Goal: Task Accomplishment & Management: Use online tool/utility

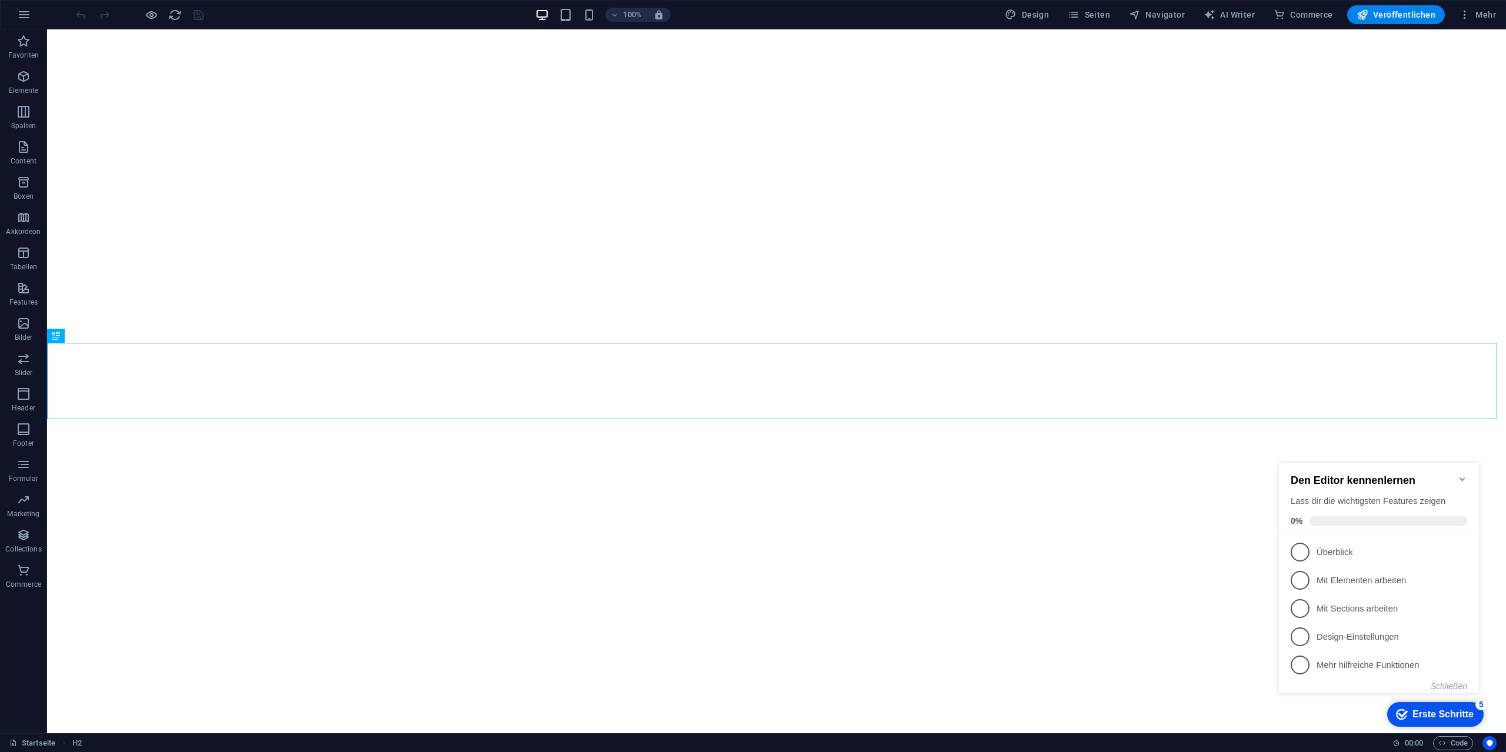
click at [1462, 475] on icon "Minimize checklist" at bounding box center [1462, 479] width 9 height 9
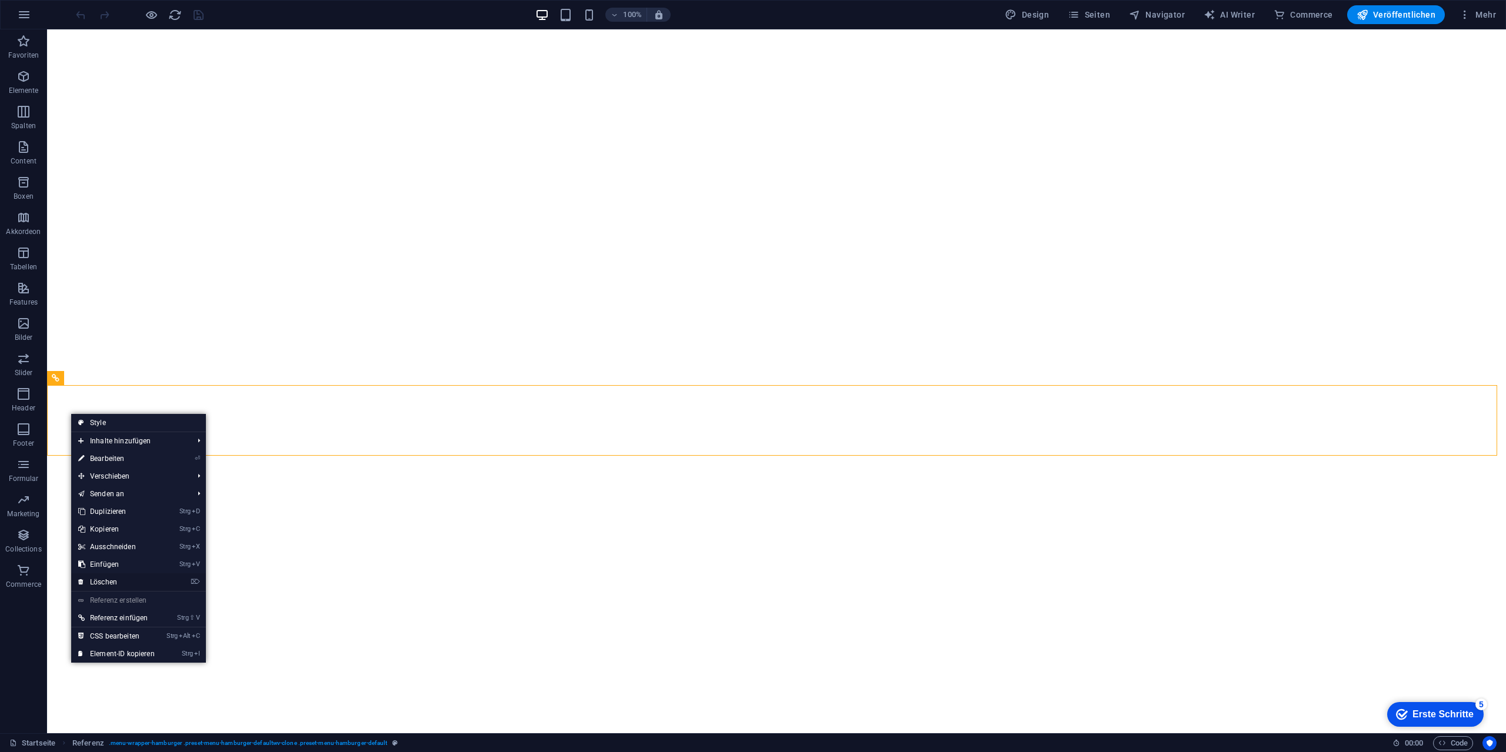
click at [119, 576] on link "⌦ Löschen" at bounding box center [116, 582] width 91 height 18
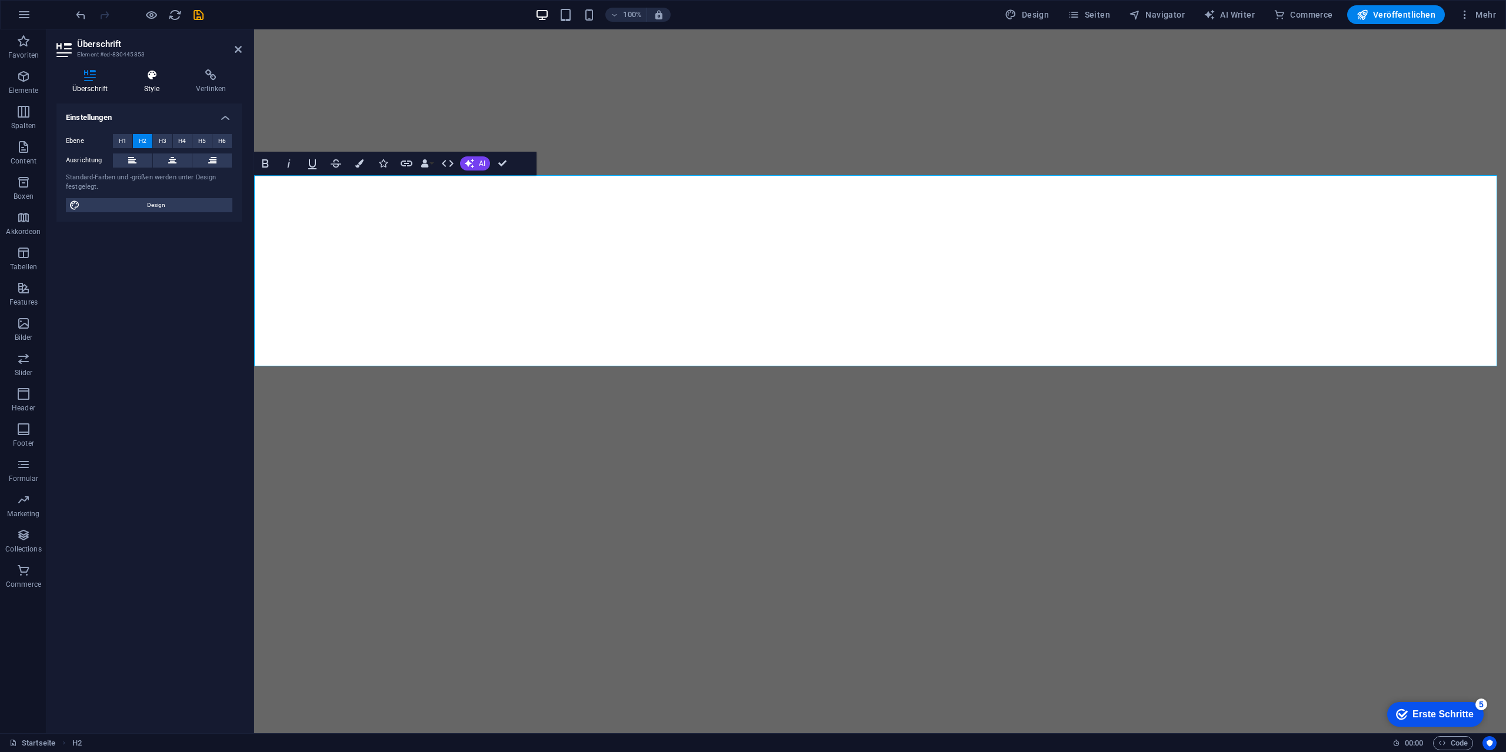
click at [155, 75] on icon at bounding box center [151, 75] width 47 height 12
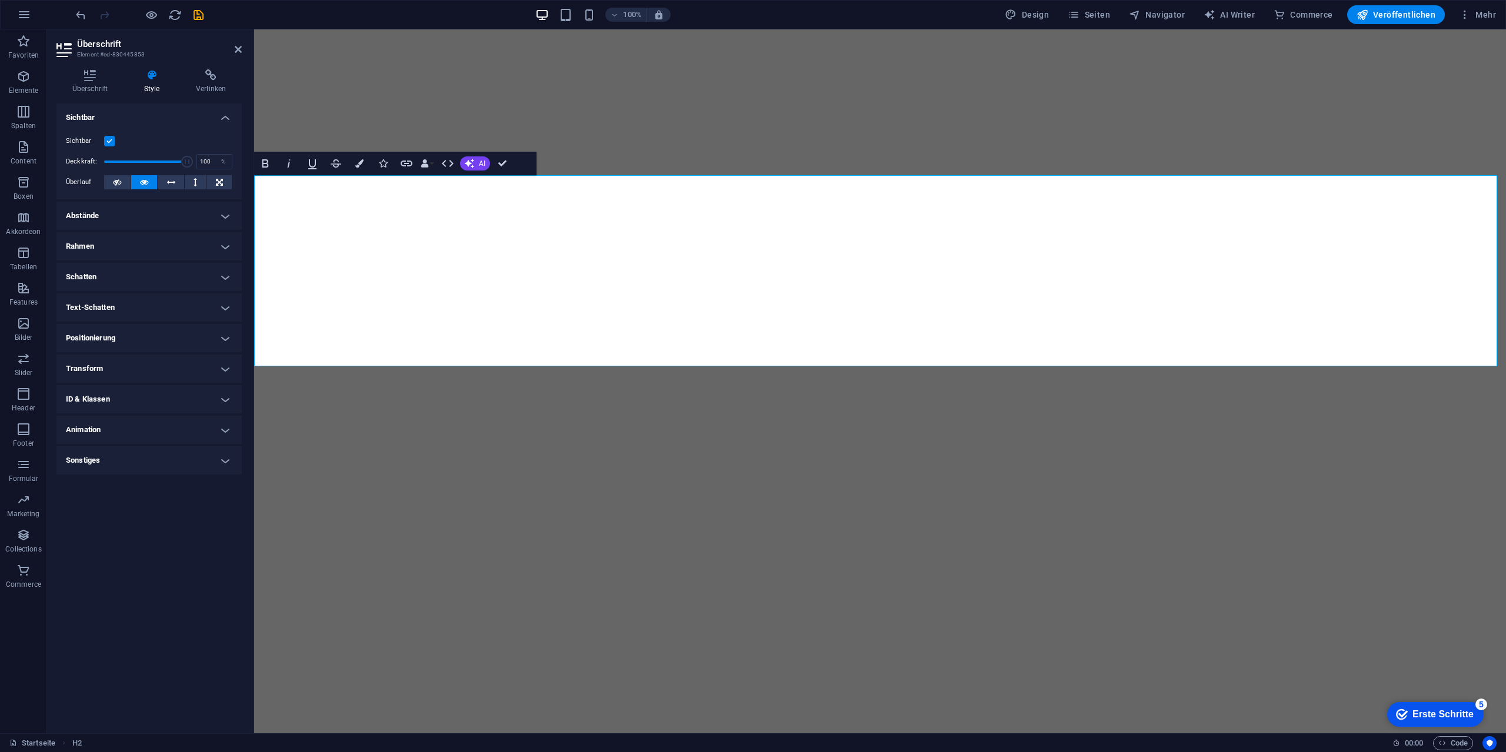
click at [109, 219] on h4 "Abstände" at bounding box center [148, 216] width 185 height 28
click at [142, 259] on select "Standard px rem % vh vw Definiert" at bounding box center [141, 260] width 54 height 14
select select "rem"
click at [151, 253] on select "Standard px rem % vh vw Definiert" at bounding box center [141, 260] width 54 height 14
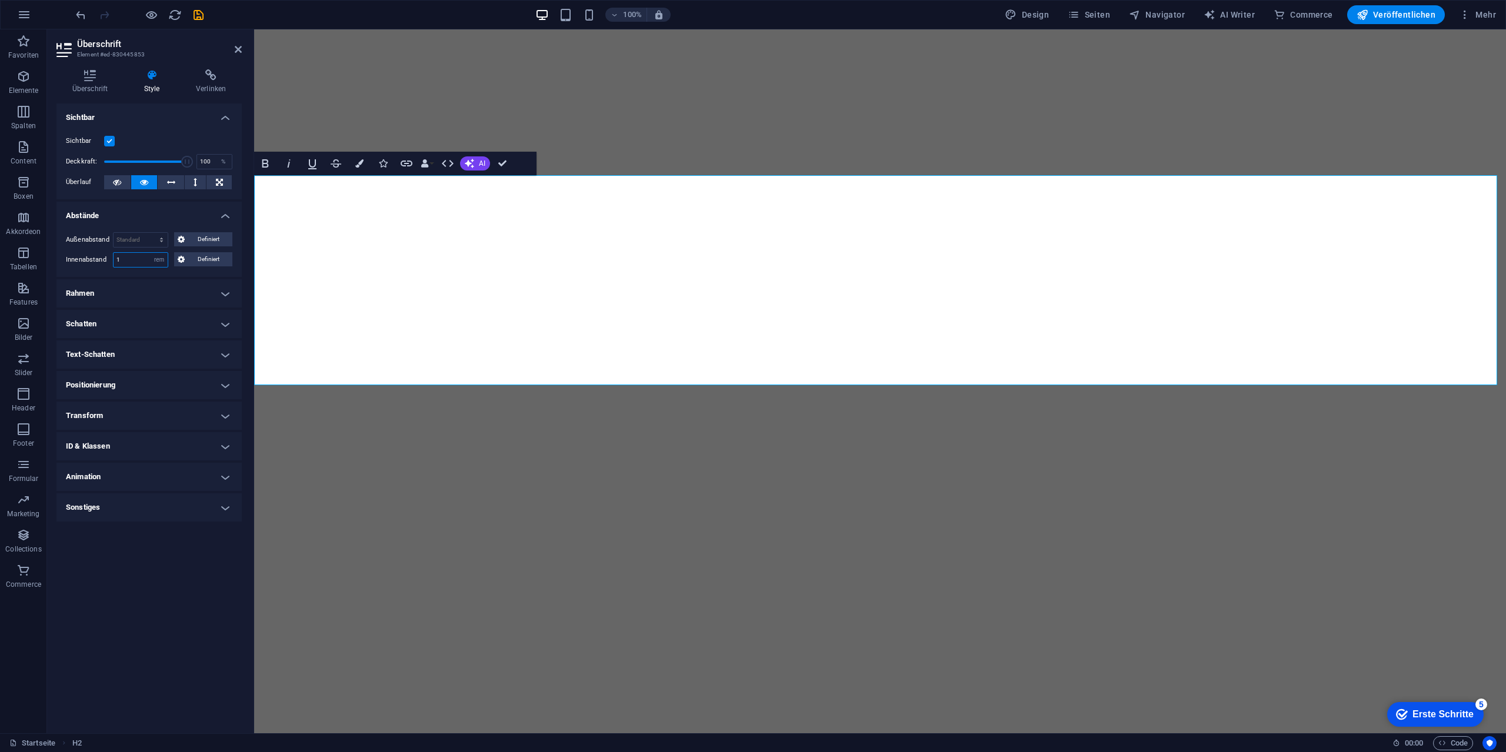
drag, startPoint x: 137, startPoint y: 259, endPoint x: 103, endPoint y: 262, distance: 34.2
click at [103, 262] on div "Innenabstand 1 Standard px rem % vh vw Definiert Definiert" at bounding box center [149, 259] width 166 height 15
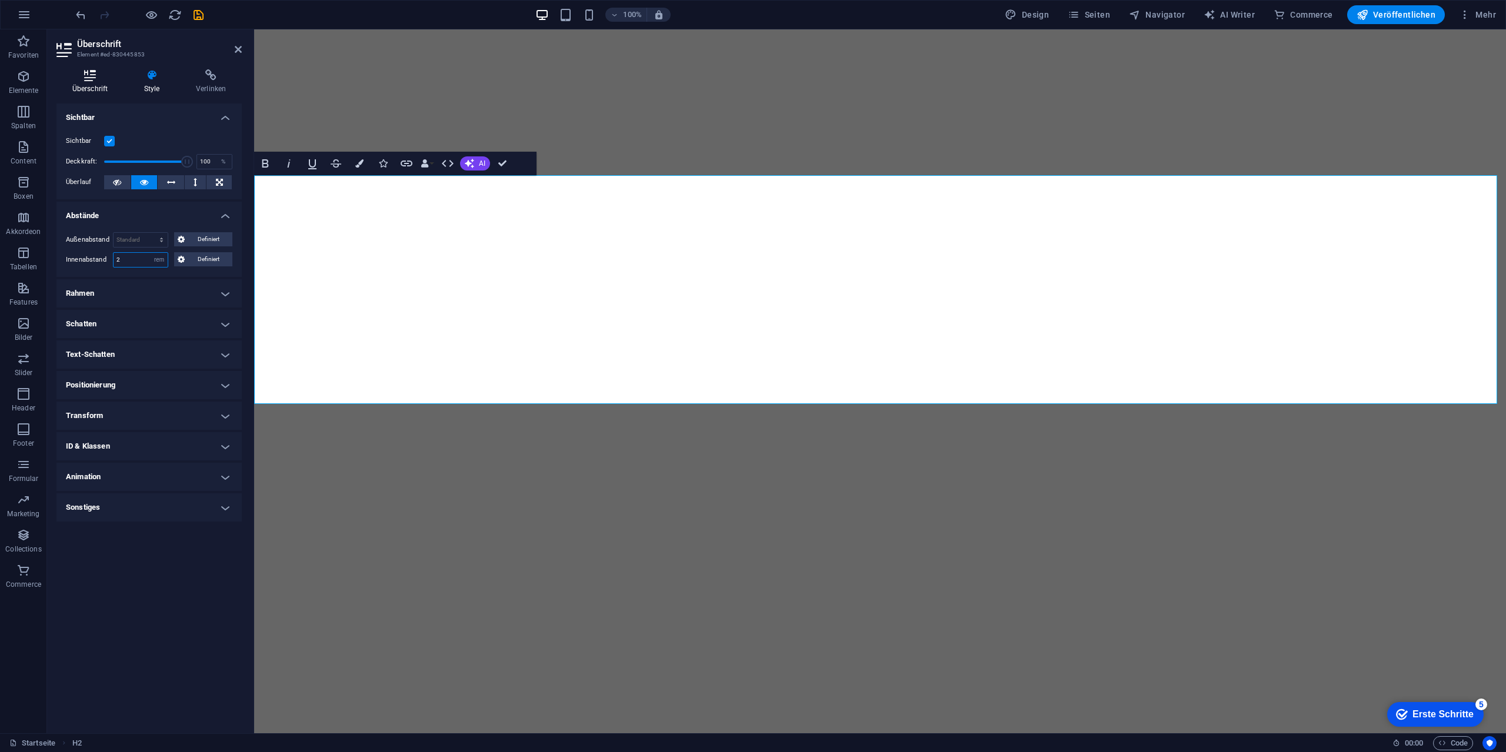
type input "2"
click at [83, 76] on icon at bounding box center [89, 75] width 67 height 12
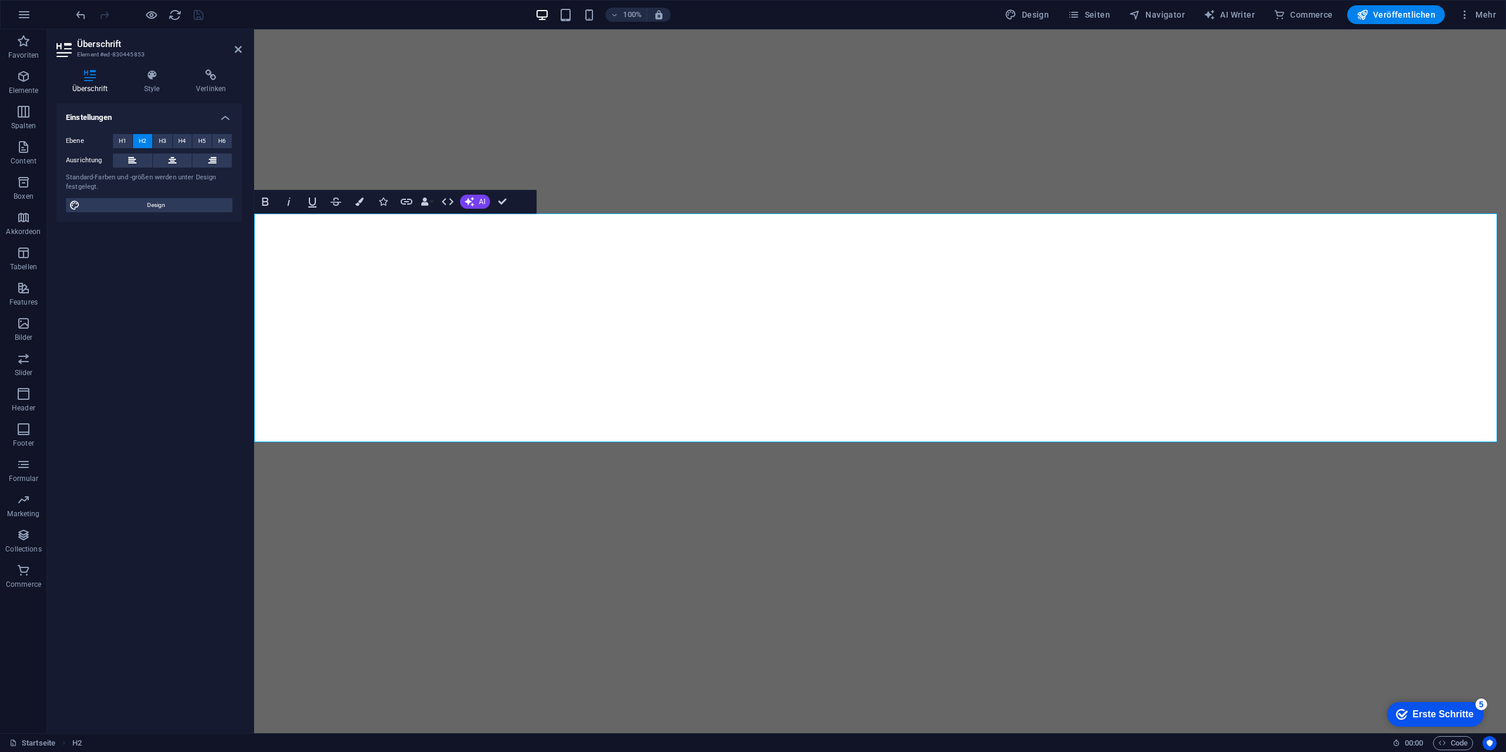
click at [252, 335] on aside "Überschrift Element #ed-830445853 Überschrift Style Verlinken Einstellungen Ebe…" at bounding box center [150, 381] width 207 height 704
click at [158, 83] on h4 "Style" at bounding box center [154, 81] width 52 height 25
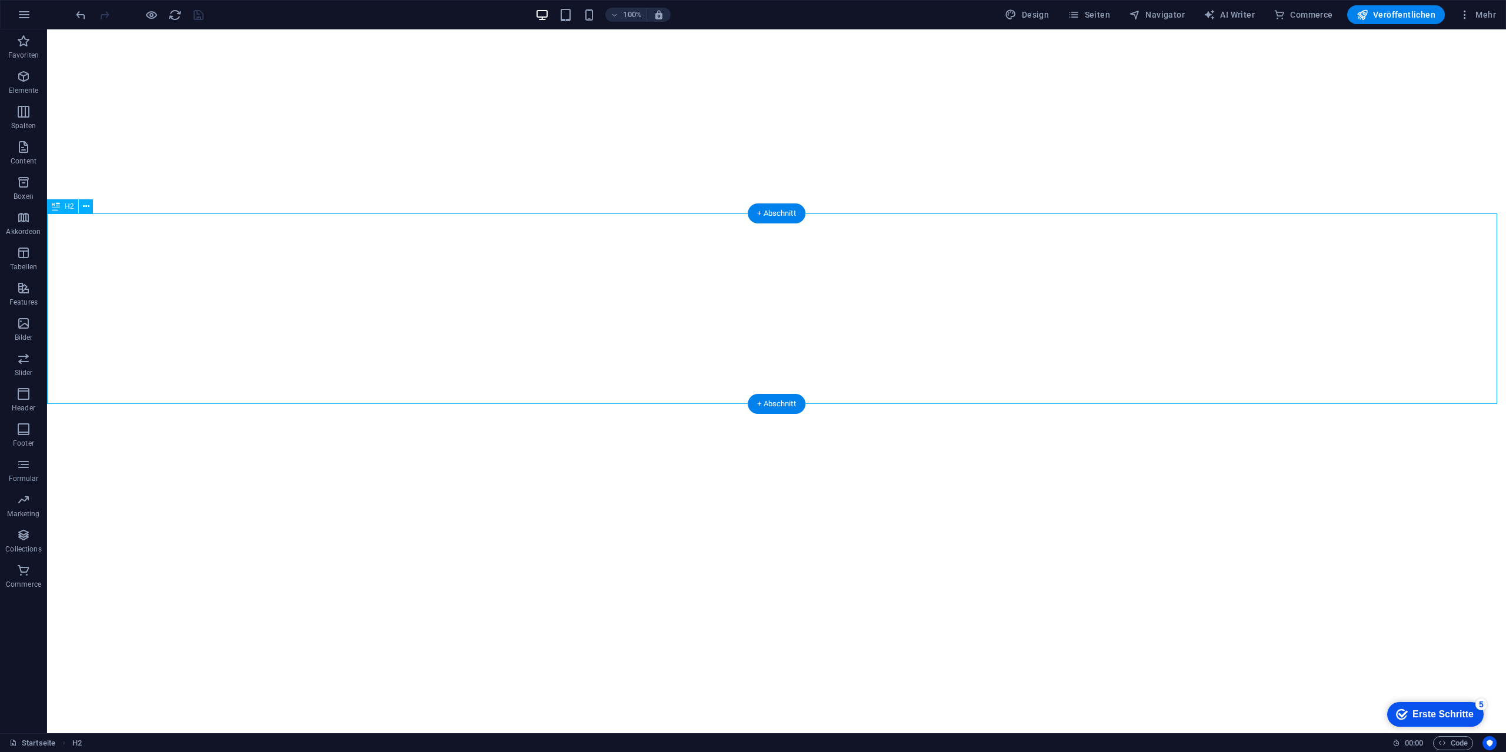
select select "rem"
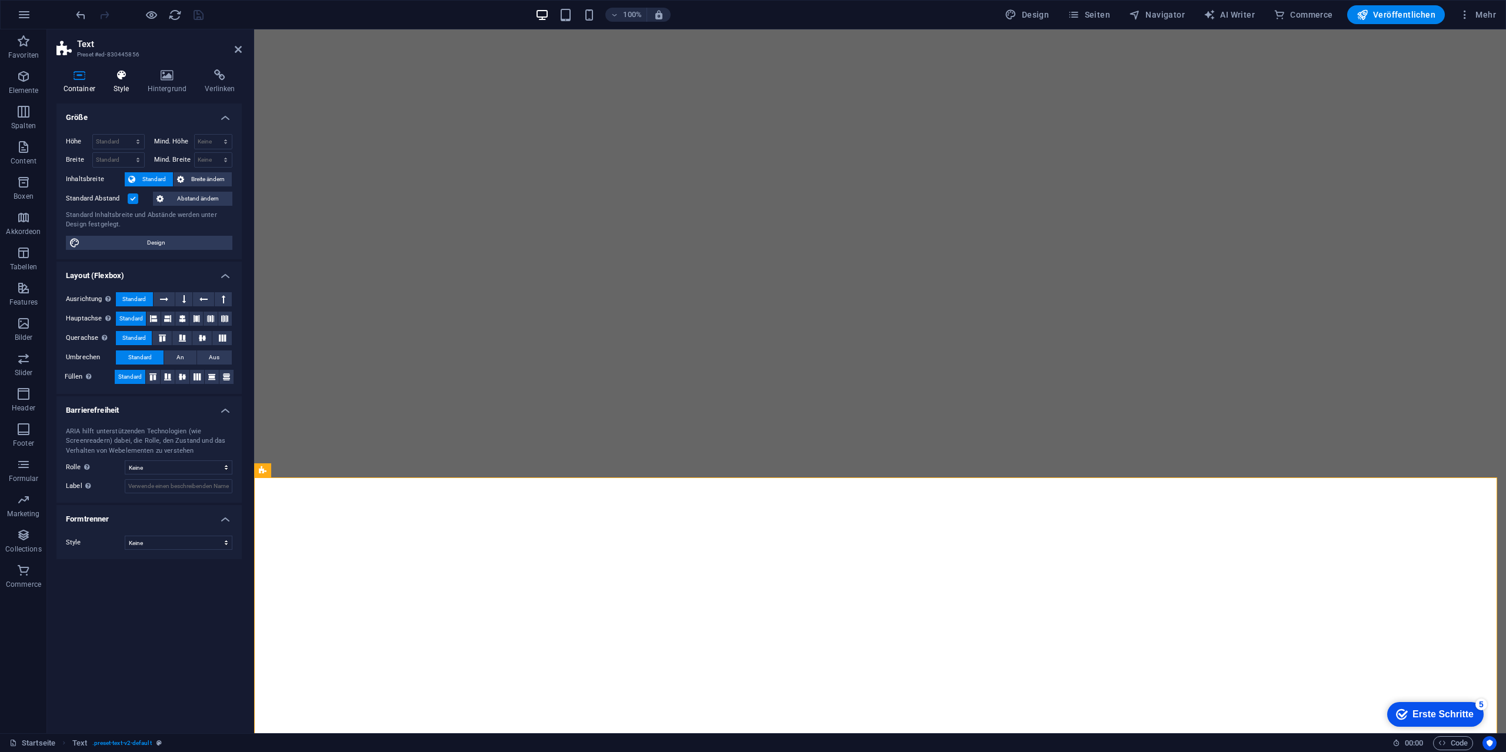
click at [118, 75] on icon at bounding box center [120, 75] width 29 height 12
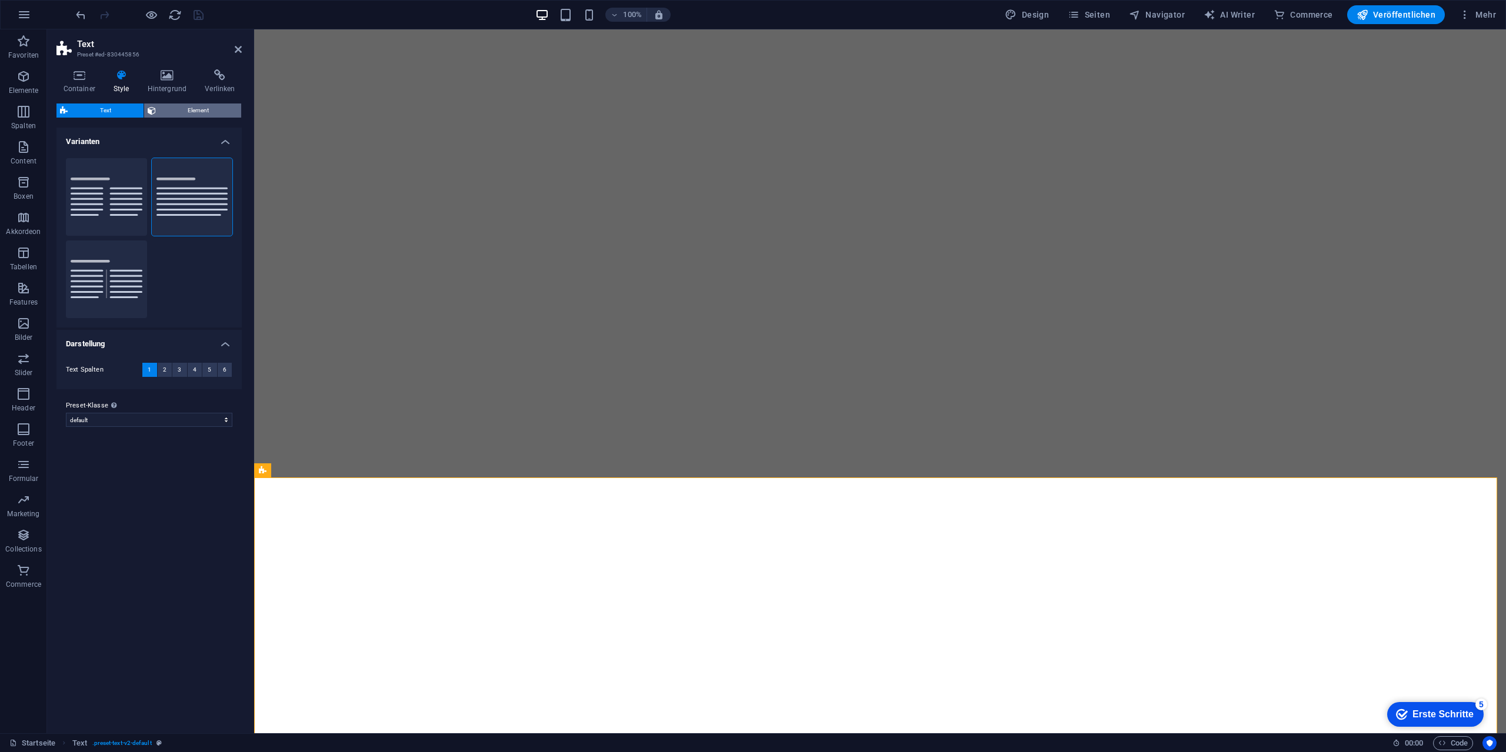
click at [171, 109] on span "Element" at bounding box center [198, 111] width 79 height 14
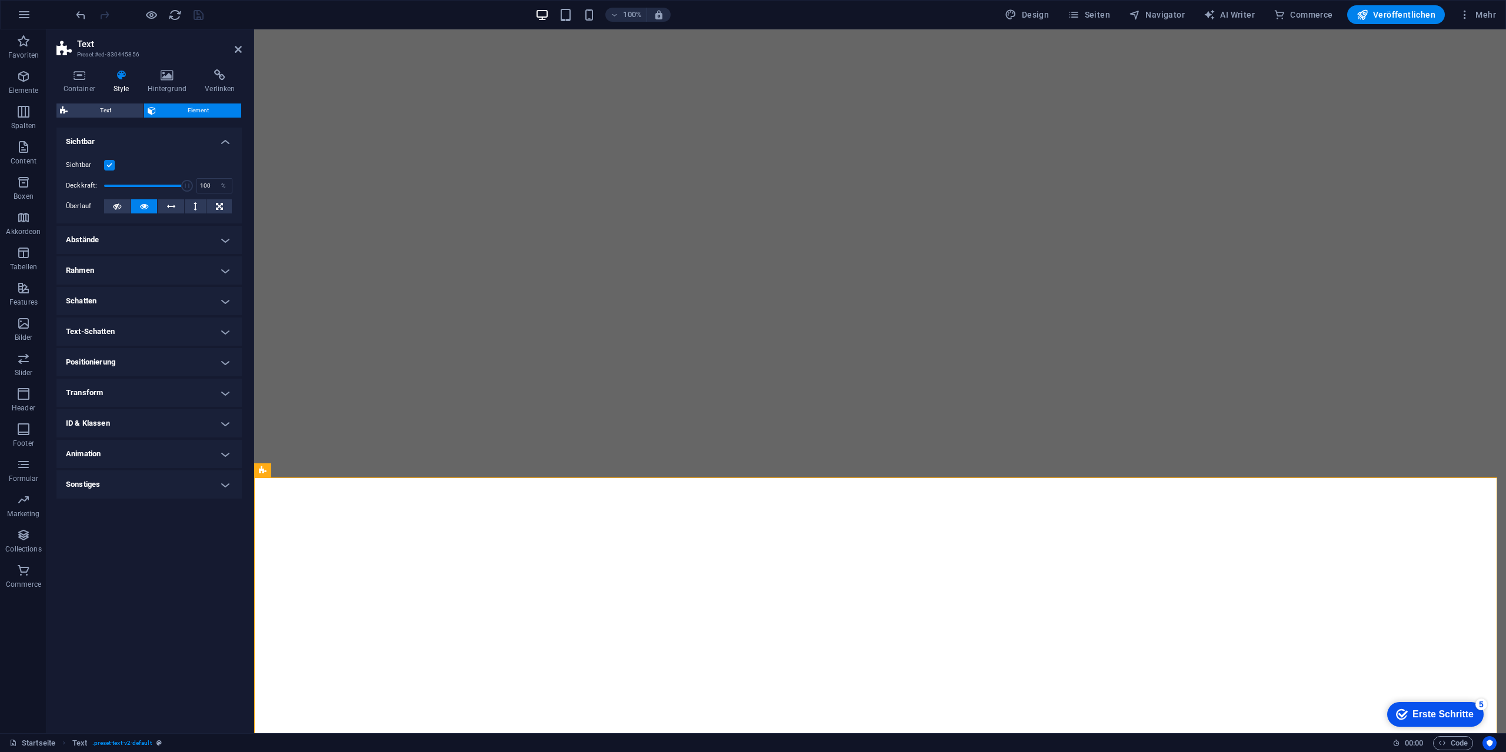
click at [135, 234] on h4 "Abstände" at bounding box center [148, 240] width 185 height 28
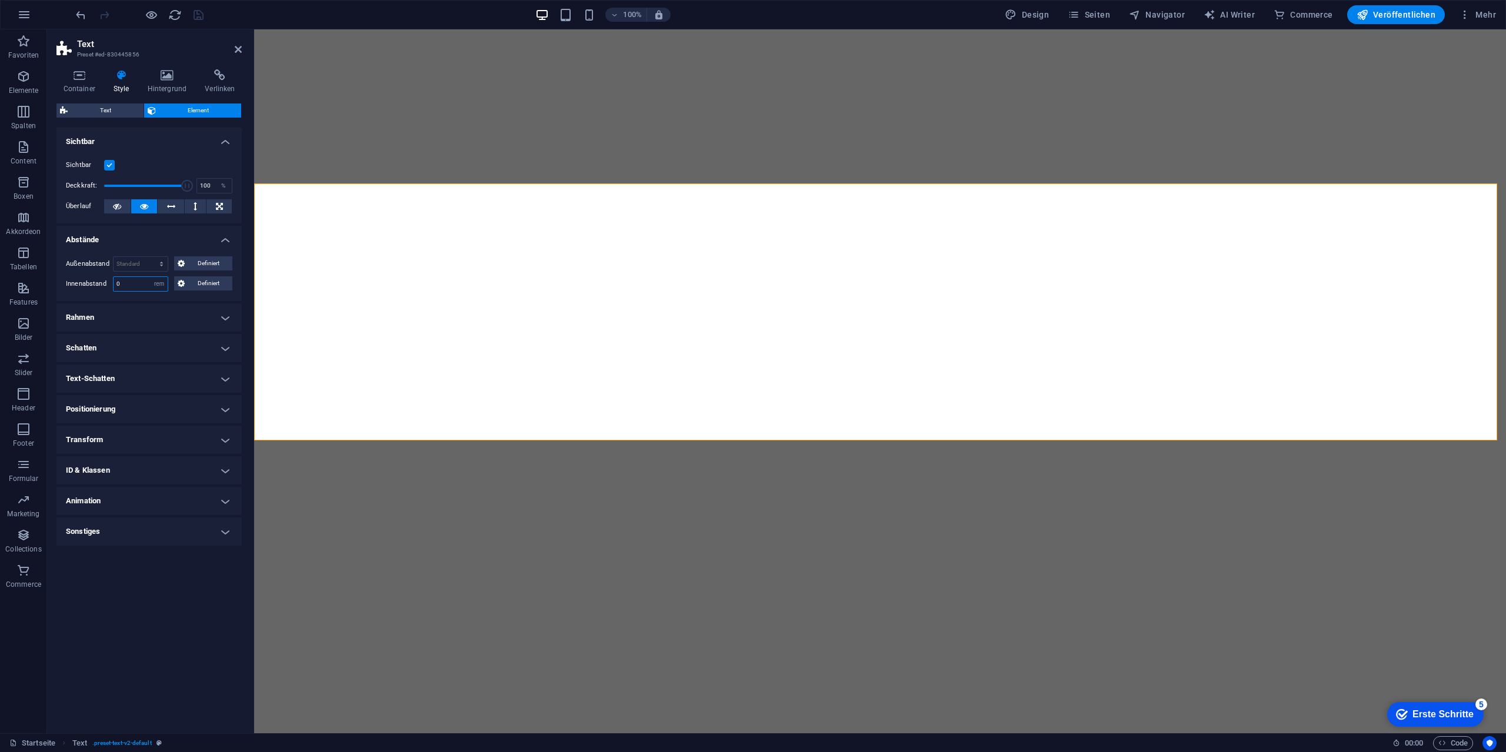
drag, startPoint x: 139, startPoint y: 285, endPoint x: 88, endPoint y: 281, distance: 51.3
click at [88, 281] on div "Innenabstand 0 Standard px rem % vh vw Definiert Definiert" at bounding box center [149, 283] width 166 height 15
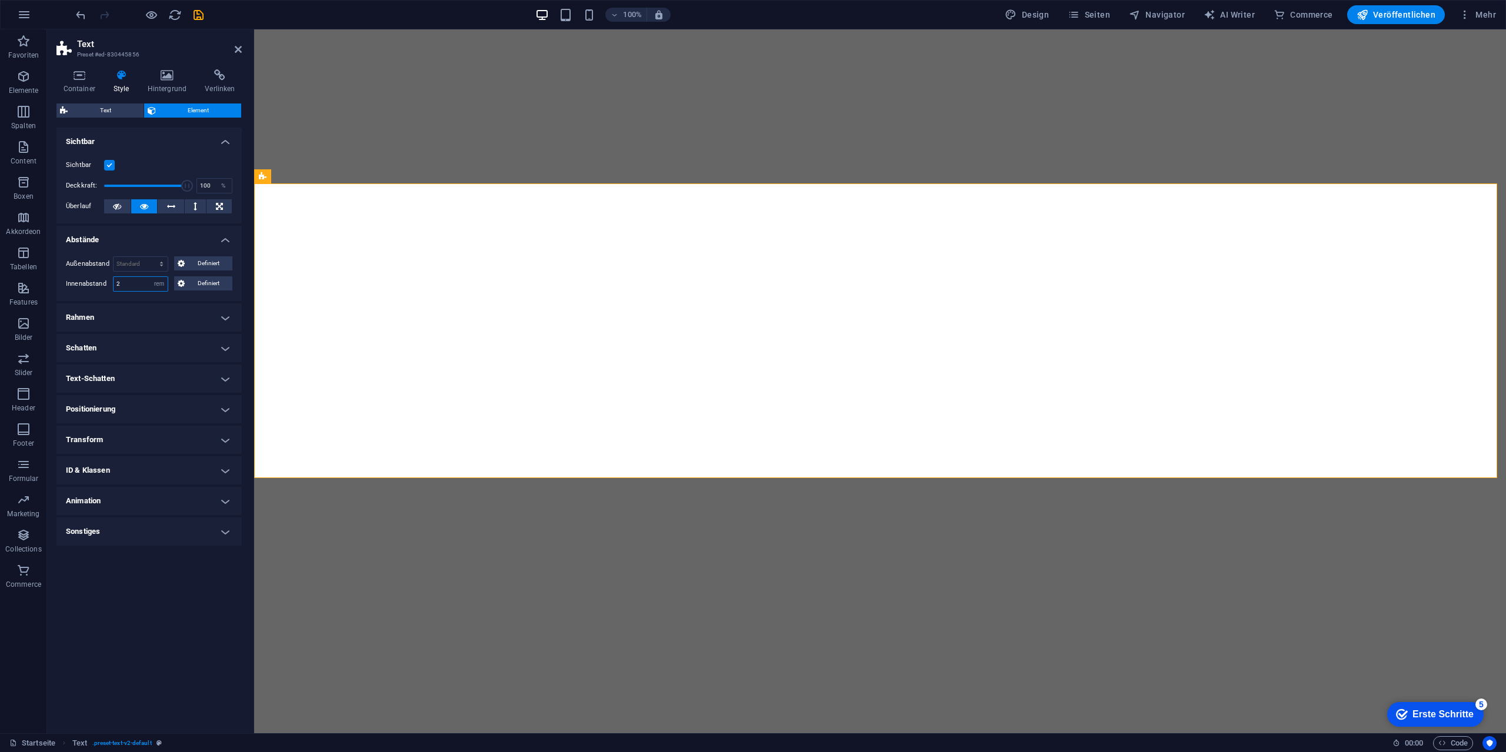
drag, startPoint x: 128, startPoint y: 284, endPoint x: 89, endPoint y: 282, distance: 39.5
click at [89, 282] on div "Innenabstand 2 Standard px rem % vh vw Definiert Definiert" at bounding box center [149, 283] width 166 height 15
type input "3"
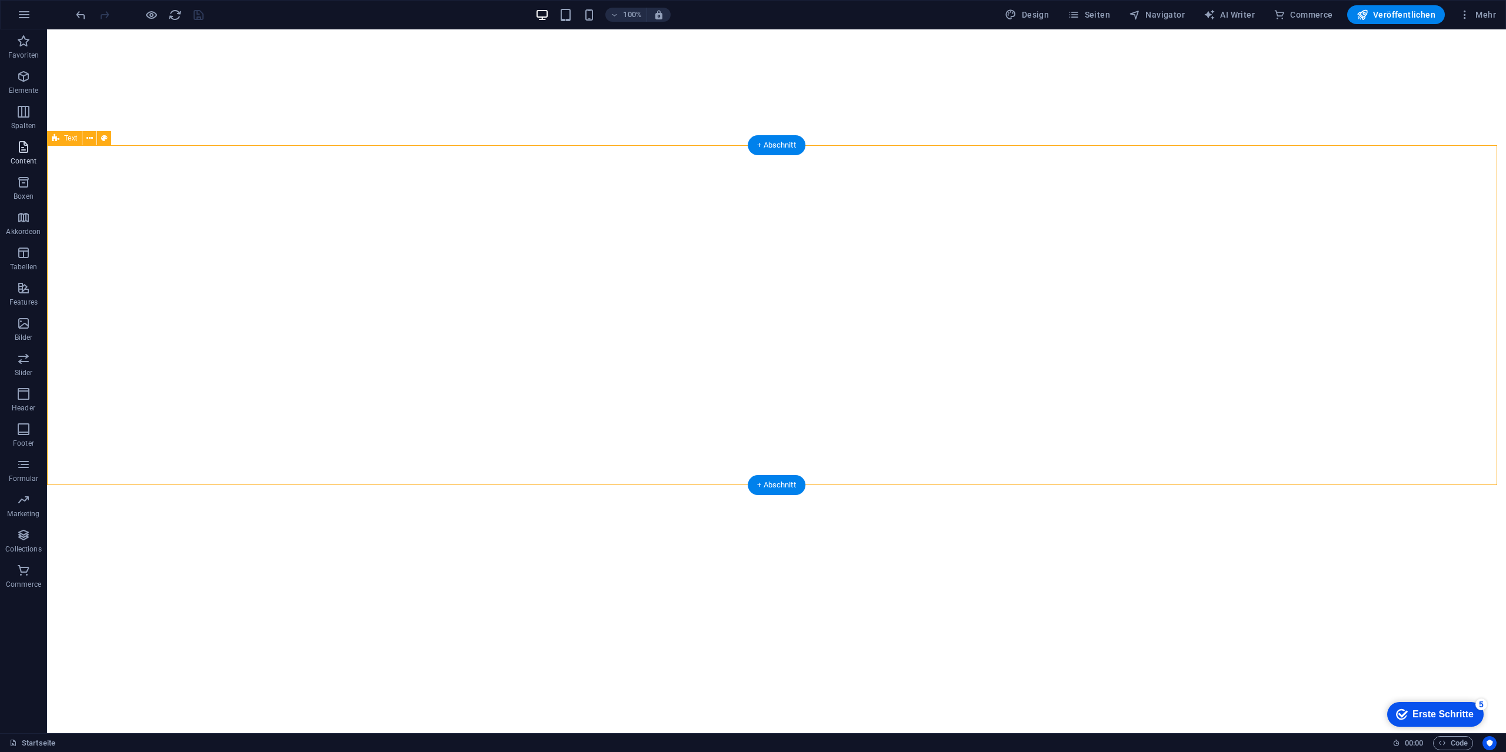
select select "rem"
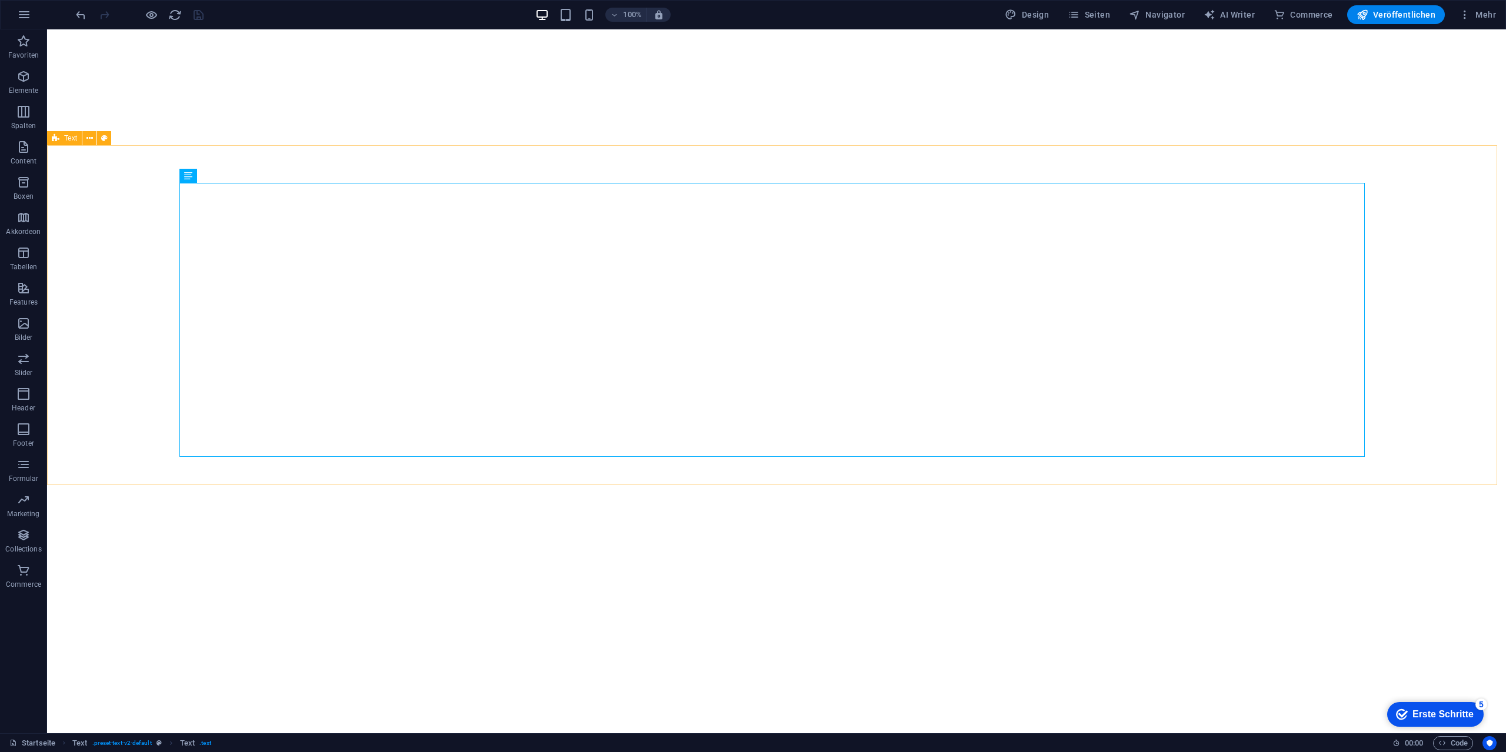
click at [66, 139] on span "Text" at bounding box center [70, 138] width 13 height 7
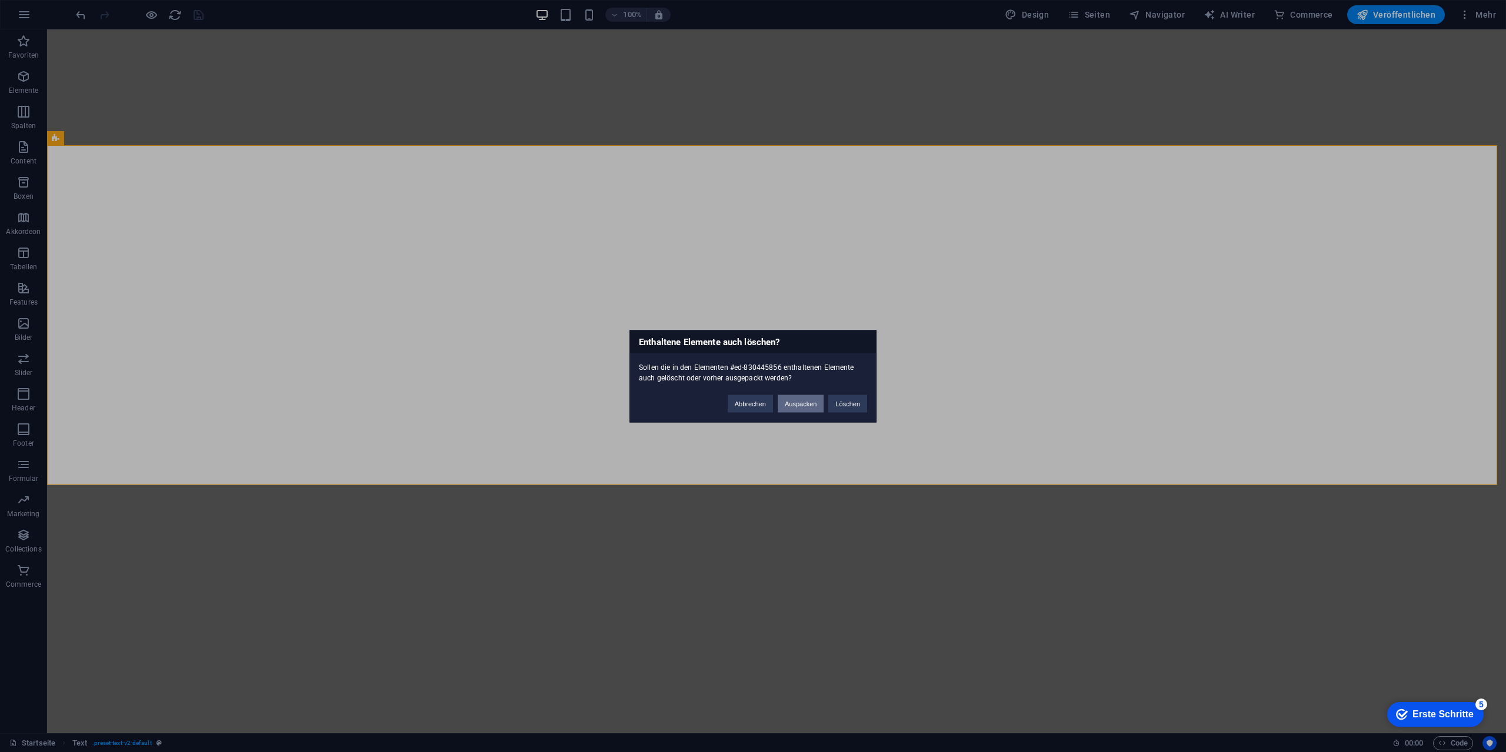
click at [787, 406] on button "Auspacken" at bounding box center [801, 404] width 46 height 18
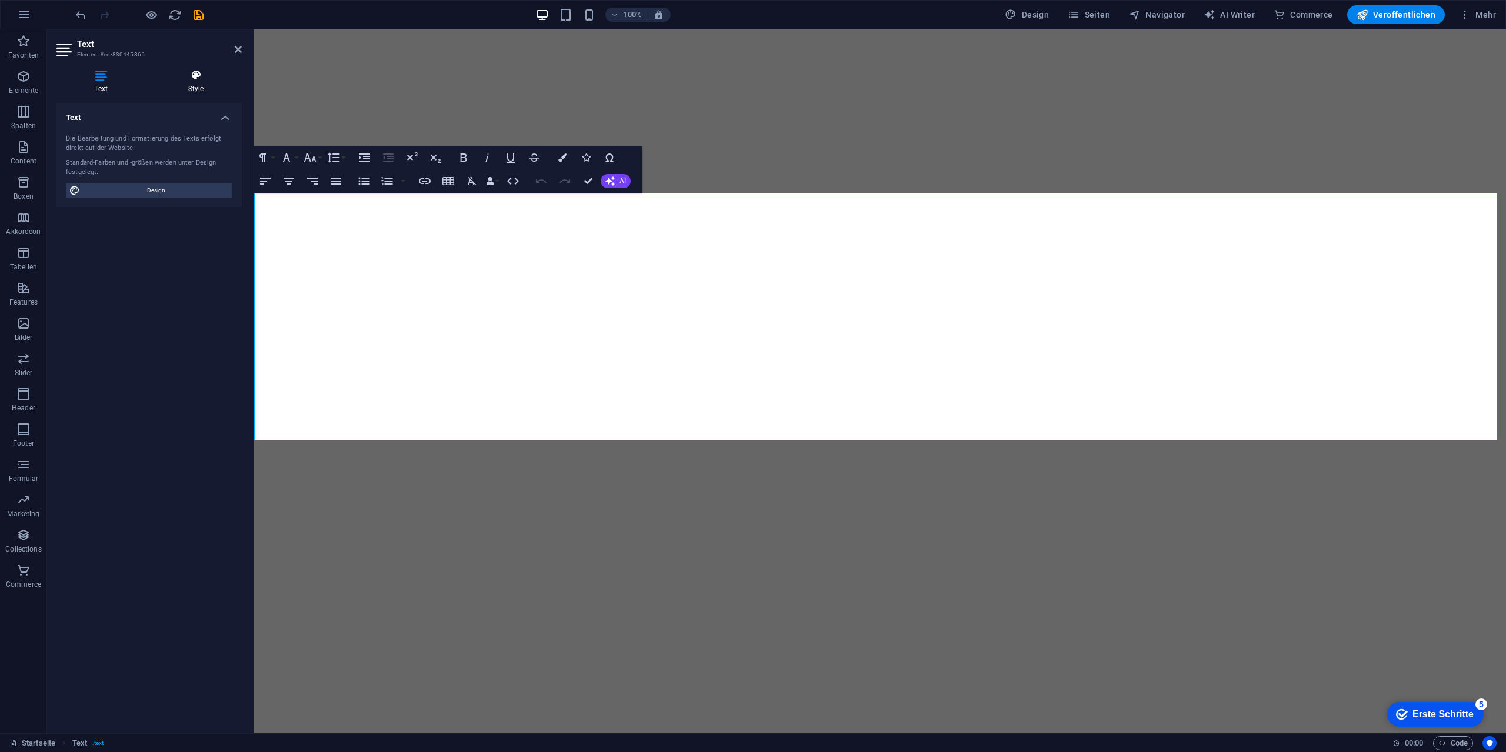
click at [208, 79] on icon at bounding box center [196, 75] width 92 height 12
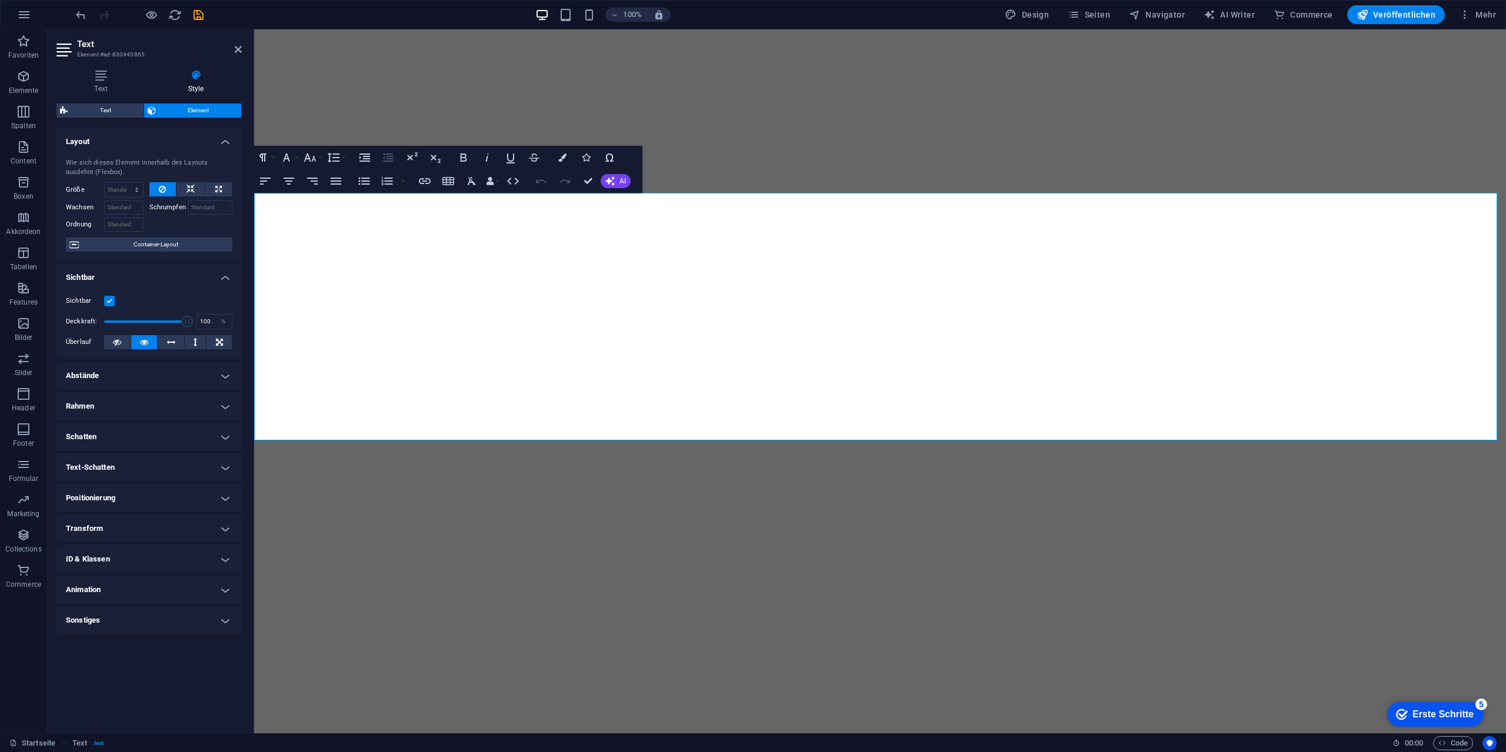
click at [141, 378] on h4 "Abstände" at bounding box center [148, 376] width 185 height 28
click at [130, 398] on select "Standard auto px % rem vw vh Definiert" at bounding box center [141, 400] width 54 height 14
select select "rem"
click at [151, 393] on select "Standard auto px % rem vw vh Definiert" at bounding box center [141, 400] width 54 height 14
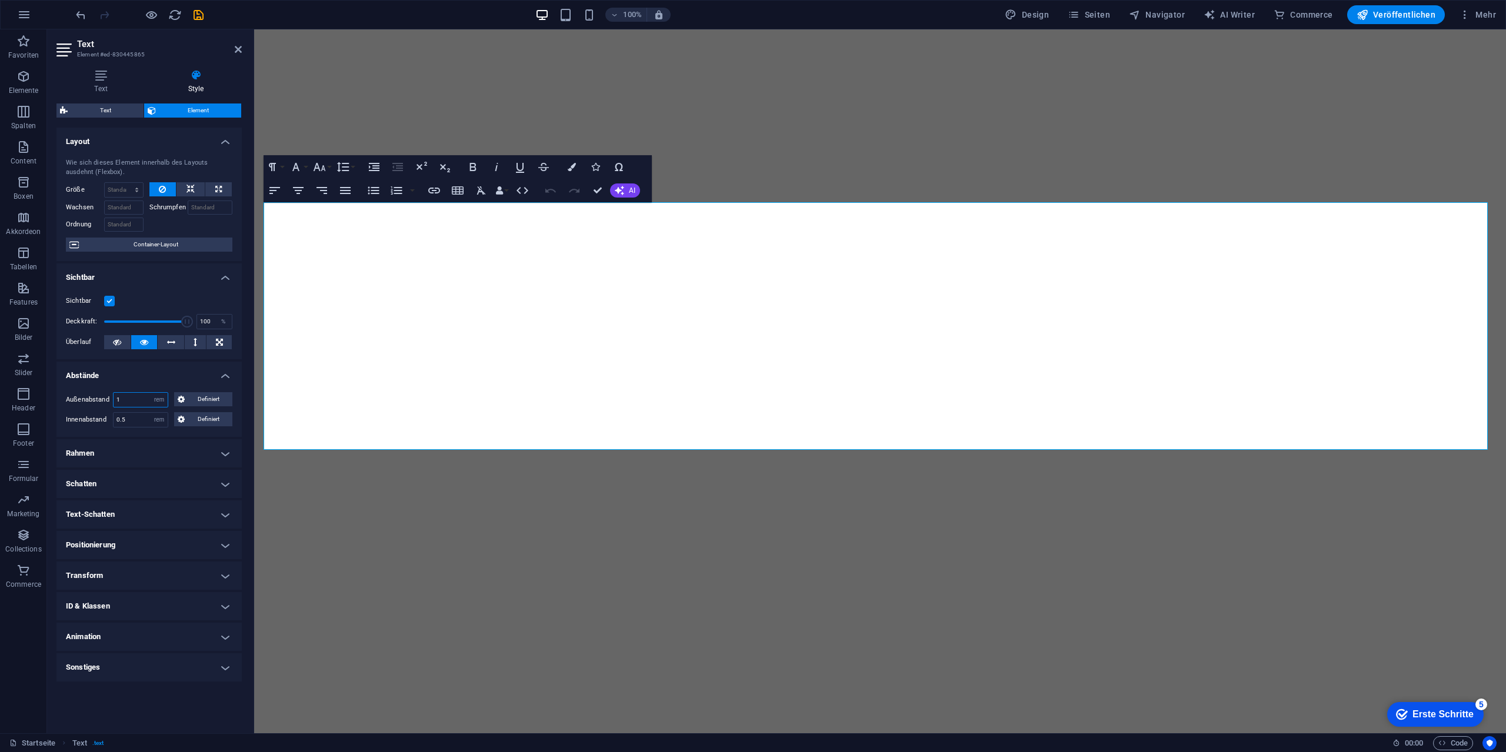
type input "1"
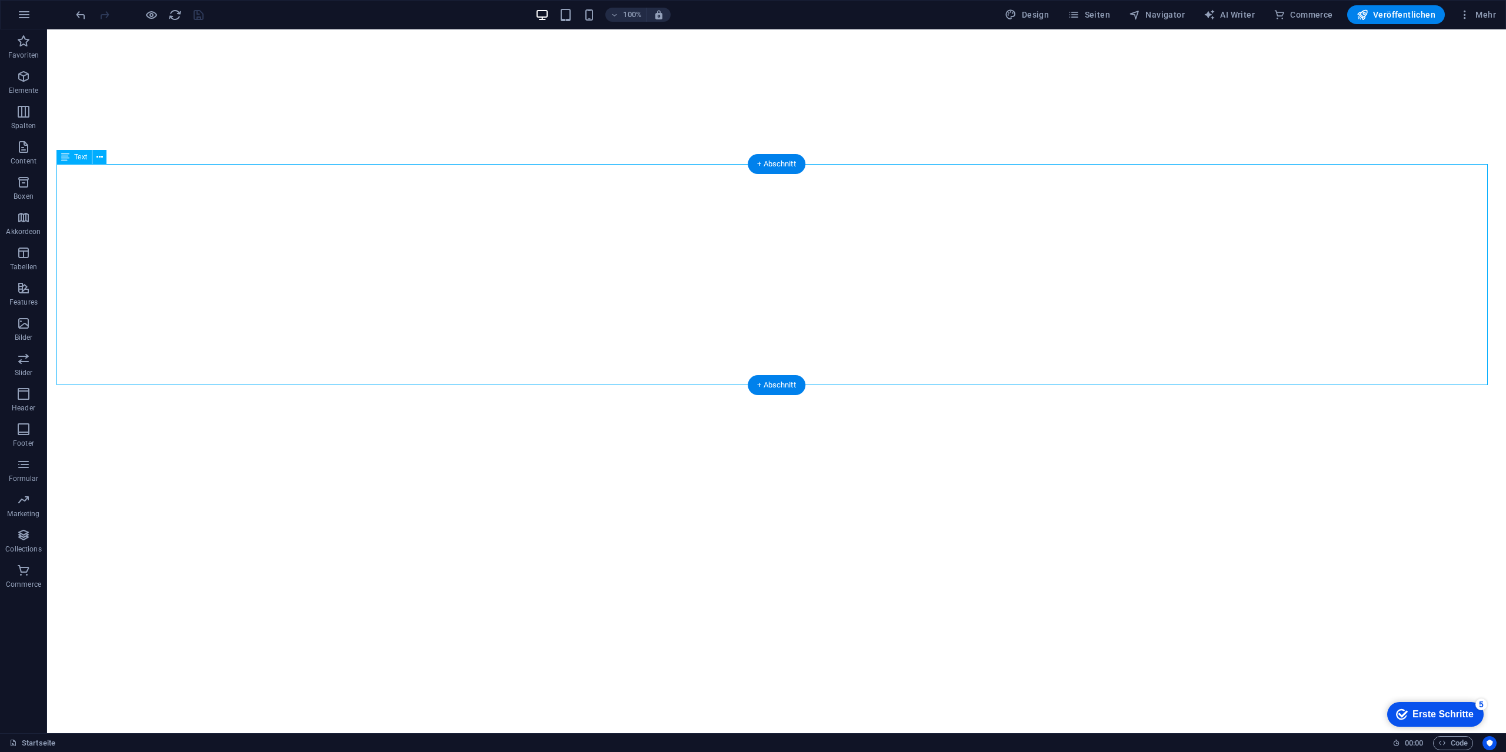
select select "rem"
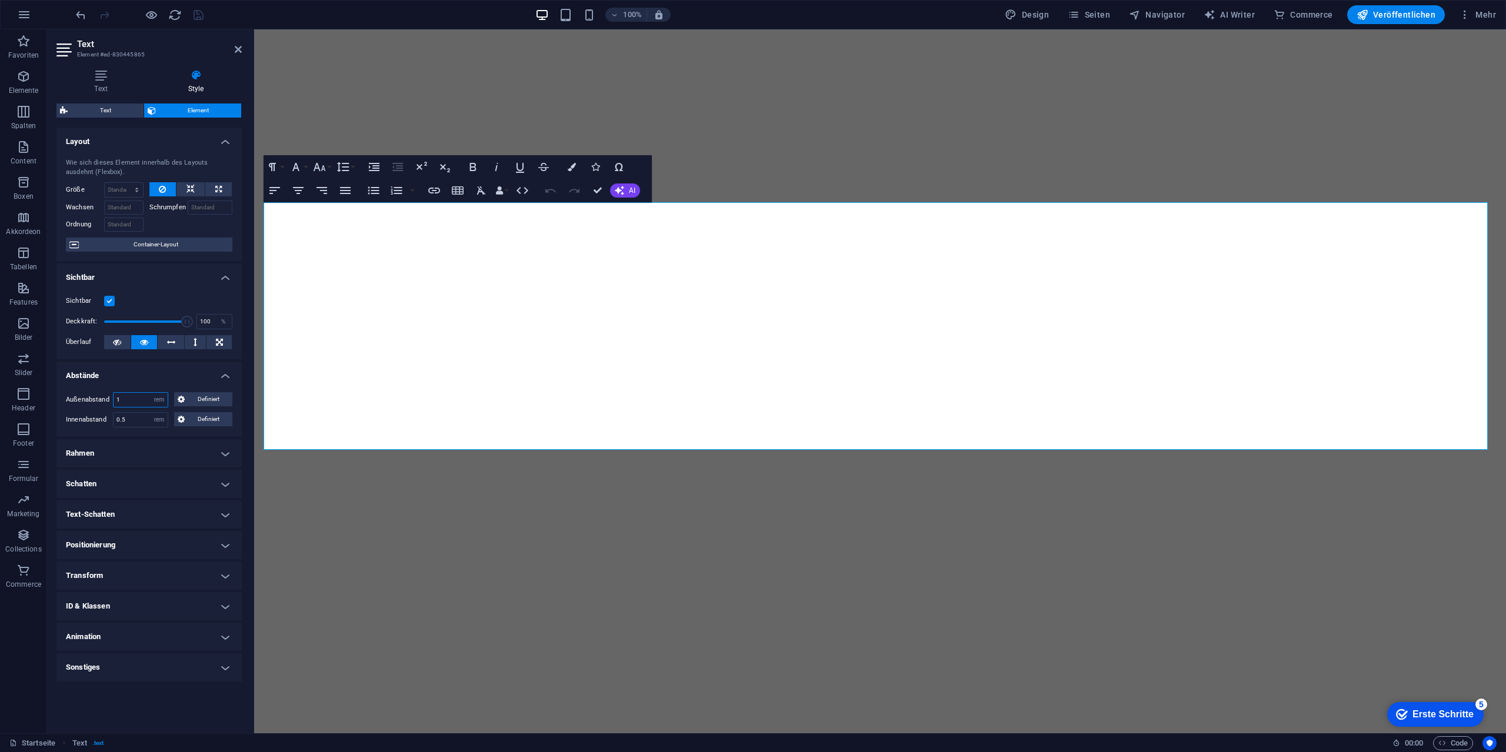
drag, startPoint x: 134, startPoint y: 401, endPoint x: 59, endPoint y: 393, distance: 74.5
click at [59, 393] on div "Außenabstand 1 Standard auto px % rem vw vh Definiert Definiert 1 auto px % rem…" at bounding box center [148, 410] width 185 height 54
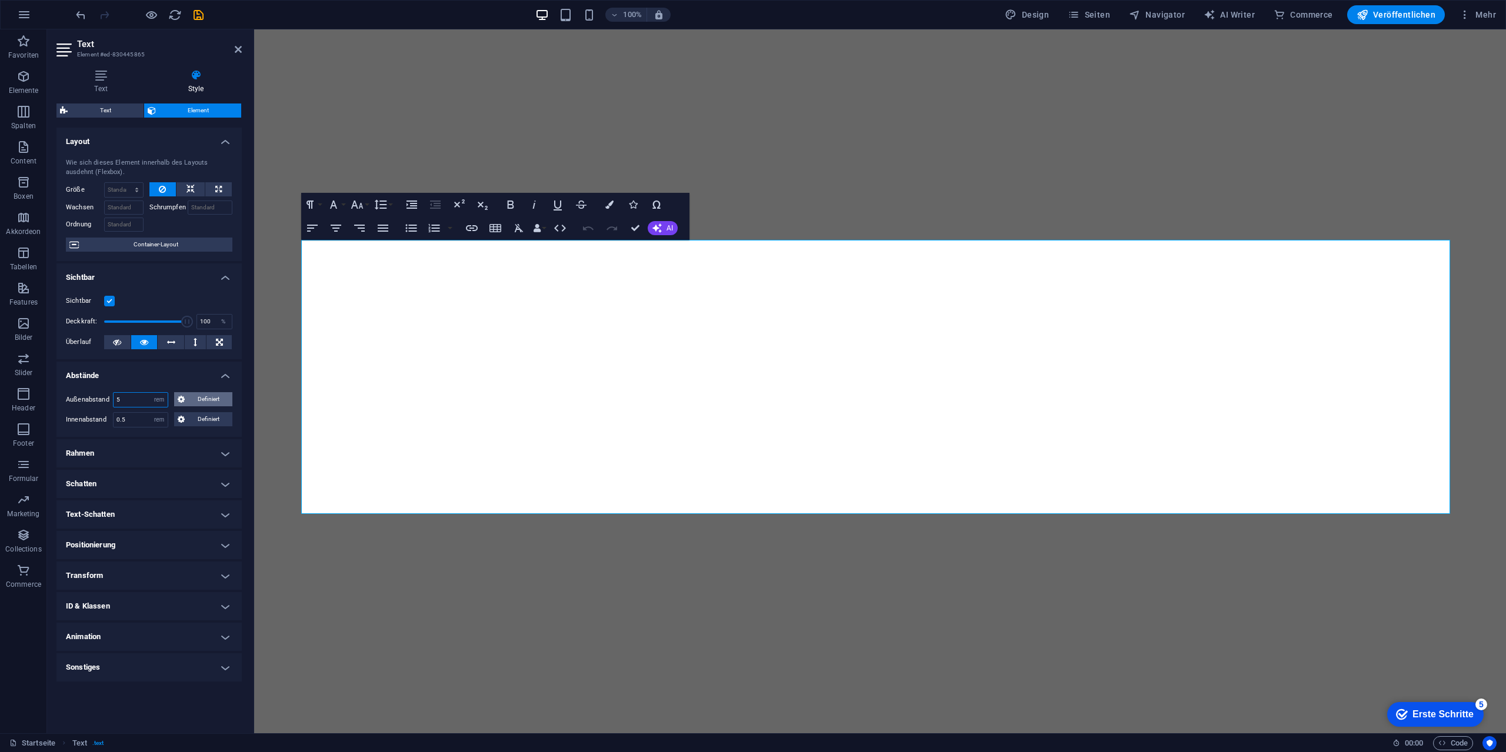
type input "5"
click at [205, 402] on span "Definiert" at bounding box center [208, 399] width 41 height 14
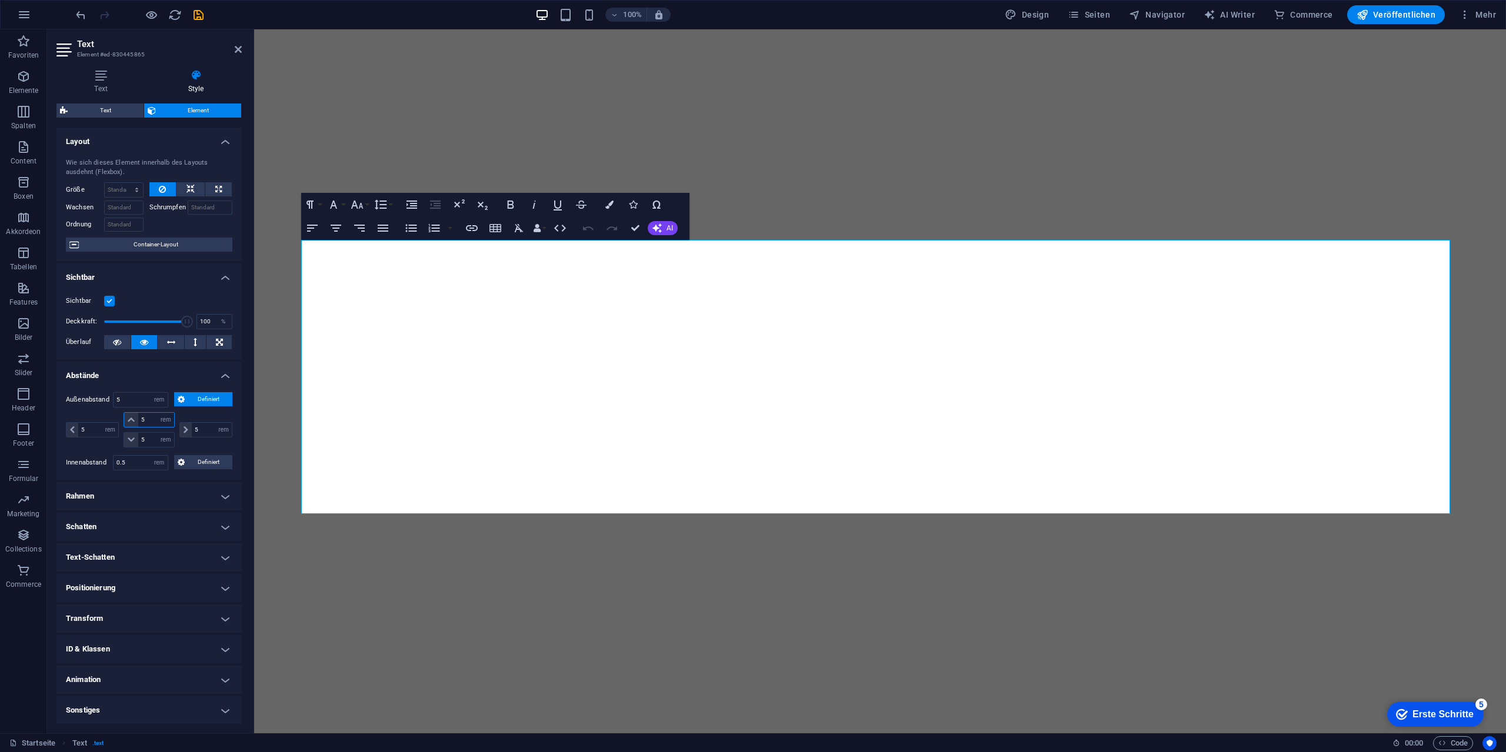
click at [151, 421] on input "5" at bounding box center [155, 420] width 35 height 14
drag, startPoint x: 153, startPoint y: 420, endPoint x: 135, endPoint y: 420, distance: 18.2
click at [135, 420] on div "5 auto px % rem vw vh" at bounding box center [149, 419] width 51 height 15
type input "2"
select select "DISABLED_OPTION_VALUE"
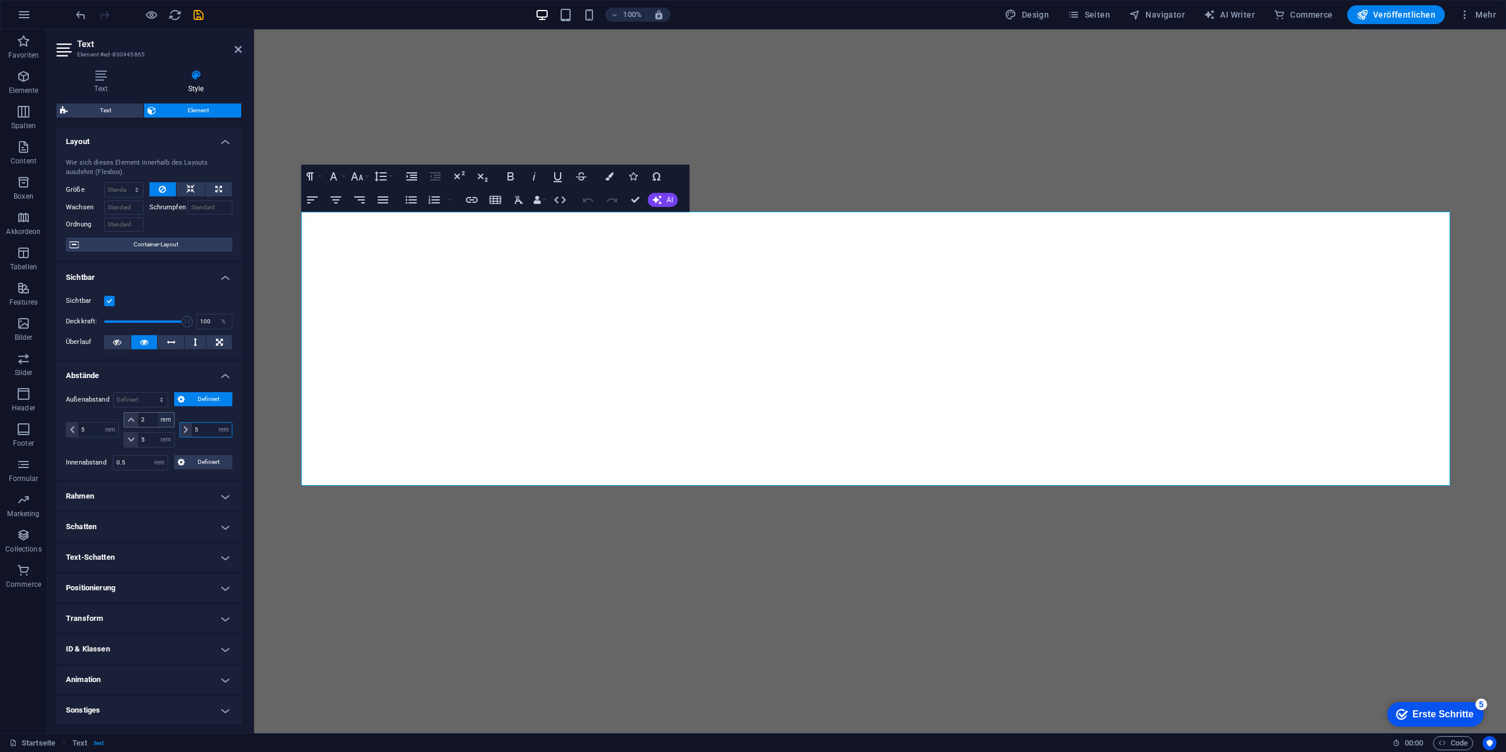
drag, startPoint x: 205, startPoint y: 431, endPoint x: 158, endPoint y: 425, distance: 46.8
click at [160, 425] on div "5 auto px % rem vw vh 2 auto px % rem vw vh 5 auto px % rem vw vh 5 auto px % r…" at bounding box center [149, 429] width 166 height 35
drag, startPoint x: 154, startPoint y: 439, endPoint x: 181, endPoint y: 416, distance: 35.5
click at [131, 438] on div "5 auto px % rem vw vh" at bounding box center [149, 439] width 51 height 15
type input "2"
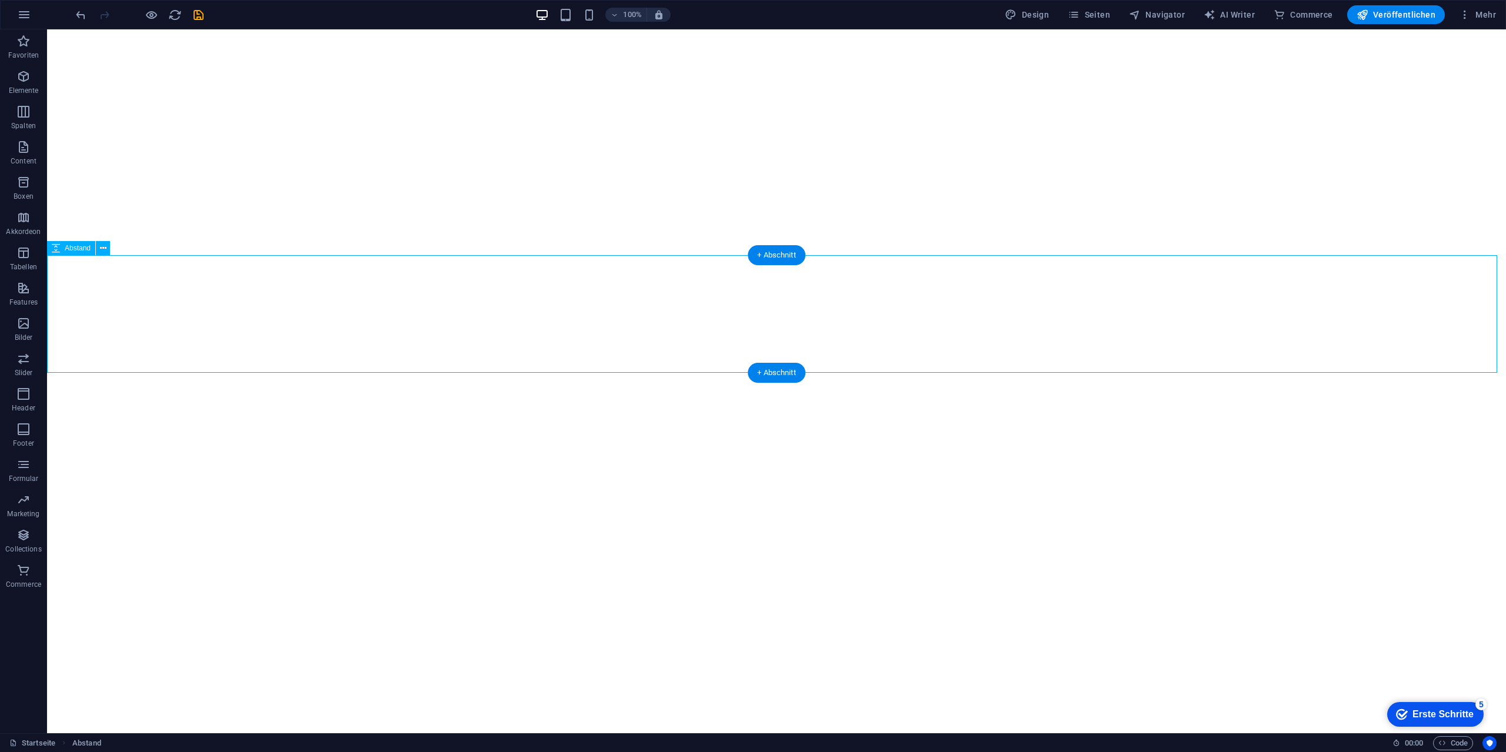
select select "px"
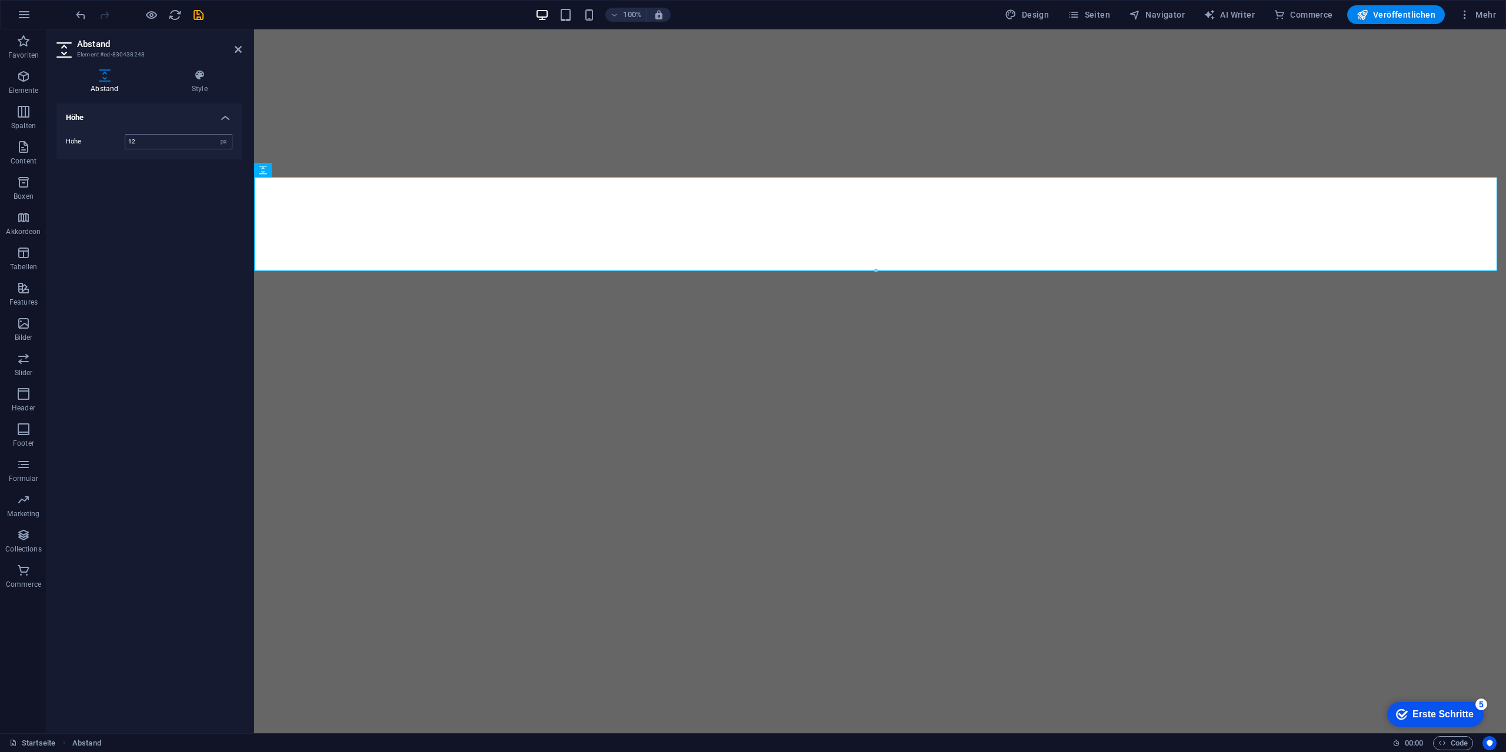
type input "120"
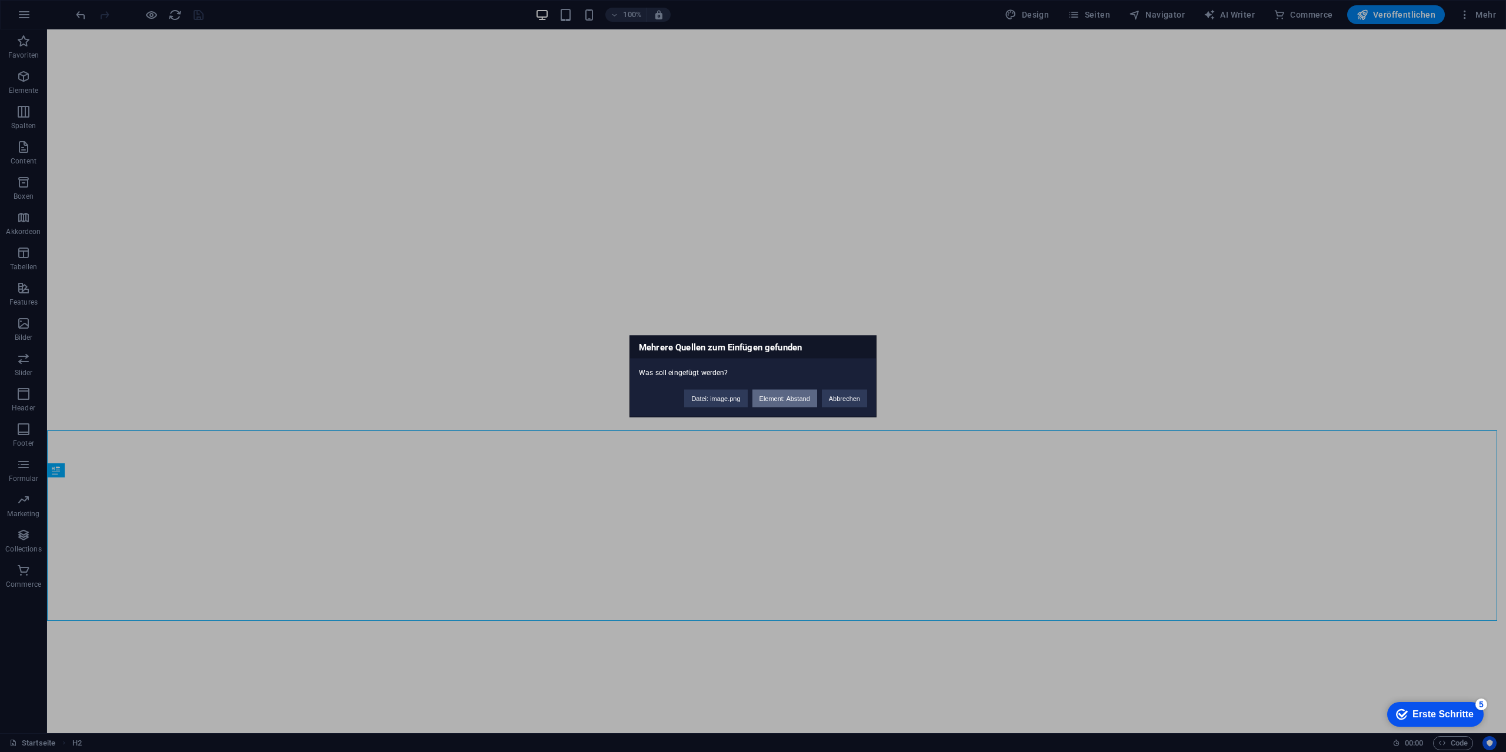
click at [782, 403] on button "Element: Abstand" at bounding box center [784, 398] width 65 height 18
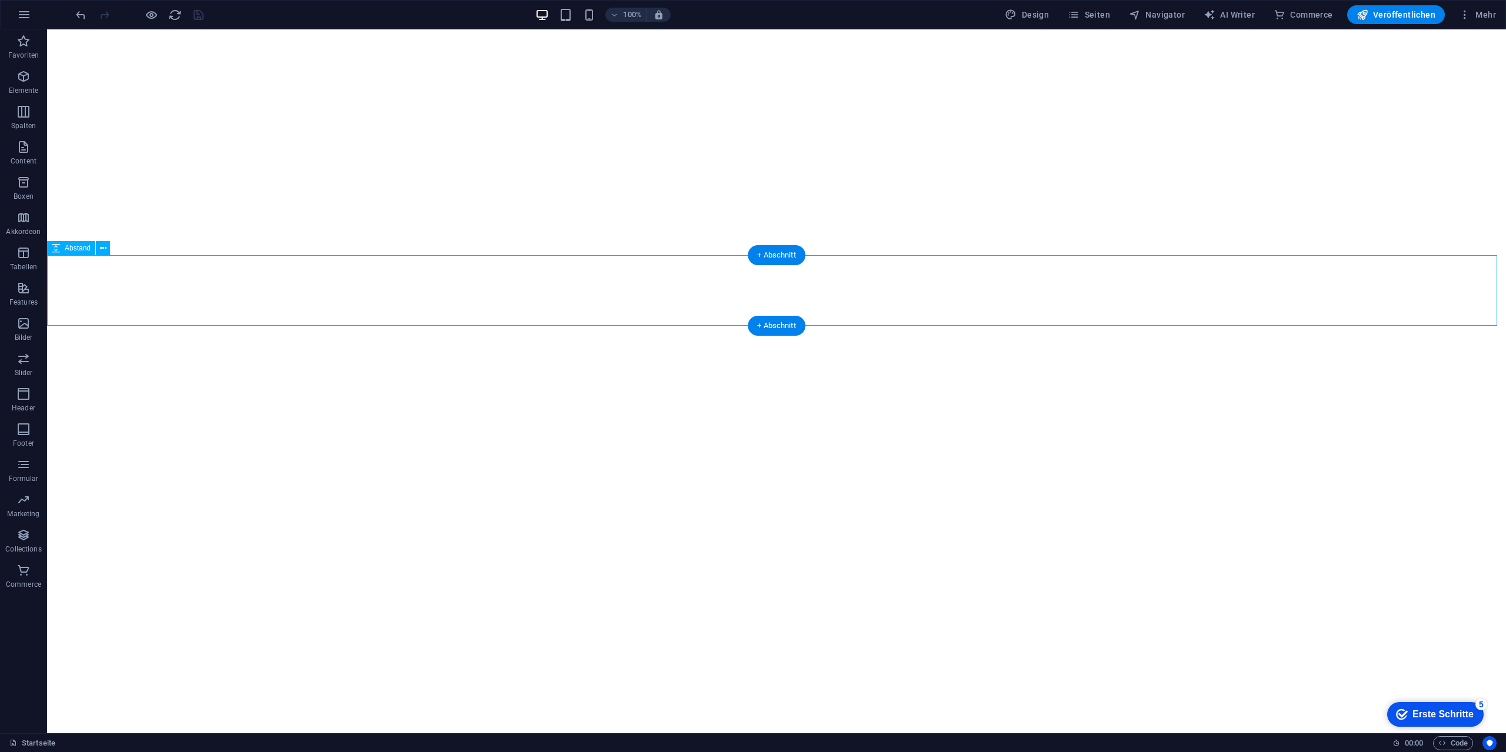
select select "px"
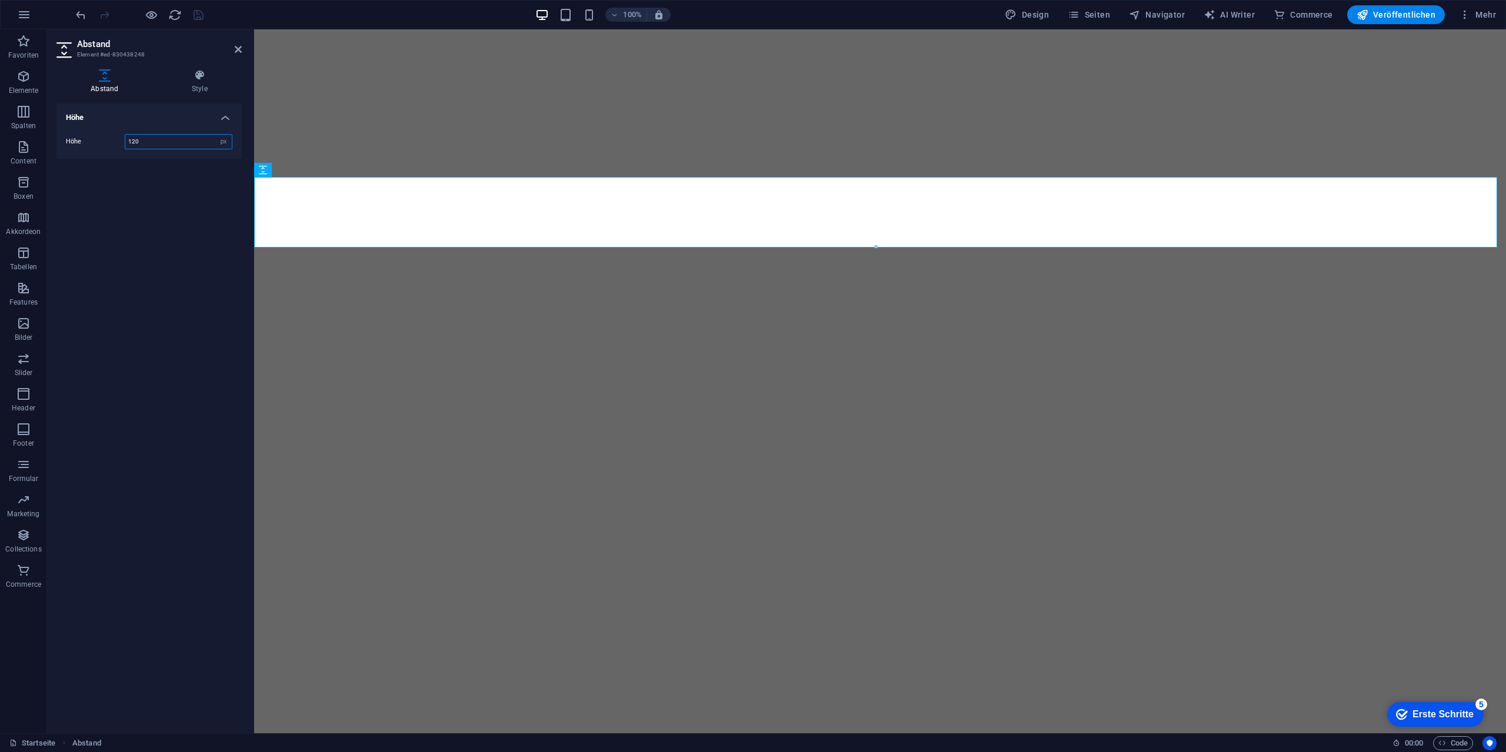
drag, startPoint x: 163, startPoint y: 141, endPoint x: 58, endPoint y: 133, distance: 105.0
click at [63, 134] on div "Höhe 120 px rem vh vw" at bounding box center [148, 142] width 185 height 34
type input "80"
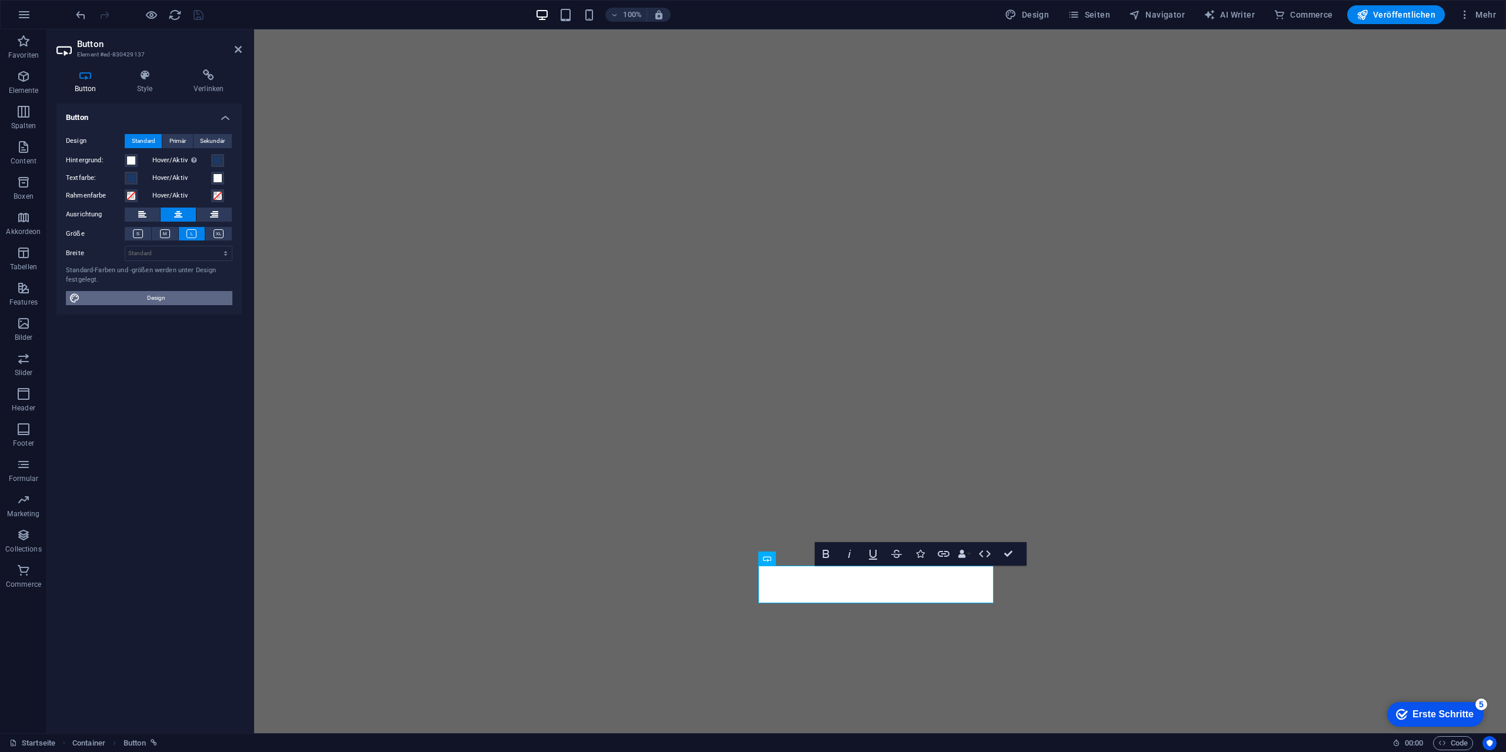
click at [153, 299] on span "Design" at bounding box center [156, 298] width 145 height 14
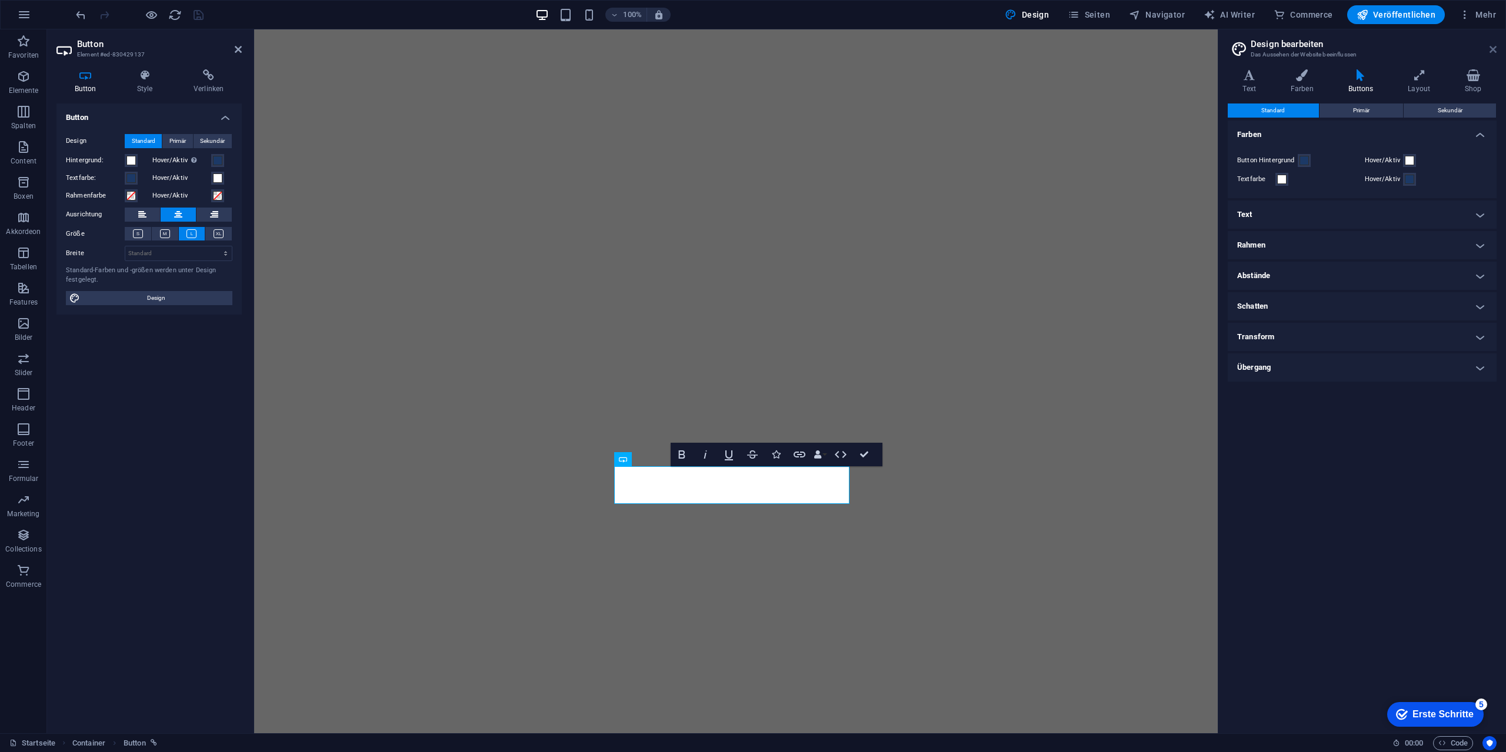
click at [1495, 54] on icon at bounding box center [1492, 49] width 7 height 9
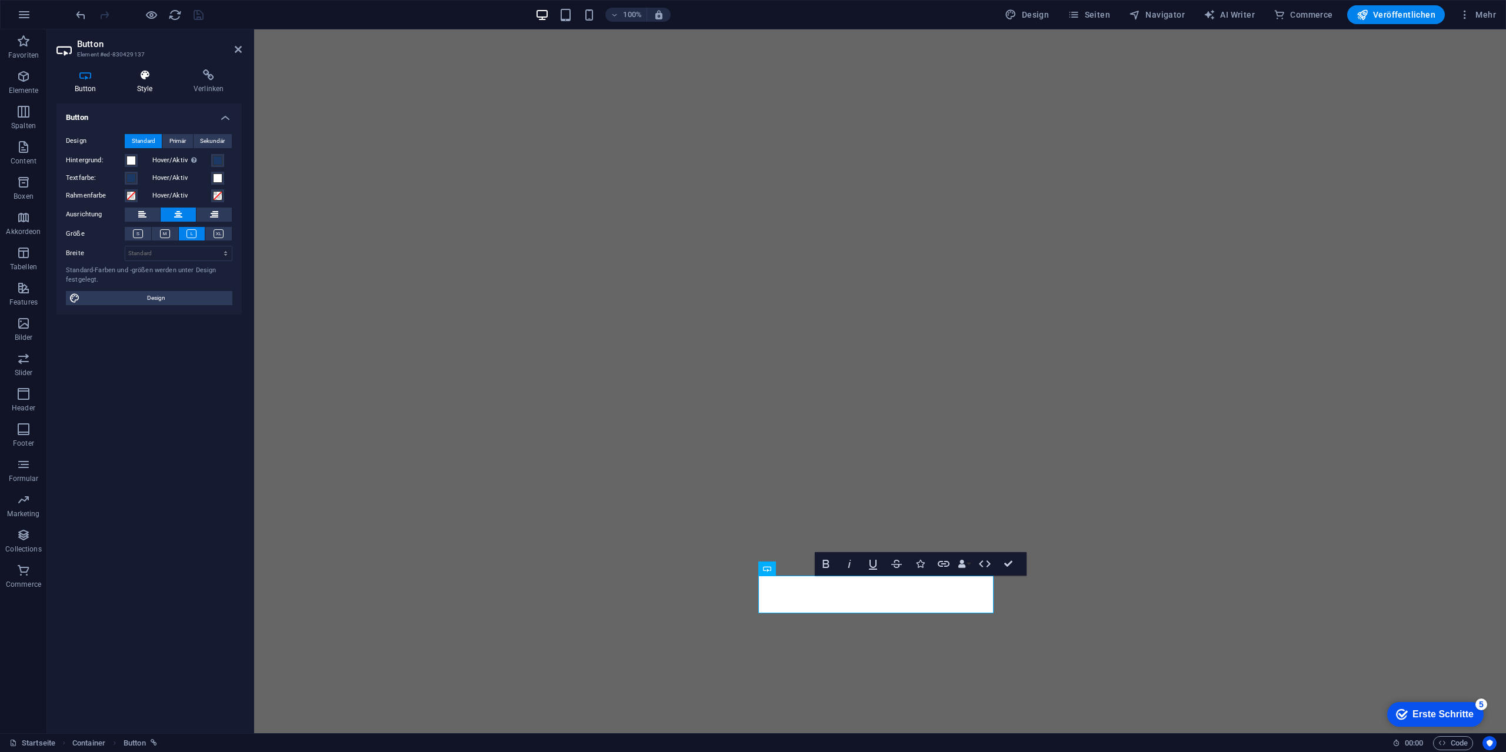
click at [135, 74] on icon at bounding box center [145, 75] width 52 height 12
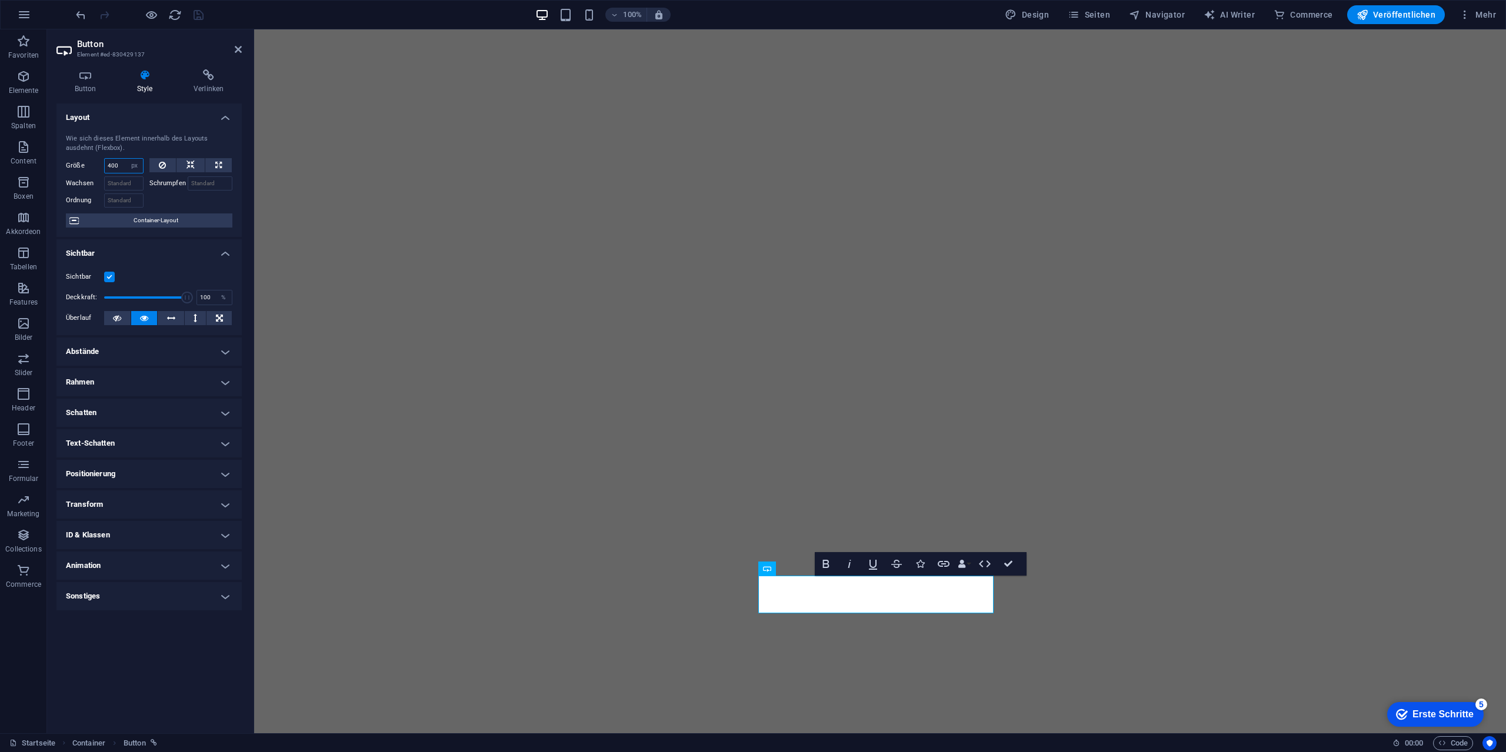
drag, startPoint x: 117, startPoint y: 168, endPoint x: 71, endPoint y: 164, distance: 46.1
click at [71, 164] on div "Größe 400 Standard auto px % 1/1 1/2 1/3 1/4 1/5 1/6 1/7 1/8 1/9 1/10" at bounding box center [105, 165] width 78 height 15
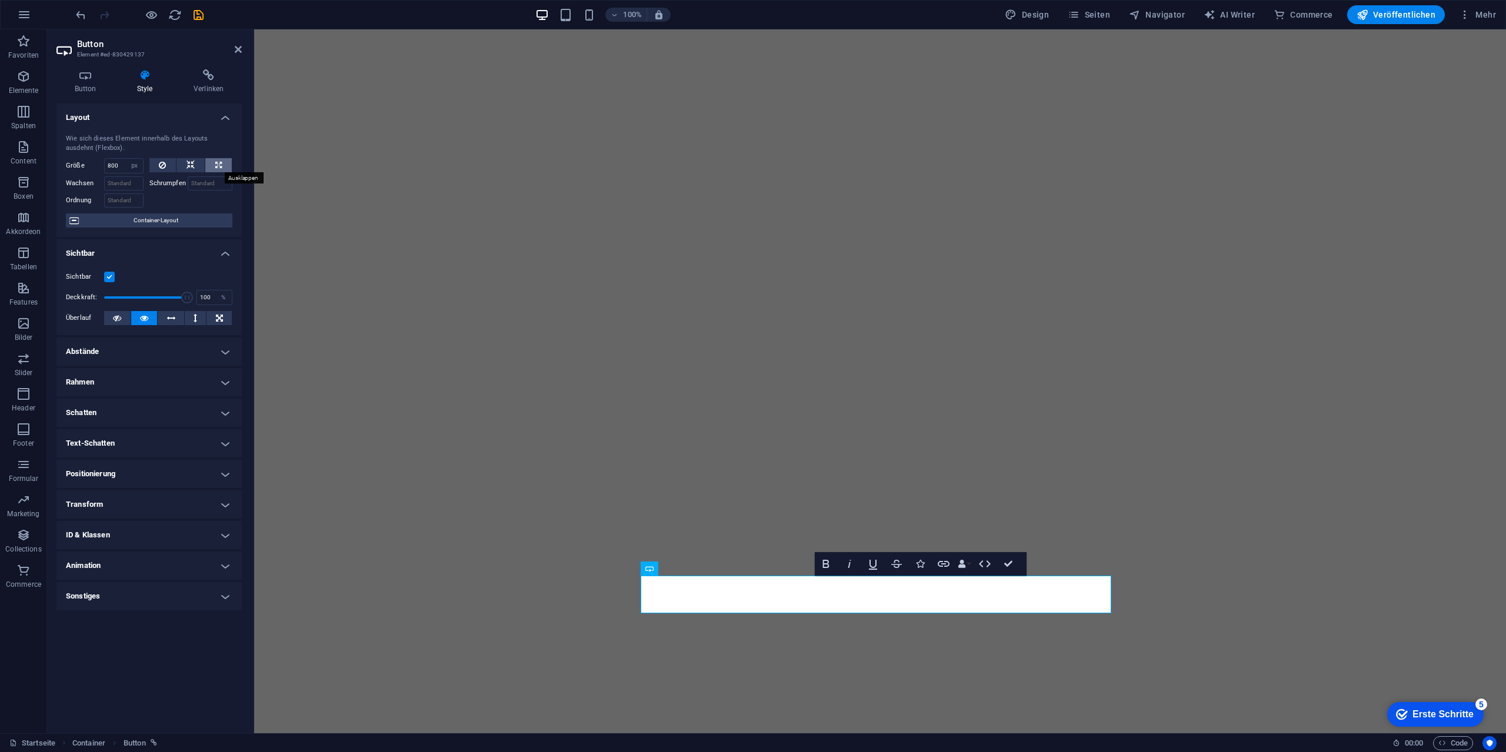
click at [225, 162] on button at bounding box center [218, 165] width 26 height 14
type input "100"
select select "%"
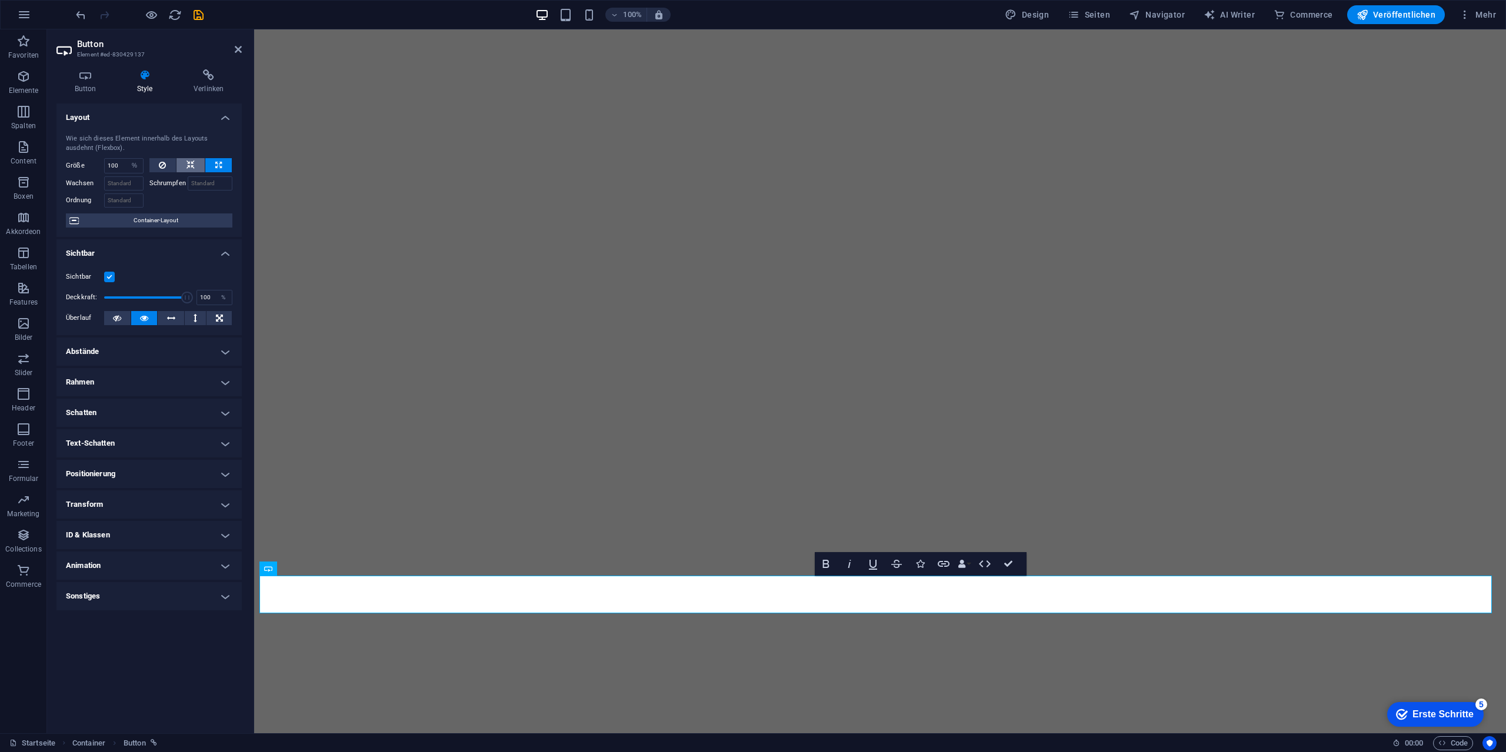
click at [199, 162] on button at bounding box center [190, 165] width 28 height 14
select select "DISABLED_OPTION_VALUE"
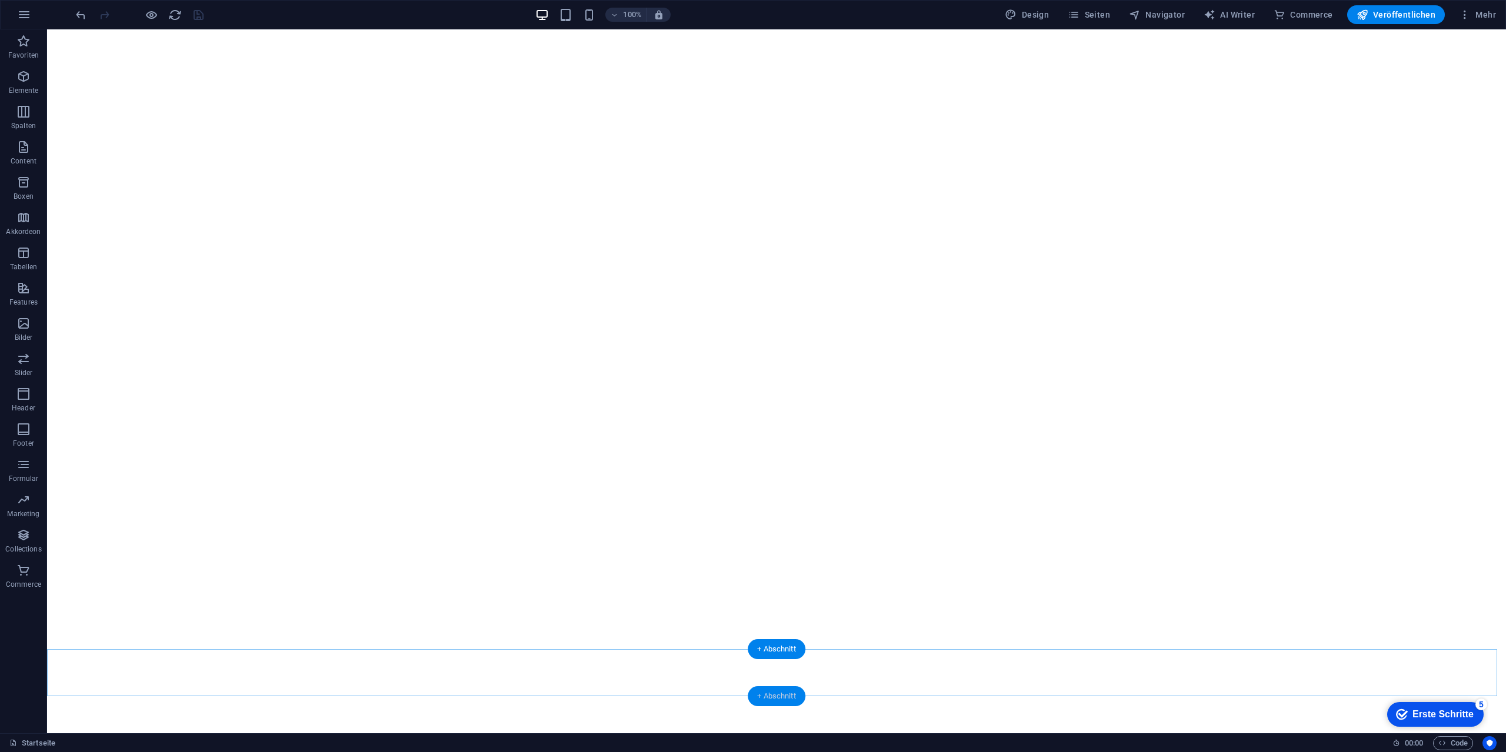
click at [798, 691] on div "+ Abschnitt" at bounding box center [777, 696] width 58 height 20
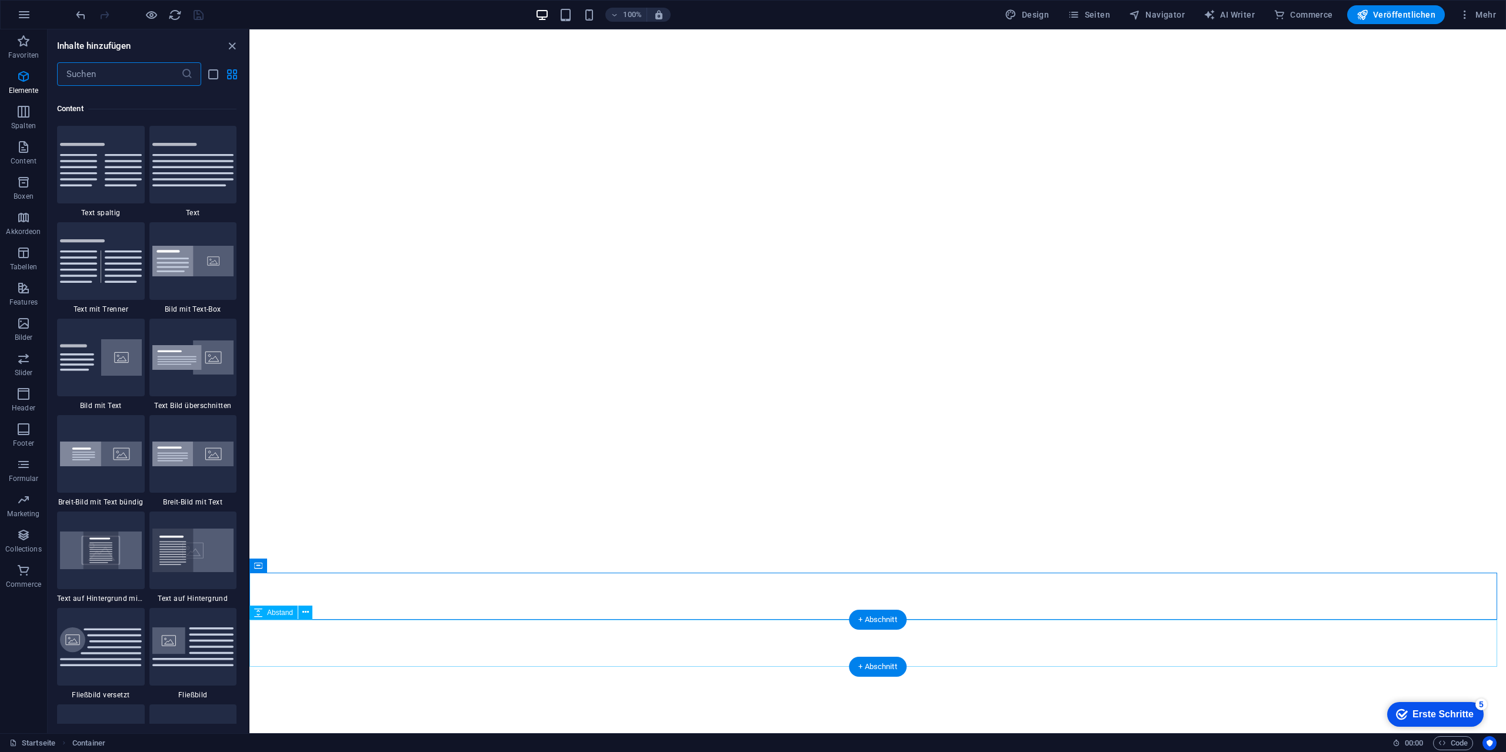
scroll to position [2058, 0]
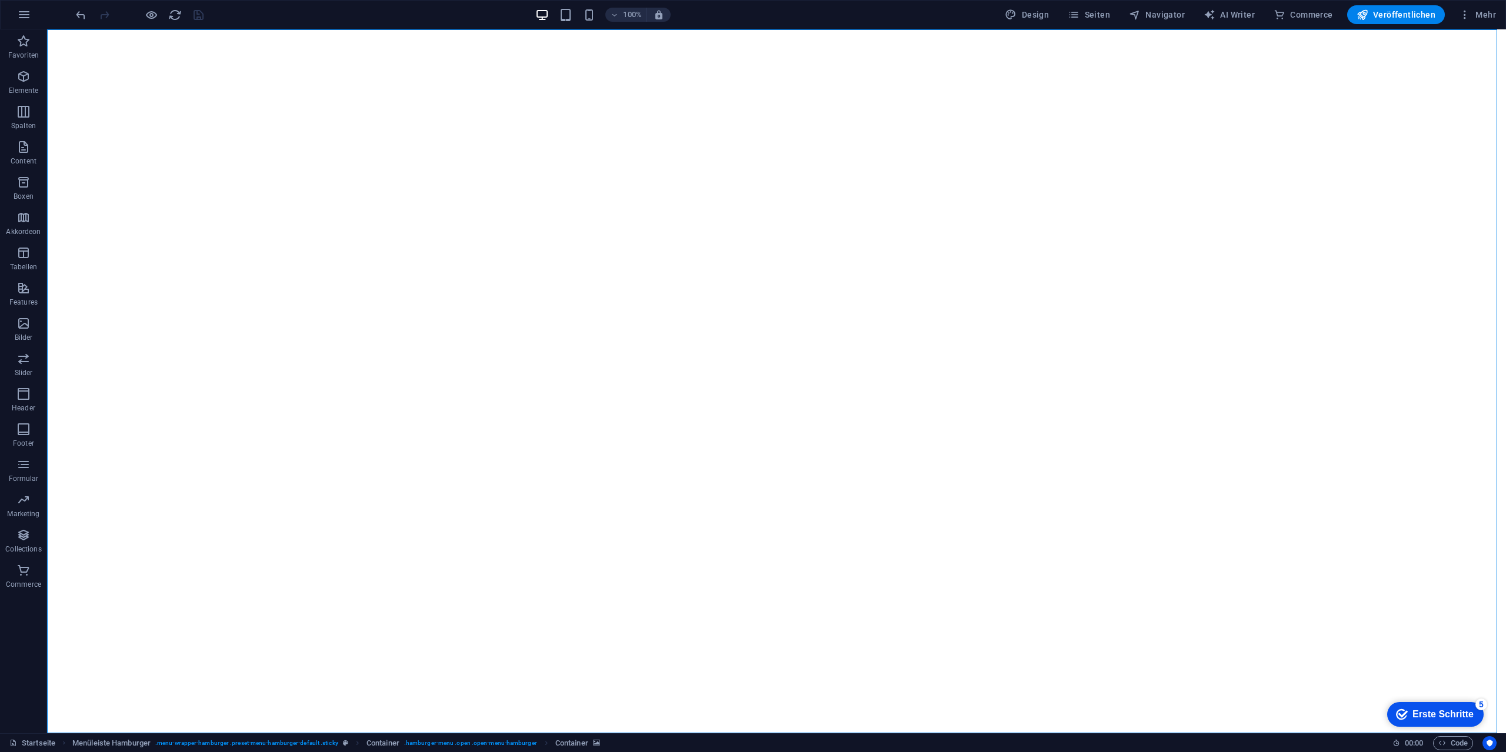
select select "%"
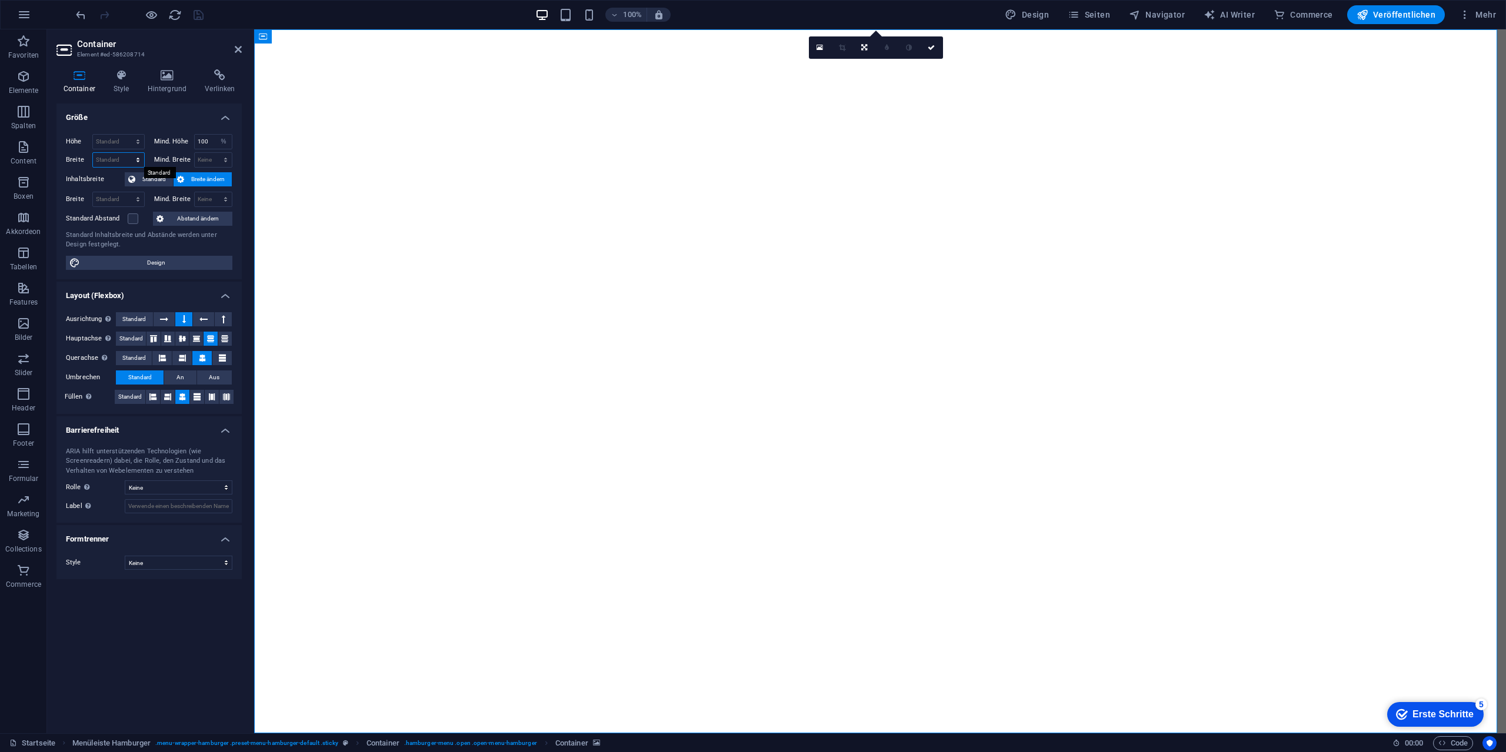
click at [109, 157] on select "Standard px rem % em vh vw" at bounding box center [118, 160] width 51 height 14
select select "px"
click at [127, 153] on select "Standard px rem % em vh vw" at bounding box center [118, 160] width 51 height 14
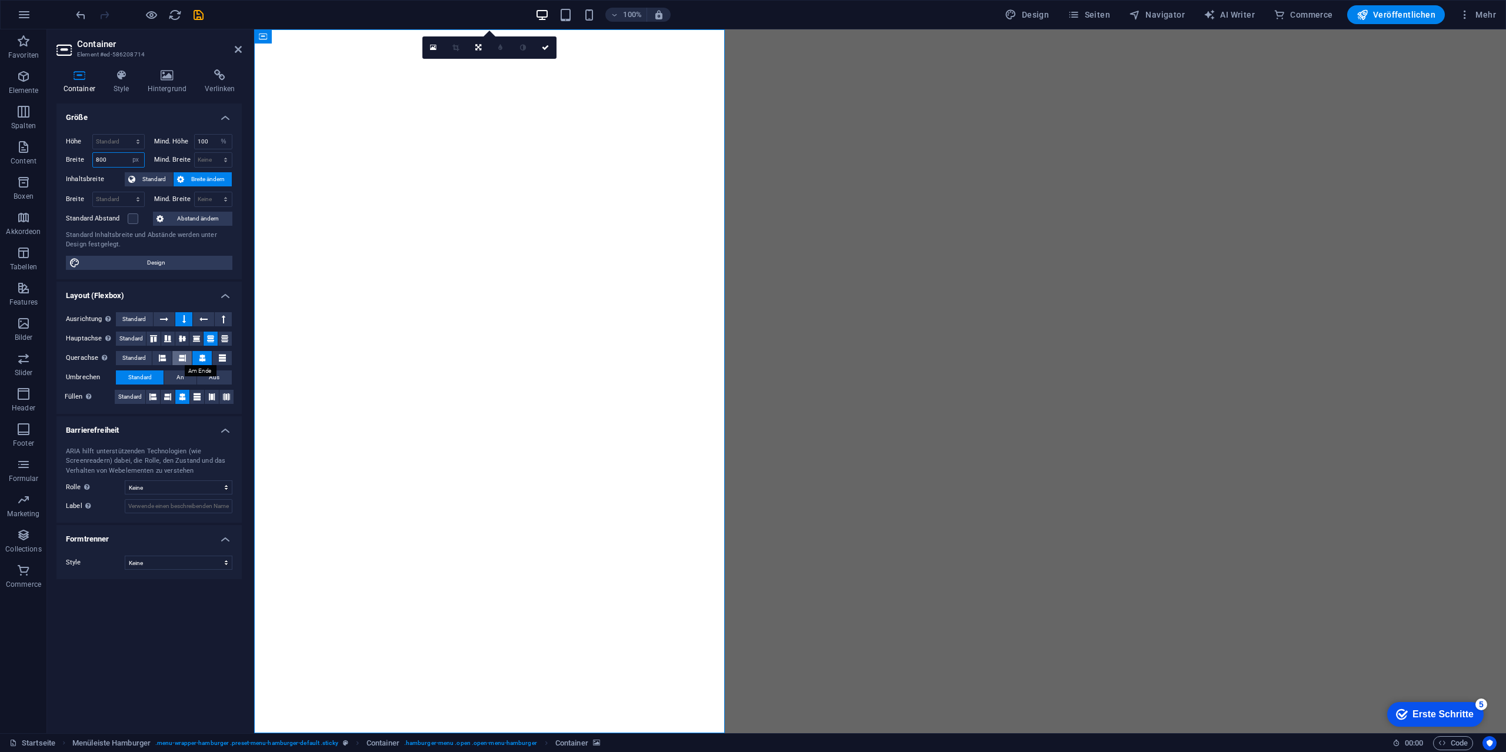
type input "800"
click at [180, 356] on icon at bounding box center [182, 358] width 7 height 14
click at [196, 357] on button at bounding box center [201, 358] width 19 height 14
click at [181, 339] on icon at bounding box center [182, 338] width 14 height 7
click at [171, 340] on icon at bounding box center [168, 338] width 14 height 7
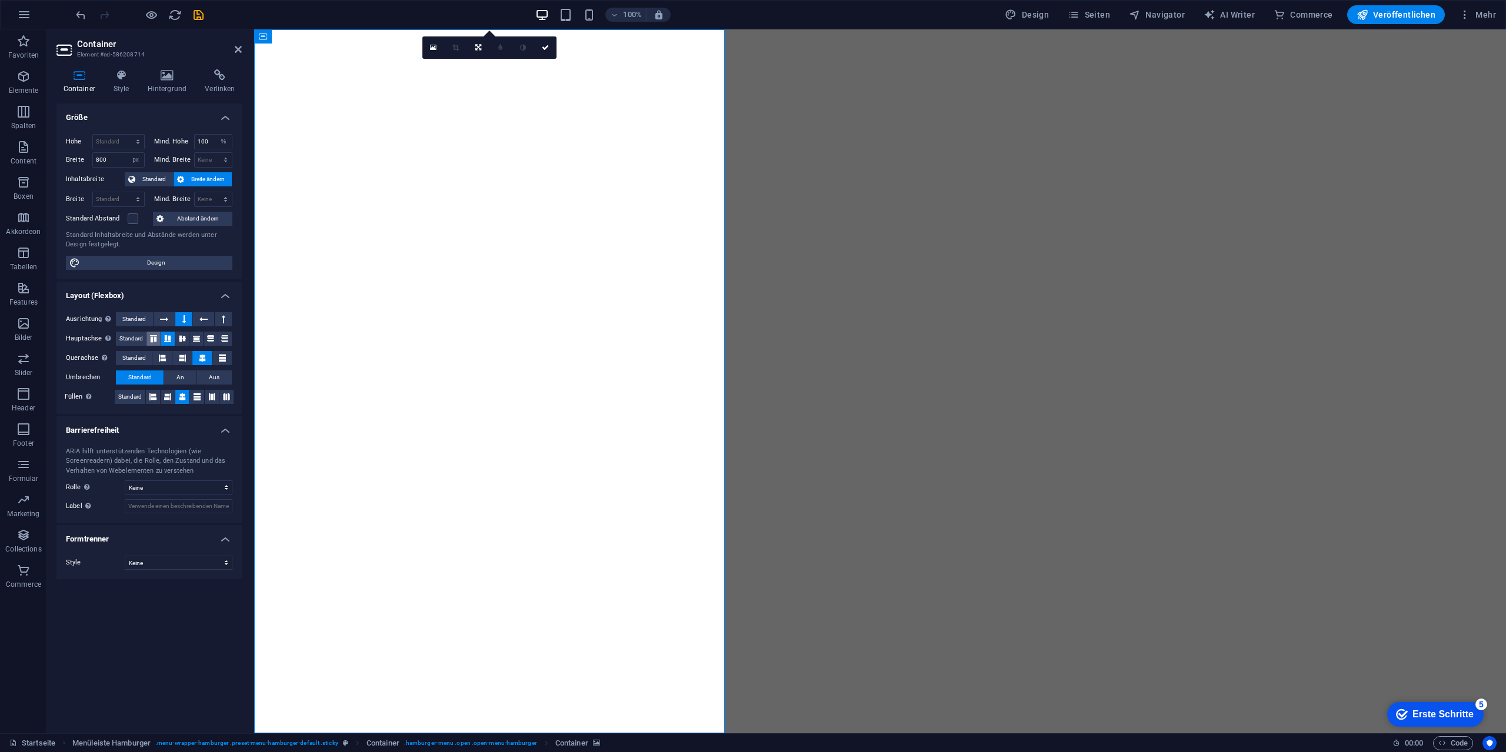
click at [150, 341] on icon at bounding box center [153, 338] width 14 height 7
click at [209, 339] on icon at bounding box center [211, 338] width 14 height 7
click at [208, 325] on icon at bounding box center [203, 319] width 8 height 14
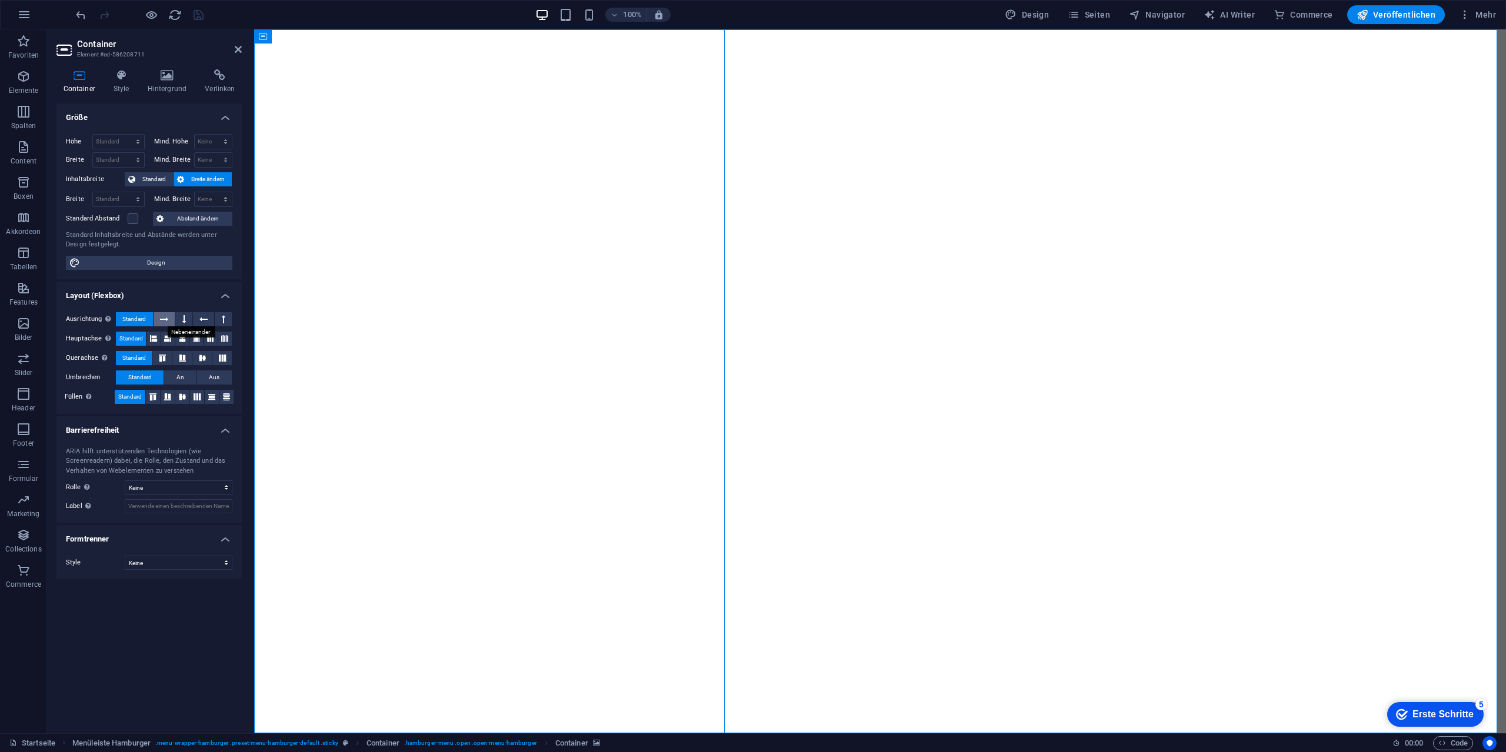
click at [160, 318] on icon at bounding box center [164, 319] width 8 height 14
click at [193, 318] on button at bounding box center [204, 319] width 22 height 14
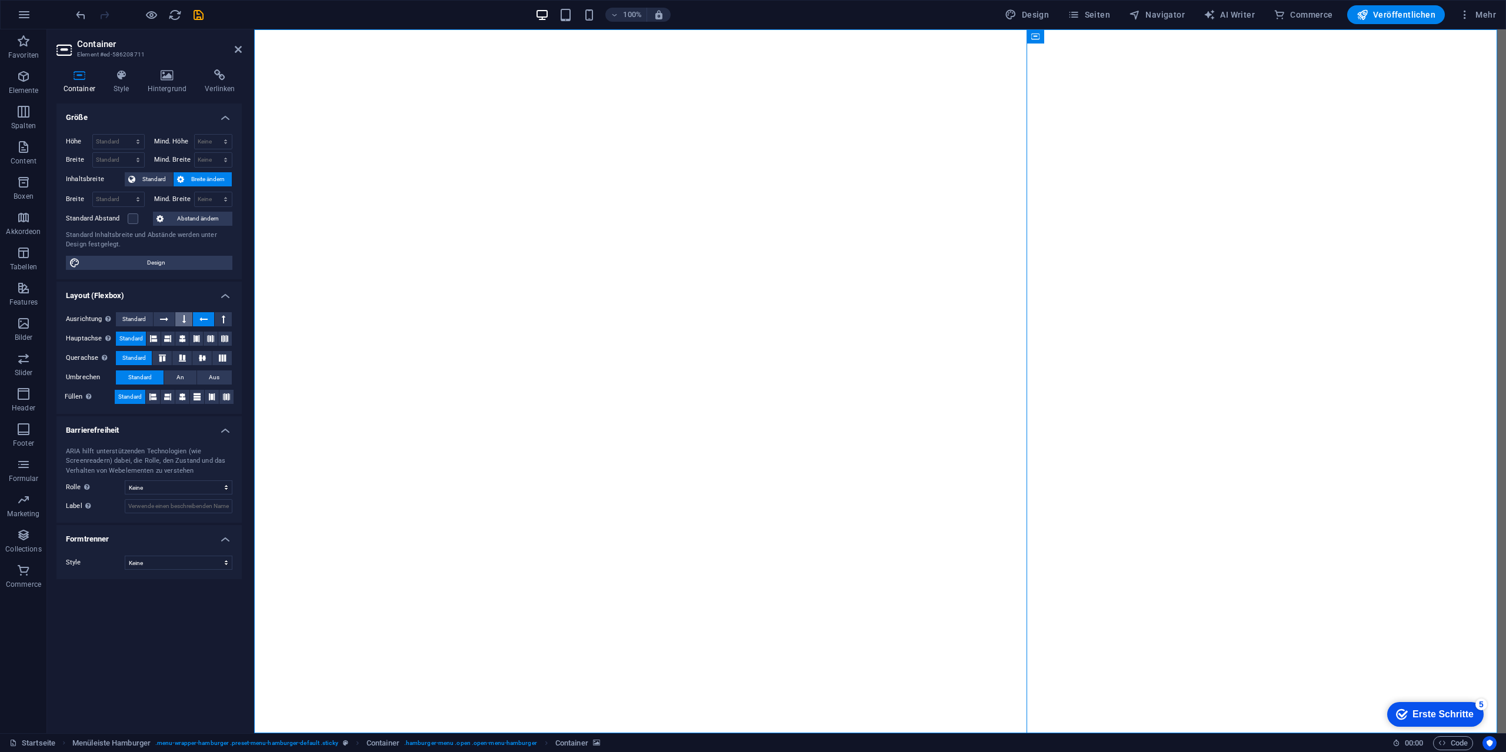
click at [179, 318] on button at bounding box center [183, 319] width 17 height 14
click at [224, 318] on icon at bounding box center [224, 319] width 4 height 14
click at [184, 338] on icon at bounding box center [182, 338] width 14 height 7
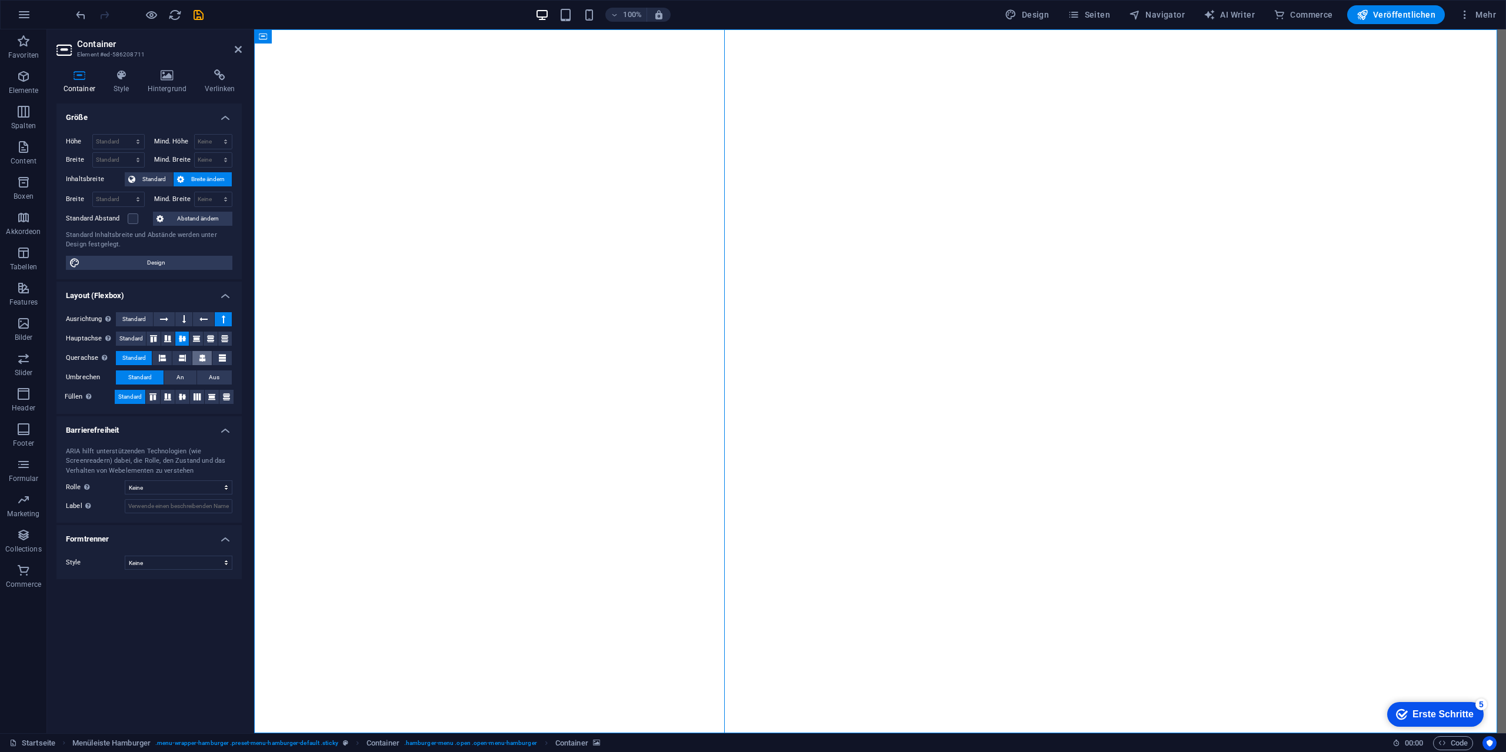
click at [199, 359] on icon at bounding box center [202, 358] width 7 height 14
click at [110, 159] on select "Standard px rem % em vh vw" at bounding box center [118, 160] width 51 height 14
select select "px"
click at [127, 153] on select "Standard px rem % em vh vw" at bounding box center [118, 160] width 51 height 14
type input "2113"
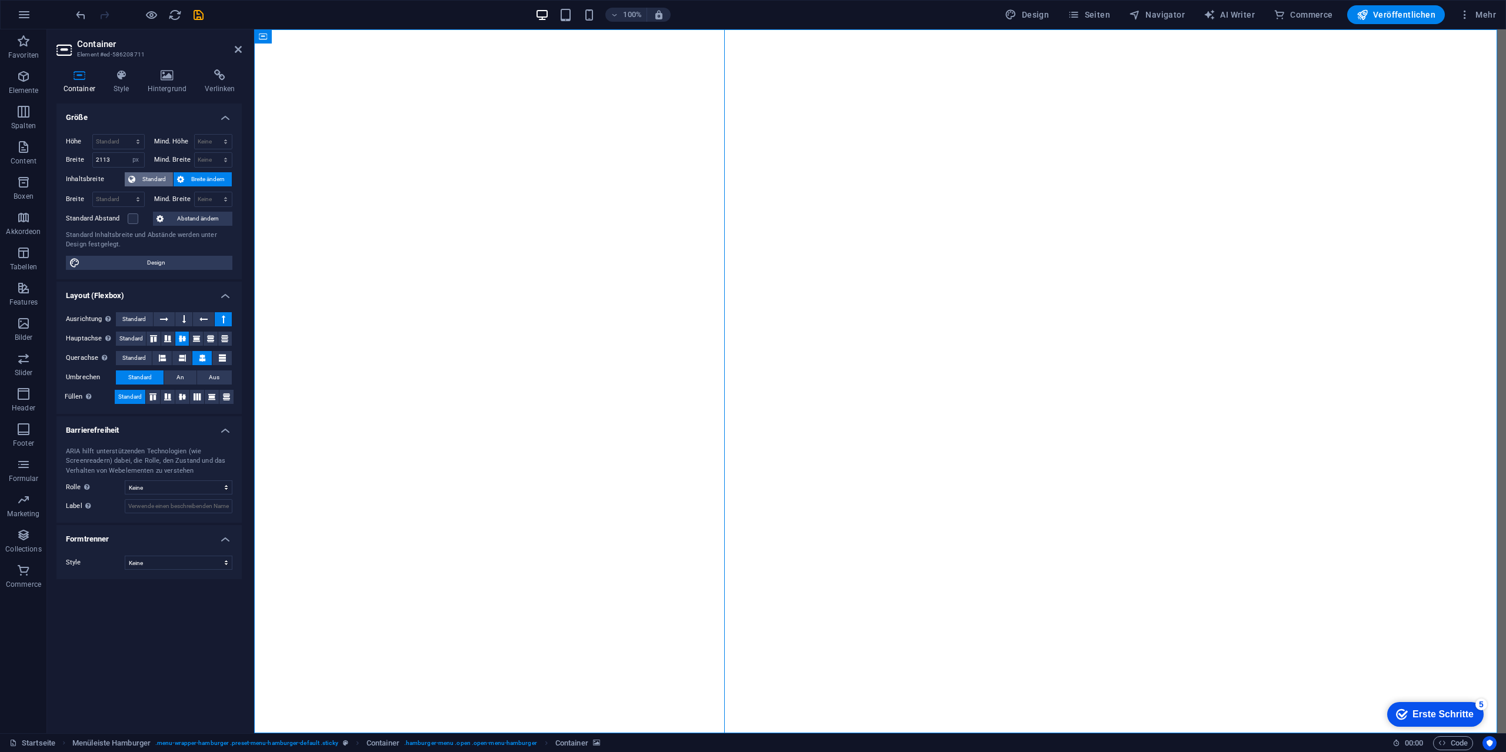
click at [162, 182] on span "Standard" at bounding box center [154, 179] width 31 height 14
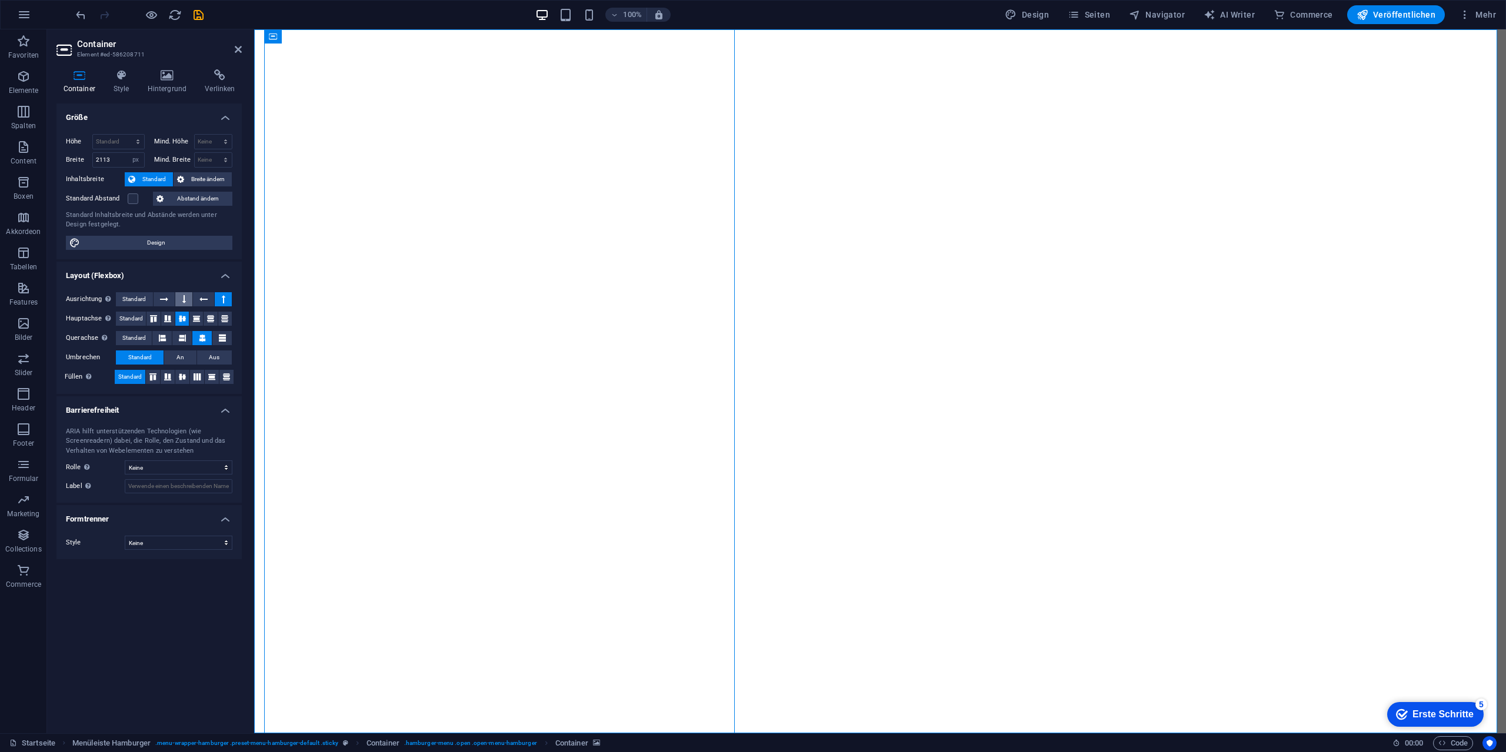
click at [187, 299] on button at bounding box center [183, 299] width 17 height 14
click at [85, 14] on icon "undo" at bounding box center [81, 15] width 14 height 14
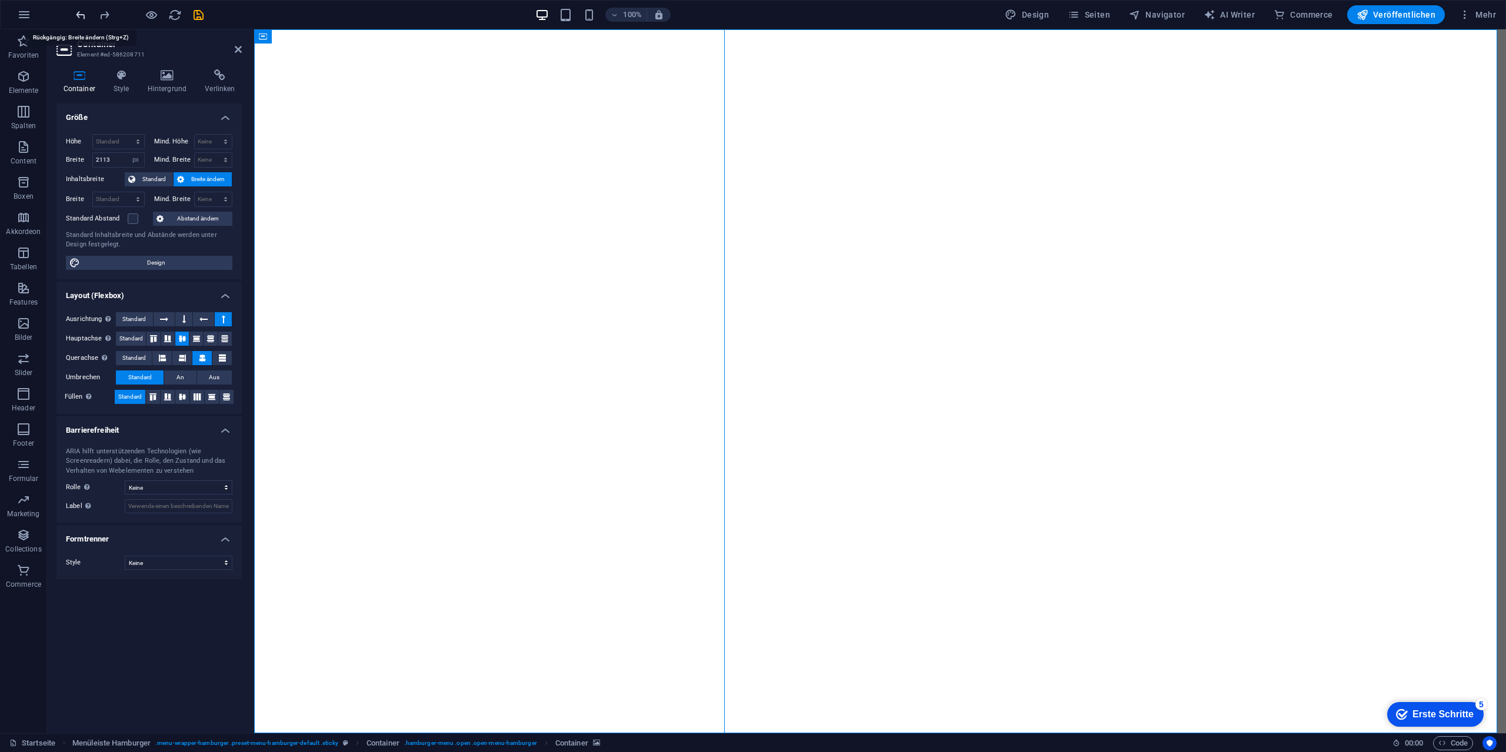
click at [82, 14] on icon "undo" at bounding box center [81, 15] width 14 height 14
select select "DISABLED_OPTION_VALUE"
click at [82, 14] on icon "undo" at bounding box center [81, 15] width 14 height 14
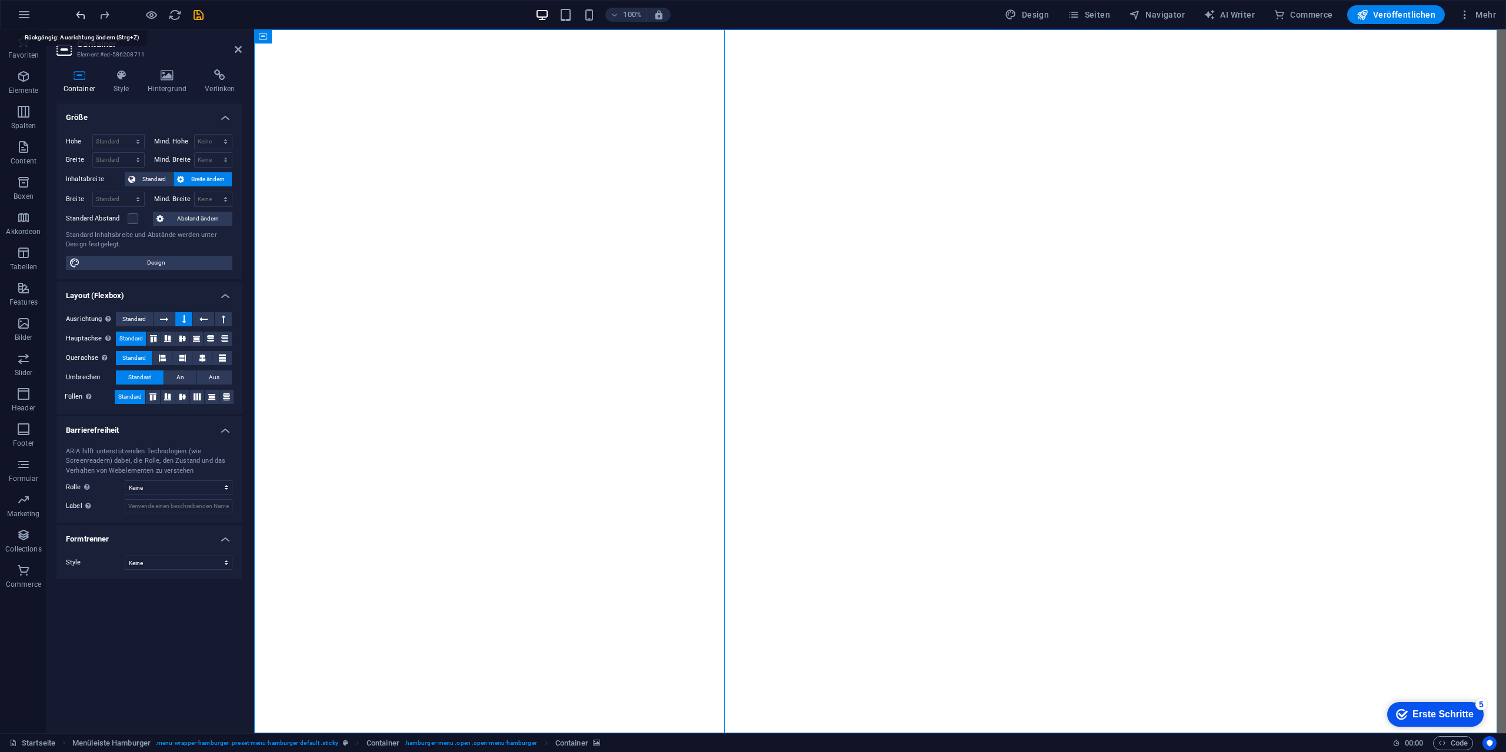
click at [82, 14] on icon "undo" at bounding box center [81, 15] width 14 height 14
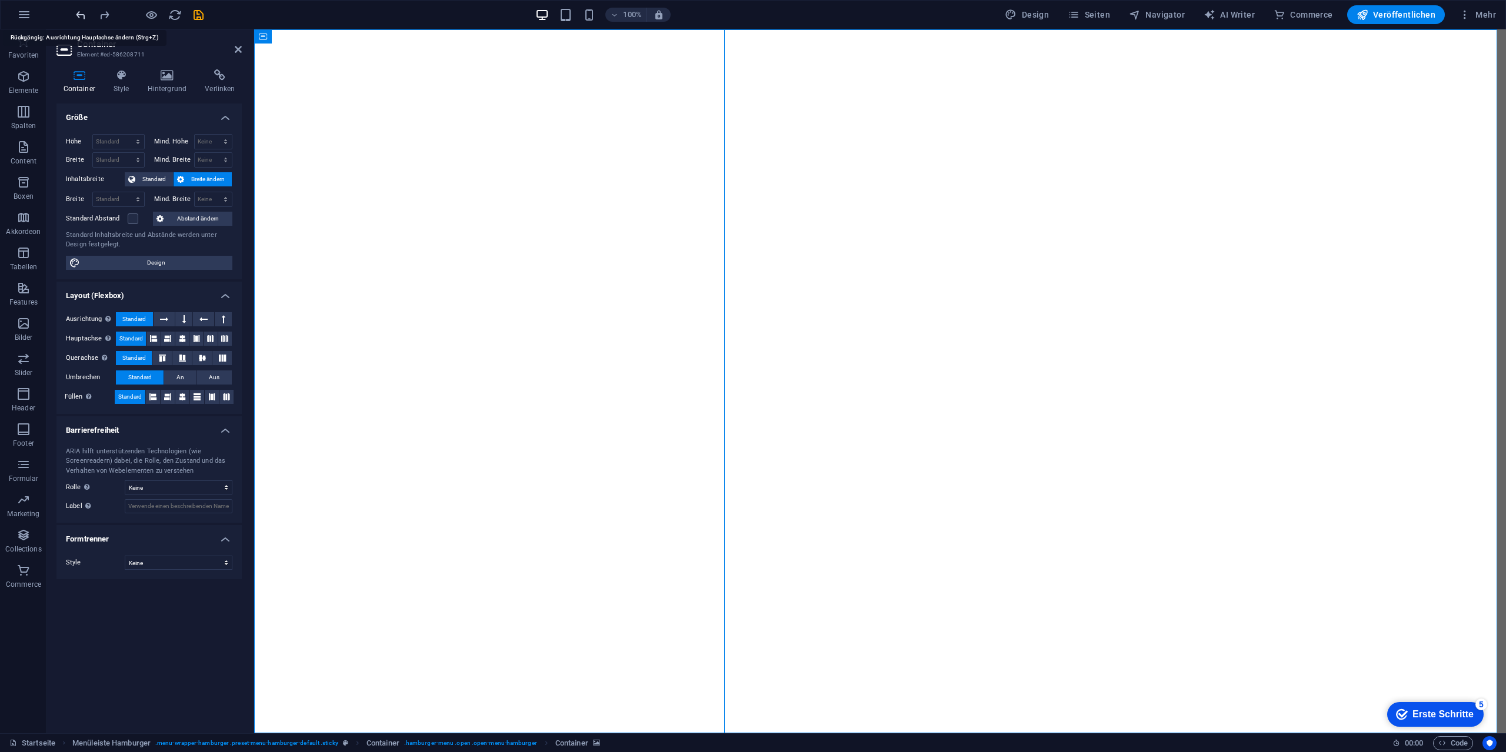
click at [82, 14] on icon "undo" at bounding box center [81, 15] width 14 height 14
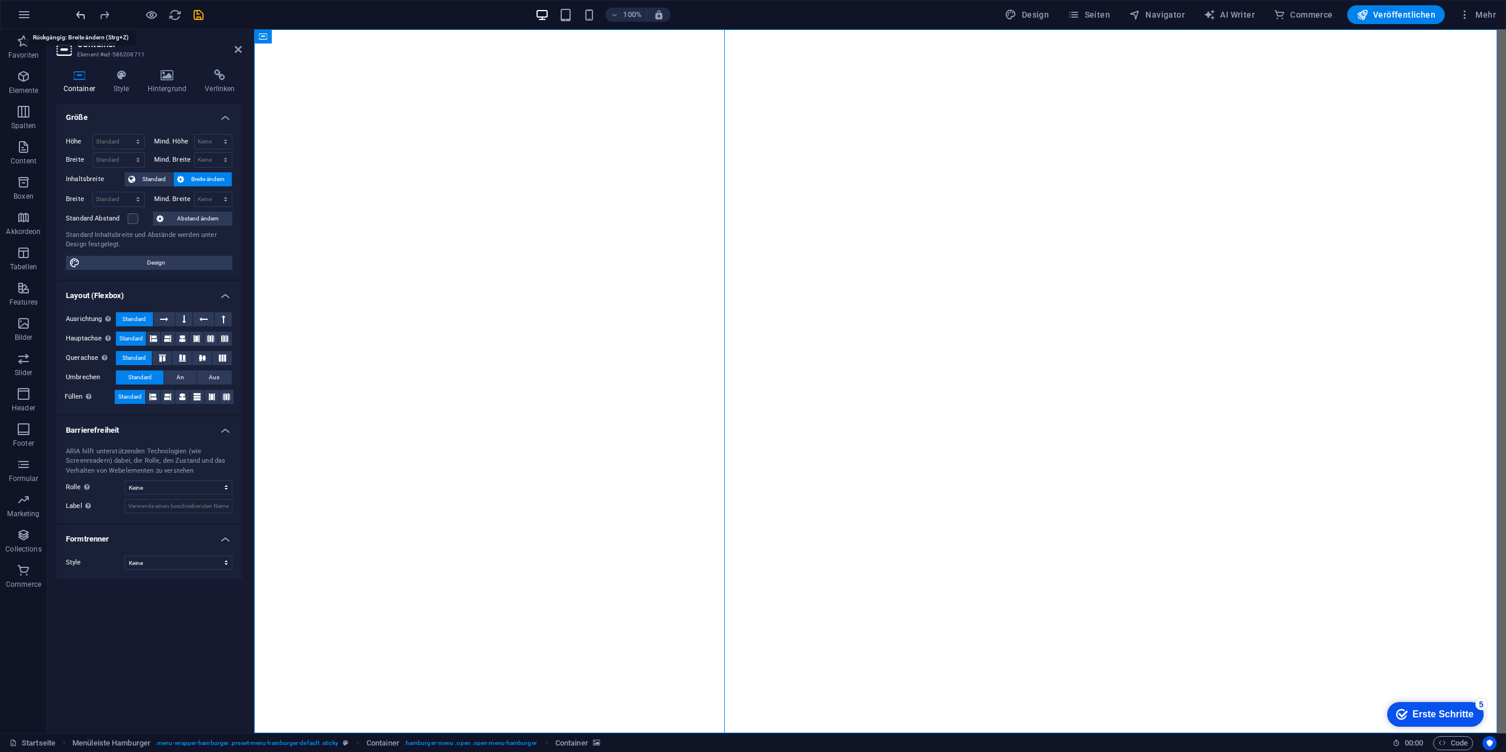
click at [82, 14] on icon "undo" at bounding box center [81, 15] width 14 height 14
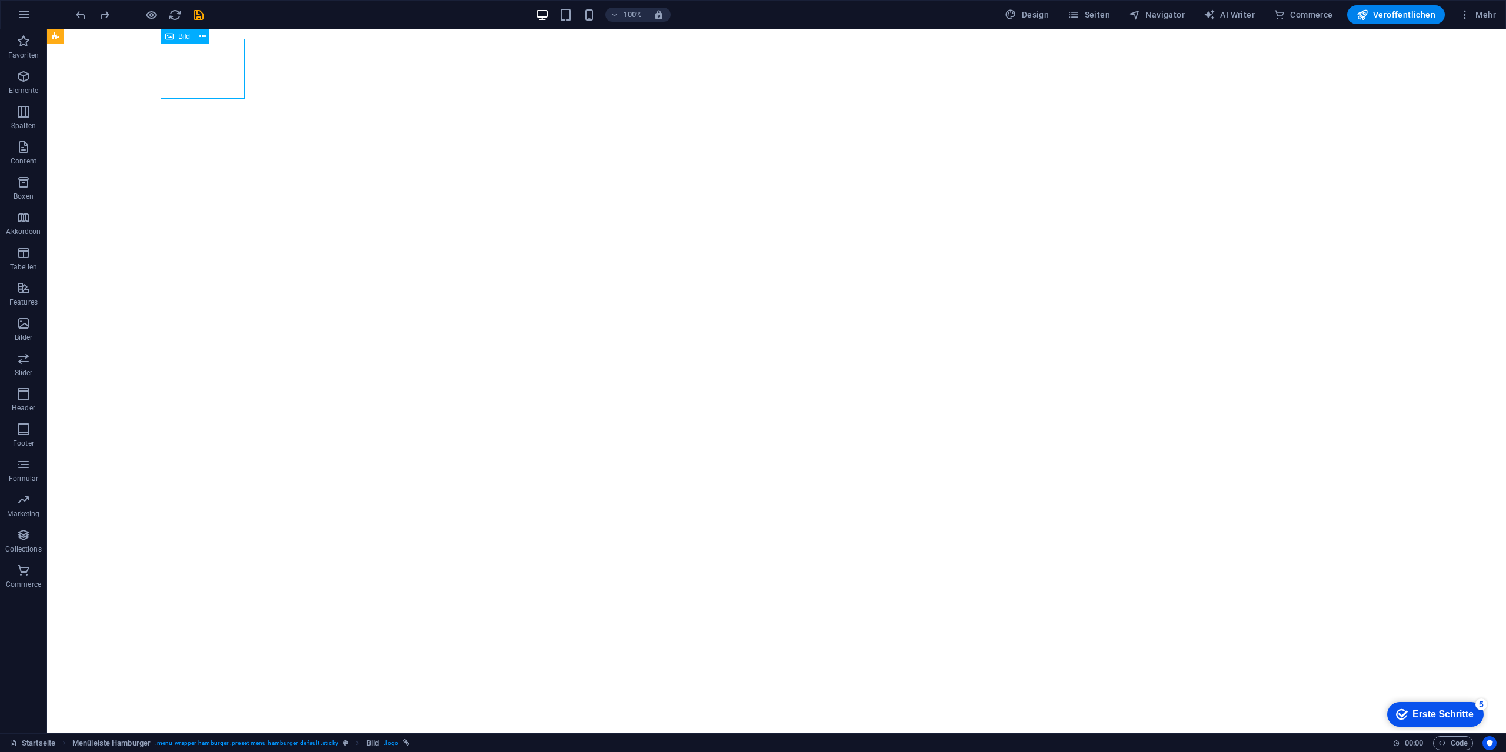
select select "px"
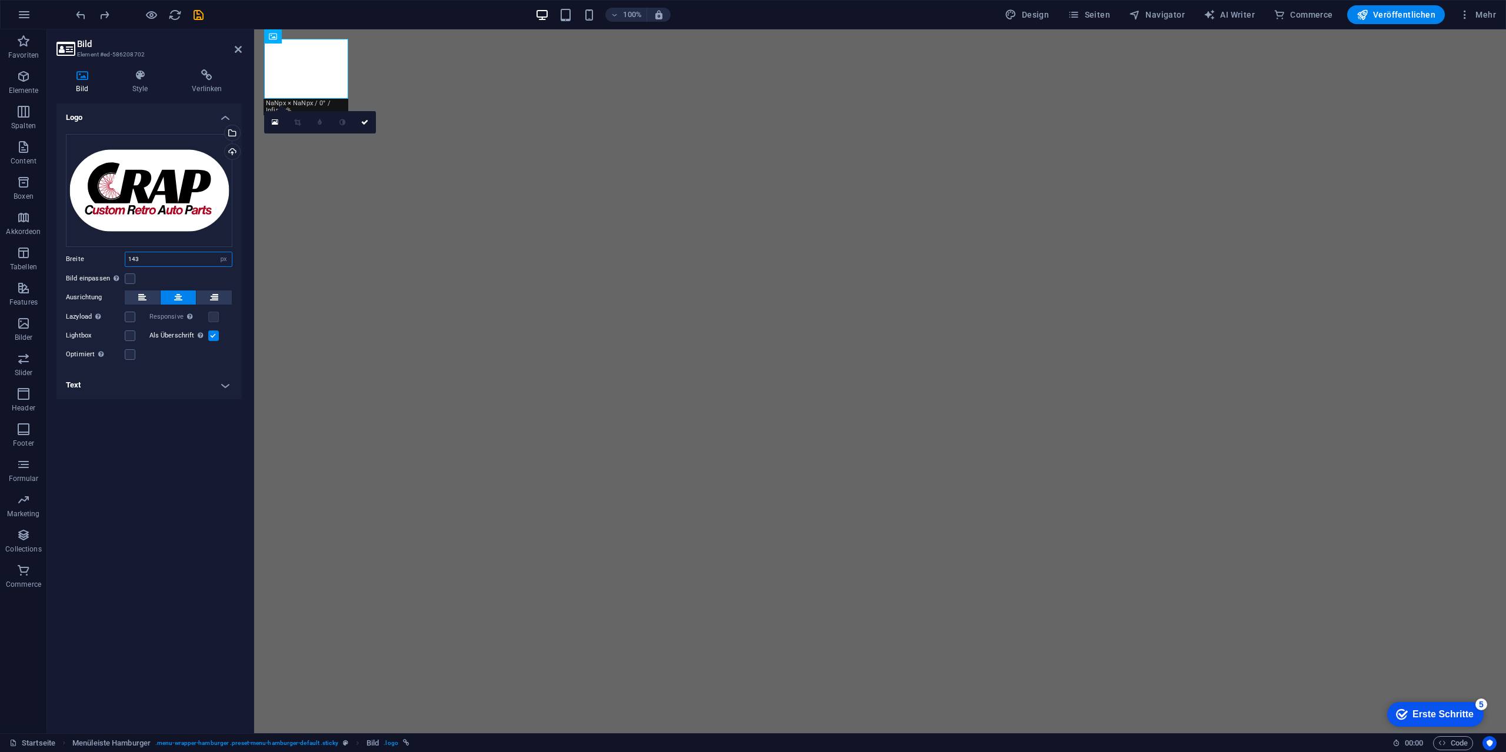
drag, startPoint x: 203, startPoint y: 261, endPoint x: 97, endPoint y: 259, distance: 105.9
click at [98, 259] on div "Breite 143 Standard auto px rem % em vh vw" at bounding box center [149, 259] width 166 height 15
type input "200"
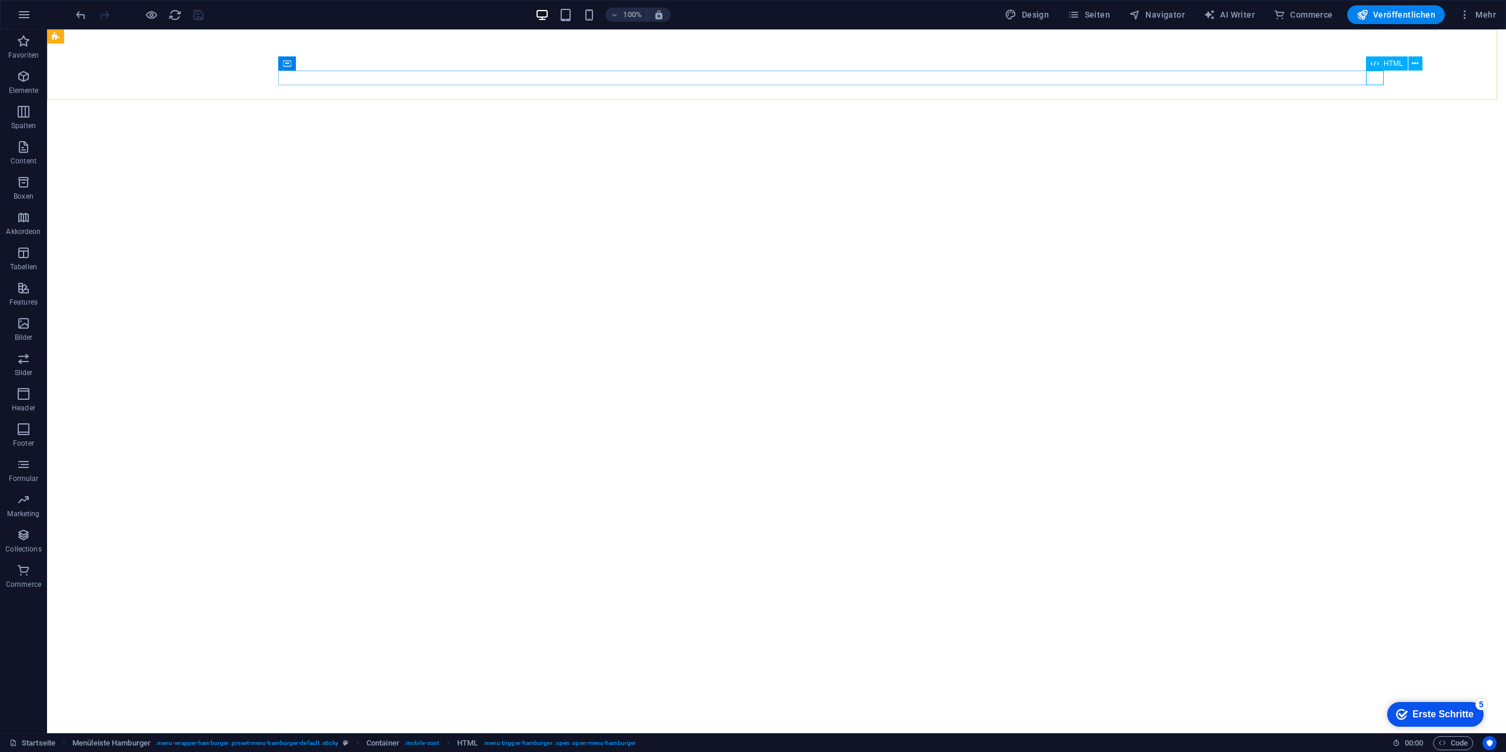
click at [1382, 59] on div "HTML" at bounding box center [1387, 63] width 42 height 14
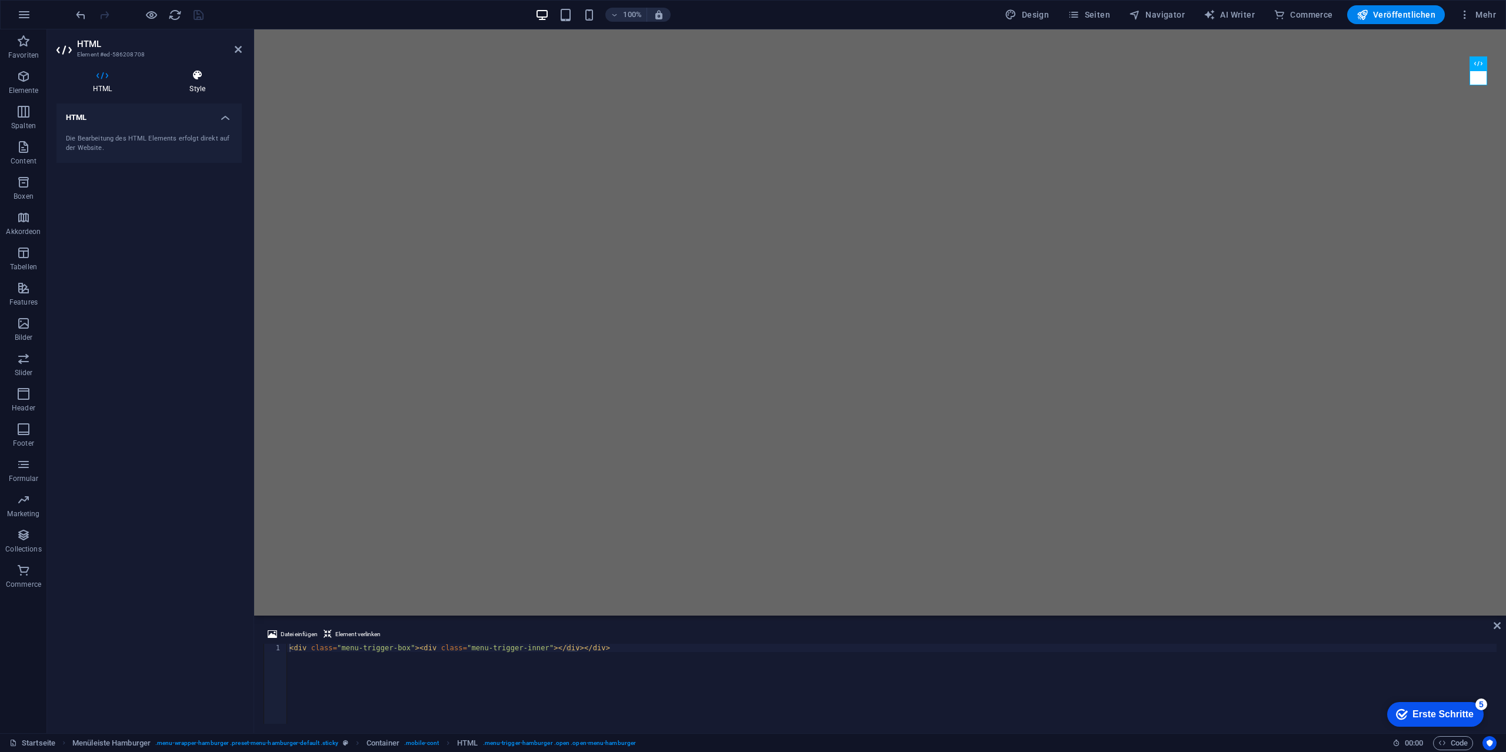
click at [222, 72] on icon at bounding box center [197, 75] width 89 height 12
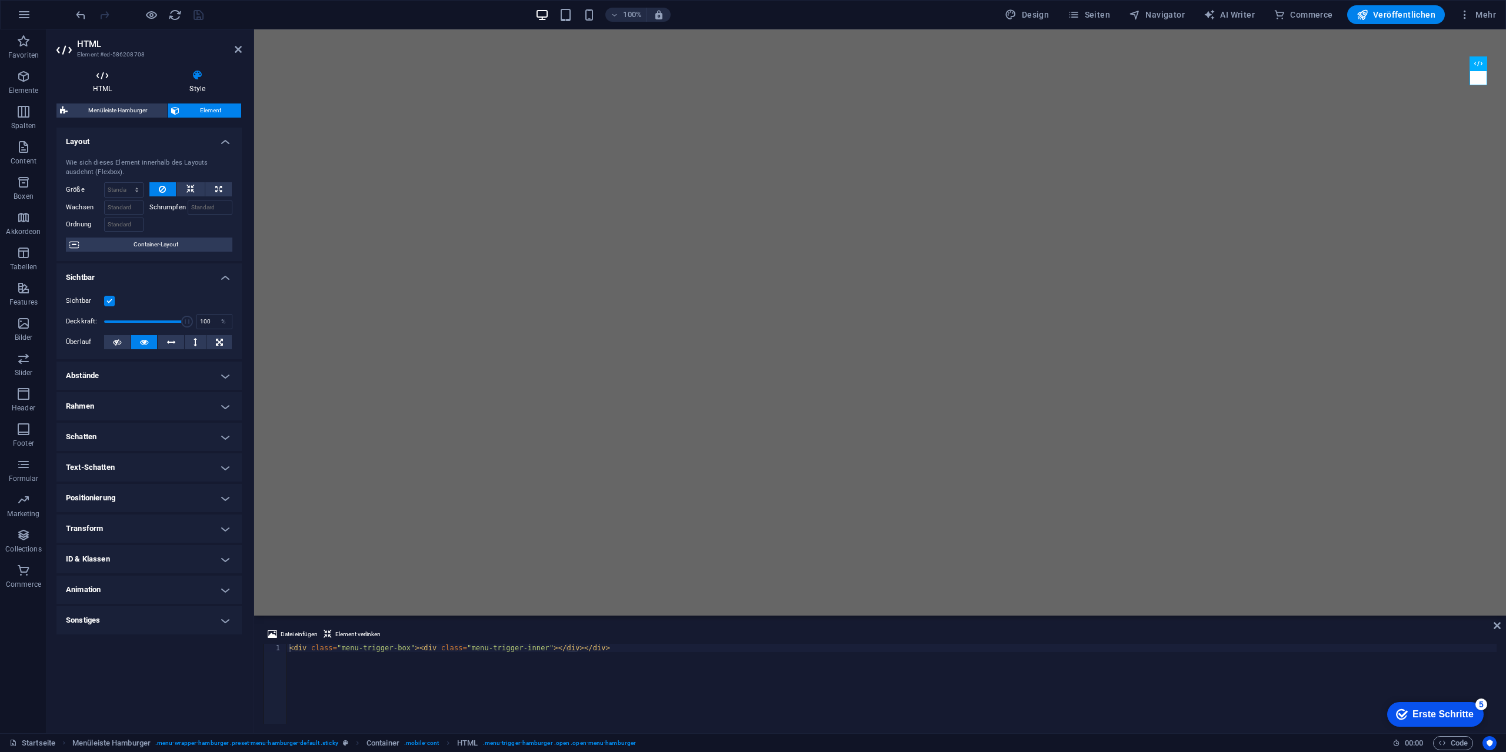
click at [88, 81] on h4 "HTML" at bounding box center [104, 81] width 96 height 25
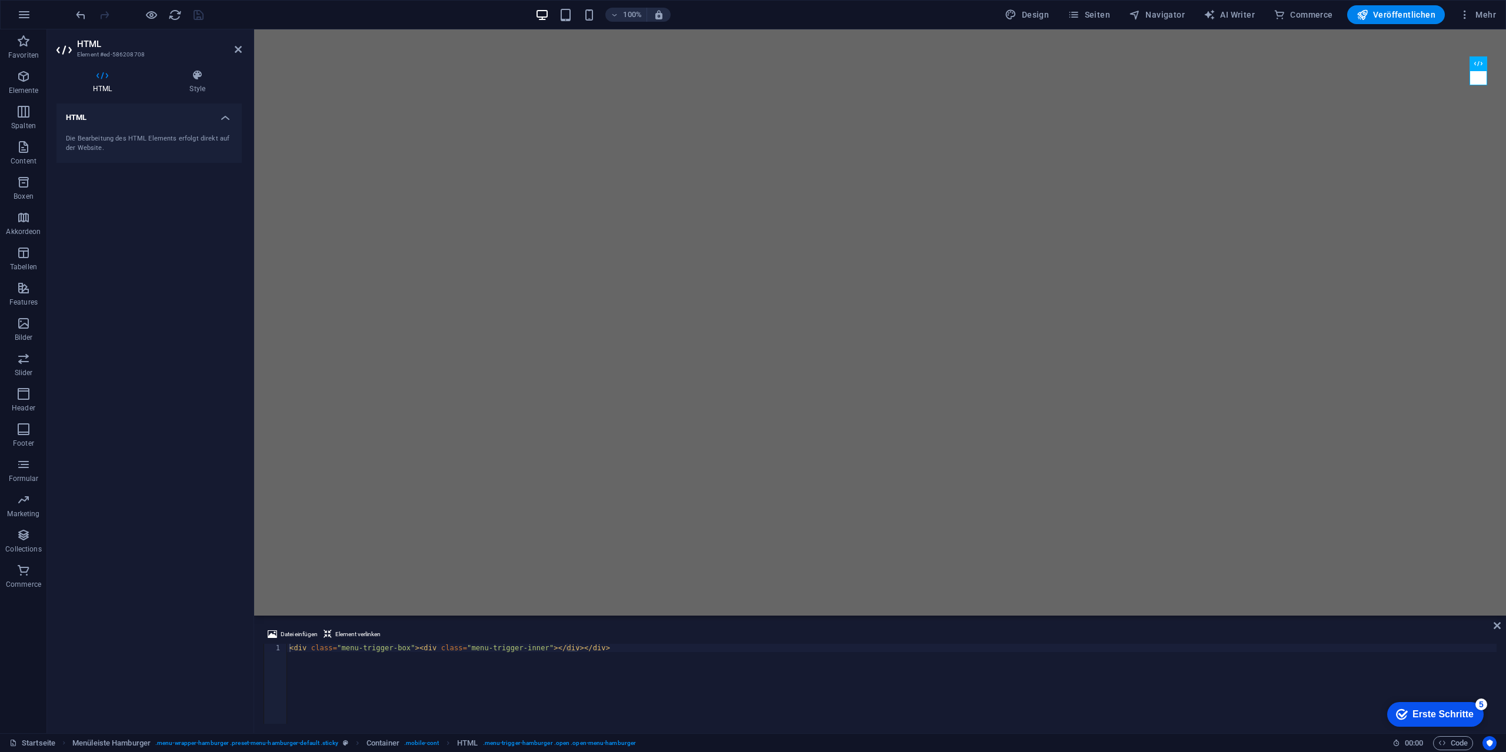
click at [488, 665] on div "< div class = "menu-trigger-box" > < div class = "menu-trigger-inner" > </ div …" at bounding box center [891, 692] width 1209 height 96
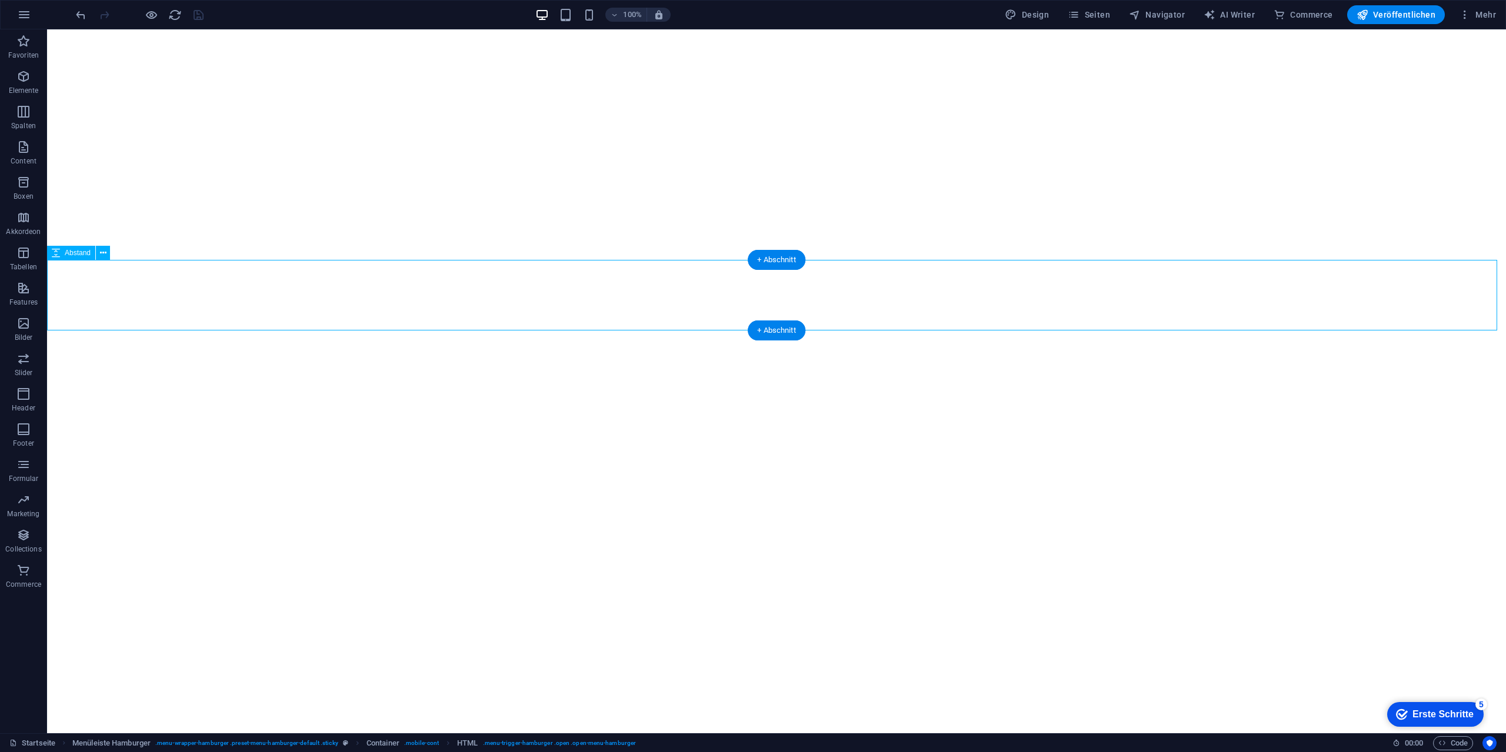
select select "px"
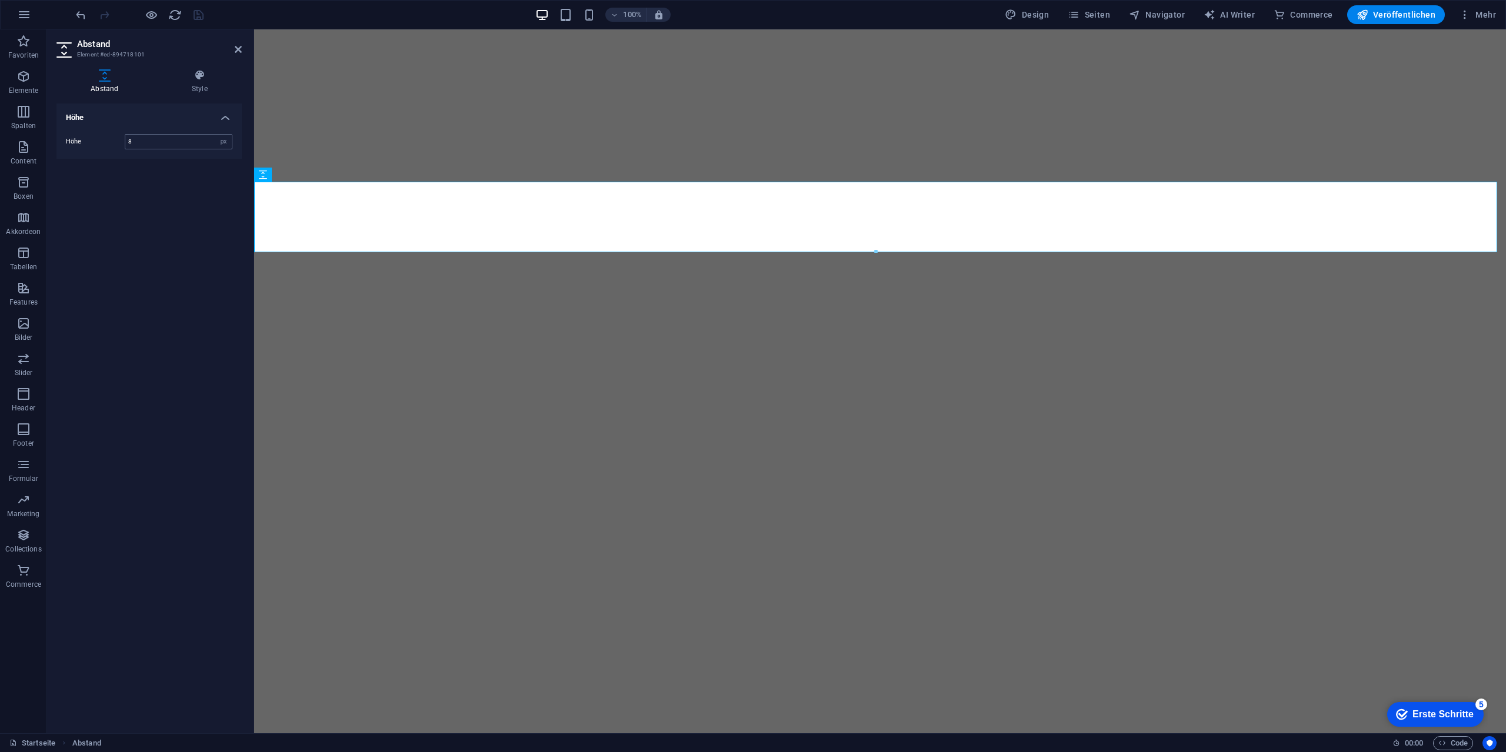
type input "80"
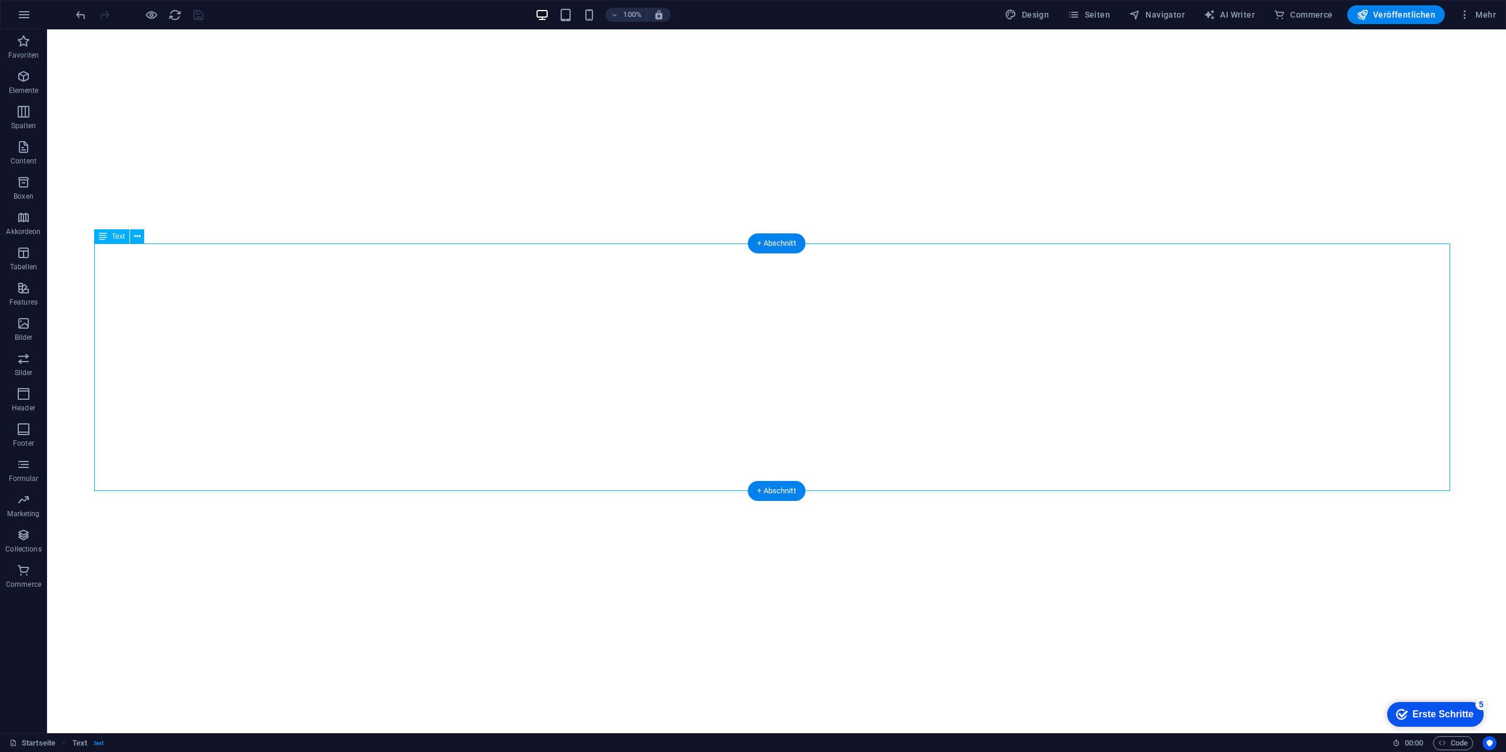
select select "rem"
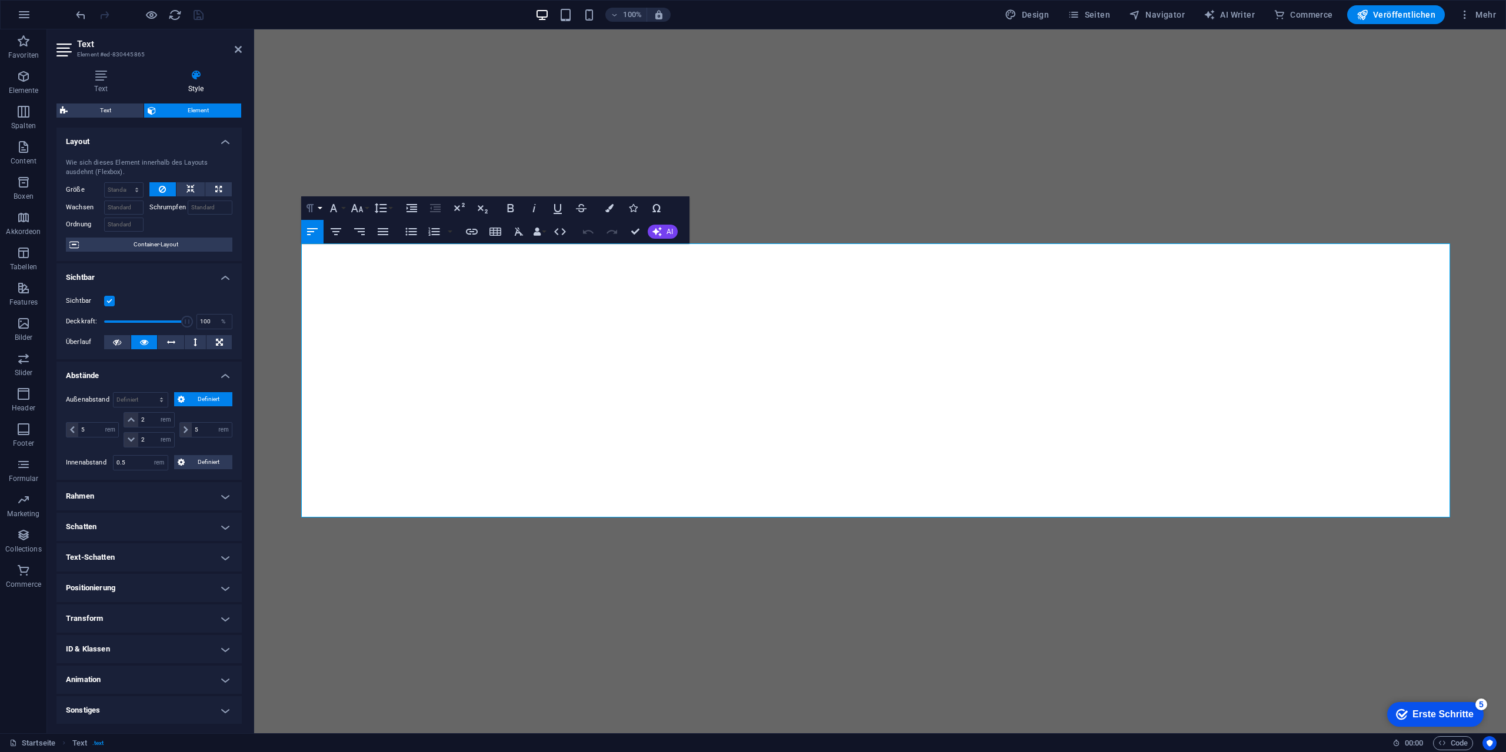
click at [318, 206] on button "Formatierung" at bounding box center [312, 208] width 22 height 24
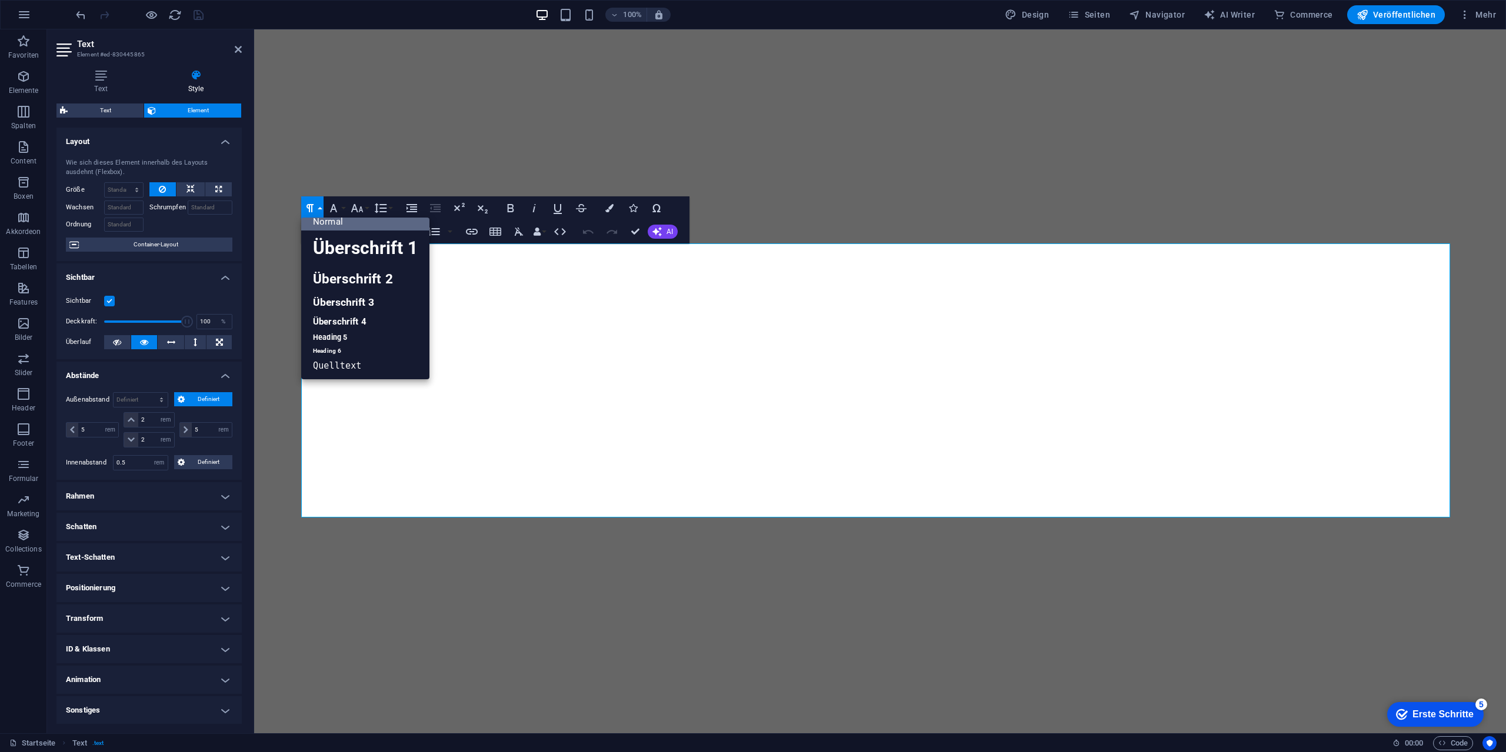
scroll to position [9, 0]
click at [342, 202] on button "Schriftart" at bounding box center [336, 208] width 22 height 24
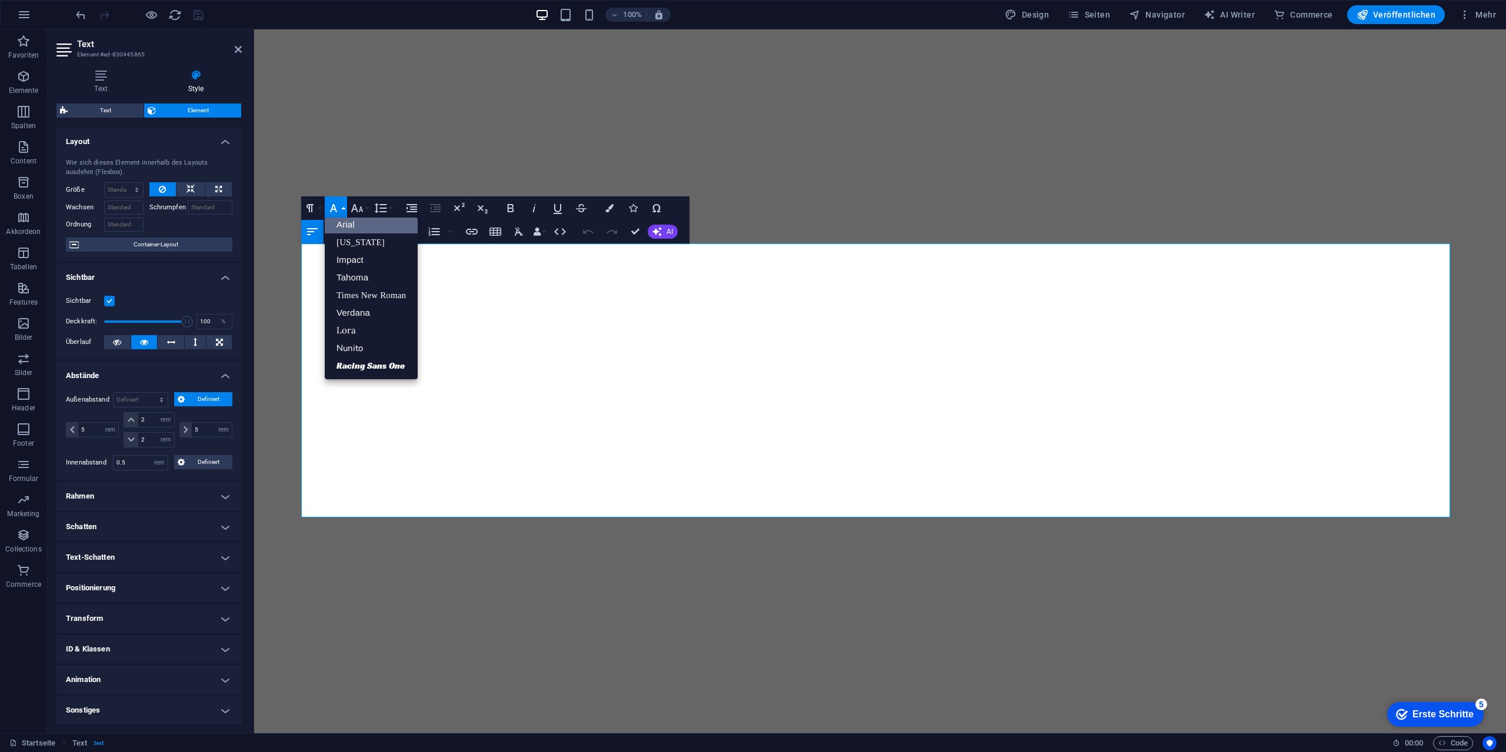
scroll to position [6, 0]
click at [376, 361] on link "Racing Sans One" at bounding box center [371, 366] width 93 height 18
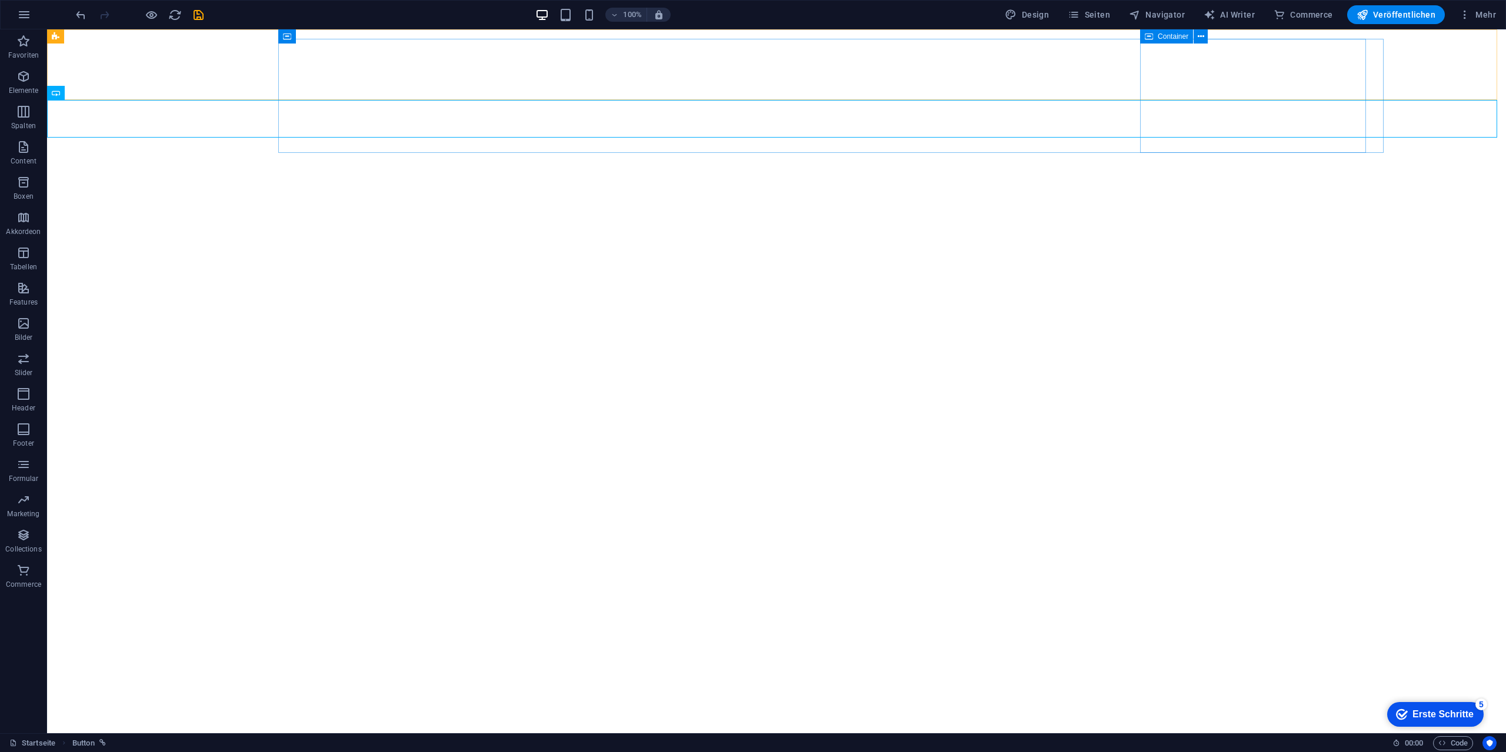
click at [1159, 38] on span "Container" at bounding box center [1173, 36] width 31 height 7
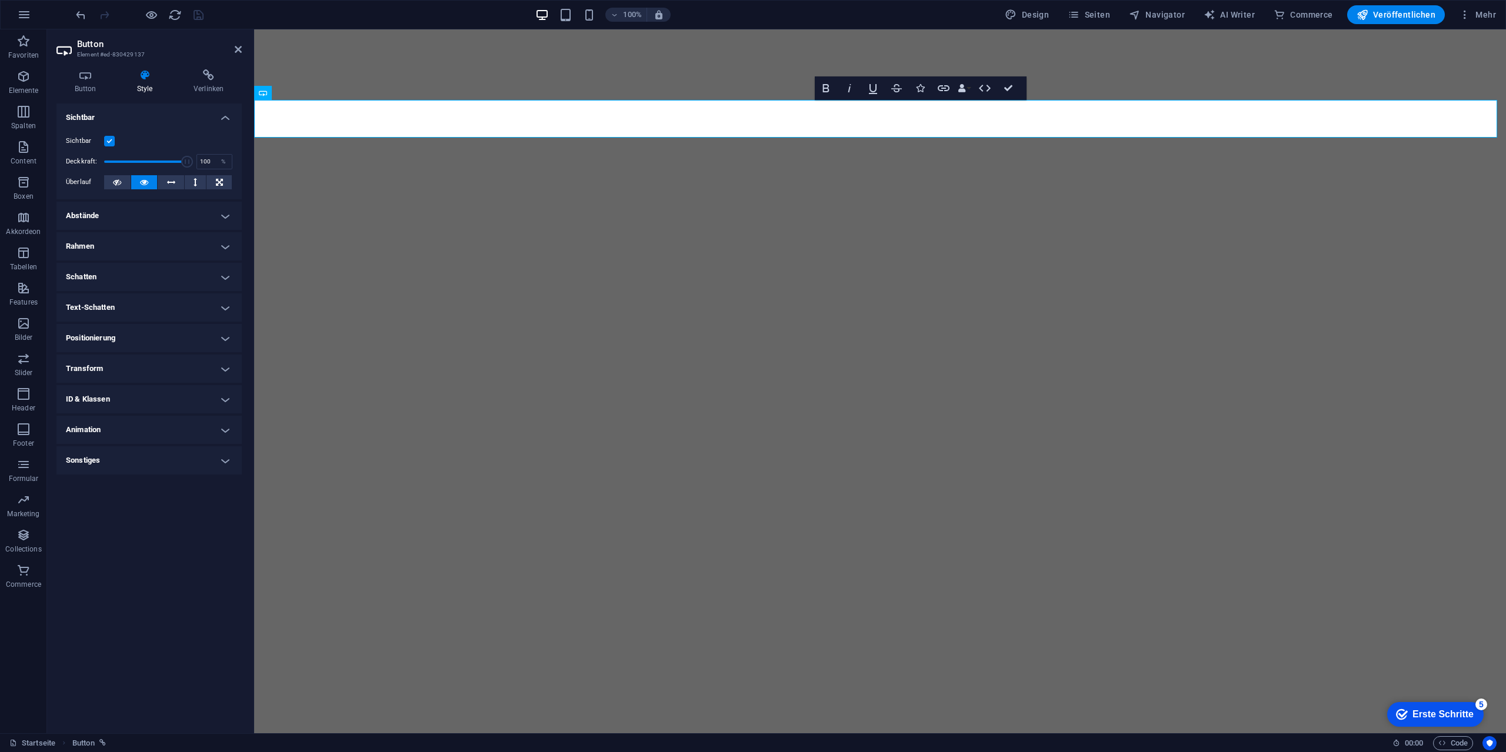
click at [129, 215] on h4 "Abstände" at bounding box center [148, 216] width 185 height 28
click at [122, 257] on select "Standard px rem % vh vw Definiert" at bounding box center [141, 260] width 54 height 14
select select "rem"
click at [151, 253] on select "Standard px rem % vh vw Definiert" at bounding box center [141, 260] width 54 height 14
type input "0"
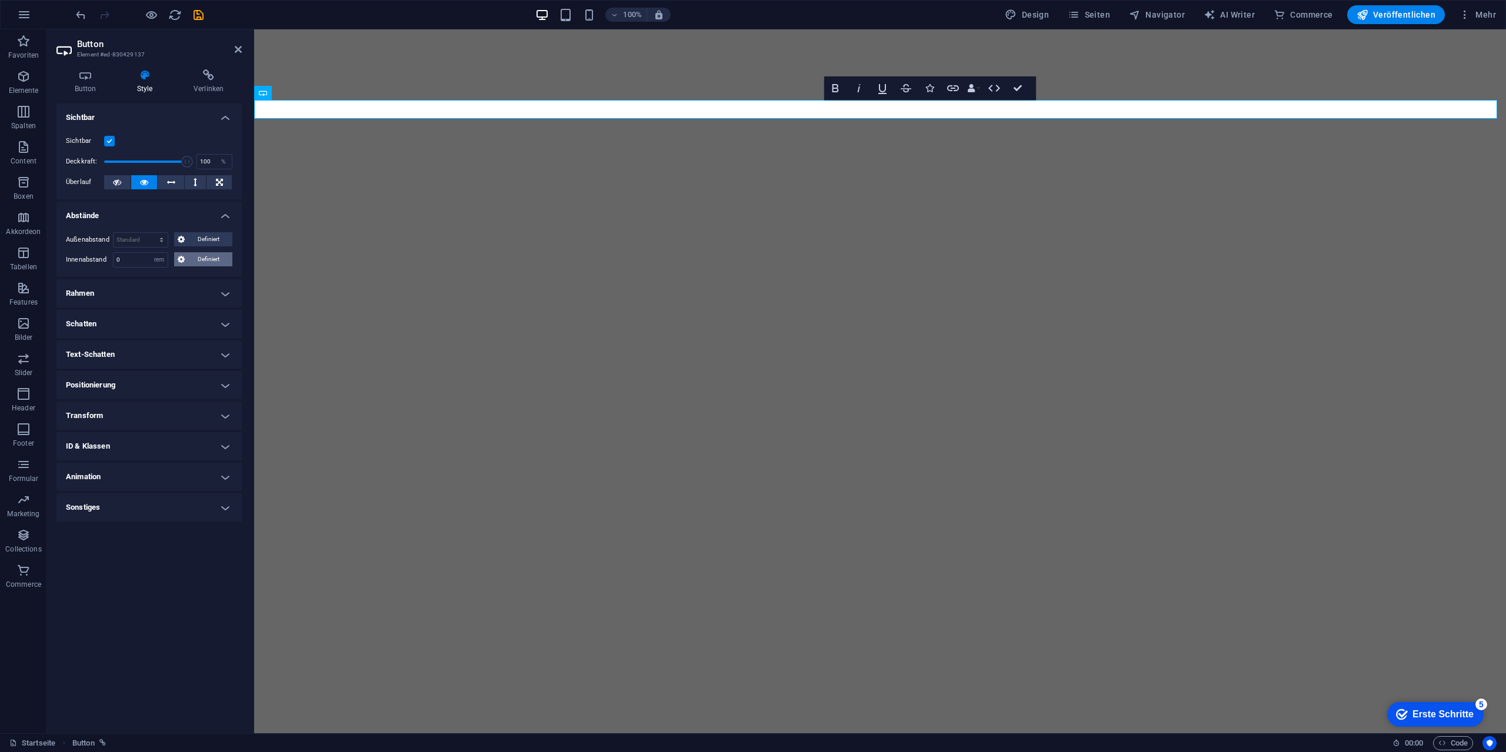
click at [209, 258] on span "Definiert" at bounding box center [208, 259] width 41 height 14
click at [129, 301] on icon at bounding box center [131, 299] width 7 height 7
click at [142, 299] on input "0" at bounding box center [155, 300] width 35 height 14
type input "1"
select select "DISABLED_OPTION_VALUE"
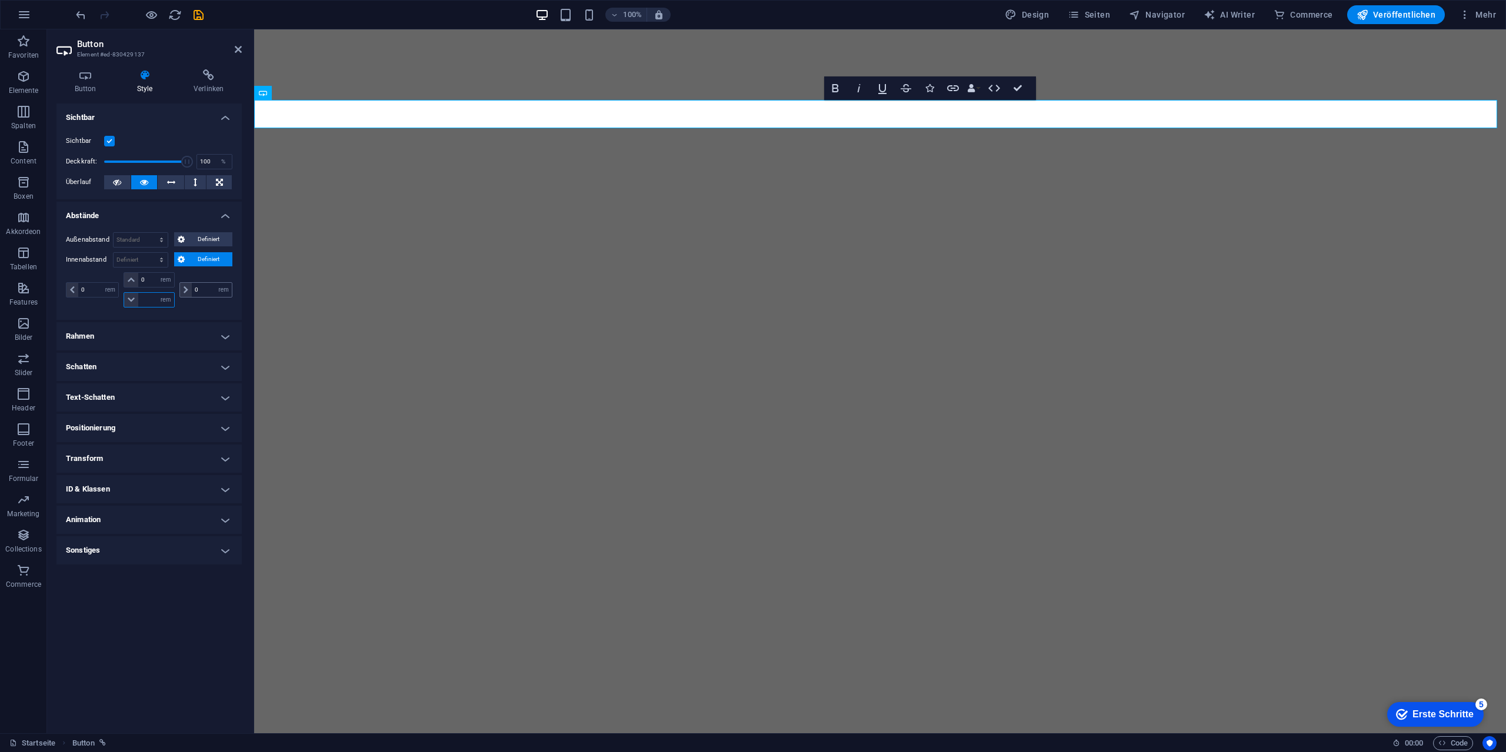
type input "0"
select select "rem"
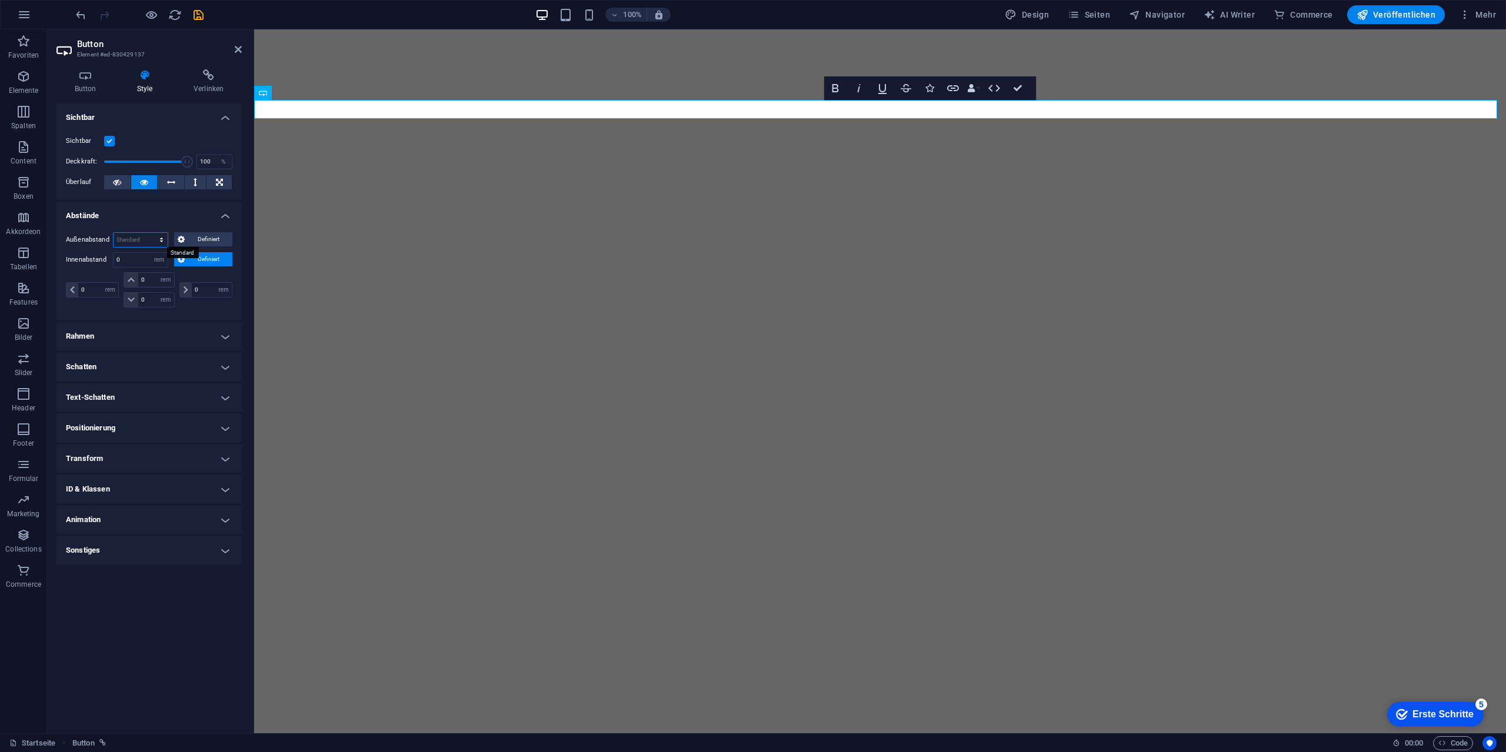
click at [139, 243] on select "Standard auto px % rem vw vh Definiert" at bounding box center [141, 240] width 54 height 14
select select "rem"
click at [151, 233] on select "Standard auto px % rem vw vh Definiert" at bounding box center [141, 240] width 54 height 14
type input "0"
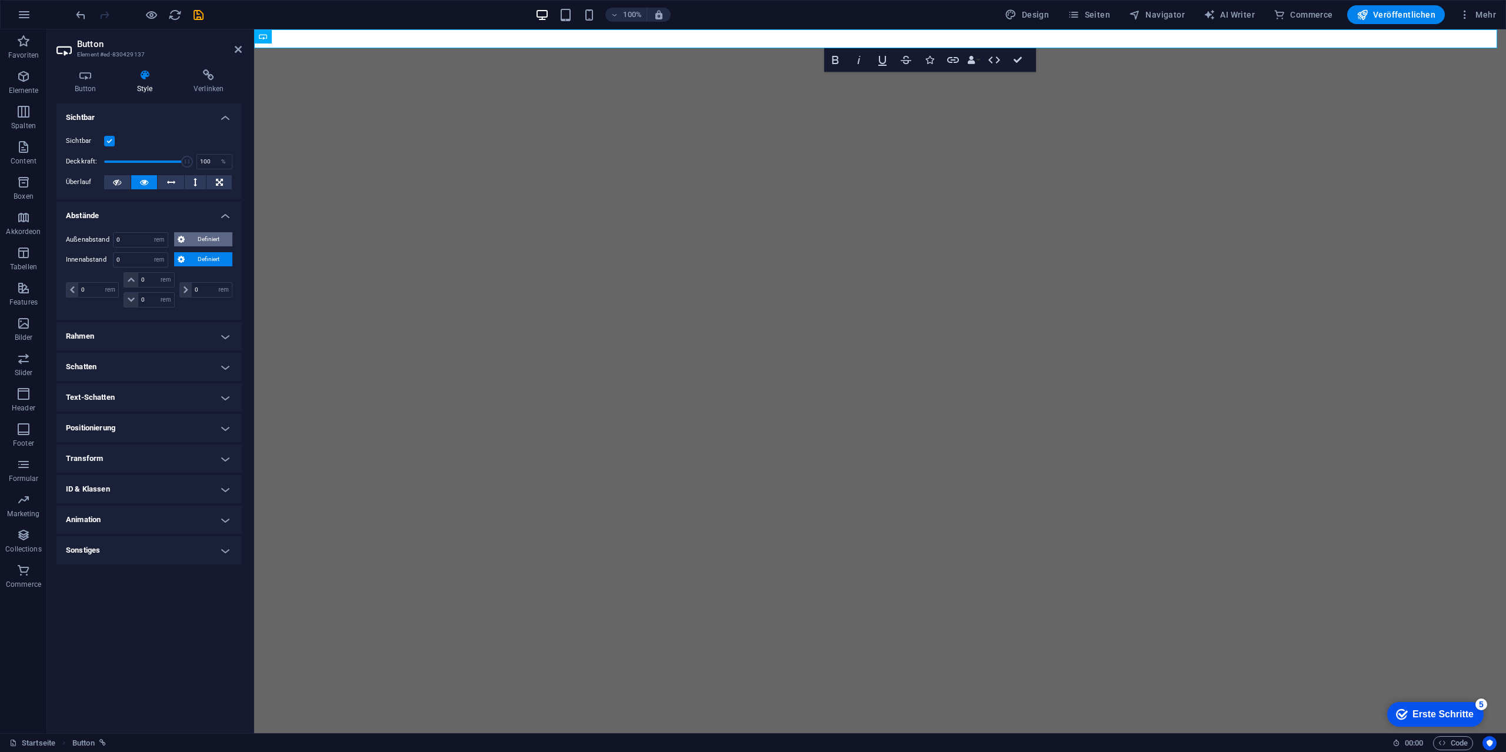
click at [193, 236] on span "Definiert" at bounding box center [208, 239] width 41 height 14
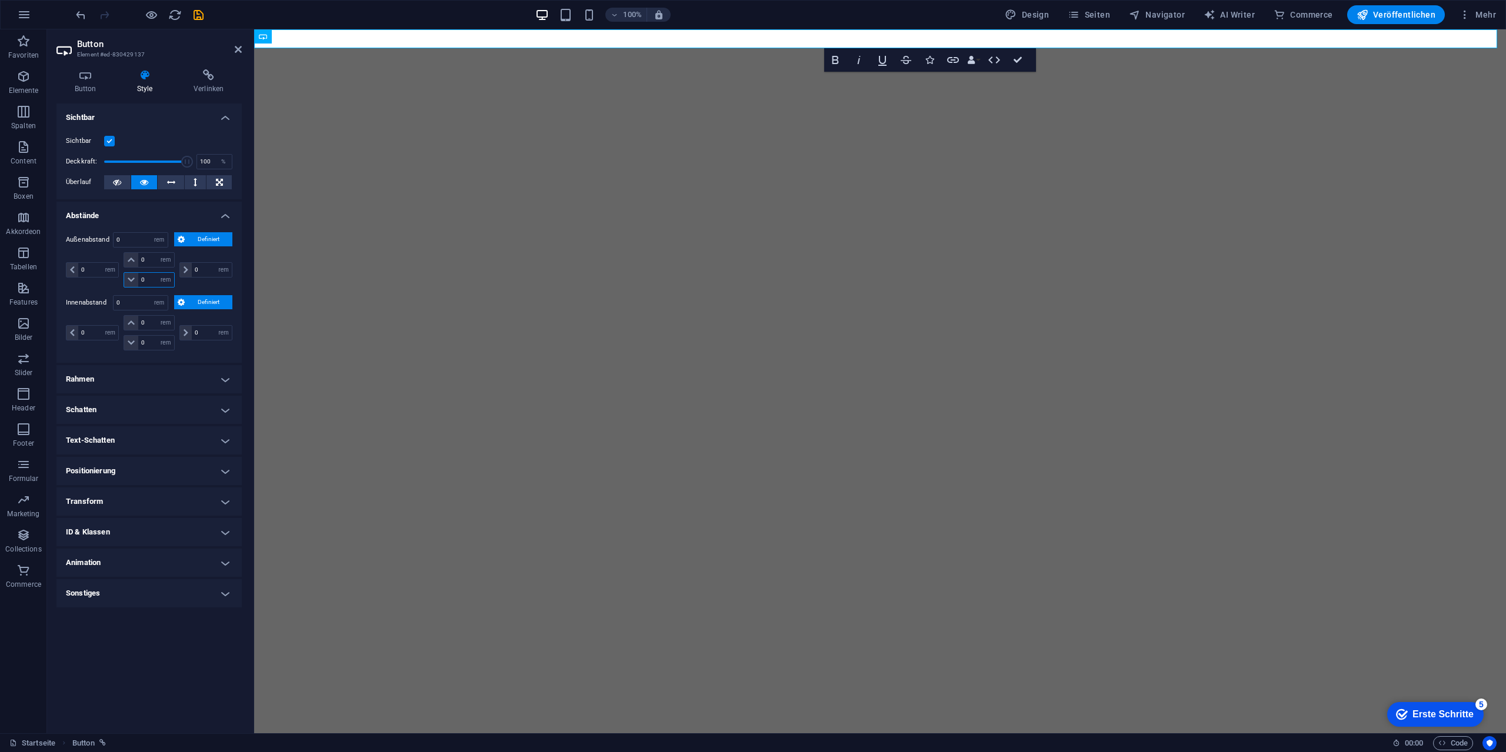
click at [150, 275] on input "0" at bounding box center [155, 280] width 35 height 14
type input "1"
select select "DISABLED_OPTION_VALUE"
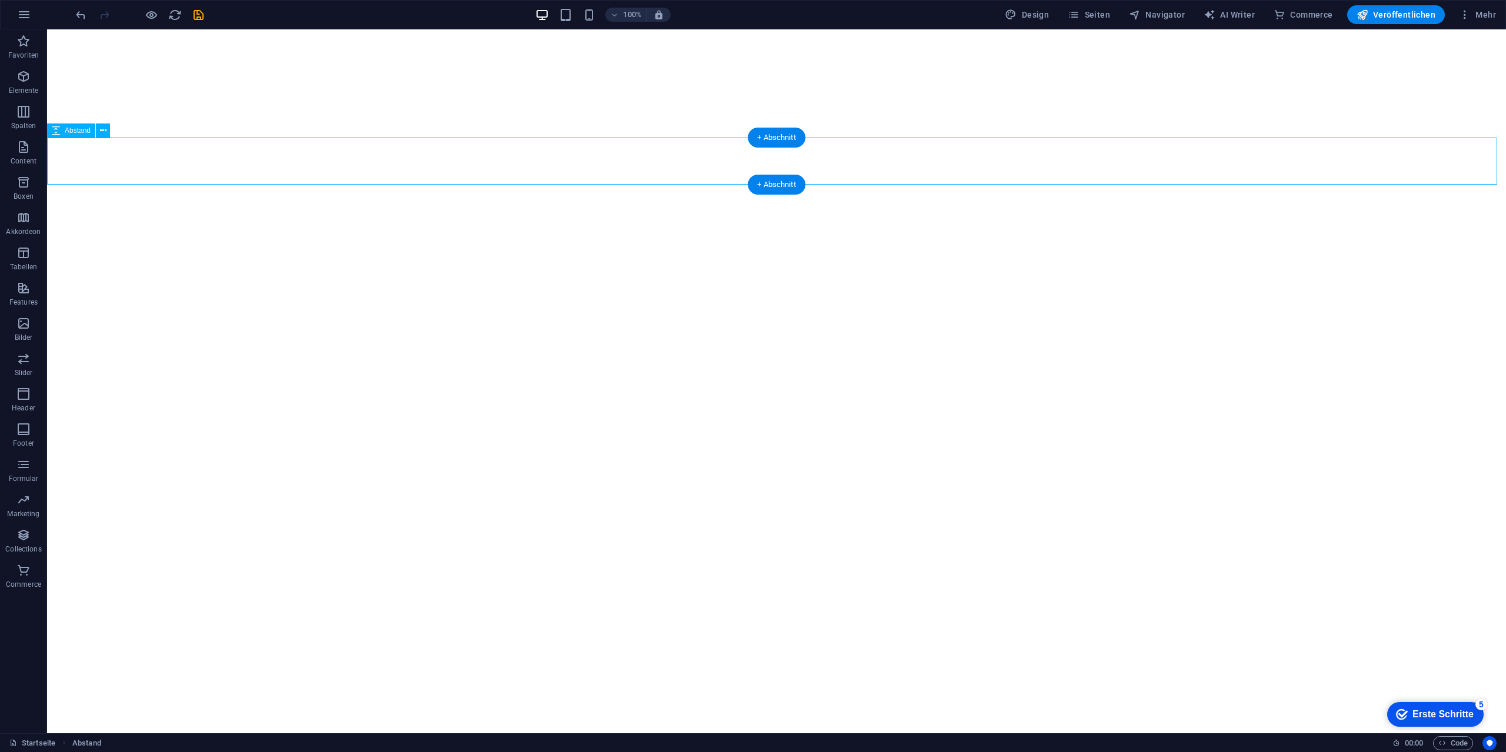
select select "px"
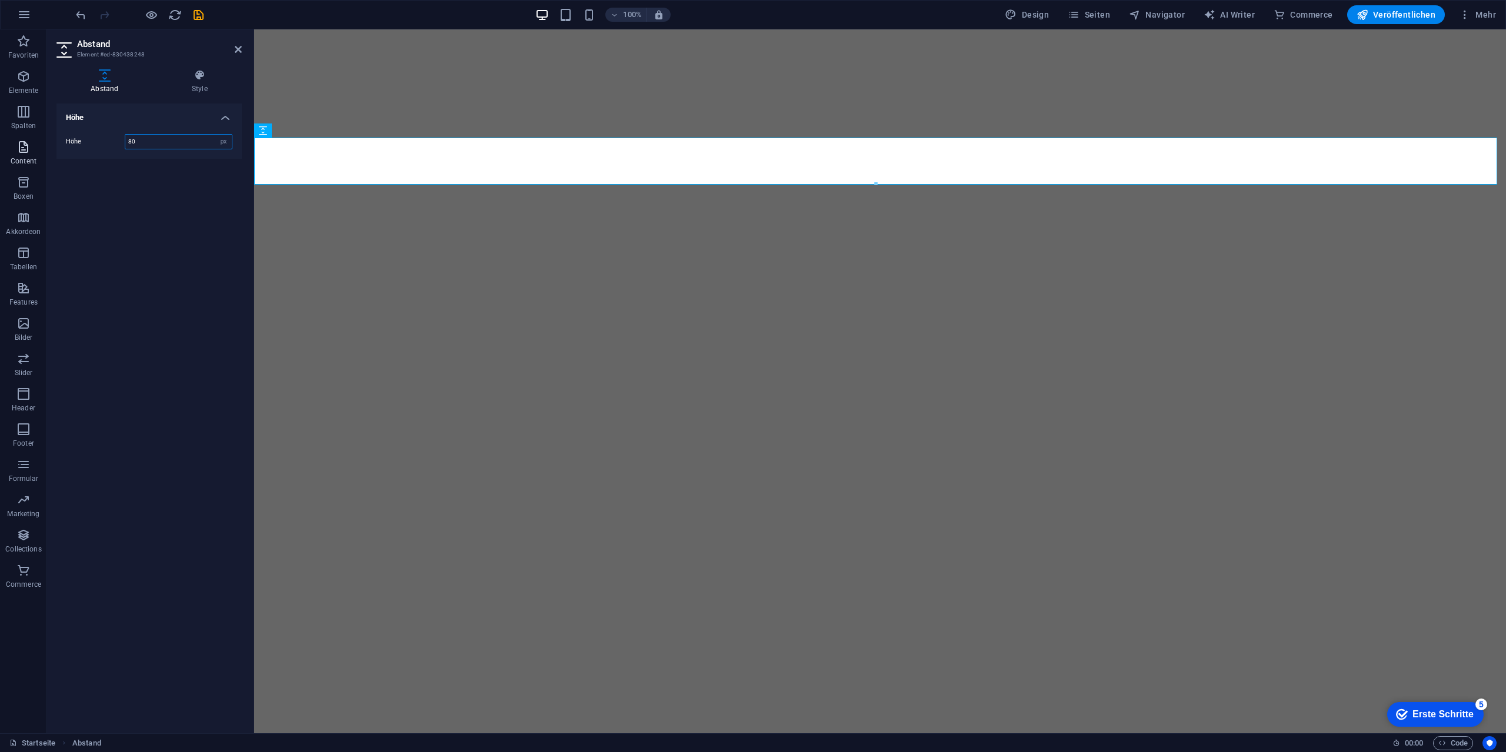
drag, startPoint x: 179, startPoint y: 141, endPoint x: 19, endPoint y: 137, distance: 160.6
click at [19, 137] on section "Favoriten Elemente Spalten Content Boxen Akkordeon Tabellen Features Bilder Sli…" at bounding box center [753, 381] width 1506 height 704
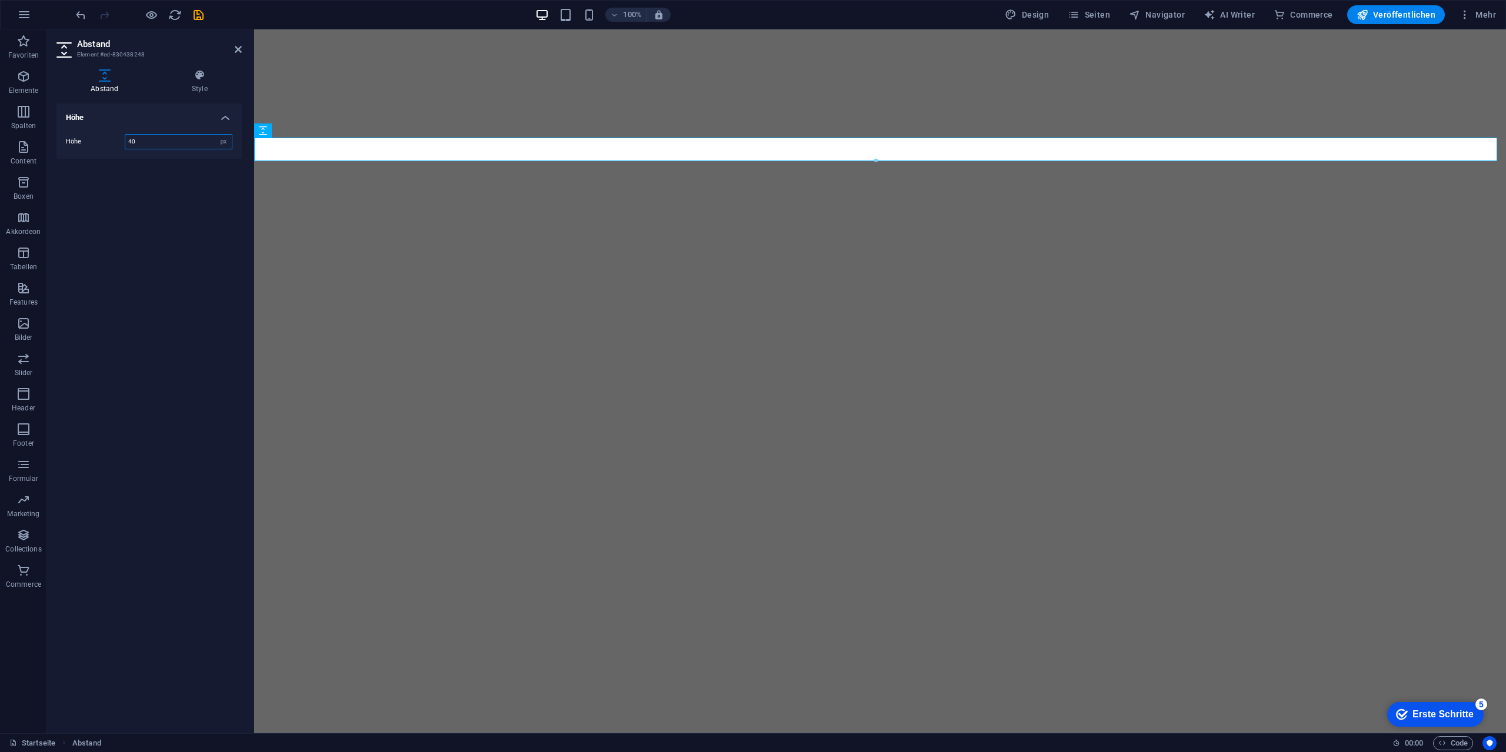
drag, startPoint x: 138, startPoint y: 145, endPoint x: 106, endPoint y: 139, distance: 33.0
click at [108, 139] on div "Höhe 40 px rem vh vw" at bounding box center [149, 141] width 166 height 15
type input "20"
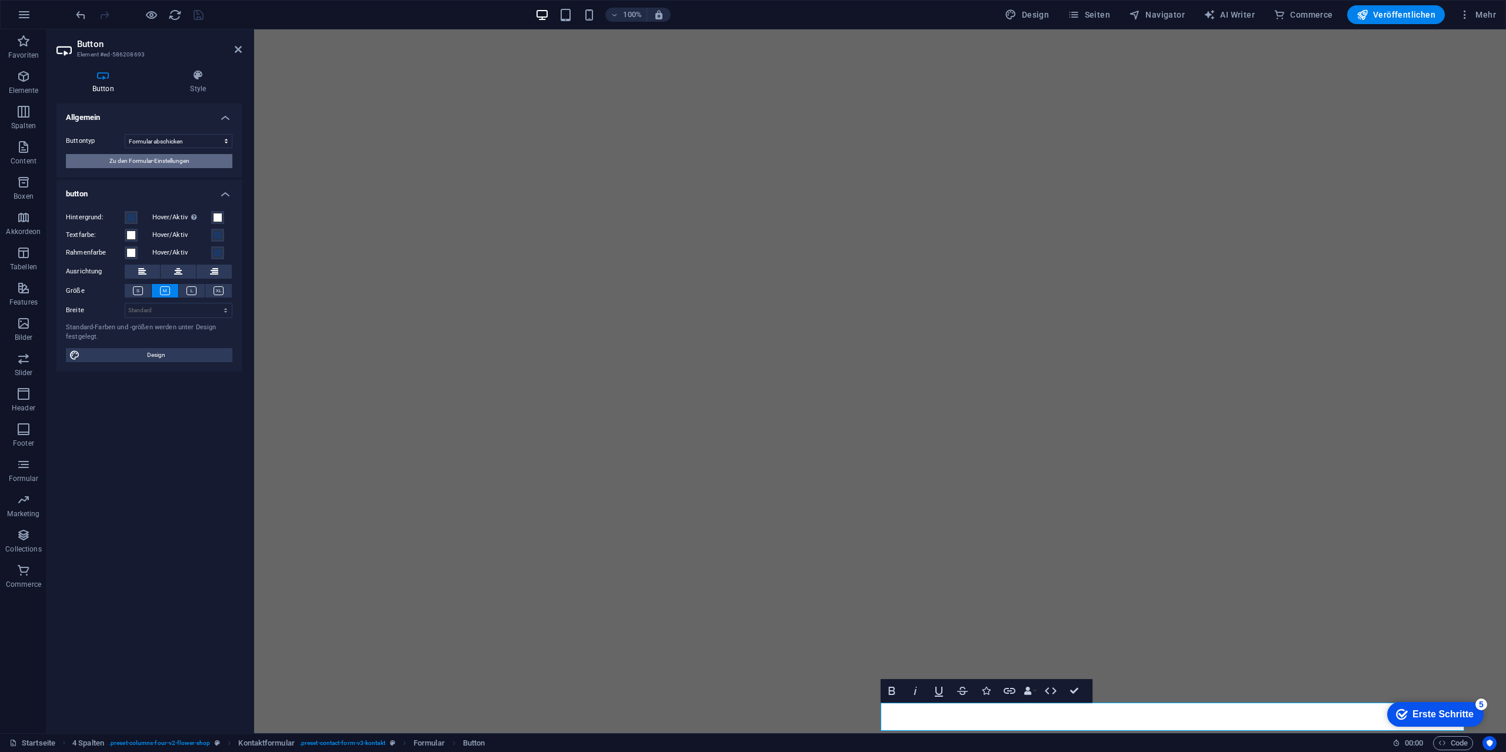
click at [215, 158] on button "Zu den Formular-Einstellungen" at bounding box center [149, 161] width 166 height 14
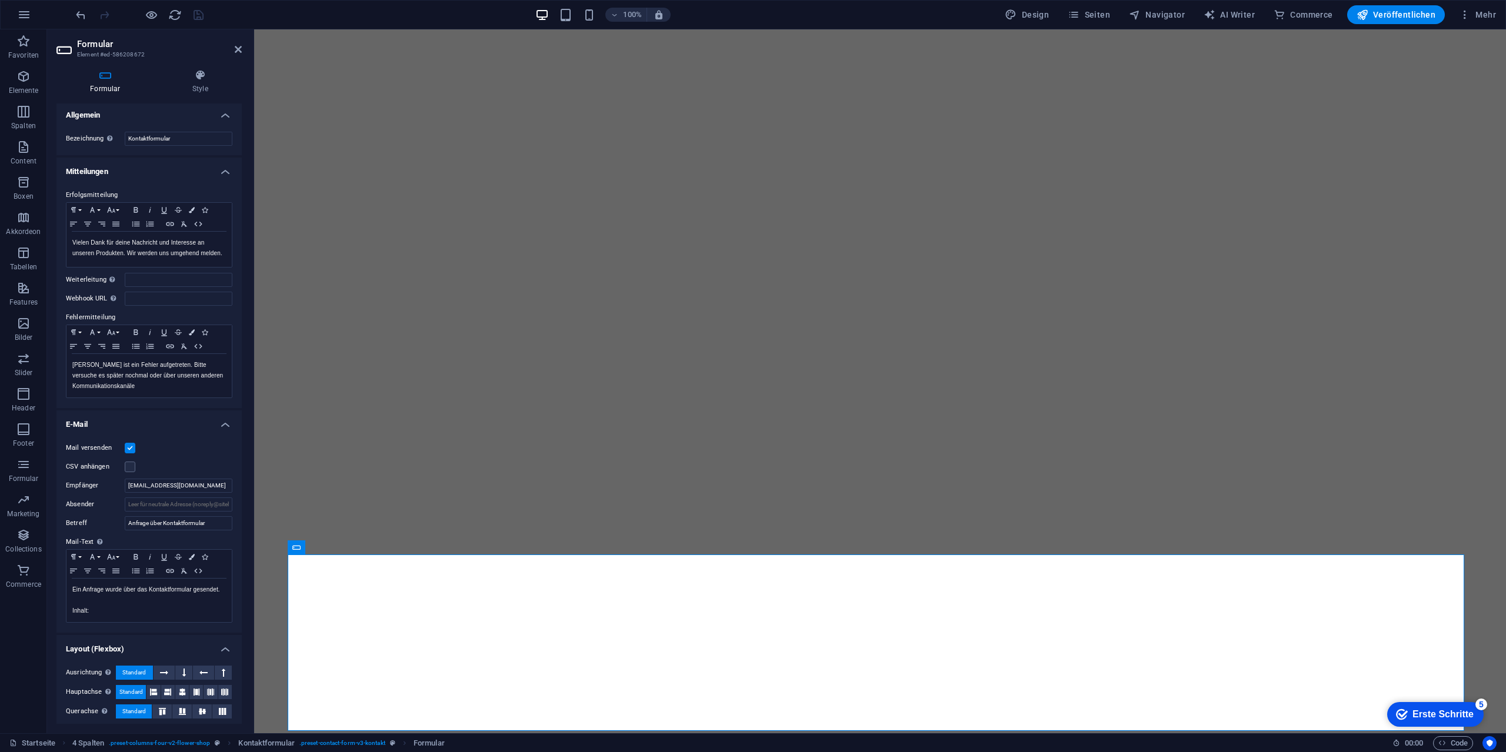
scroll to position [0, 0]
click at [165, 379] on p "Leider ist ein Fehler aufgetreten. Bitte versuche es später nochmal oder über u…" at bounding box center [149, 378] width 154 height 32
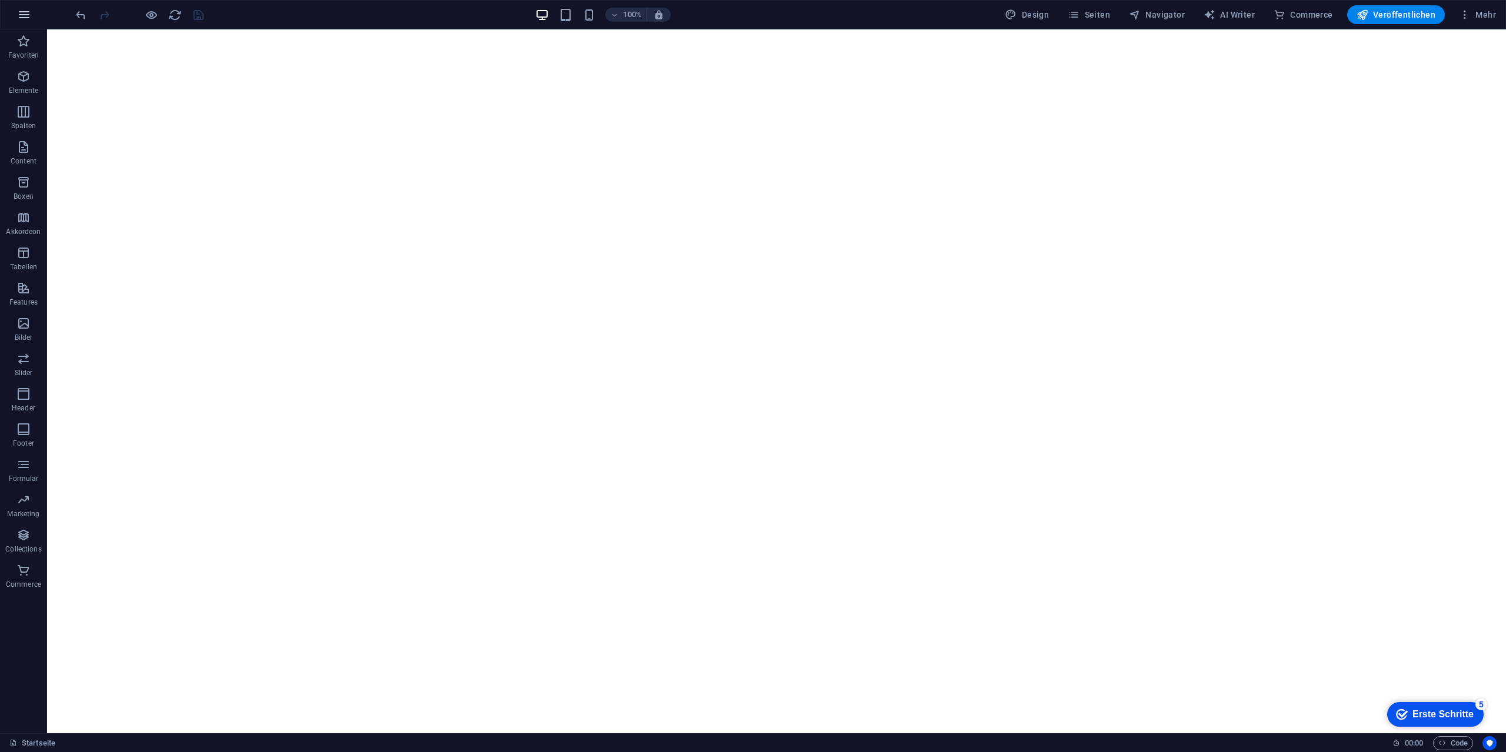
click at [15, 15] on button "button" at bounding box center [24, 15] width 28 height 28
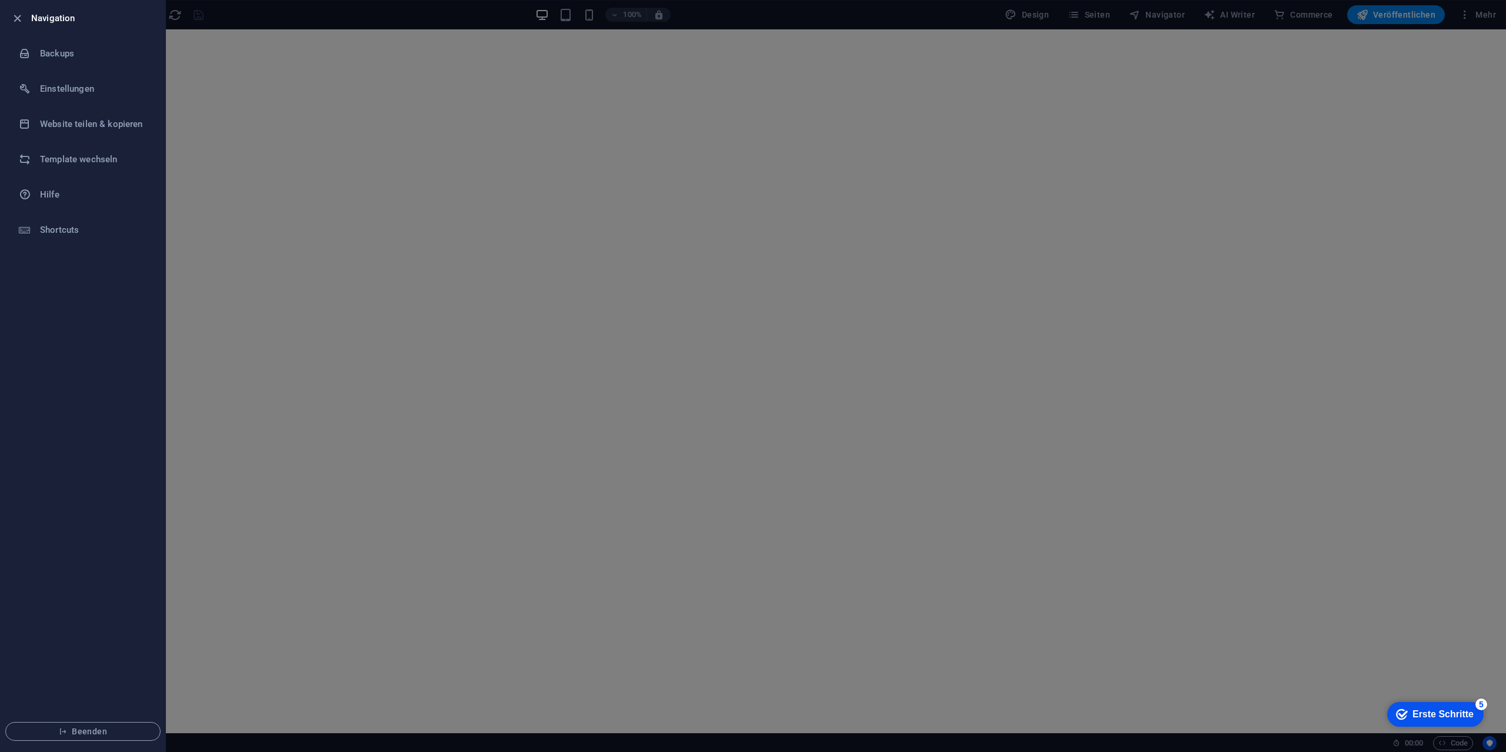
click at [1437, 225] on div at bounding box center [753, 376] width 1506 height 752
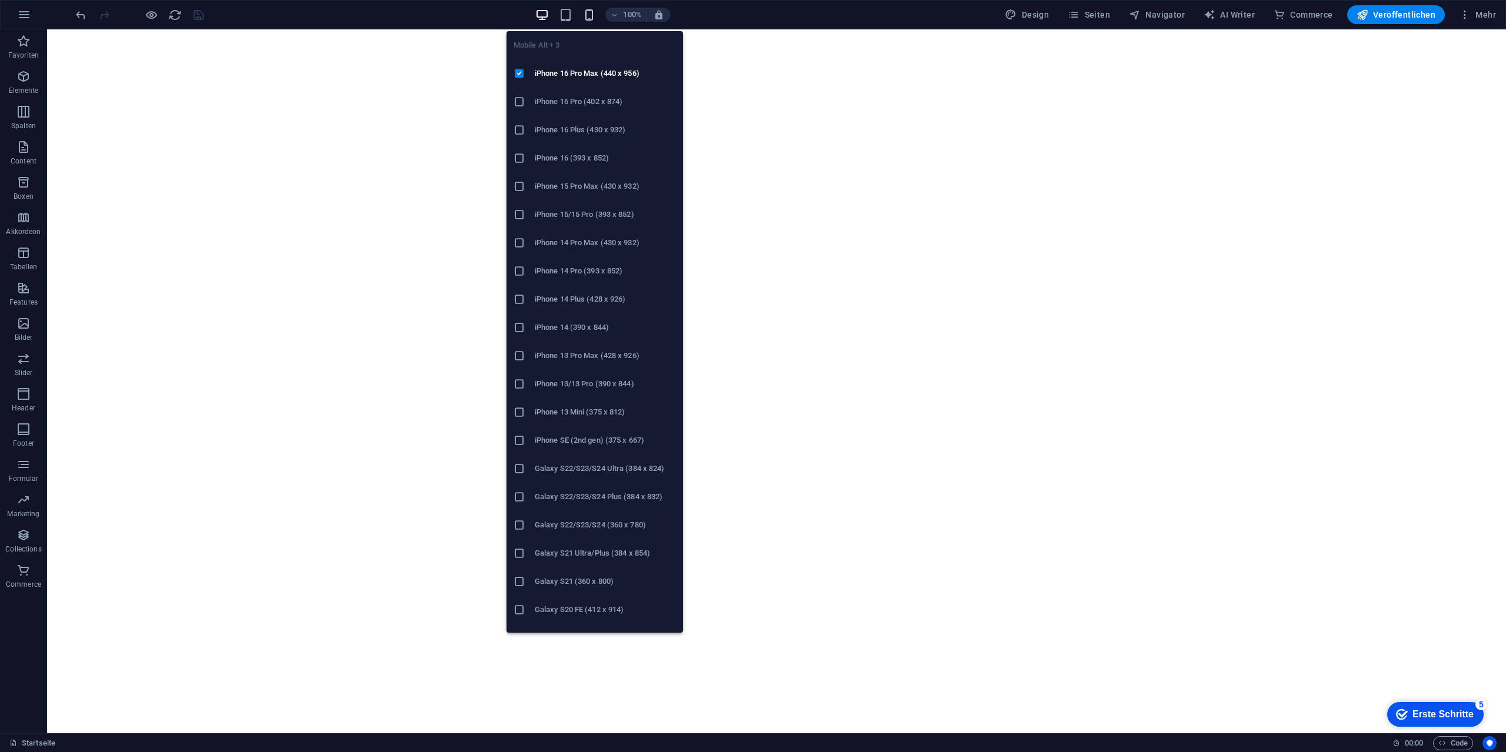
click at [595, 11] on icon "button" at bounding box center [589, 15] width 14 height 14
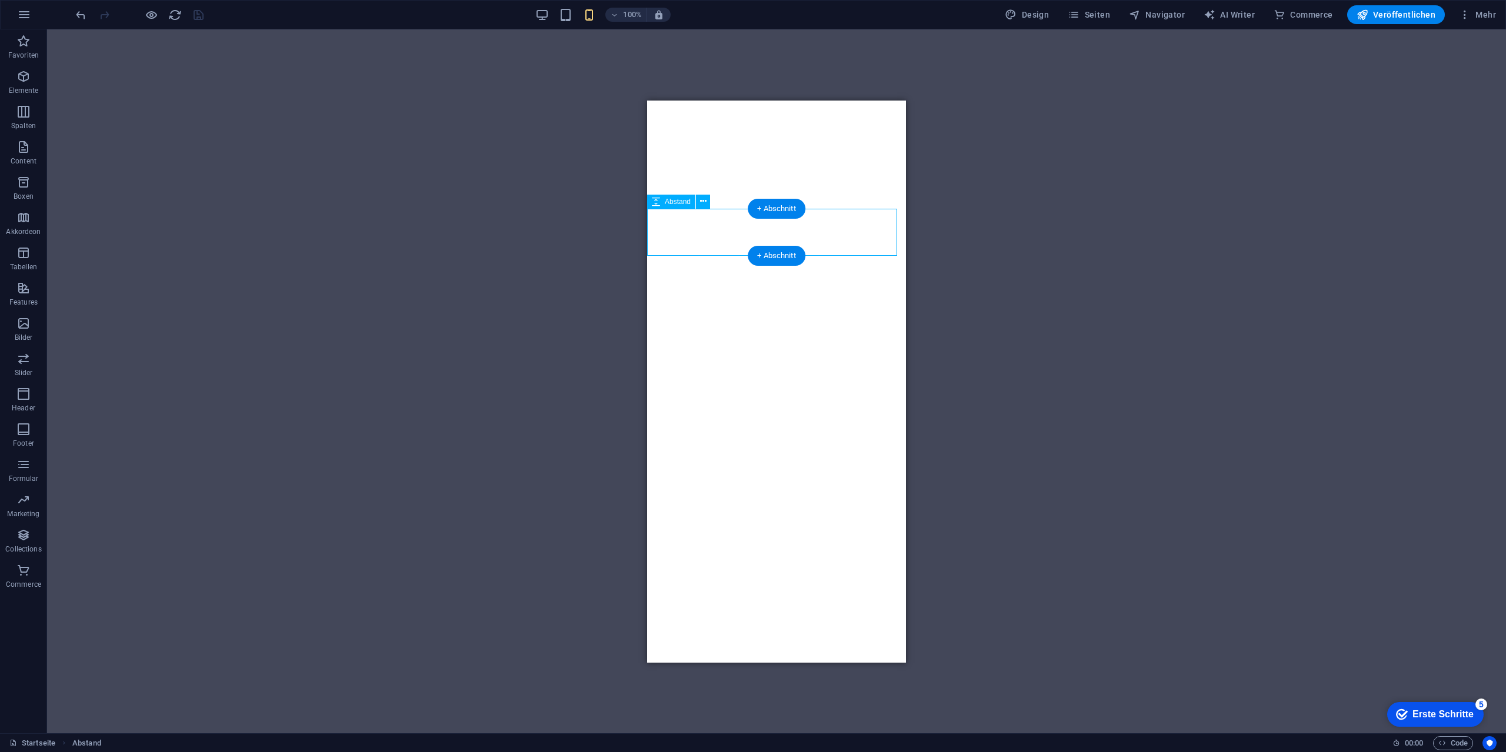
select select "px"
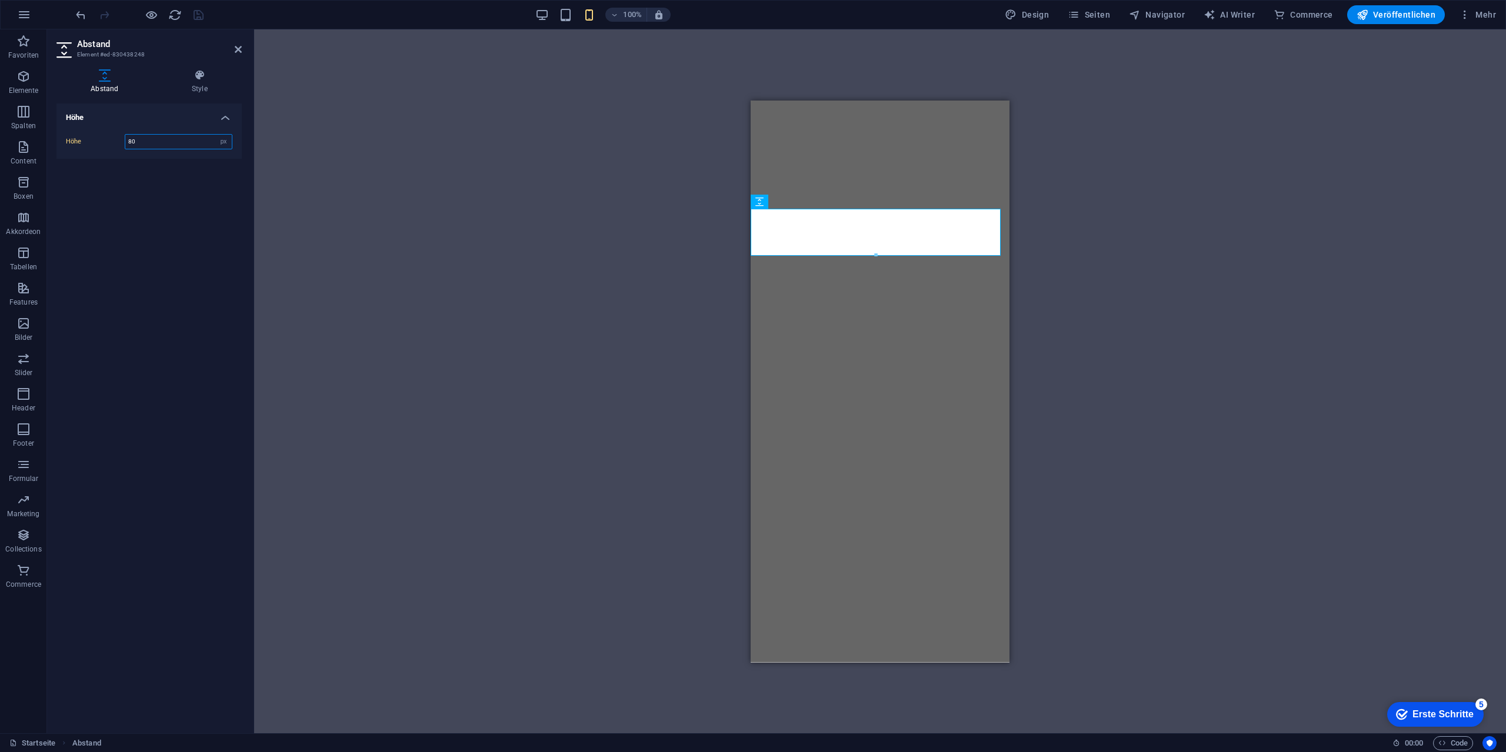
drag, startPoint x: 155, startPoint y: 144, endPoint x: 61, endPoint y: 142, distance: 94.1
click at [61, 142] on div "Höhe 80 px rem vh vw" at bounding box center [148, 142] width 185 height 34
type input "20"
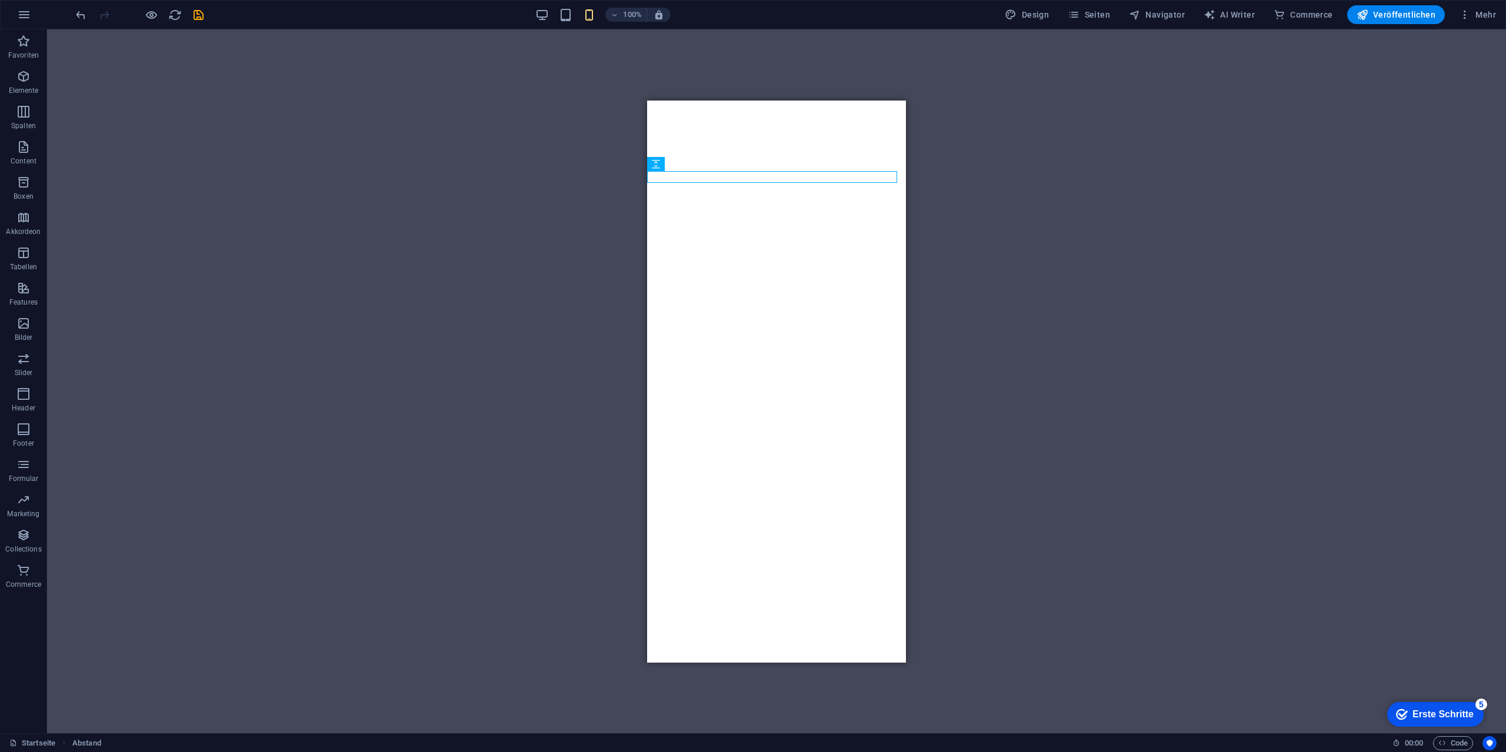
click at [1135, 283] on div "H2 Menüleiste Hamburger Container Bild-Slider Container Abstand Bild Button H2 …" at bounding box center [776, 381] width 1459 height 704
select select "px"
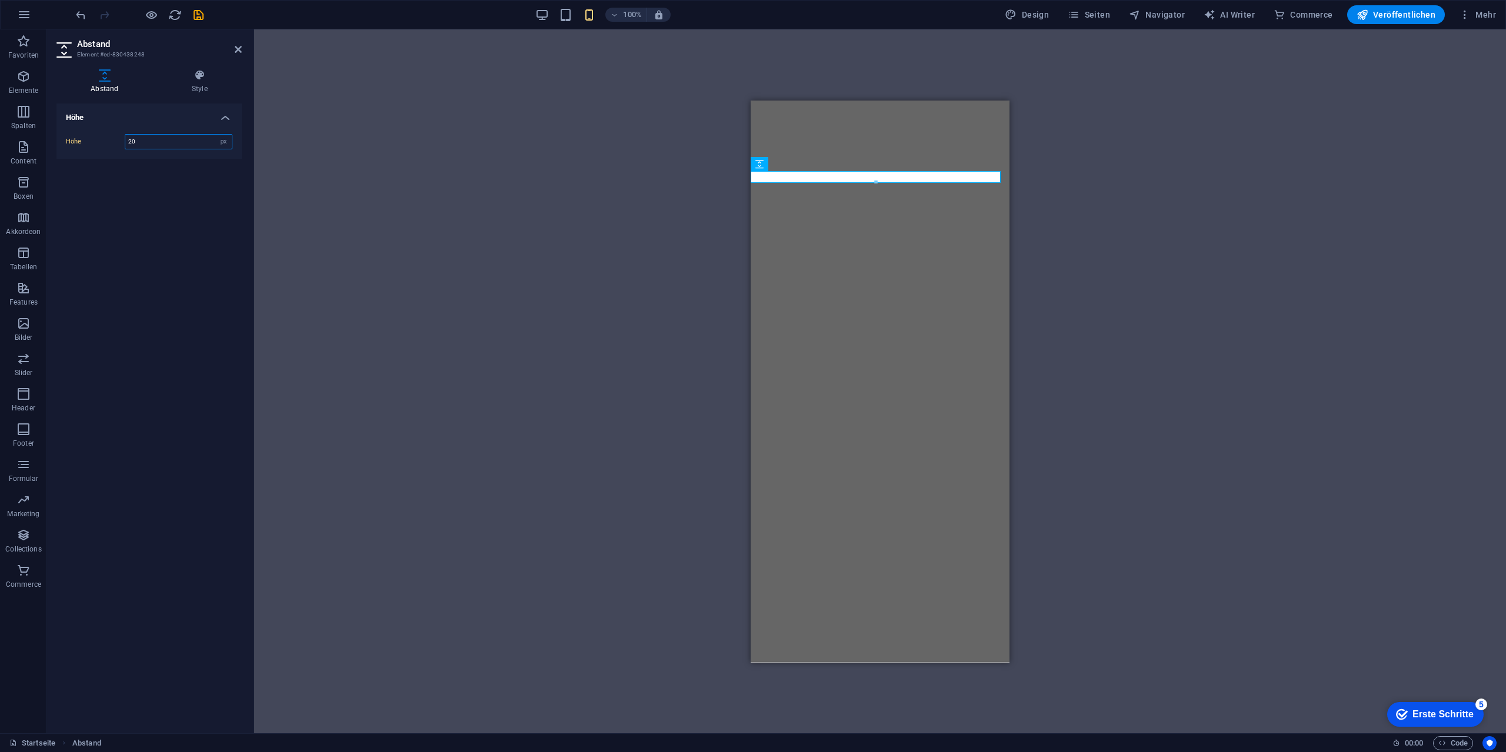
drag, startPoint x: 168, startPoint y: 142, endPoint x: 96, endPoint y: 142, distance: 71.8
click at [96, 142] on div "Höhe 20 px rem vh vw" at bounding box center [149, 141] width 166 height 15
type input "40"
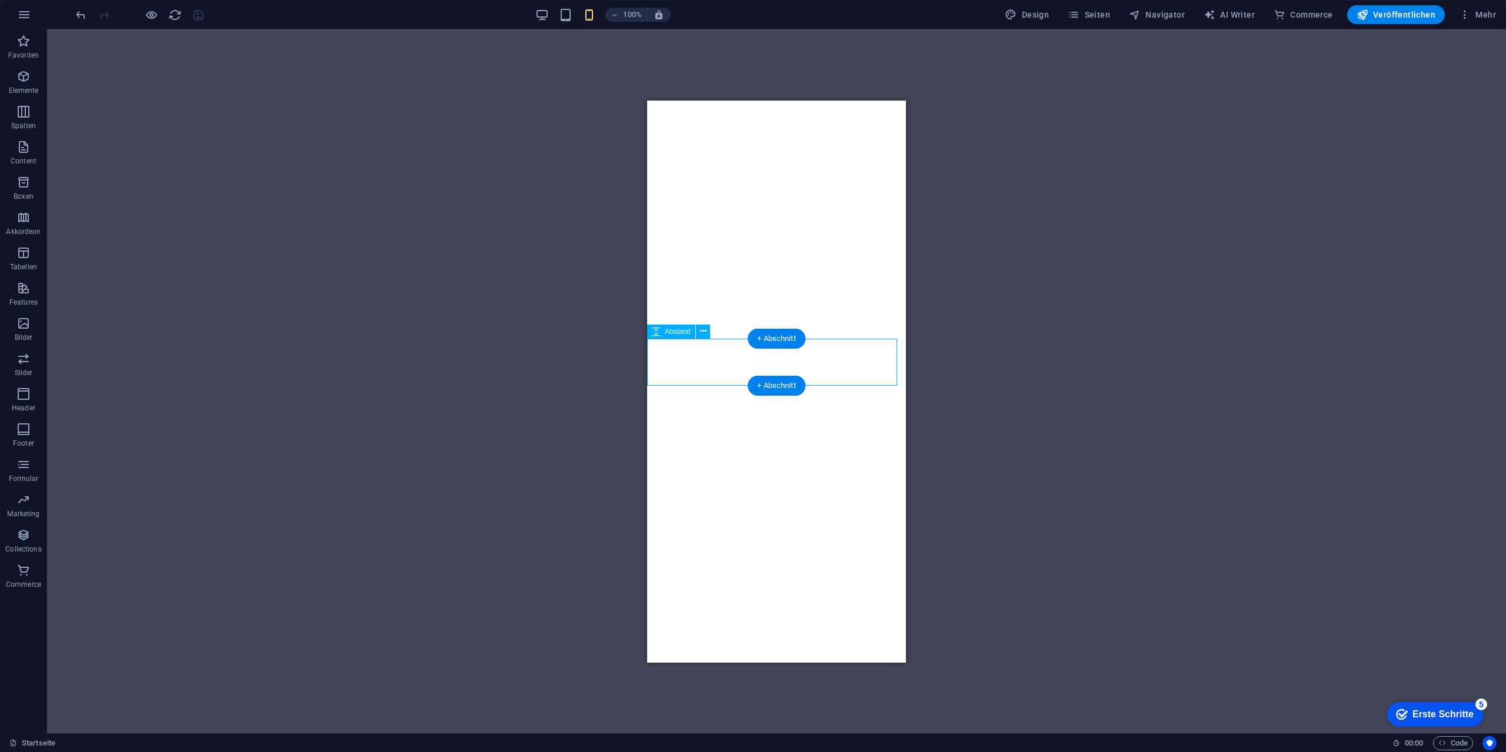
select select "px"
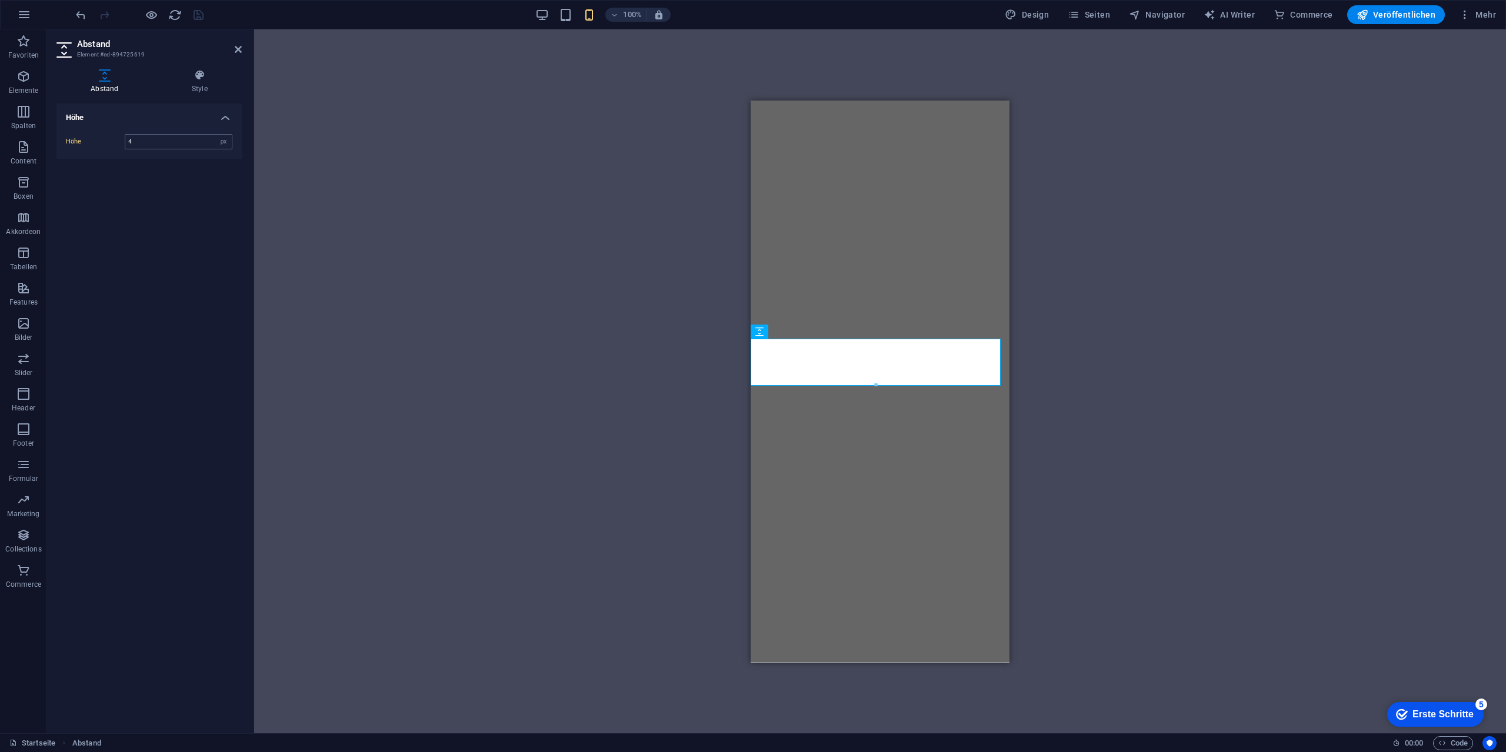
type input "40"
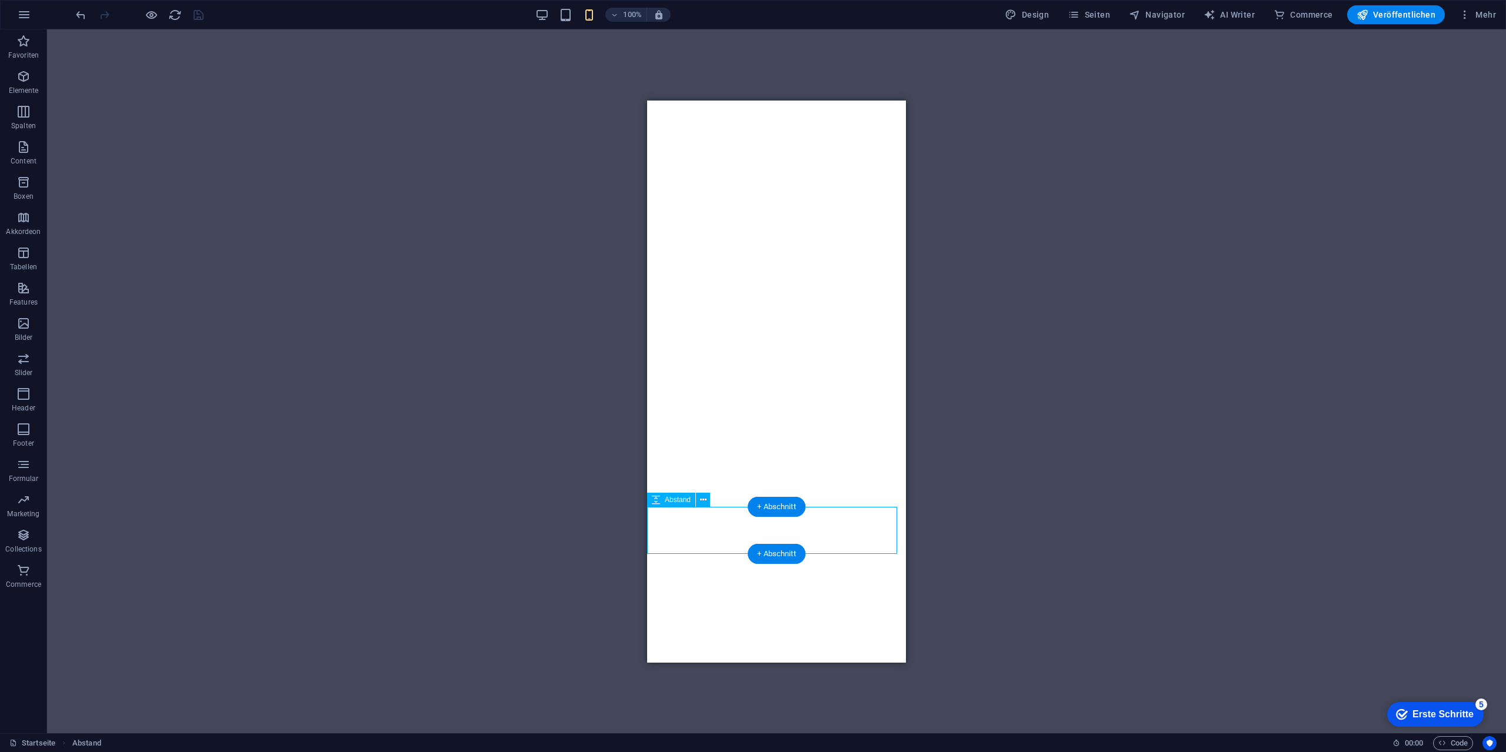
select select "px"
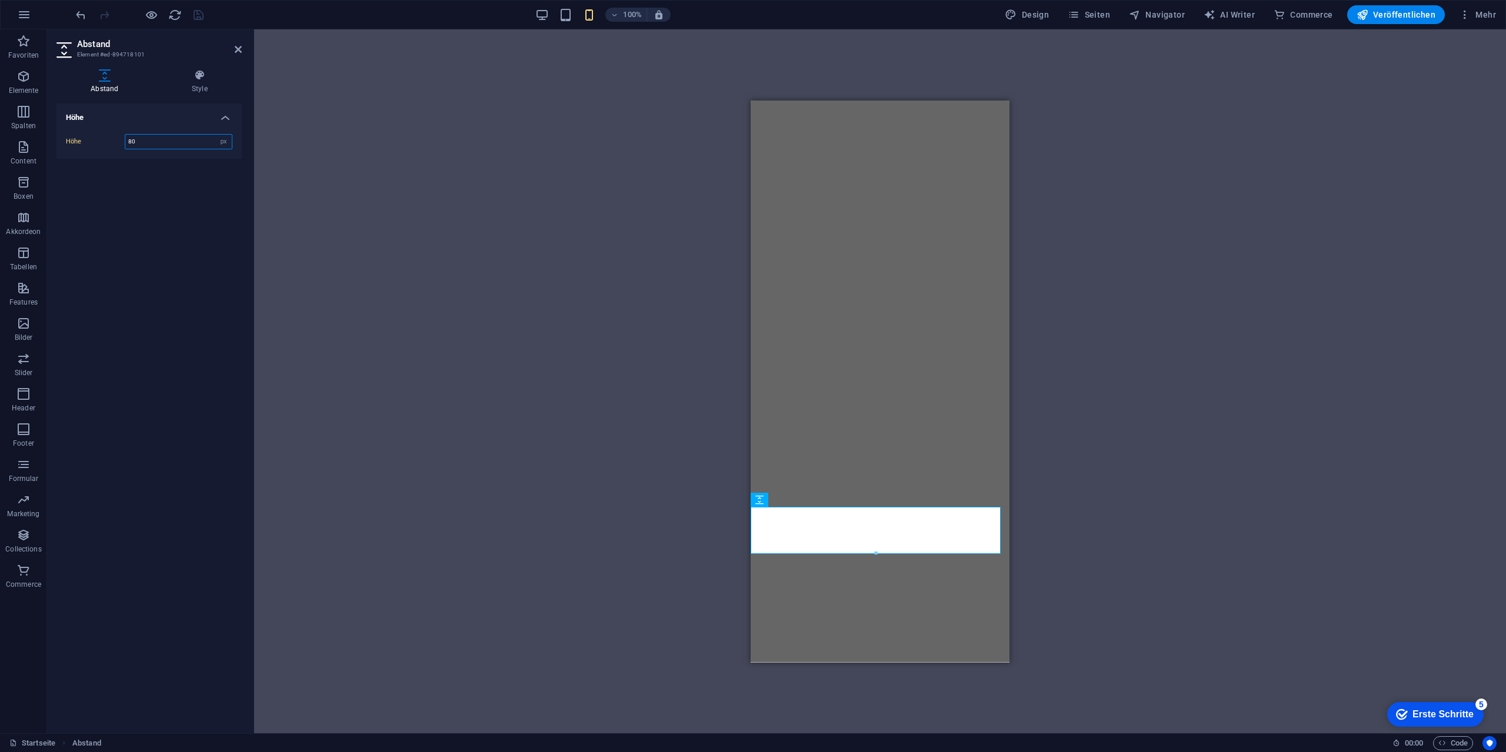
drag, startPoint x: 158, startPoint y: 145, endPoint x: 117, endPoint y: 144, distance: 40.6
click at [119, 144] on div "Höhe 80 px rem vh vw" at bounding box center [149, 141] width 166 height 15
type input "40"
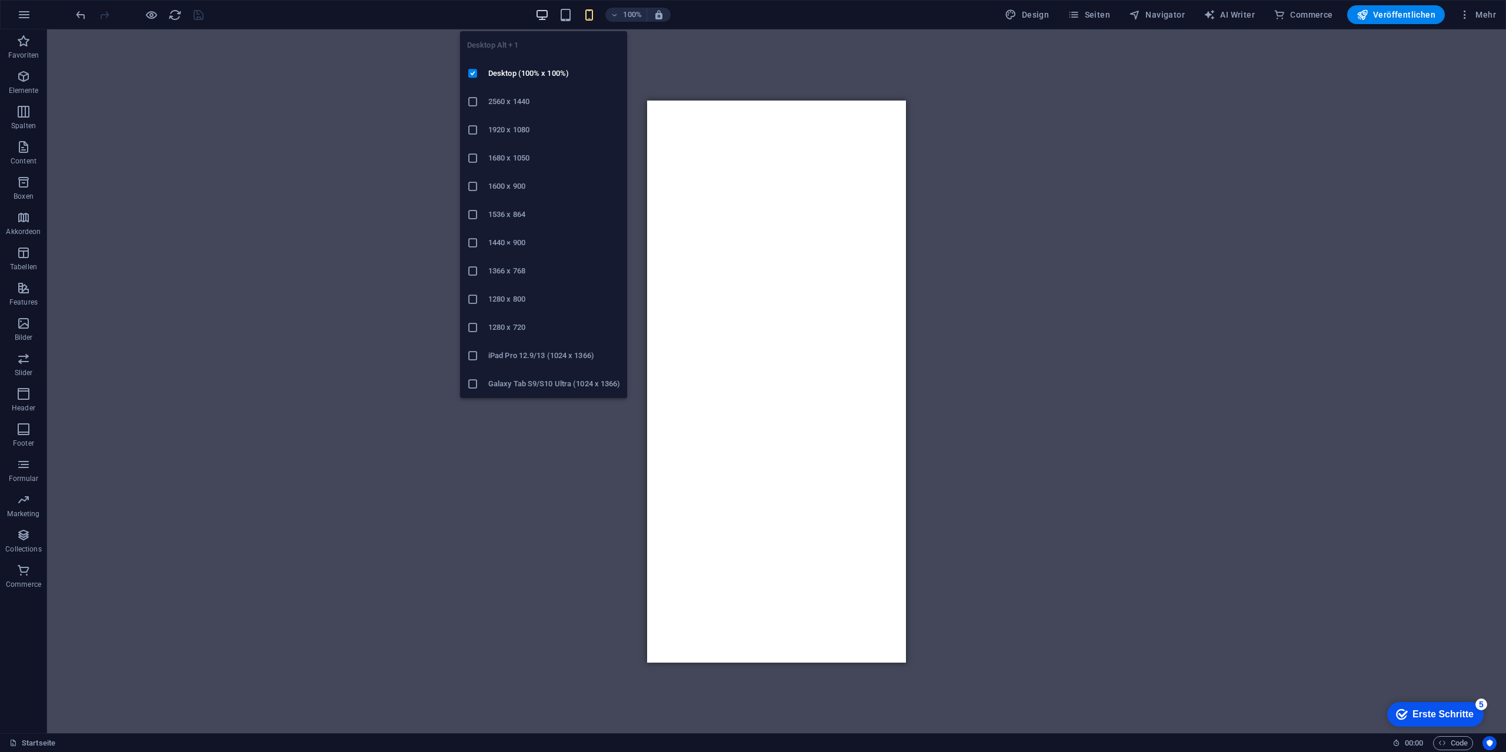
click at [538, 18] on icon "button" at bounding box center [542, 15] width 14 height 14
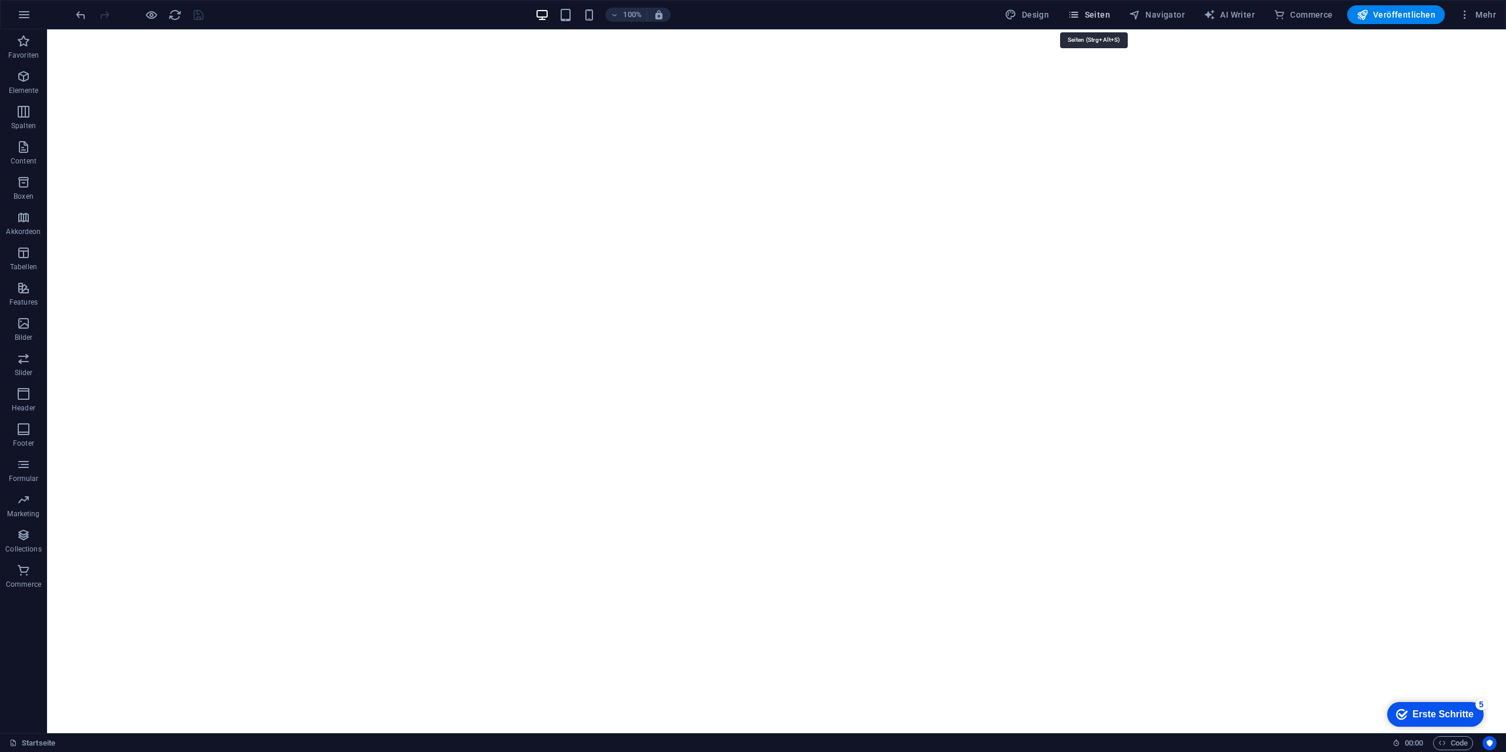
click at [1092, 10] on span "Seiten" at bounding box center [1089, 15] width 42 height 12
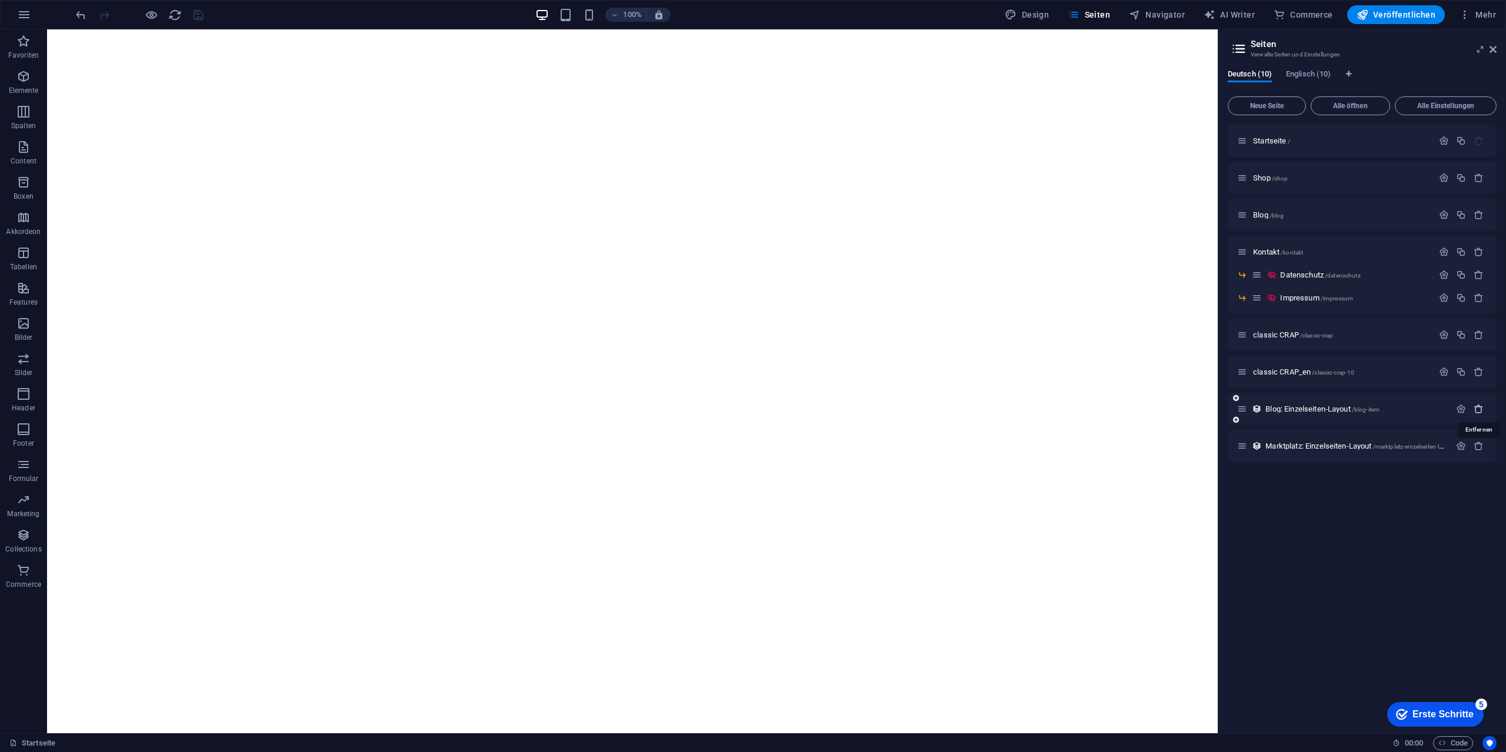
click at [1478, 407] on icon "button" at bounding box center [1478, 409] width 10 height 10
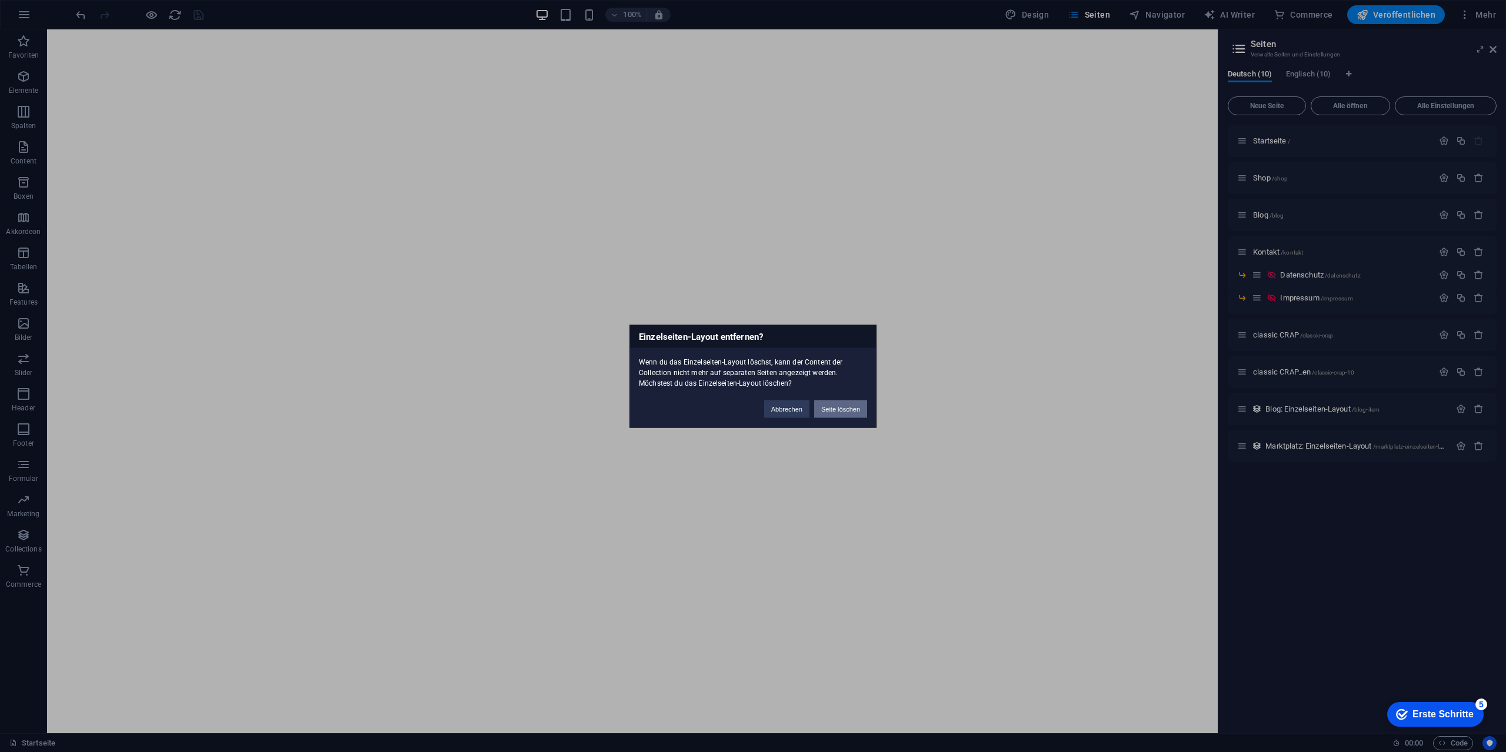
click at [825, 407] on button "Seite löschen" at bounding box center [840, 409] width 53 height 18
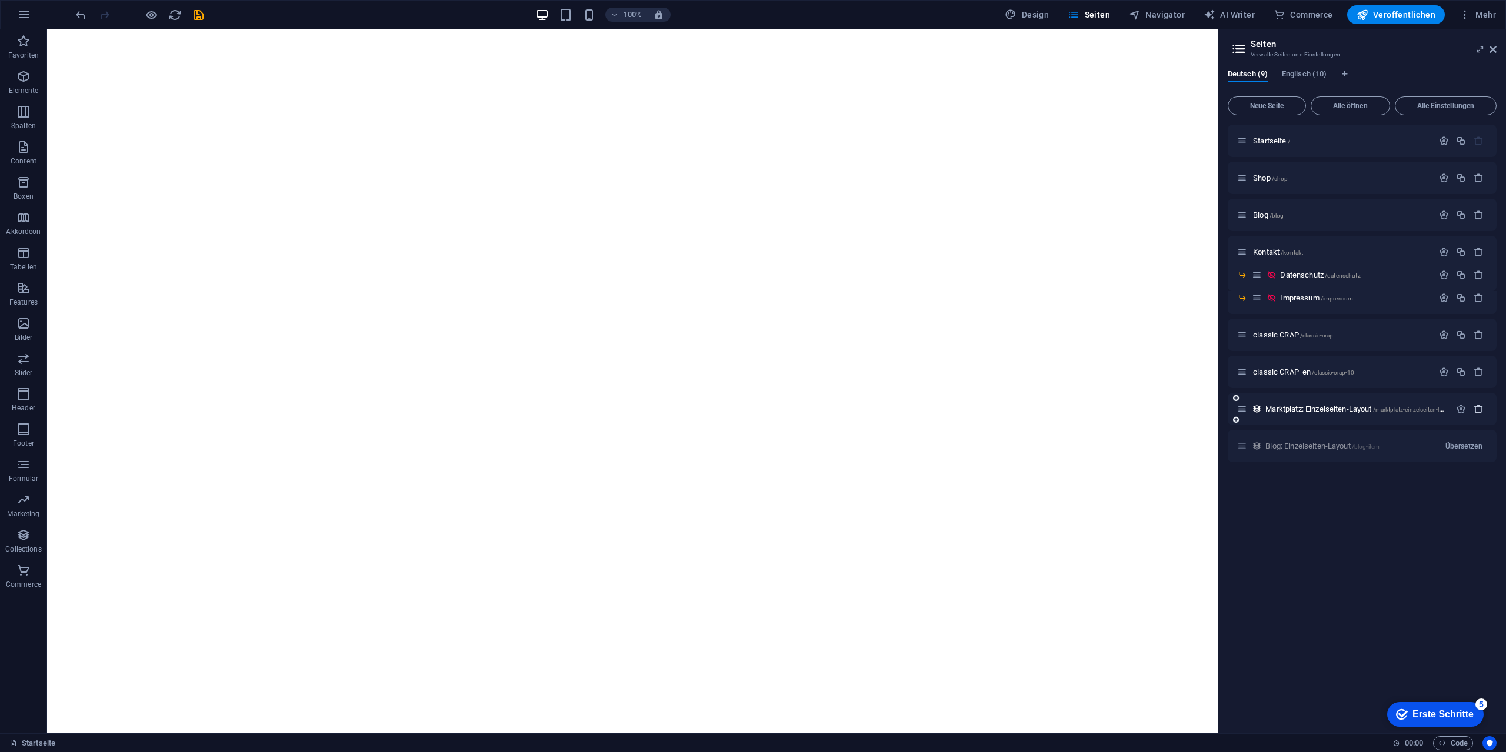
click at [1475, 411] on icon "button" at bounding box center [1478, 409] width 10 height 10
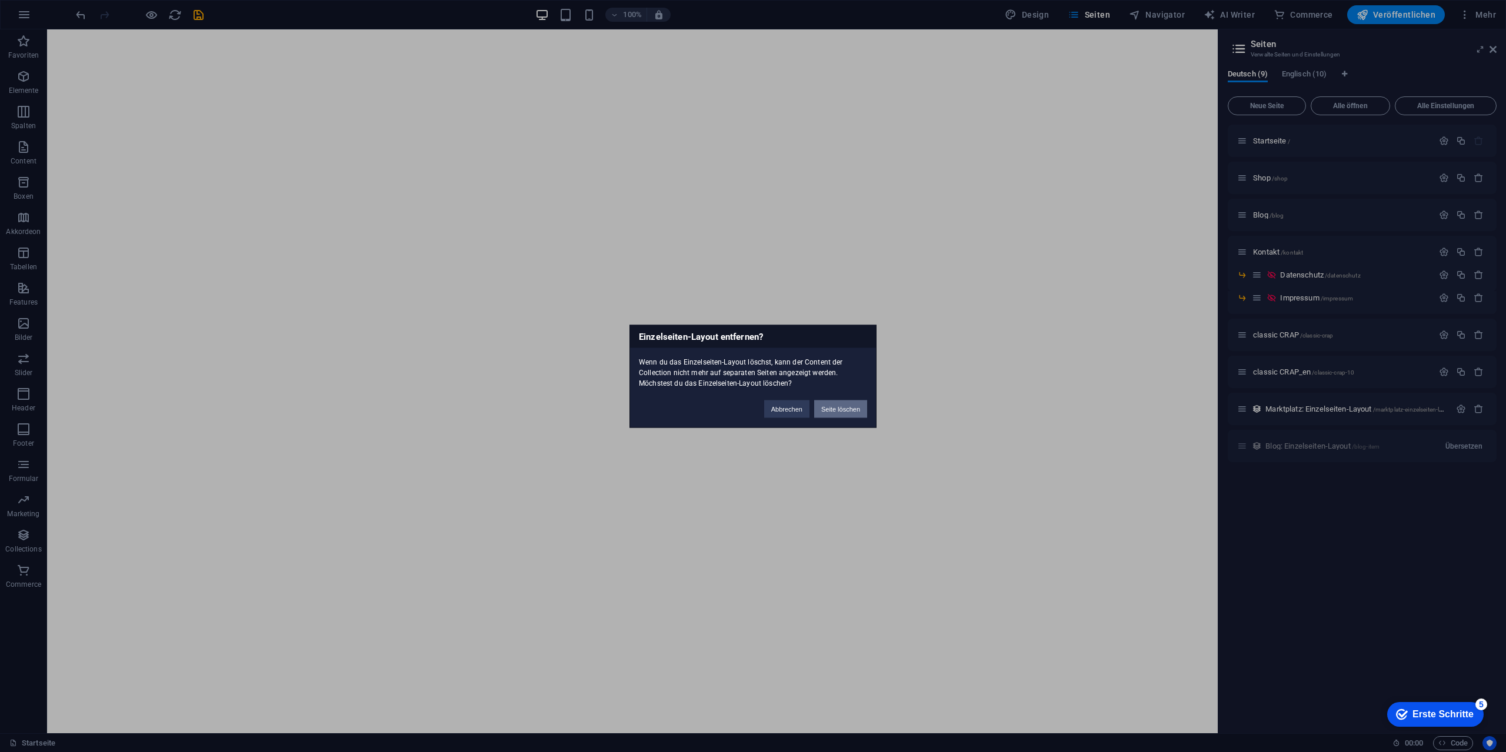
click at [843, 403] on button "Seite löschen" at bounding box center [840, 409] width 53 height 18
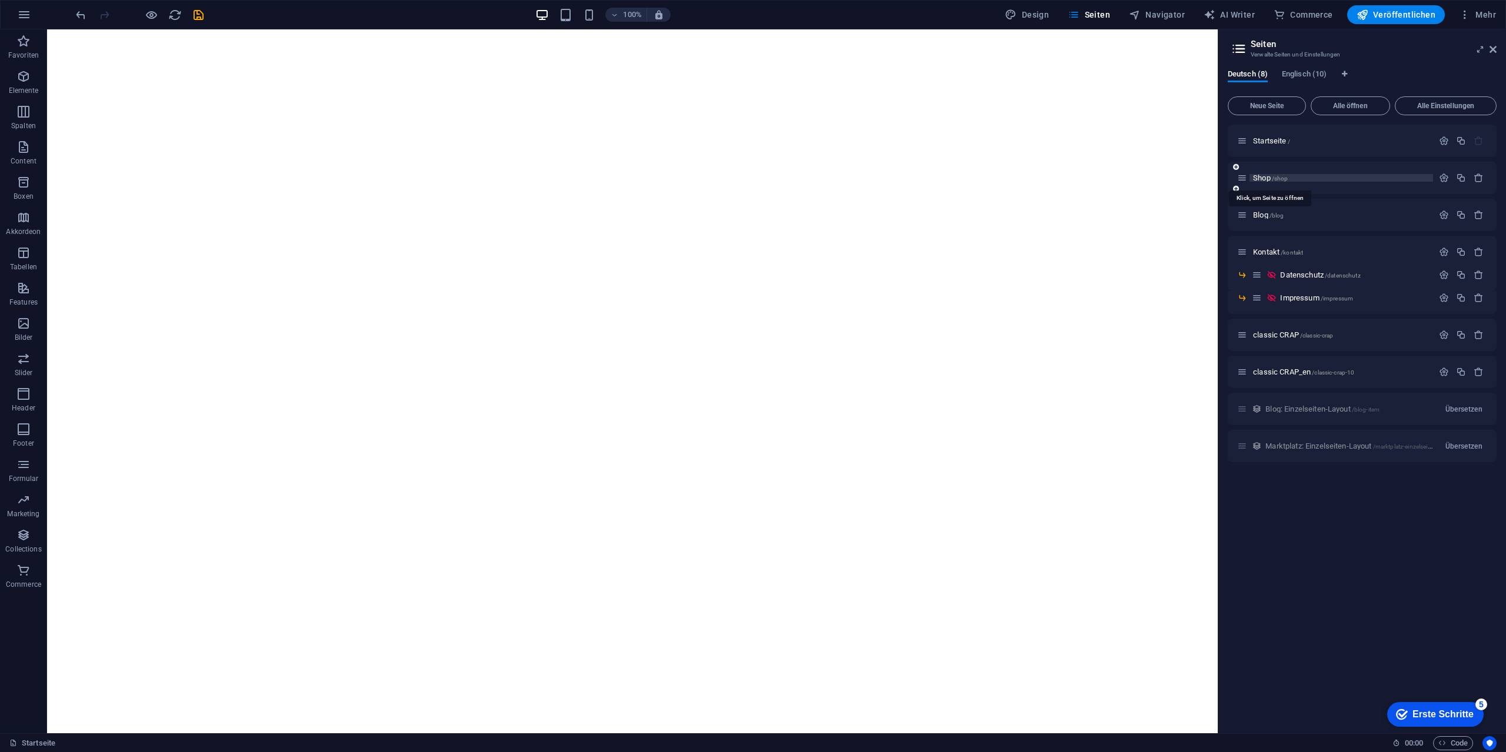
click at [1263, 180] on span "Shop /shop" at bounding box center [1270, 178] width 35 height 9
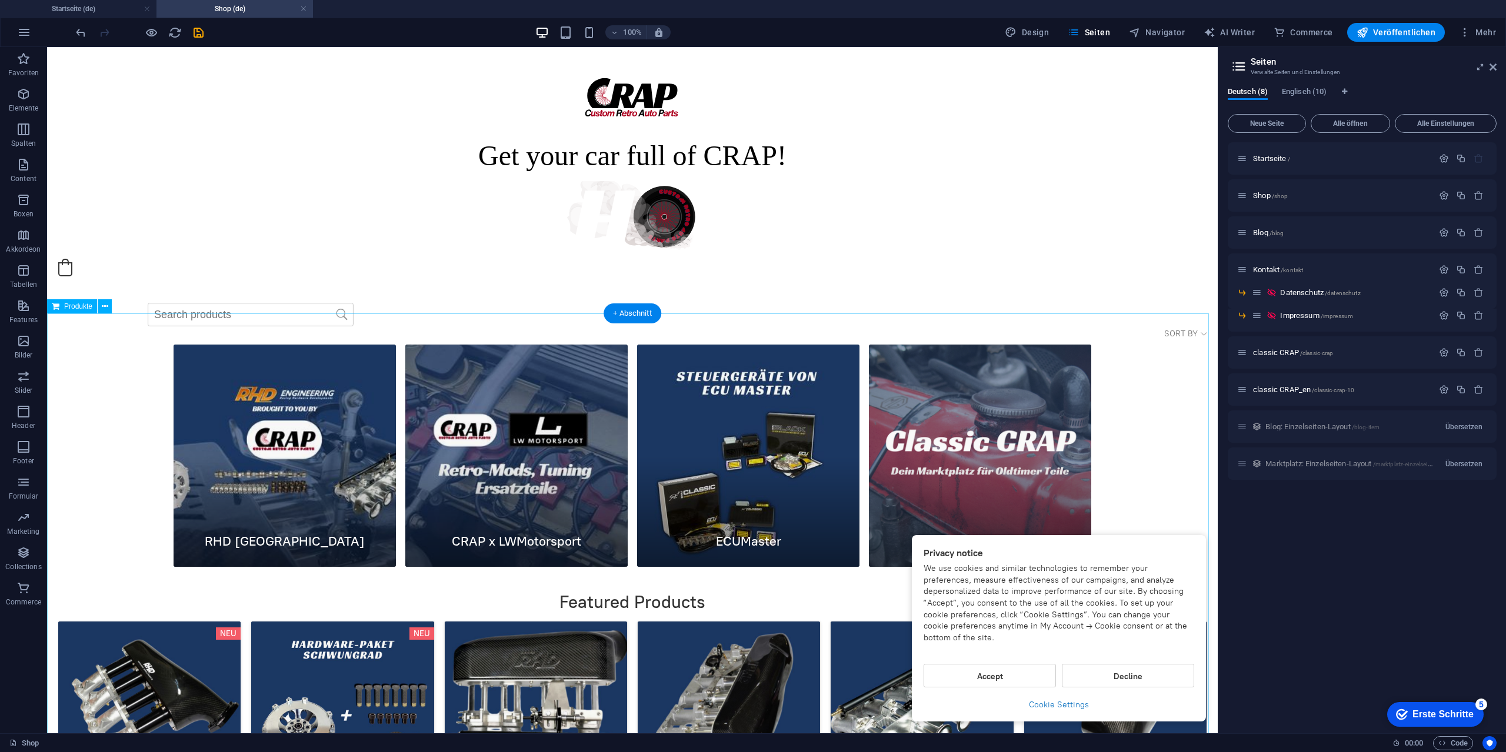
click at [198, 35] on icon "save" at bounding box center [199, 33] width 14 height 14
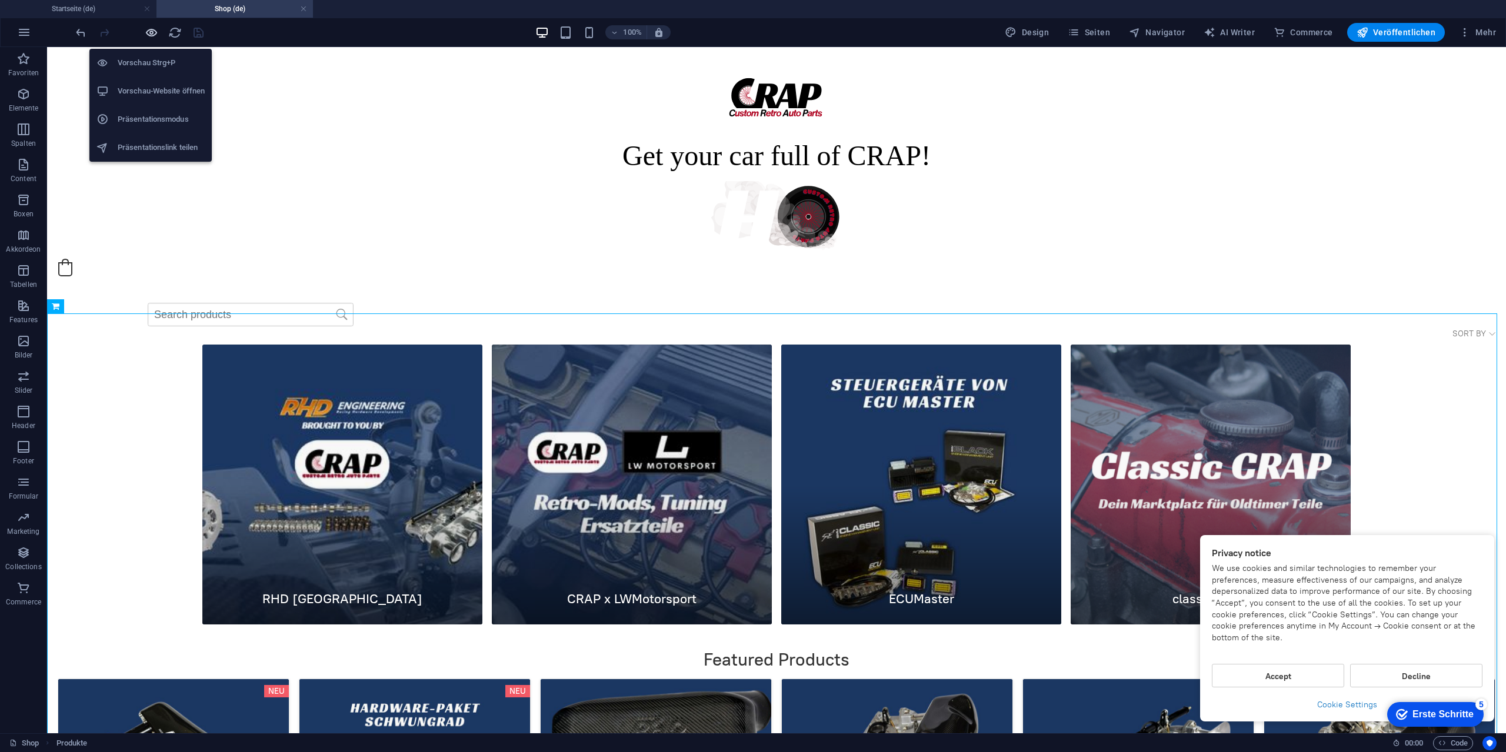
click at [148, 38] on icon "button" at bounding box center [152, 33] width 14 height 14
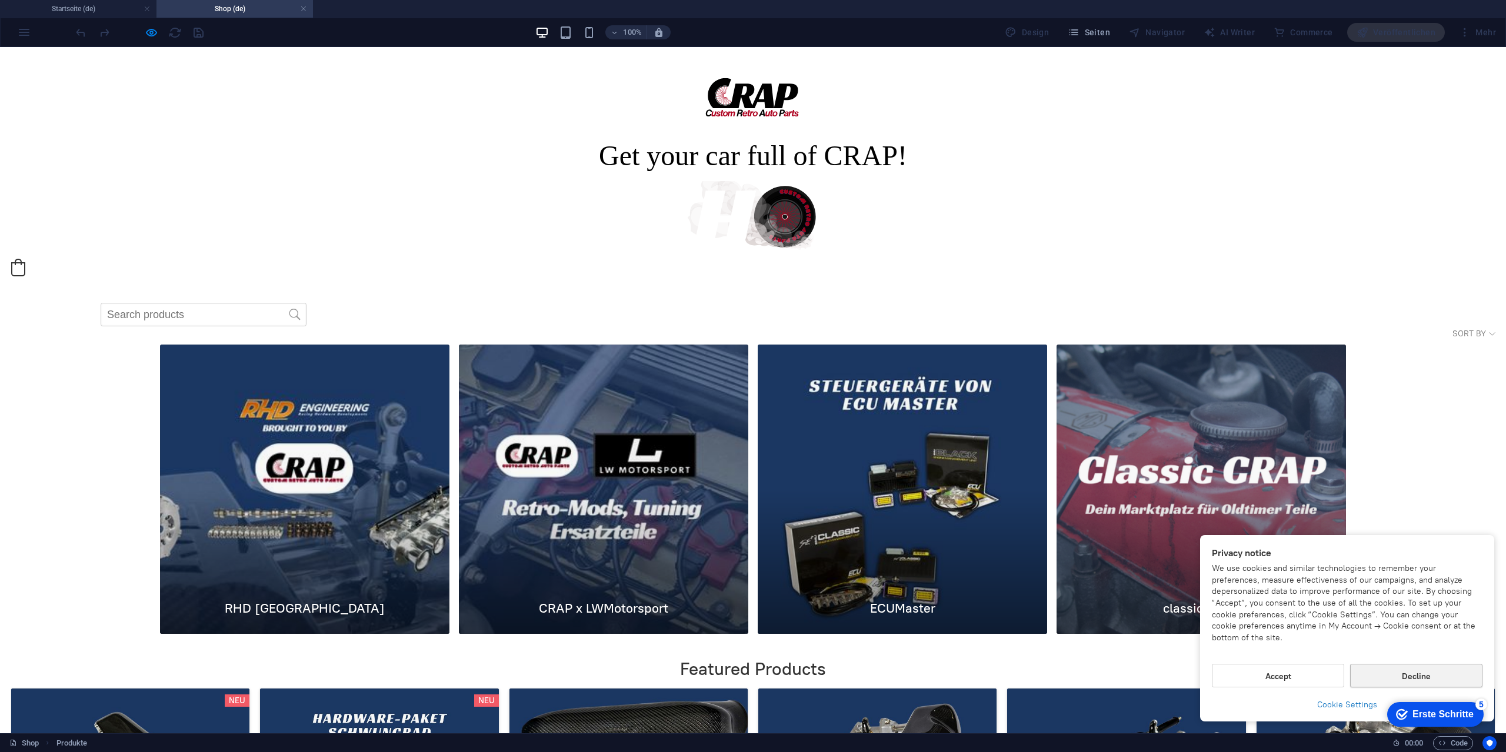
click at [1379, 669] on button "Decline" at bounding box center [1416, 676] width 132 height 24
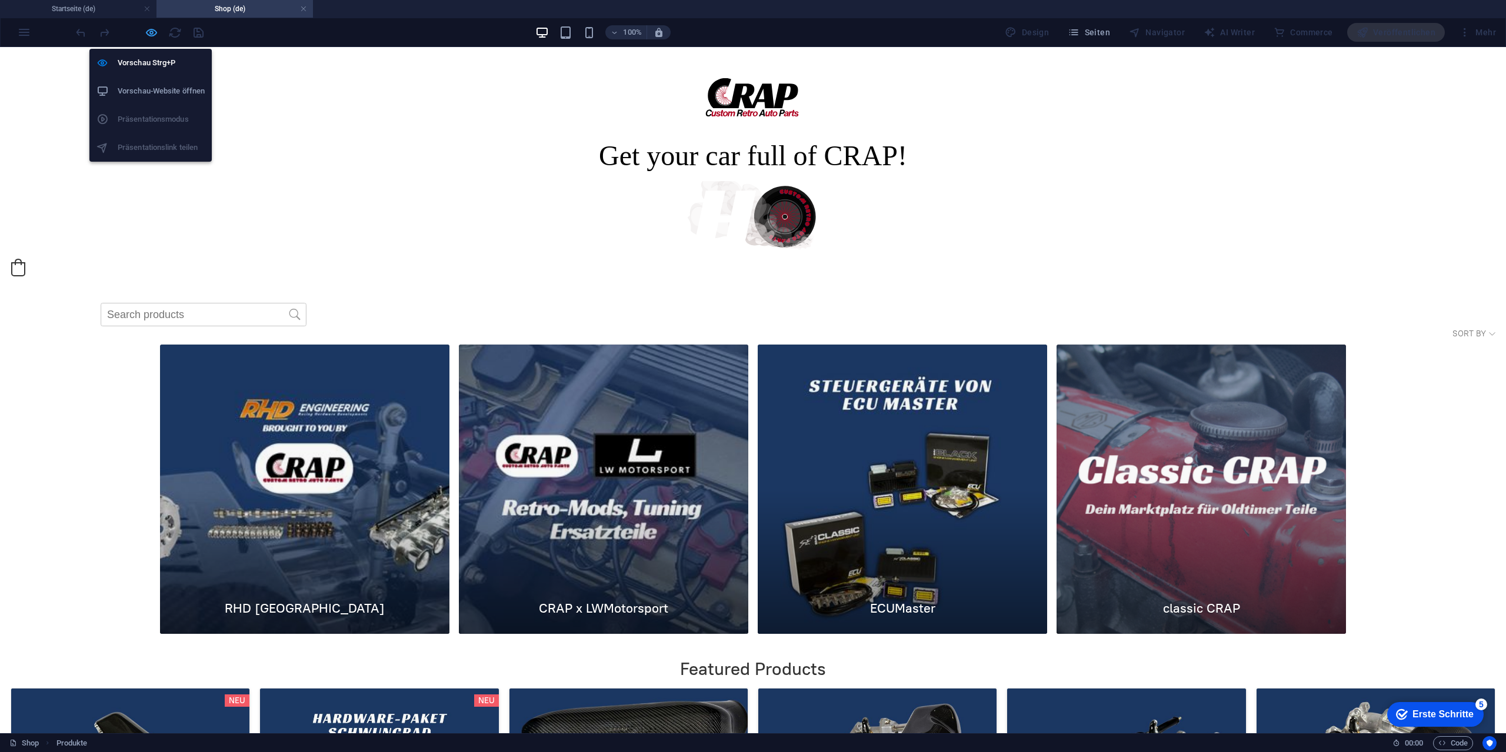
click at [151, 28] on icon "button" at bounding box center [152, 33] width 14 height 14
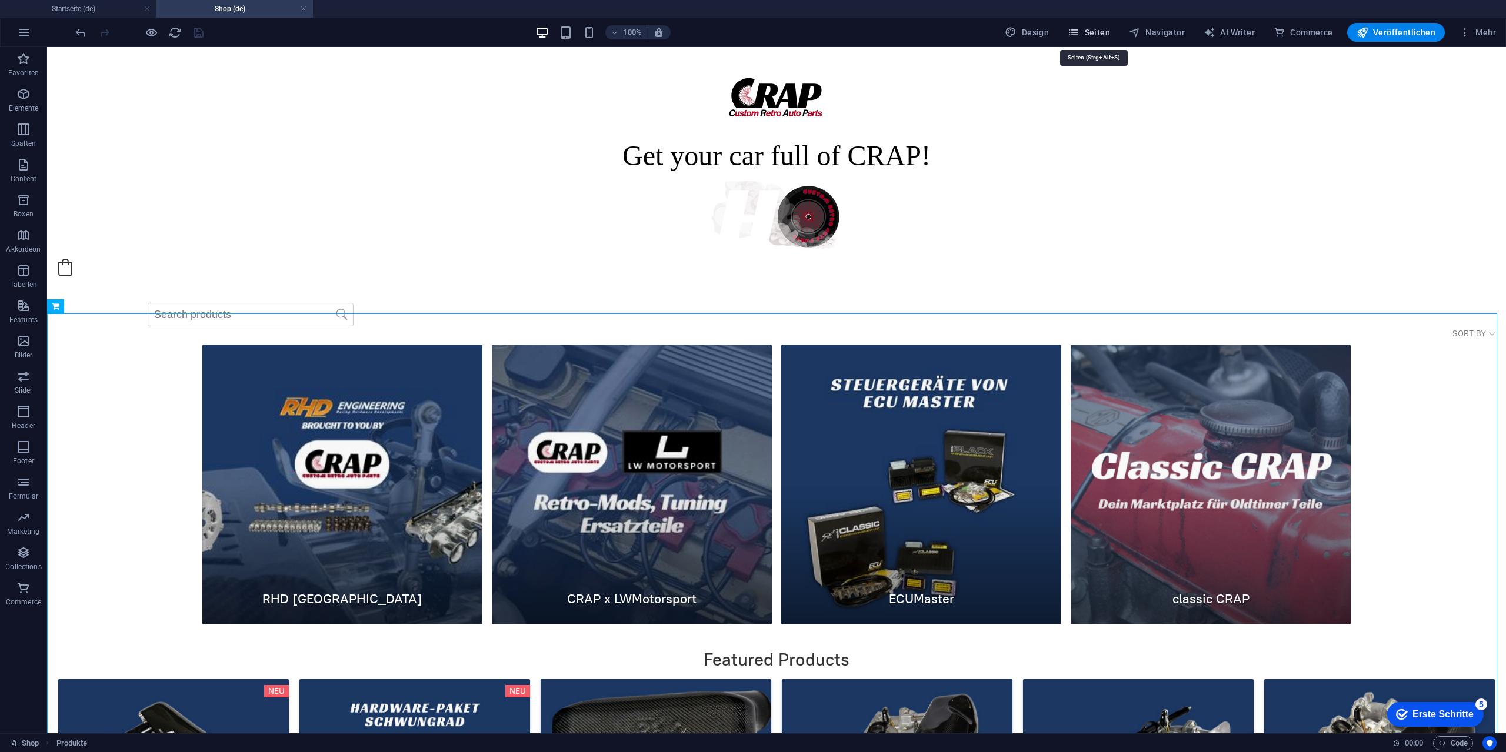
click at [1097, 28] on span "Seiten" at bounding box center [1089, 32] width 42 height 12
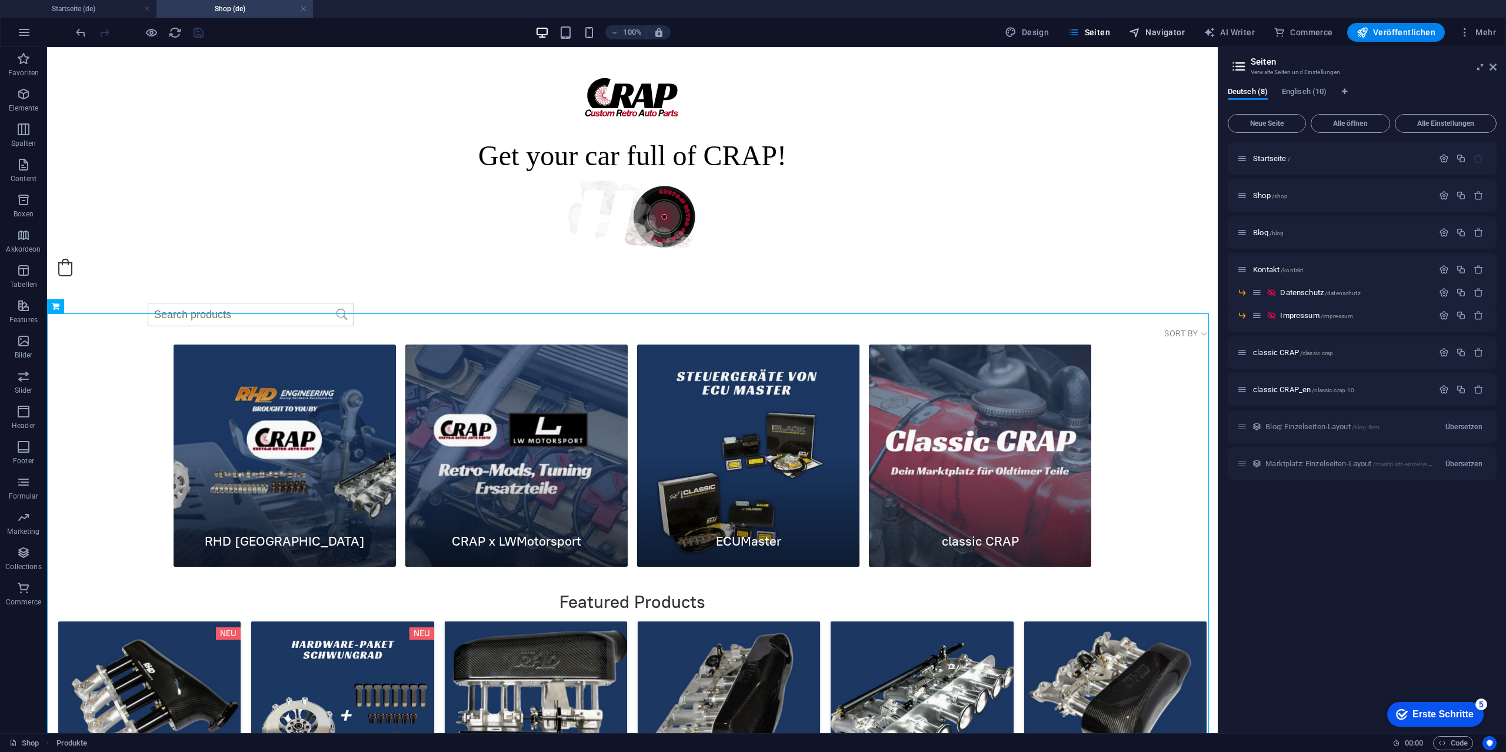
click at [1152, 27] on span "Navigator" at bounding box center [1157, 32] width 56 height 12
select select "11529764-de"
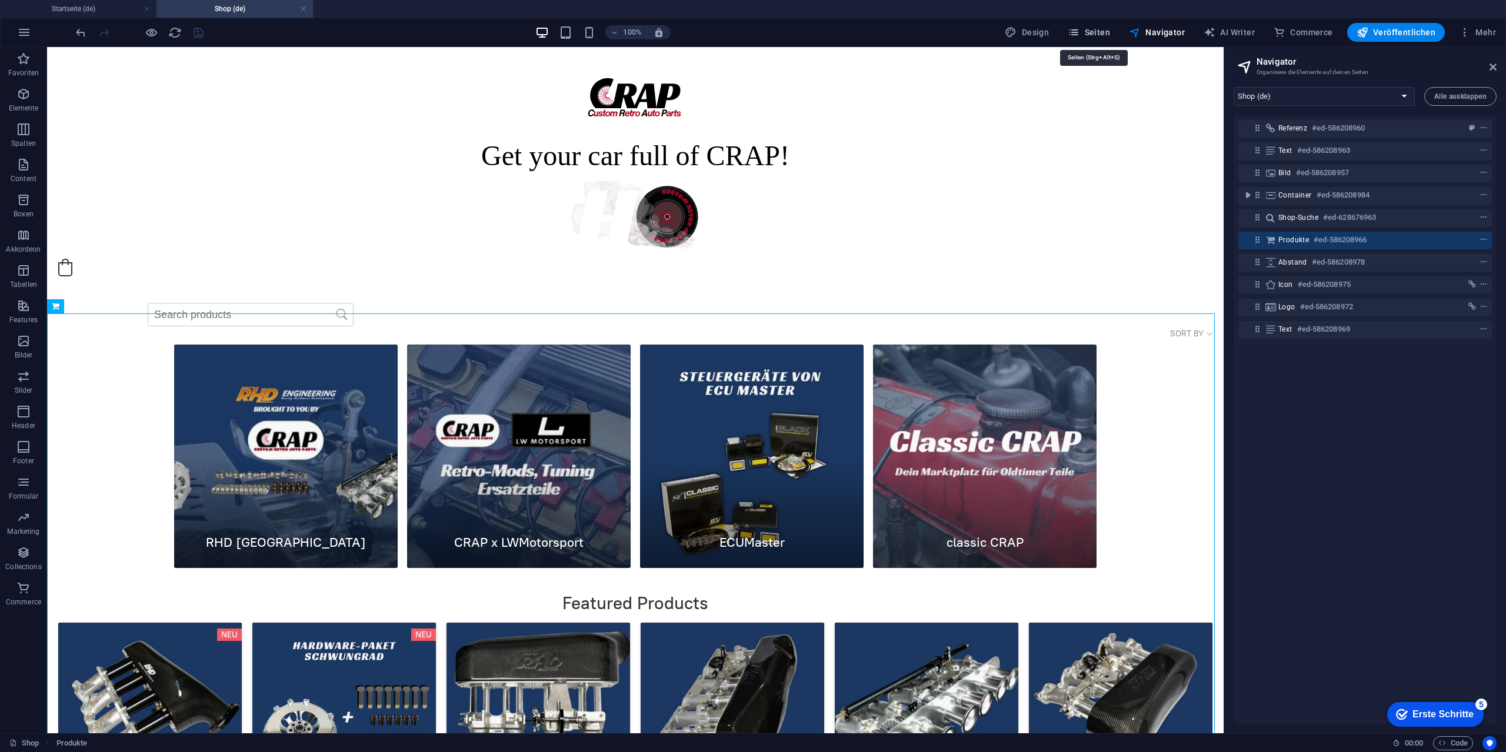
click at [1103, 28] on span "Seiten" at bounding box center [1089, 32] width 42 height 12
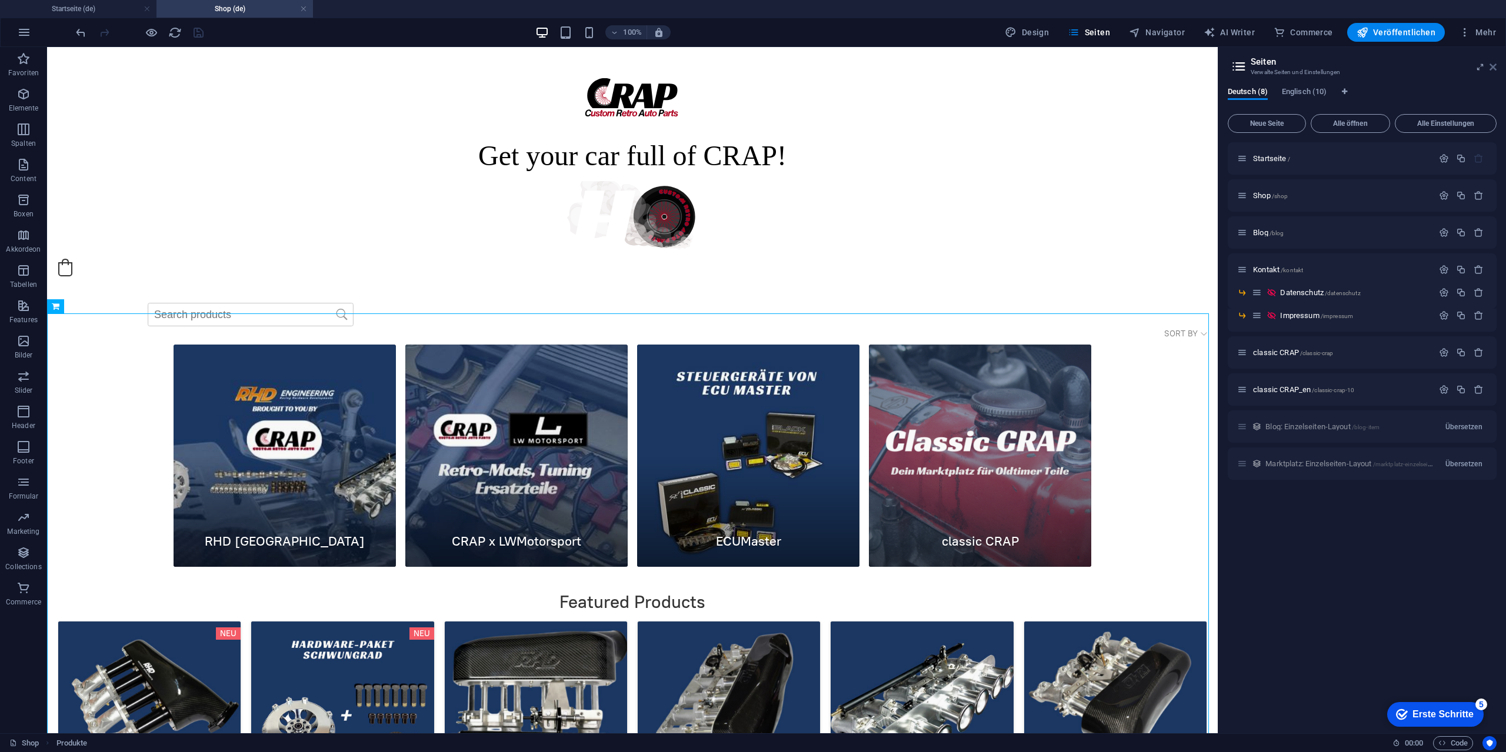
click at [1495, 65] on icon at bounding box center [1492, 66] width 7 height 9
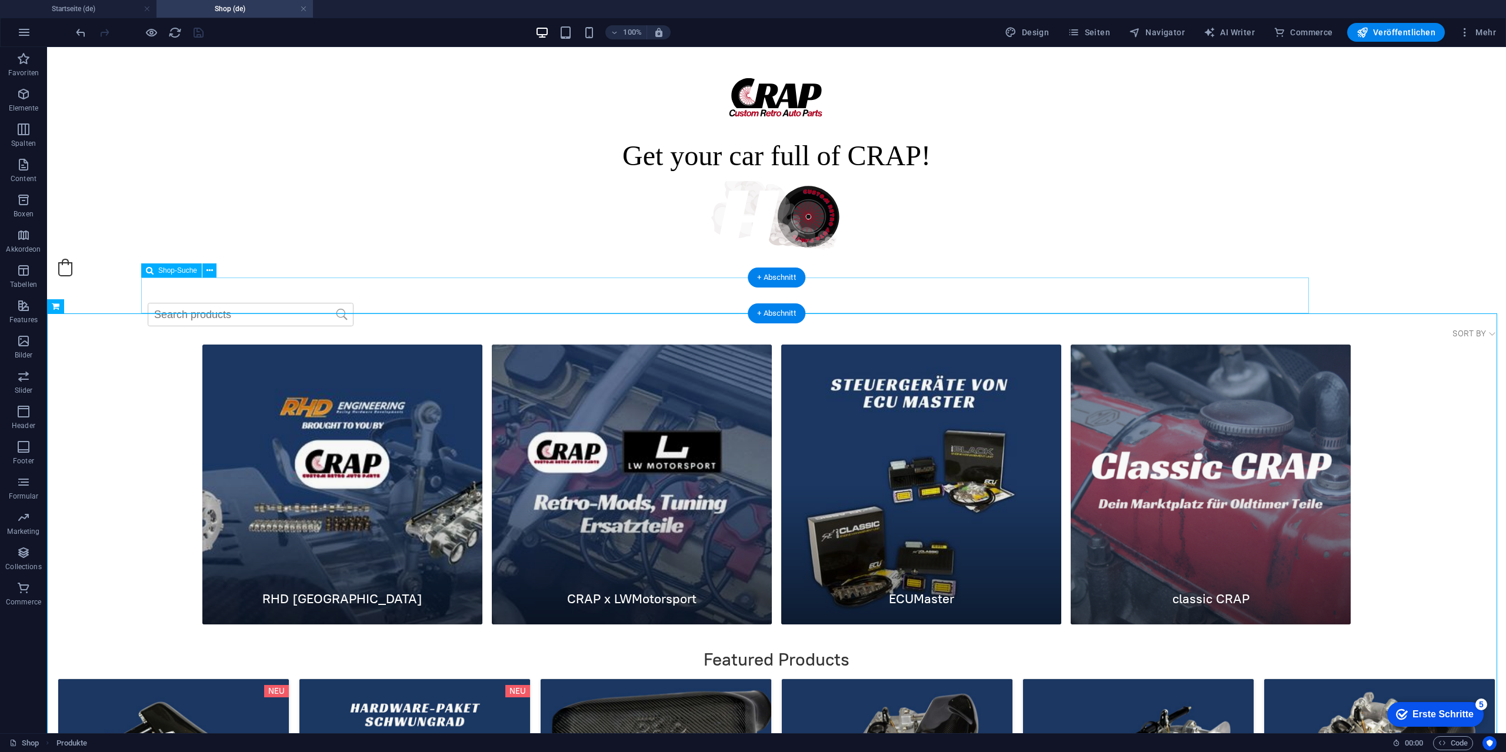
click at [217, 301] on div at bounding box center [729, 314] width 1167 height 27
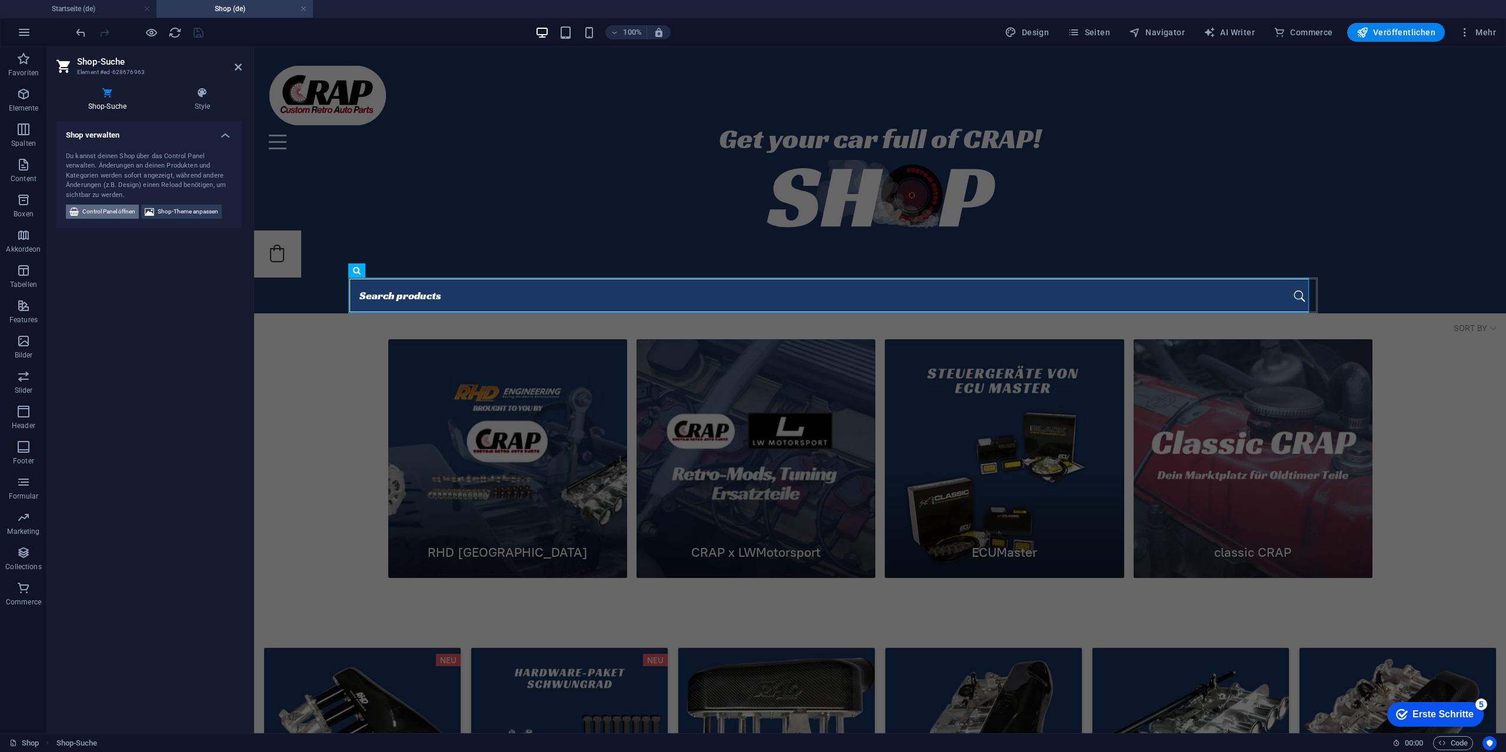
click at [101, 213] on span "Control Panel öffnen" at bounding box center [108, 212] width 53 height 14
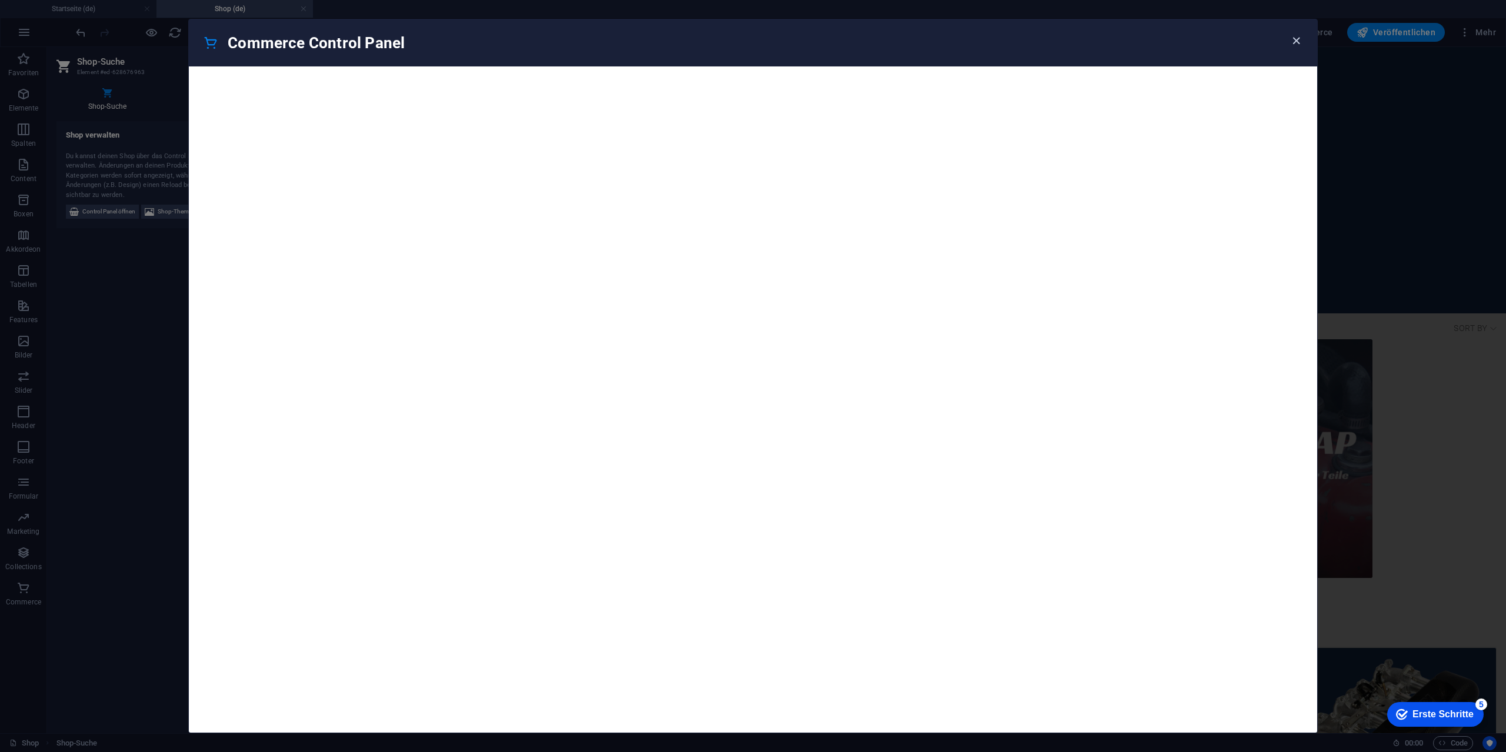
click at [1292, 42] on icon "button" at bounding box center [1296, 41] width 14 height 14
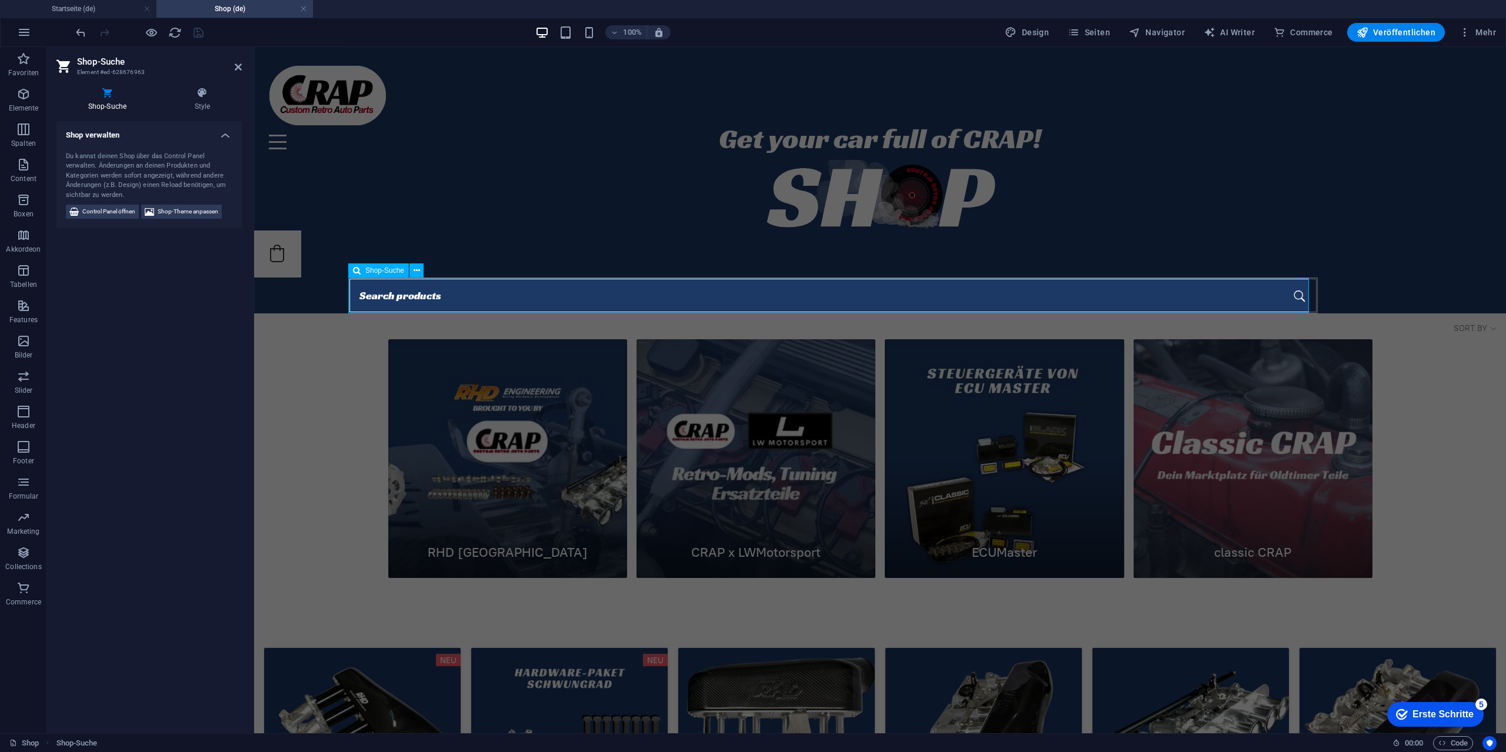
click at [371, 272] on span "Shop-Suche" at bounding box center [384, 270] width 39 height 7
click at [189, 212] on span "Shop-Theme anpassen" at bounding box center [188, 212] width 61 height 14
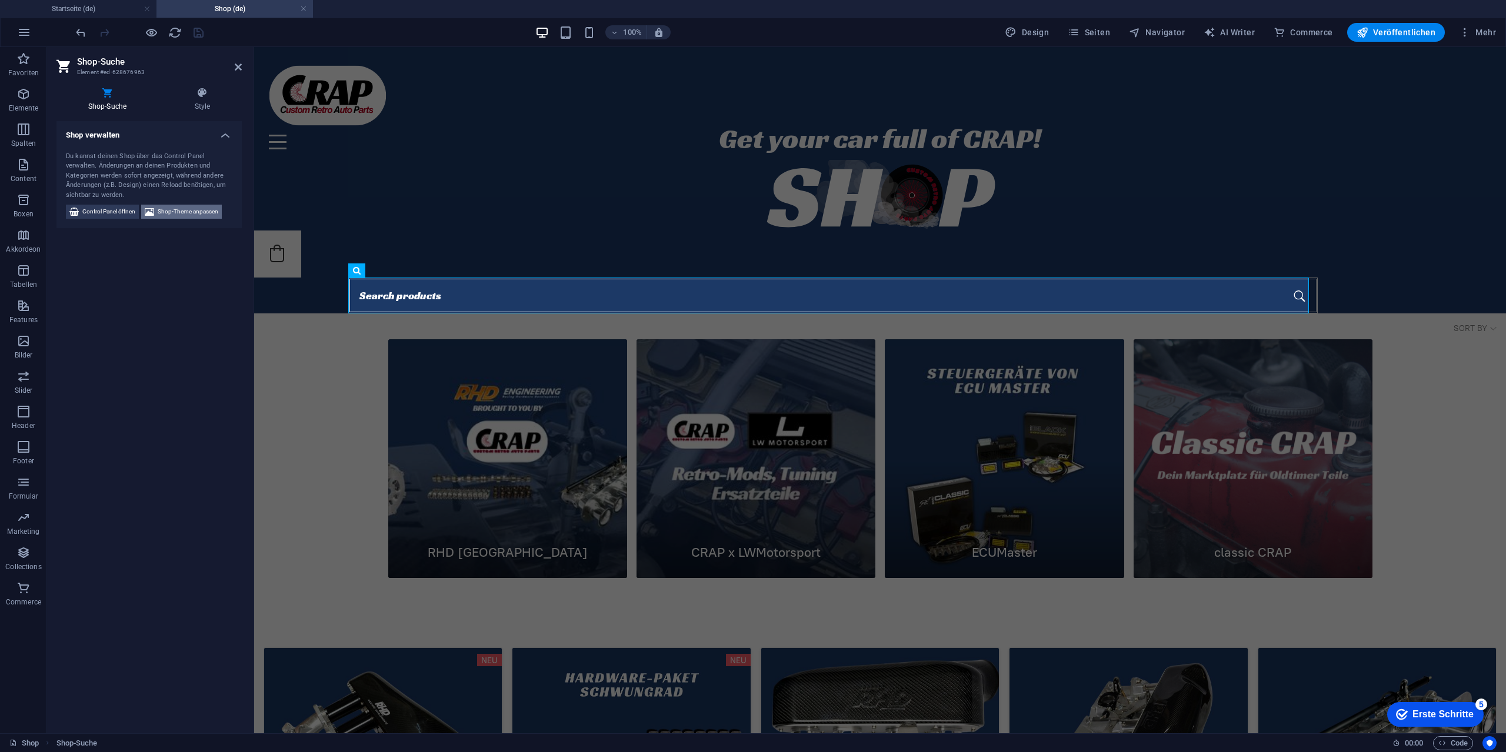
select select "rem"
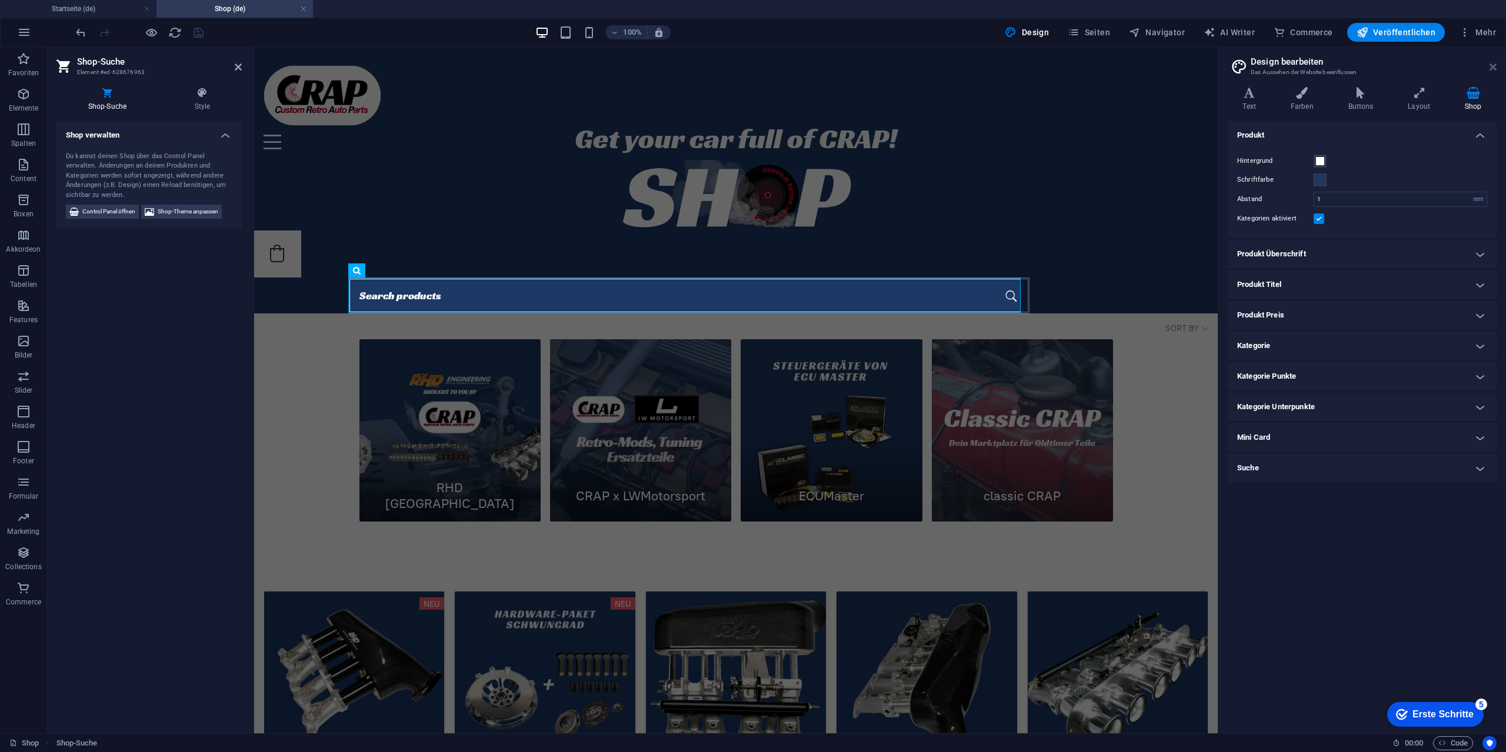
click at [1493, 62] on icon at bounding box center [1492, 66] width 7 height 9
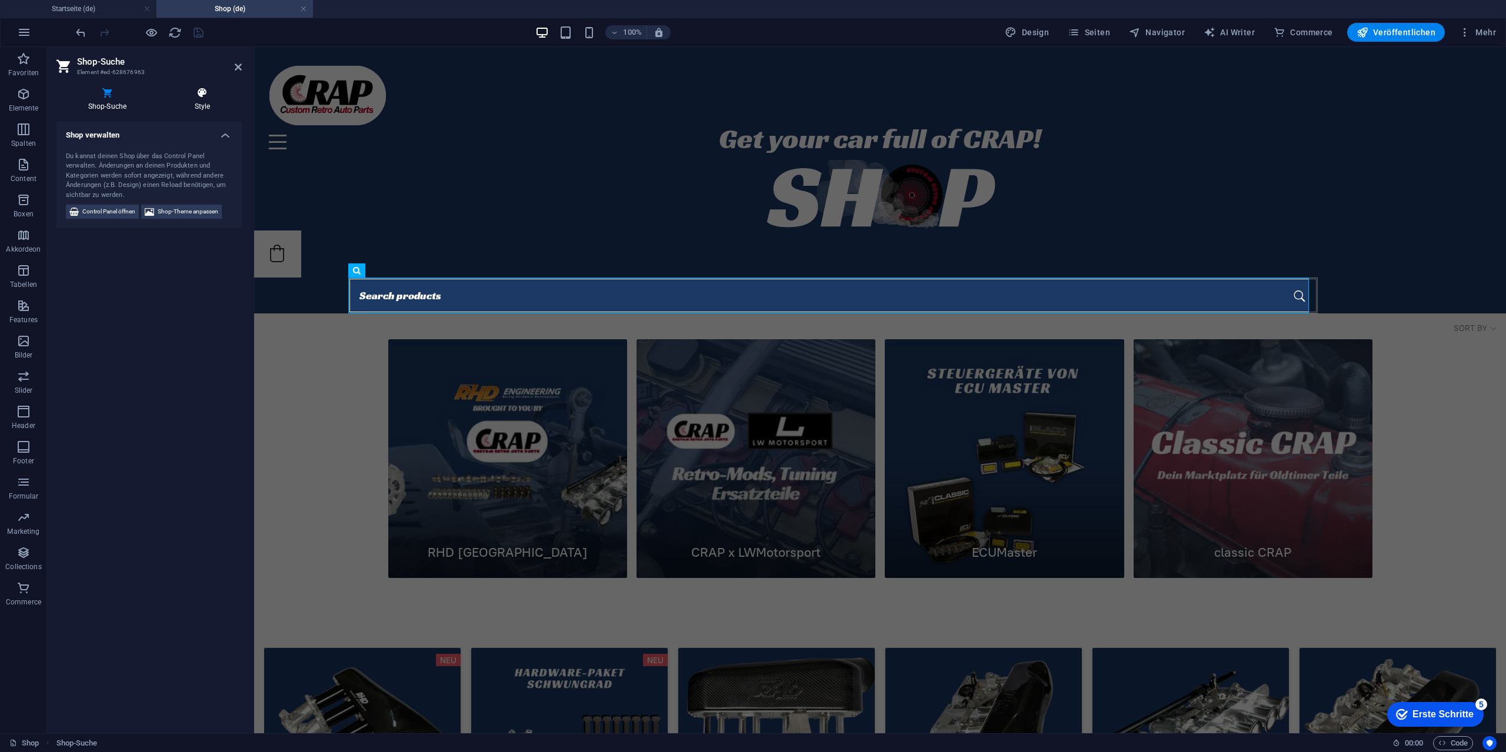
click at [218, 101] on h4 "Style" at bounding box center [202, 99] width 79 height 25
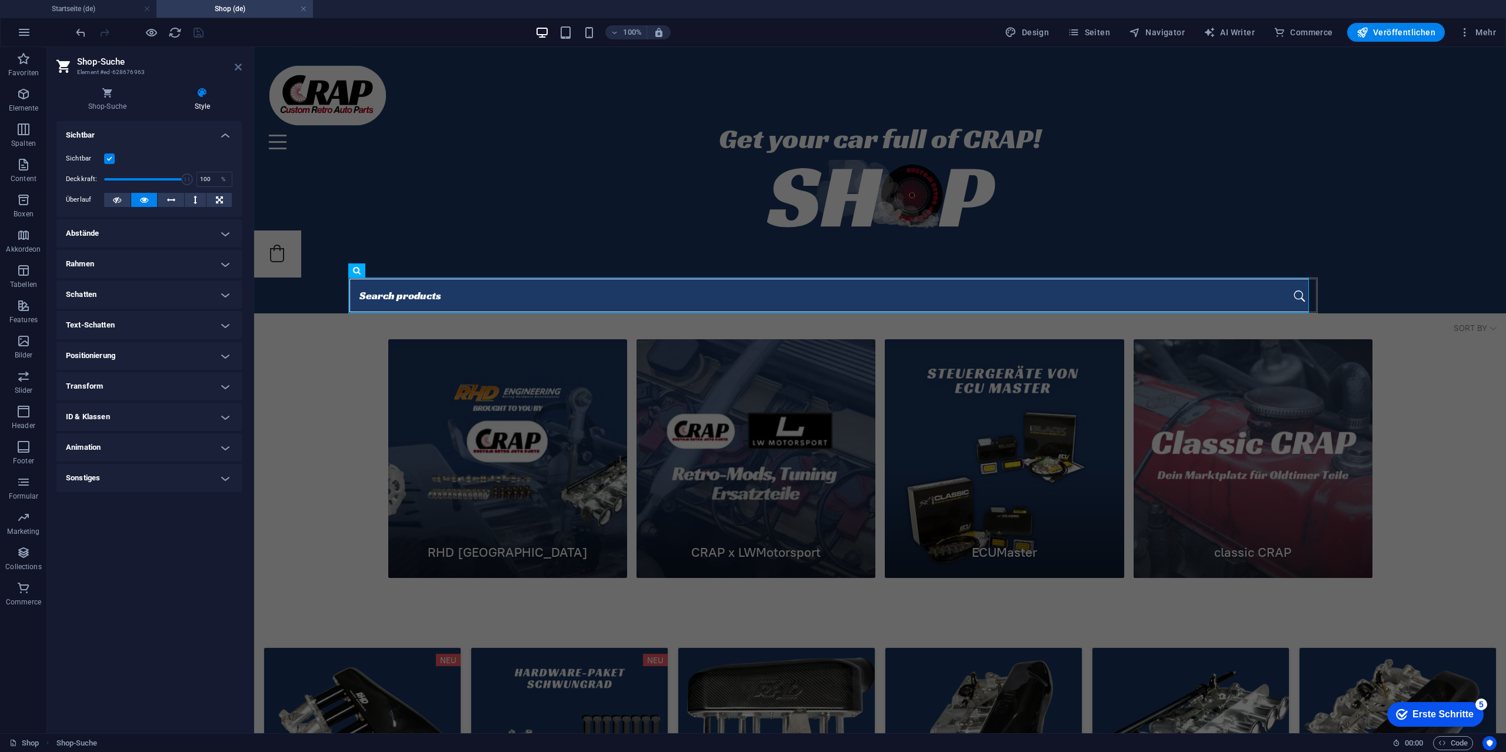
click at [239, 66] on icon at bounding box center [238, 66] width 7 height 9
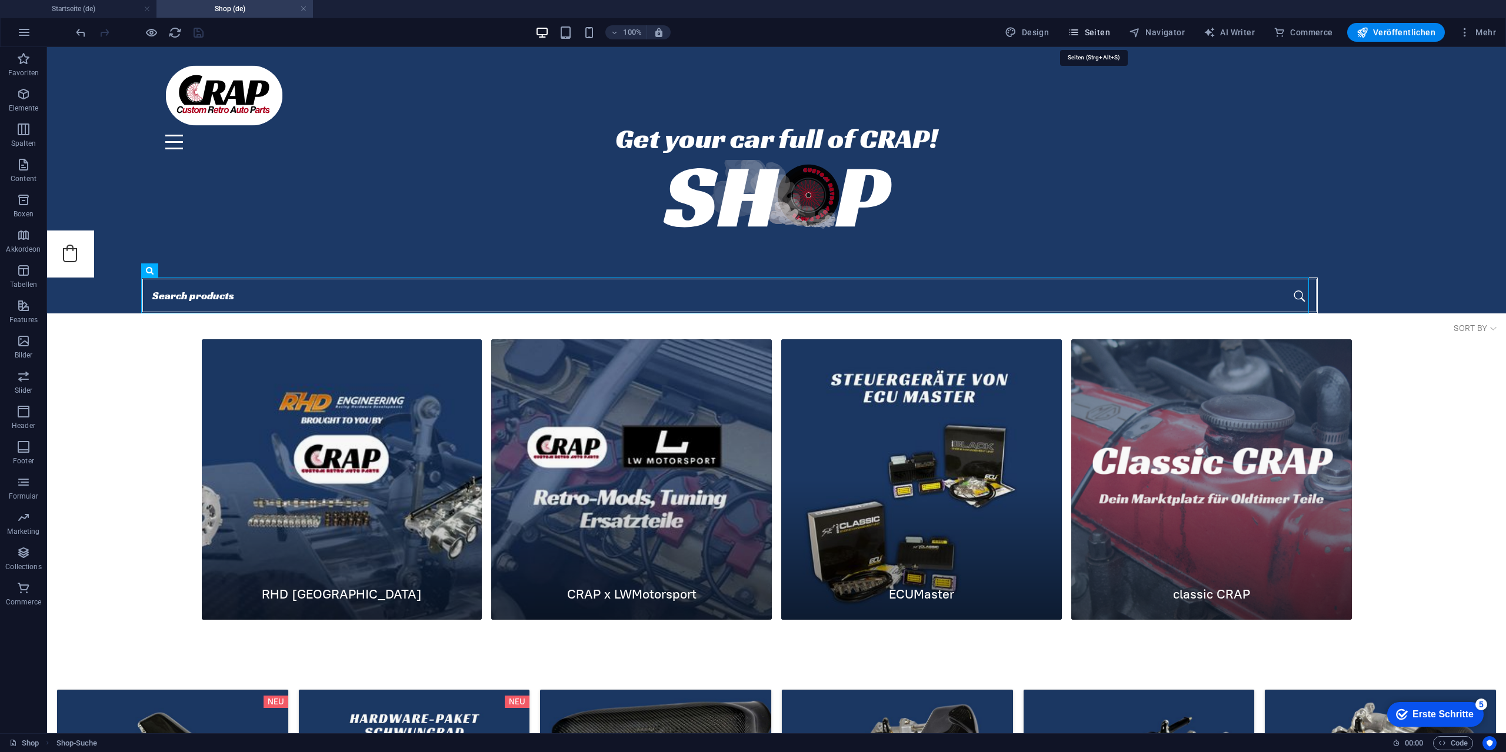
click at [1079, 32] on icon "button" at bounding box center [1074, 32] width 12 height 12
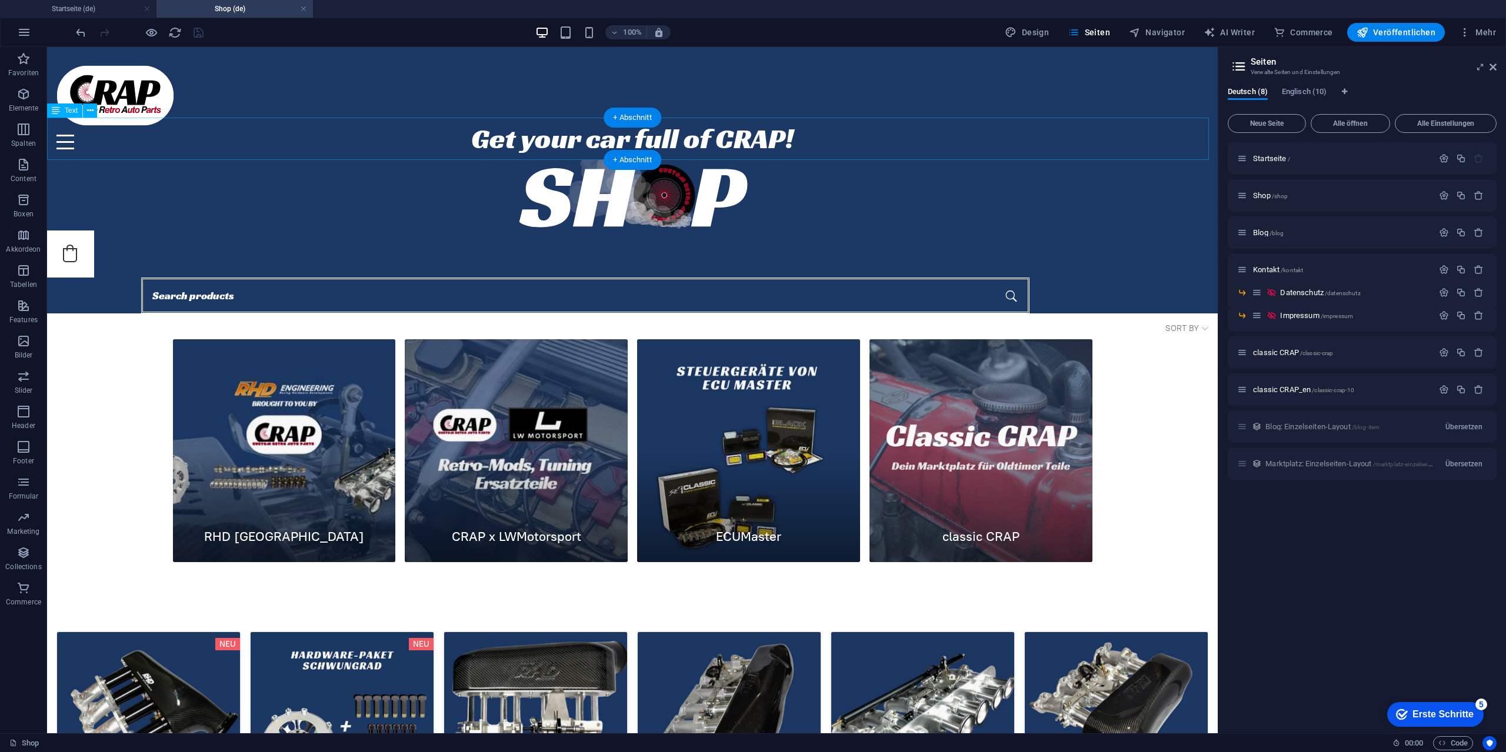
click at [651, 149] on div "Get your car full of CRAP!" at bounding box center [632, 139] width 1170 height 42
click at [754, 191] on figure at bounding box center [632, 195] width 1170 height 71
click at [736, 188] on figure at bounding box center [632, 195] width 1170 height 71
click at [82, 9] on h4 "Startseite (de)" at bounding box center [78, 8] width 156 height 13
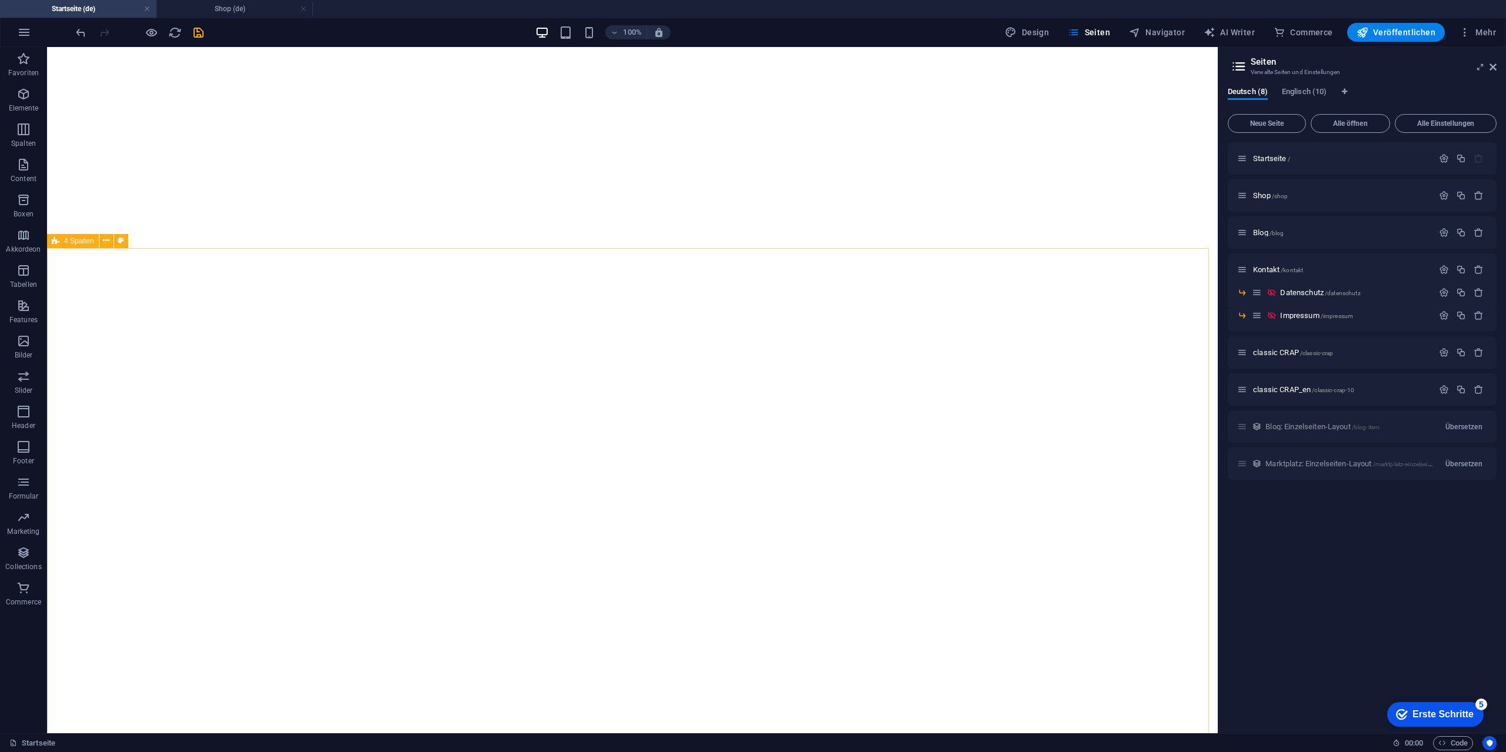
click at [55, 242] on icon at bounding box center [56, 241] width 8 height 14
click at [59, 402] on icon at bounding box center [56, 404] width 8 height 14
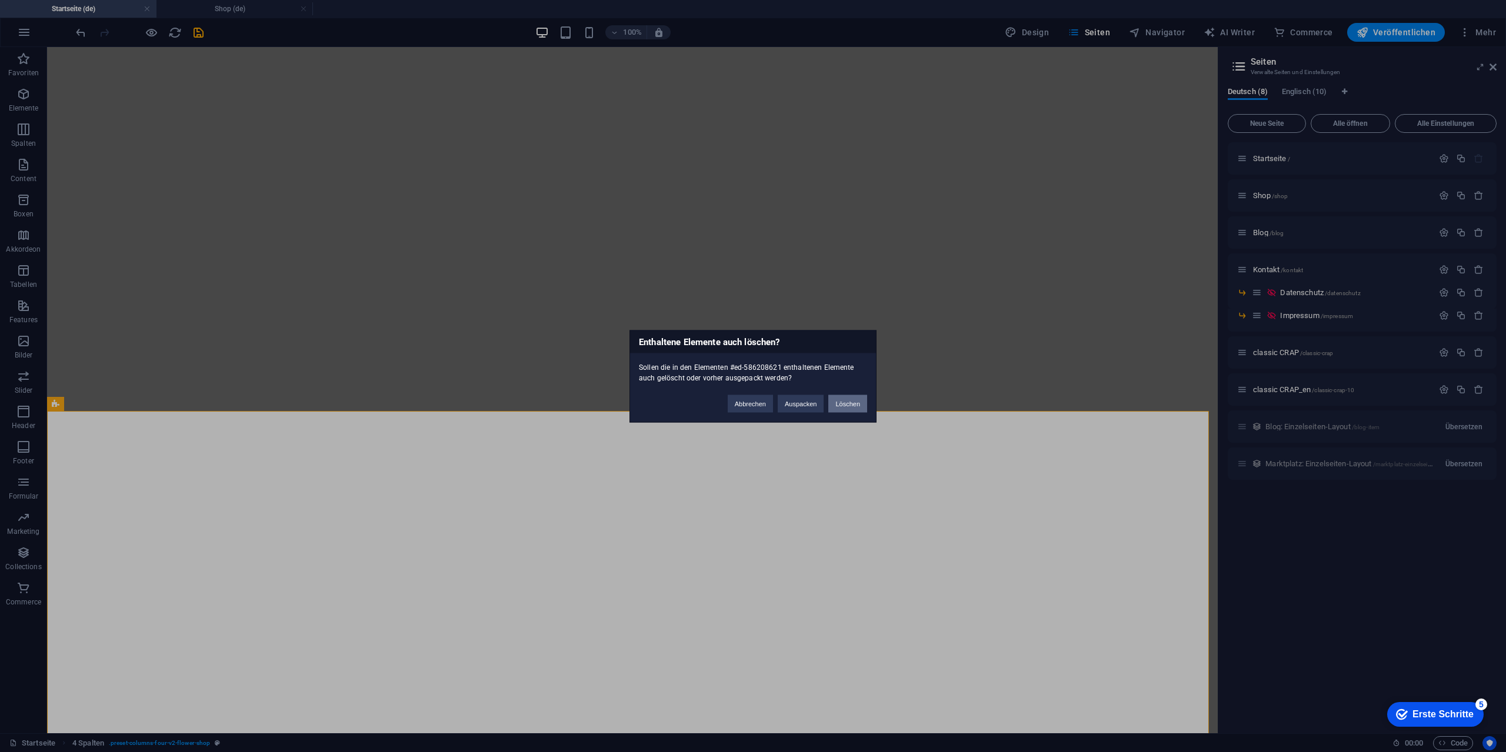
click at [851, 403] on button "Löschen" at bounding box center [847, 404] width 39 height 18
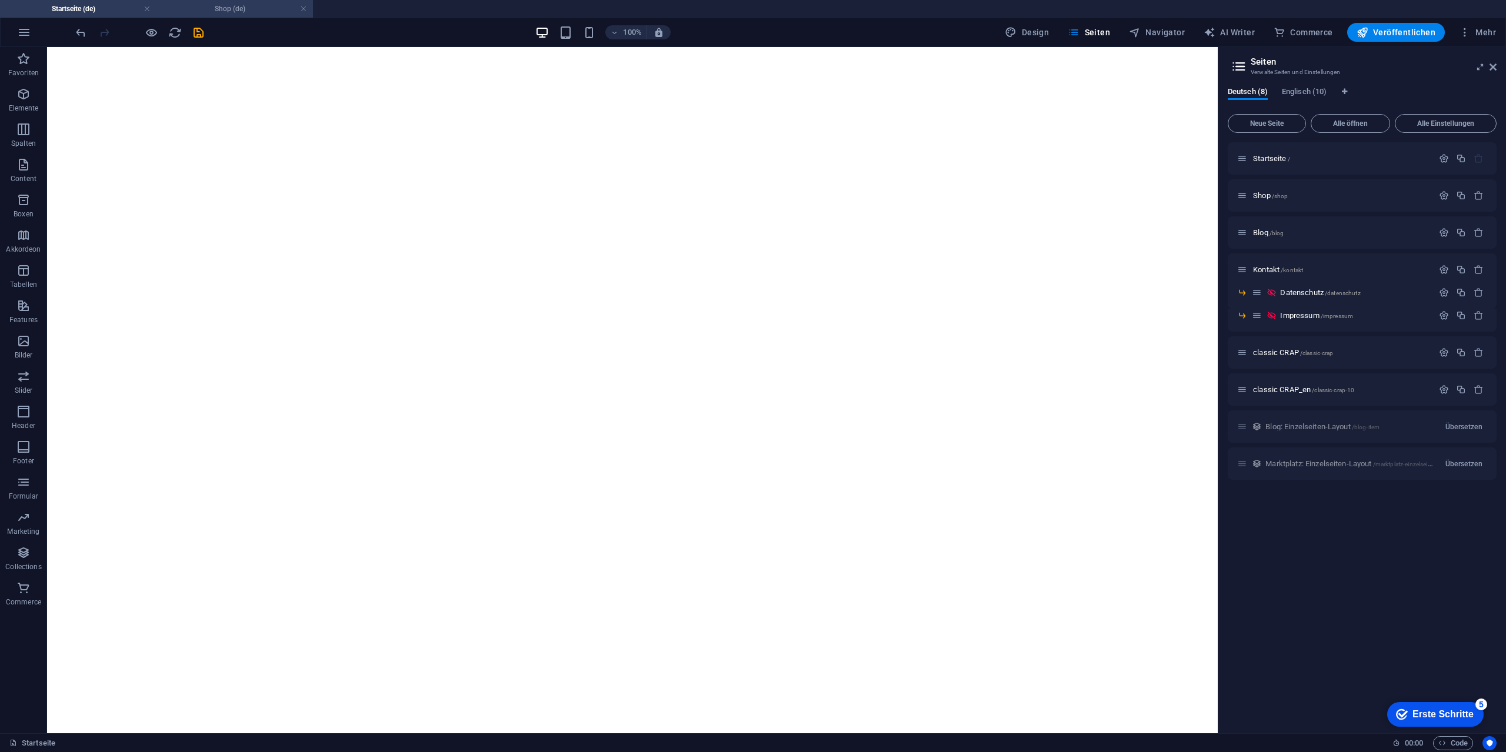
click at [224, 9] on h4 "Shop (de)" at bounding box center [234, 8] width 156 height 13
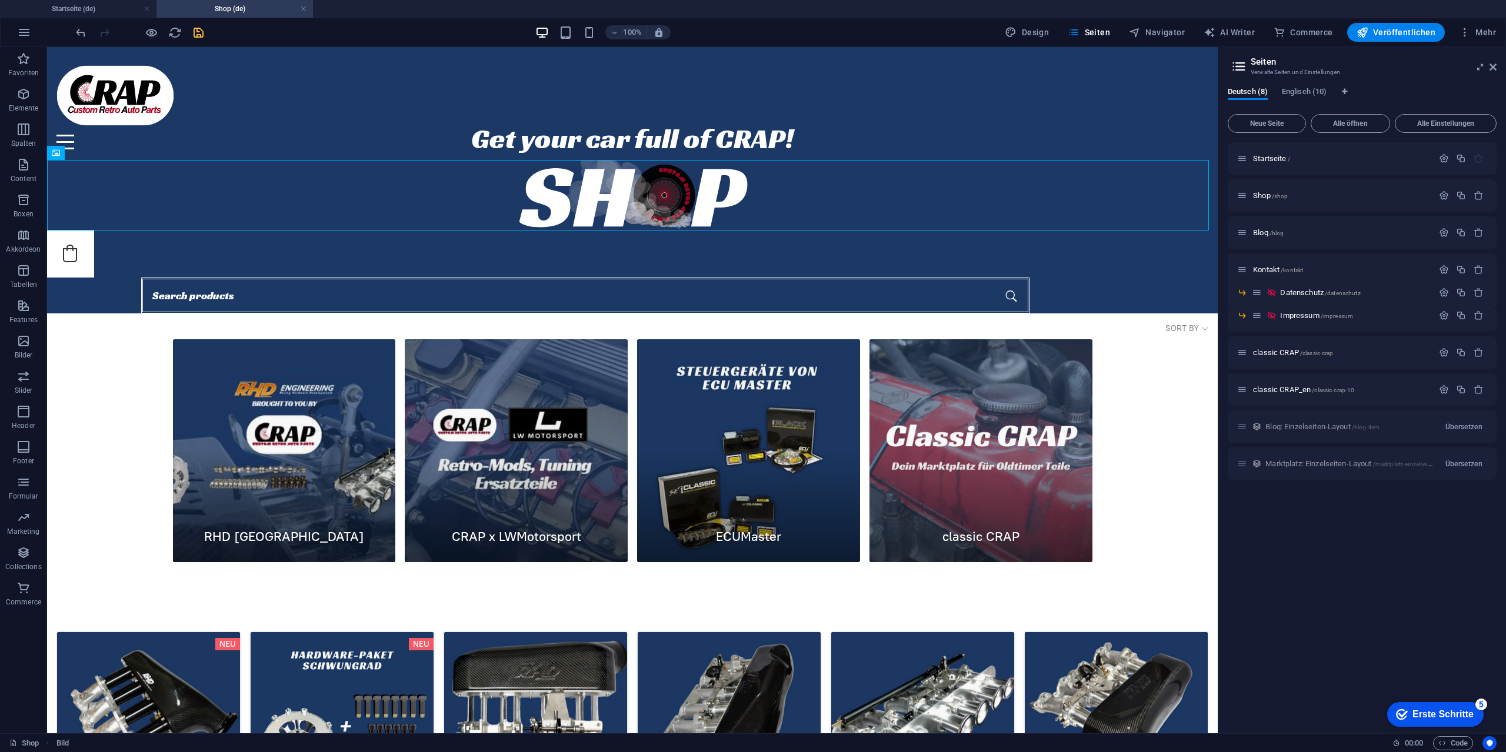
click at [88, 272] on div "0" at bounding box center [70, 254] width 47 height 47
click at [109, 5] on h4 "Startseite (de)" at bounding box center [78, 8] width 156 height 13
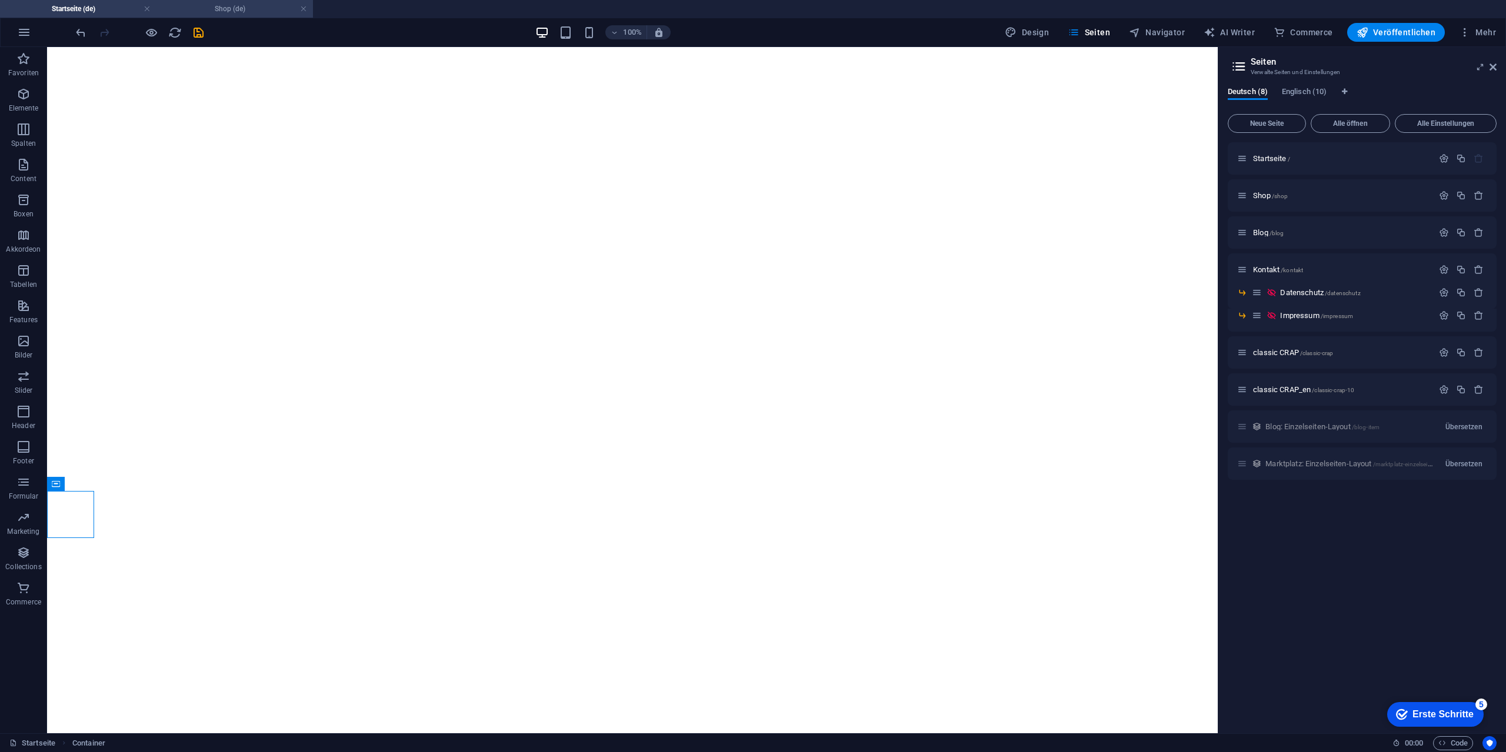
click at [230, 6] on h4 "Shop (de)" at bounding box center [234, 8] width 156 height 13
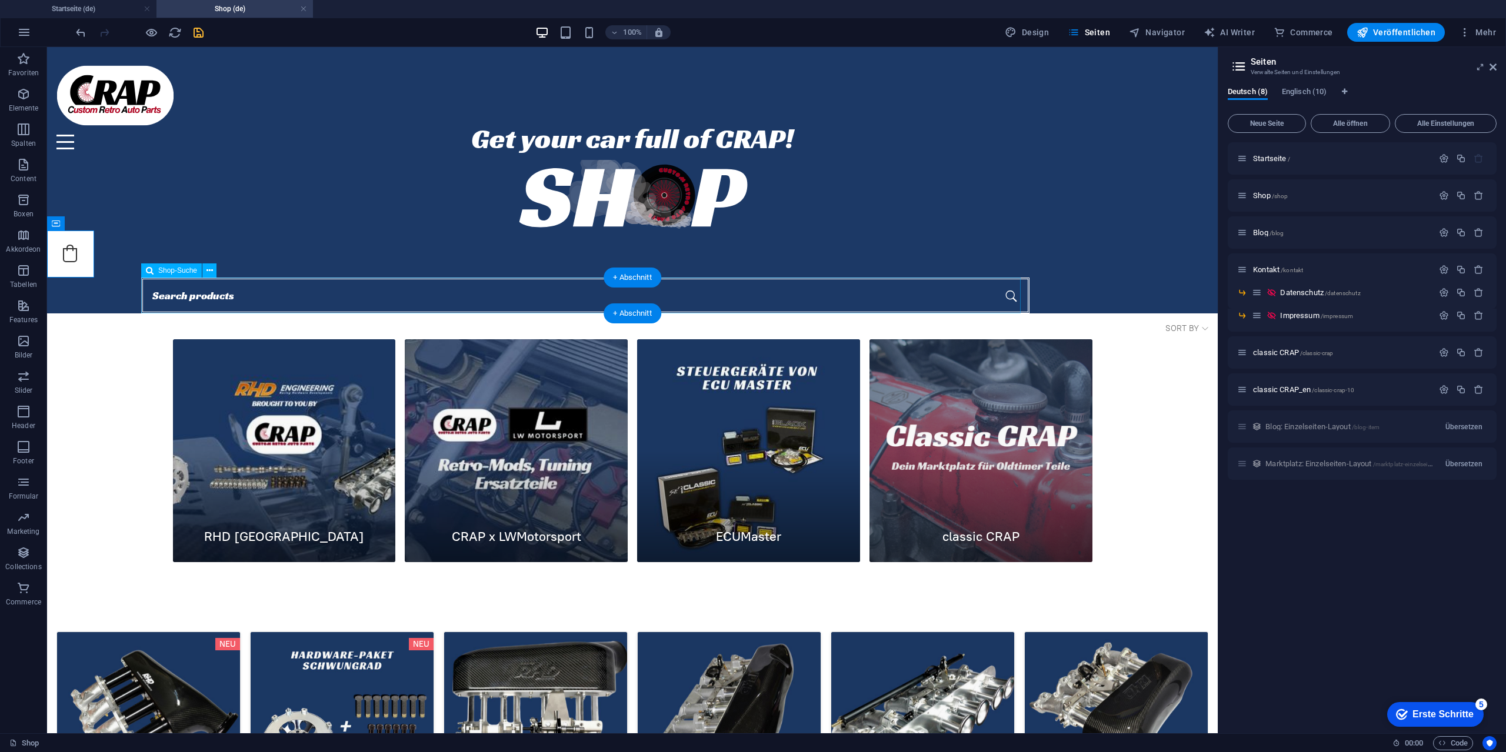
click at [316, 286] on div at bounding box center [585, 296] width 888 height 36
click at [83, 5] on h4 "Startseite (de)" at bounding box center [78, 8] width 156 height 13
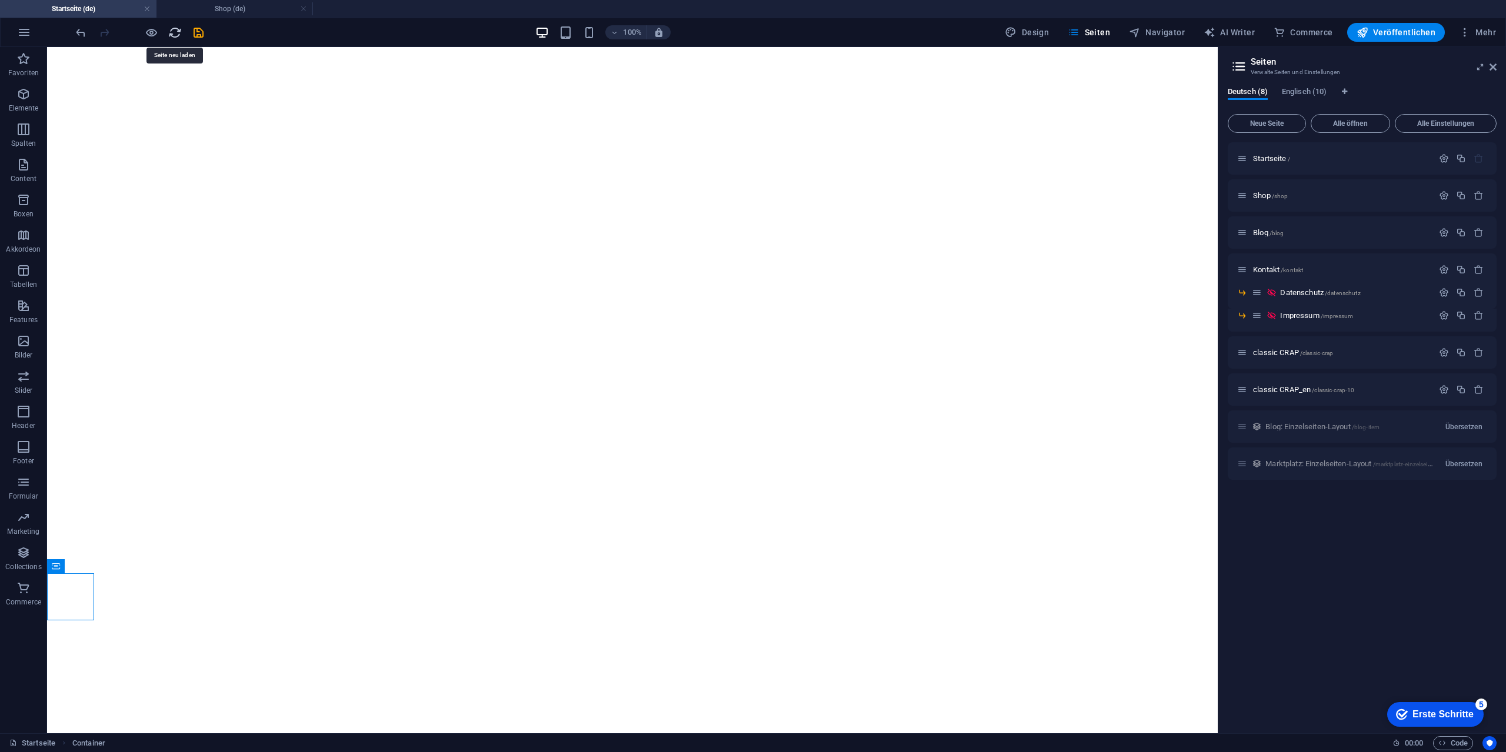
click at [174, 33] on icon "reload" at bounding box center [175, 33] width 14 height 14
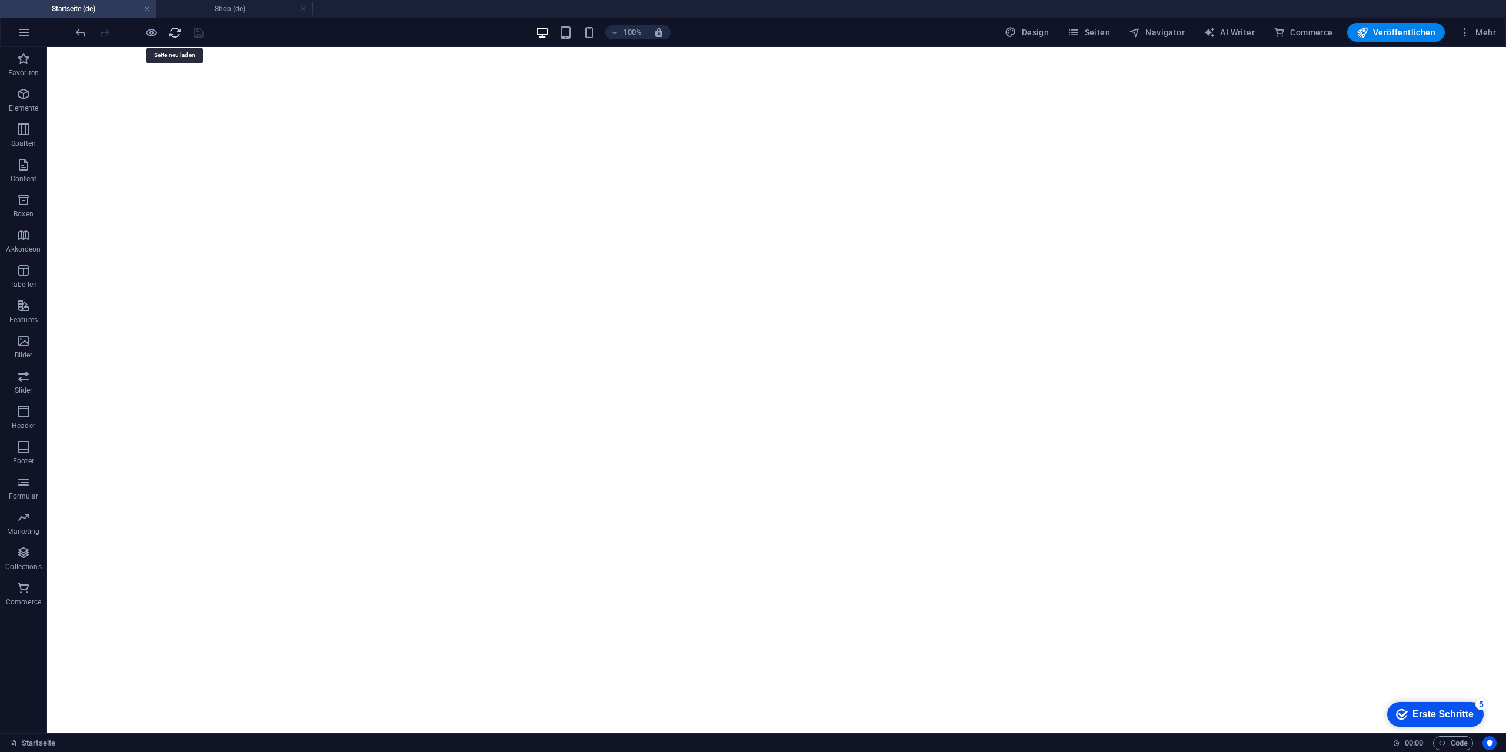
click at [174, 35] on icon "reload" at bounding box center [175, 33] width 14 height 14
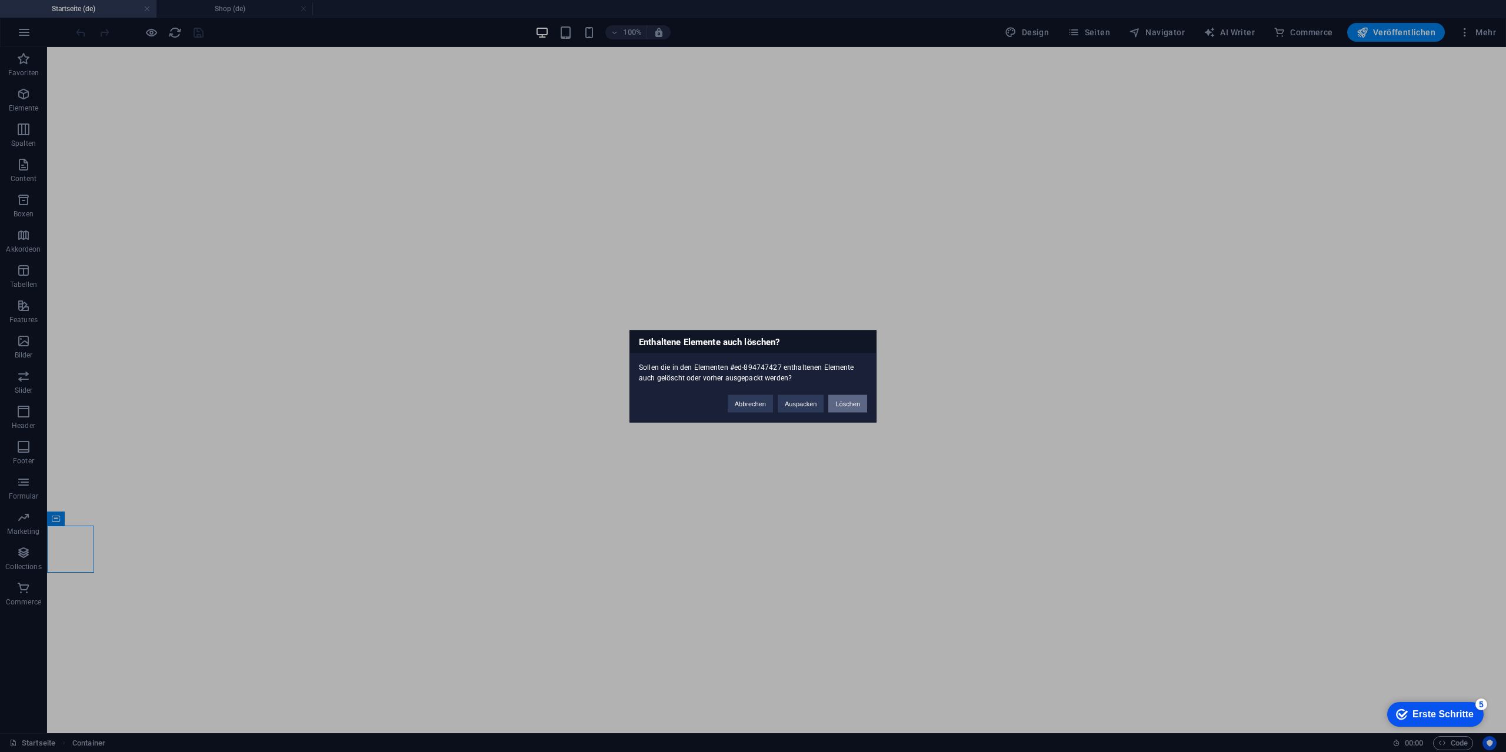
click at [850, 401] on button "Löschen" at bounding box center [847, 404] width 39 height 18
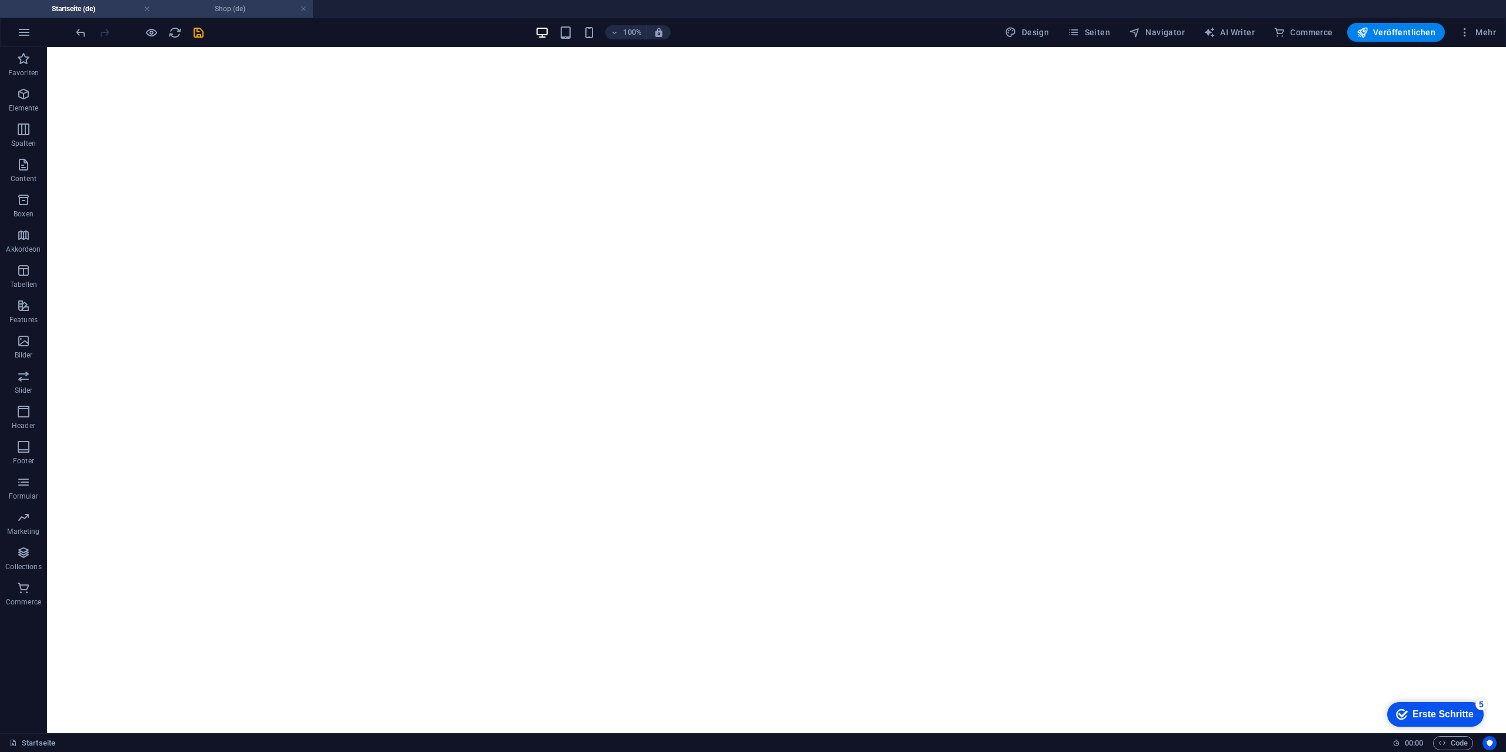
click at [255, 12] on h4 "Shop (de)" at bounding box center [234, 8] width 156 height 13
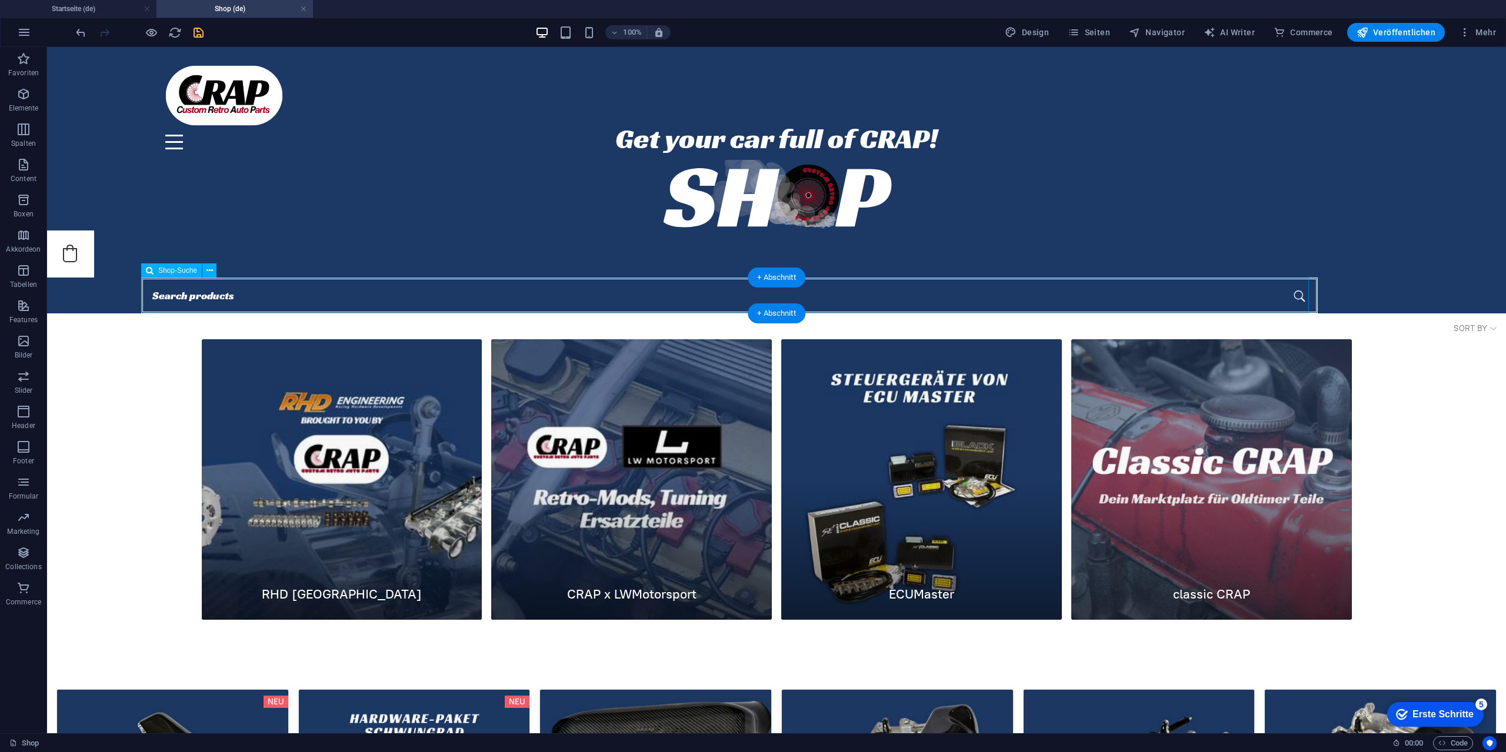
click at [265, 299] on div at bounding box center [729, 296] width 1176 height 36
click at [213, 269] on button at bounding box center [209, 271] width 14 height 14
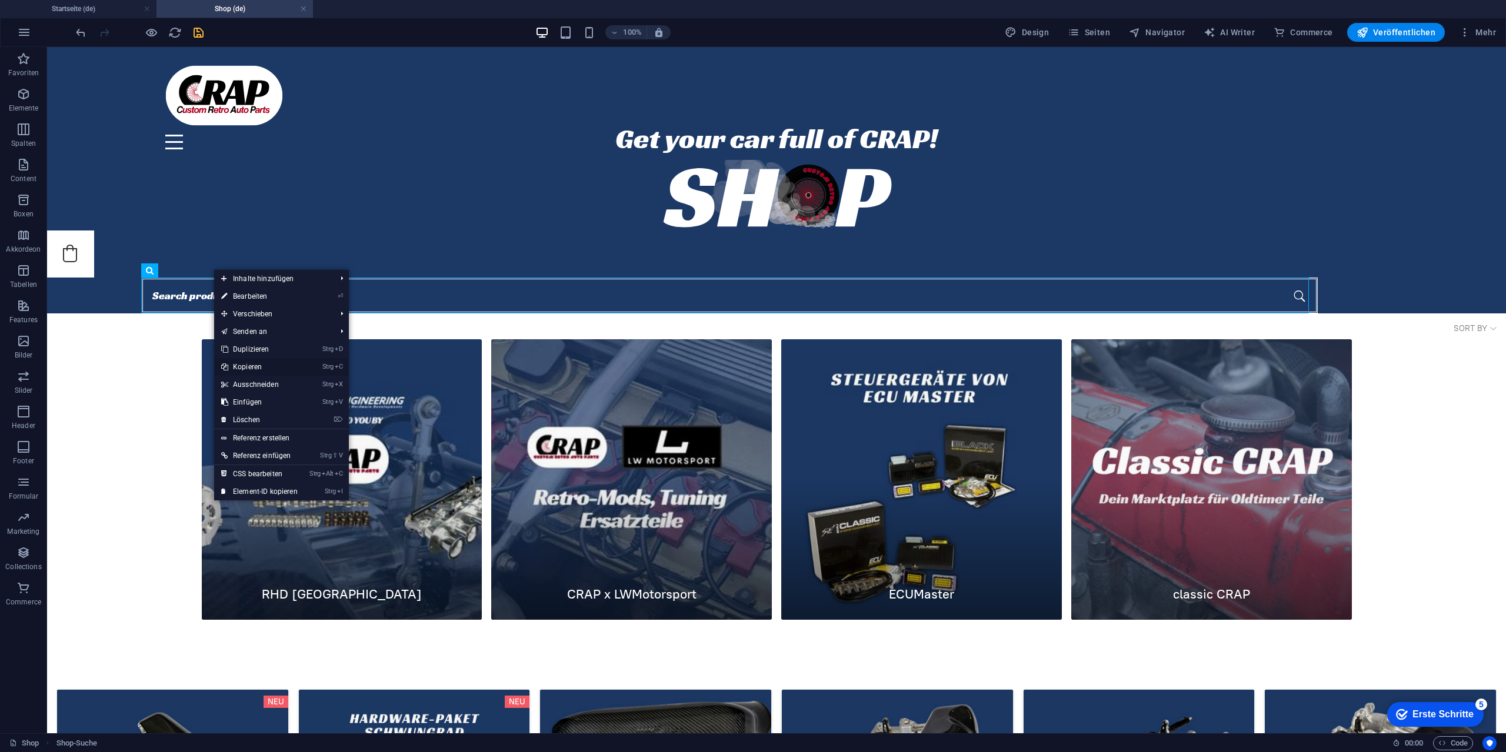
click at [276, 366] on link "Strg C Kopieren" at bounding box center [259, 367] width 91 height 18
click at [240, 361] on link "Strg C Kopieren" at bounding box center [259, 367] width 91 height 18
click at [247, 368] on link "Strg C Kopieren" at bounding box center [259, 367] width 91 height 18
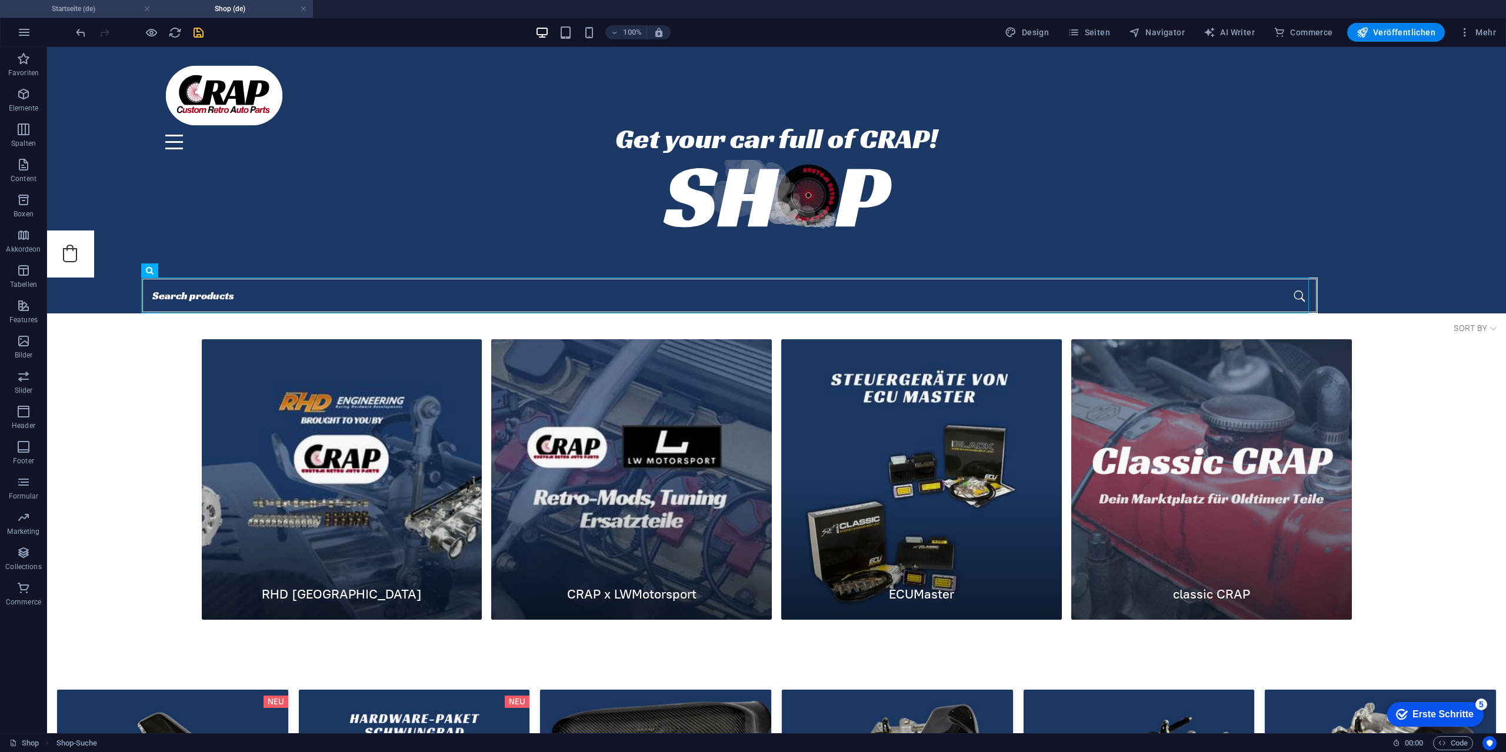
click at [86, 8] on h4 "Startseite (de)" at bounding box center [78, 8] width 156 height 13
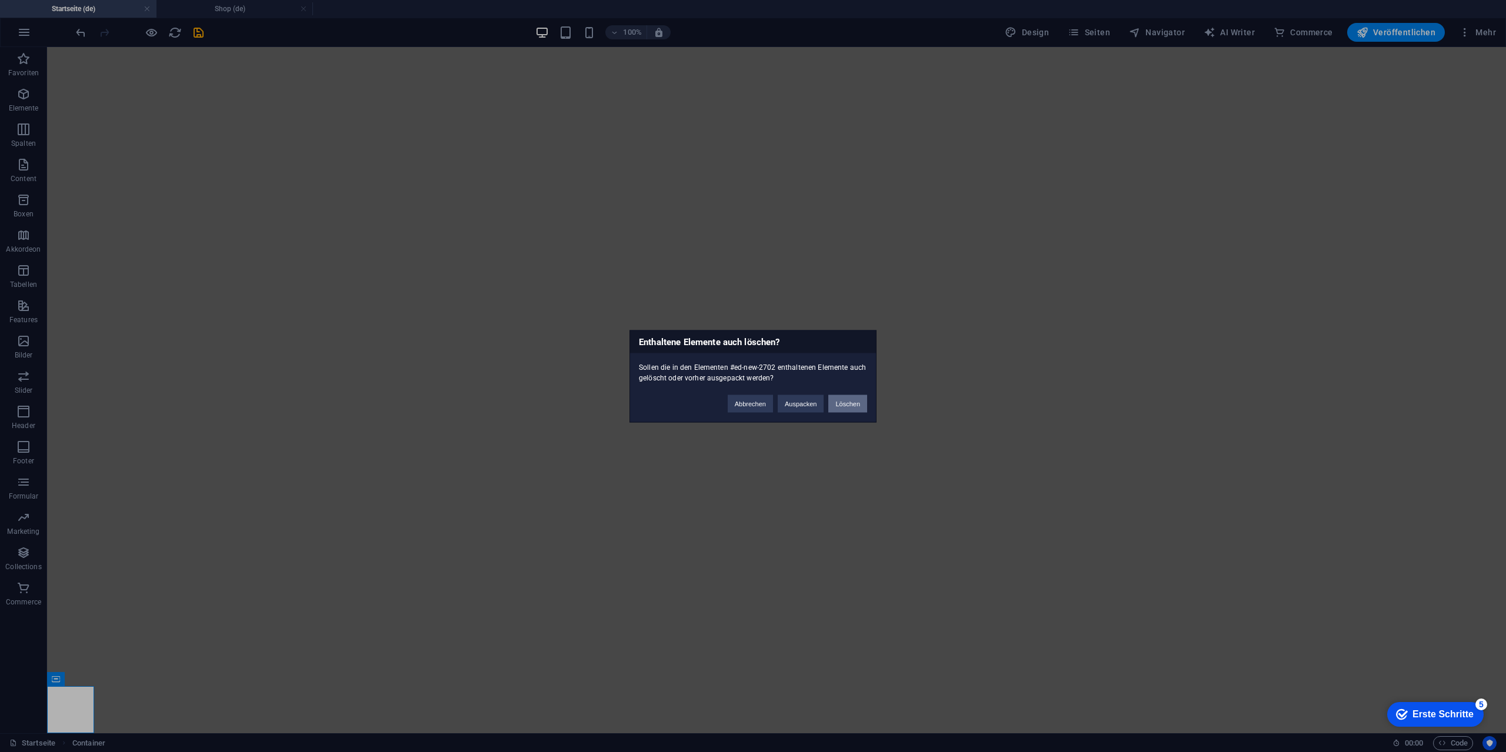
click at [849, 401] on button "Löschen" at bounding box center [847, 404] width 39 height 18
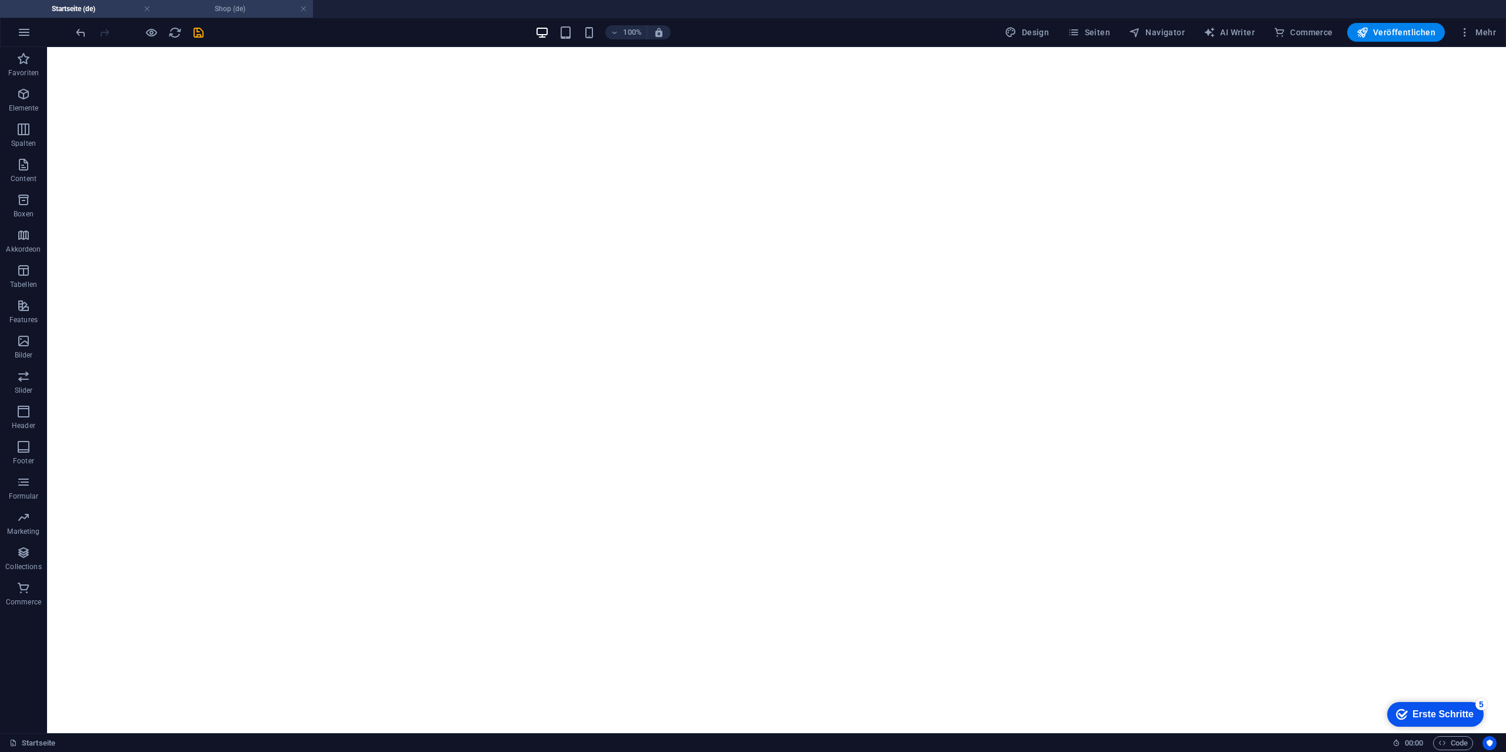
click at [241, 15] on h4 "Shop (de)" at bounding box center [234, 8] width 156 height 13
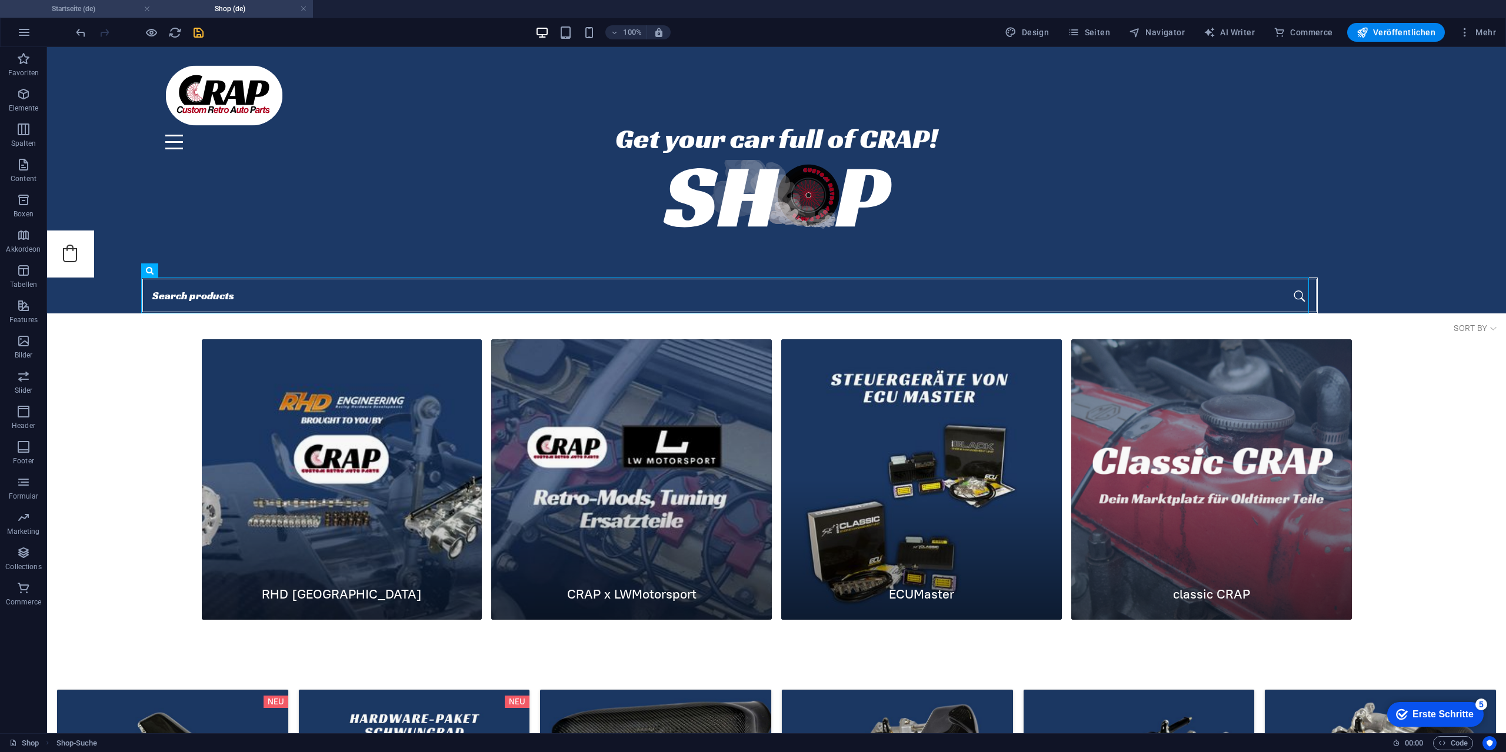
click at [79, 15] on h4 "Startseite (de)" at bounding box center [78, 8] width 156 height 13
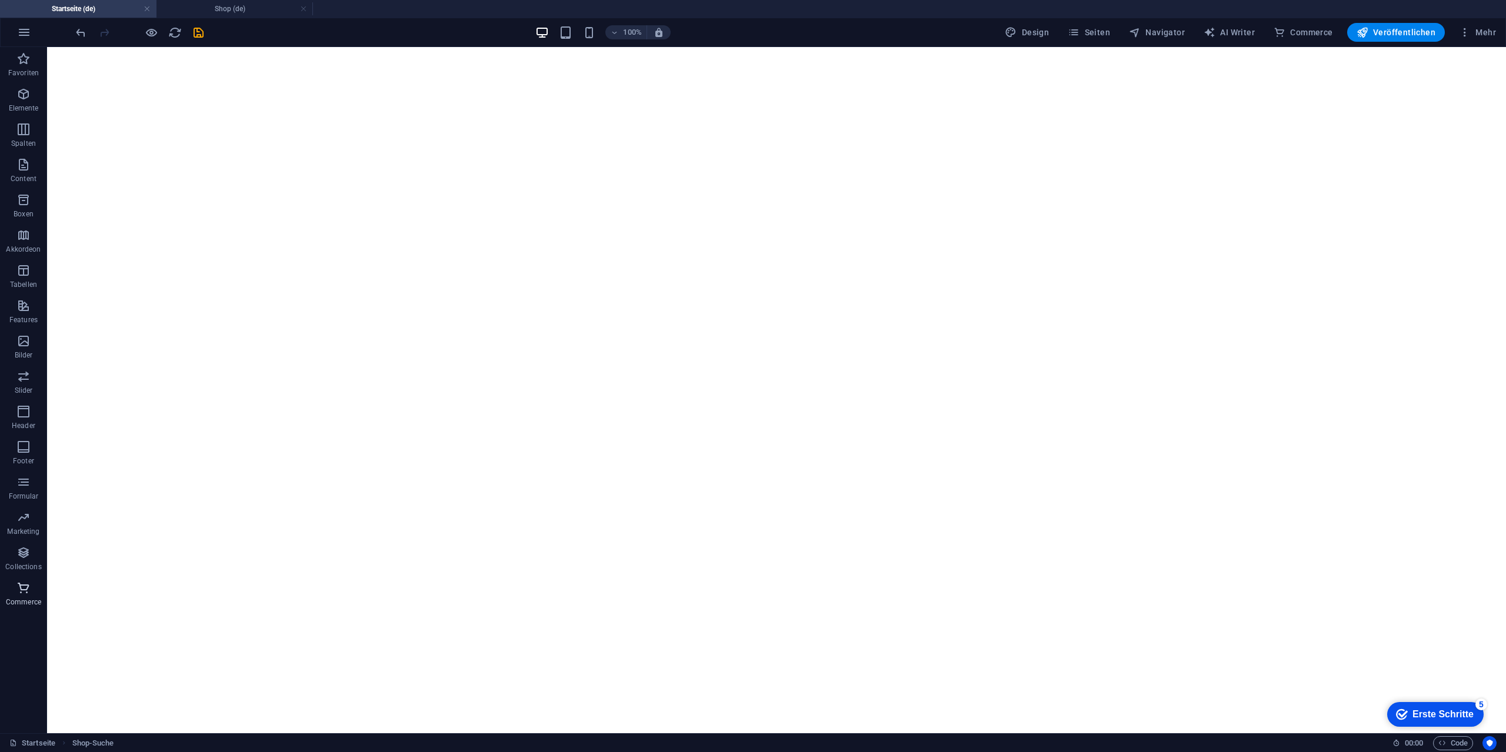
click at [24, 599] on p "Commerce" at bounding box center [23, 602] width 35 height 9
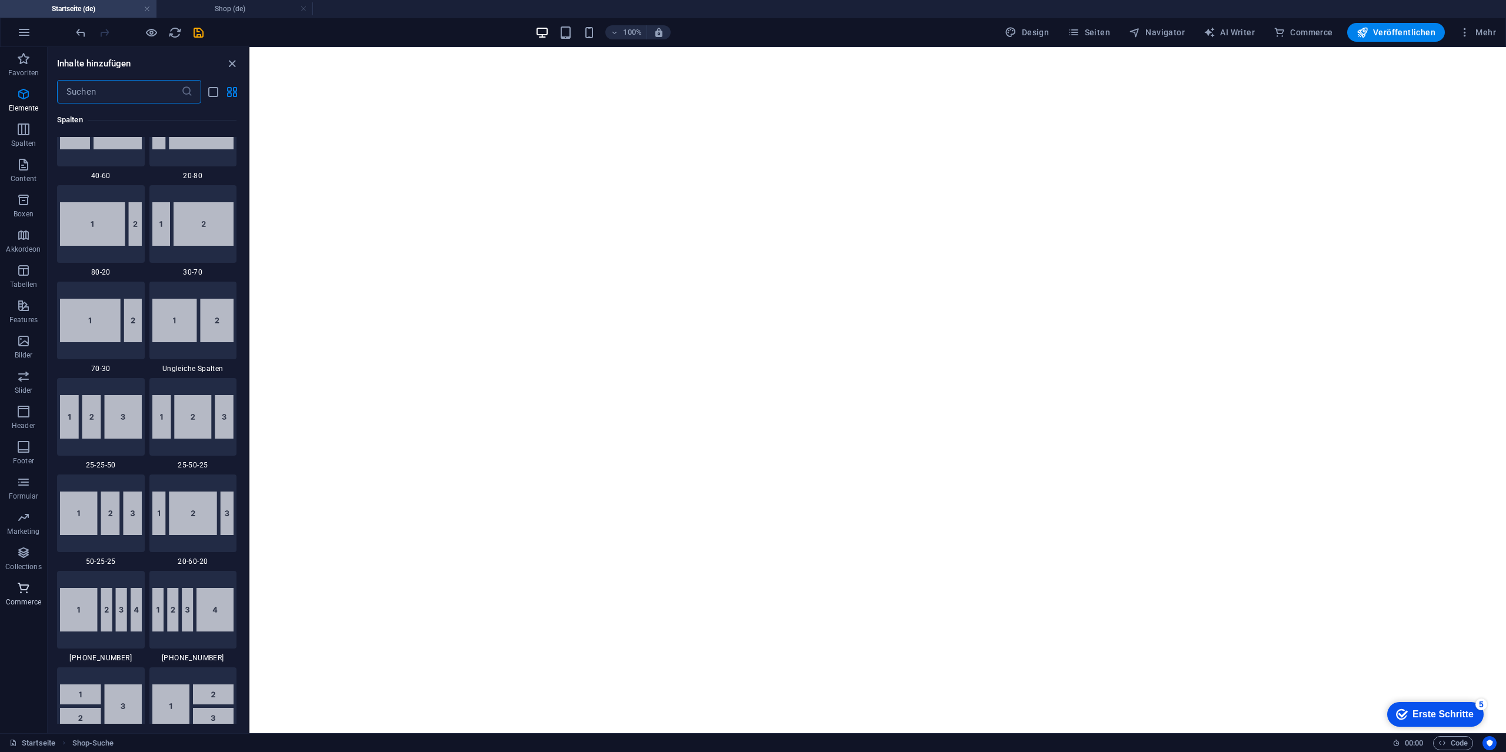
scroll to position [11335, 0]
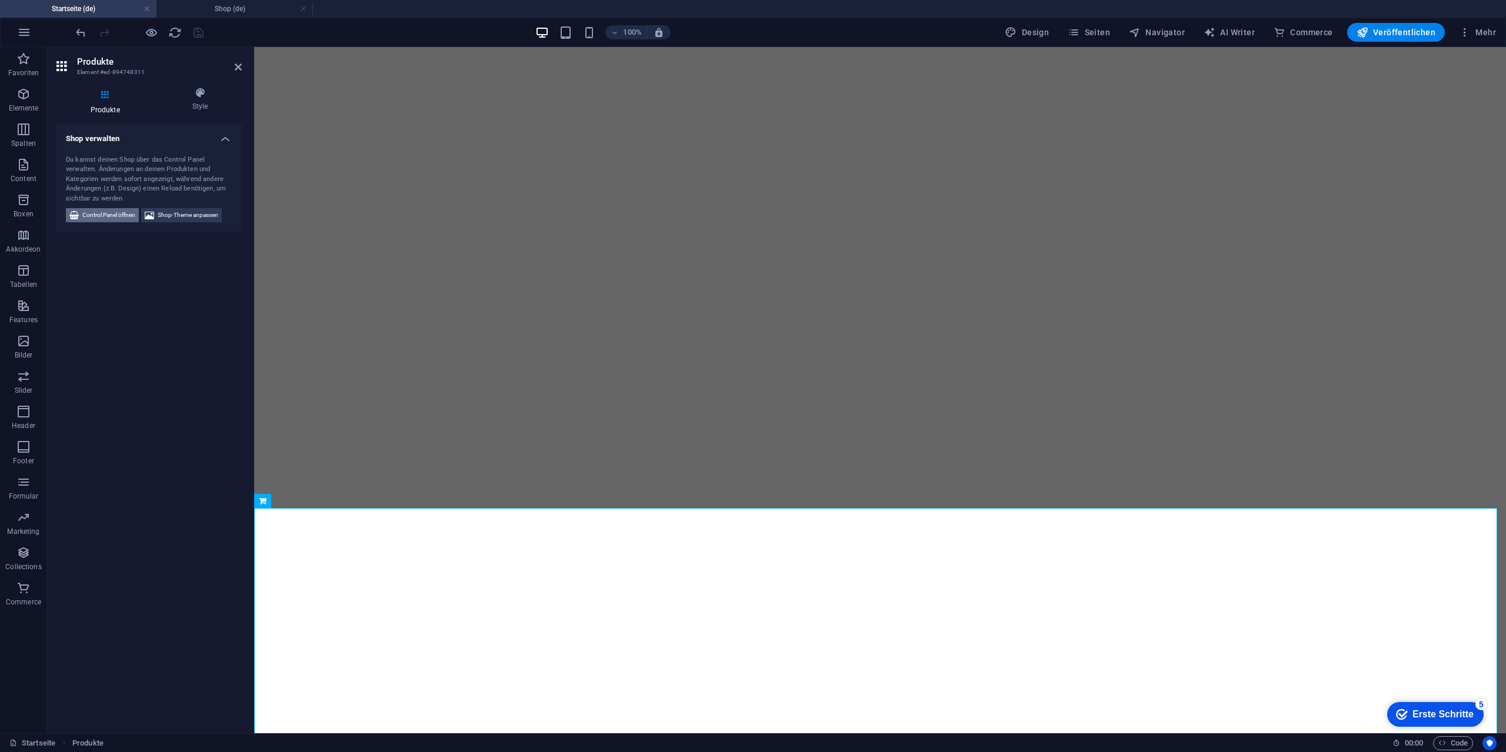
click at [108, 221] on span "Control Panel öffnen" at bounding box center [108, 215] width 53 height 14
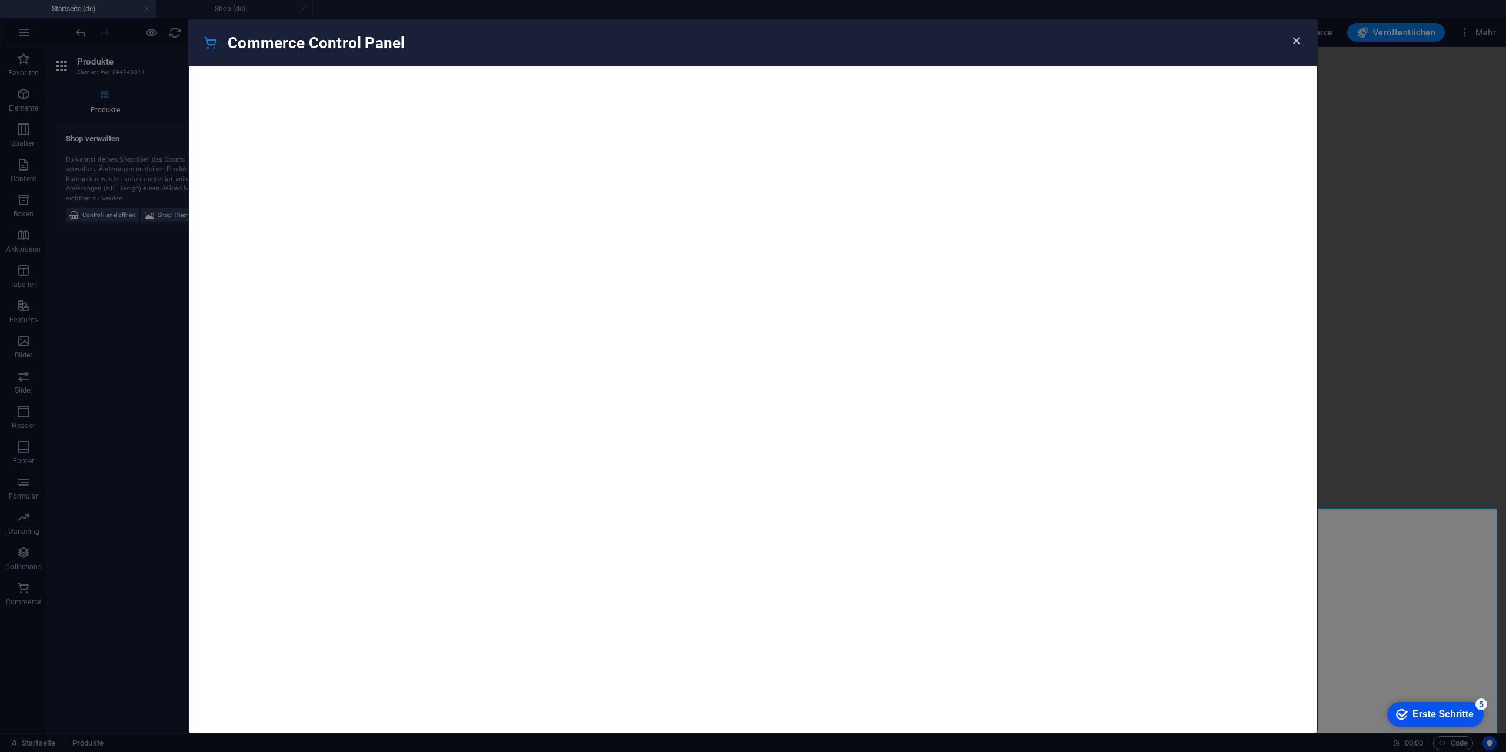
click at [1293, 42] on icon "button" at bounding box center [1296, 41] width 14 height 14
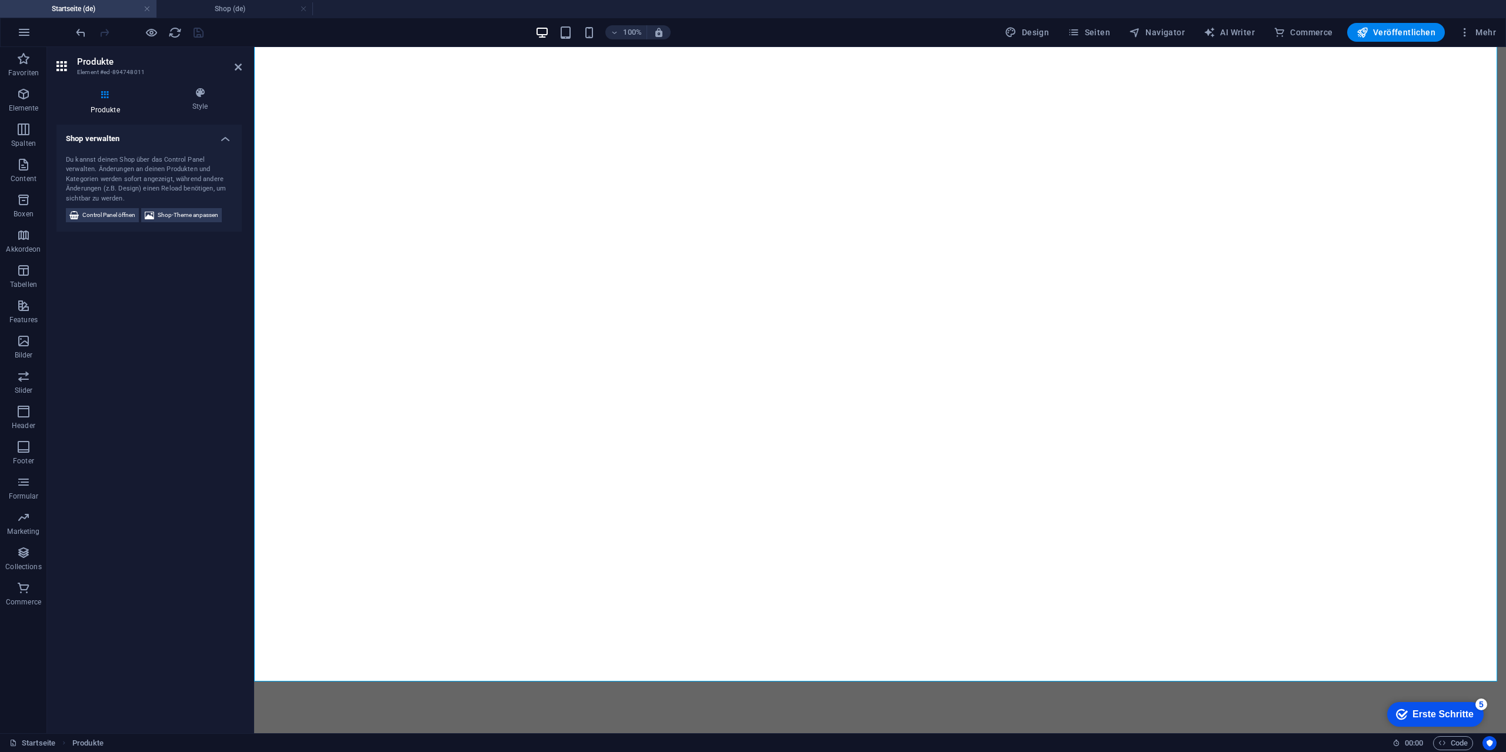
click at [182, 33] on div at bounding box center [140, 32] width 132 height 19
click at [170, 33] on icon "reload" at bounding box center [175, 33] width 14 height 14
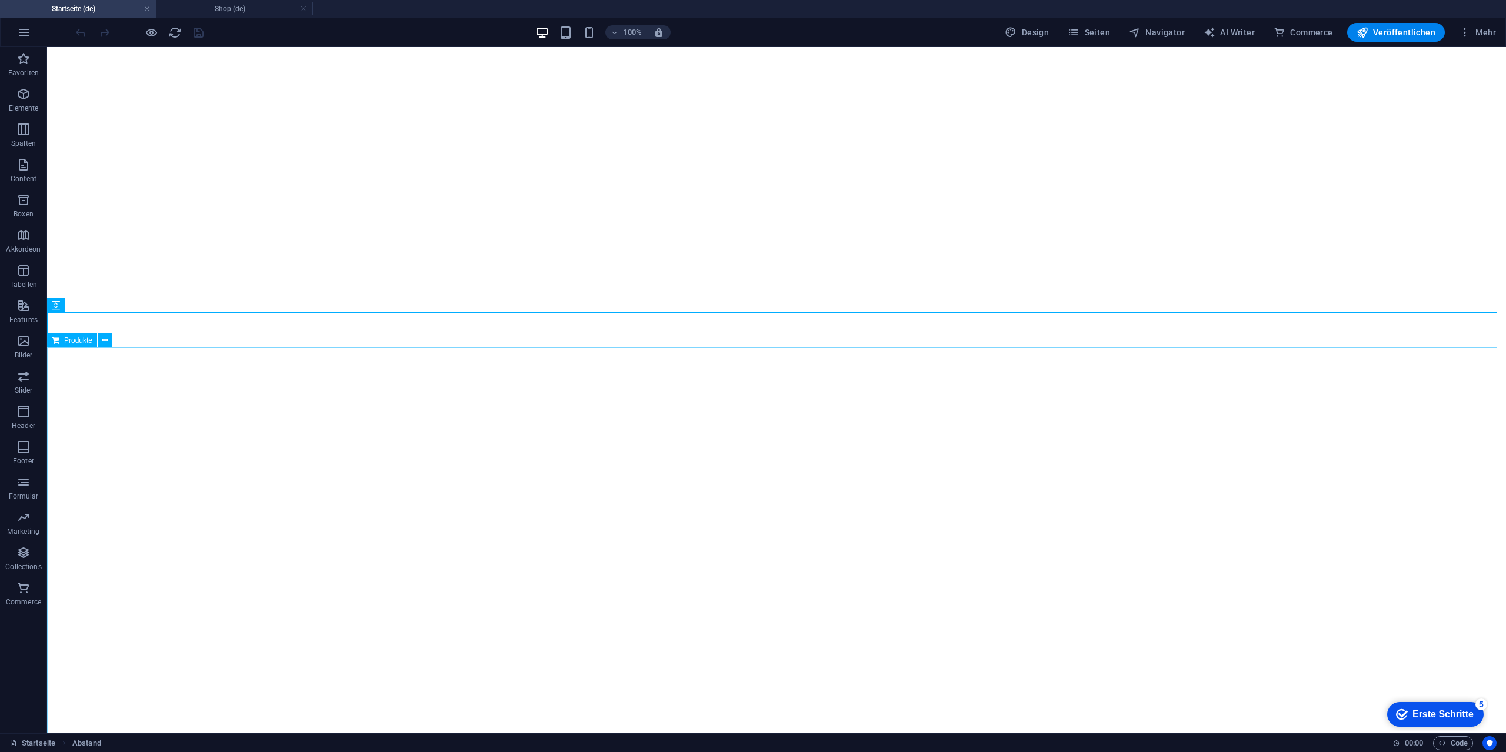
click at [76, 339] on span "Produkte" at bounding box center [78, 340] width 28 height 7
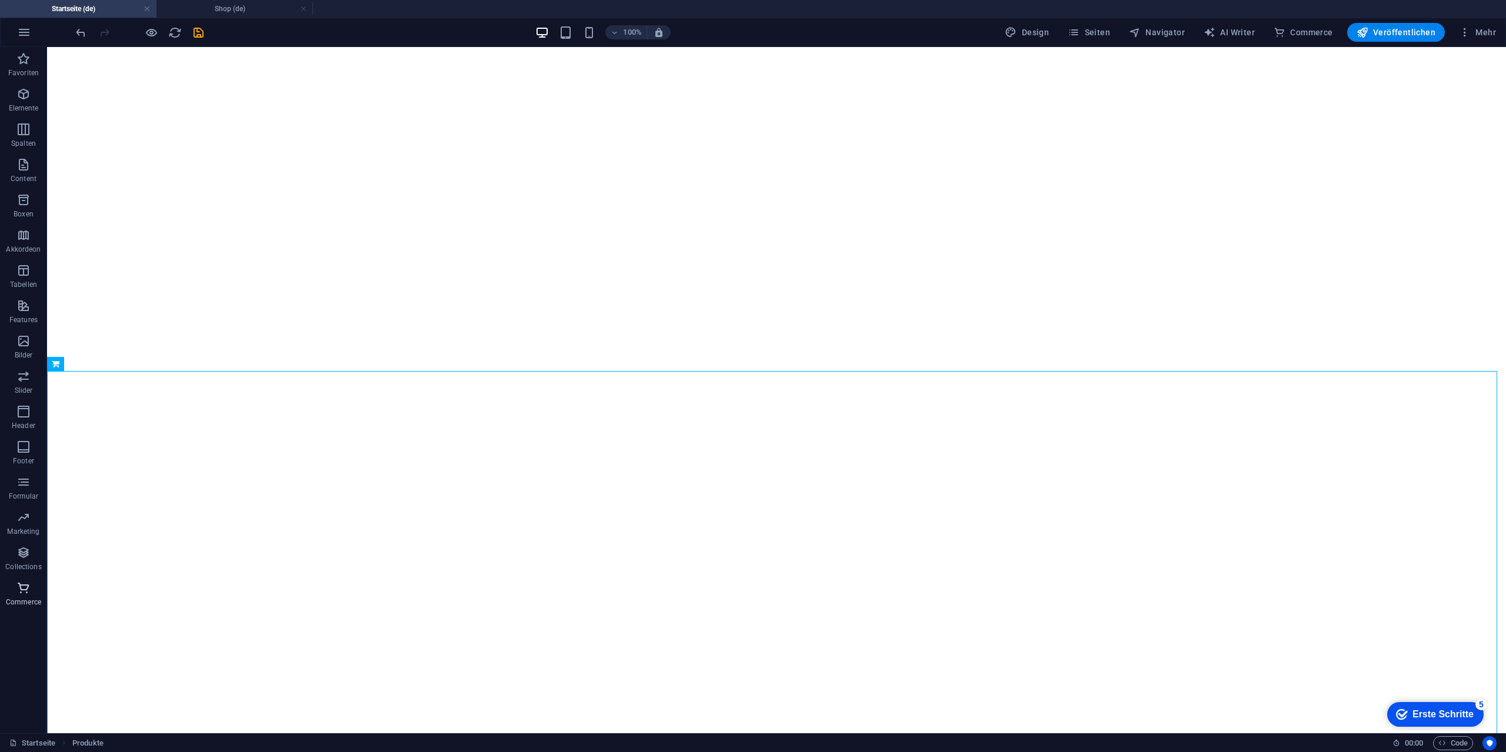
click at [24, 593] on icon "button" at bounding box center [23, 588] width 14 height 14
click at [180, 28] on icon "reload" at bounding box center [175, 33] width 14 height 14
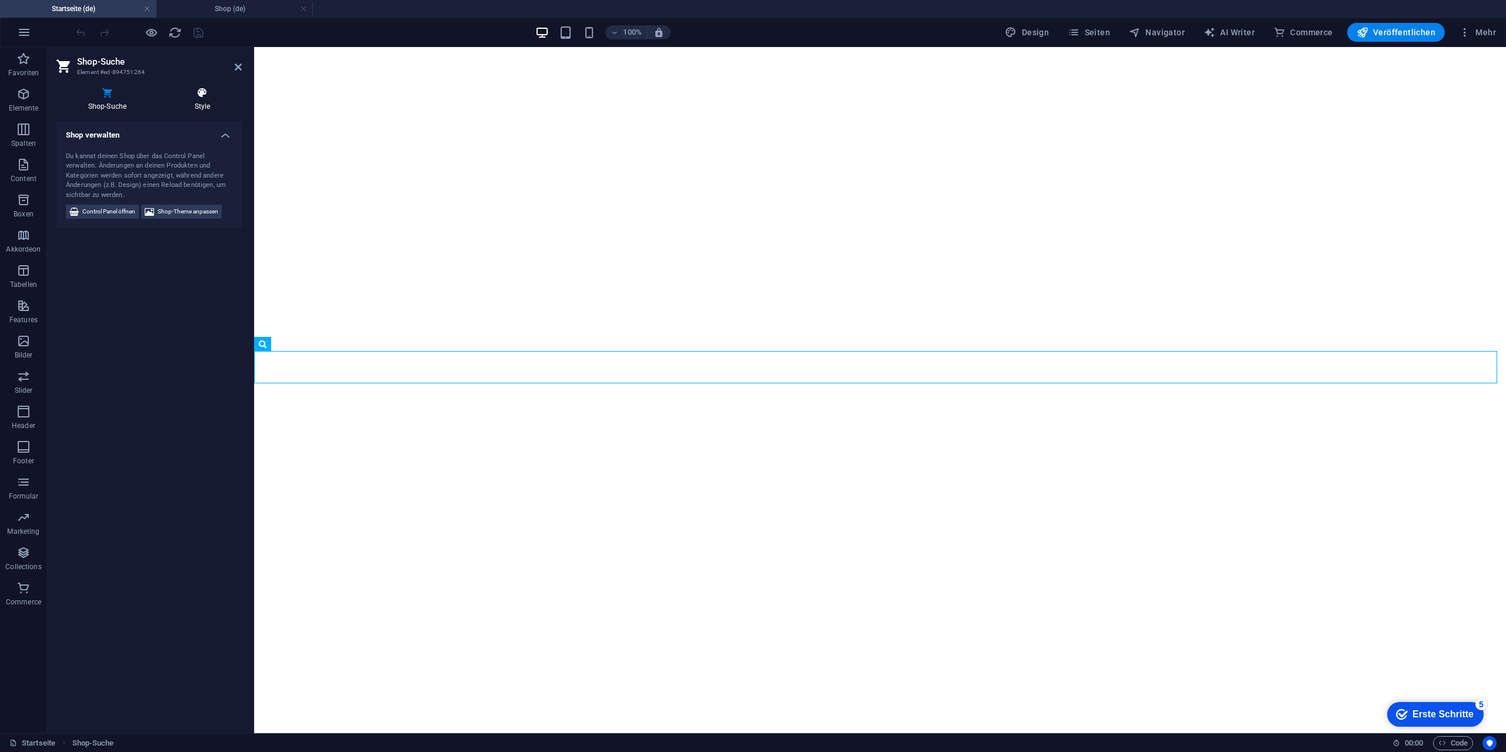
click at [188, 97] on icon at bounding box center [202, 93] width 79 height 12
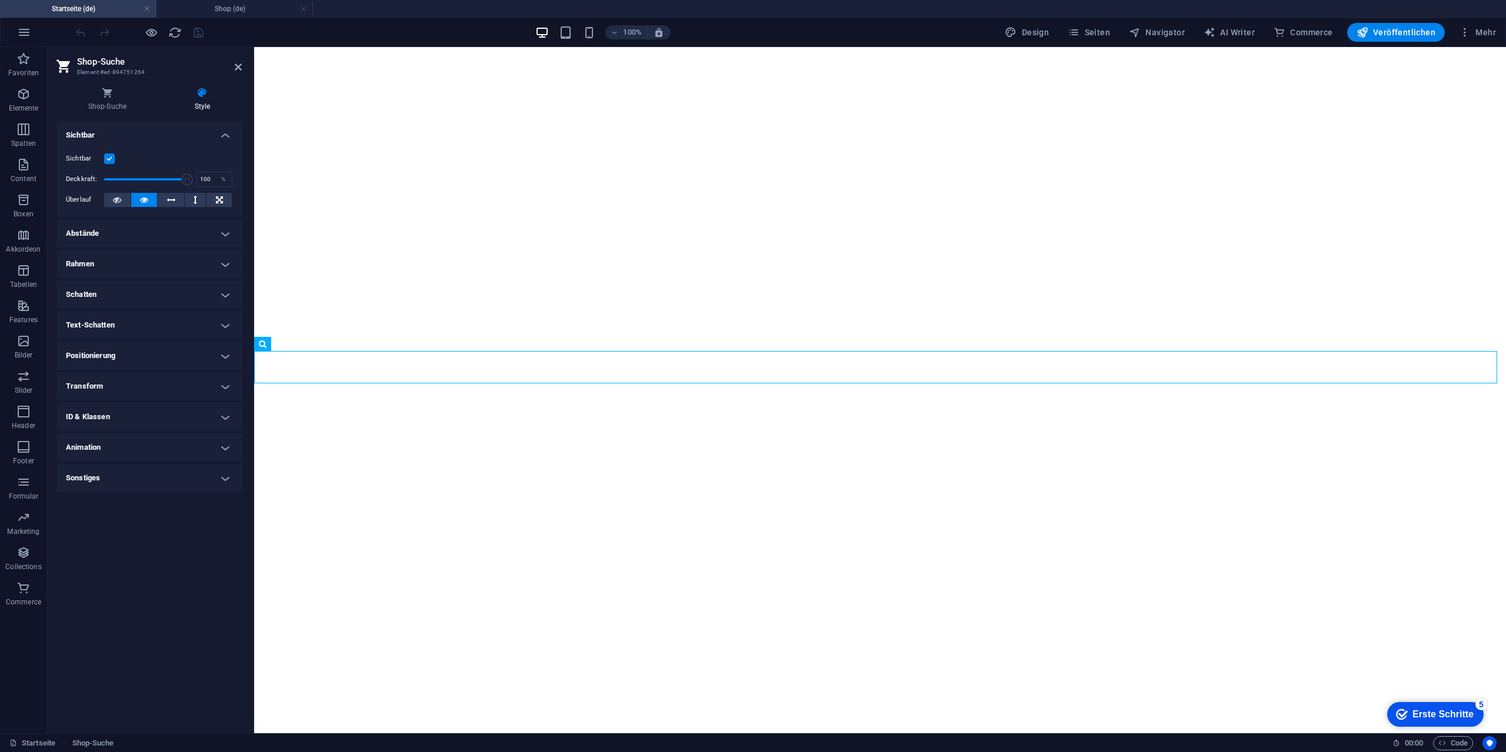
click at [142, 232] on h4 "Abstände" at bounding box center [148, 233] width 185 height 28
click at [128, 257] on select "Standard auto px % rem vw vh Definiert" at bounding box center [141, 258] width 54 height 14
select select "rem"
click at [151, 251] on select "Standard auto px % rem vw vh Definiert" at bounding box center [141, 258] width 54 height 14
type input "20"
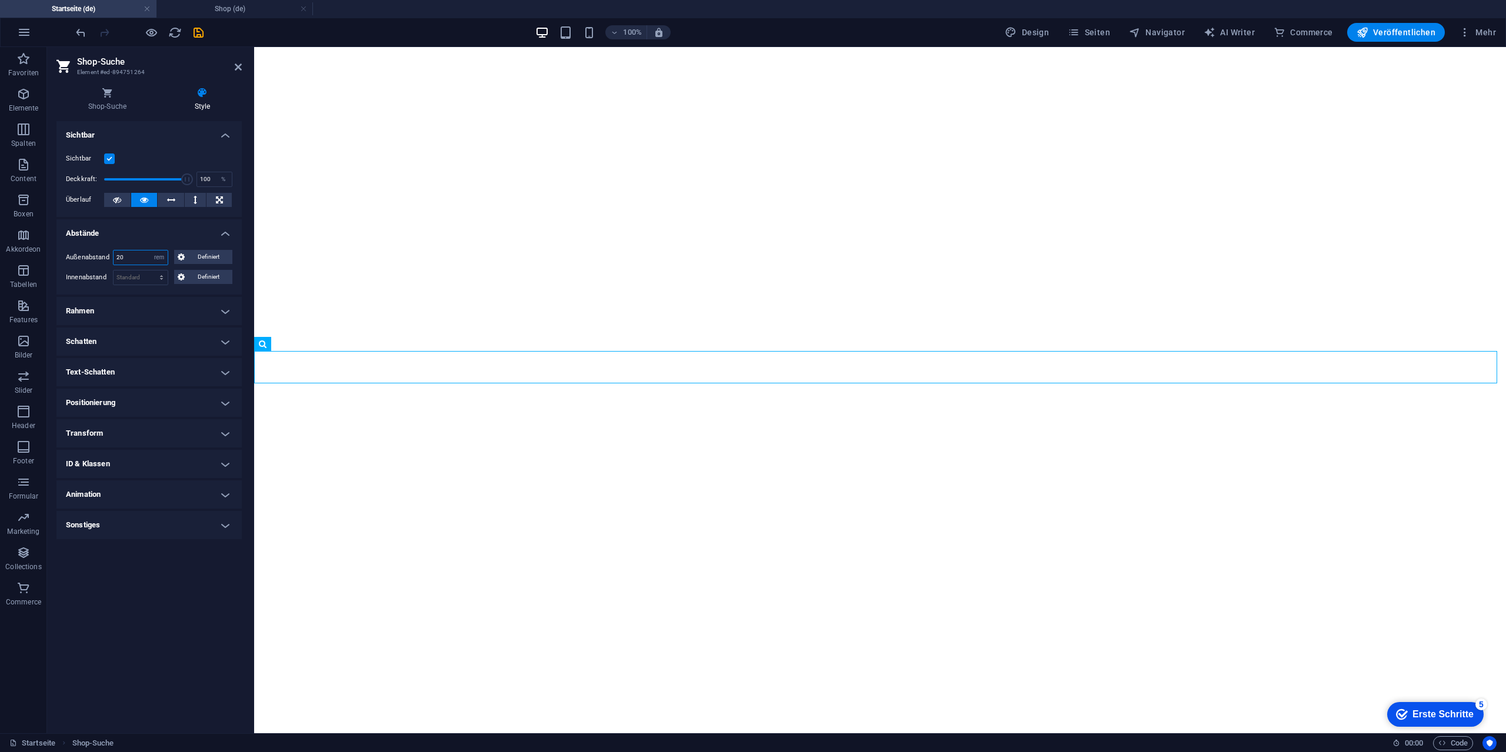
type input "20"
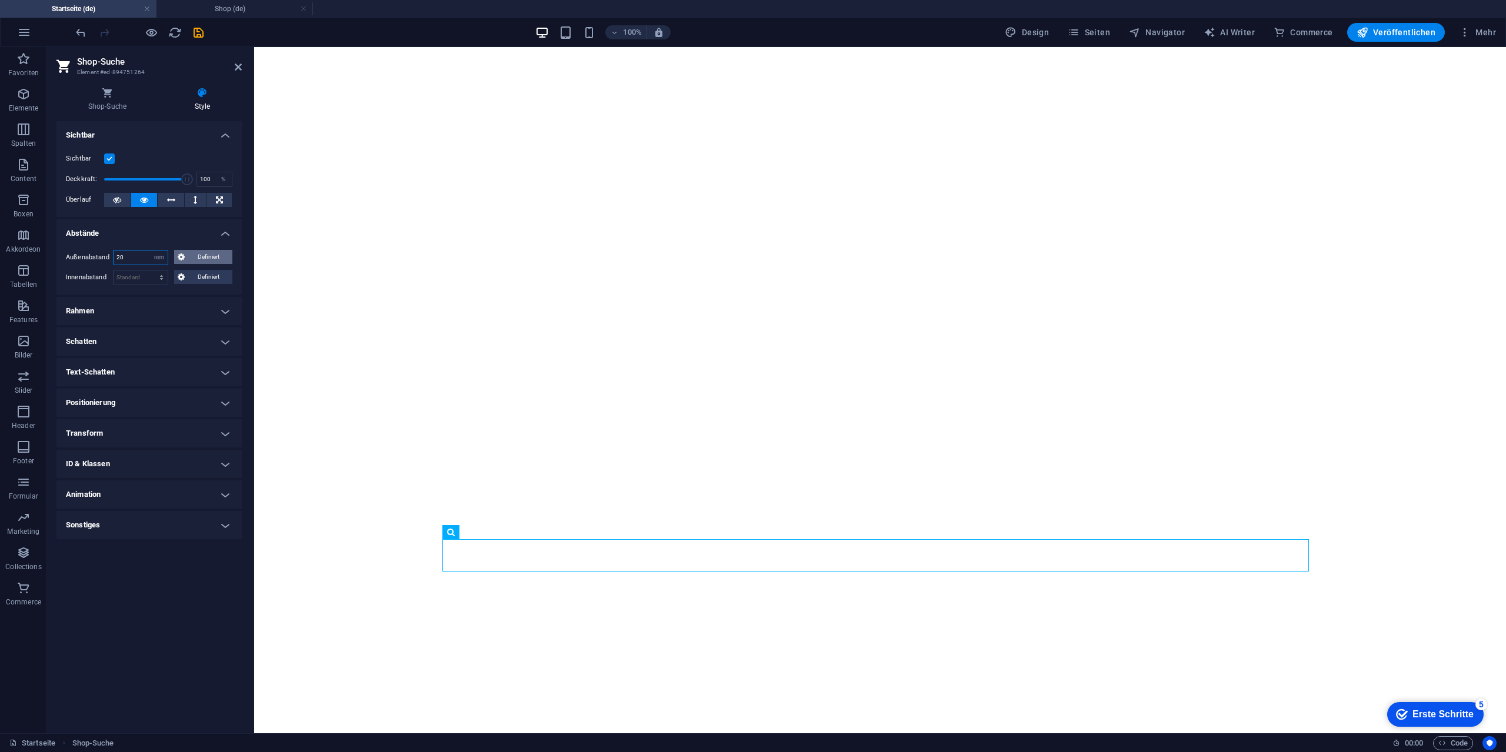
type input "20"
click at [188, 260] on span "Definiert" at bounding box center [208, 257] width 41 height 14
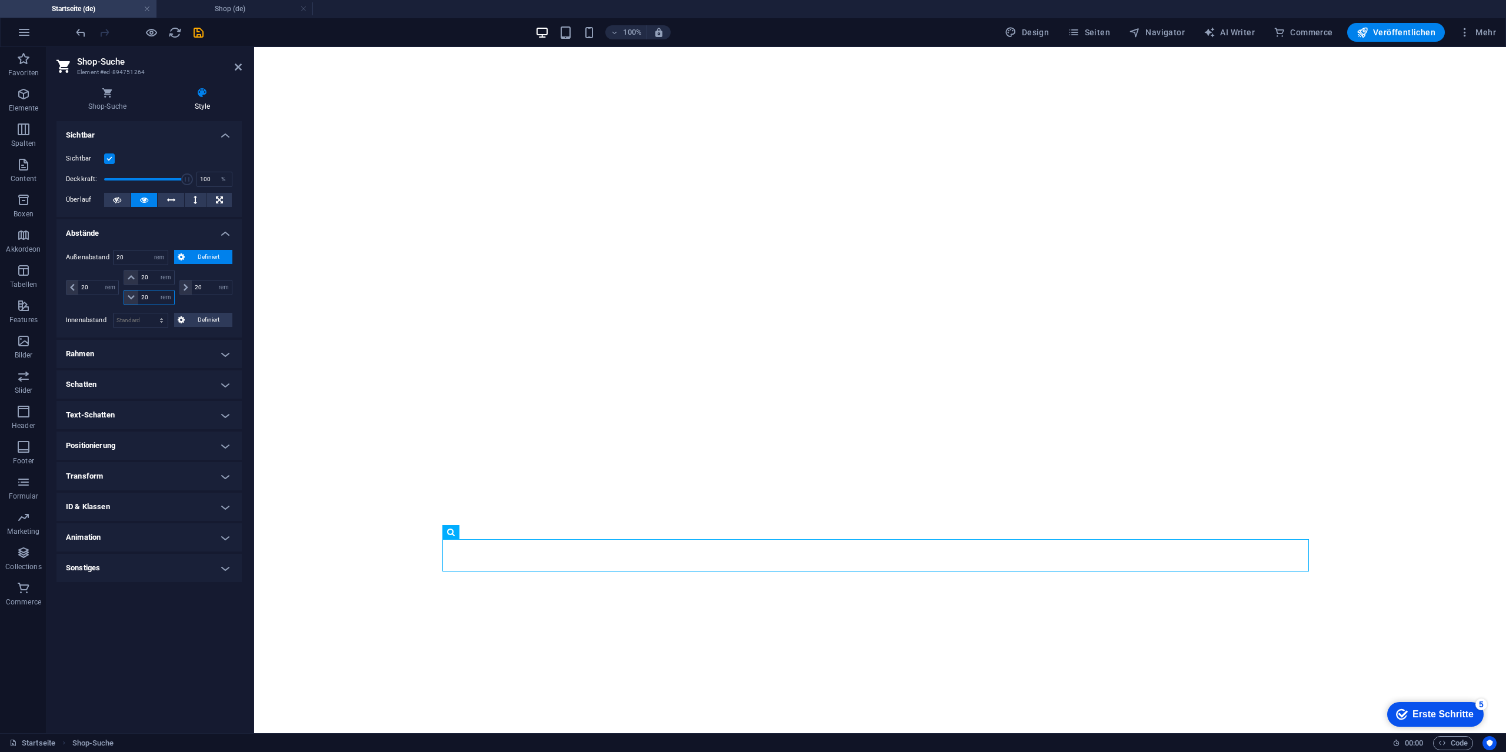
drag, startPoint x: 151, startPoint y: 296, endPoint x: 122, endPoint y: 298, distance: 28.3
click at [122, 298] on div "20 auto px % rem vw vh 20 auto px % rem vw vh" at bounding box center [148, 287] width 55 height 35
type input "0"
select select "DISABLED_OPTION_VALUE"
drag, startPoint x: 150, startPoint y: 278, endPoint x: 128, endPoint y: 277, distance: 22.4
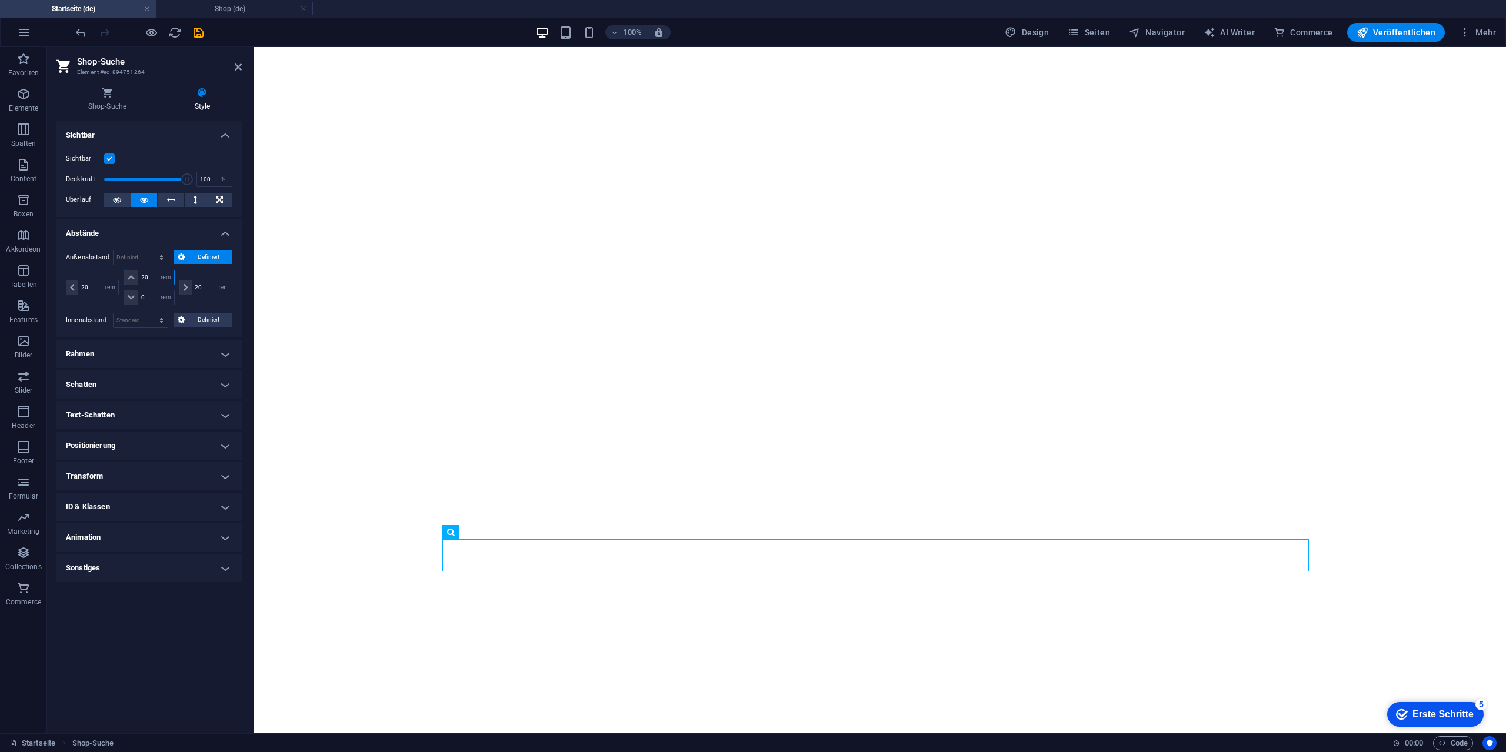
click at [128, 277] on div "20 auto px % rem vw vh" at bounding box center [149, 277] width 51 height 15
type input "0"
drag, startPoint x: 89, startPoint y: 293, endPoint x: 74, endPoint y: 285, distance: 16.6
click at [51, 287] on div "Shop-Suche Style Shop verwalten Du kannst deinen Shop über das Control Panel ve…" at bounding box center [149, 406] width 204 height 656
type input "40"
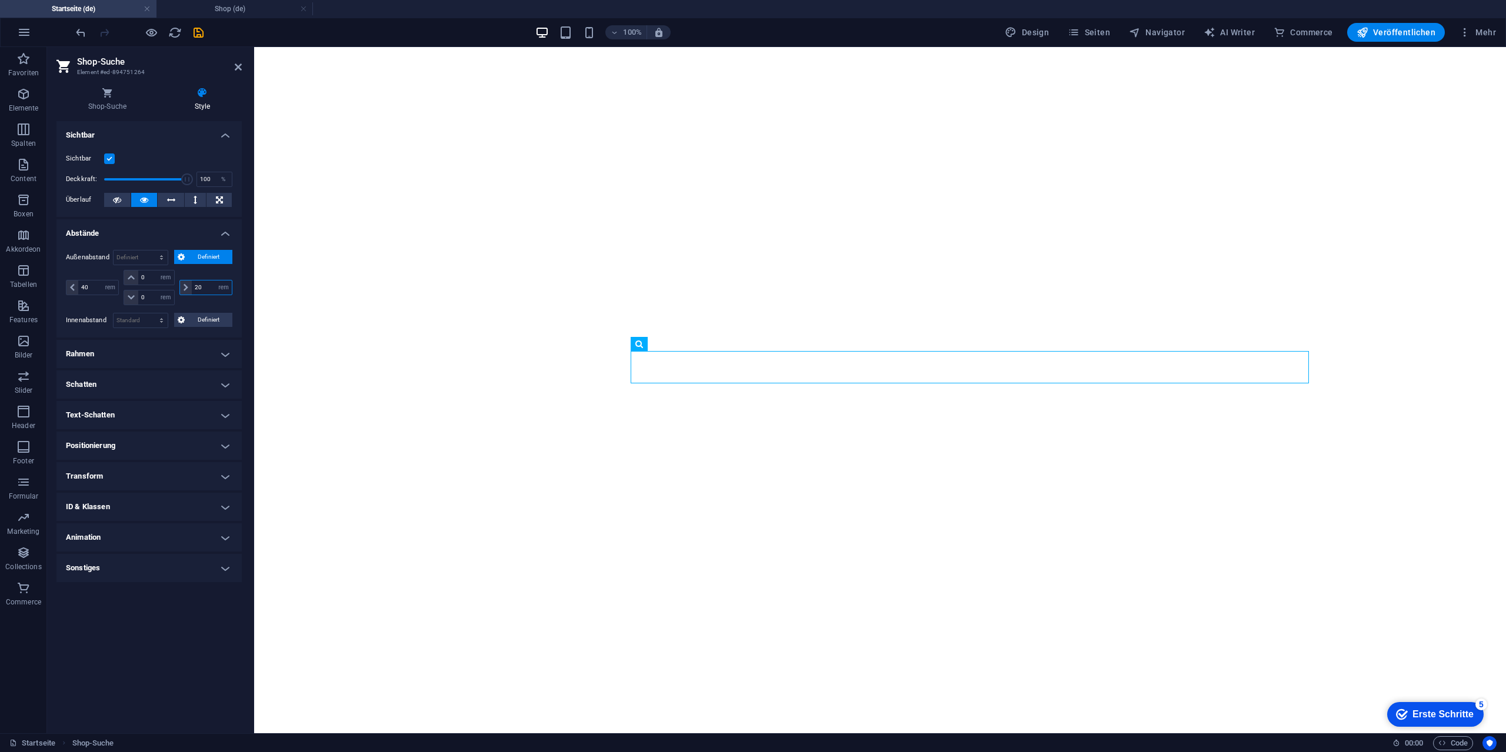
drag, startPoint x: 206, startPoint y: 289, endPoint x: 176, endPoint y: 292, distance: 29.5
click at [177, 292] on div "20 auto px % rem vw vh" at bounding box center [204, 287] width 55 height 35
type input "40"
drag, startPoint x: 94, startPoint y: 286, endPoint x: 35, endPoint y: 288, distance: 58.8
click at [35, 288] on section "Favoriten Elemente Spalten Content Boxen Akkordeon Tabellen Features Bilder Sli…" at bounding box center [753, 390] width 1506 height 686
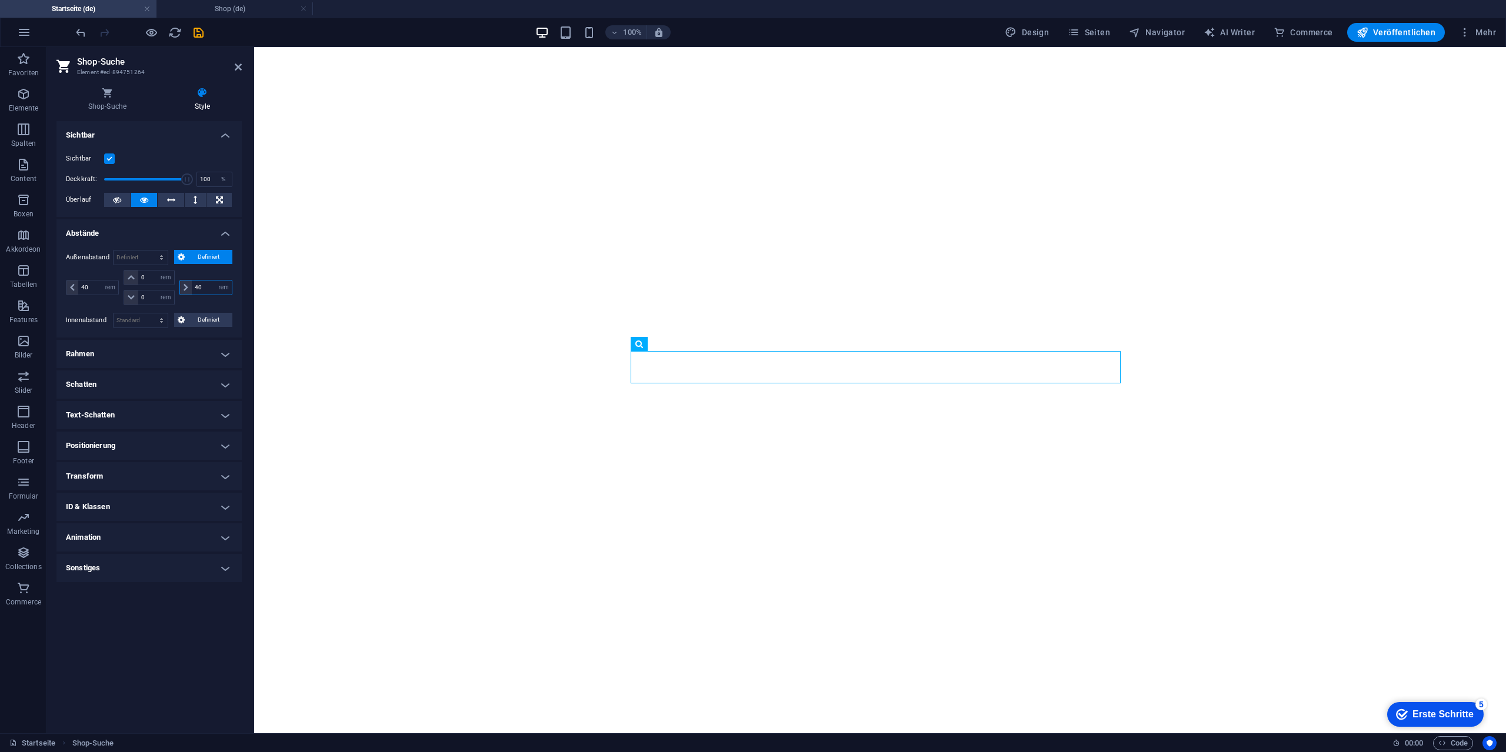
drag, startPoint x: 212, startPoint y: 290, endPoint x: 172, endPoint y: 289, distance: 40.6
click at [172, 289] on div "40 auto px % rem vw vh 0 auto px % rem vw vh 0 auto px % rem vw vh 40 auto px %…" at bounding box center [149, 287] width 166 height 35
drag, startPoint x: 91, startPoint y: 287, endPoint x: 61, endPoint y: 288, distance: 30.0
click at [61, 288] on div "Außenabstand Standard auto px % rem vw vh Definiert Definiert 40 auto px % rem …" at bounding box center [148, 289] width 185 height 97
type input "10"
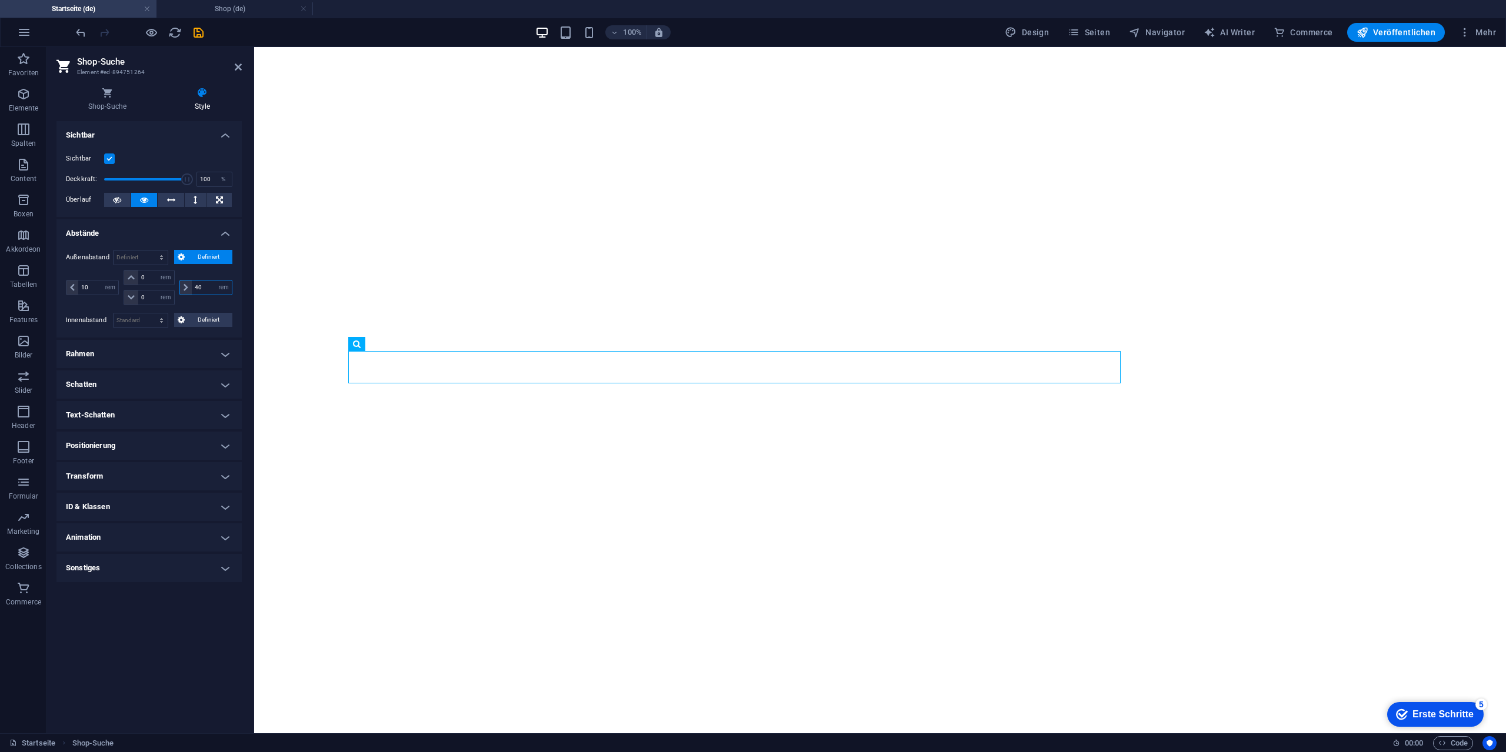
drag, startPoint x: 210, startPoint y: 289, endPoint x: 181, endPoint y: 289, distance: 29.4
click at [181, 289] on div "40 auto px % rem vw vh" at bounding box center [205, 287] width 53 height 15
type input "80"
drag, startPoint x: 91, startPoint y: 289, endPoint x: 57, endPoint y: 288, distance: 34.1
click at [57, 288] on div "Außenabstand Standard auto px % rem vw vh Definiert Definiert 10 auto px % rem …" at bounding box center [148, 289] width 185 height 97
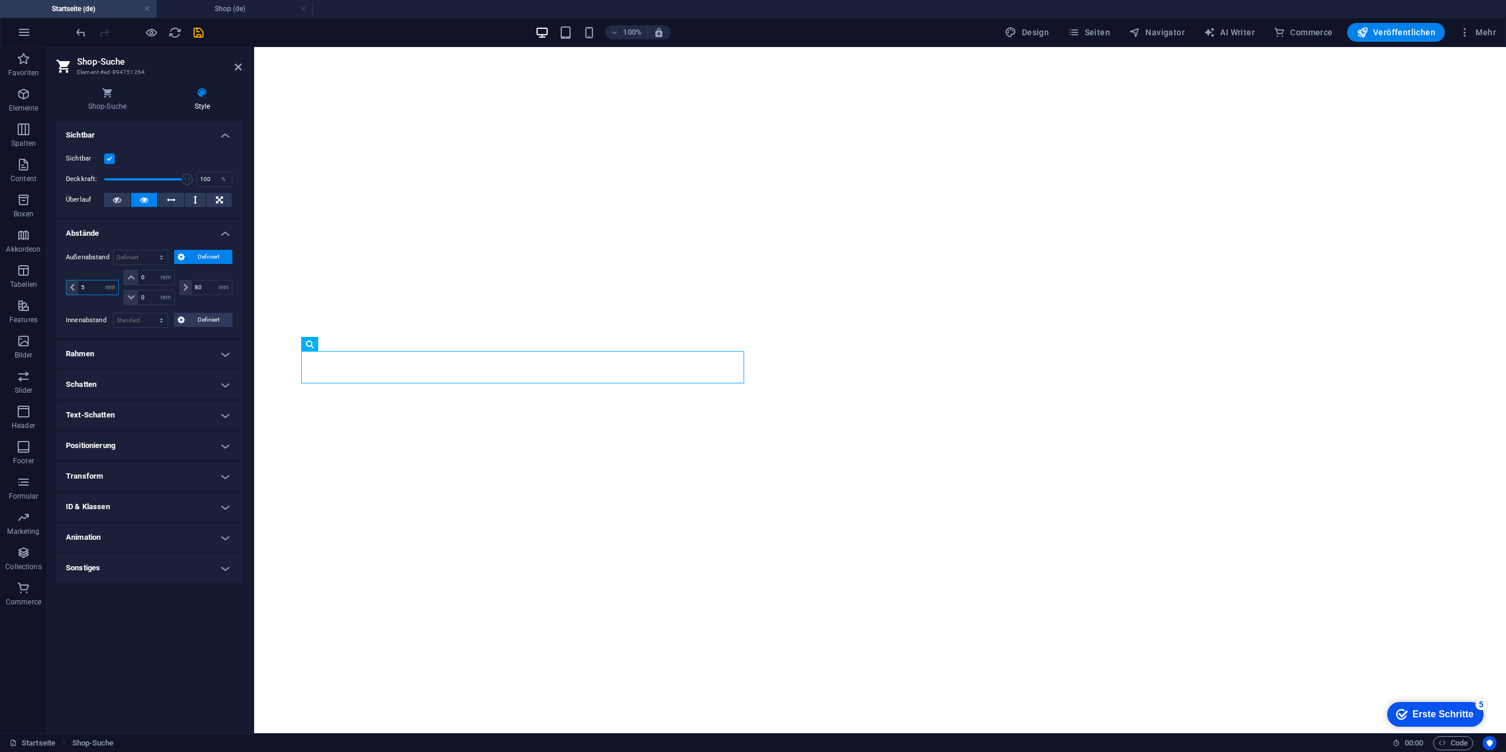
drag, startPoint x: 93, startPoint y: 288, endPoint x: 70, endPoint y: 288, distance: 22.9
click at [70, 288] on div "5 auto px % rem vw vh" at bounding box center [92, 287] width 53 height 15
type input "40"
drag, startPoint x: 209, startPoint y: 286, endPoint x: 159, endPoint y: 286, distance: 50.6
click at [158, 286] on div "40 auto px % rem vw vh 0 auto px % rem vw vh 0 auto px % rem vw vh 80 auto px %…" at bounding box center [149, 287] width 166 height 35
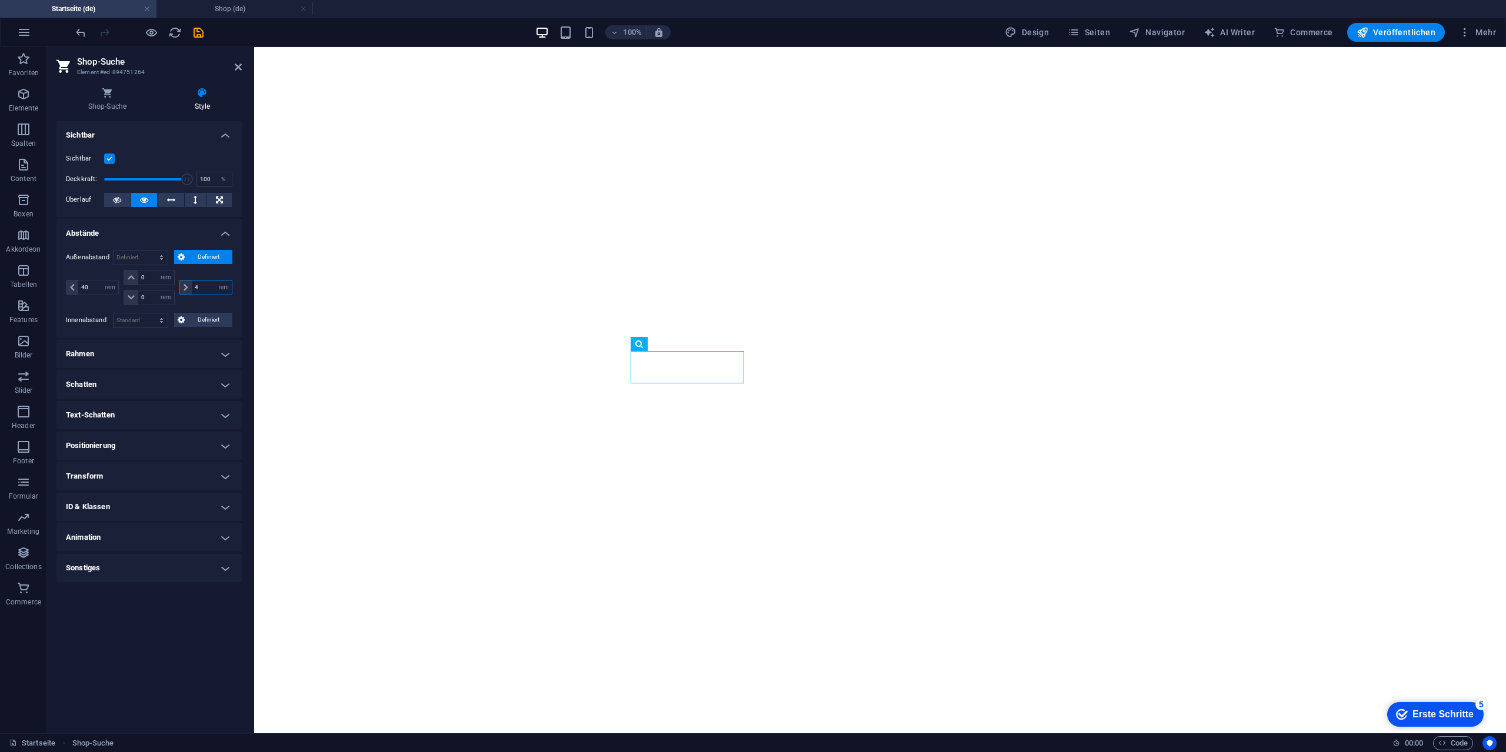
type input "40"
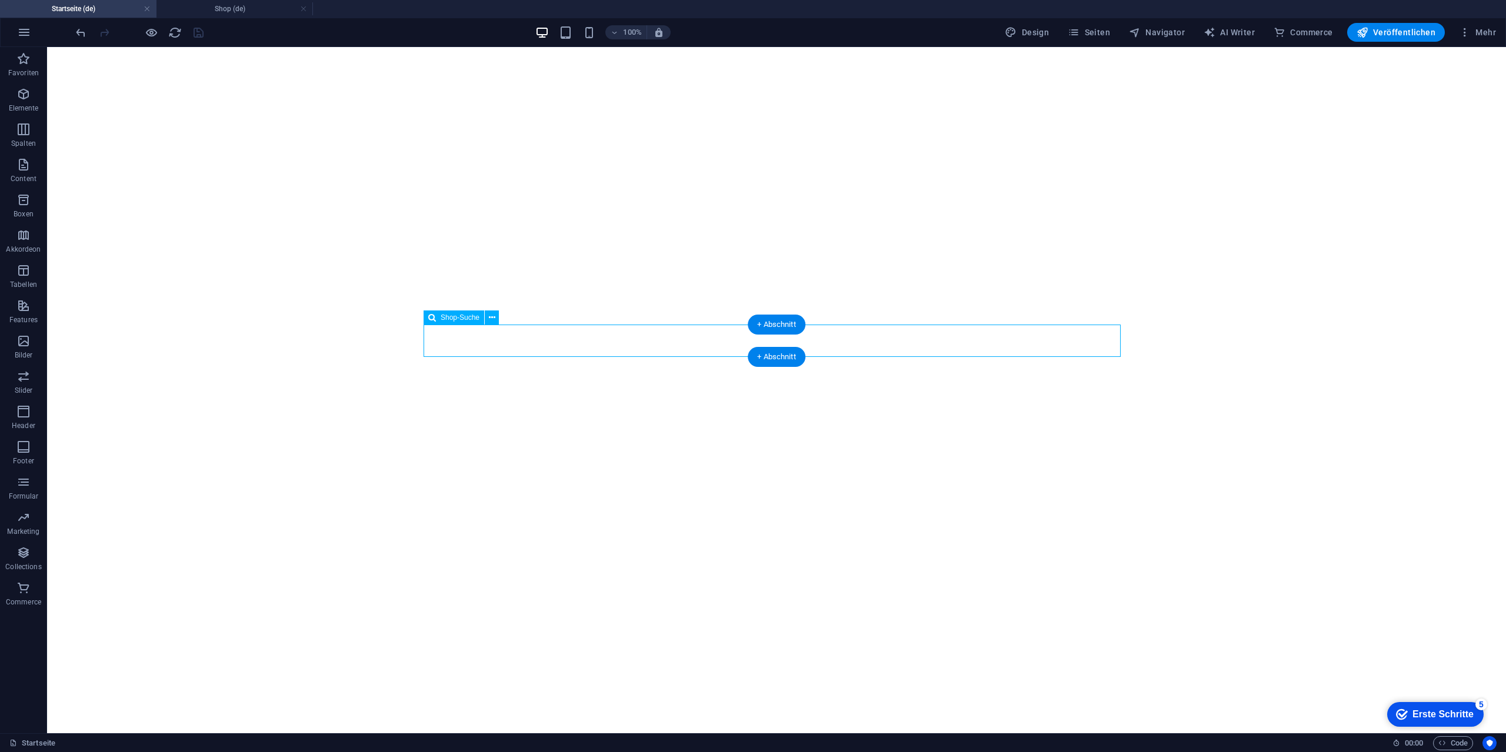
select select "rem"
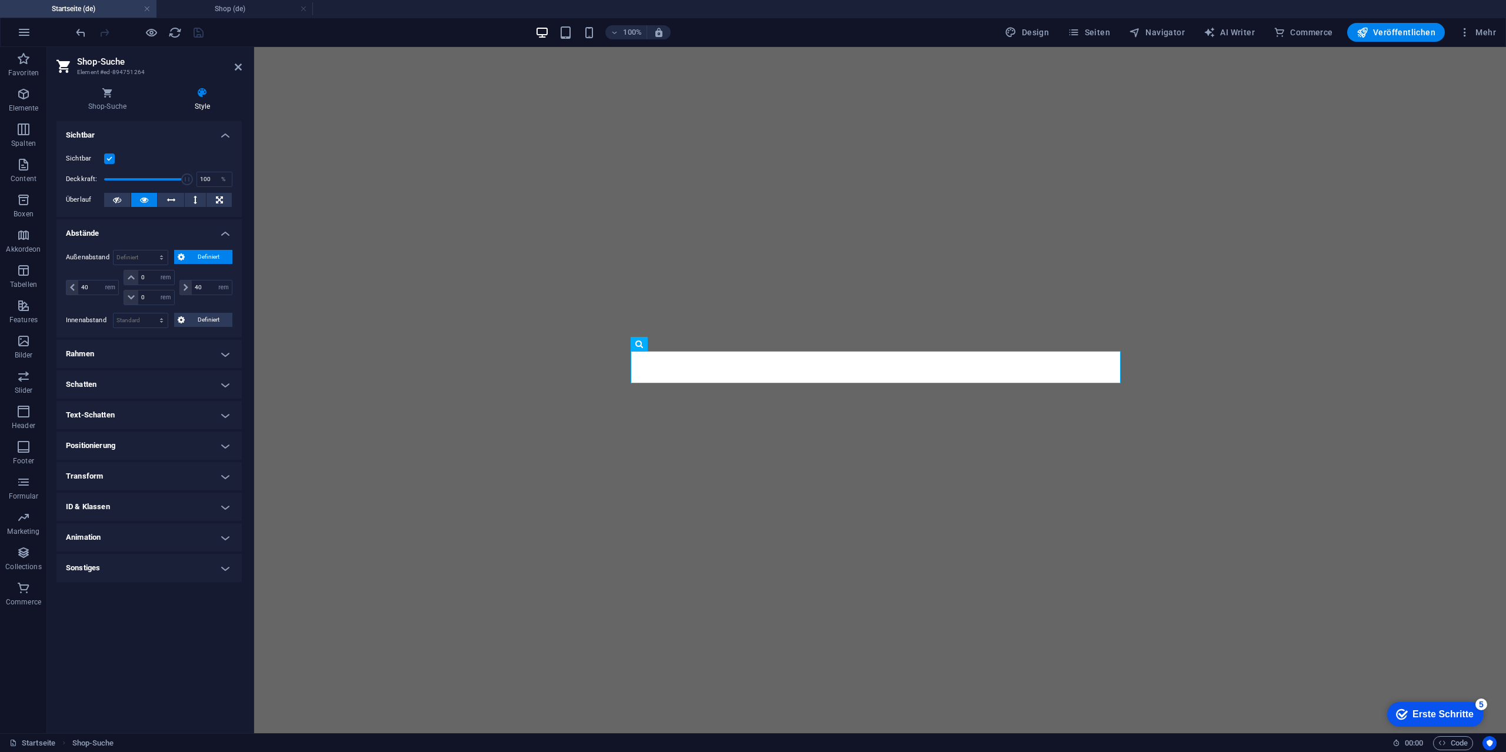
click at [142, 353] on h4 "Rahmen" at bounding box center [148, 354] width 185 height 28
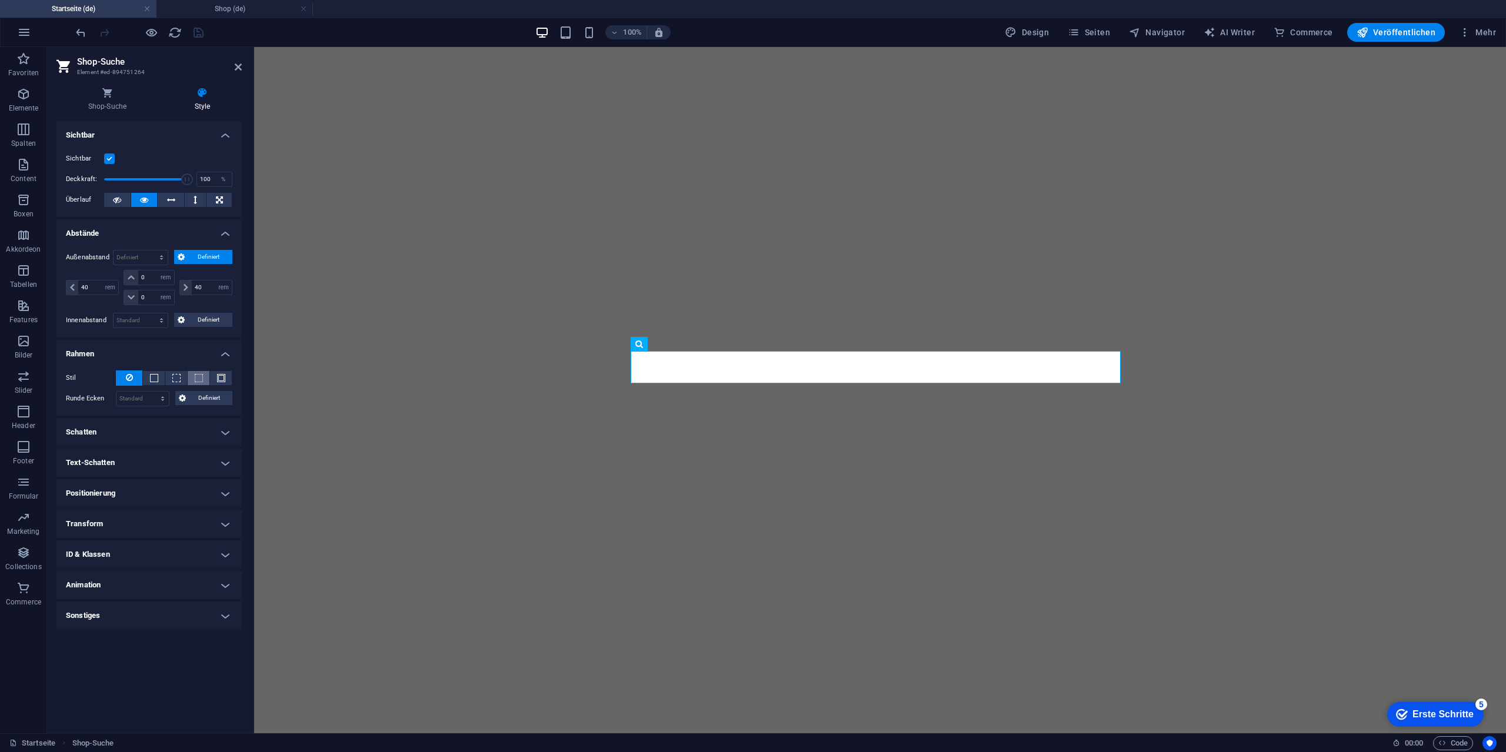
click at [198, 373] on span at bounding box center [199, 378] width 2 height 14
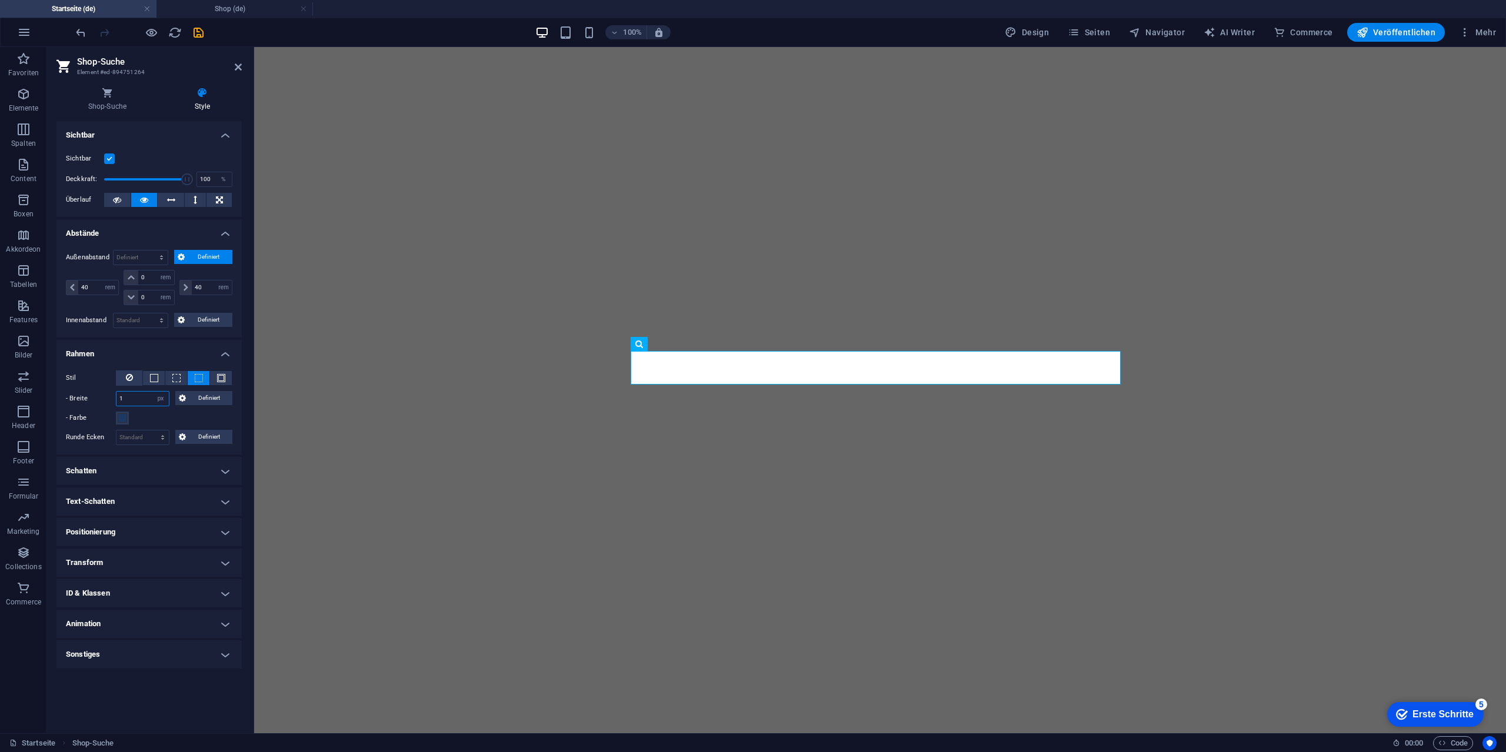
drag, startPoint x: 143, startPoint y: 398, endPoint x: 81, endPoint y: 406, distance: 62.3
click at [81, 406] on div "- Breite 1 auto px rem % vh vw Definiert Definiert" at bounding box center [149, 398] width 166 height 15
type input "2"
click at [126, 419] on span at bounding box center [122, 417] width 9 height 9
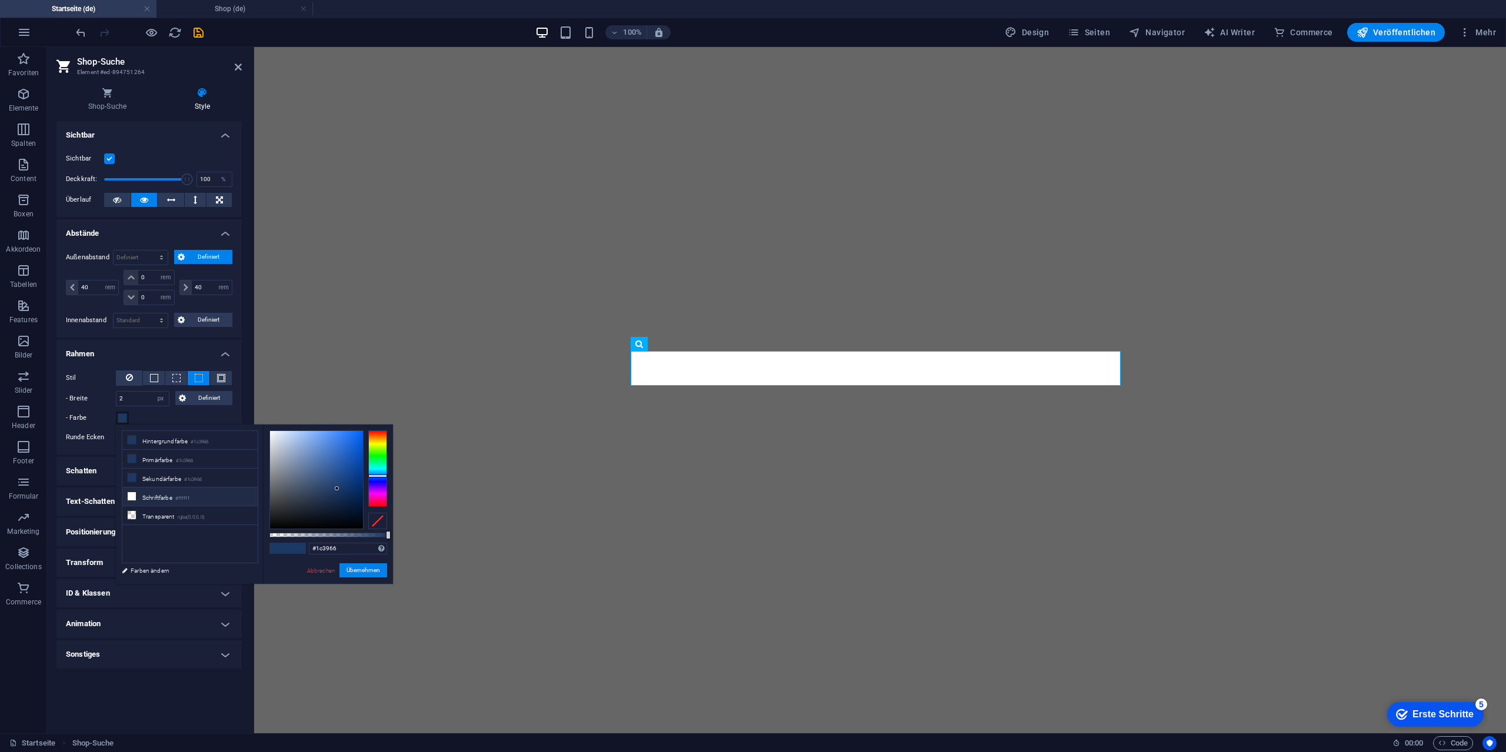
click at [172, 500] on li "Schriftfarbe #ffffff" at bounding box center [189, 497] width 135 height 19
type input "#ffffff"
click at [363, 568] on button "Übernehmen" at bounding box center [363, 570] width 48 height 14
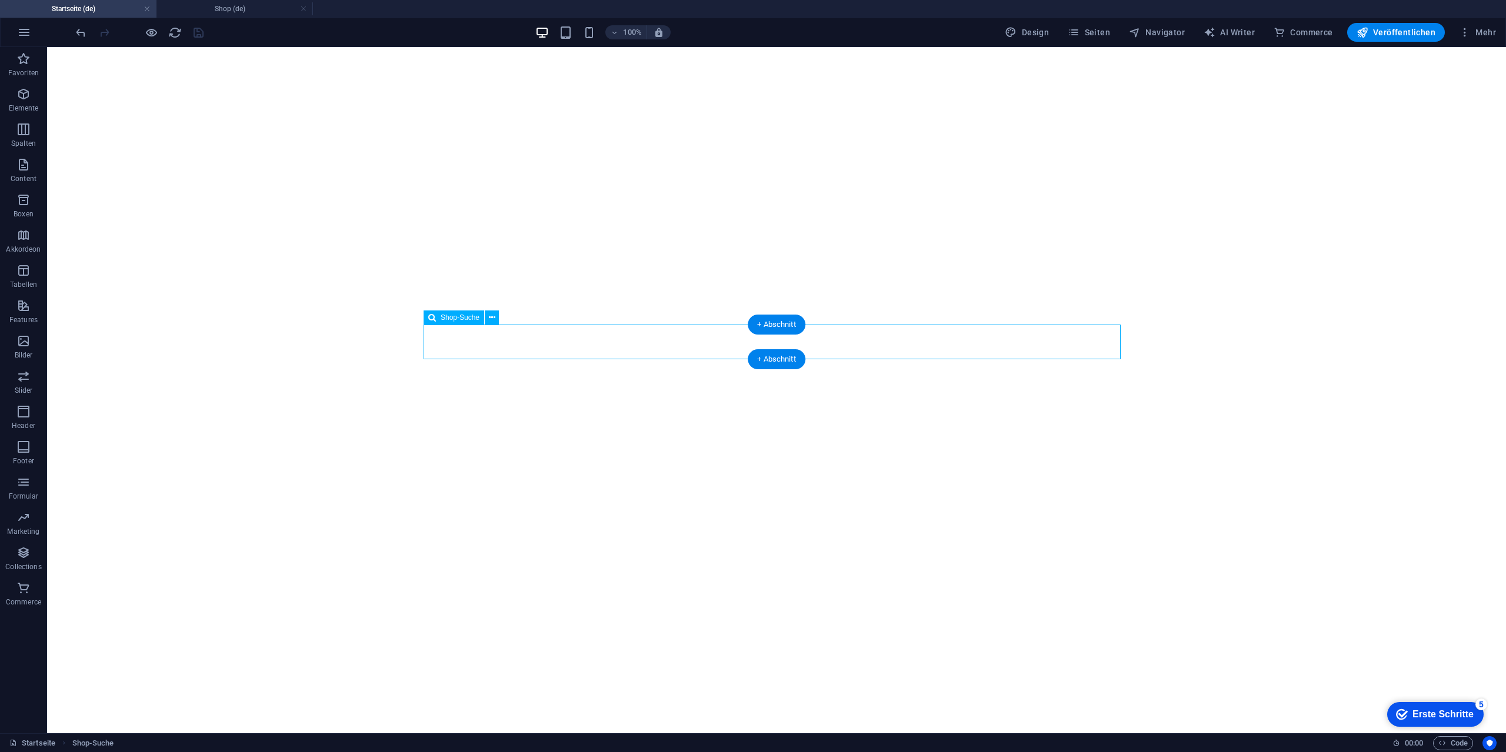
select select "rem"
select select "px"
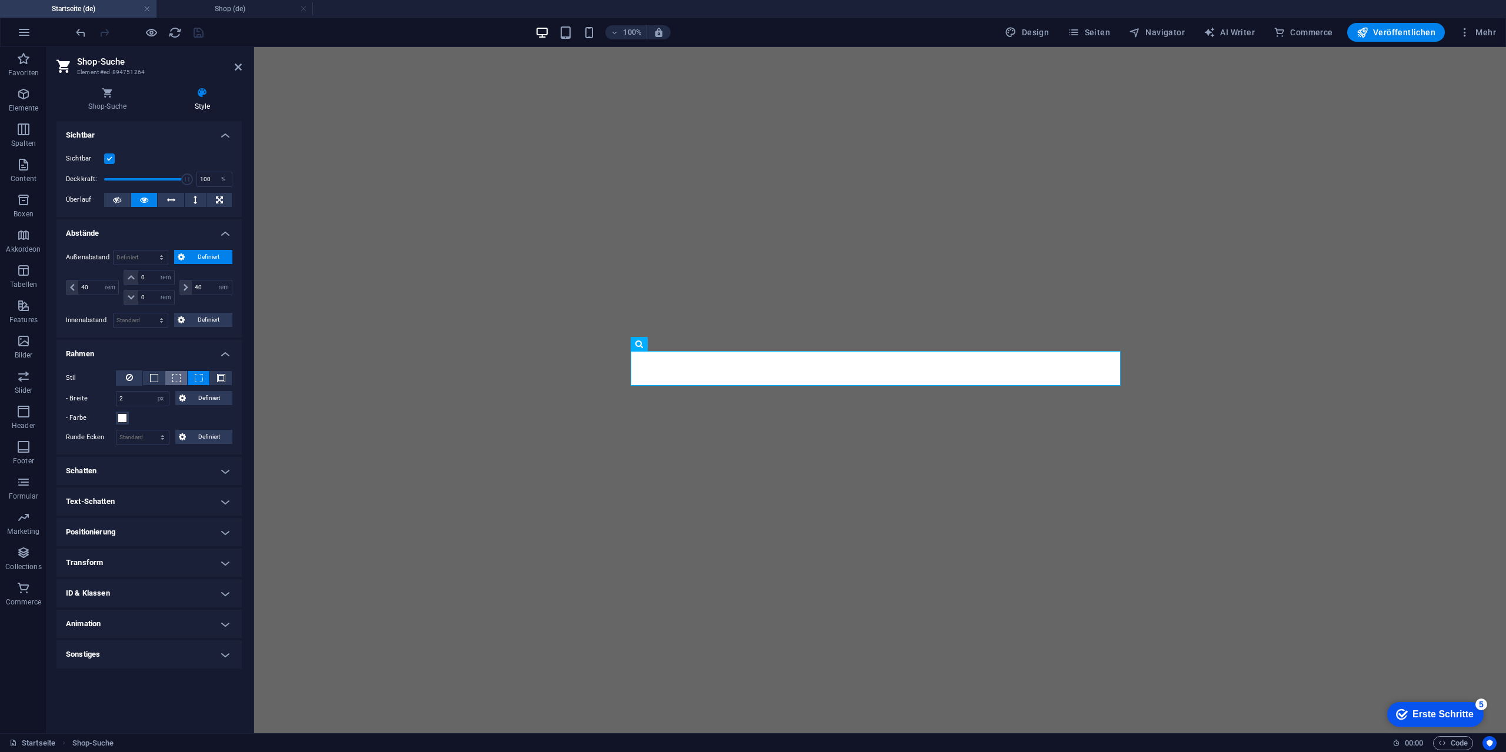
click at [179, 382] on button at bounding box center [176, 378] width 22 height 14
click at [152, 381] on span at bounding box center [154, 378] width 8 height 8
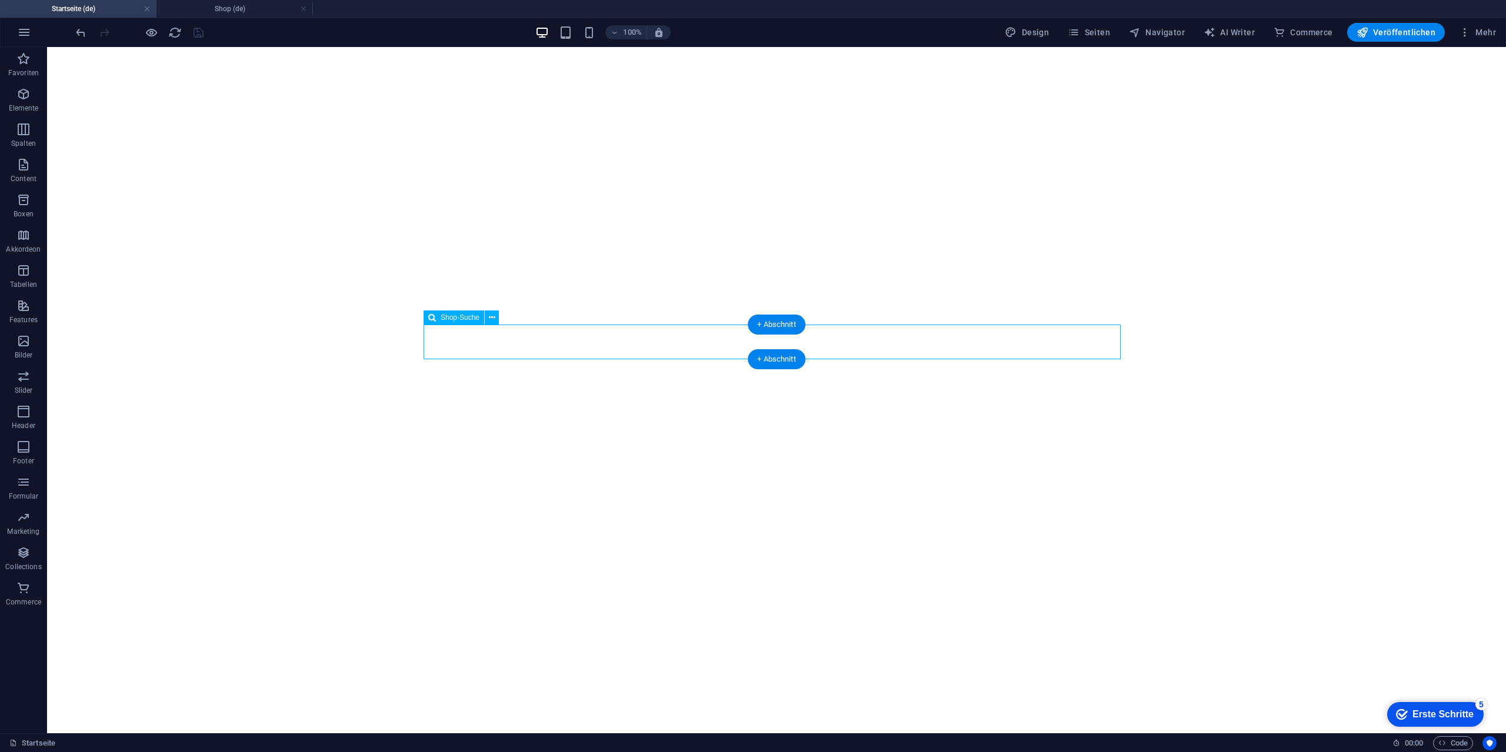
select select "rem"
select select "px"
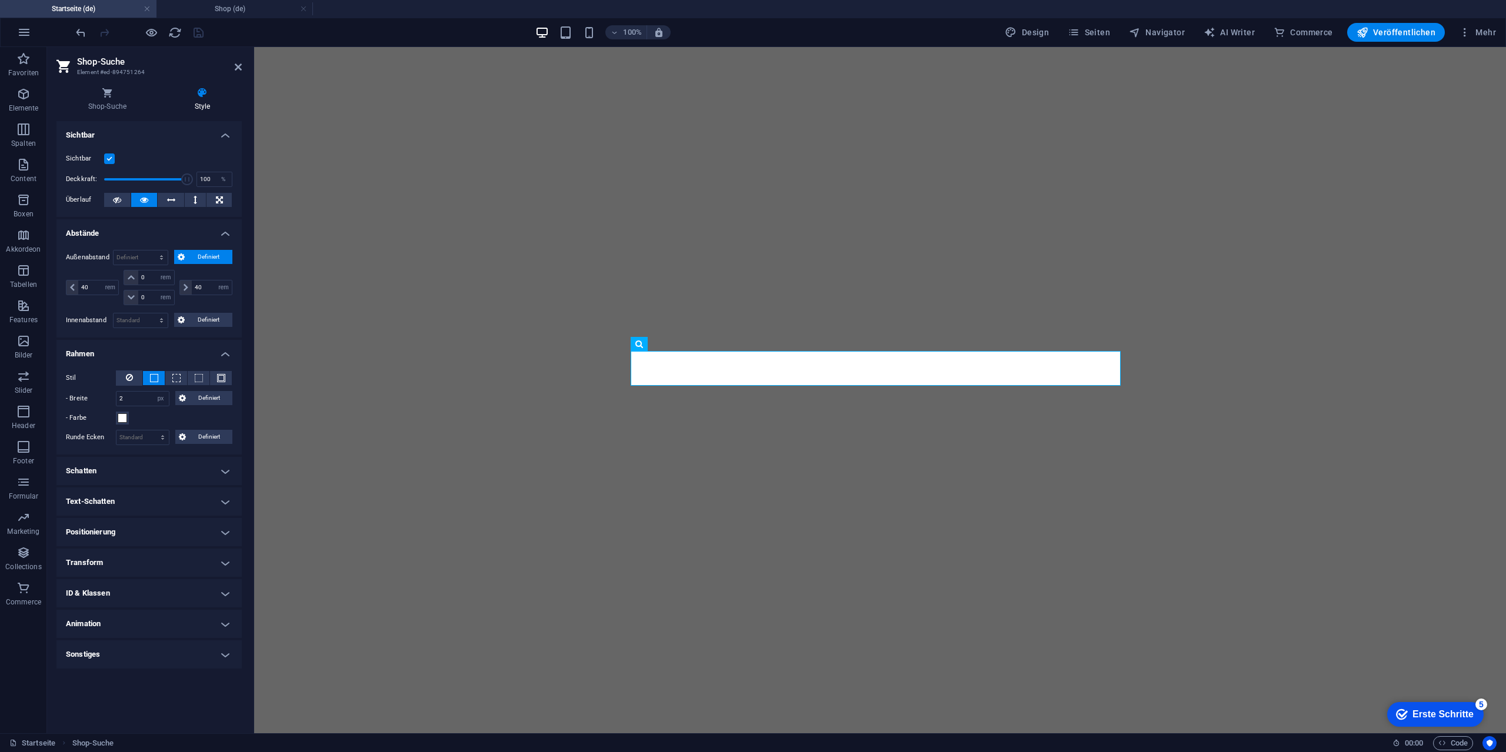
click at [124, 500] on h4 "Text-Schatten" at bounding box center [148, 502] width 185 height 28
click at [124, 500] on h4 "Text-Schatten" at bounding box center [148, 498] width 185 height 21
click at [134, 497] on h4 "Text-Schatten" at bounding box center [148, 502] width 185 height 28
click at [205, 522] on span "Außen" at bounding box center [205, 525] width 18 height 14
type input "rgba(0, 0, 0, 0.2)"
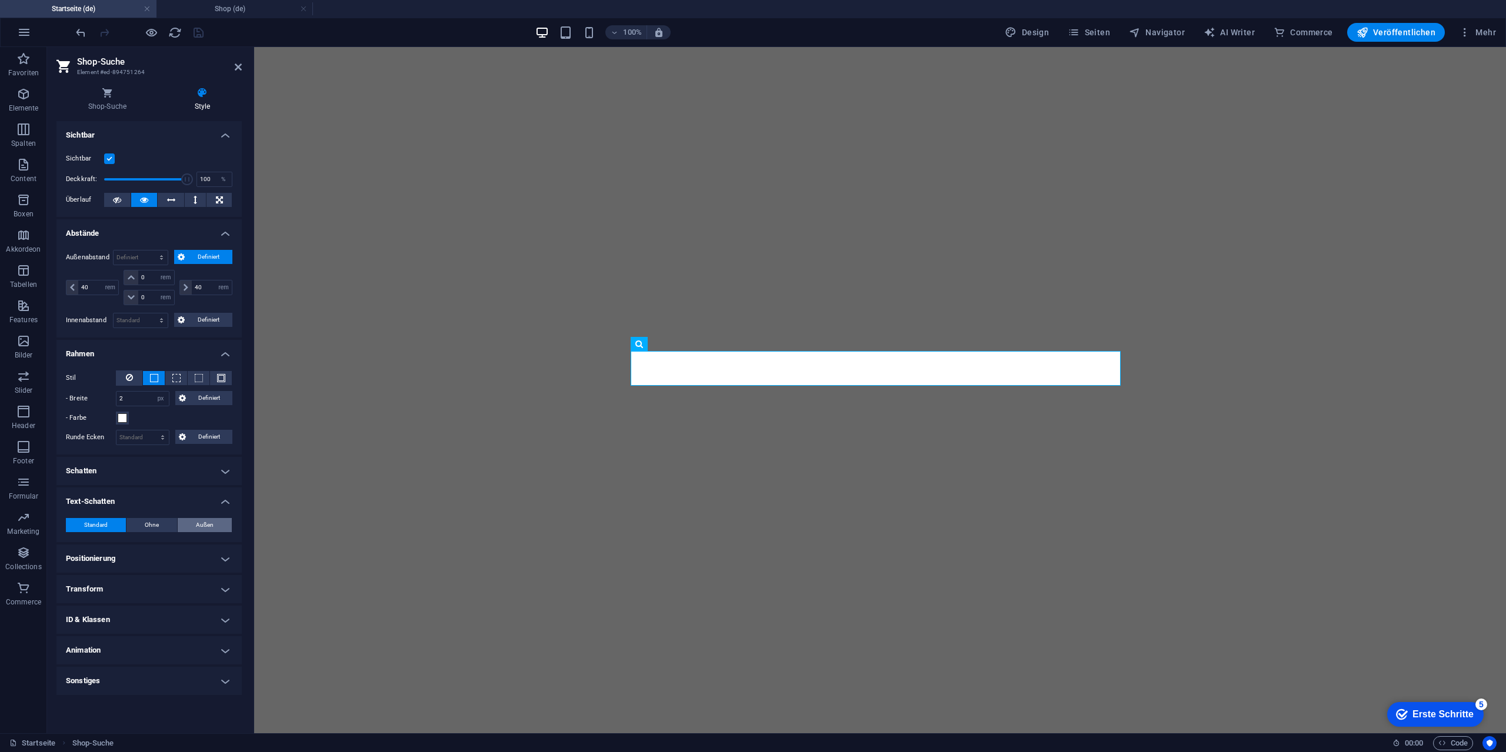
type input "2"
type input "4"
click at [112, 543] on span at bounding box center [110, 544] width 9 height 9
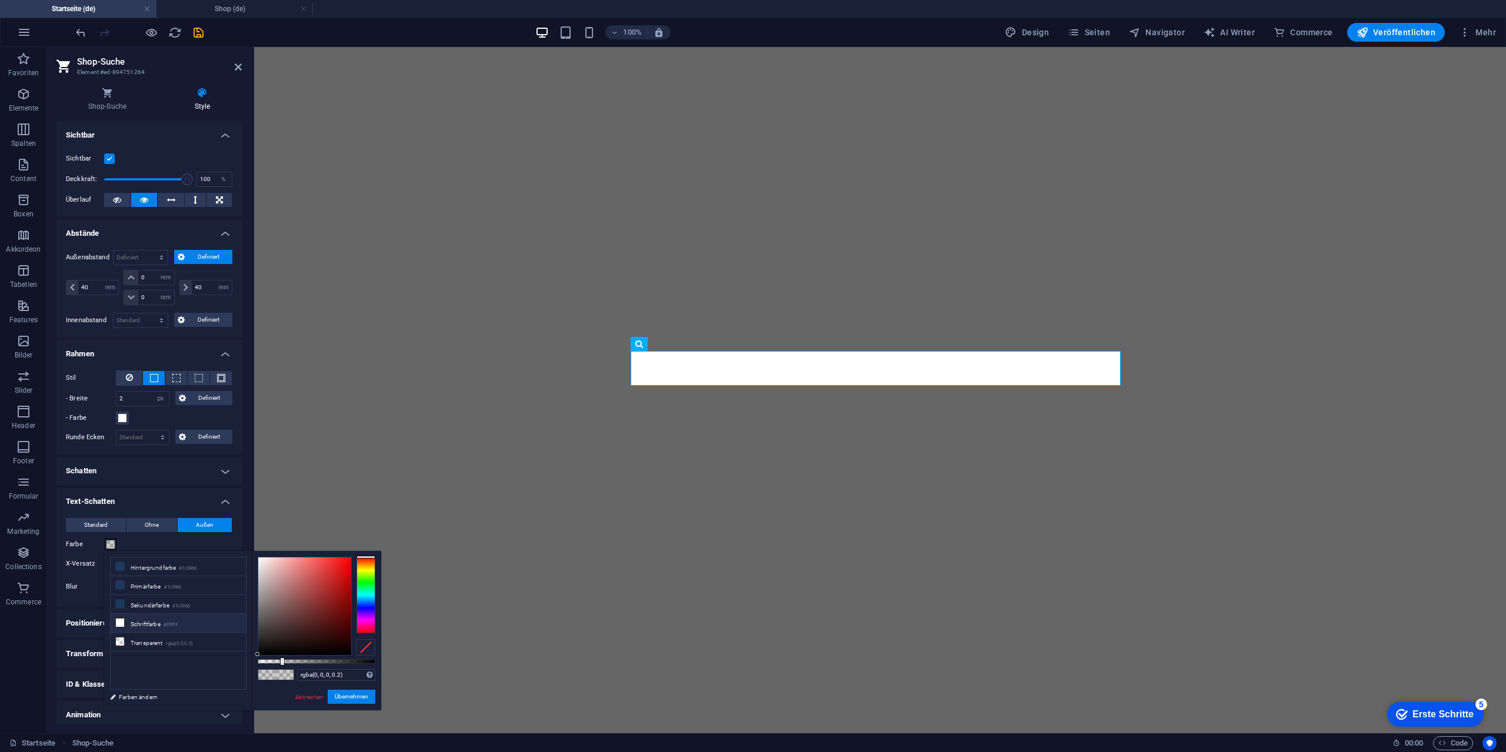
click at [168, 624] on small "#ffffff" at bounding box center [171, 625] width 14 height 8
type input "#ffffff"
click at [343, 696] on button "Übernehmen" at bounding box center [352, 697] width 48 height 14
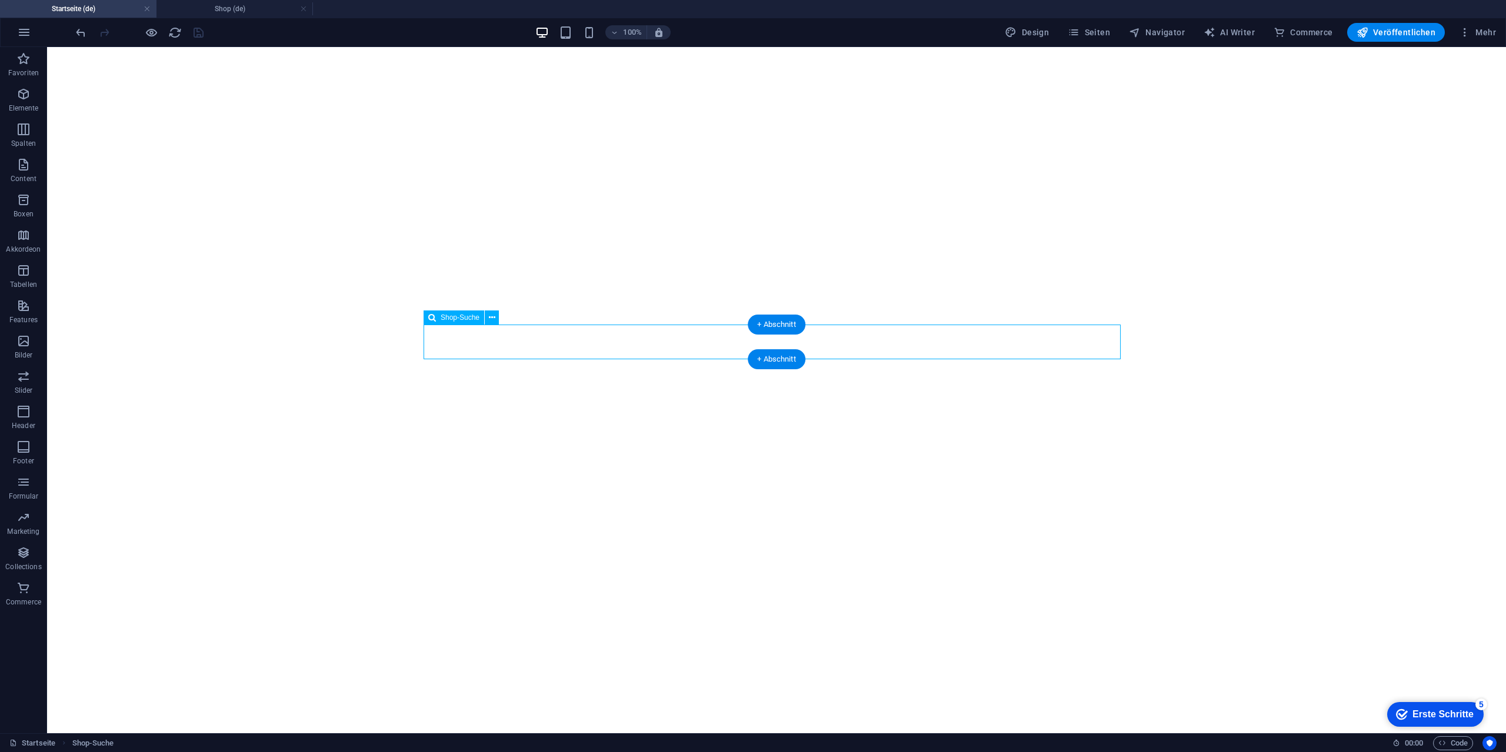
select select "rem"
select select "px"
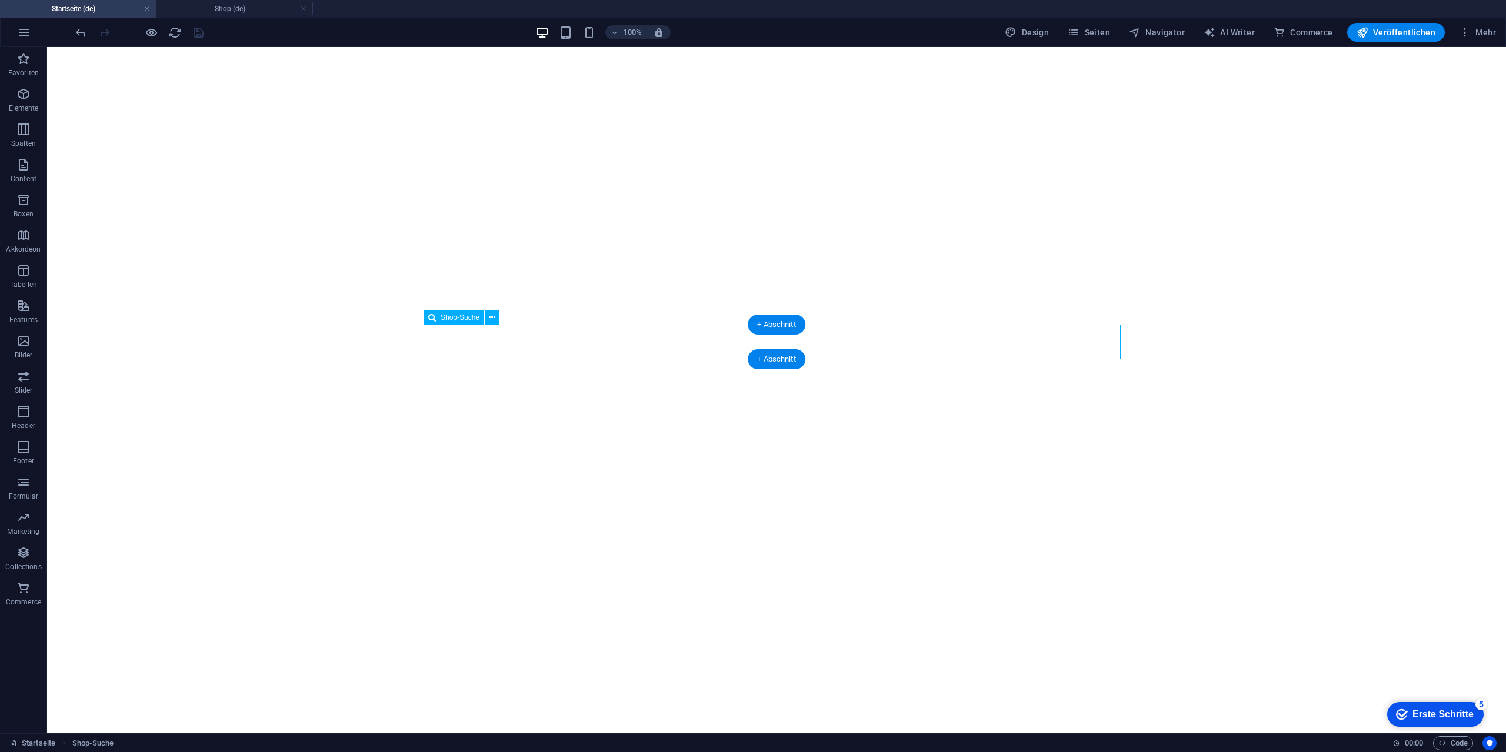
select select "px"
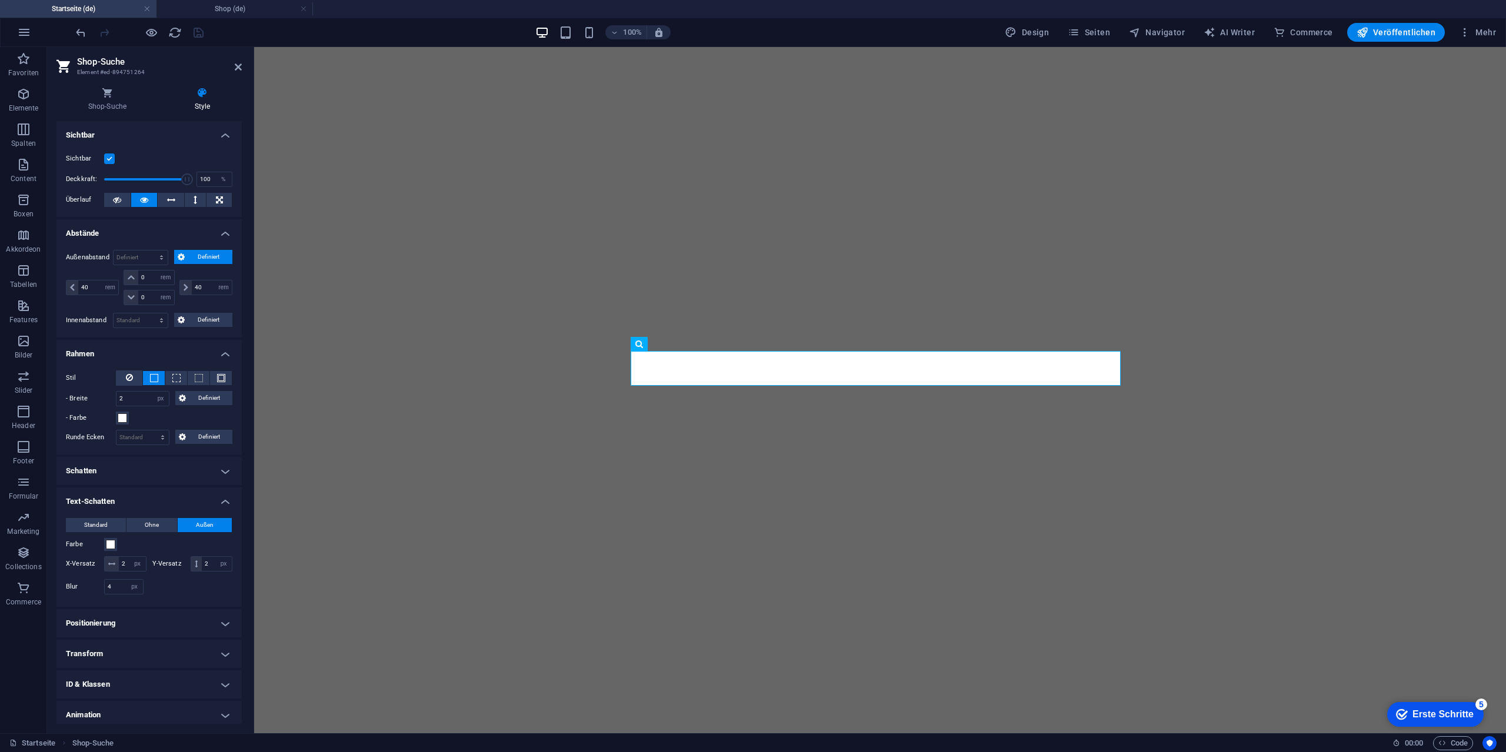
click at [235, 61] on h2 "Shop-Suche" at bounding box center [159, 61] width 165 height 11
click at [237, 71] on icon at bounding box center [238, 66] width 7 height 9
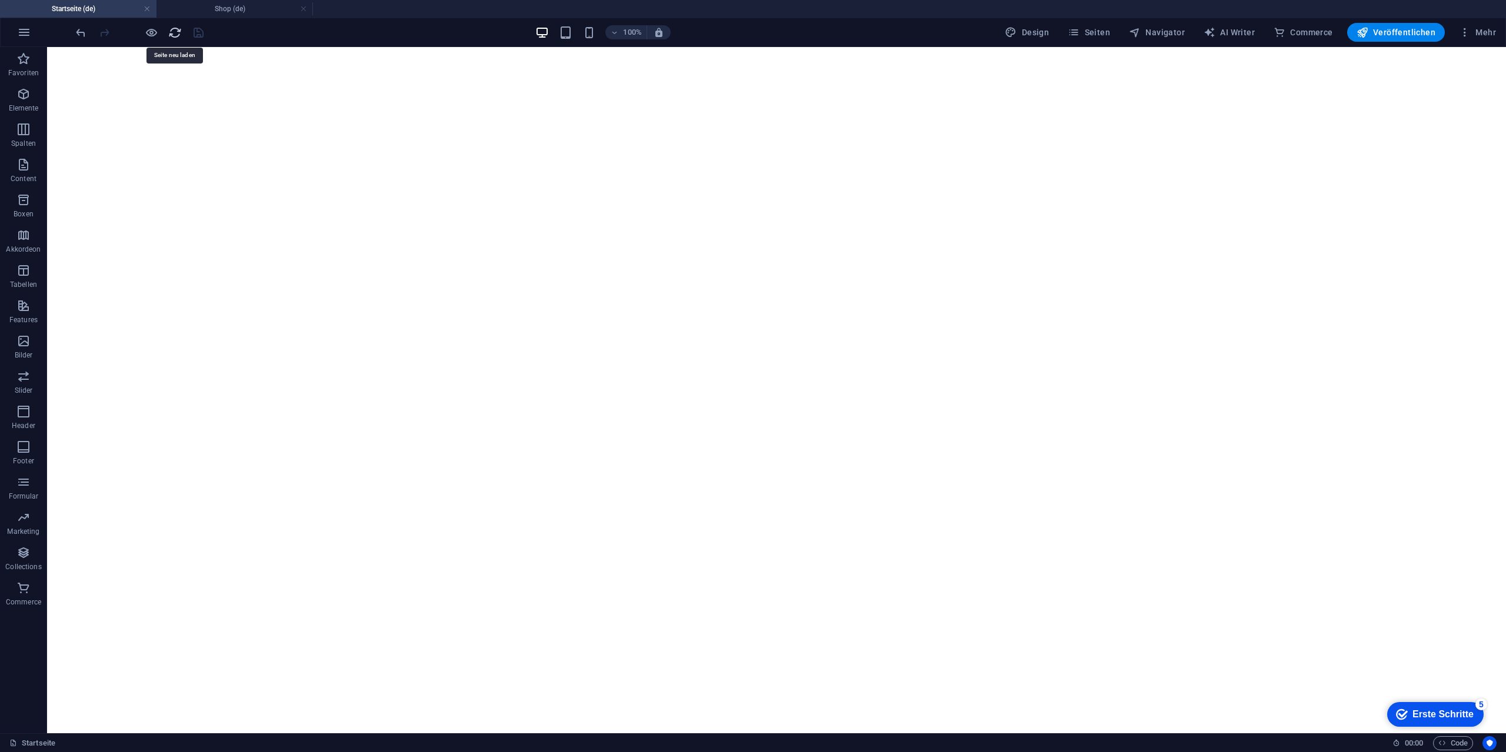
click at [176, 30] on icon "reload" at bounding box center [175, 33] width 14 height 14
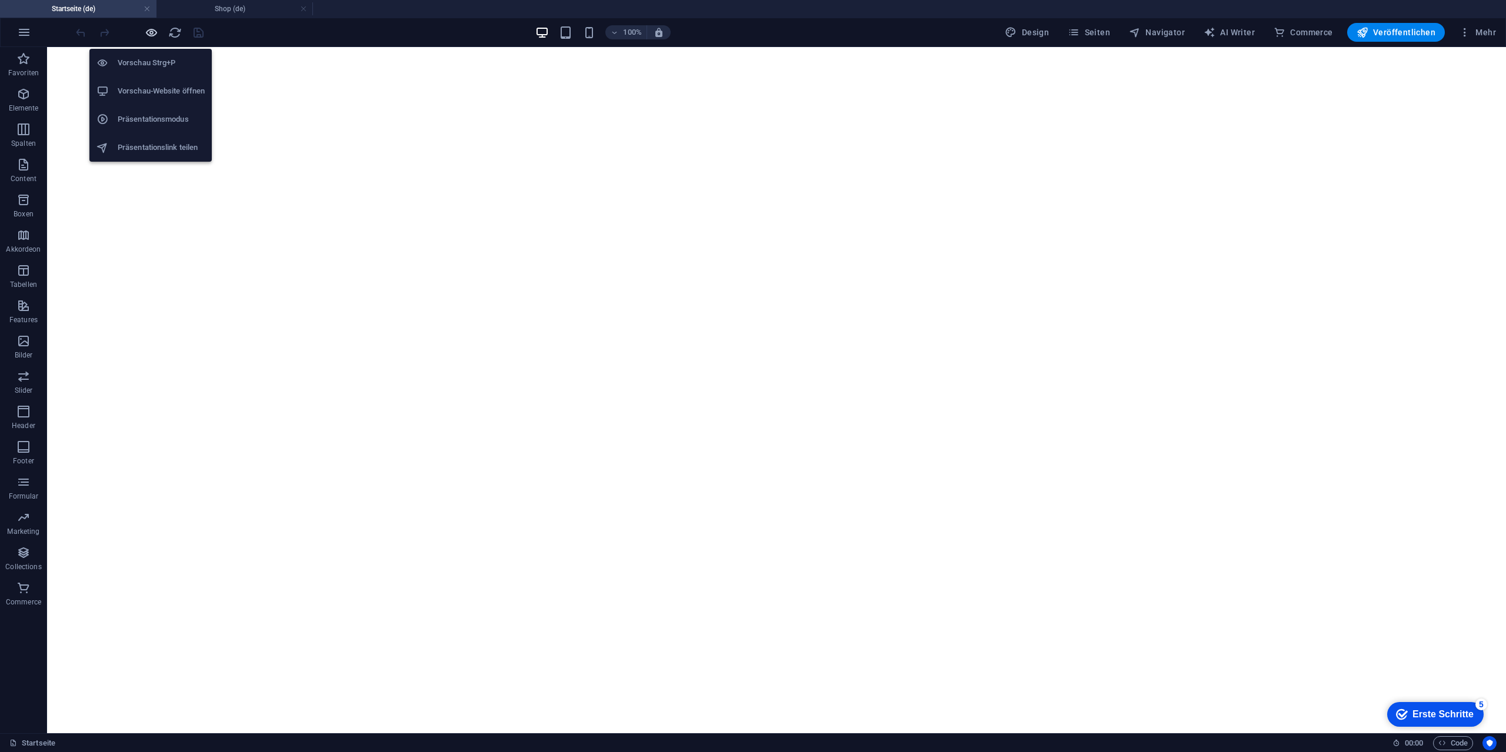
click at [153, 31] on icon "button" at bounding box center [152, 33] width 14 height 14
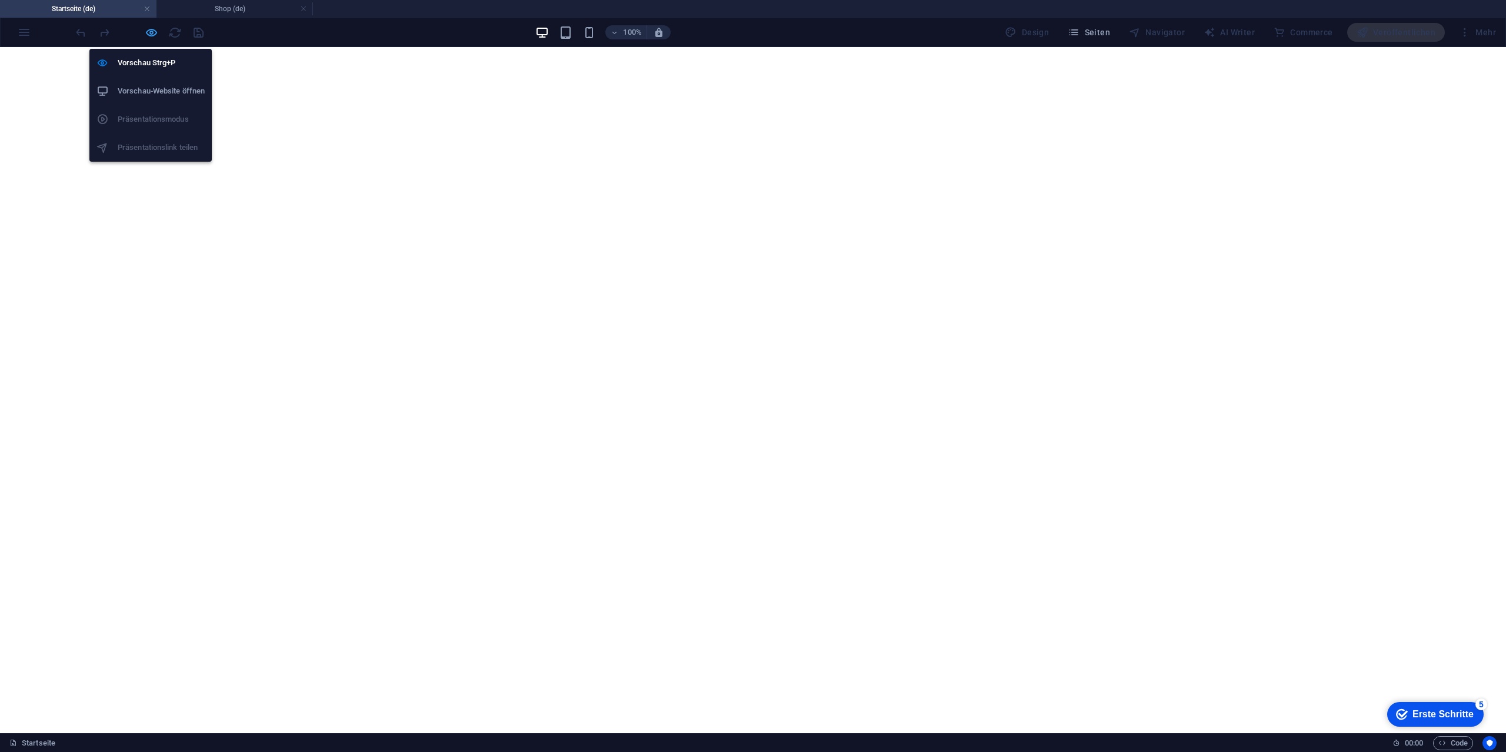
click at [150, 36] on icon "button" at bounding box center [152, 33] width 14 height 14
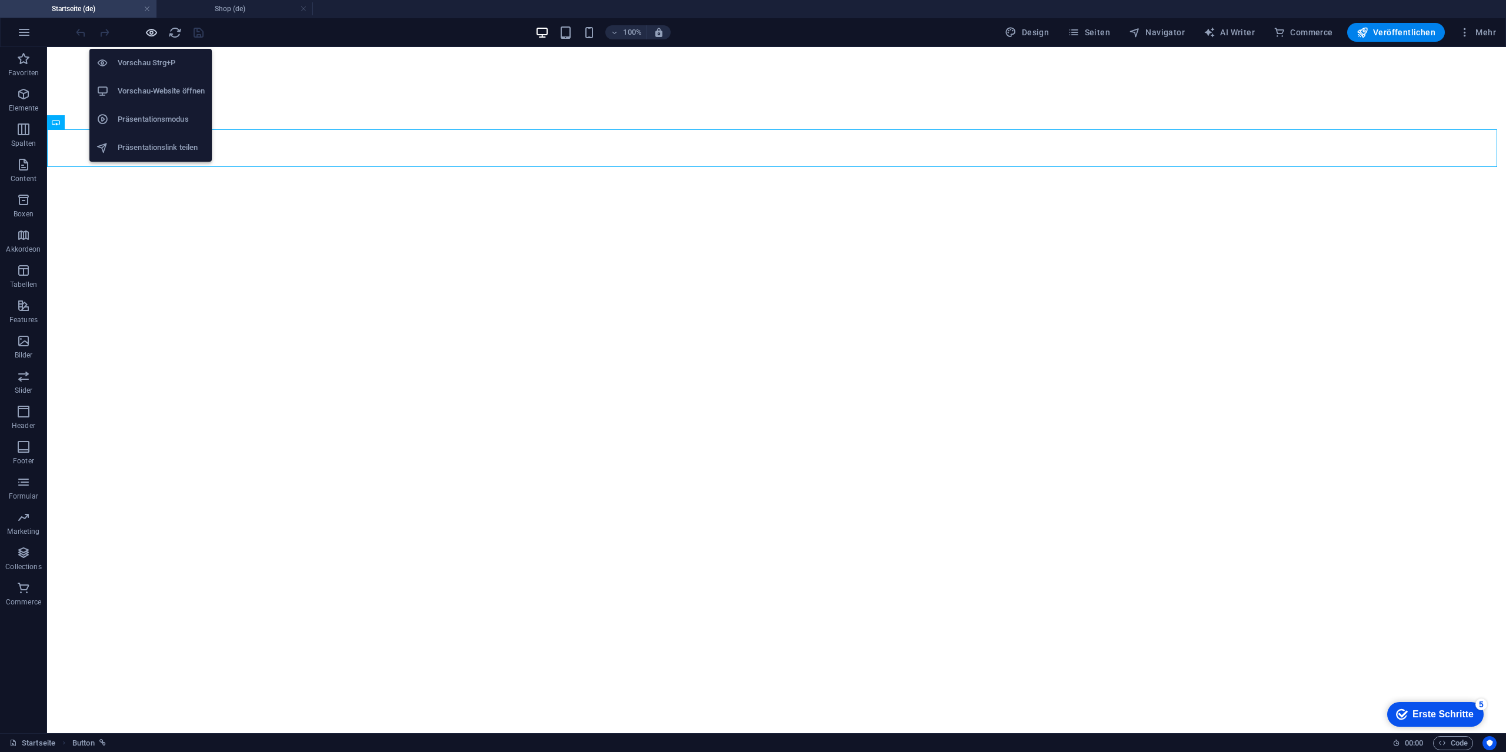
click at [145, 32] on icon "button" at bounding box center [152, 33] width 14 height 14
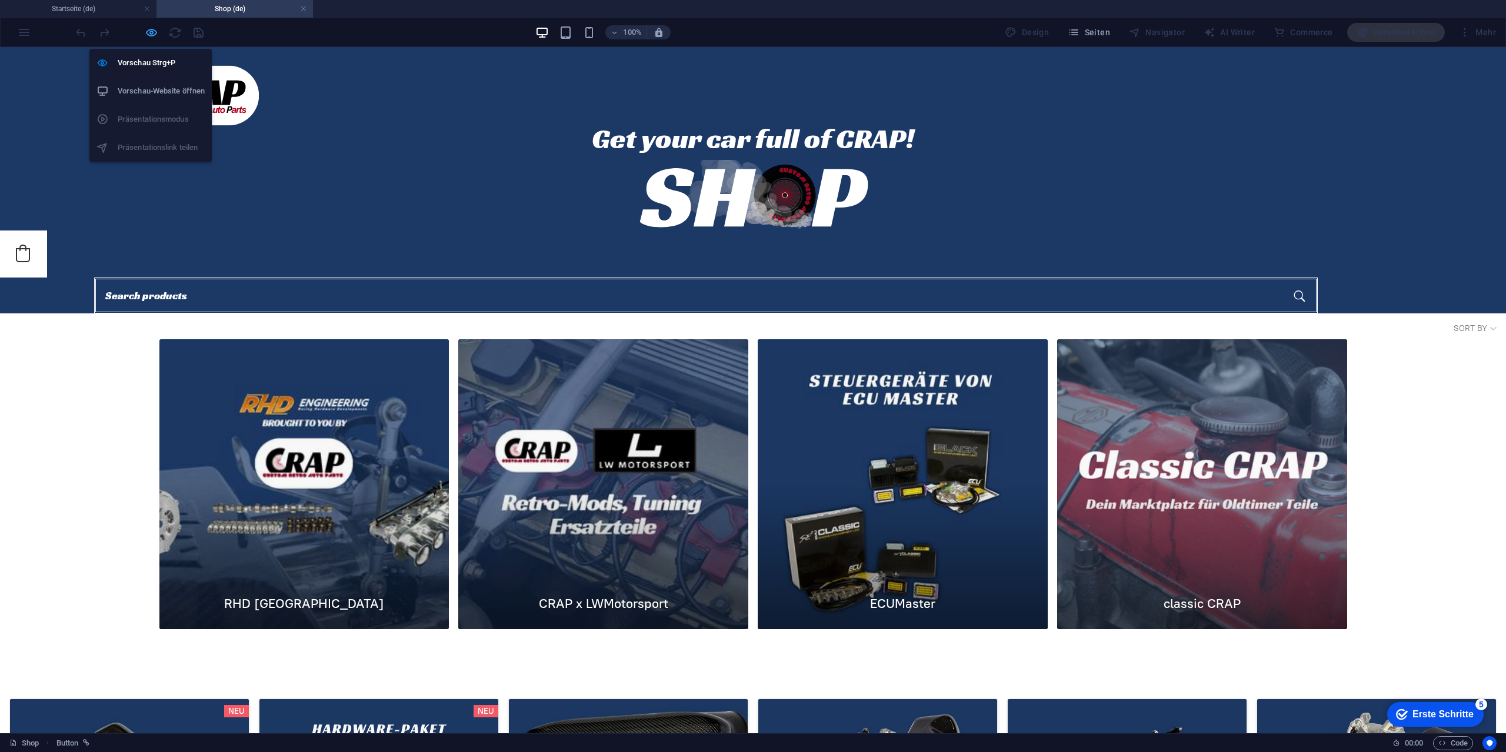
click at [150, 34] on icon "button" at bounding box center [152, 33] width 14 height 14
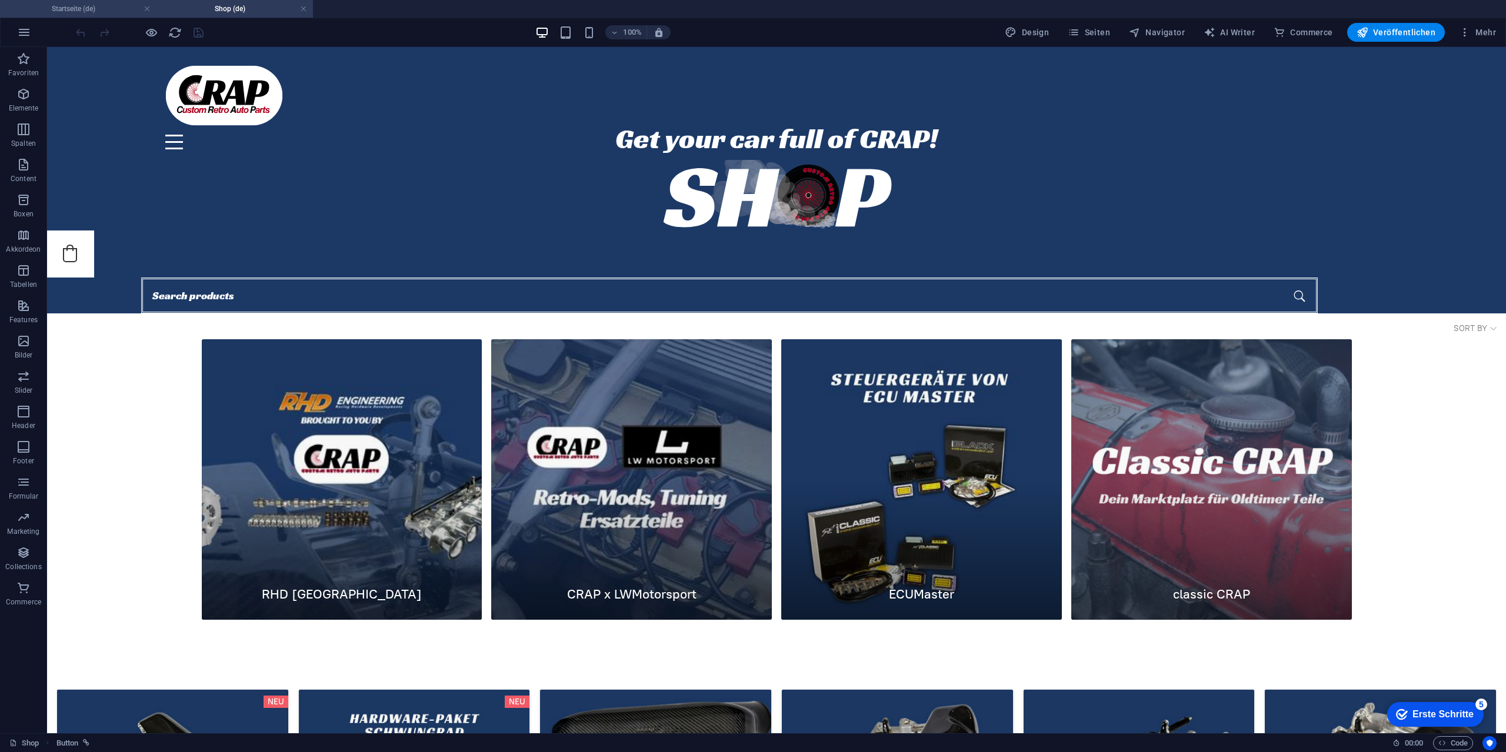
click at [82, 5] on h4 "Startseite (de)" at bounding box center [78, 8] width 156 height 13
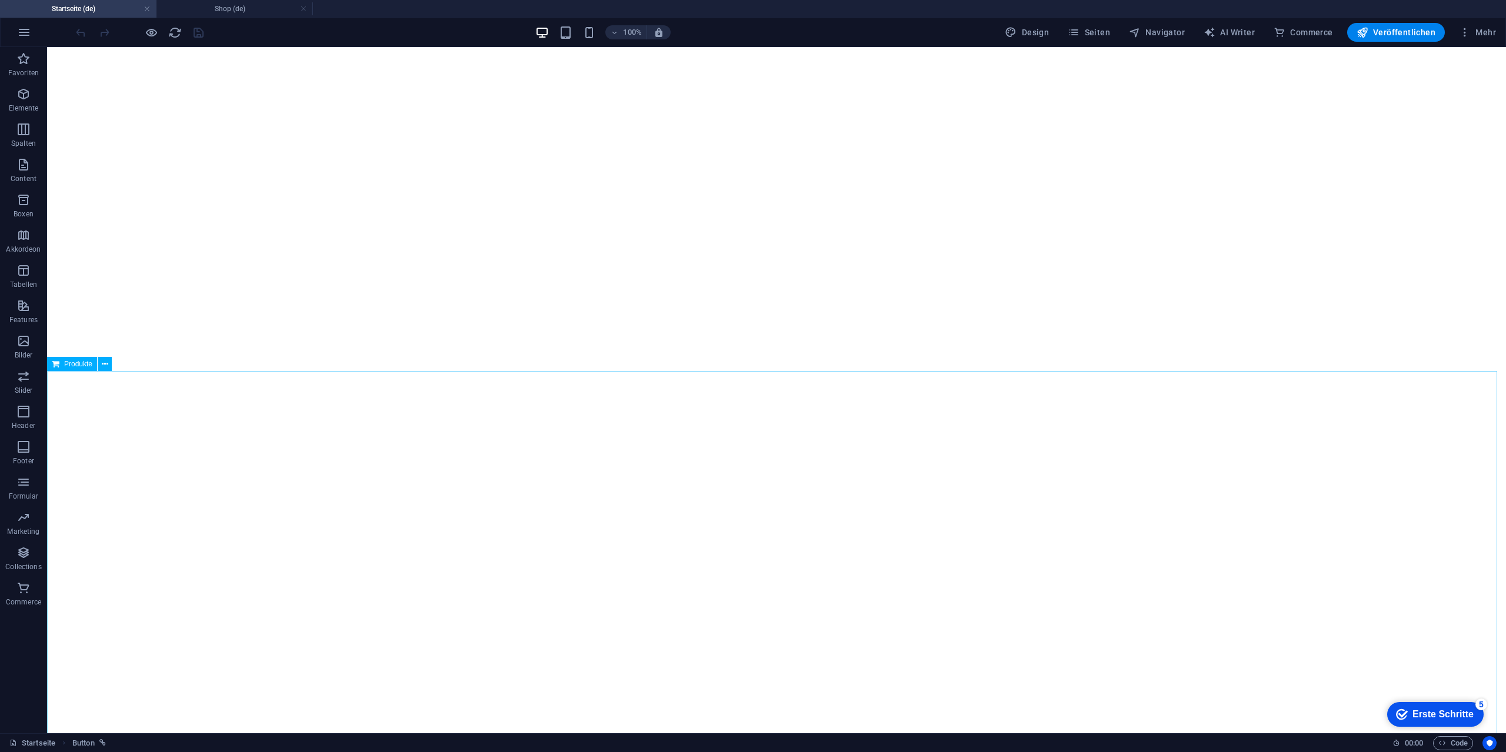
click at [68, 366] on span "Produkte" at bounding box center [78, 364] width 28 height 7
click at [70, 308] on span "Produkte" at bounding box center [78, 305] width 28 height 7
click at [105, 304] on icon at bounding box center [105, 305] width 6 height 12
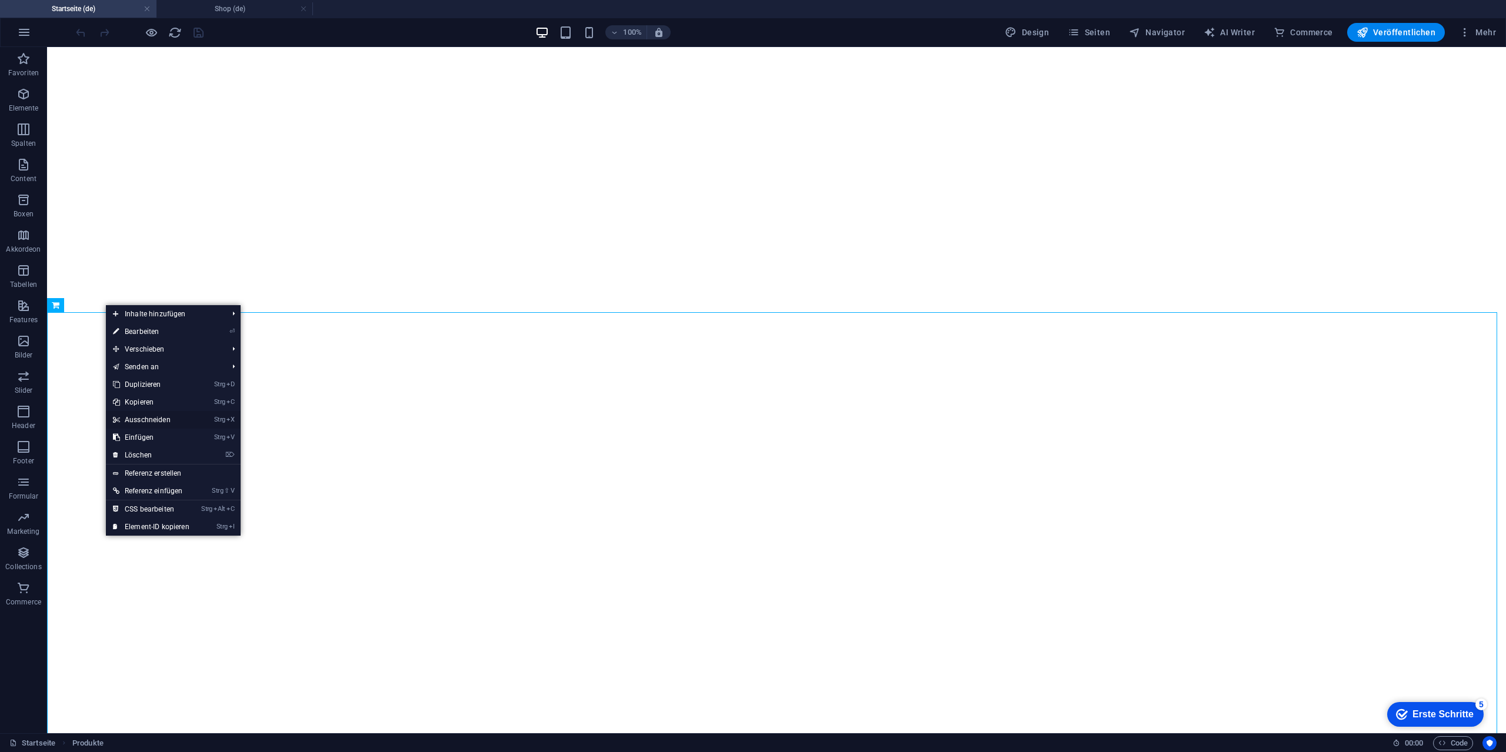
click at [164, 417] on link "Strg X Ausschneiden" at bounding box center [151, 420] width 91 height 18
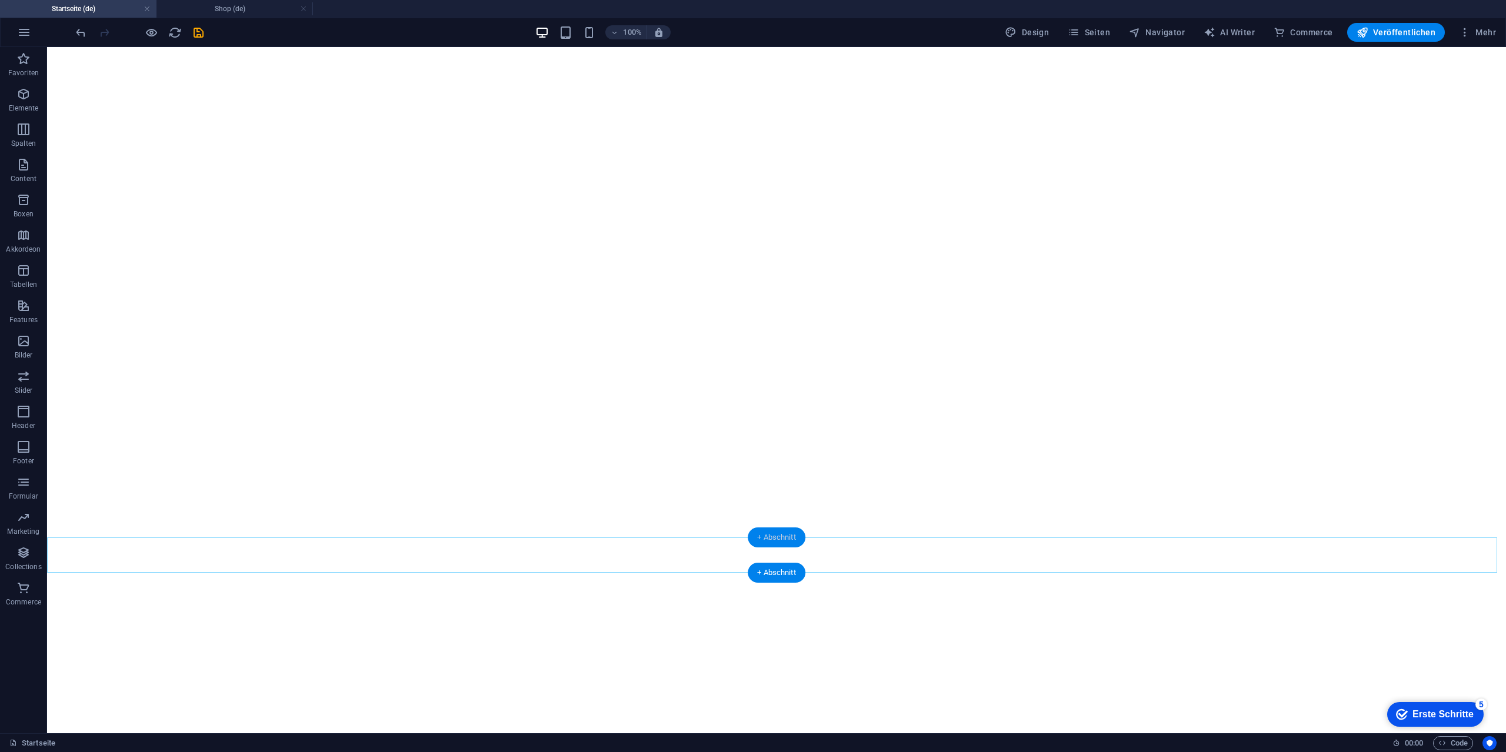
click at [784, 534] on div "+ Abschnitt" at bounding box center [777, 538] width 58 height 20
click at [789, 572] on div "+ Abschnitt" at bounding box center [777, 573] width 58 height 20
click at [776, 611] on div "+" at bounding box center [776, 607] width 23 height 11
click at [203, 33] on icon "save" at bounding box center [199, 33] width 14 height 14
click at [192, 32] on icon "save" at bounding box center [199, 33] width 14 height 14
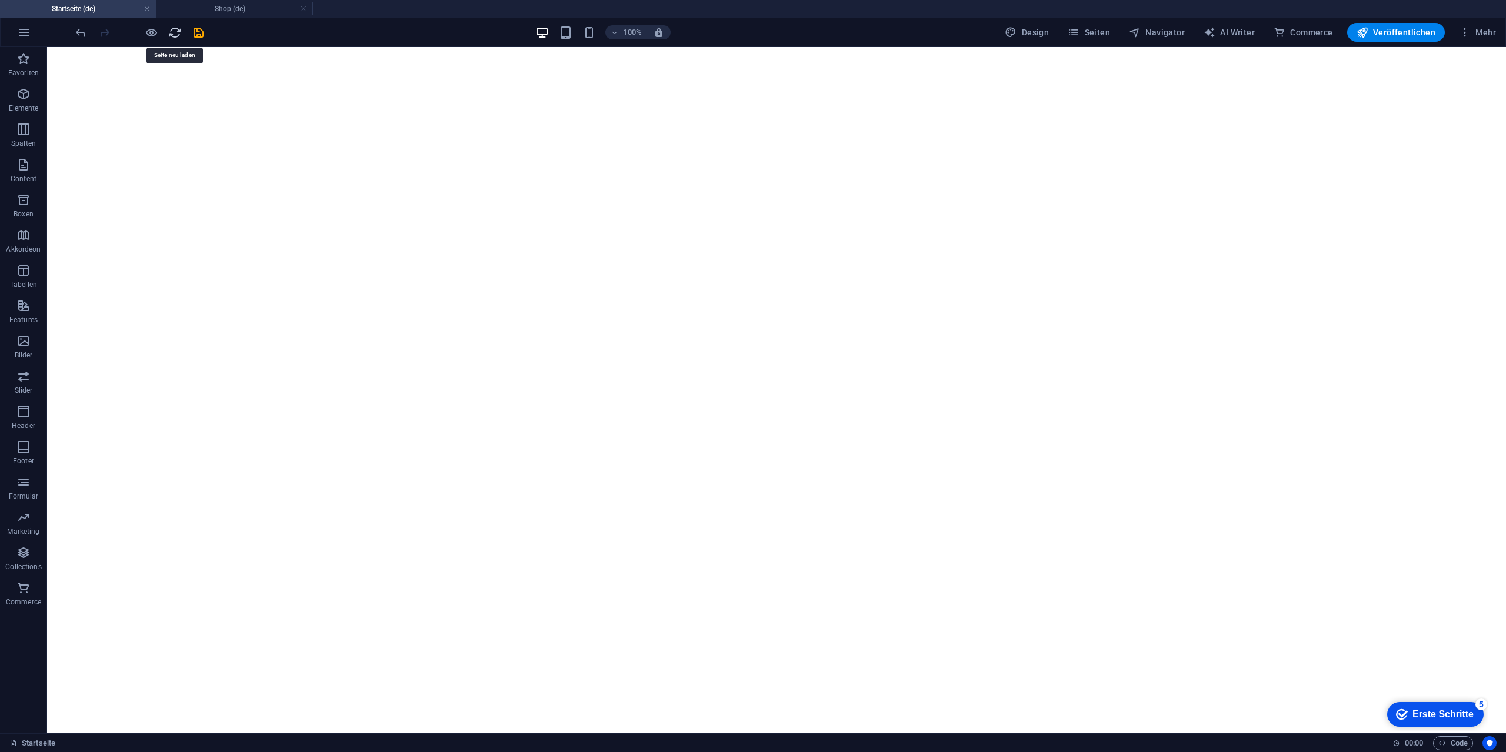
click at [175, 29] on icon "reload" at bounding box center [175, 33] width 14 height 14
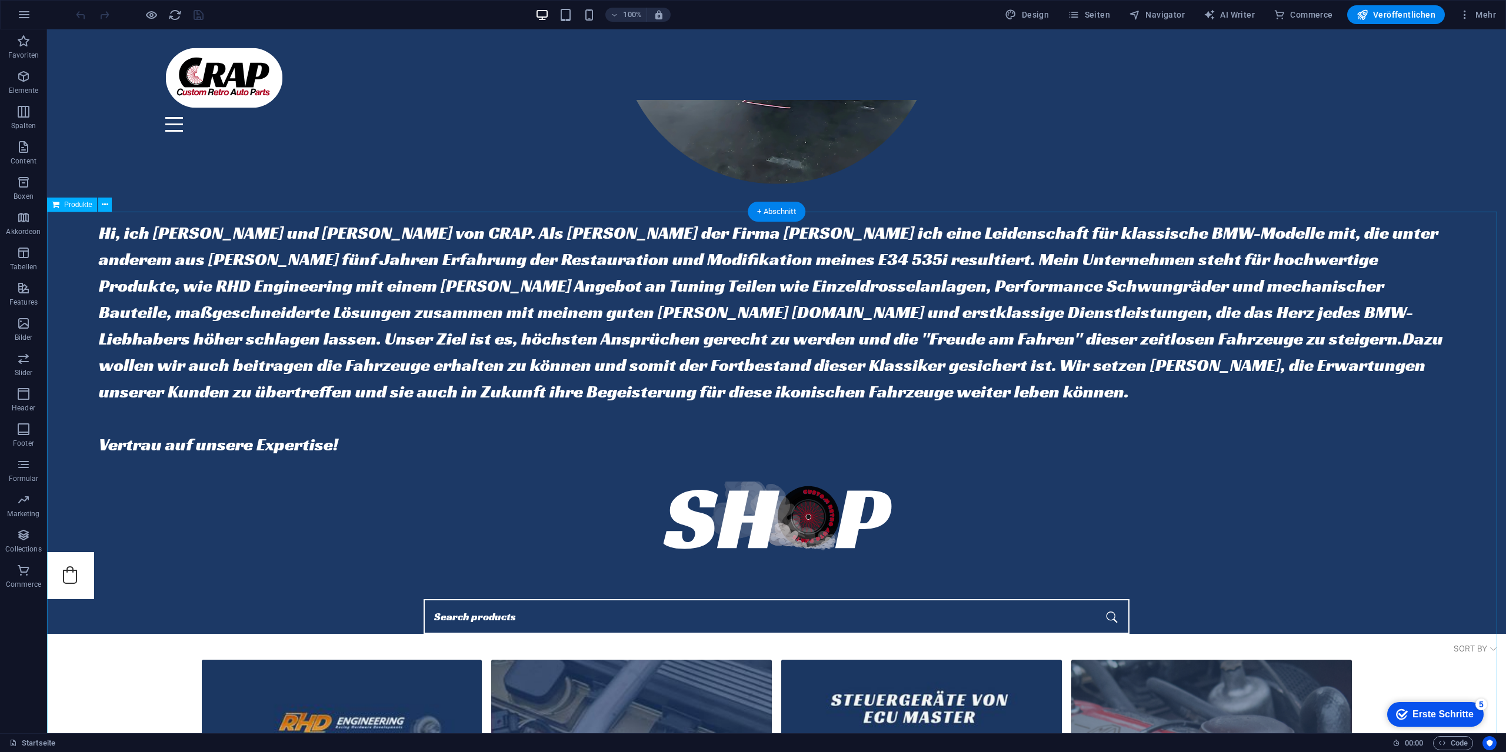
scroll to position [1365, 0]
click at [1109, 14] on span "Seiten" at bounding box center [1089, 15] width 42 height 12
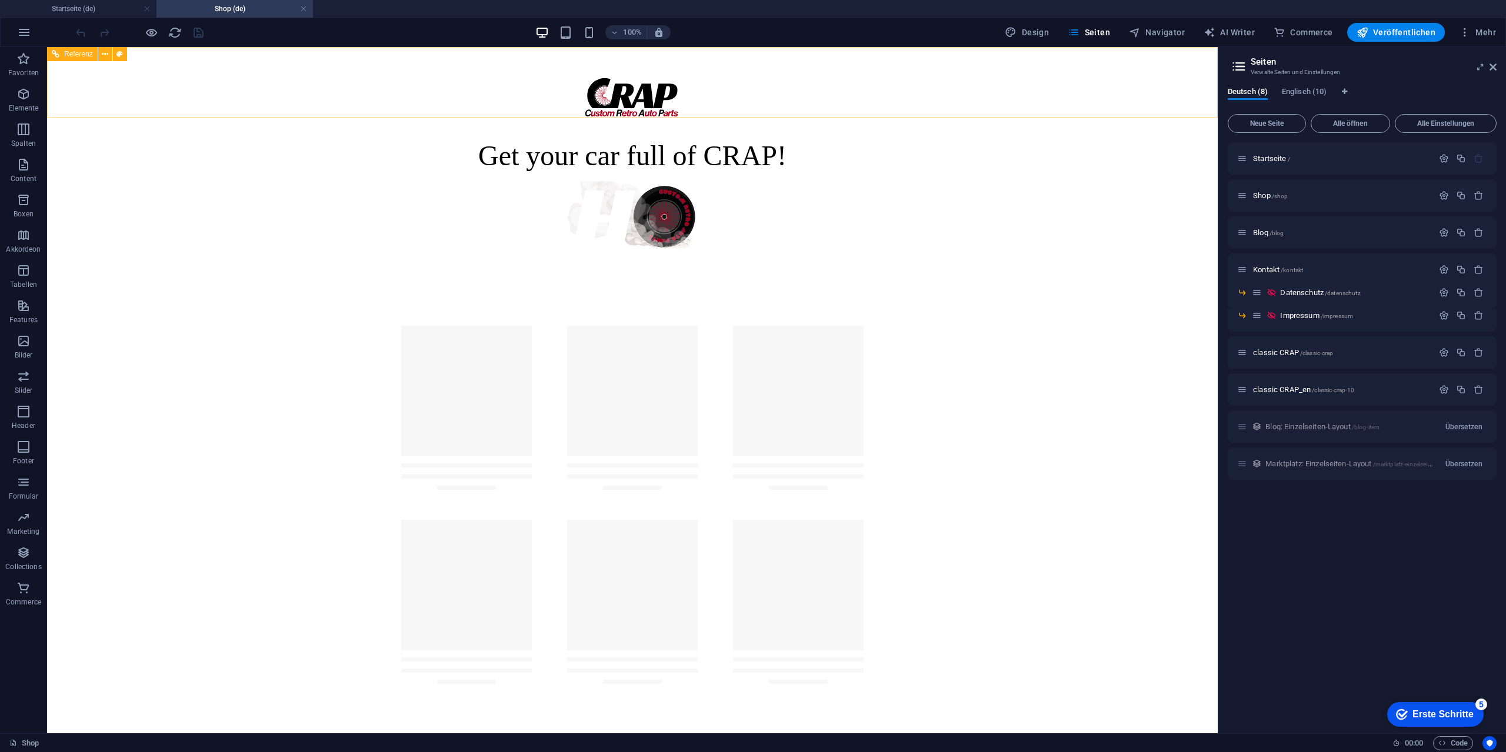
scroll to position [0, 0]
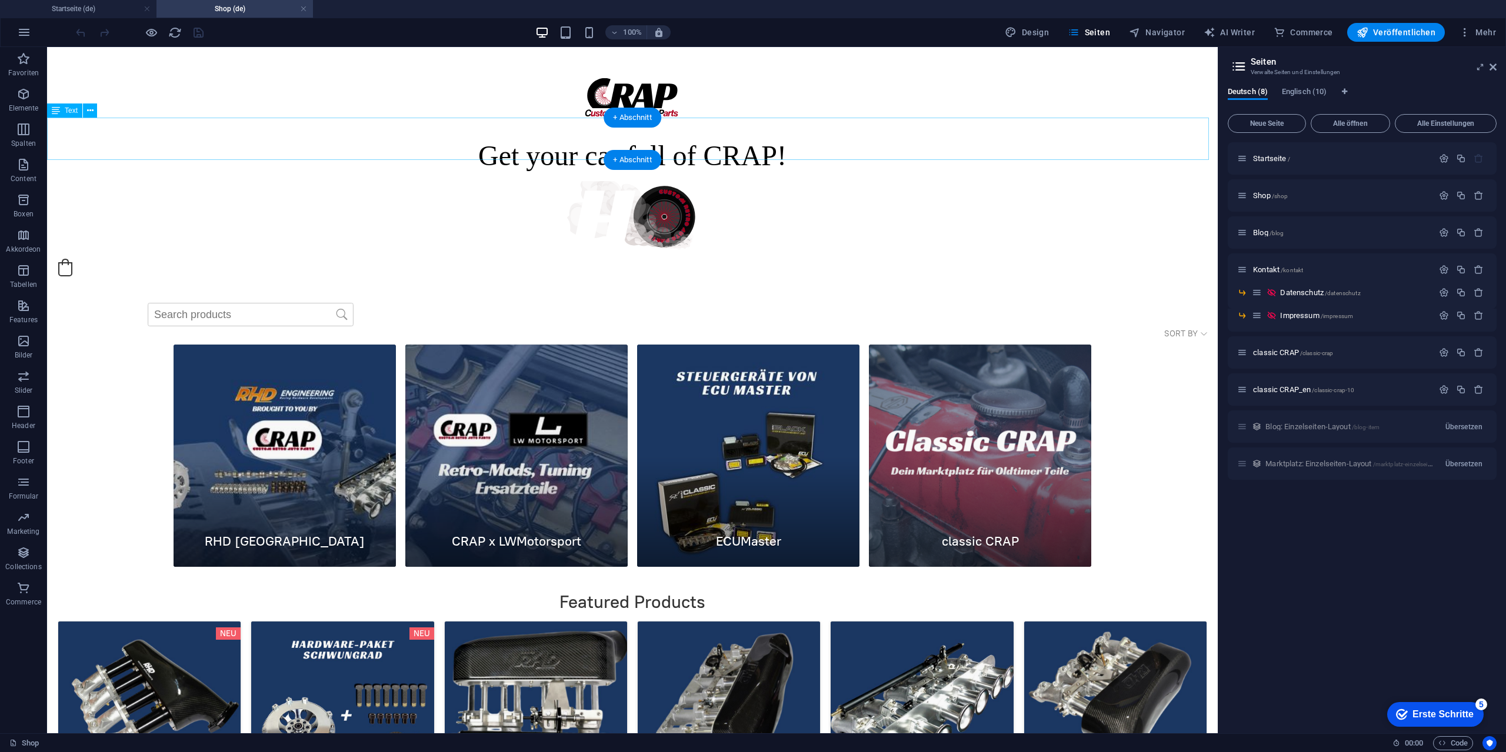
click at [559, 139] on div "Get your car full of CRAP!" at bounding box center [632, 155] width 1161 height 32
click at [95, 11] on h4 "Startseite (de)" at bounding box center [78, 8] width 156 height 13
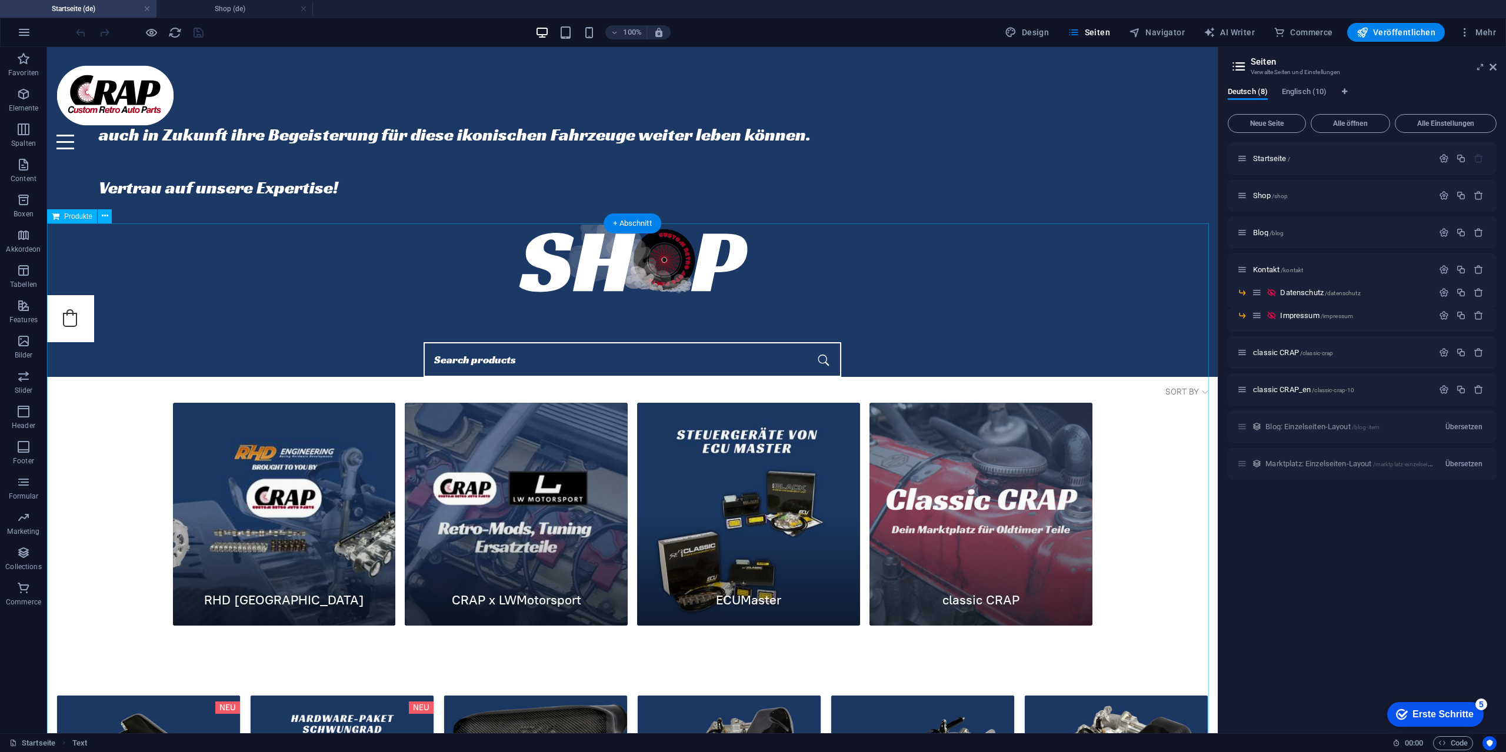
scroll to position [1382, 0]
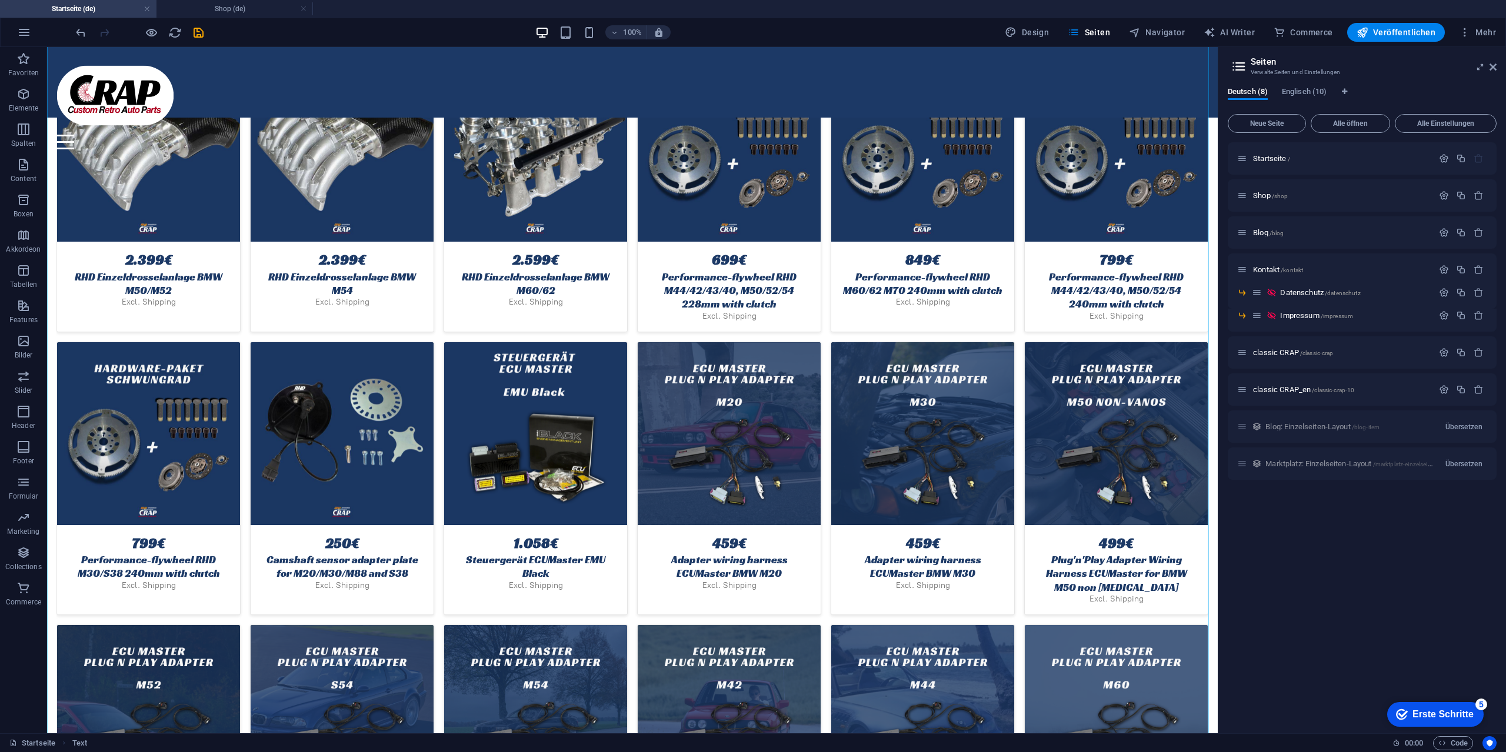
scroll to position [3181, 0]
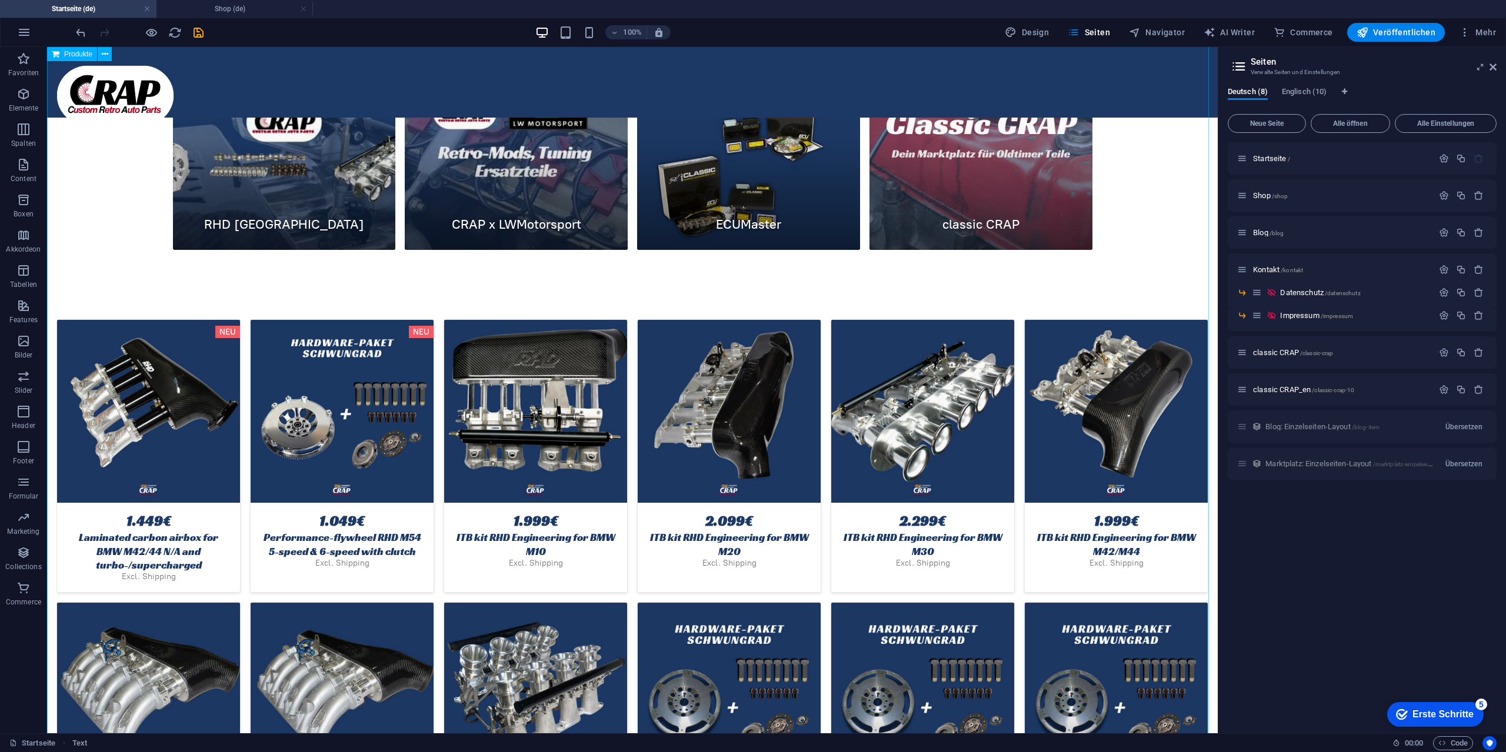
scroll to position [1502, 0]
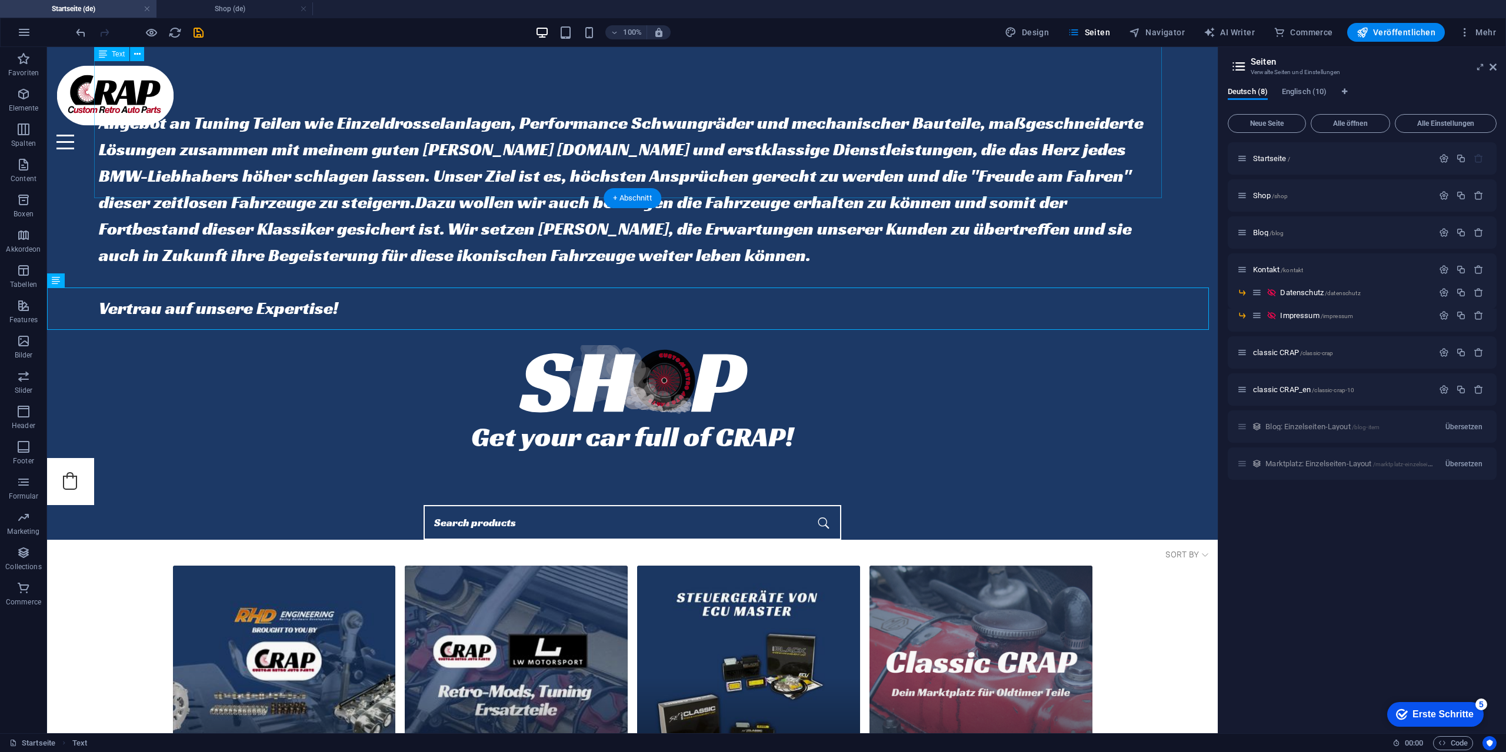
click at [942, 190] on div "Hi, ich [PERSON_NAME] und [PERSON_NAME] von CRAP. Als [PERSON_NAME] der Firma […" at bounding box center [632, 176] width 1076 height 301
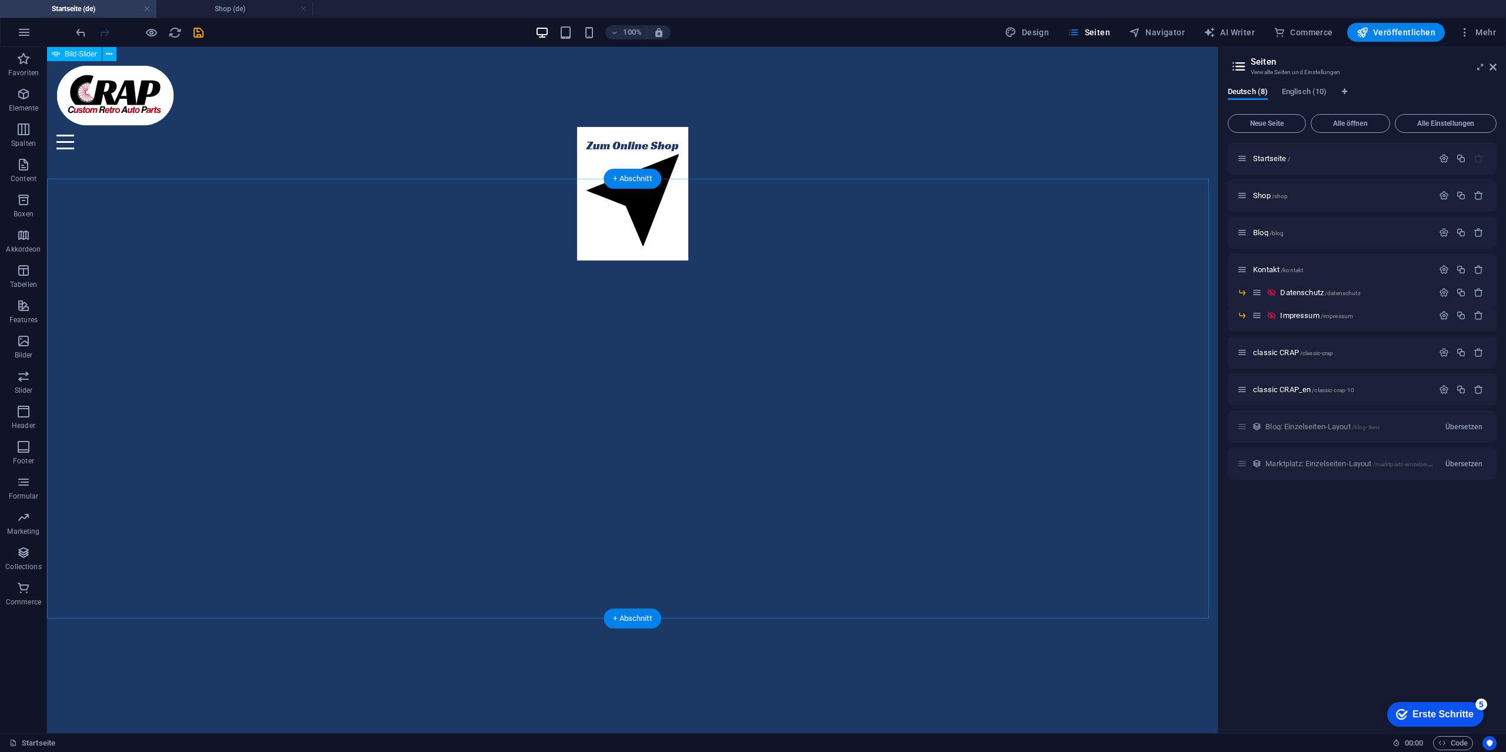
scroll to position [0, 0]
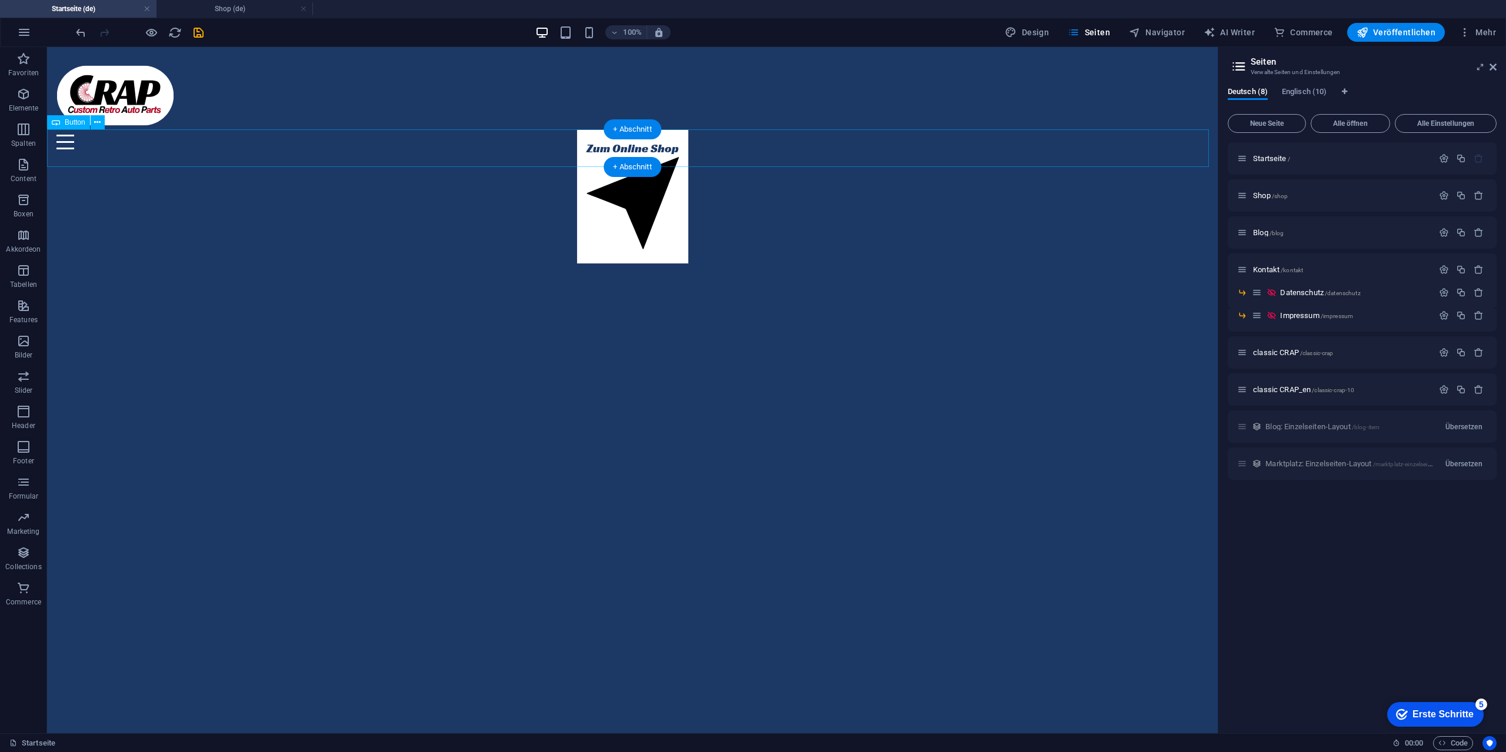
click at [727, 148] on div "Zum Online Shop" at bounding box center [632, 196] width 1170 height 135
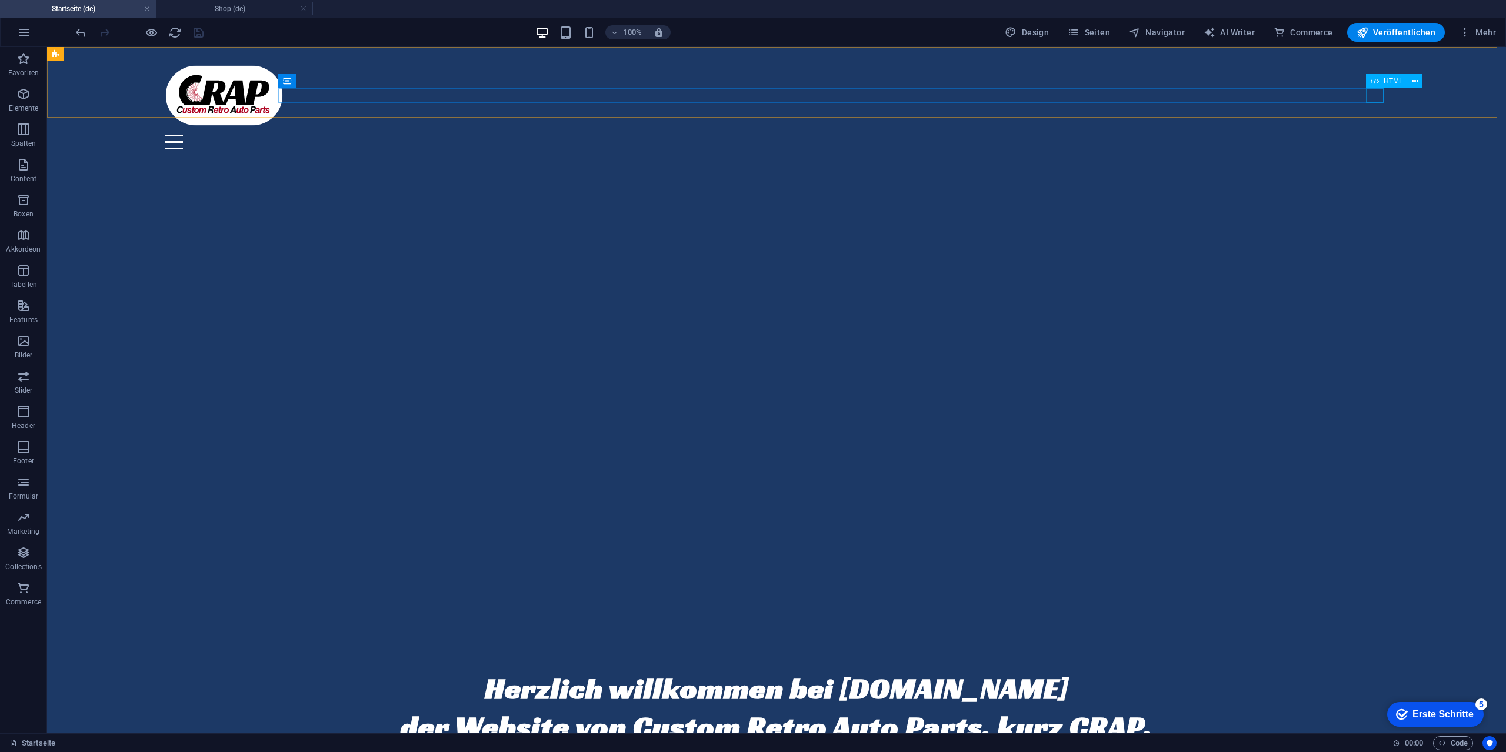
click at [1376, 135] on div at bounding box center [776, 142] width 1223 height 15
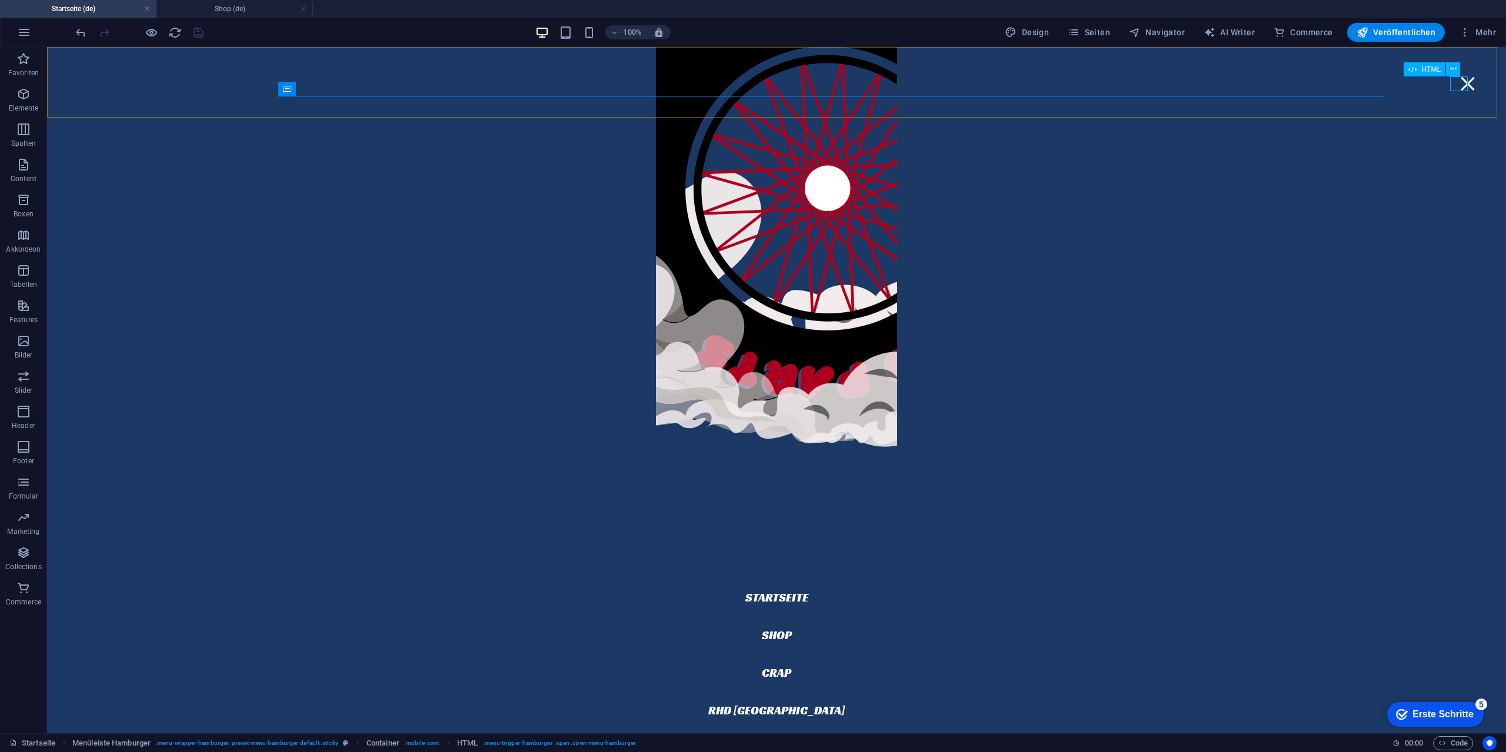
click at [1459, 84] on div at bounding box center [1468, 83] width 18 height 15
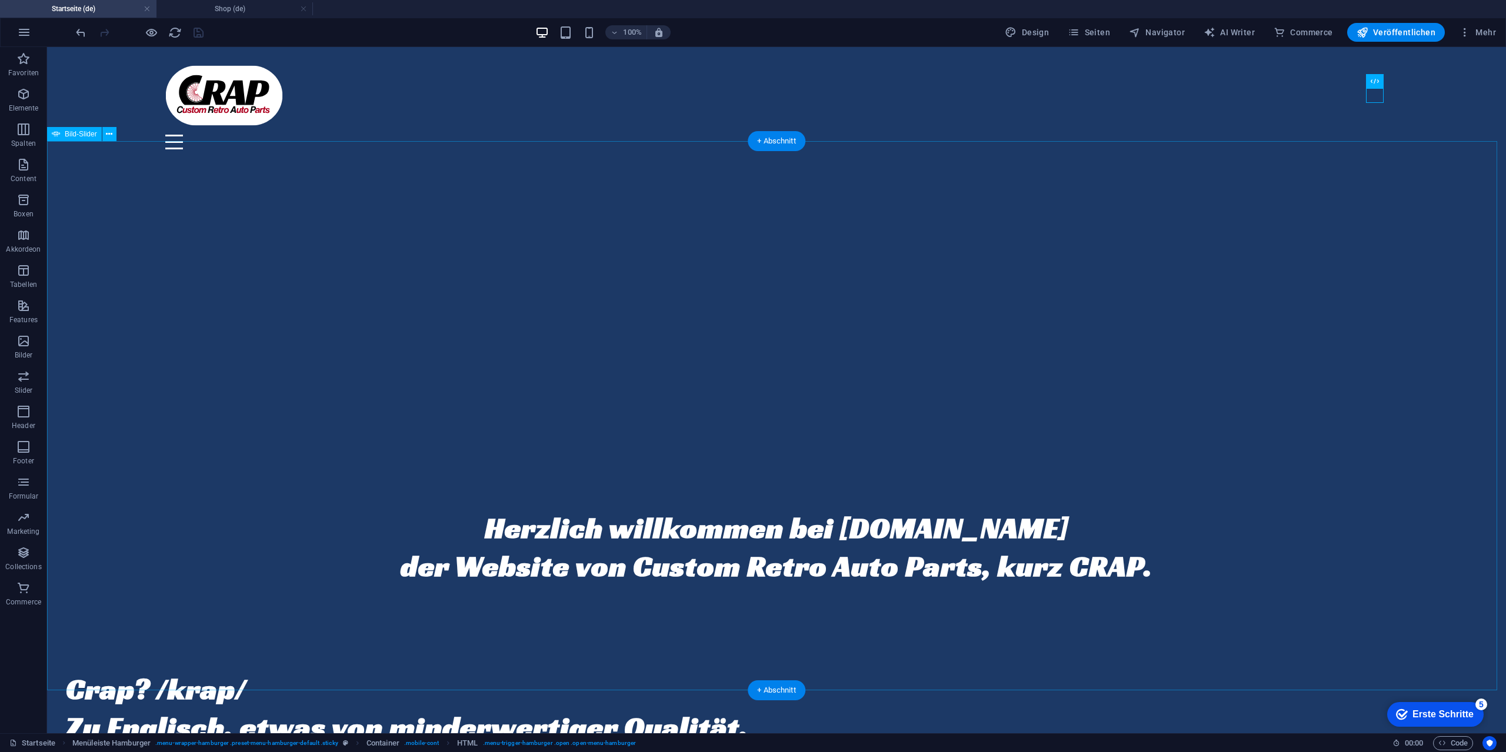
scroll to position [294, 0]
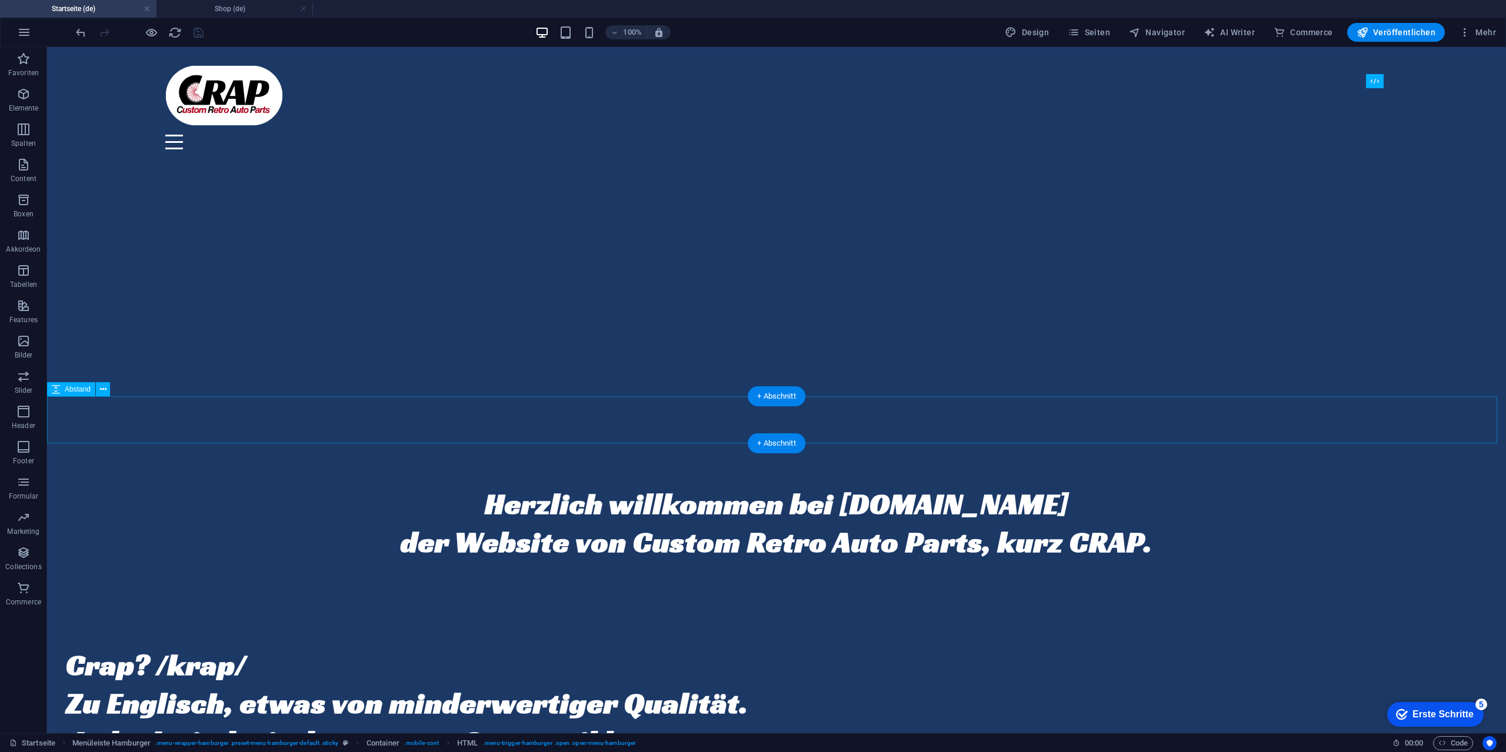
click at [625, 428] on div at bounding box center [776, 451] width 1459 height 47
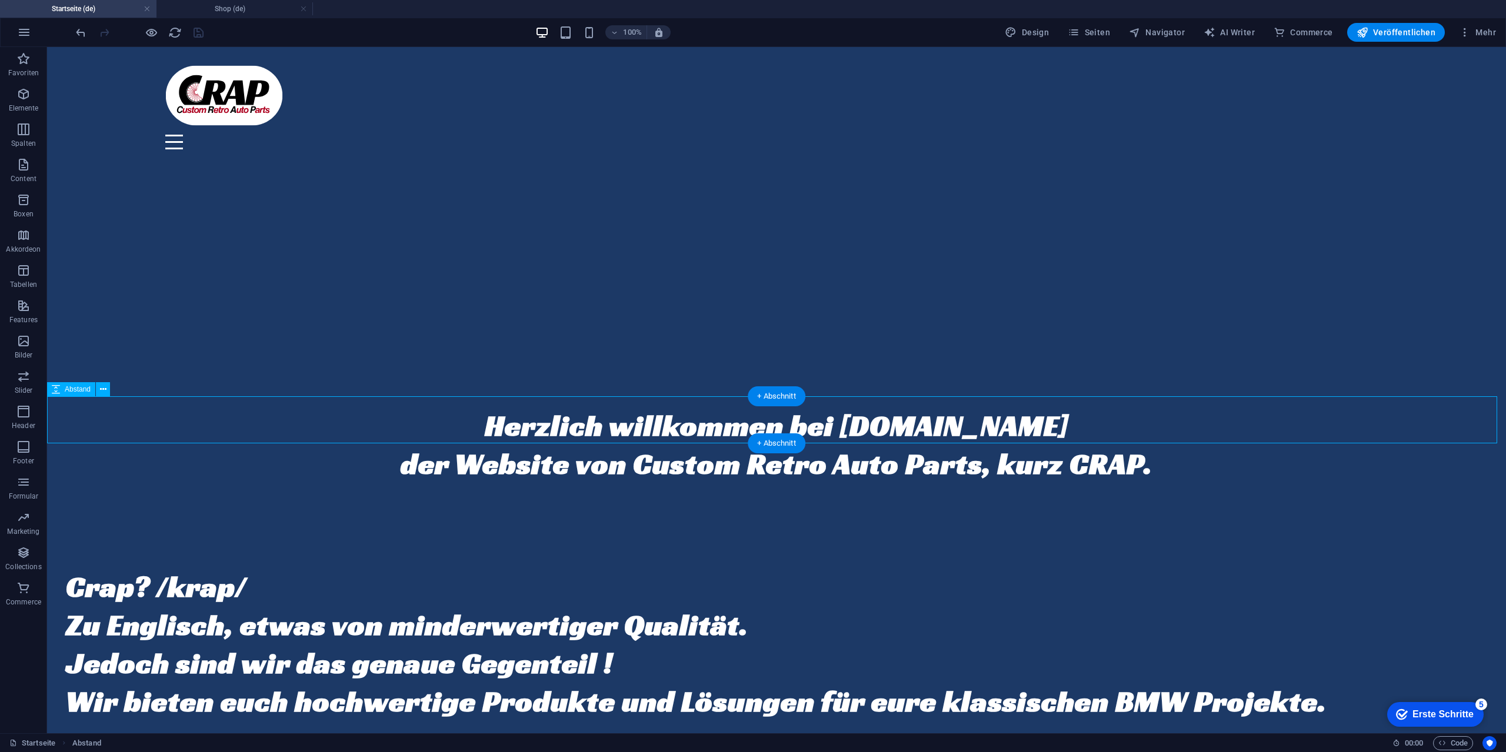
select select "px"
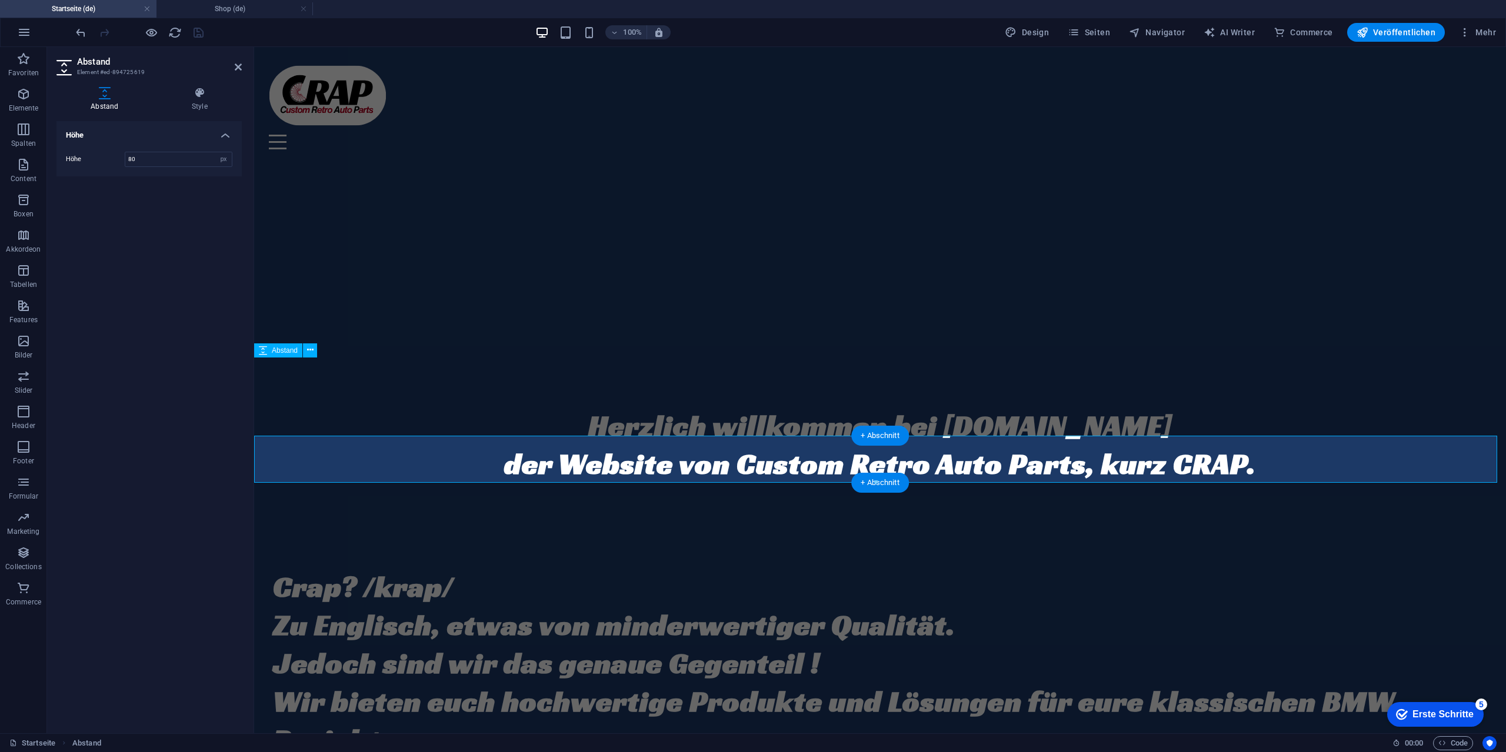
scroll to position [255, 0]
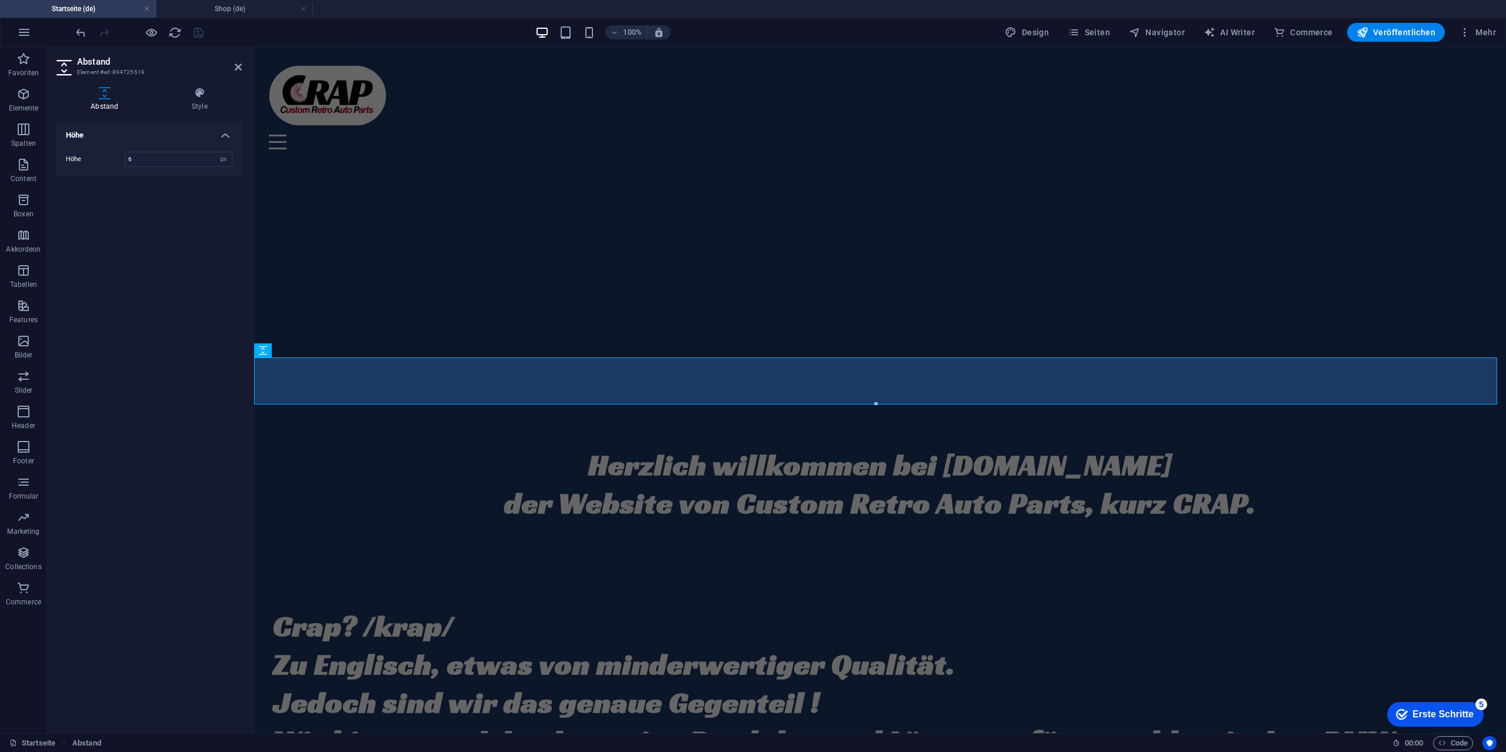
type input "60"
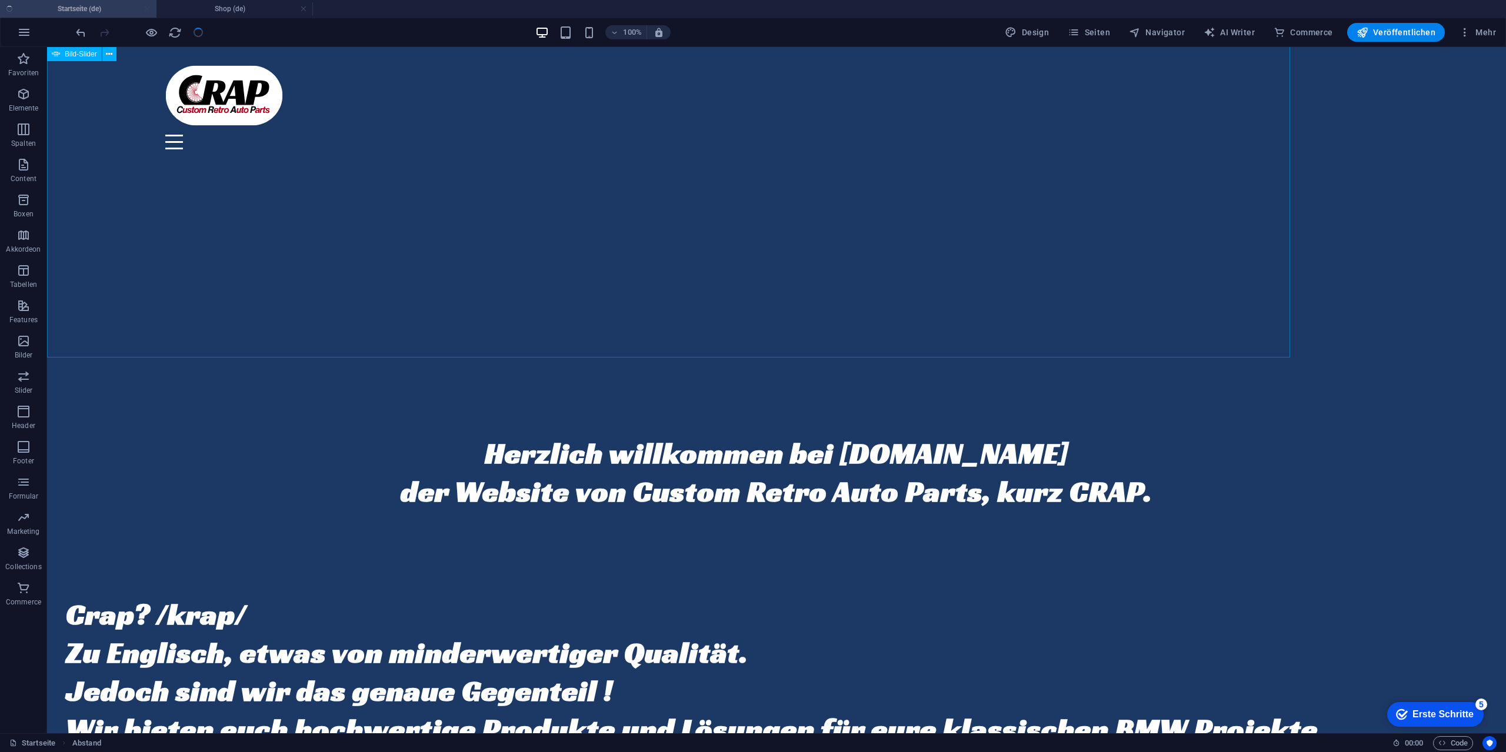
scroll to position [294, 0]
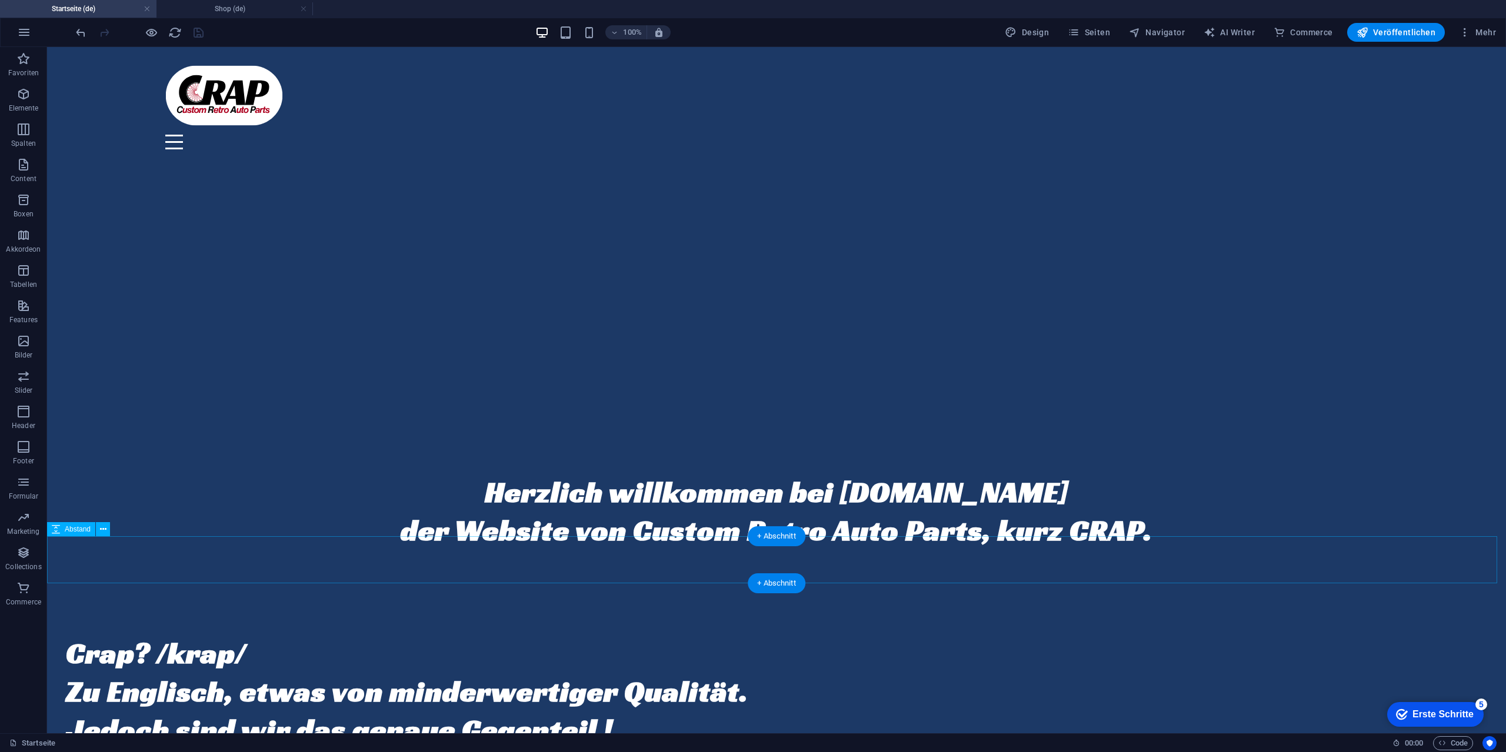
click at [582, 568] on div at bounding box center [776, 591] width 1459 height 47
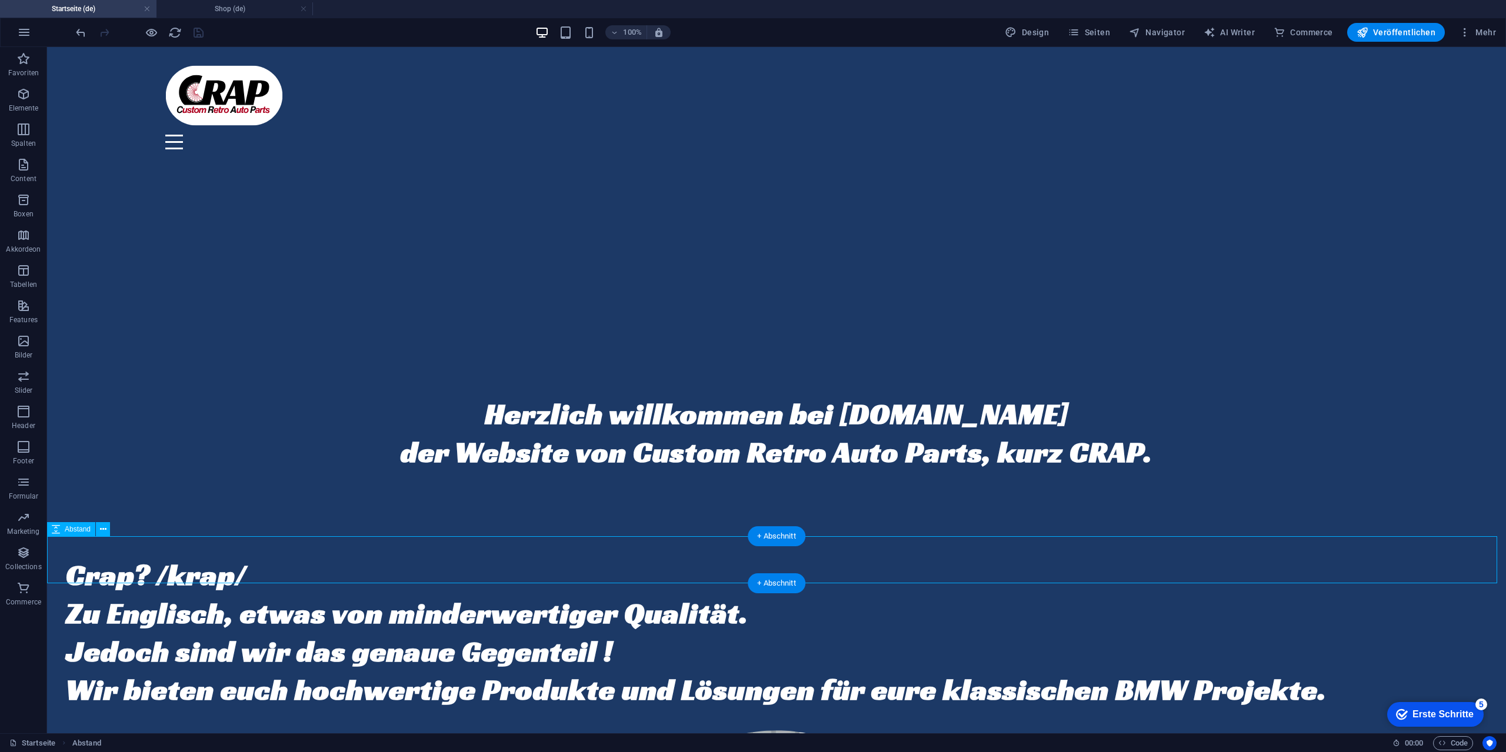
select select "px"
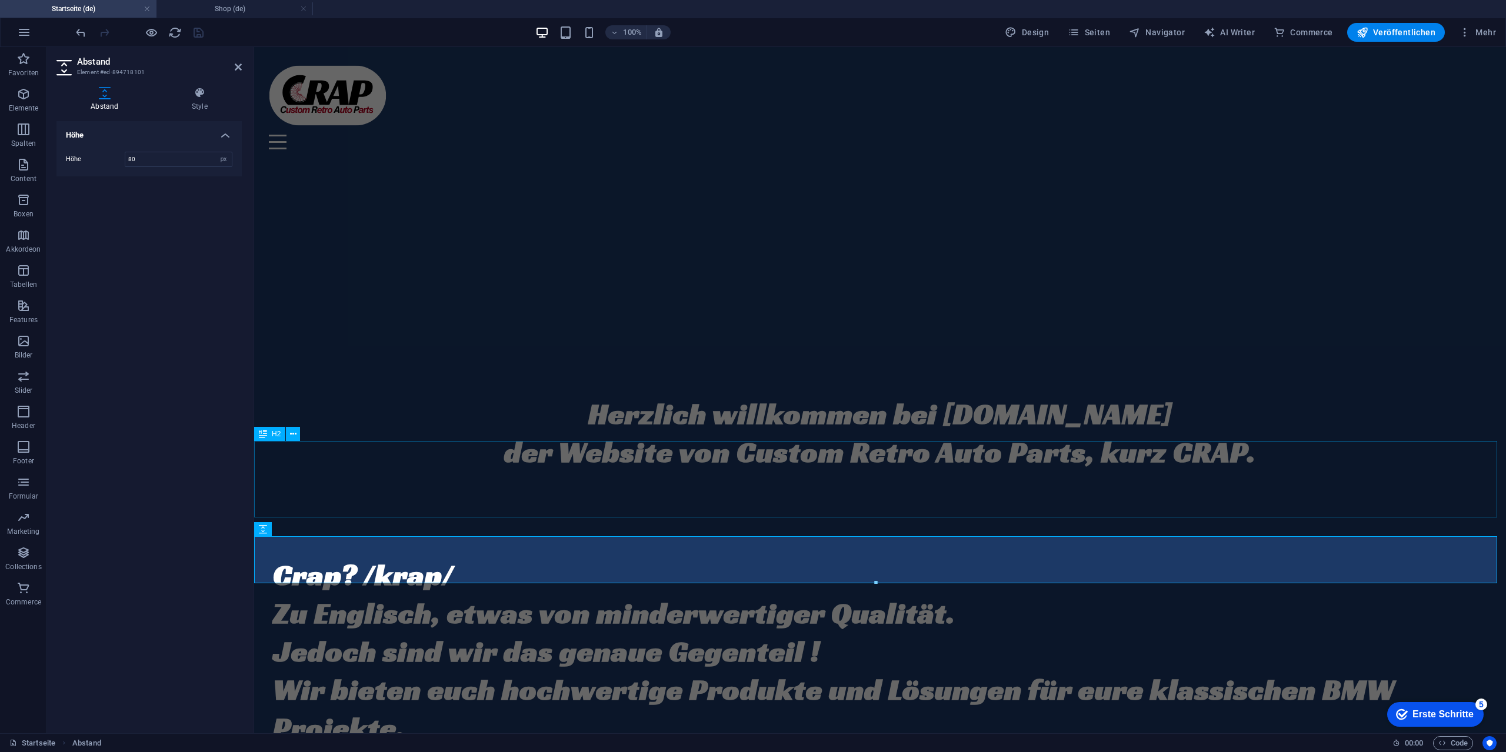
scroll to position [255, 0]
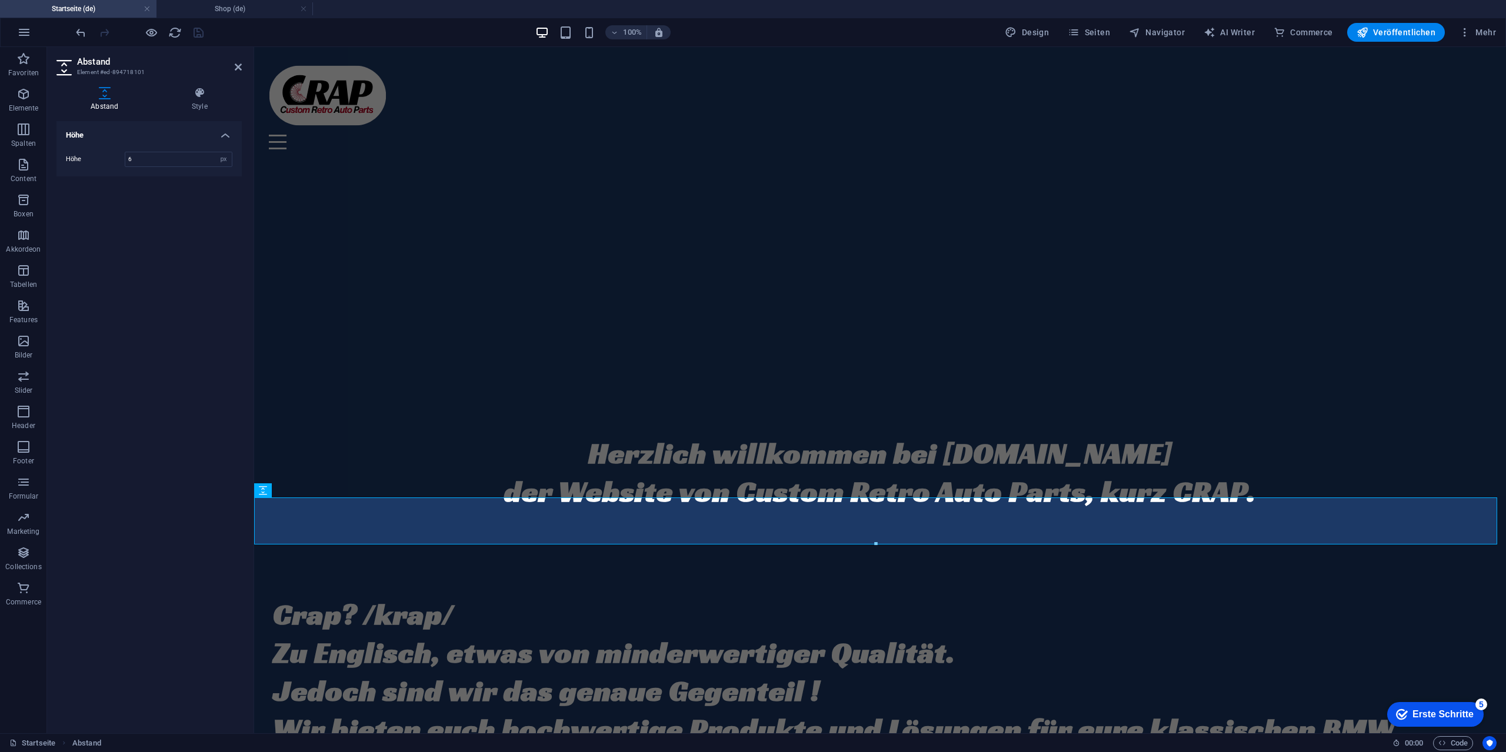
type input "60"
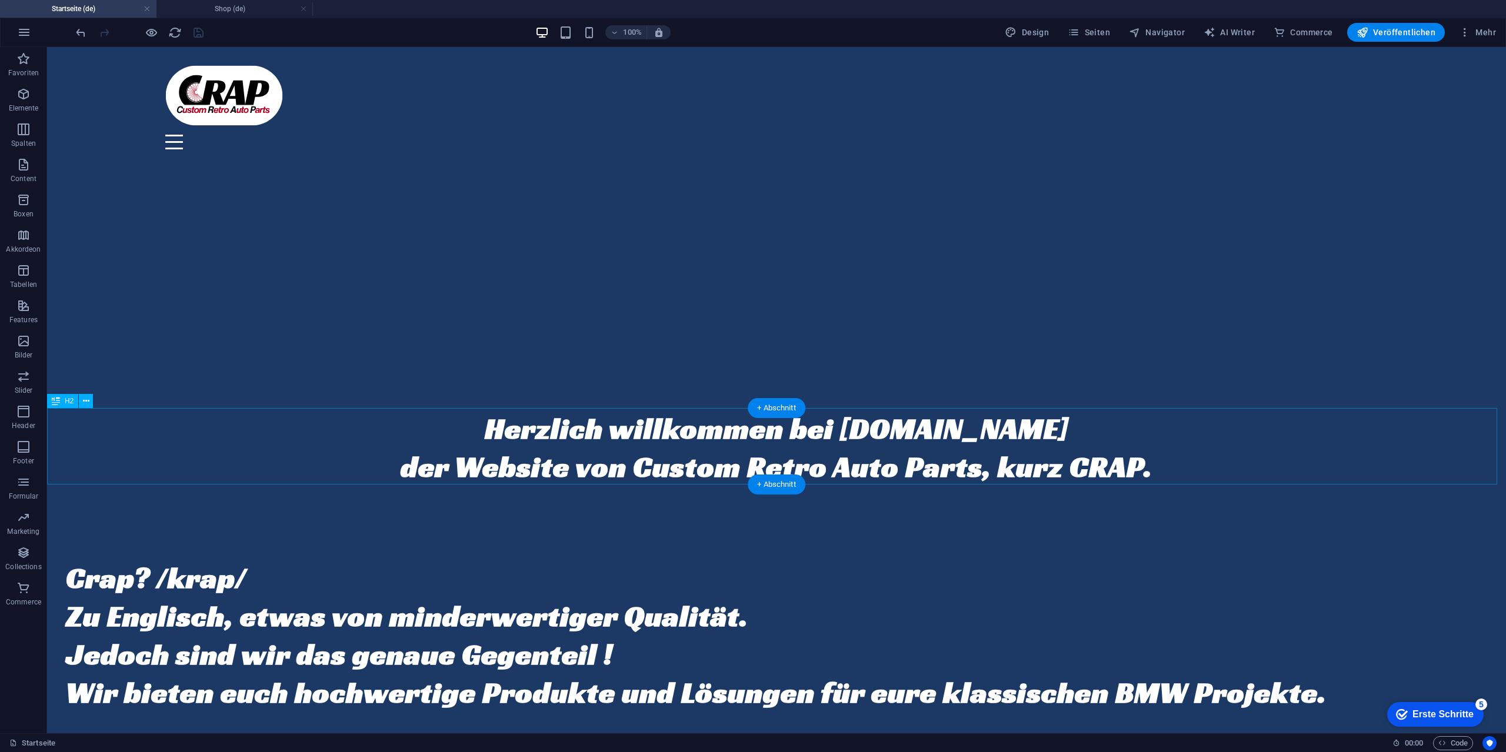
scroll to position [588, 0]
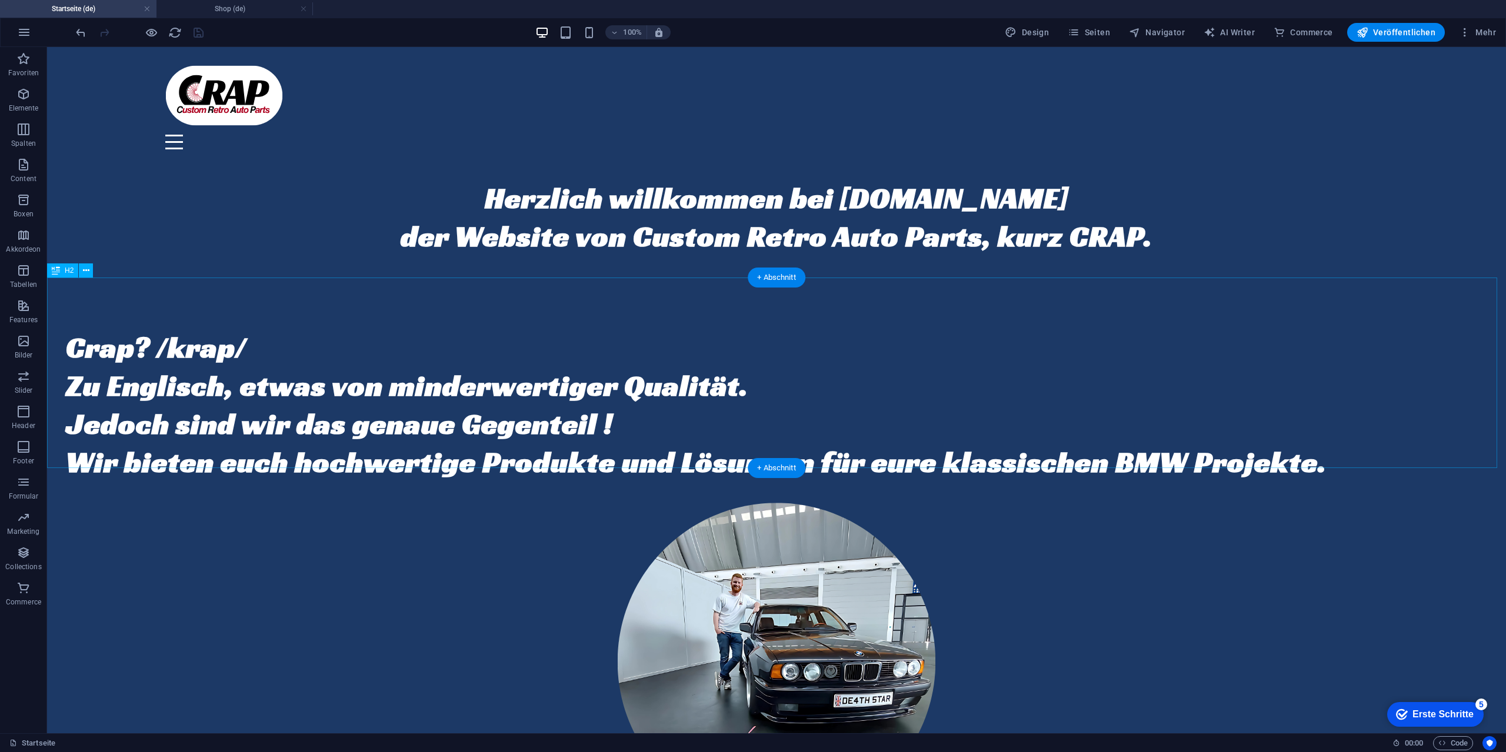
click at [68, 351] on div "Crap? /krap/ Zu Englisch, etwas von minderwertiger Qualität. Jedoch sind wir da…" at bounding box center [776, 404] width 1459 height 191
select select "rem"
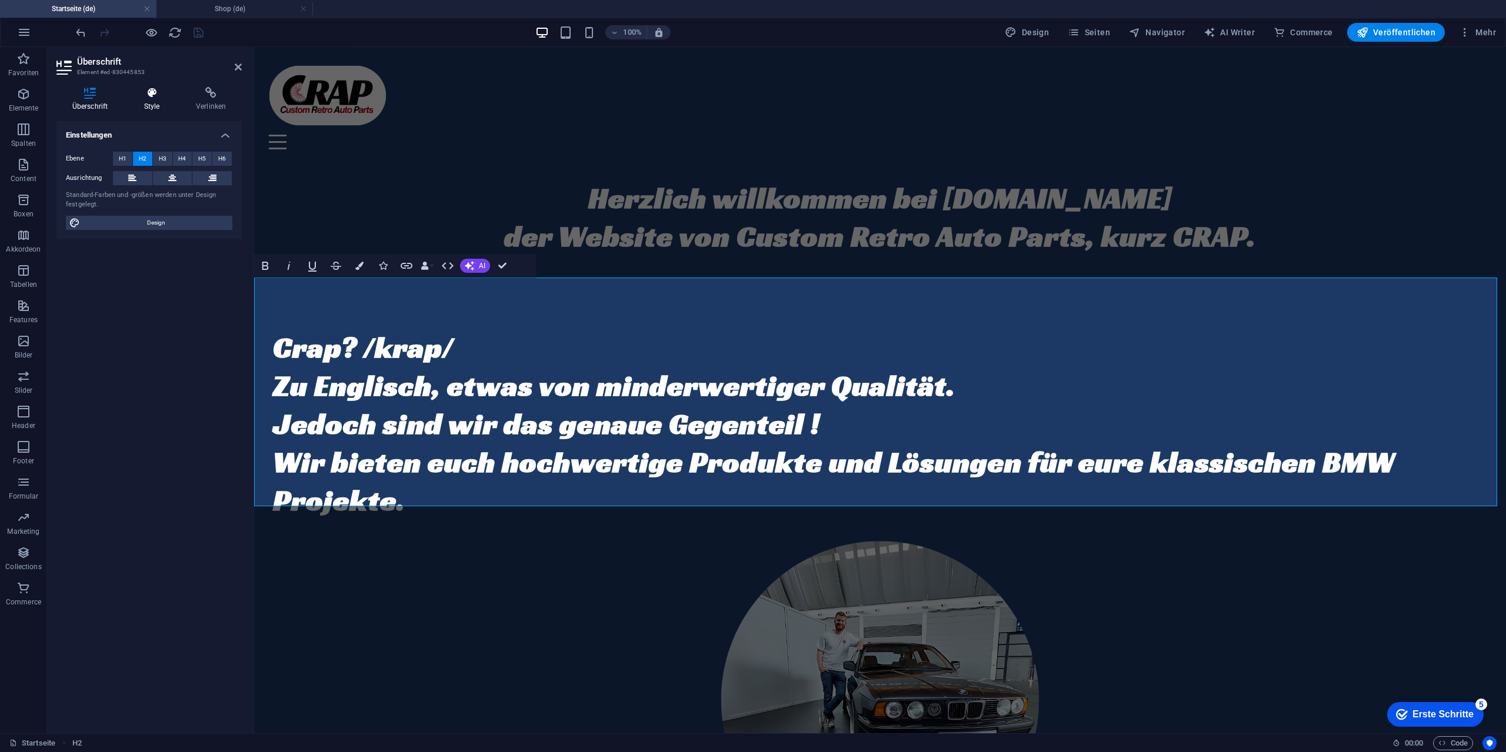
click at [152, 96] on icon at bounding box center [151, 93] width 47 height 12
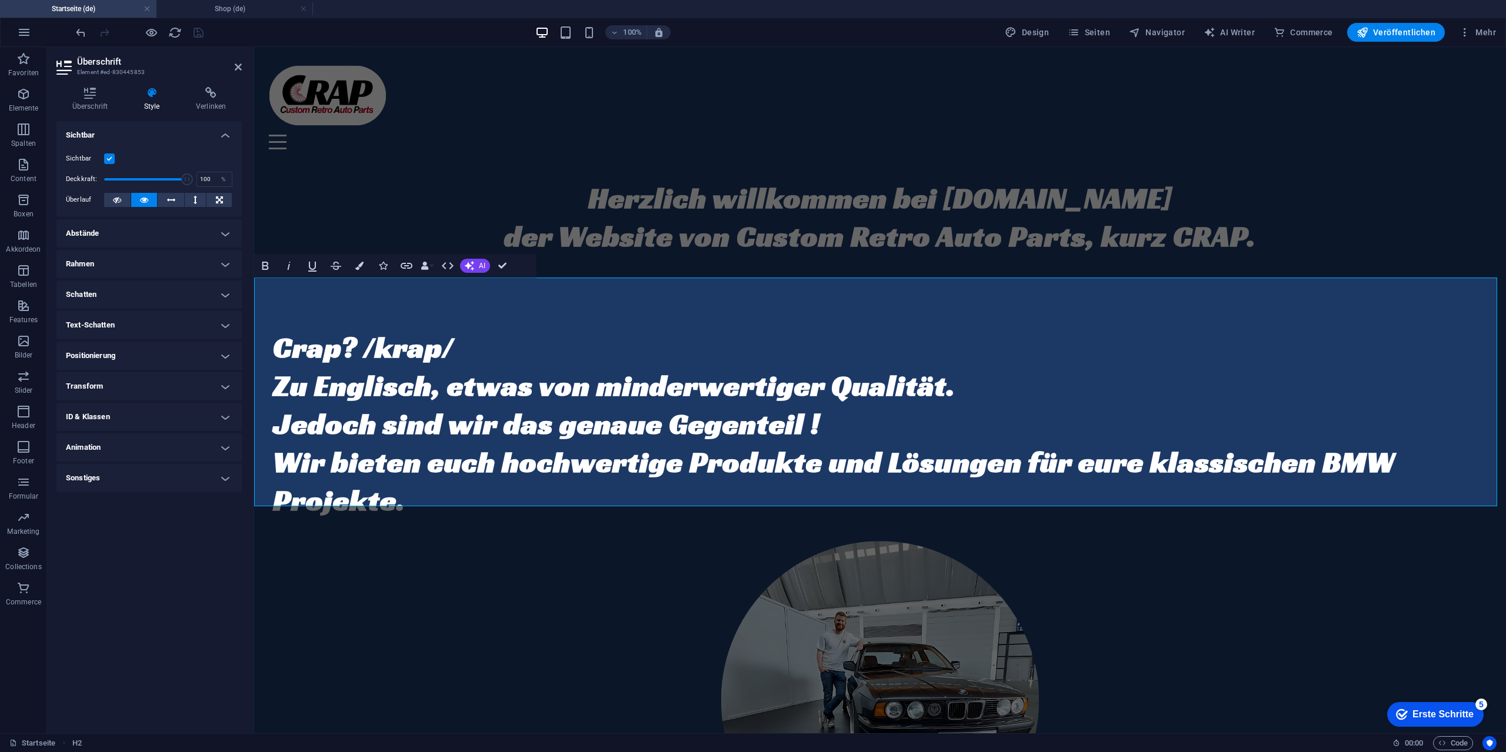
click at [140, 230] on h4 "Abstände" at bounding box center [148, 233] width 185 height 28
drag, startPoint x: 131, startPoint y: 284, endPoint x: 95, endPoint y: 278, distance: 36.4
click at [95, 278] on div "Innenabstand 2 Standard px rem % vh vw Definiert Definiert" at bounding box center [149, 277] width 166 height 15
type input "4"
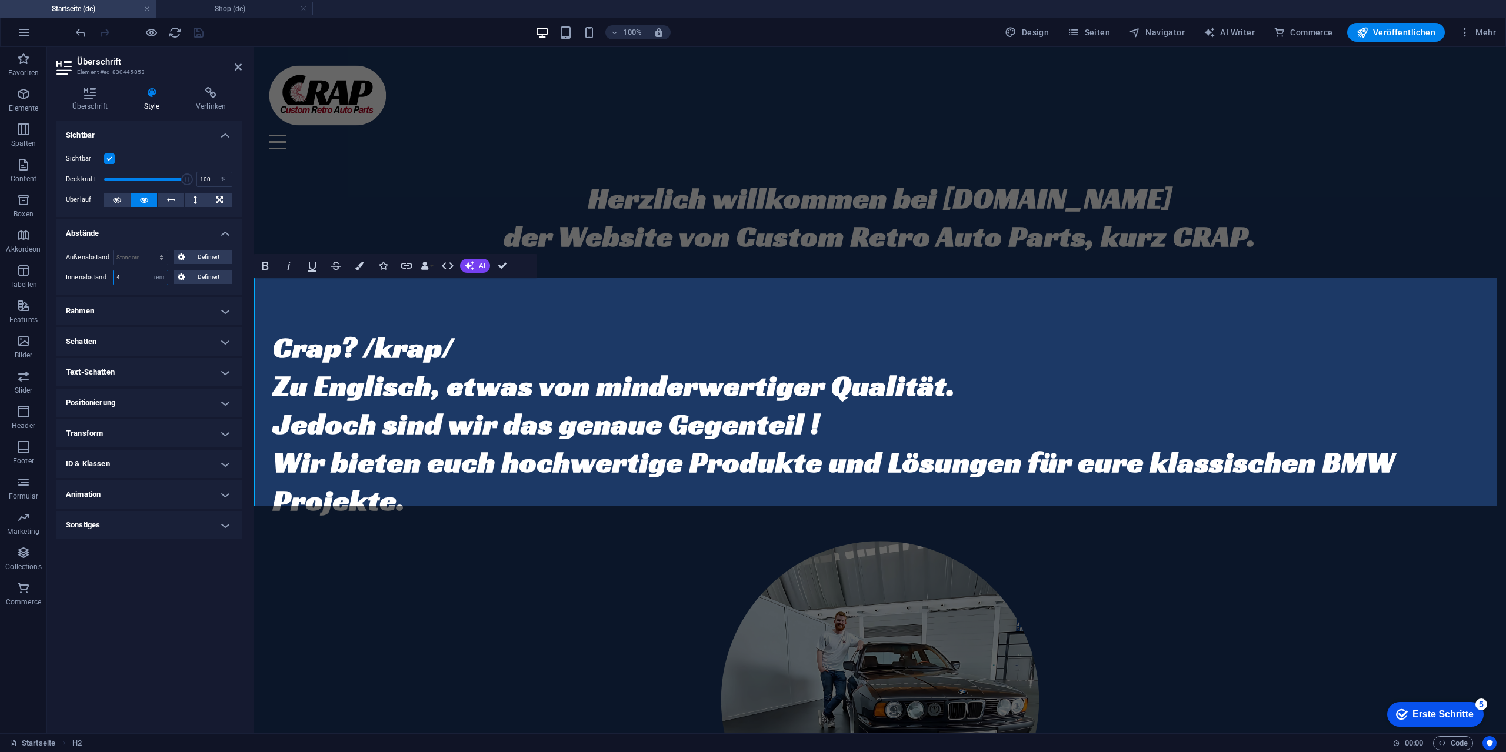
type input "4"
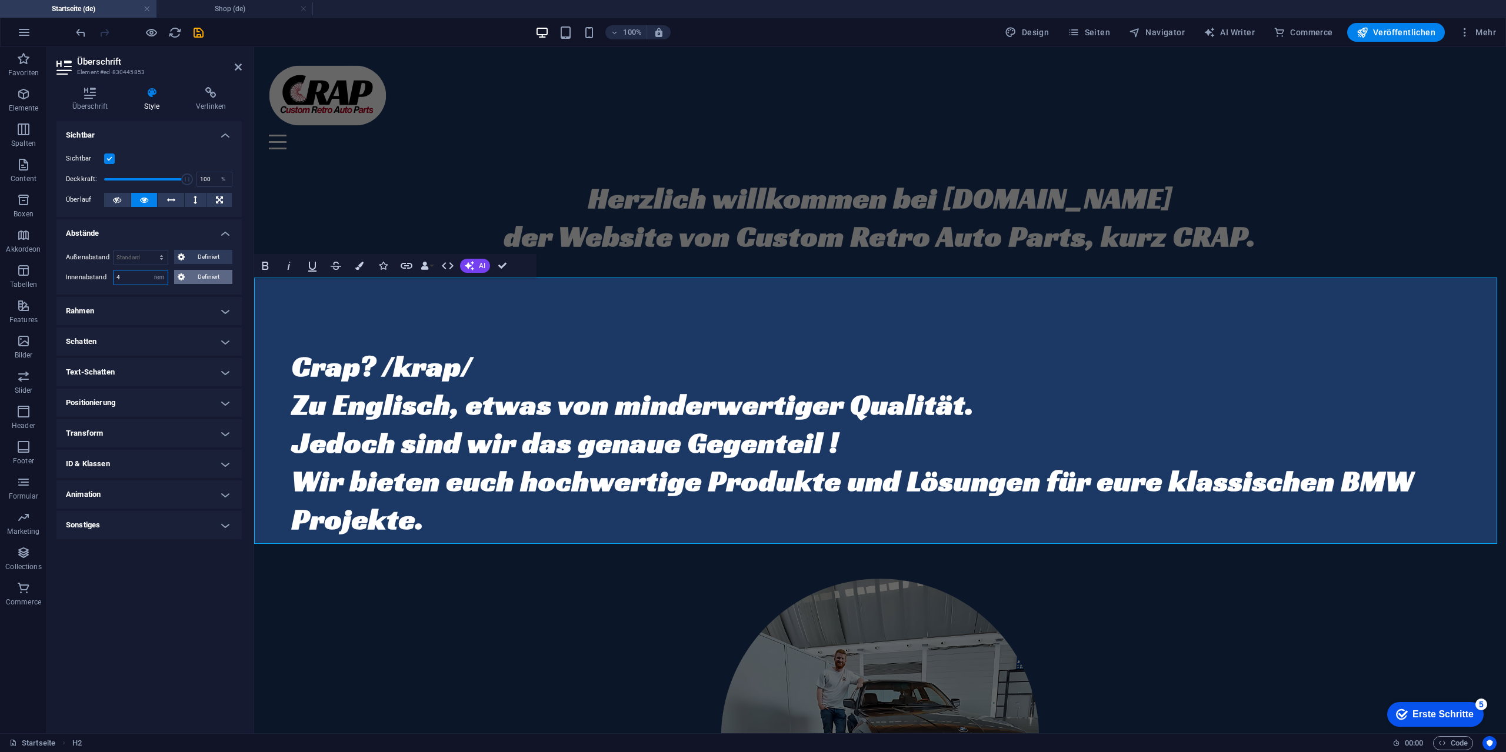
type input "4"
click at [206, 272] on span "Definiert" at bounding box center [208, 277] width 41 height 14
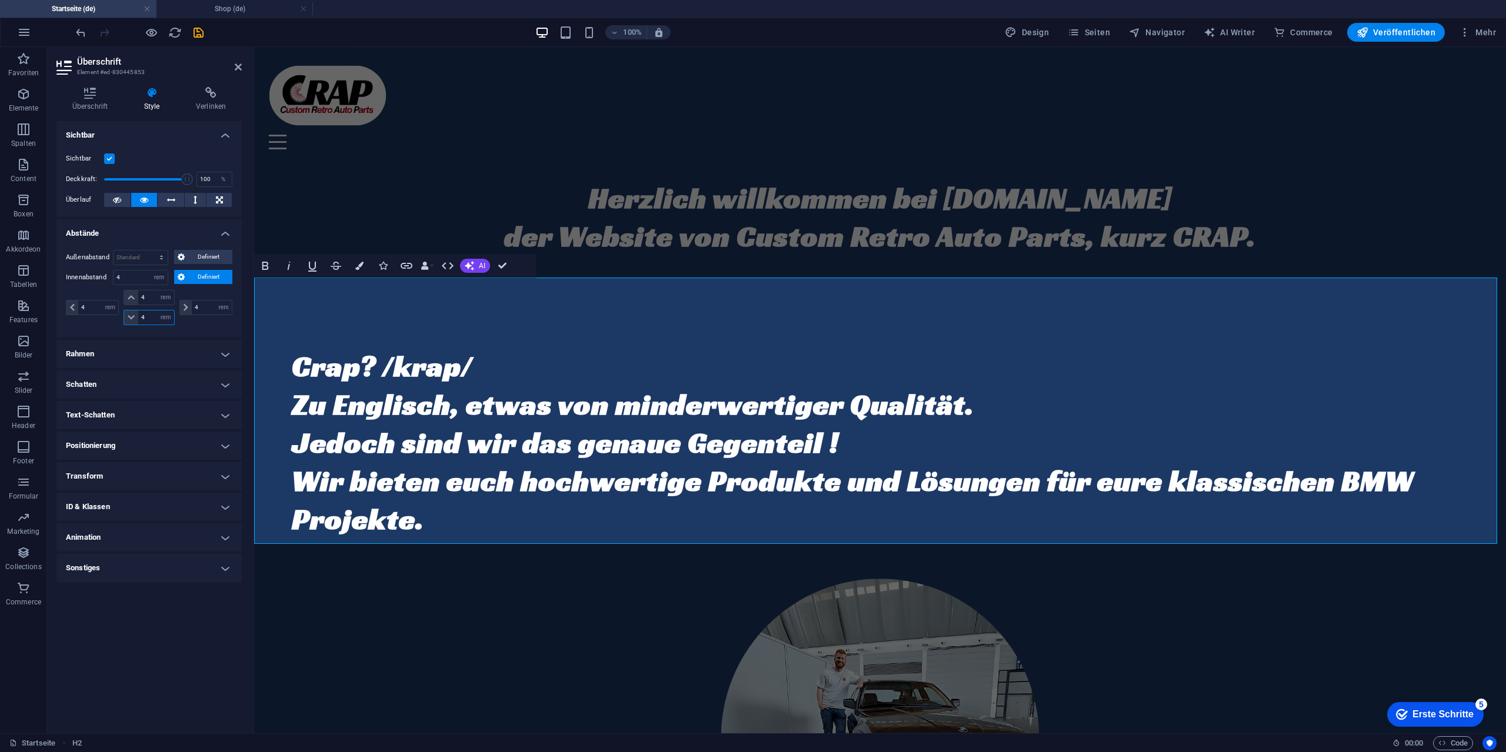
drag, startPoint x: 151, startPoint y: 313, endPoint x: 103, endPoint y: 315, distance: 47.7
click at [103, 315] on div "4 px rem % vh vw 4 px rem % vh vw 4 px rem % vh vw 4 px rem % vh vw" at bounding box center [149, 307] width 166 height 35
type input "2"
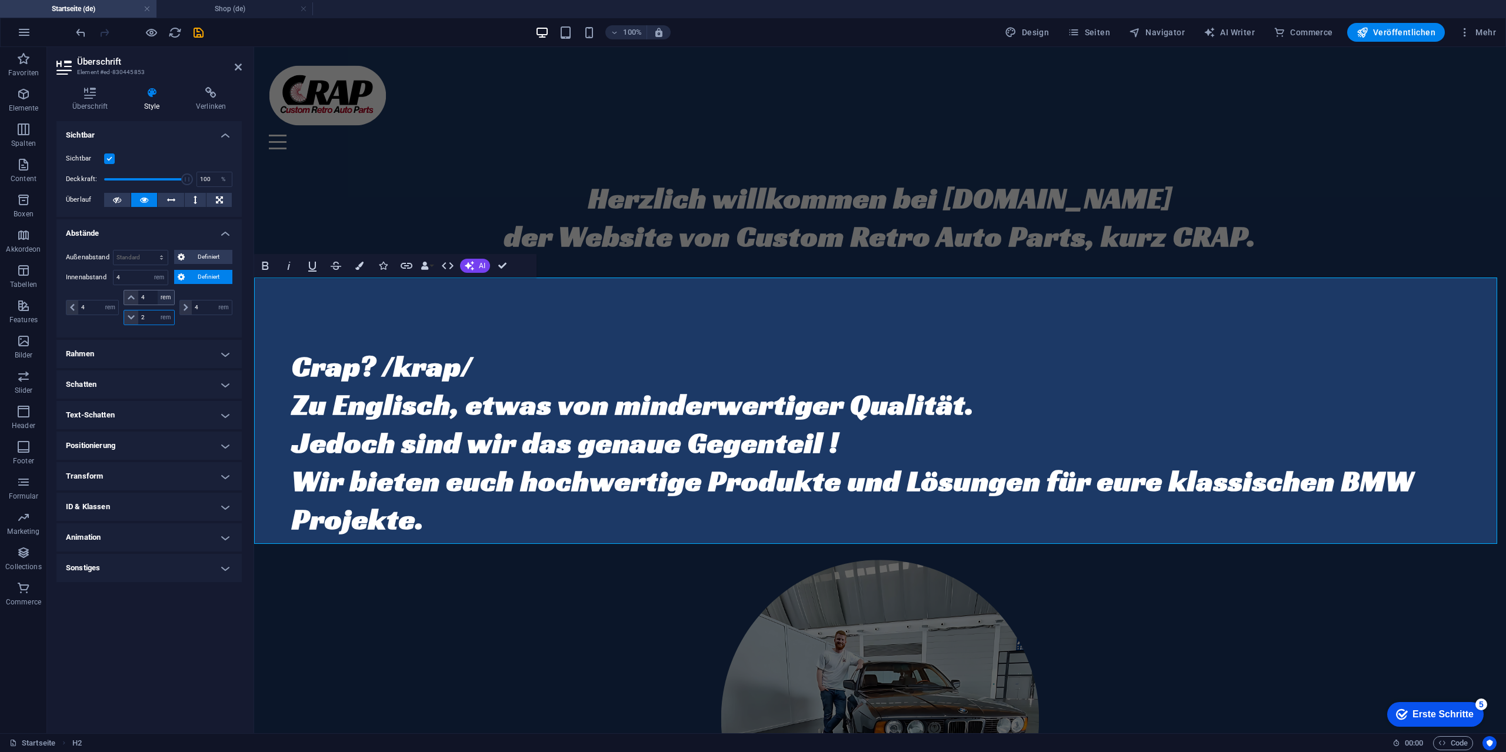
select select "DISABLED_OPTION_VALUE"
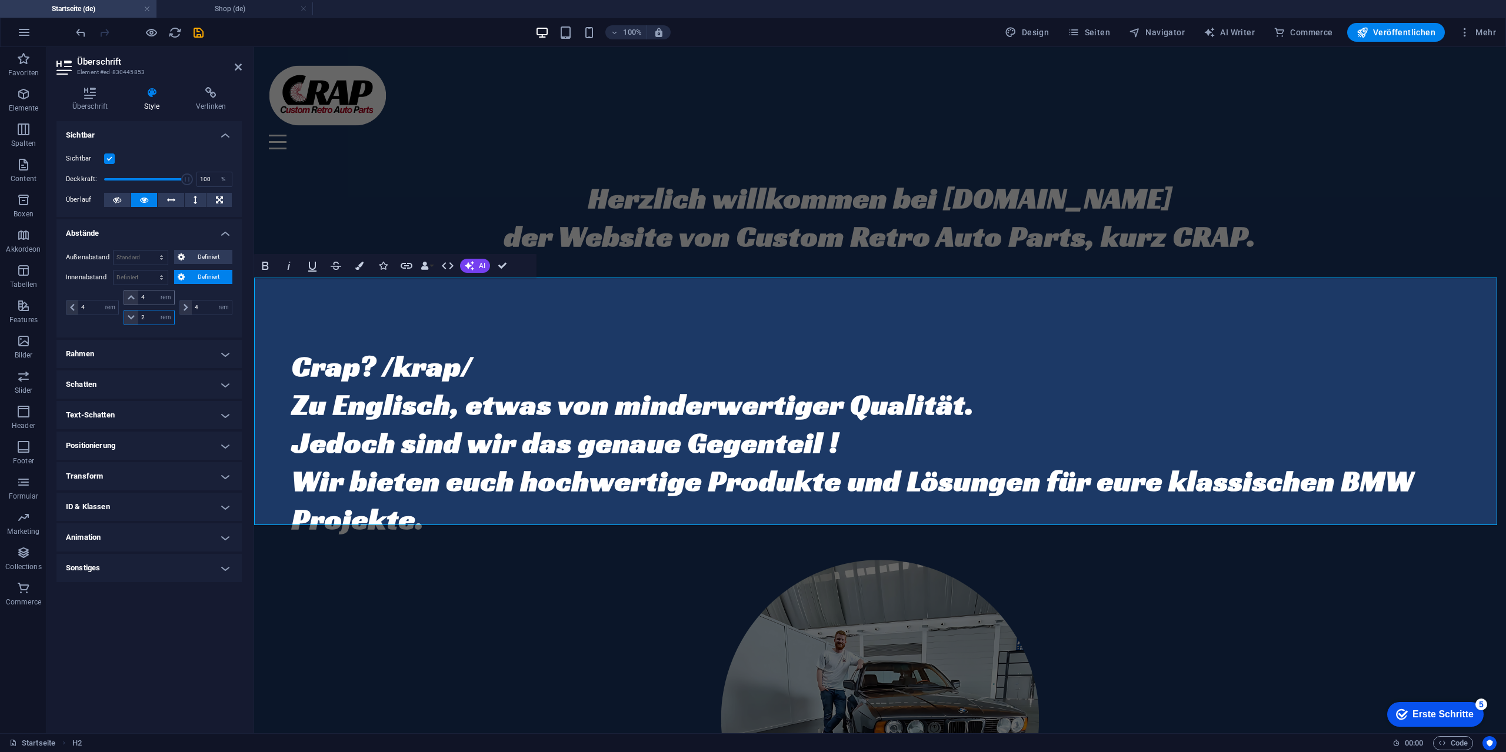
type input "2"
drag, startPoint x: 149, startPoint y: 299, endPoint x: 115, endPoint y: 295, distance: 34.4
click at [115, 295] on div "4 px rem % vh vw 4 px rem % vh vw 2 px rem % vh vw 4 px rem % vh vw" at bounding box center [149, 307] width 166 height 35
type input "2"
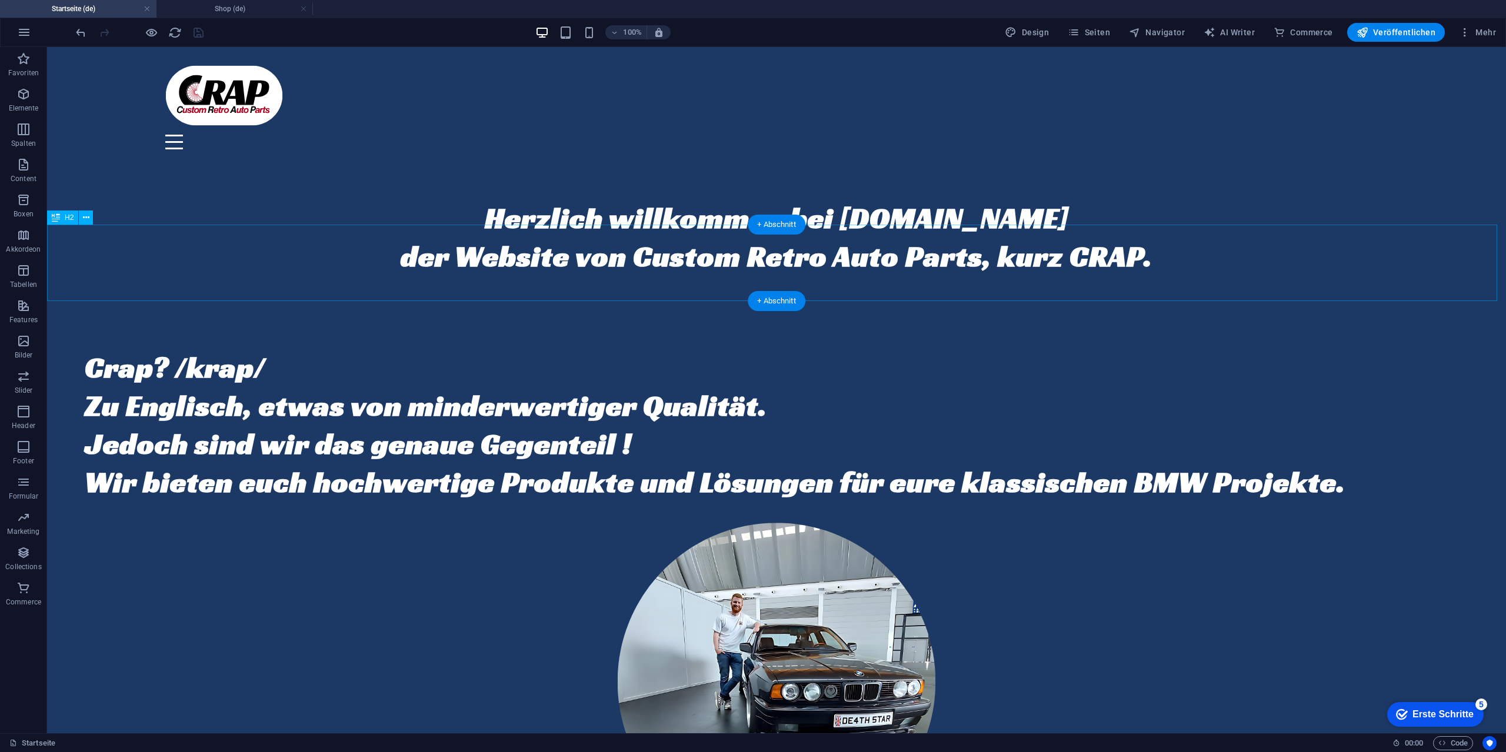
scroll to position [569, 0]
click at [463, 364] on div "Crap? /krap/ Zu Englisch, etwas von minderwertiger Qualität. Jedoch sind wir da…" at bounding box center [776, 424] width 1459 height 191
select select "rem"
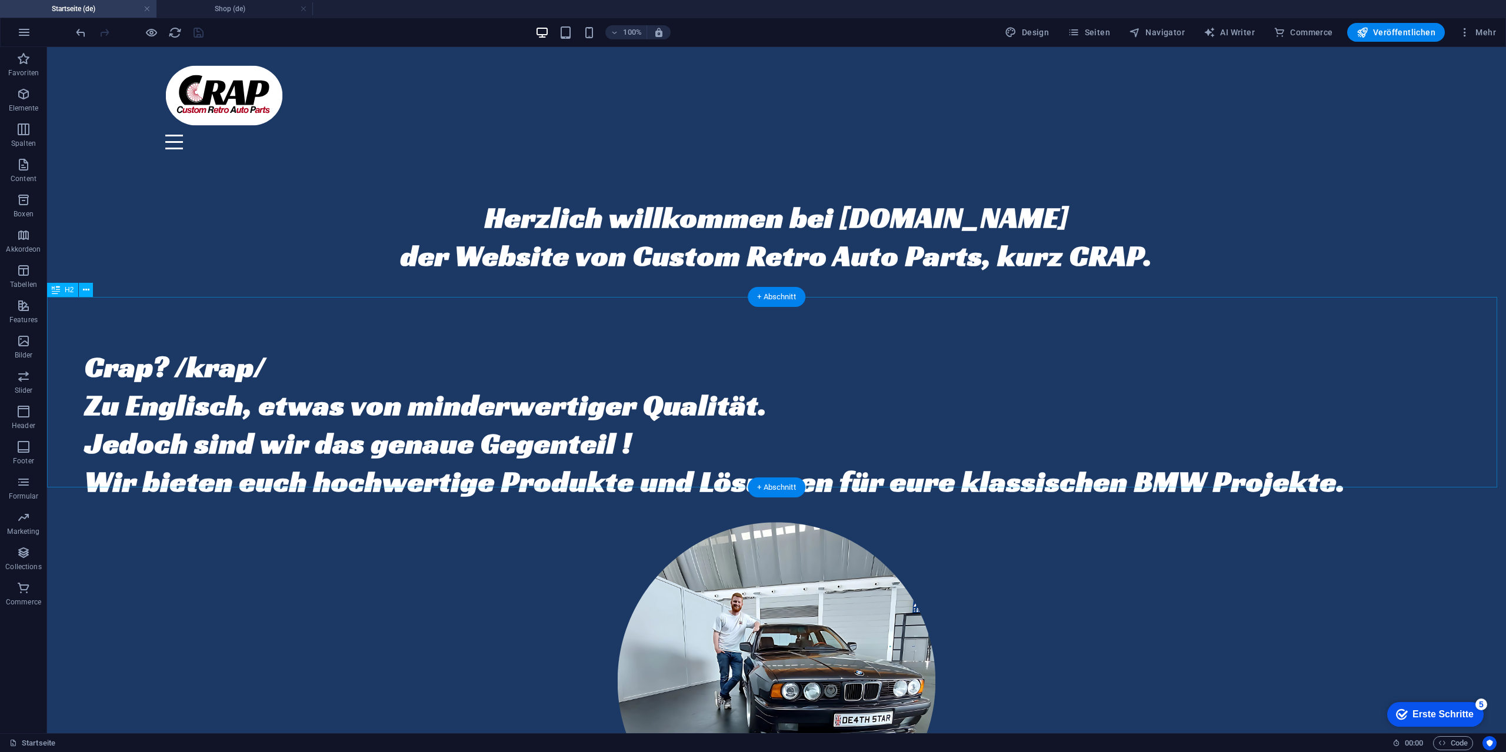
select select "rem"
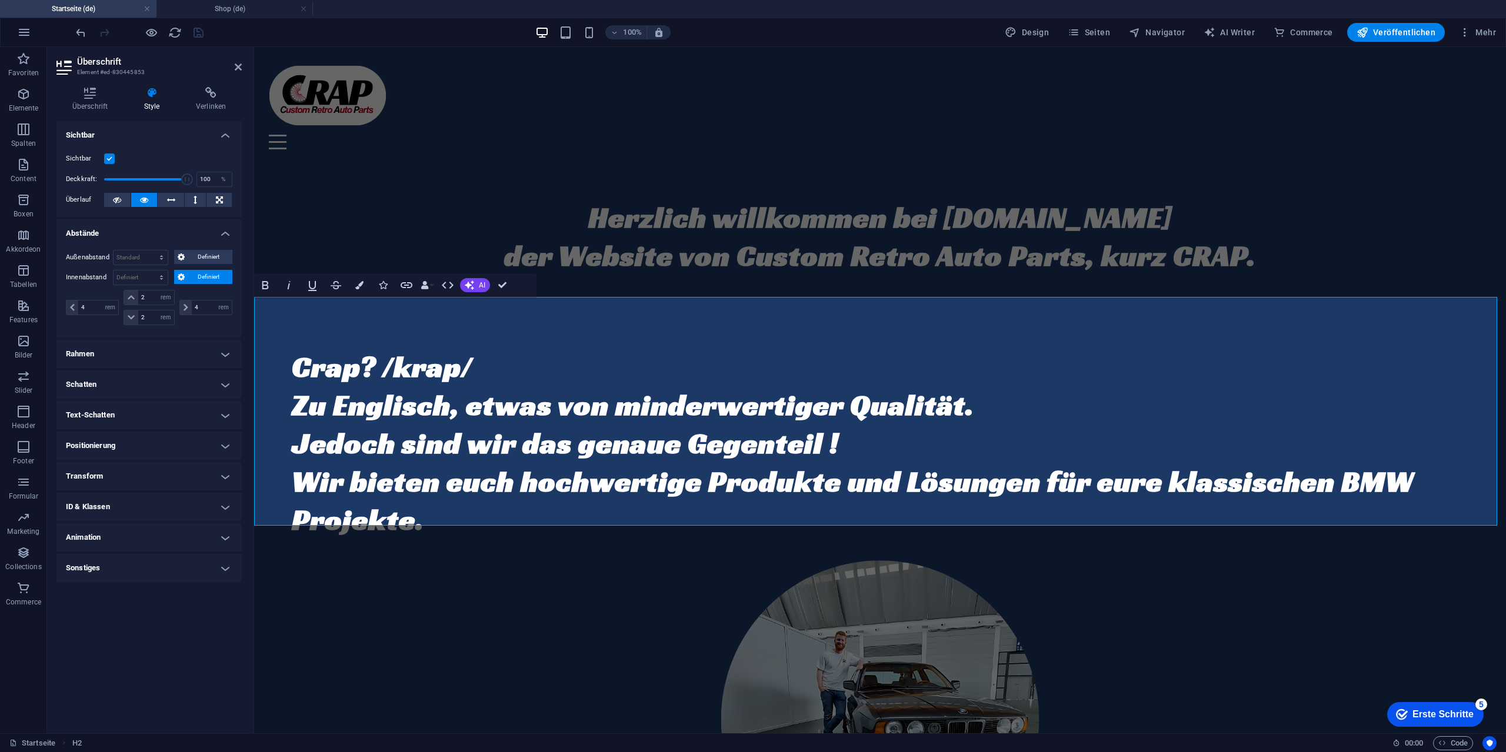
scroll to position [491, 0]
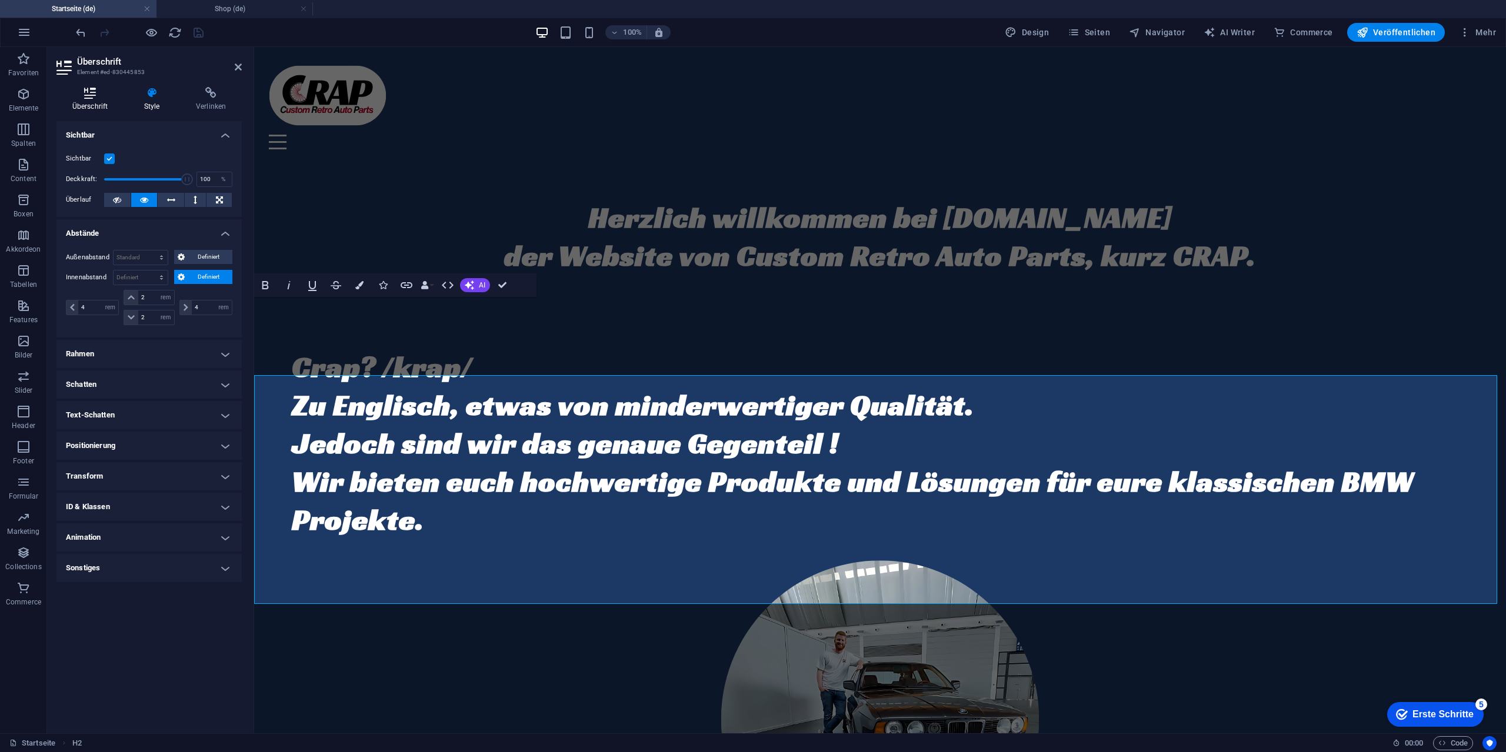
click at [76, 104] on h4 "Überschrift" at bounding box center [92, 99] width 72 height 25
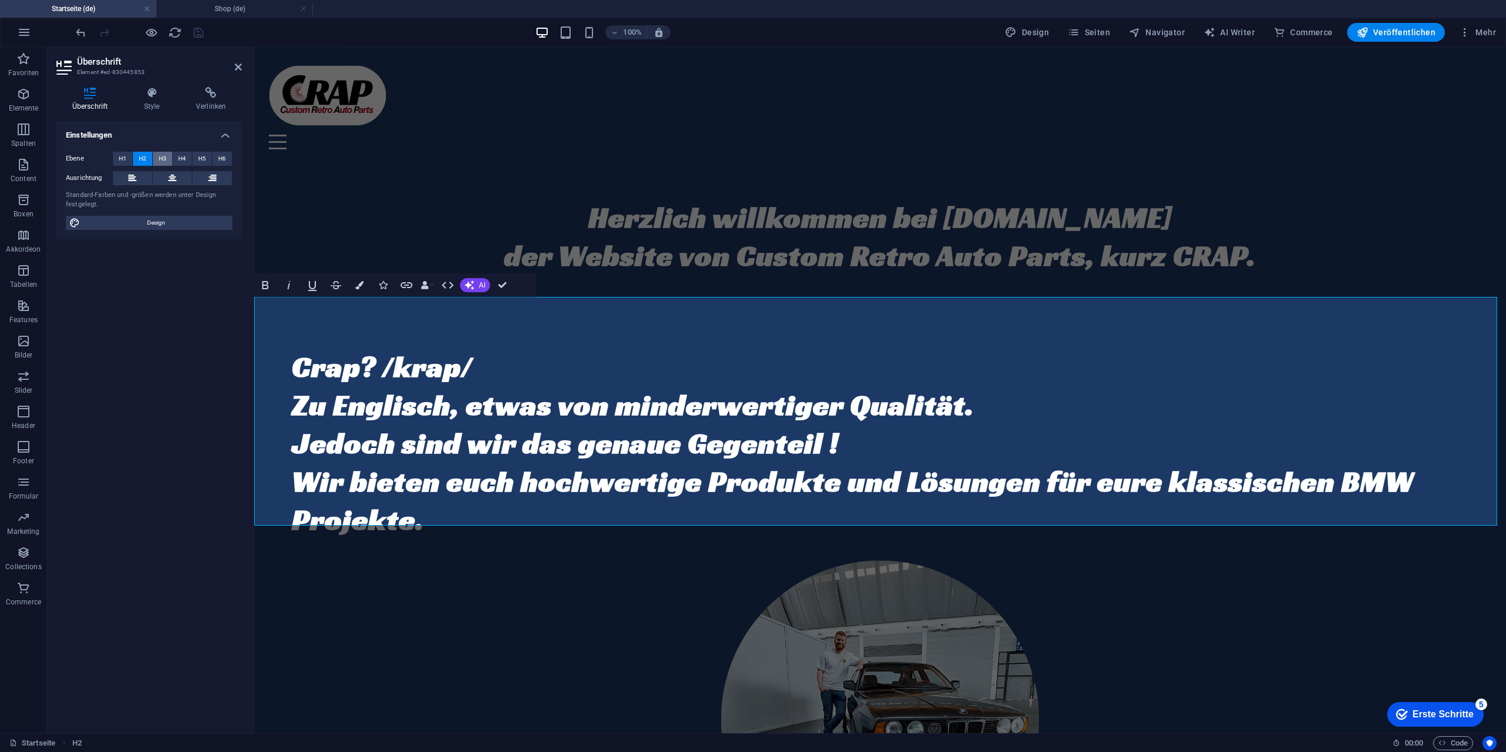
click at [161, 161] on span "H3" at bounding box center [163, 159] width 8 height 14
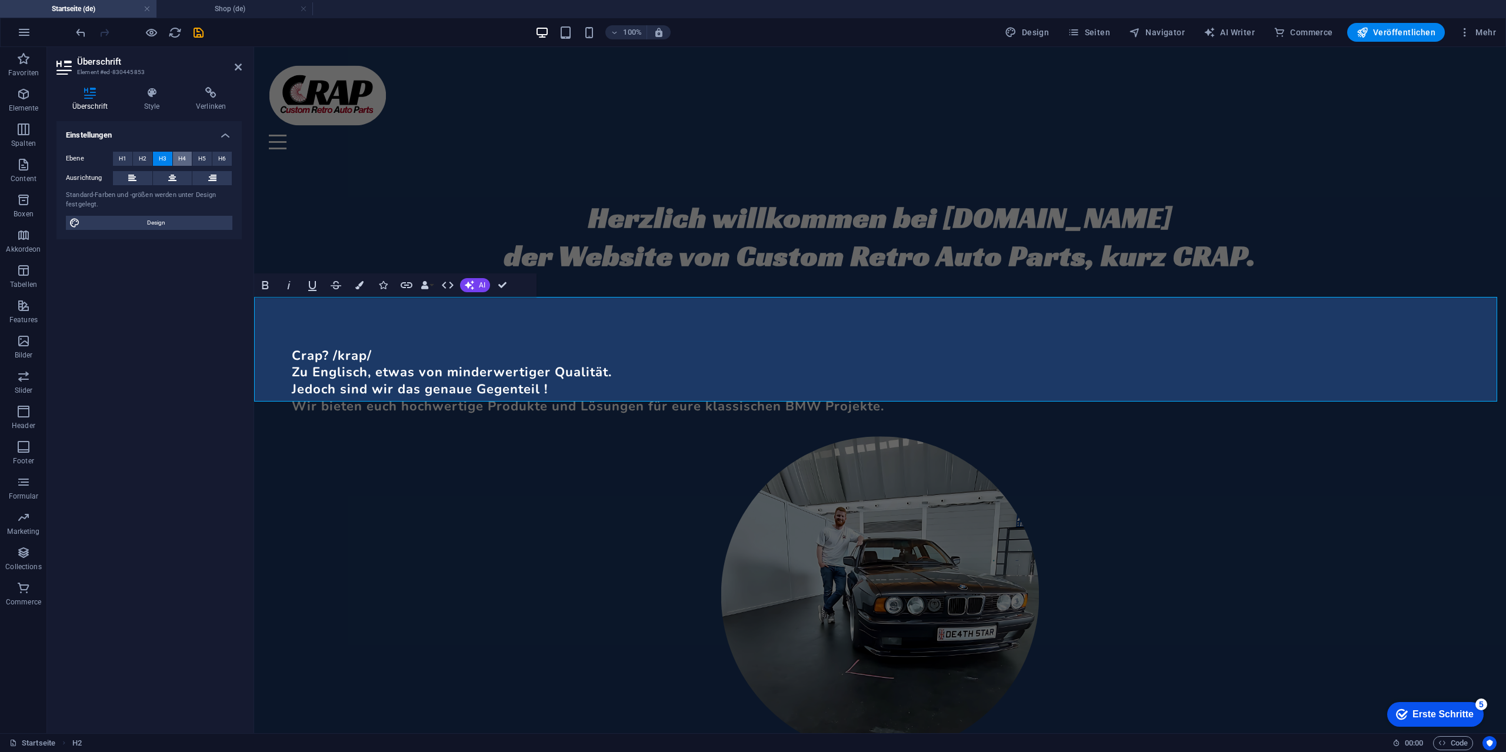
click at [181, 159] on span "H4" at bounding box center [182, 159] width 8 height 14
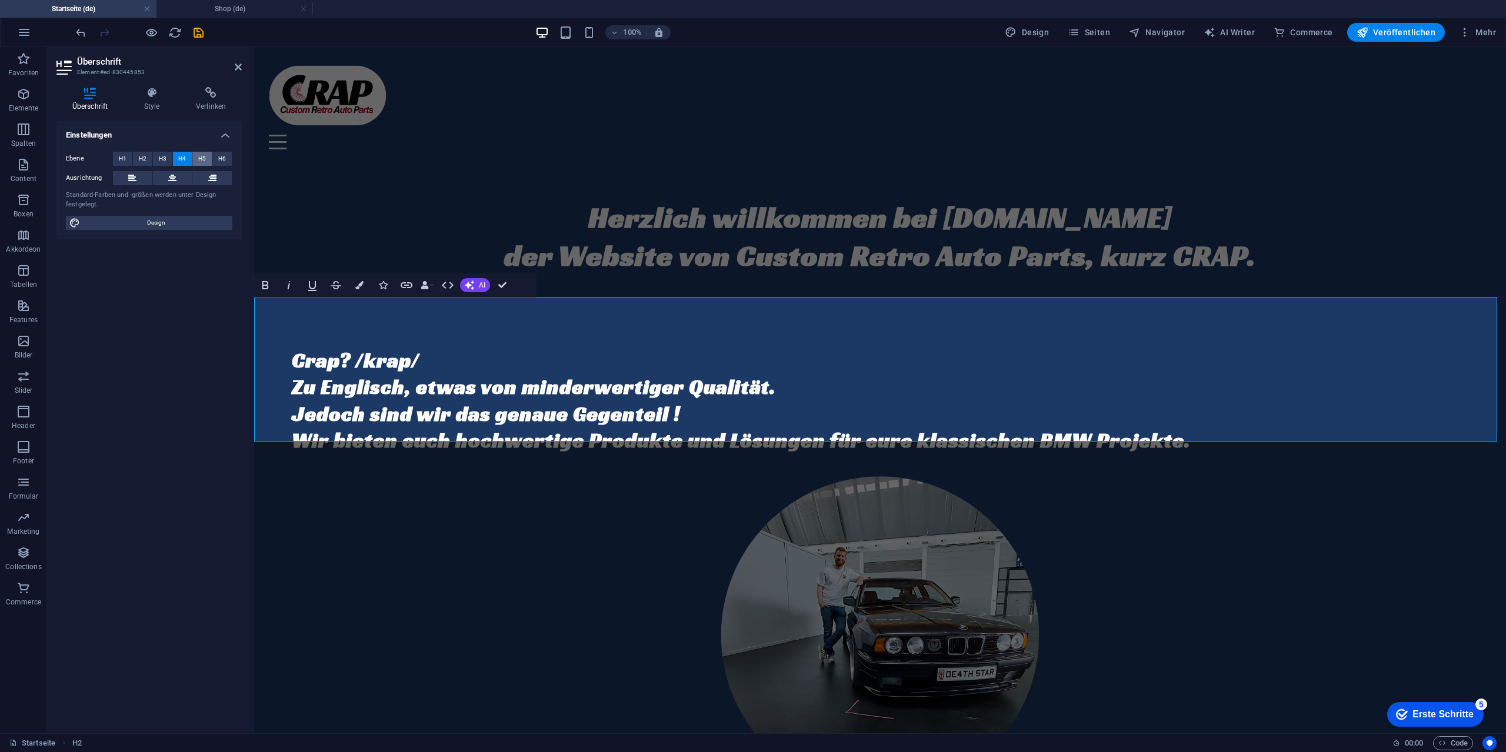
click at [209, 156] on button "H5" at bounding box center [201, 159] width 19 height 14
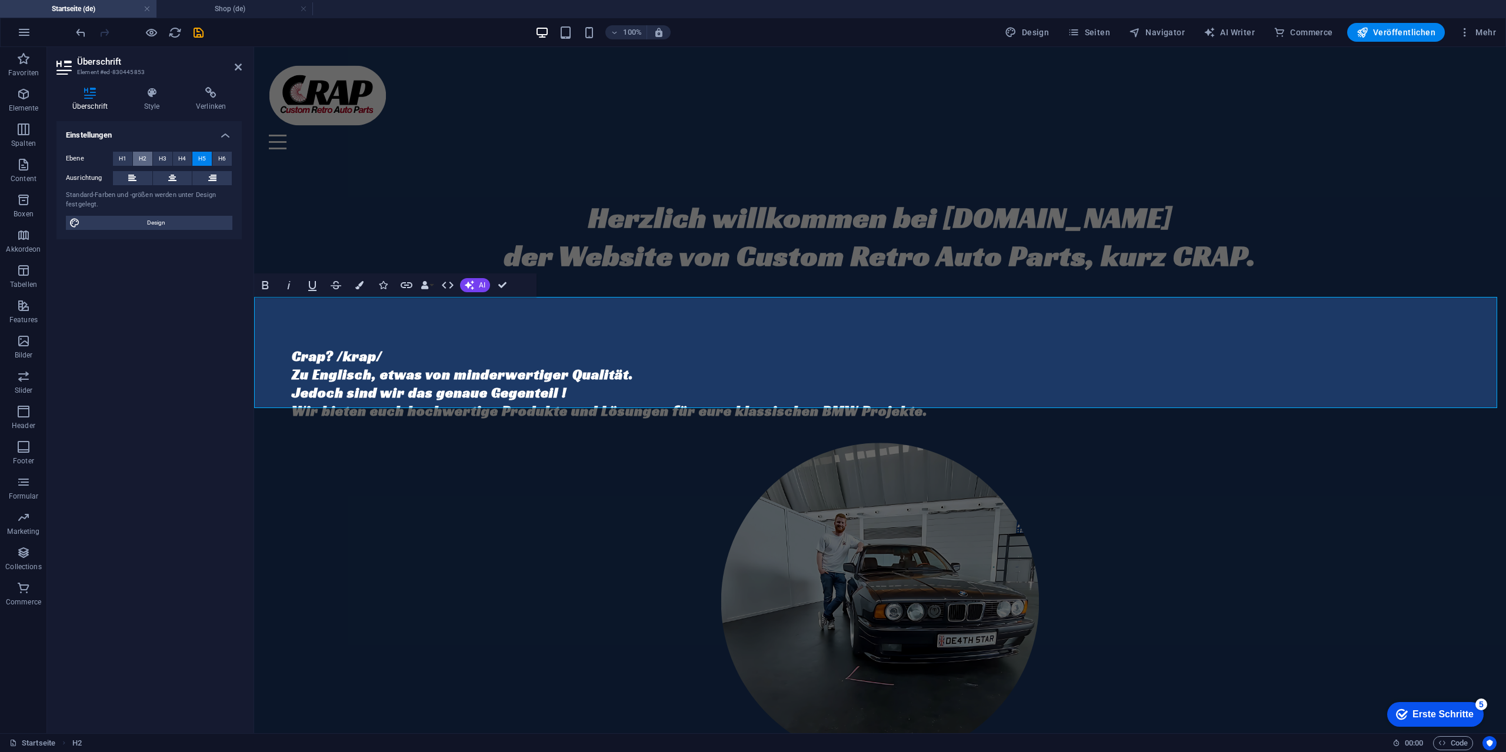
click at [145, 156] on span "H2" at bounding box center [143, 159] width 8 height 14
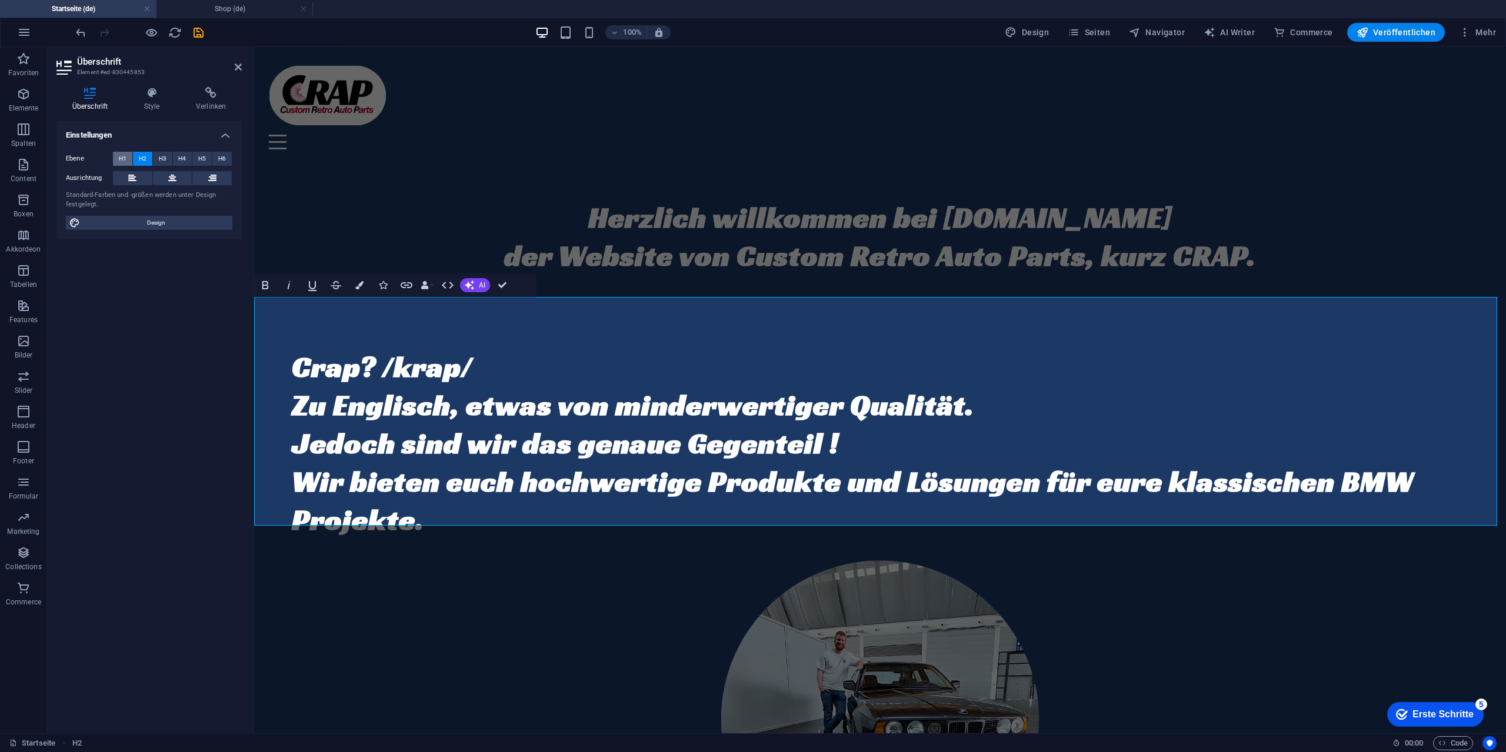
click at [124, 159] on span "H1" at bounding box center [123, 159] width 8 height 14
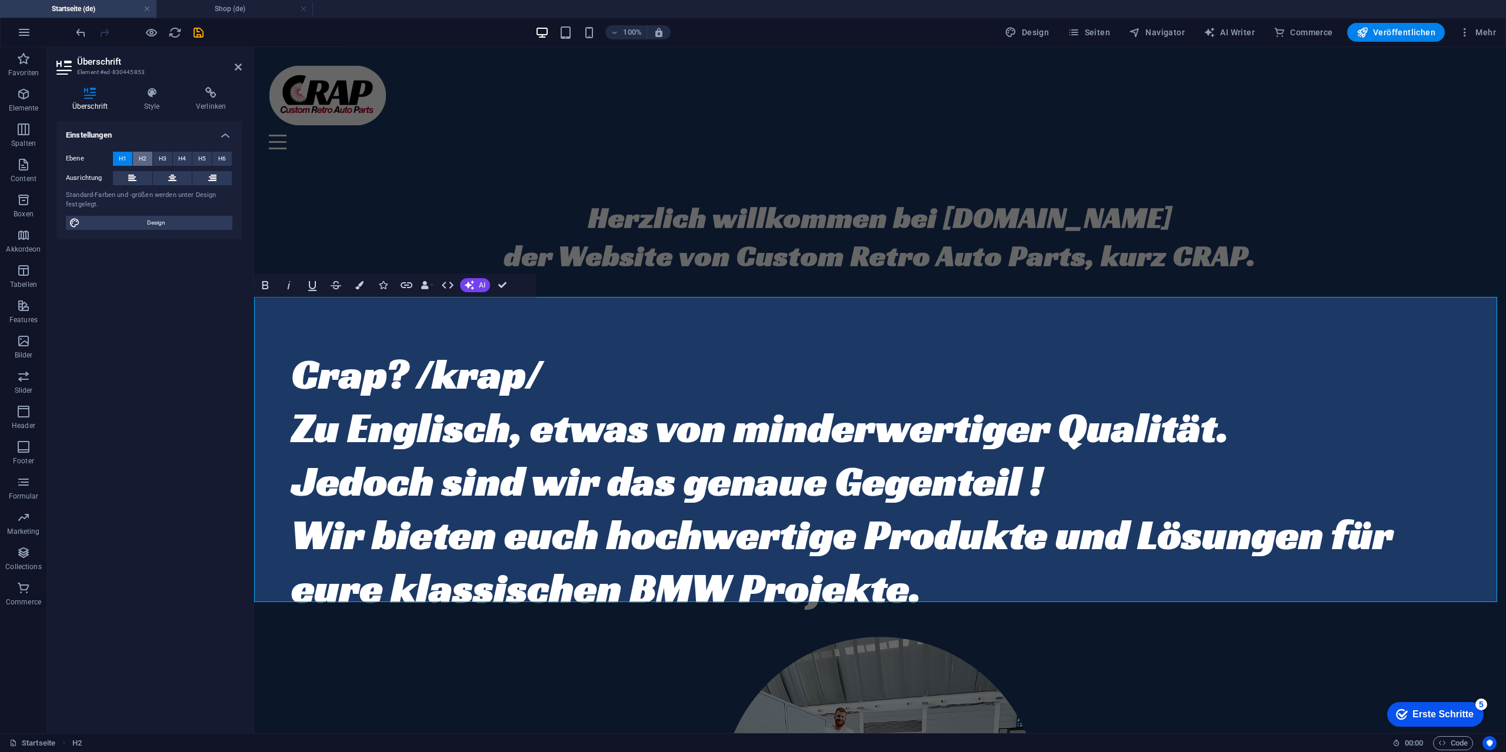
click at [142, 159] on span "H2" at bounding box center [143, 159] width 8 height 14
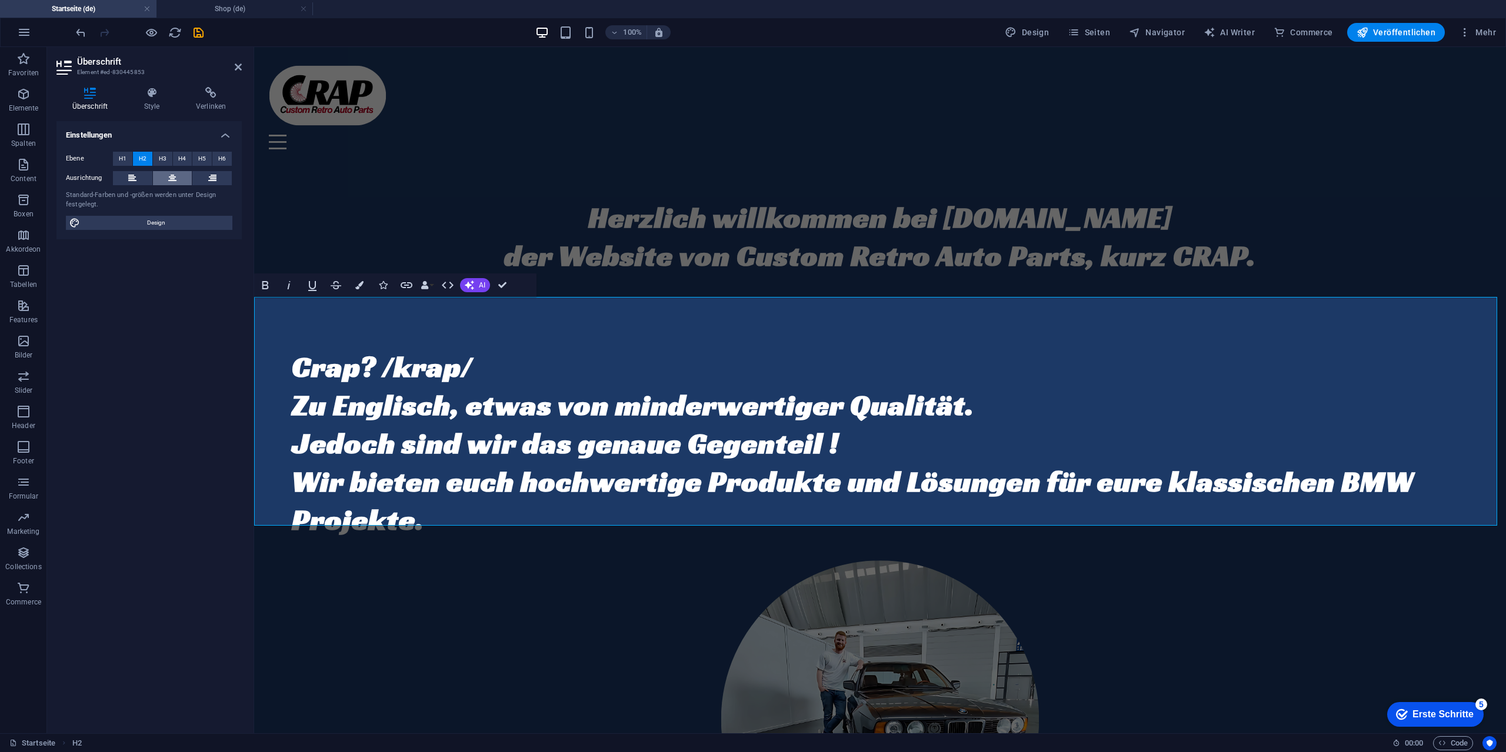
click at [171, 182] on icon at bounding box center [172, 178] width 8 height 14
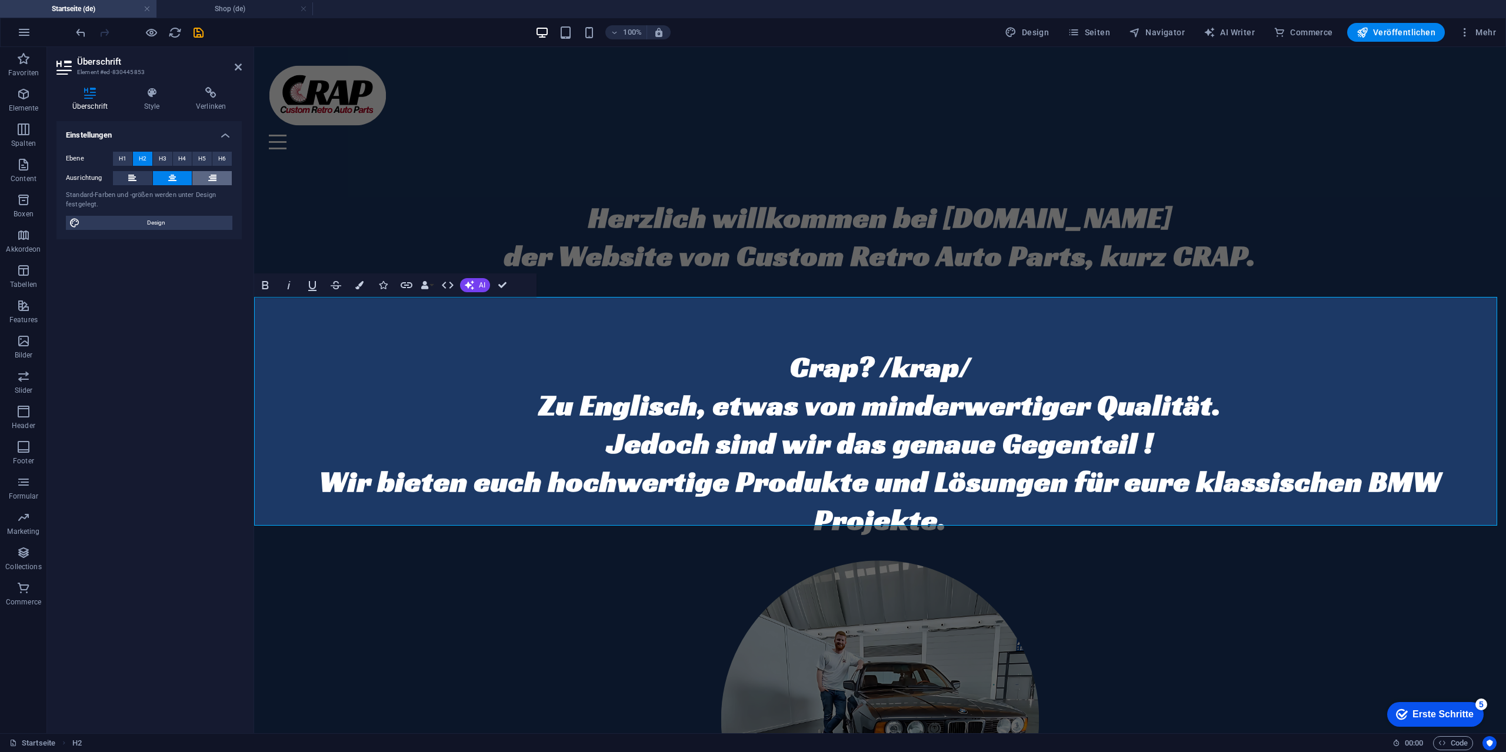
click at [208, 178] on icon at bounding box center [212, 178] width 8 height 14
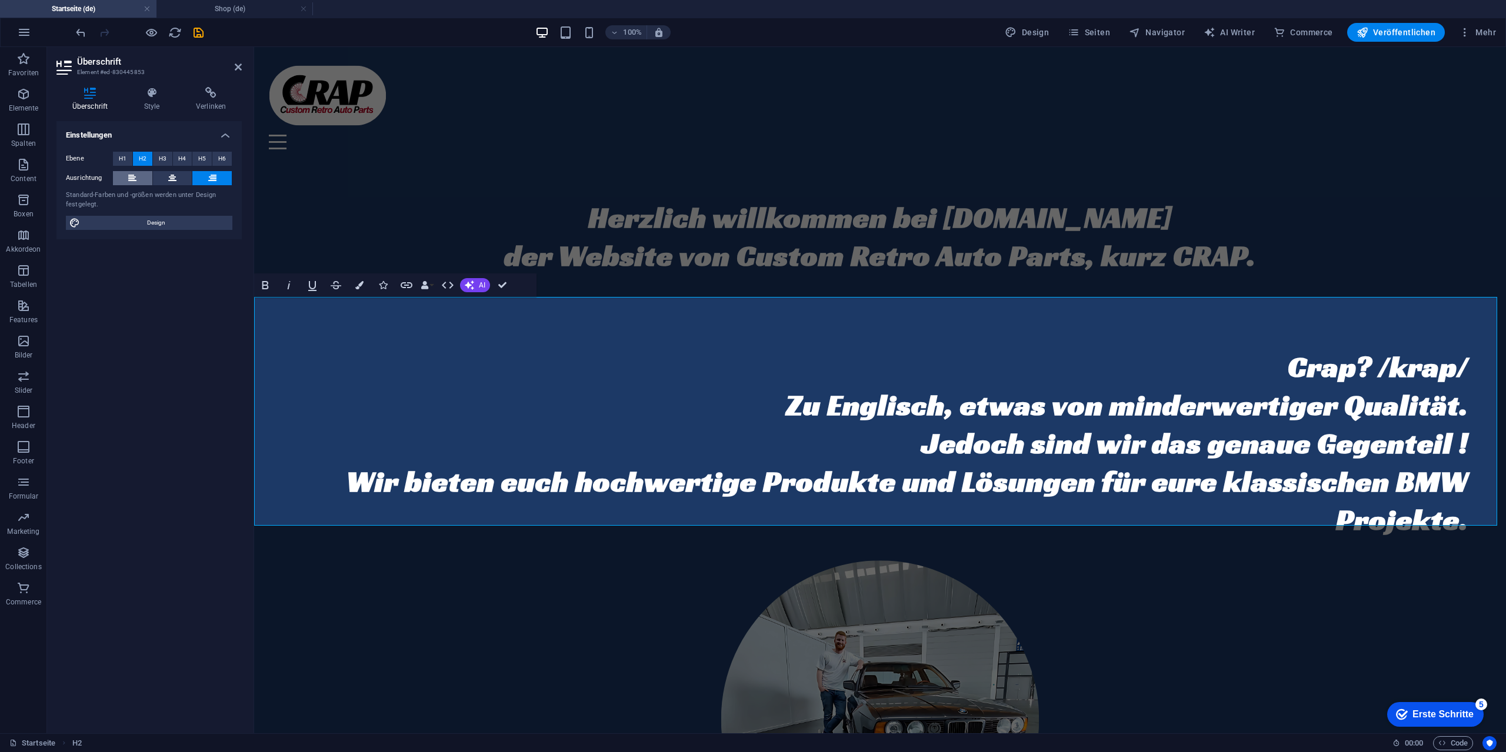
click at [128, 178] on button at bounding box center [132, 178] width 39 height 14
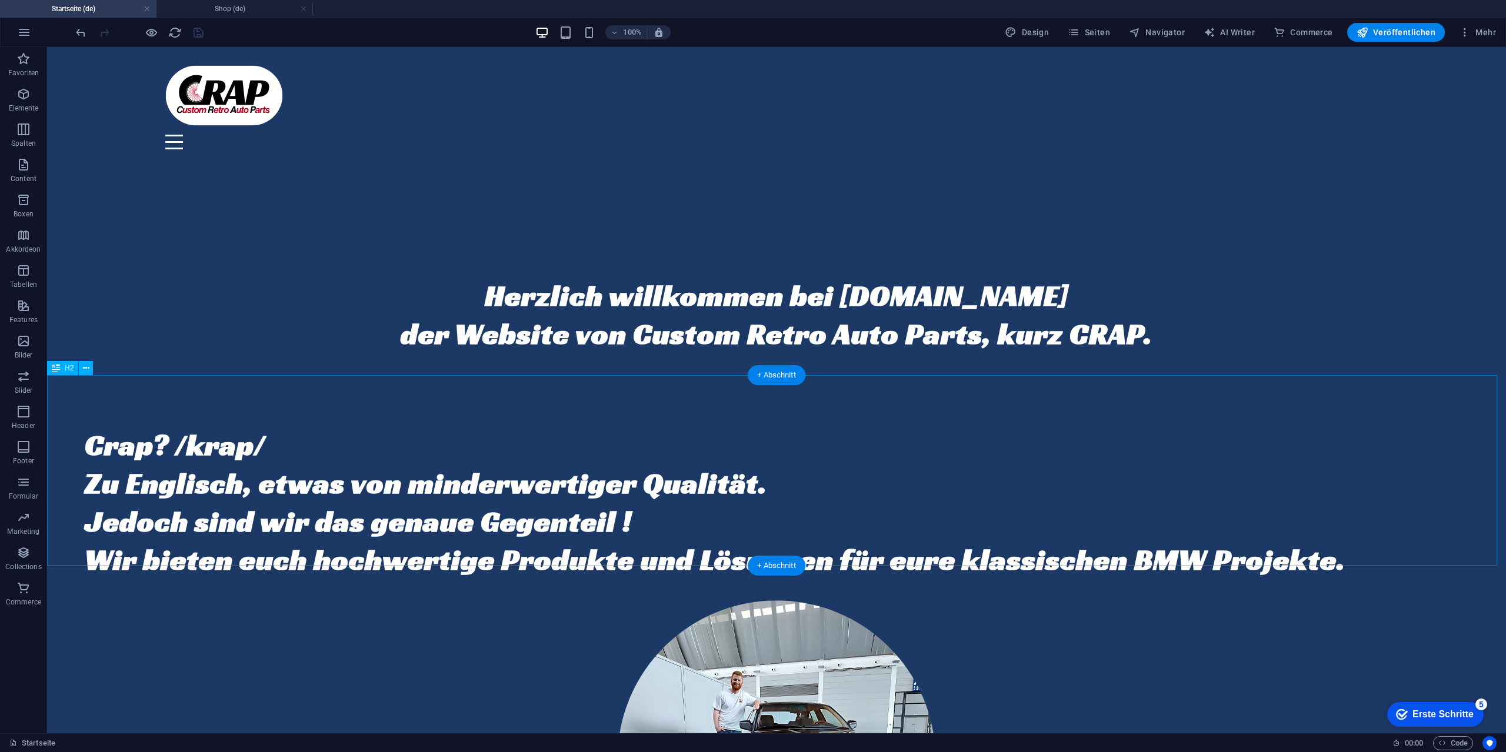
click at [361, 416] on div "Crap? /krap/ Zu Englisch, etwas von minderwertiger Qualität. Jedoch sind wir da…" at bounding box center [776, 502] width 1459 height 191
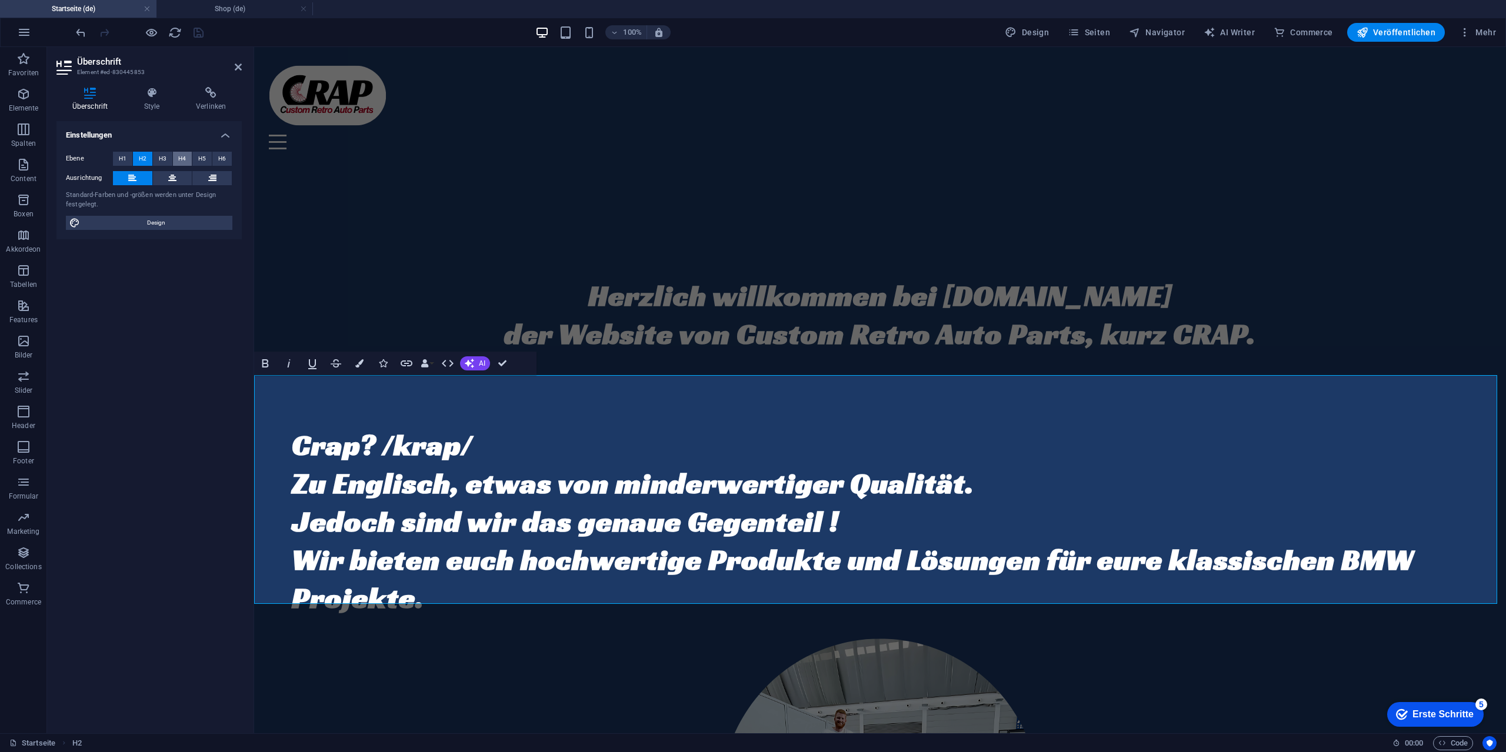
click at [187, 160] on button "H4" at bounding box center [182, 159] width 19 height 14
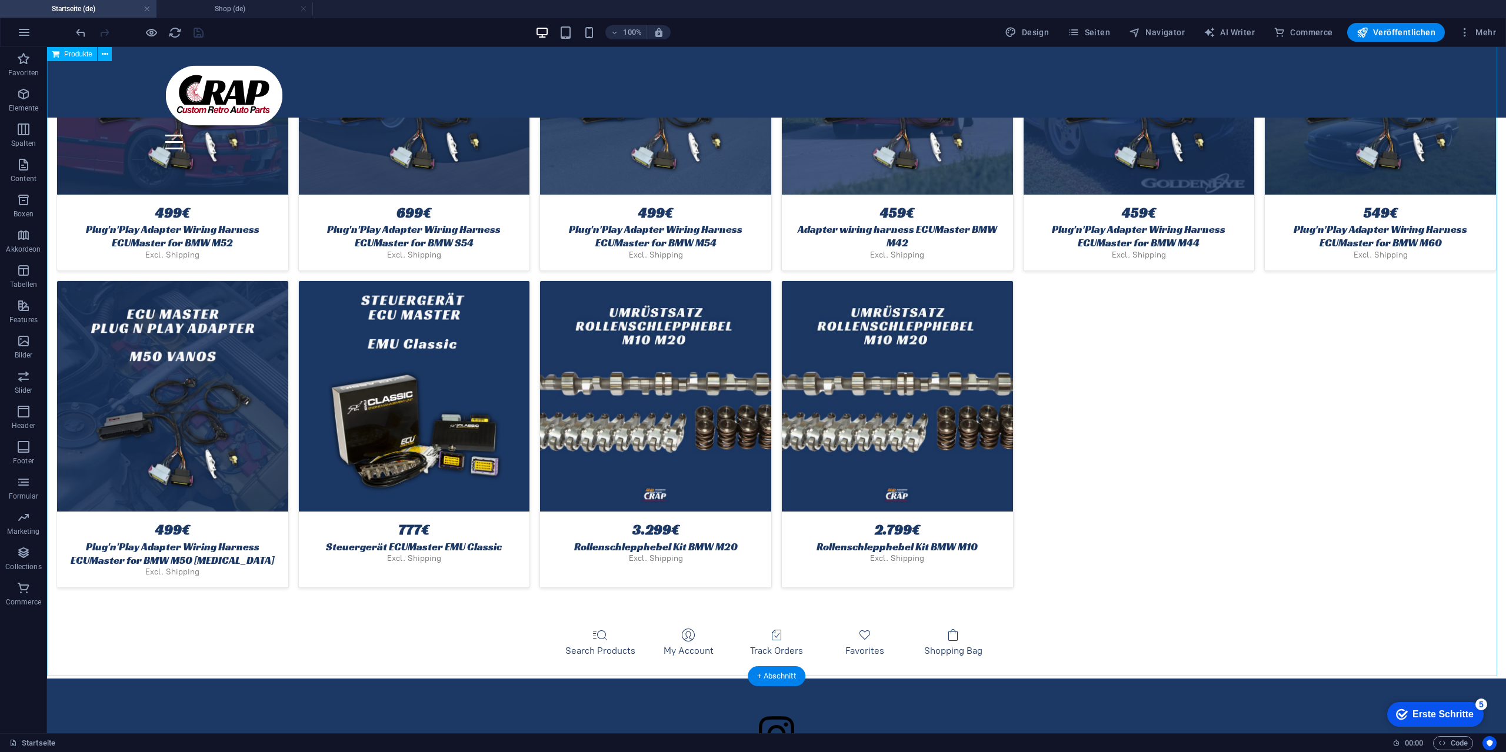
scroll to position [3335, 0]
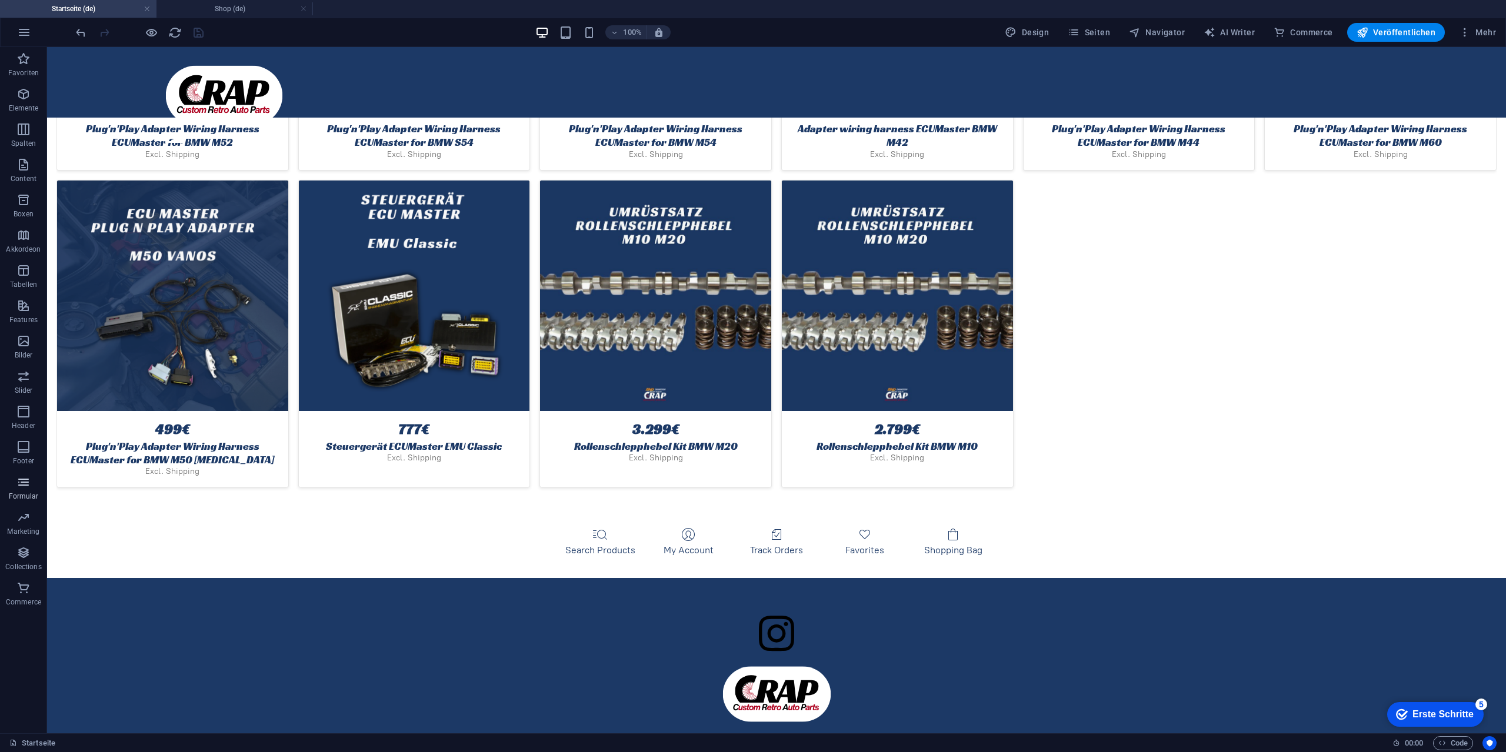
click at [22, 483] on icon "button" at bounding box center [23, 482] width 14 height 14
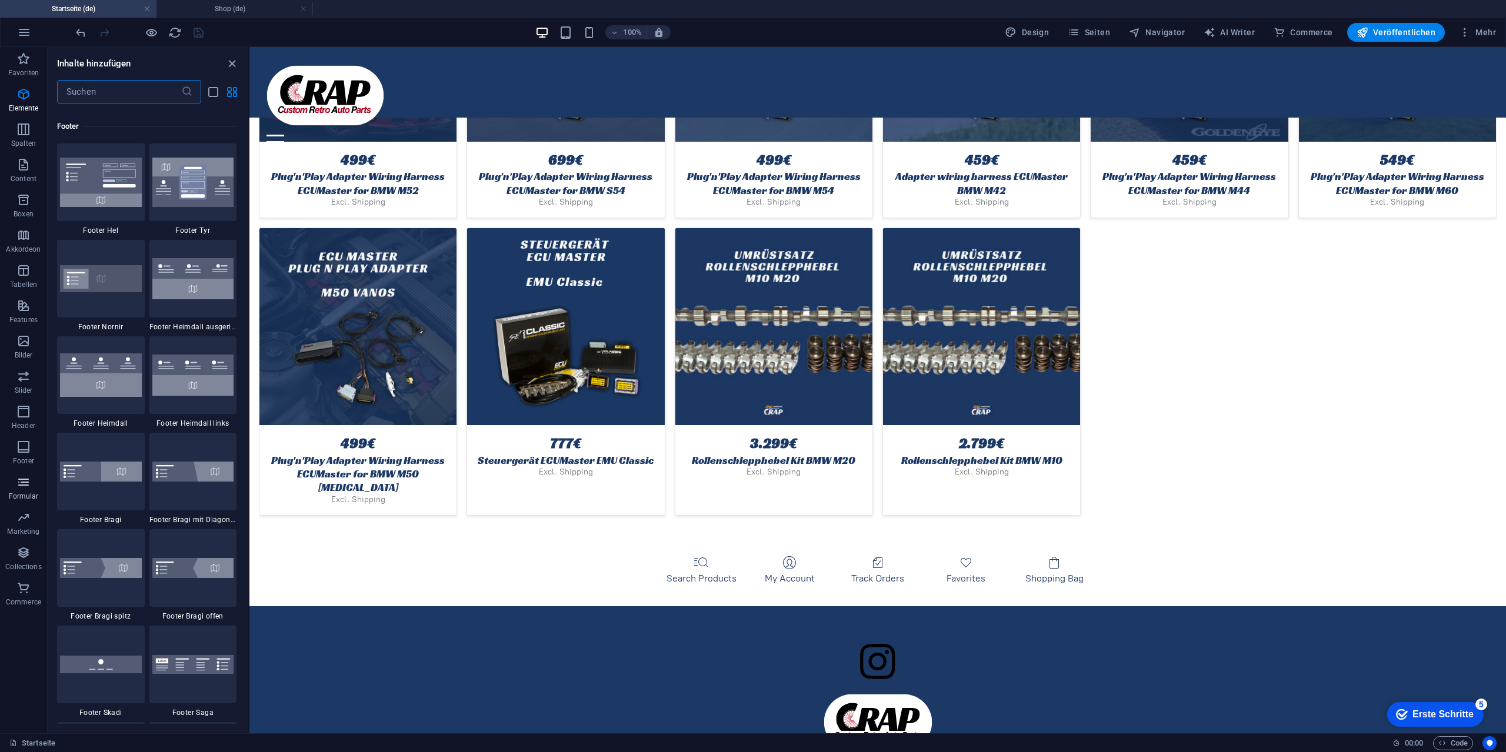
scroll to position [8587, 0]
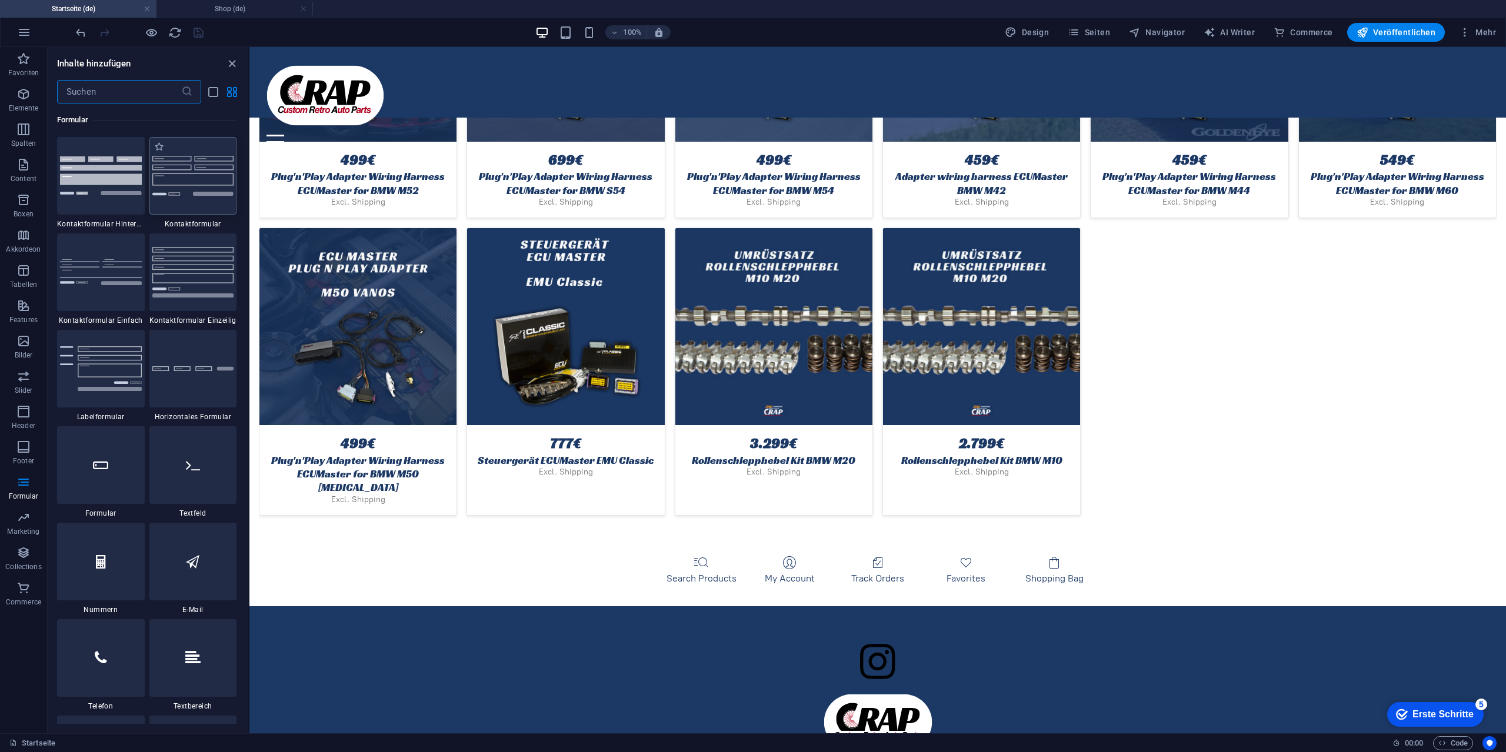
click at [206, 180] on img at bounding box center [193, 175] width 82 height 39
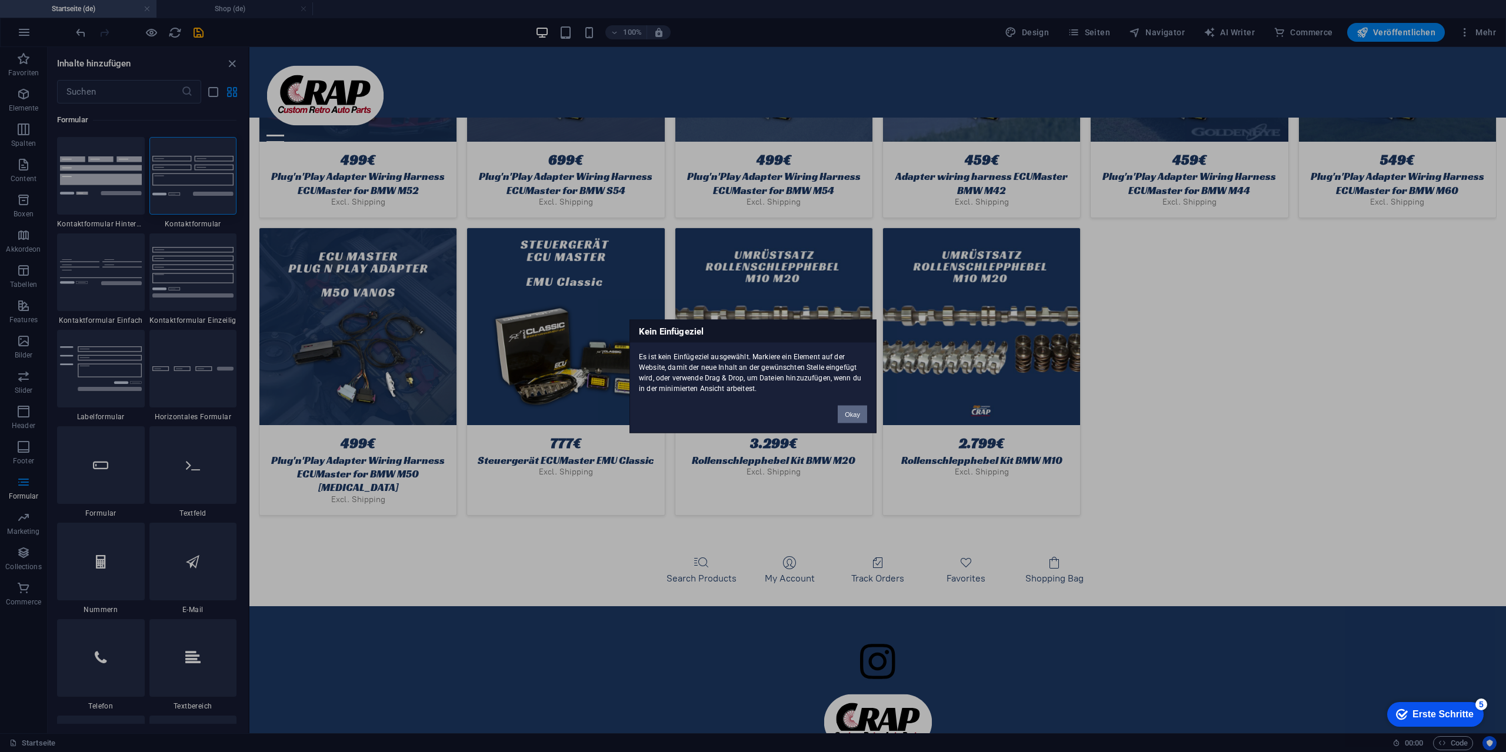
click at [841, 516] on div "Kein Einfügeziel Es ist kein Einfügeziel ausgewählt. Markiere ein Element auf d…" at bounding box center [753, 376] width 1506 height 752
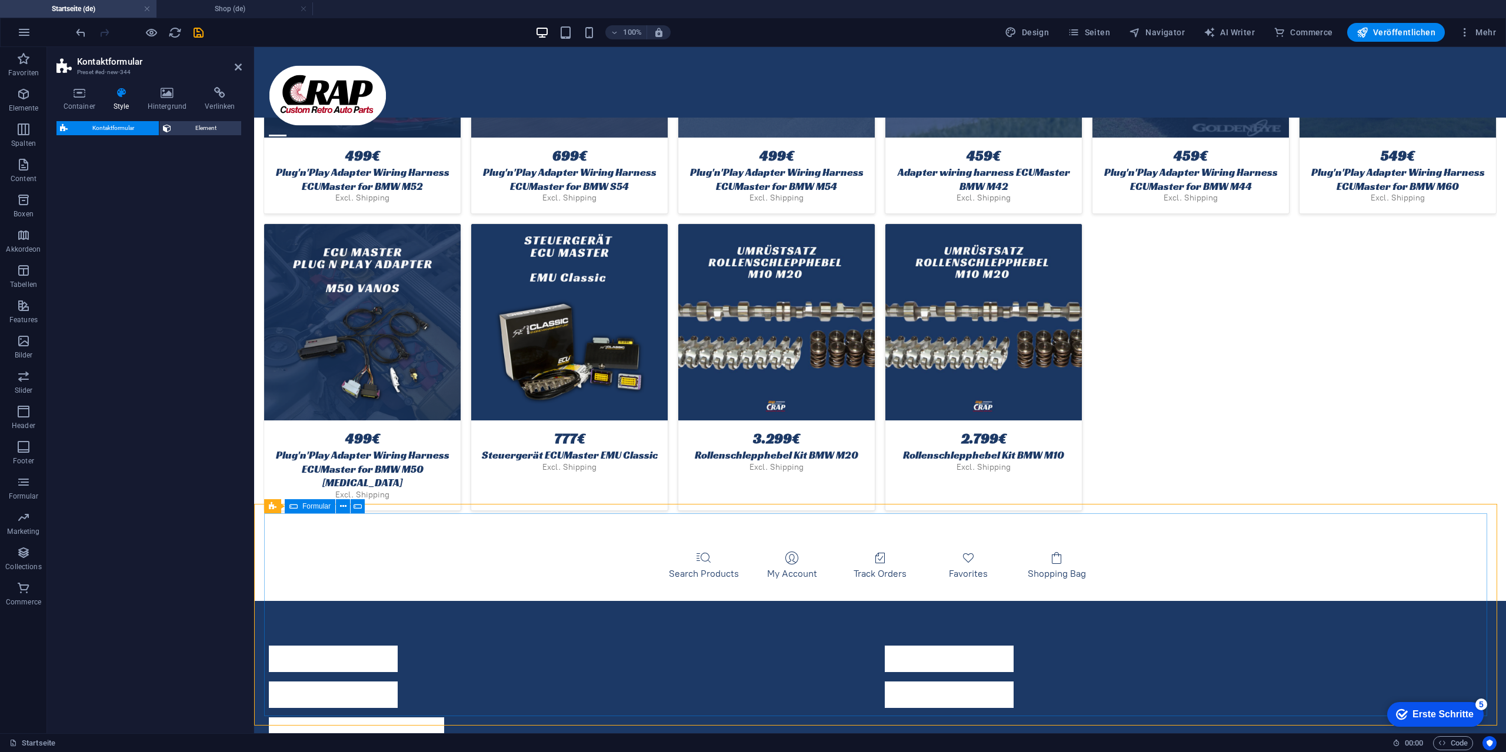
select select "rem"
select select "preset-contact-form-v3-default"
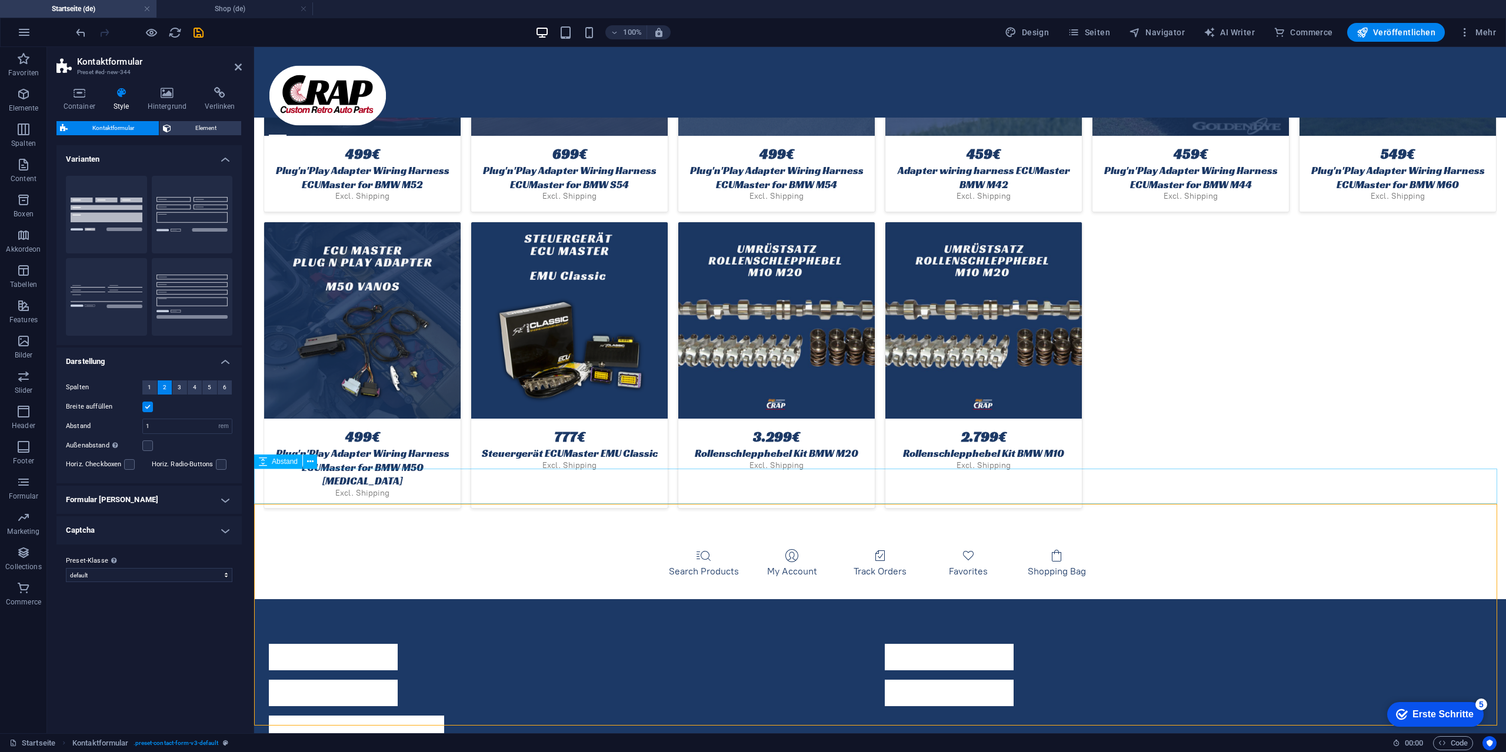
scroll to position [3151, 0]
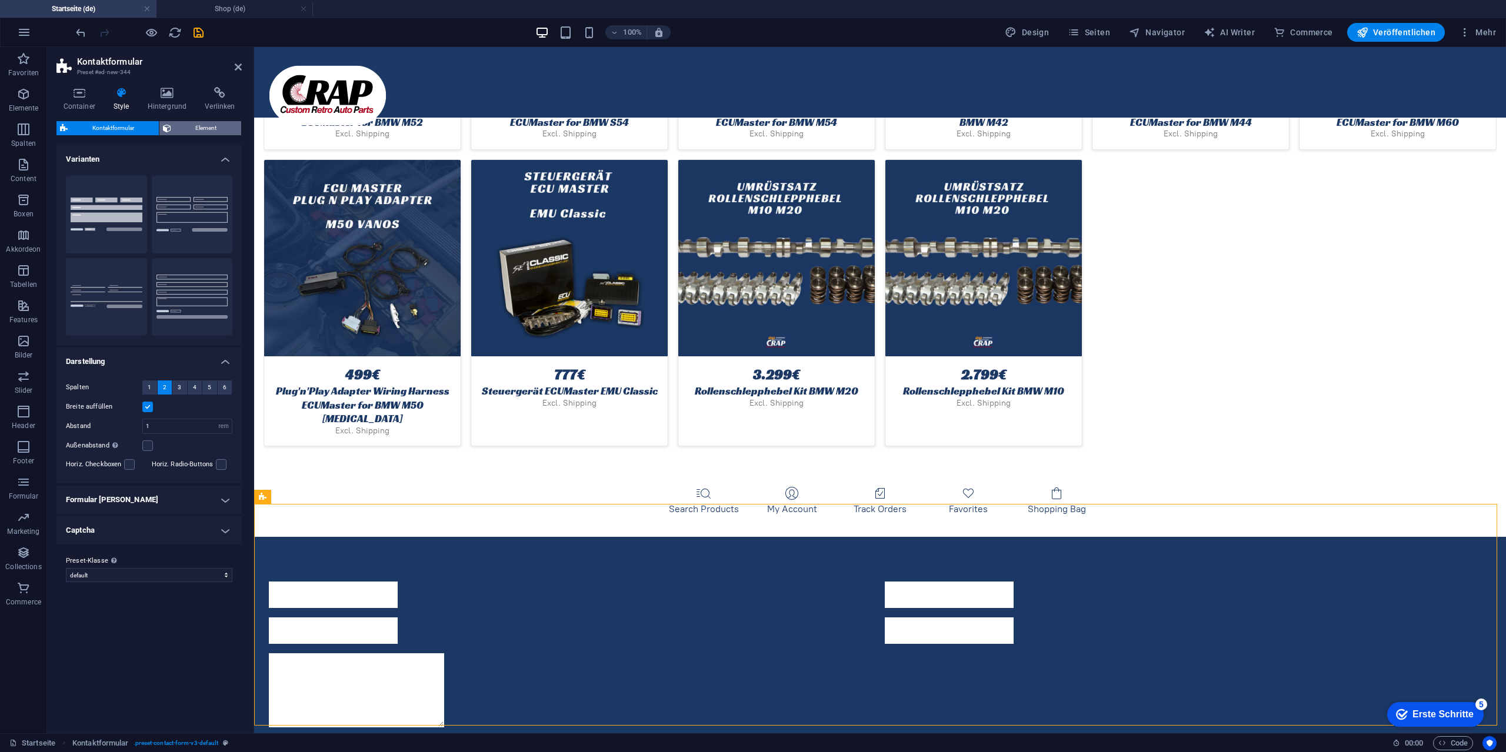
click at [223, 129] on span "Element" at bounding box center [207, 128] width 64 height 14
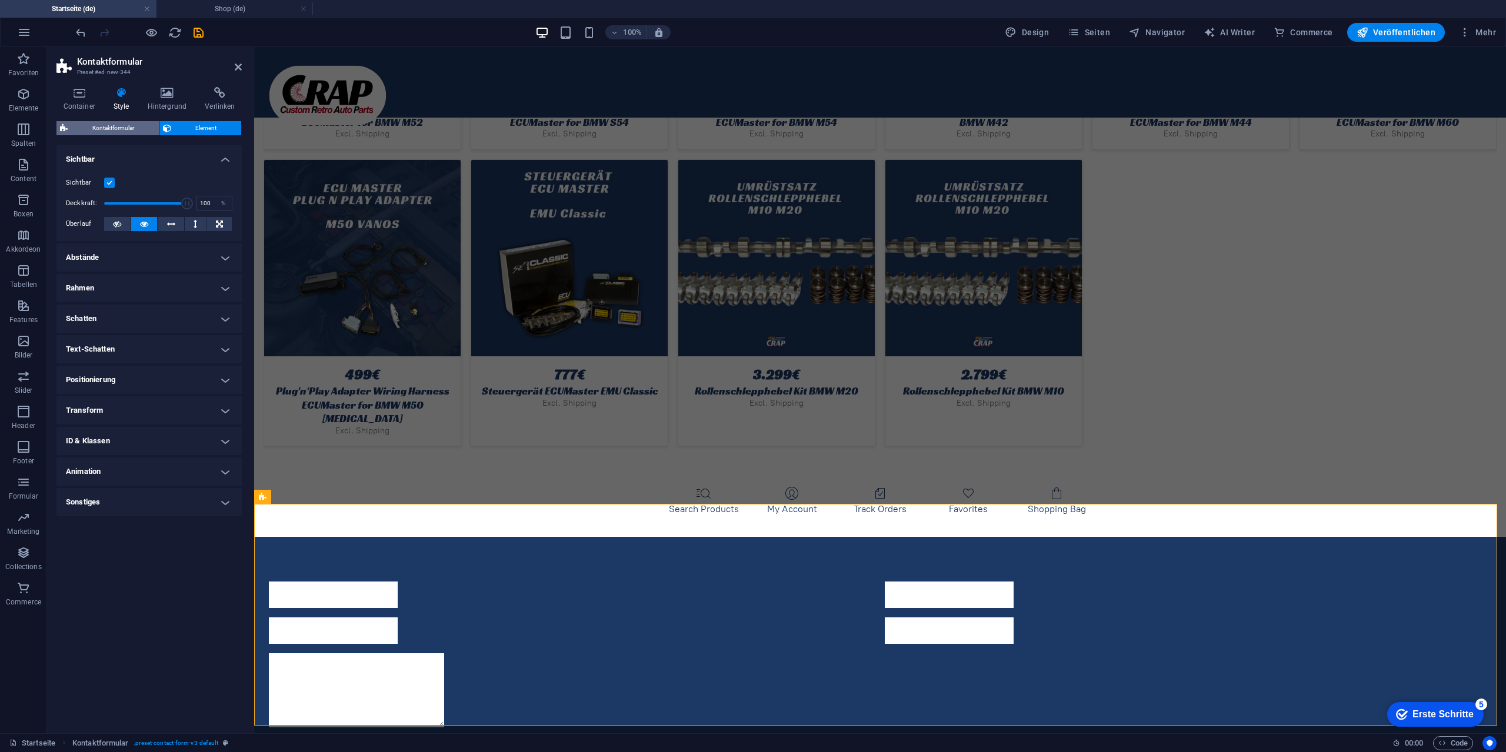
click at [103, 128] on span "Kontaktformular" at bounding box center [113, 128] width 84 height 14
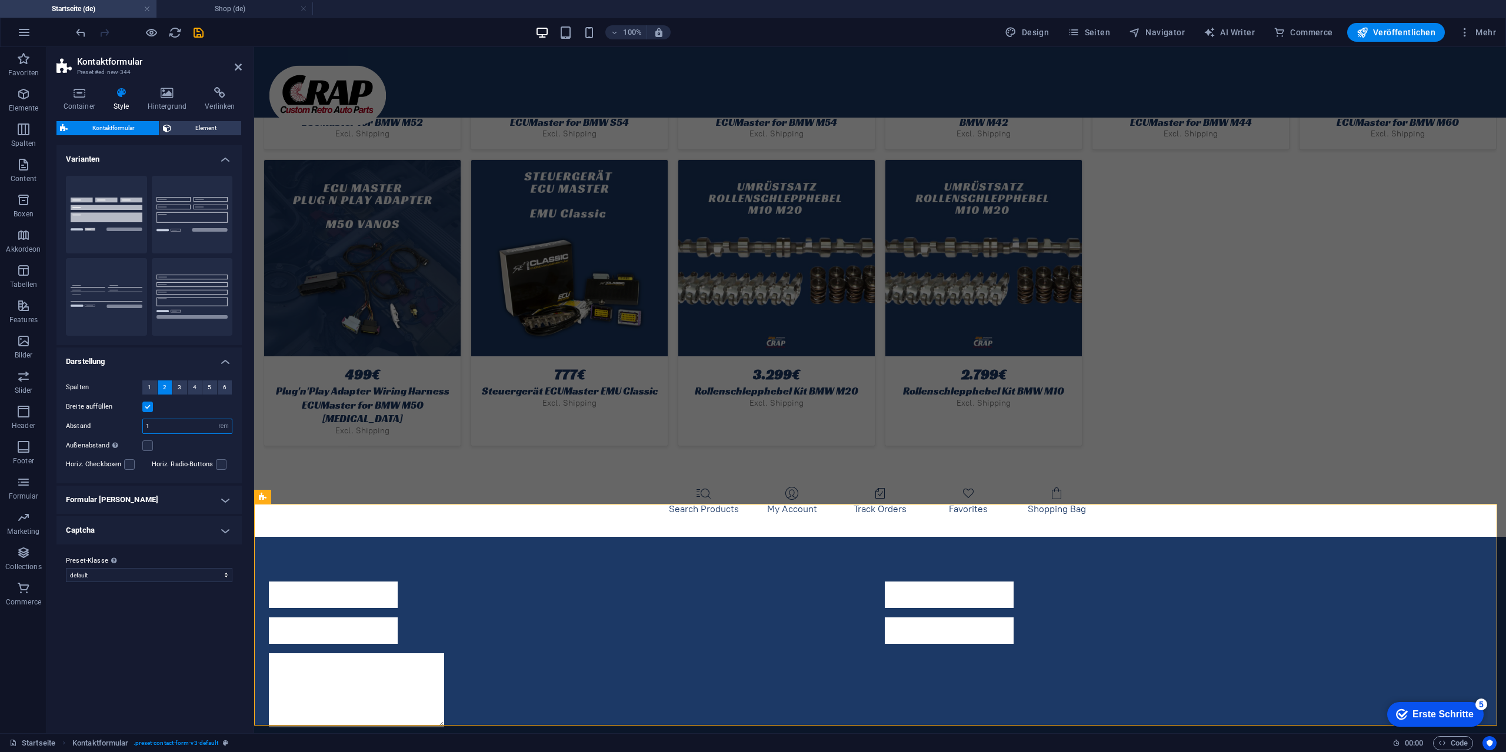
drag, startPoint x: 176, startPoint y: 430, endPoint x: 136, endPoint y: 421, distance: 41.0
click at [136, 421] on div "Abstand 1 px rem % vh vw" at bounding box center [149, 426] width 166 height 15
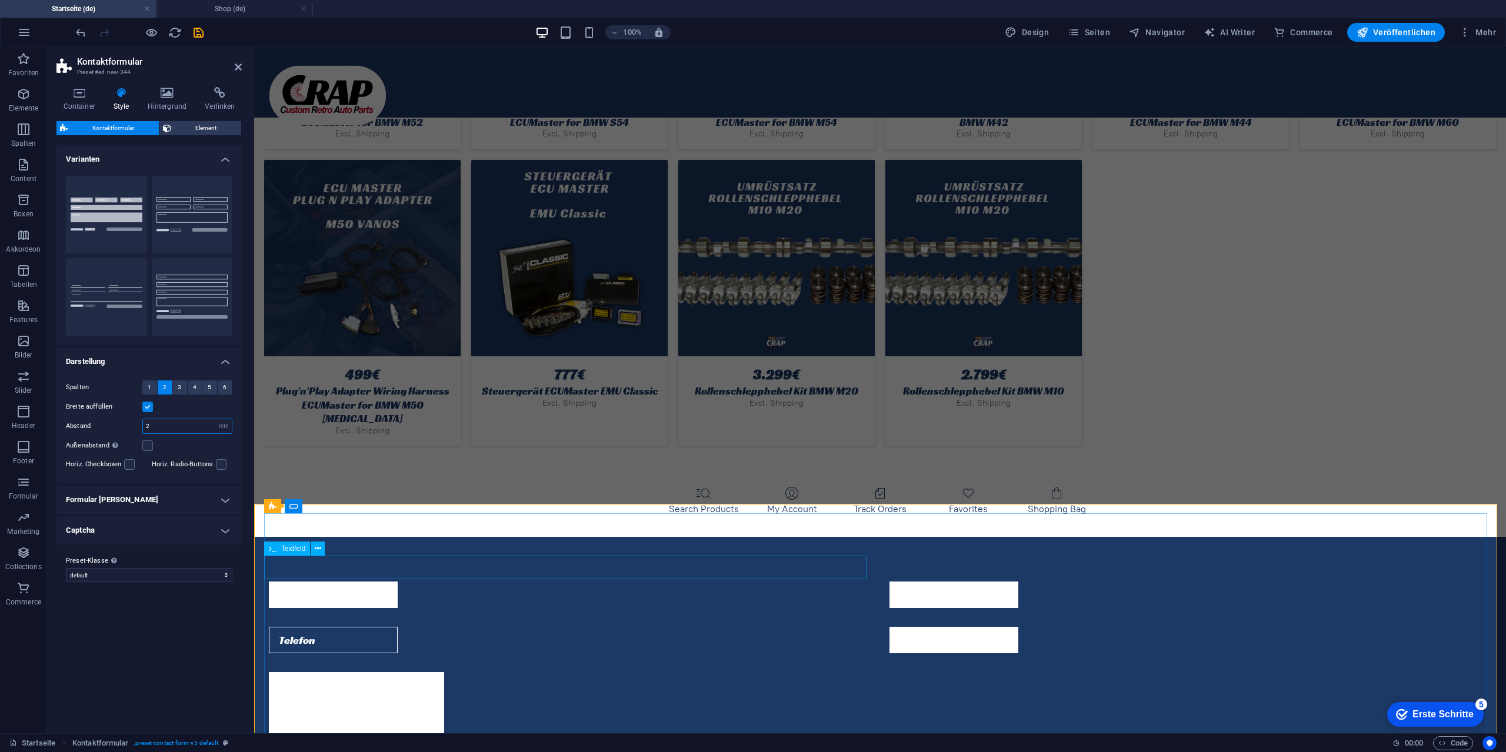
type input "2"
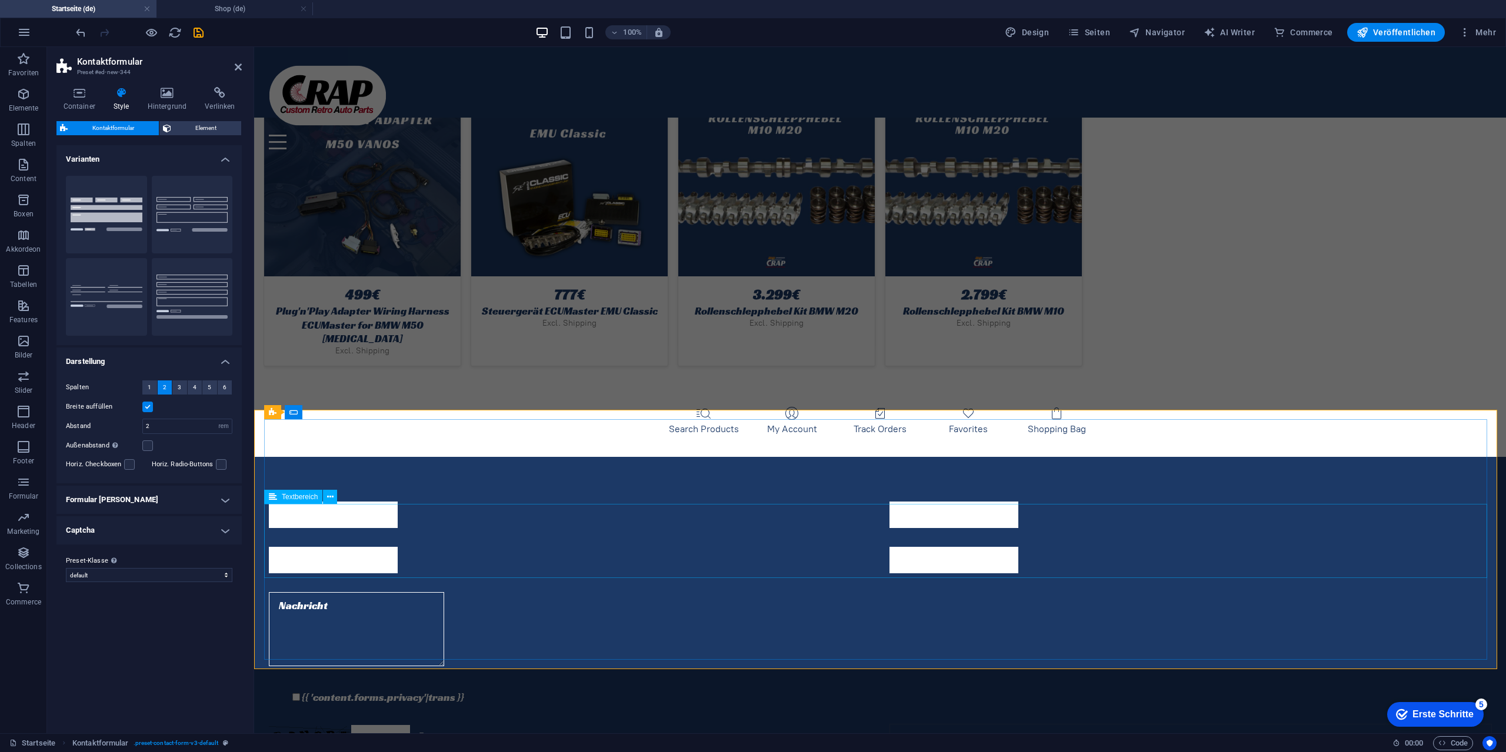
scroll to position [3269, 0]
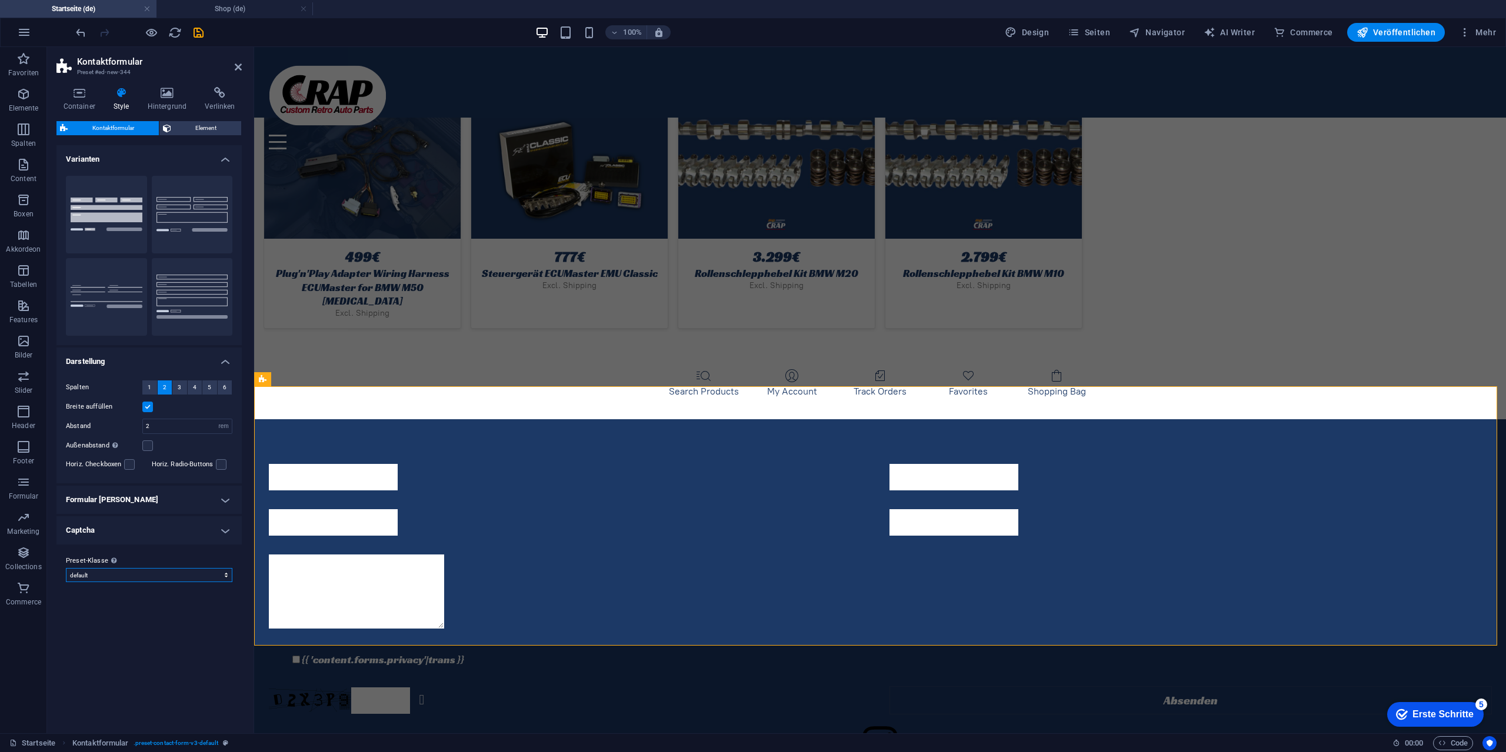
click at [165, 571] on select "flower-shop kontakt row default Preset-Klasse hinzufügen" at bounding box center [149, 575] width 166 height 14
select select "preset-contact-form-v3-kontakt"
click at [66, 568] on select "flower-shop kontakt row default Preset-Klasse hinzufügen" at bounding box center [149, 575] width 166 height 14
type input "1"
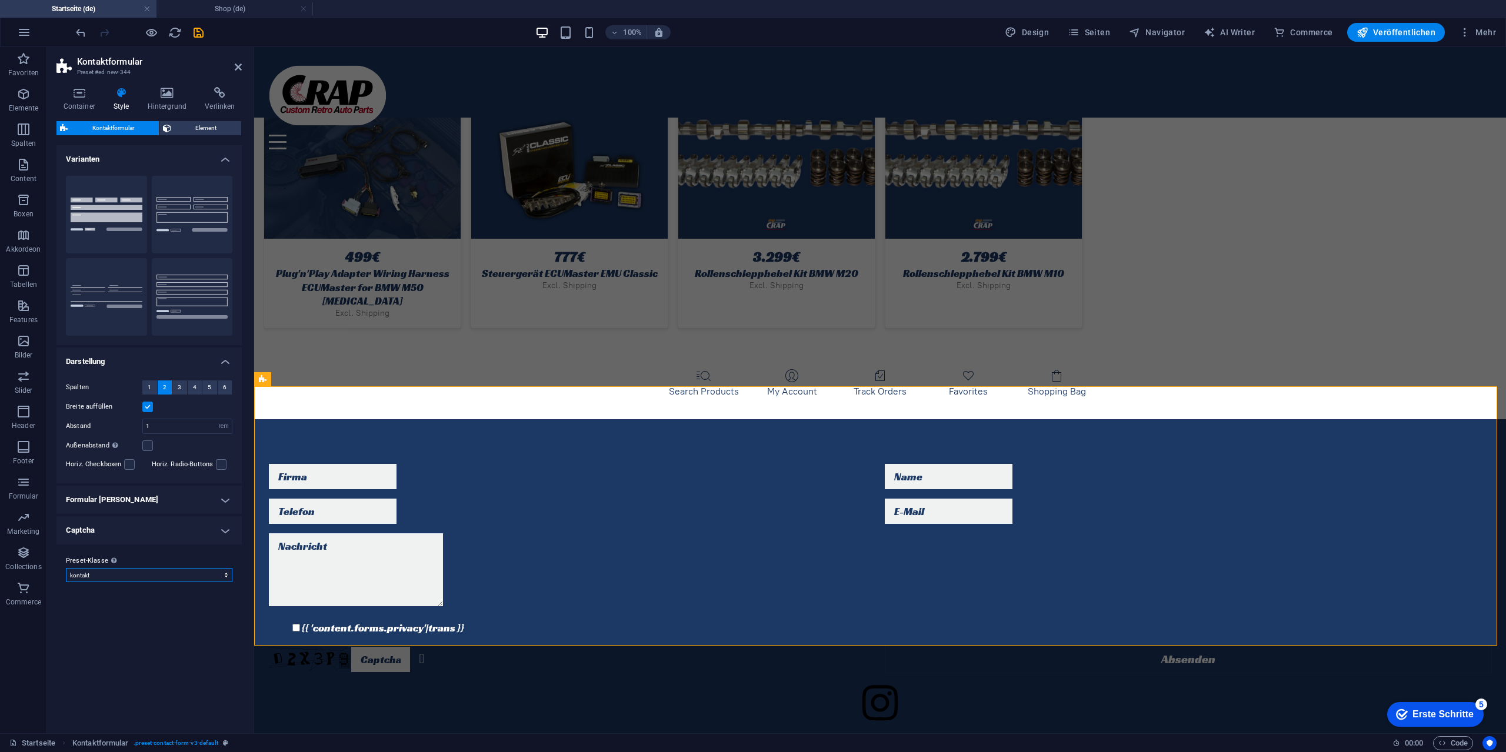
select select "preset-contact-form-v3-kontakt"
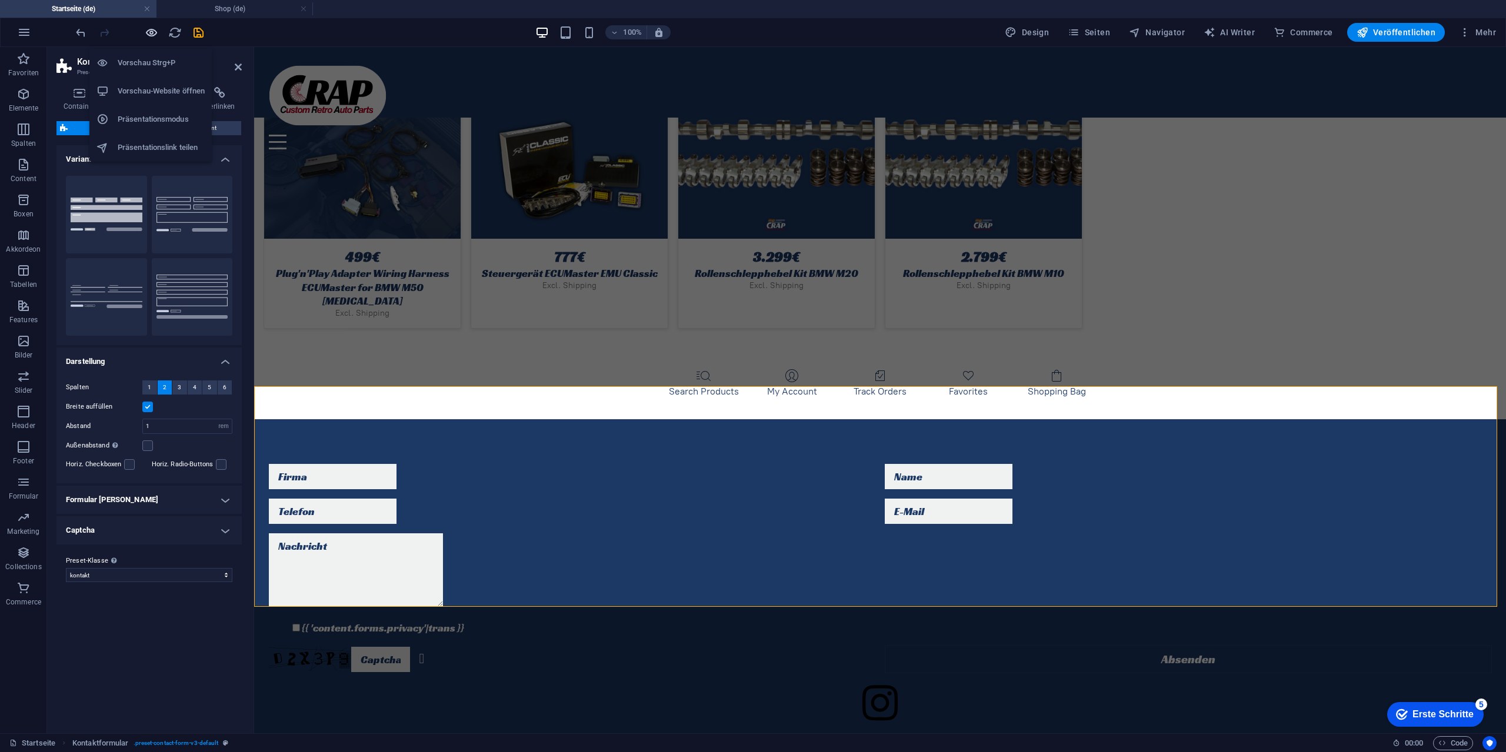
click at [151, 32] on icon "button" at bounding box center [152, 33] width 14 height 14
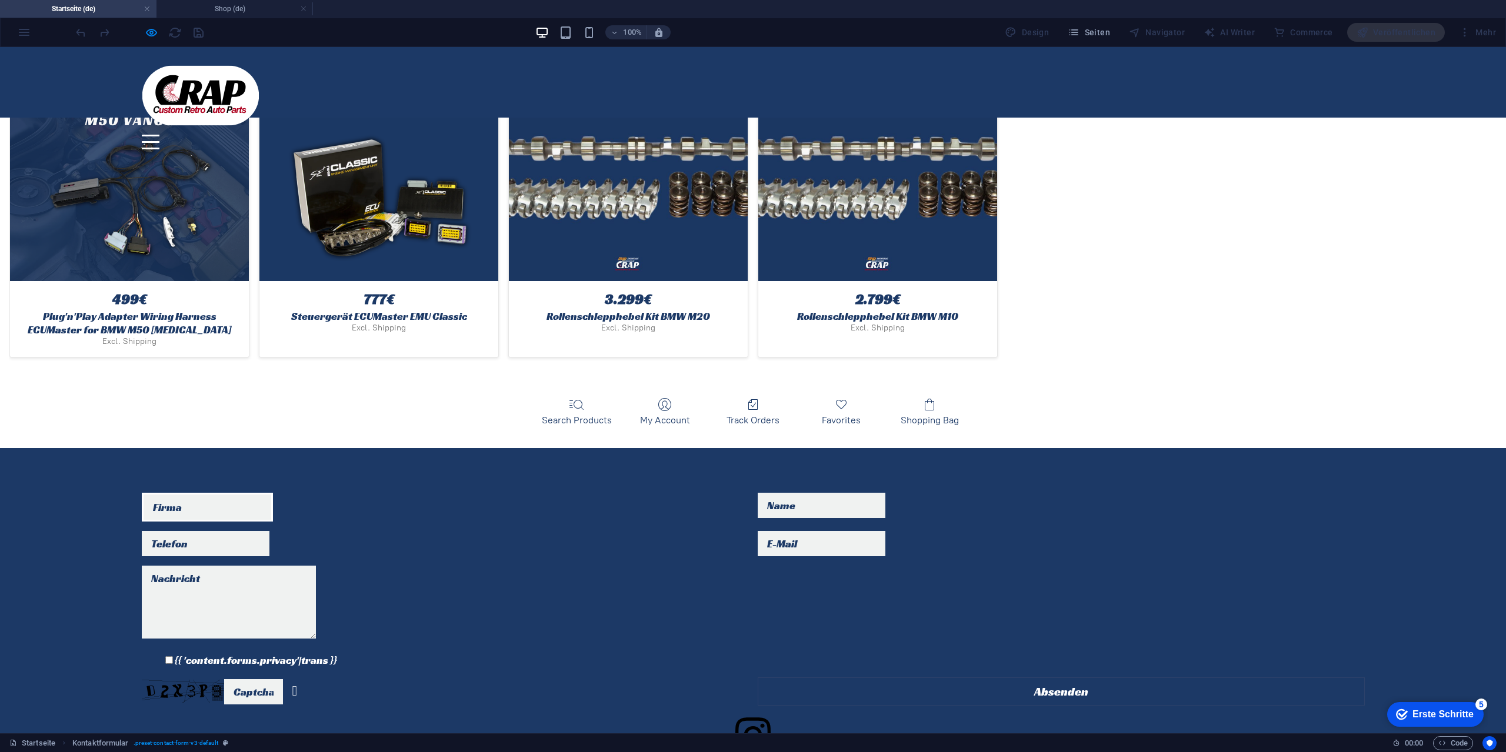
click at [191, 493] on input "text" at bounding box center [207, 507] width 131 height 29
click at [833, 493] on input "text" at bounding box center [823, 507] width 131 height 29
click at [772, 528] on input "email" at bounding box center [823, 542] width 131 height 29
click at [273, 528] on input "text" at bounding box center [207, 542] width 131 height 29
click at [832, 528] on input "email" at bounding box center [823, 542] width 131 height 29
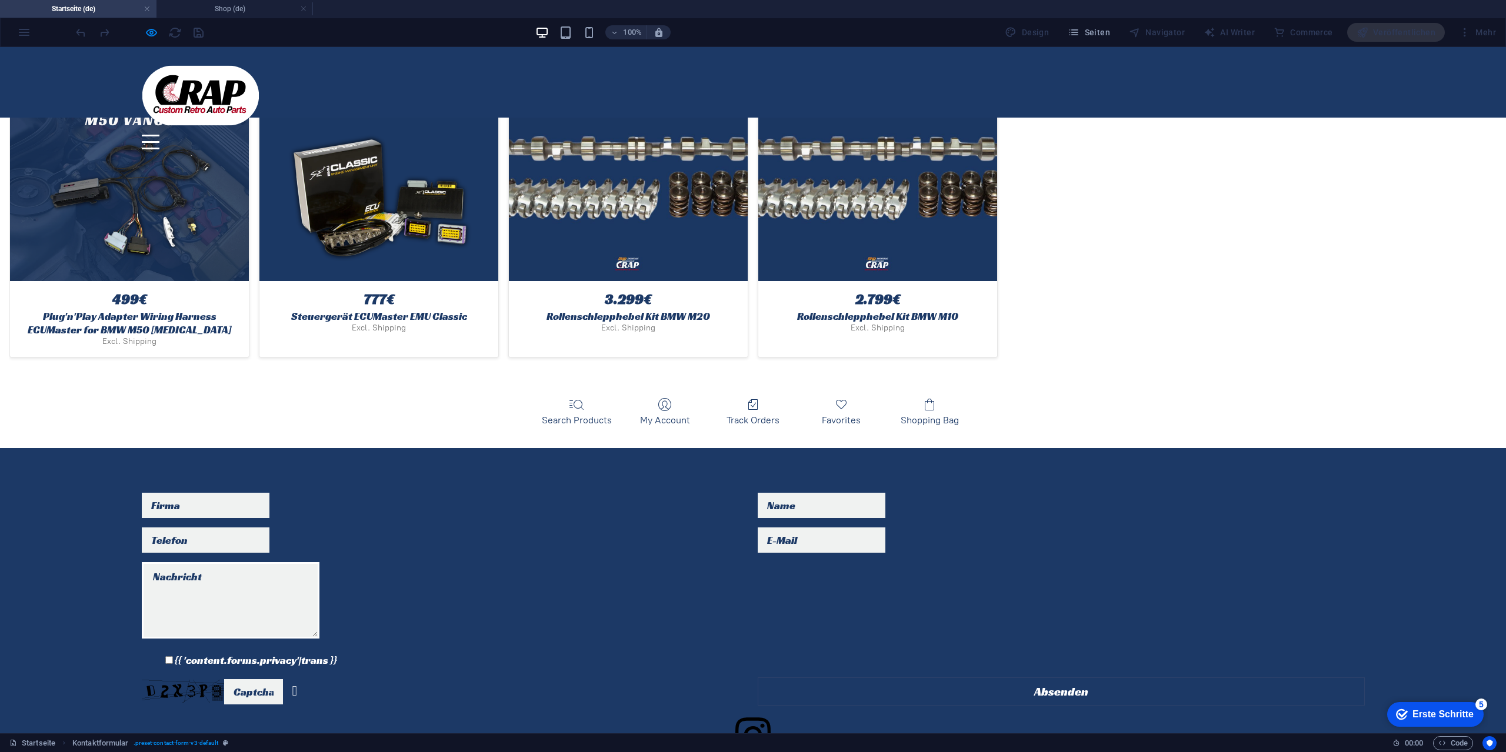
click at [319, 562] on textarea at bounding box center [231, 600] width 178 height 76
click at [258, 674] on input "text" at bounding box center [253, 688] width 59 height 29
click at [298, 681] on link "Nicht lesbar? Neu generieren" at bounding box center [294, 688] width 5 height 14
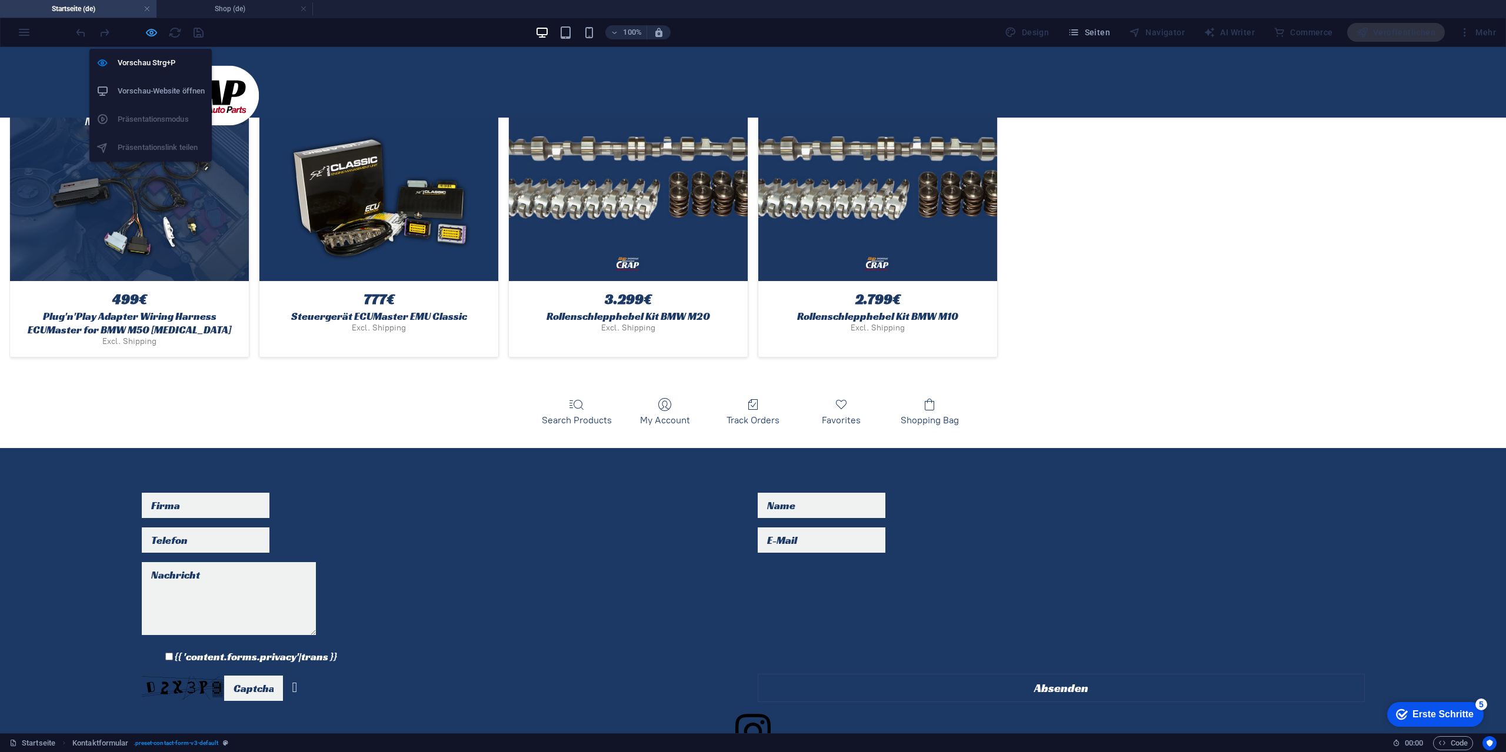
click at [155, 29] on icon "button" at bounding box center [152, 33] width 14 height 14
select select "rem"
select select "preset-contact-form-v3-kontakt"
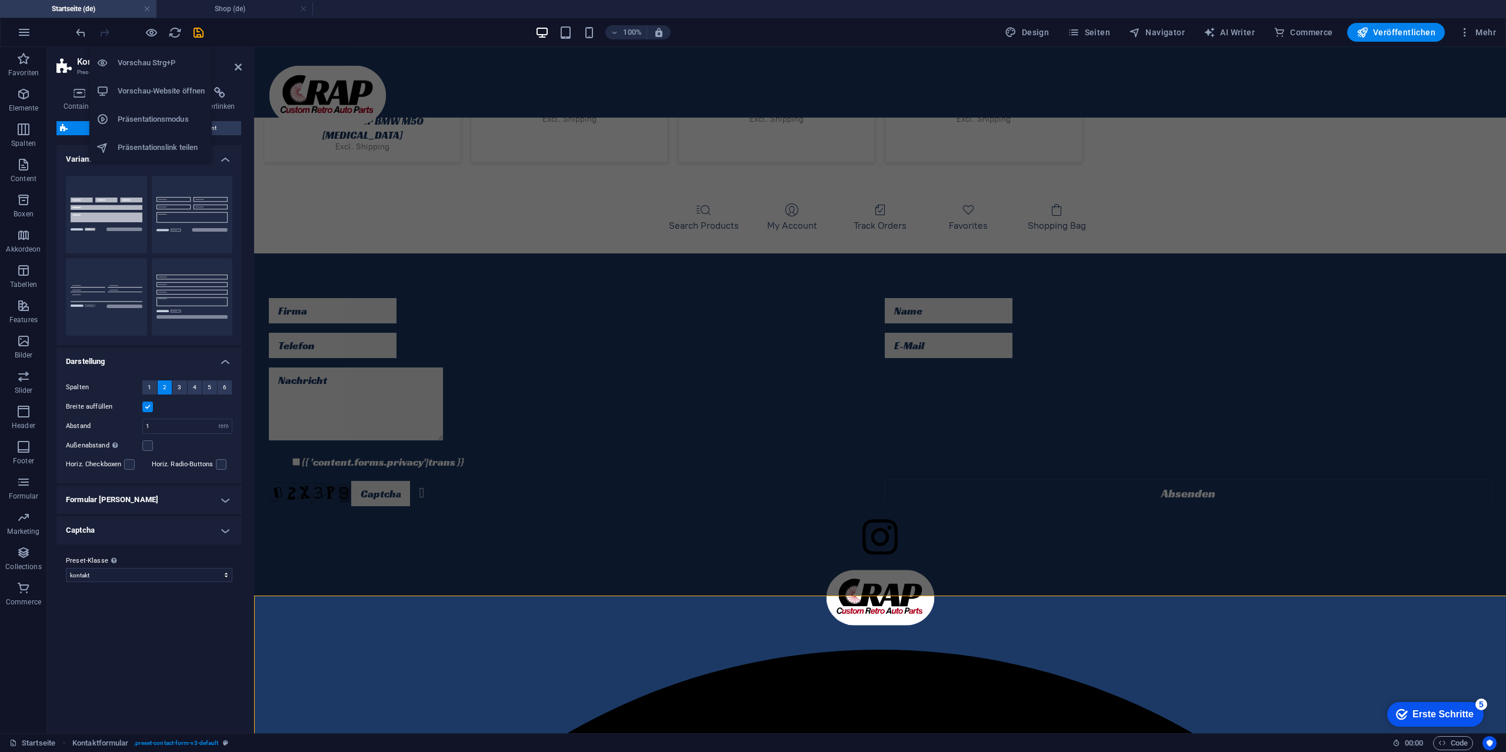
scroll to position [3269, 0]
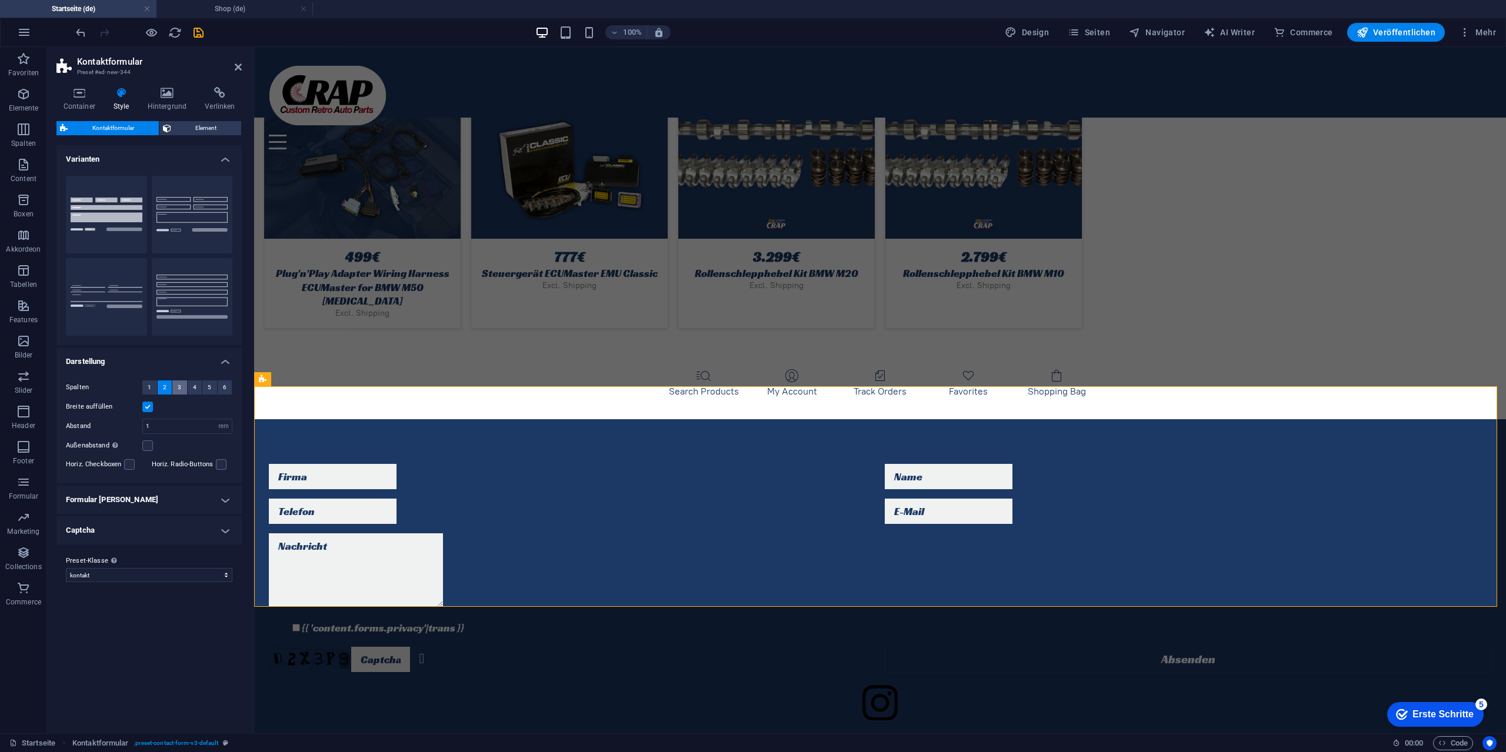
click at [180, 386] on span "3" at bounding box center [180, 388] width 4 height 14
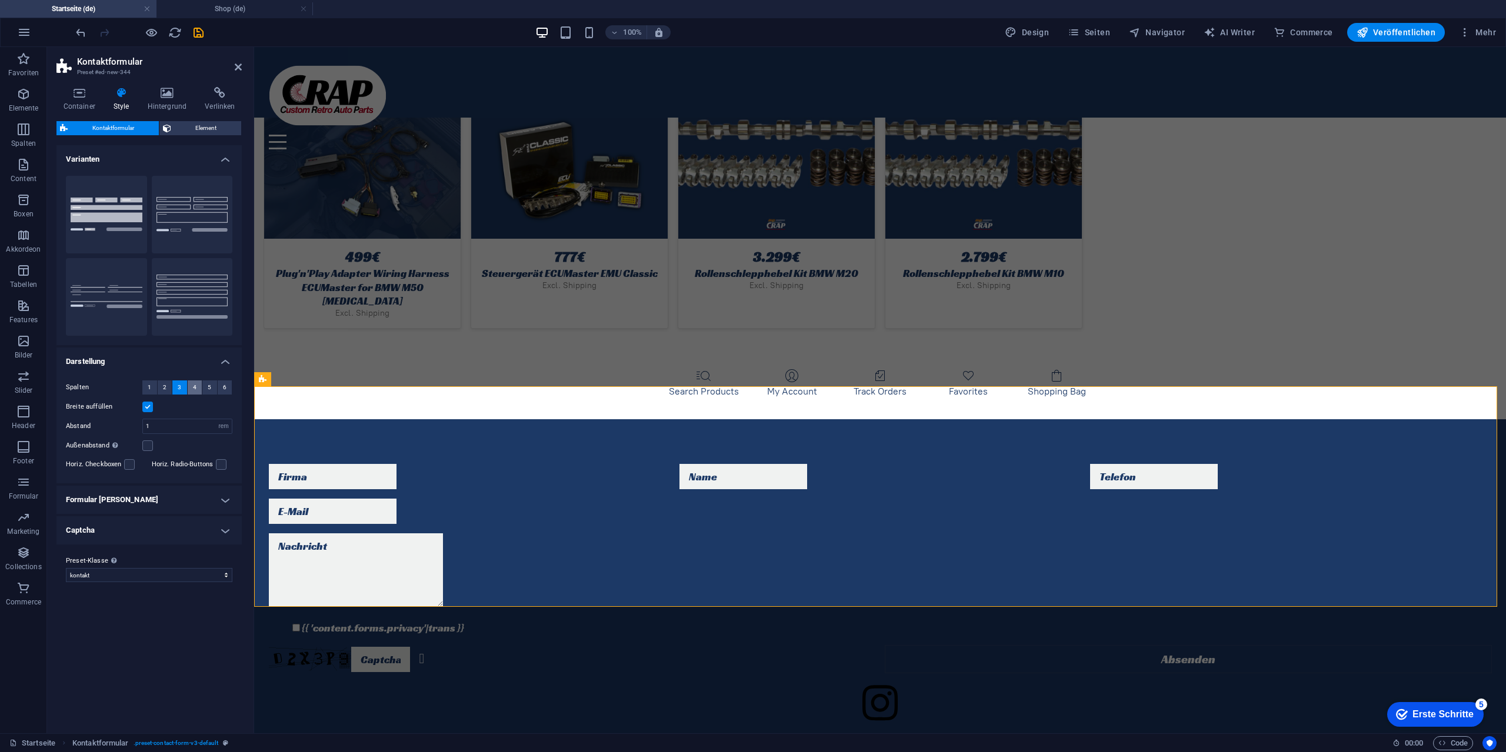
click at [194, 391] on span "4" at bounding box center [195, 388] width 4 height 14
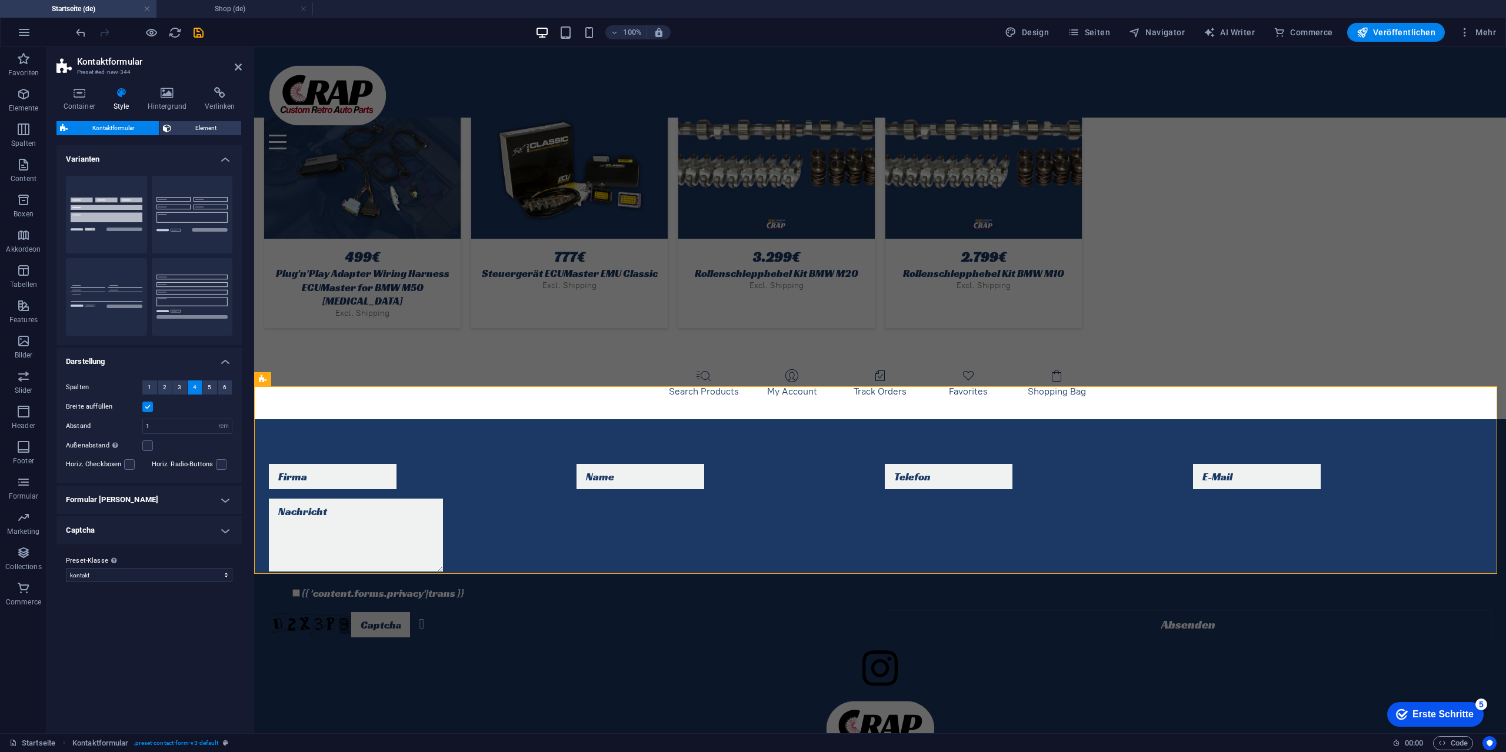
click at [139, 499] on h4 "Formular [PERSON_NAME]" at bounding box center [148, 500] width 185 height 28
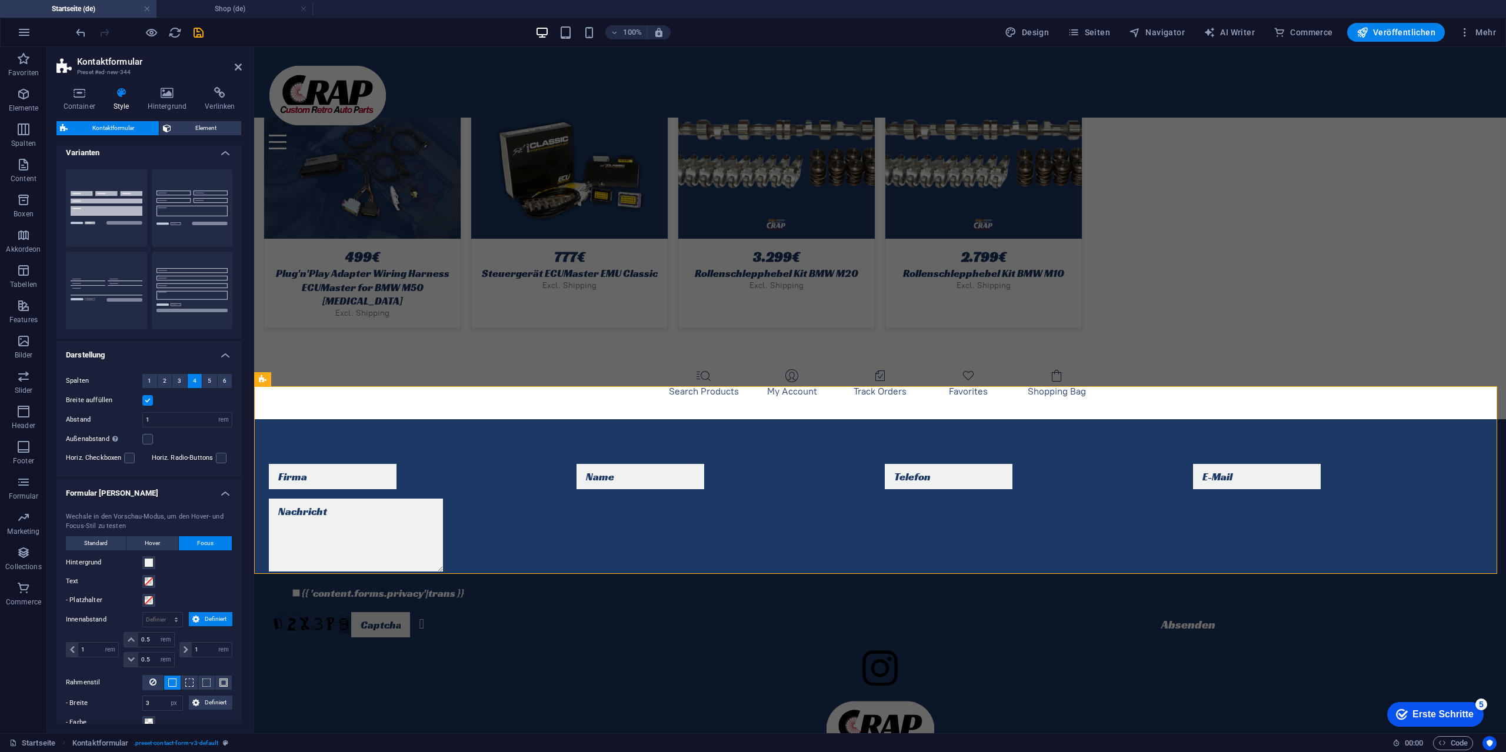
scroll to position [0, 0]
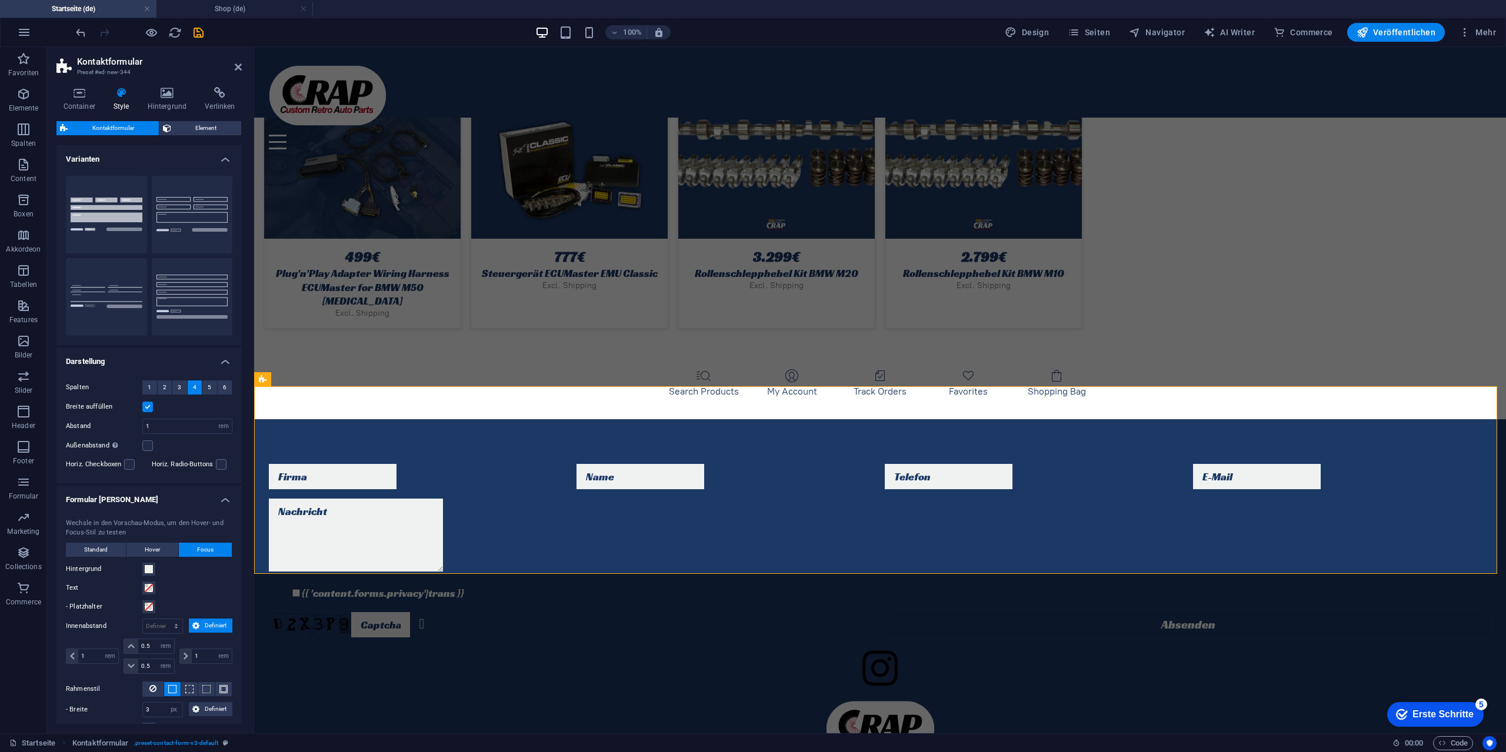
click at [198, 137] on div "Kontaktformular Element Layout Wie sich dieses Element innerhalb des Layouts au…" at bounding box center [148, 422] width 185 height 603
click at [198, 129] on span "Element" at bounding box center [207, 128] width 64 height 14
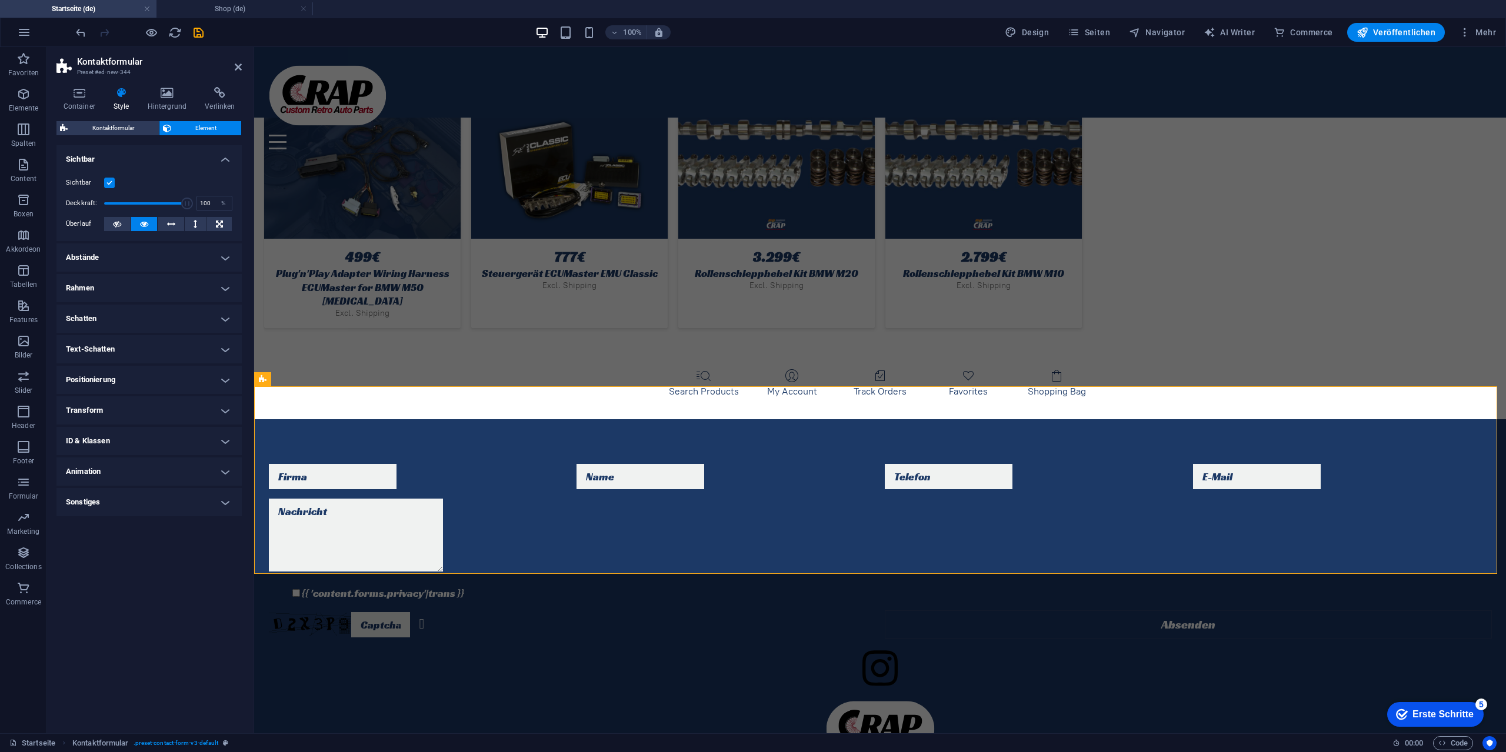
click at [198, 129] on span "Element" at bounding box center [207, 128] width 64 height 14
click at [96, 115] on div "Container Style Hintergrund Verlinken Größe Höhe Standard px rem % vh vw Mind. …" at bounding box center [148, 405] width 185 height 637
click at [99, 125] on span "Kontaktformular" at bounding box center [113, 128] width 84 height 14
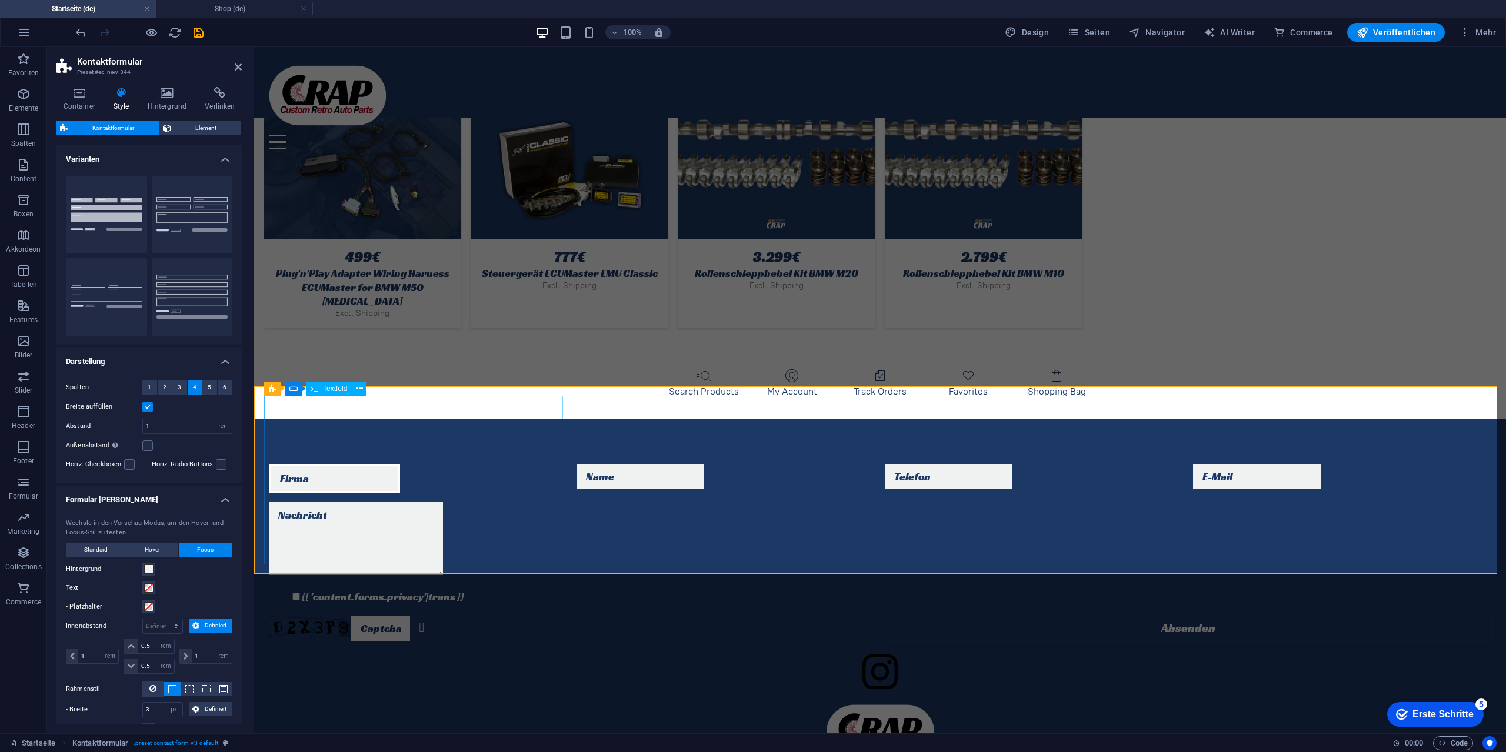
click at [293, 464] on input "text" at bounding box center [334, 478] width 131 height 29
drag, startPoint x: 293, startPoint y: 412, endPoint x: 300, endPoint y: 410, distance: 7.4
click at [293, 464] on input "text" at bounding box center [334, 478] width 131 height 29
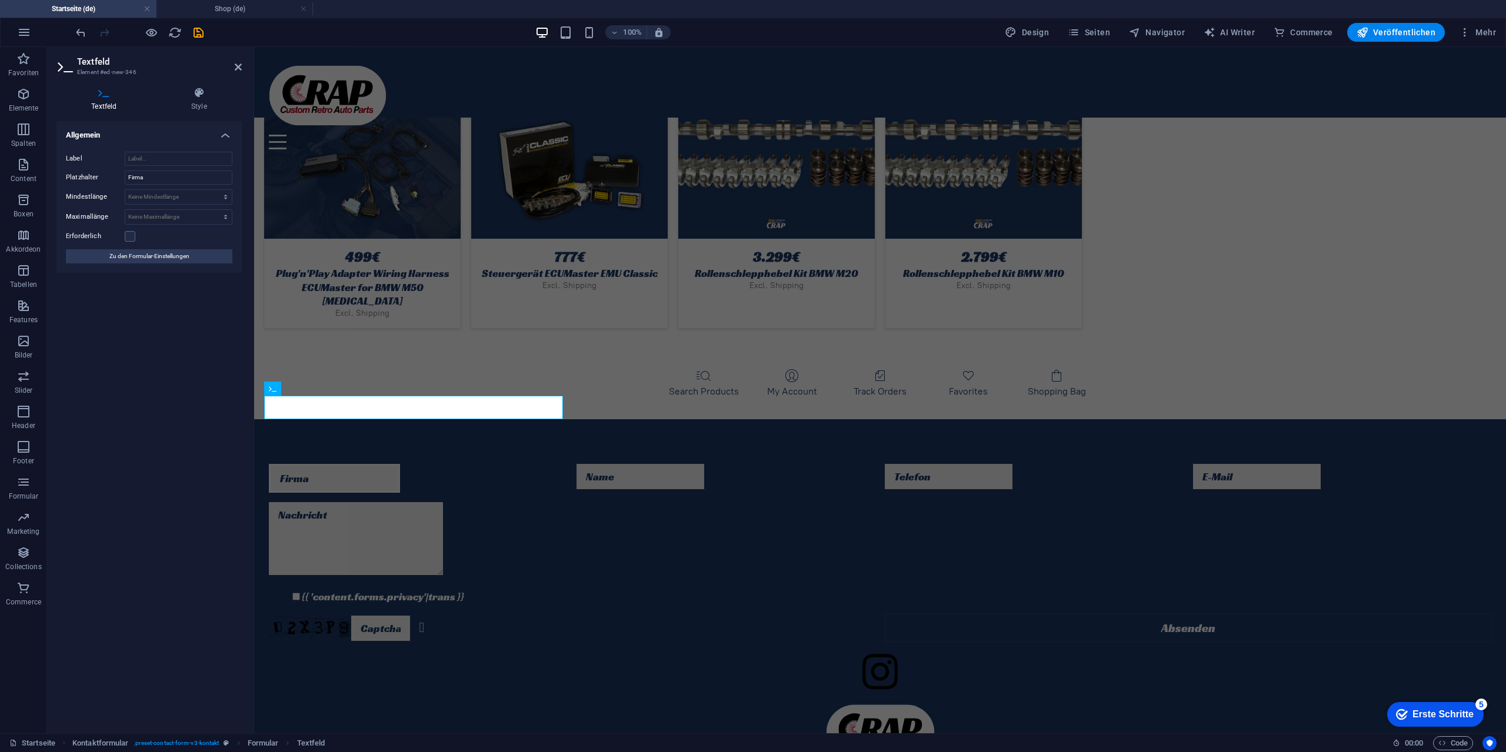
drag, startPoint x: 324, startPoint y: 409, endPoint x: 218, endPoint y: 396, distance: 106.7
drag, startPoint x: 173, startPoint y: 175, endPoint x: 81, endPoint y: 161, distance: 93.3
click at [81, 161] on div "Label Platzhalter Firma Mindestlänge Keine Mindestlänge Zeichen Maximallänge Ke…" at bounding box center [148, 207] width 185 height 131
type input "Name"
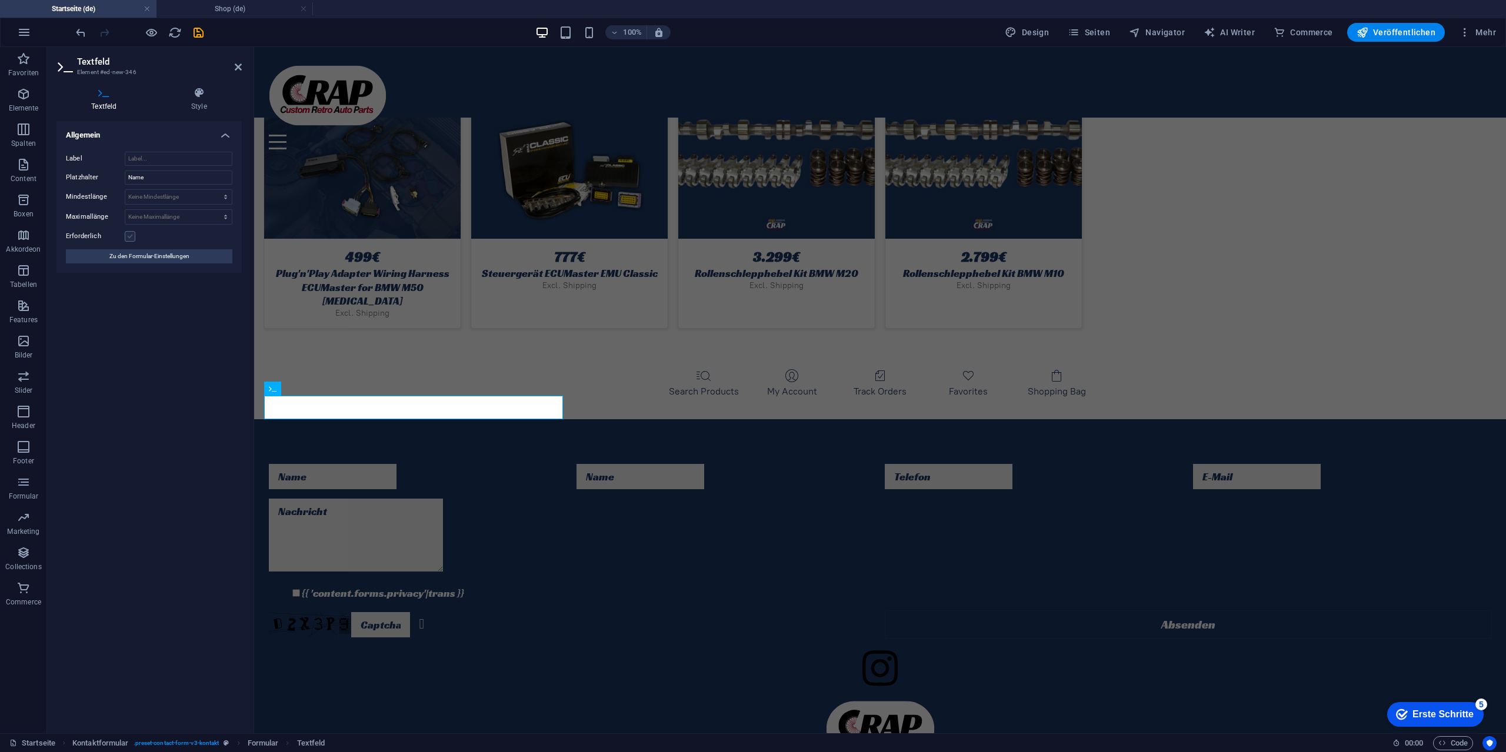
click at [126, 238] on label at bounding box center [130, 236] width 11 height 11
click at [0, 0] on input "Erforderlich" at bounding box center [0, 0] width 0 height 0
click at [149, 161] on input "Label" at bounding box center [179, 159] width 108 height 14
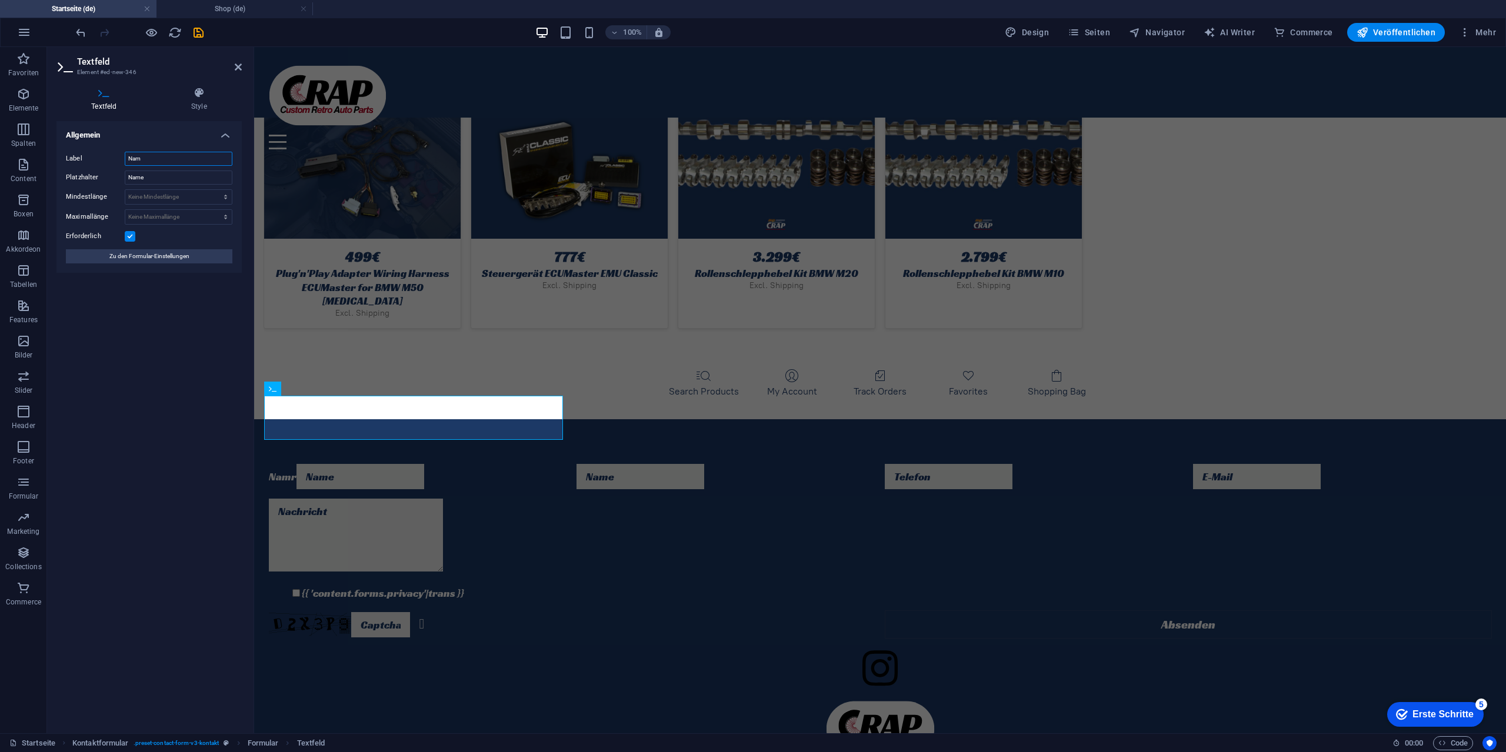
type input "Name"
drag, startPoint x: 174, startPoint y: 161, endPoint x: 0, endPoint y: 149, distance: 174.5
click at [0, 149] on section "Favoriten Elemente Spalten Content Boxen Akkordeon Tabellen Features Bilder Sli…" at bounding box center [753, 390] width 1506 height 686
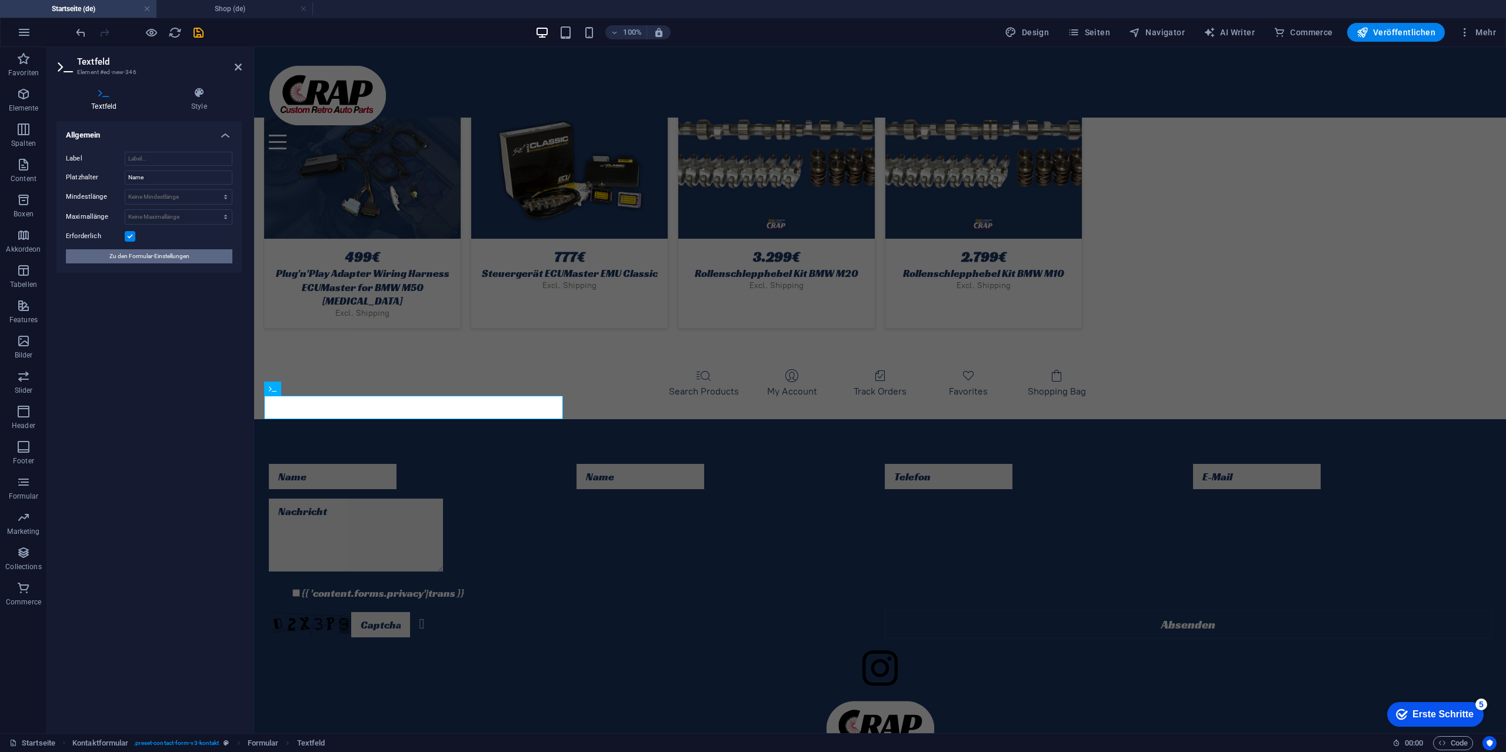
click at [142, 255] on span "Zu den Formular-Einstellungen" at bounding box center [149, 256] width 80 height 14
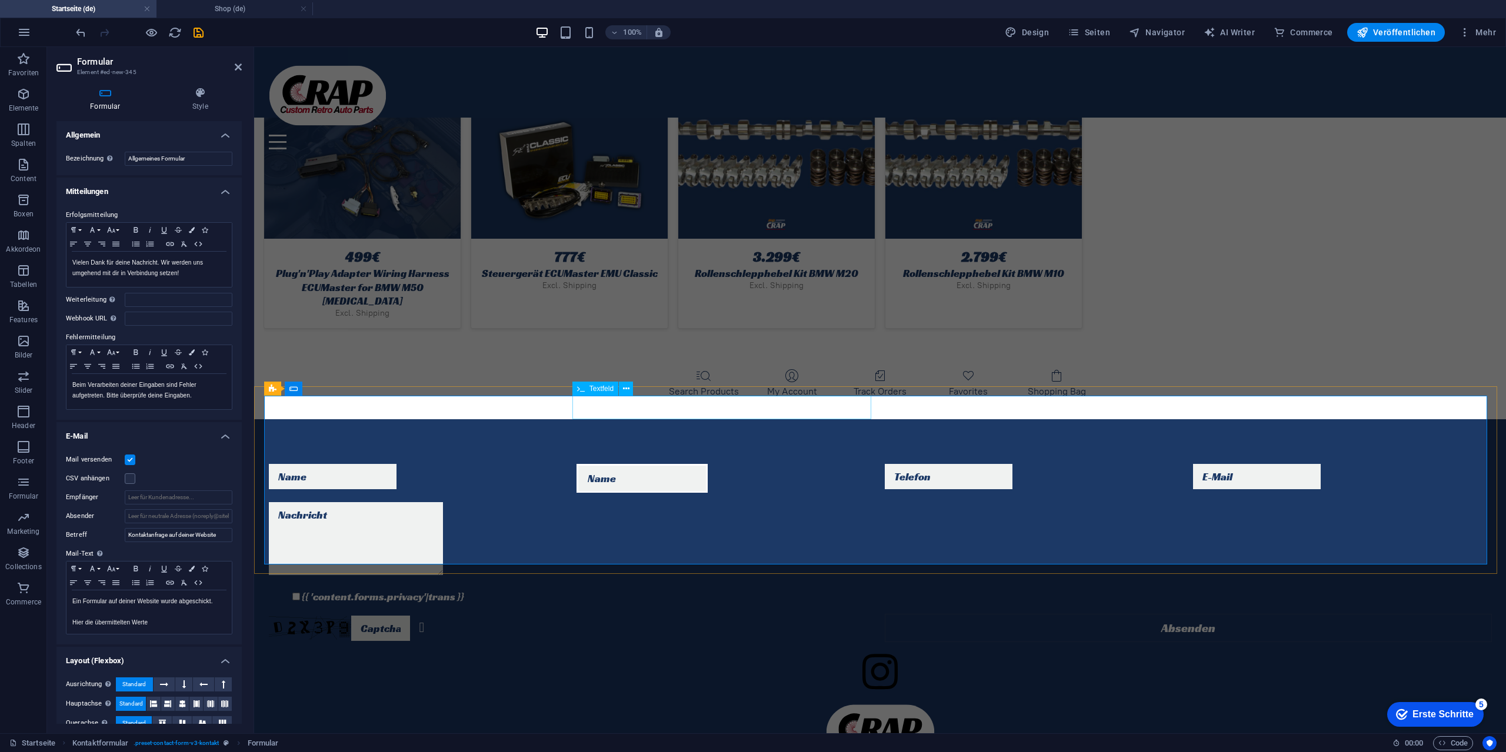
click at [626, 464] on input "text" at bounding box center [641, 478] width 131 height 29
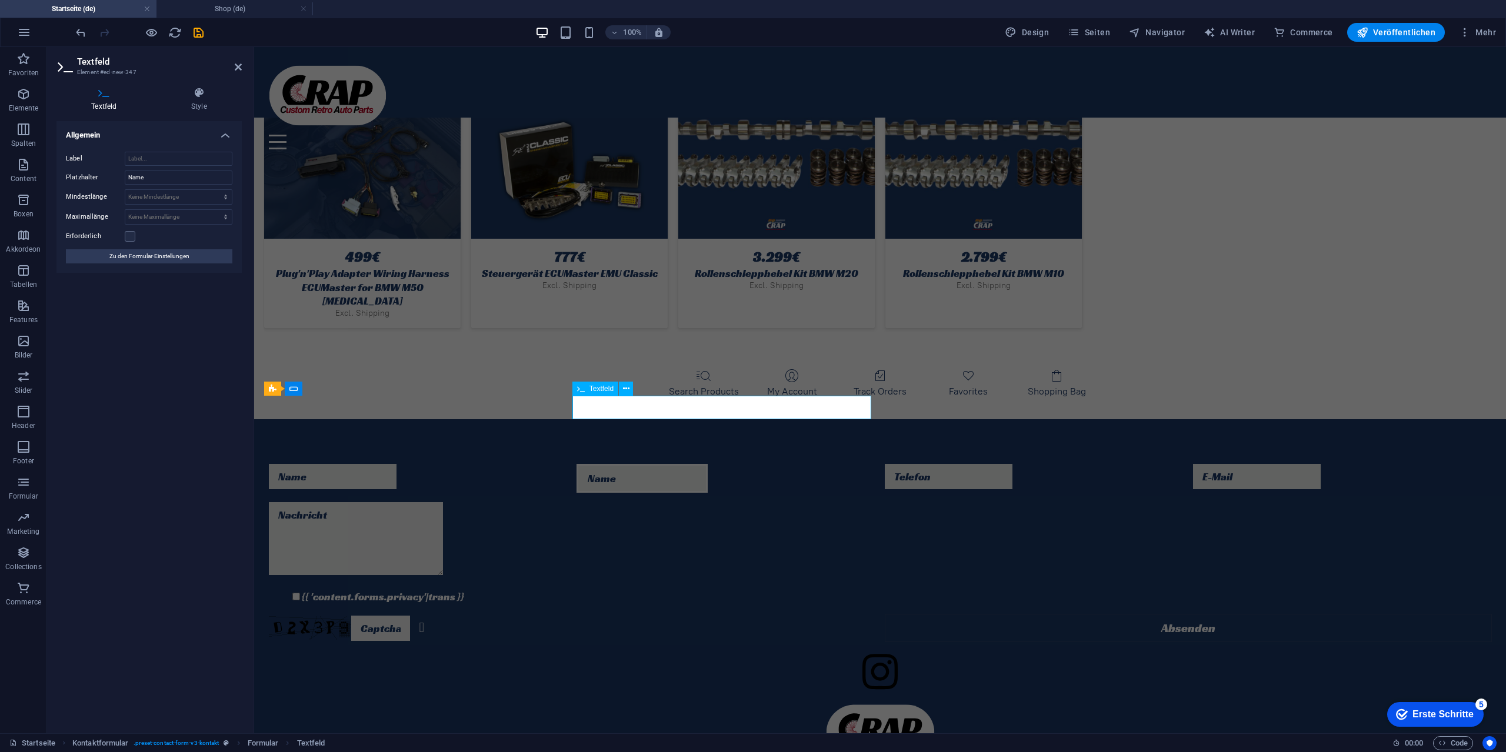
drag, startPoint x: 618, startPoint y: 409, endPoint x: 576, endPoint y: 405, distance: 41.9
click at [576, 464] on input "text" at bounding box center [641, 478] width 131 height 29
drag, startPoint x: 583, startPoint y: 406, endPoint x: 618, endPoint y: 411, distance: 35.7
click at [618, 464] on input "text" at bounding box center [641, 478] width 131 height 29
drag, startPoint x: 625, startPoint y: 409, endPoint x: 546, endPoint y: 400, distance: 79.3
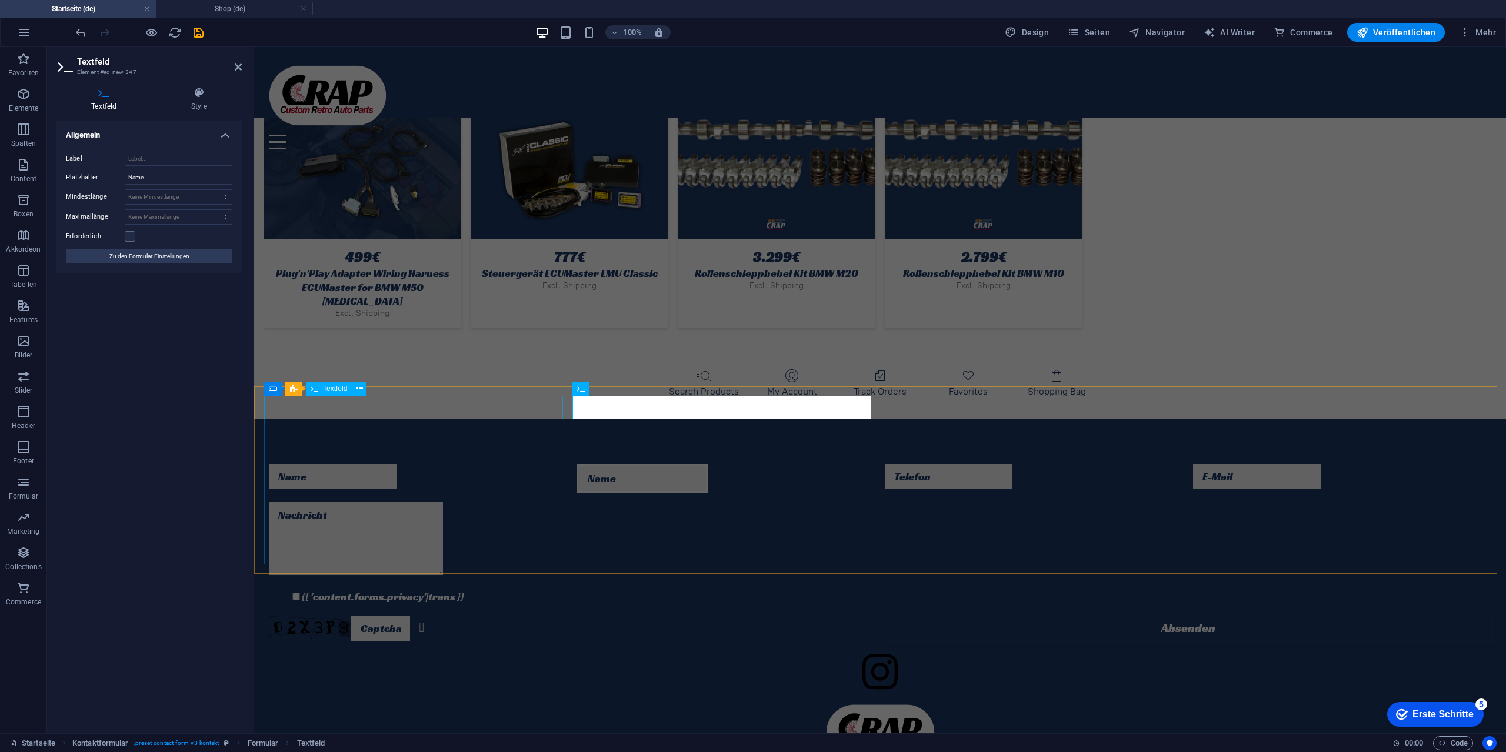
click at [546, 459] on form "{{ 'content.forms.privacy'|trans }} Nicht lesbar? Neu generieren Absenden" at bounding box center [880, 553] width 1232 height 188
click at [595, 392] on span "Textfeld" at bounding box center [601, 388] width 24 height 7
click at [596, 392] on span "Textfeld" at bounding box center [601, 388] width 24 height 7
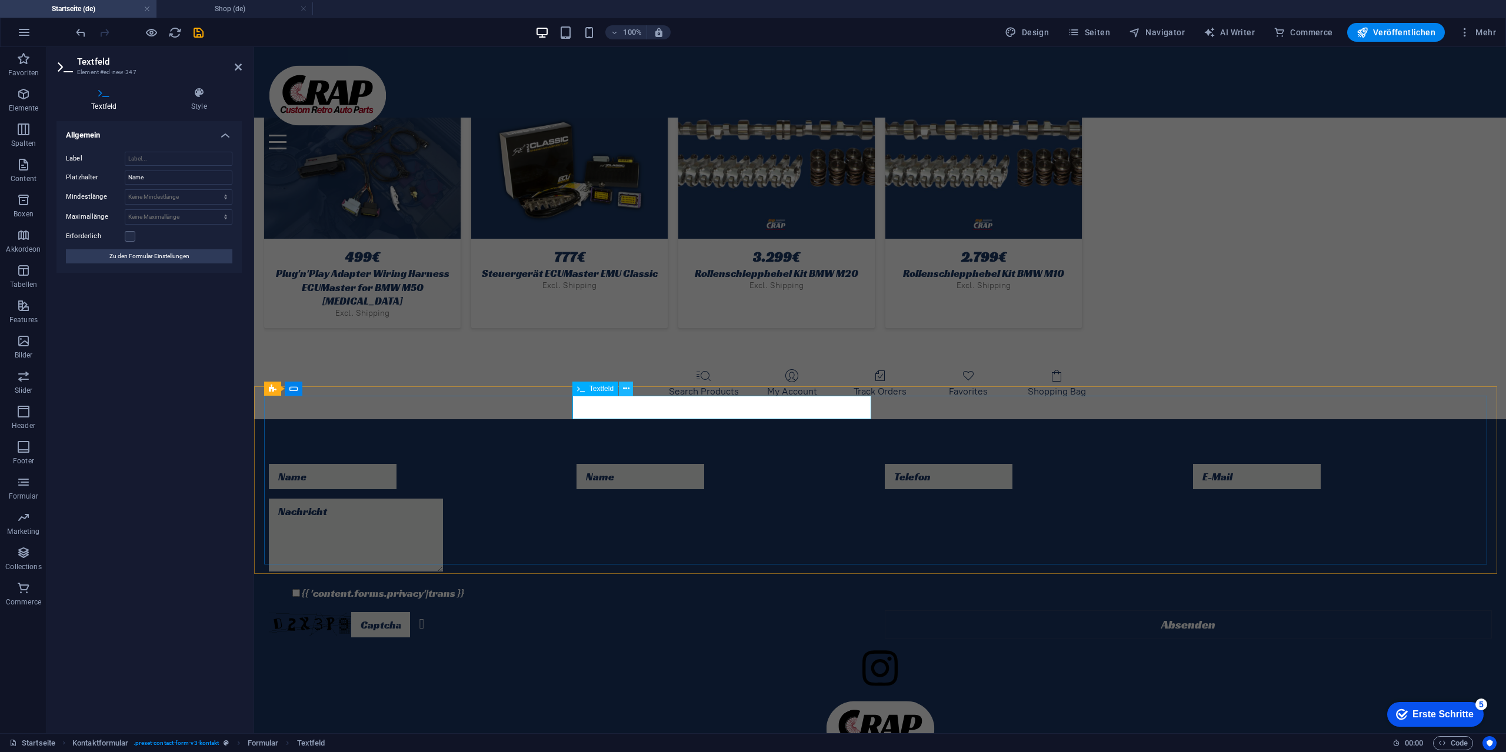
click at [633, 390] on button at bounding box center [626, 389] width 14 height 14
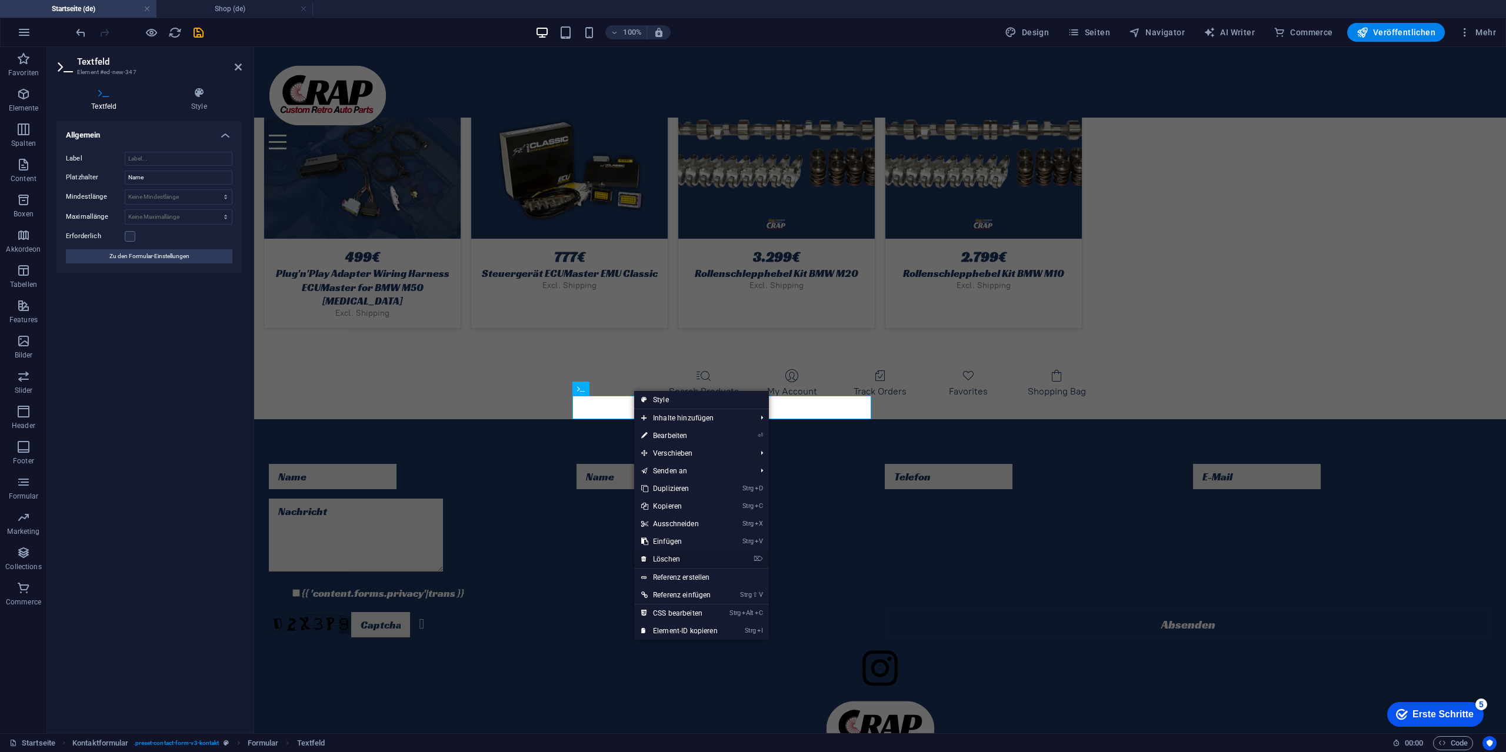
click at [688, 554] on link "⌦ Löschen" at bounding box center [679, 560] width 91 height 18
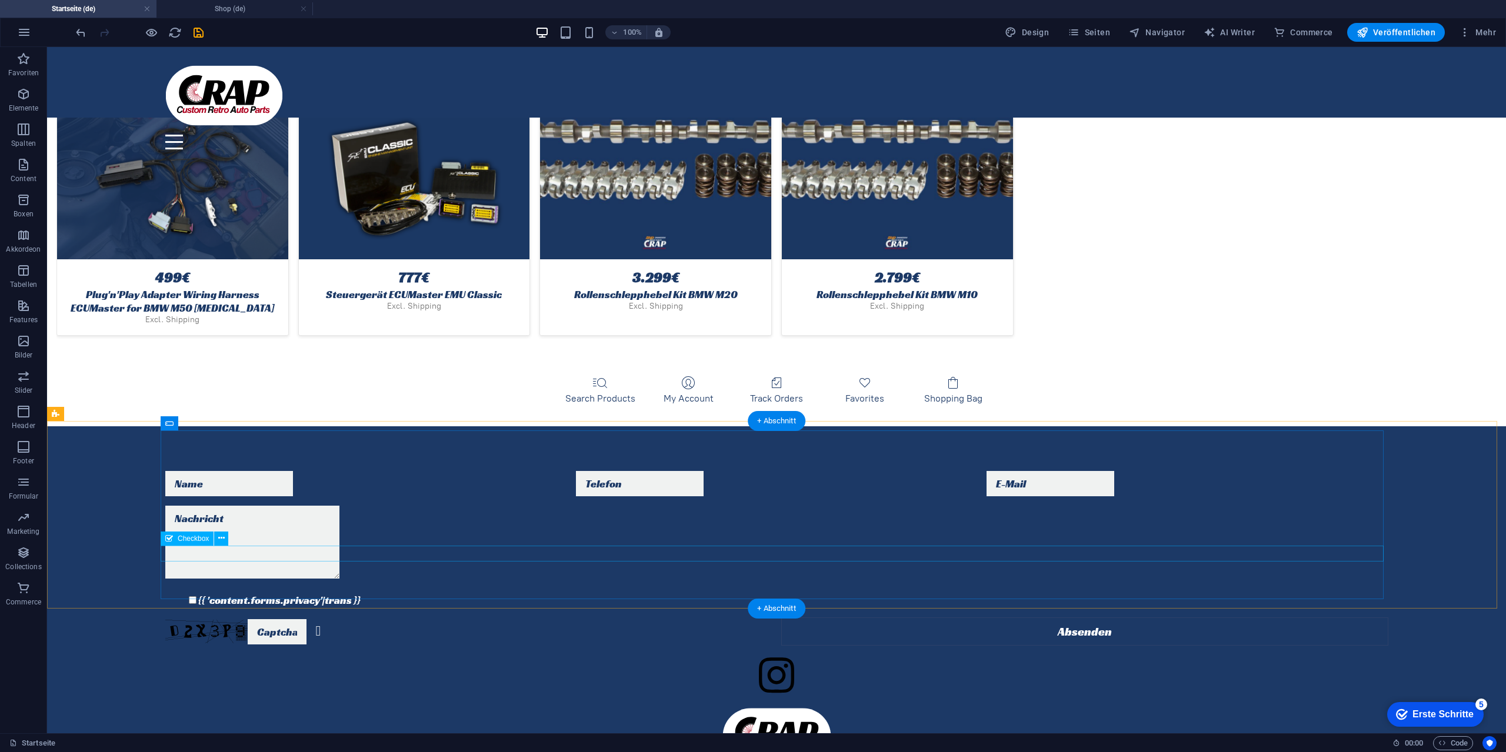
click at [284, 592] on div "{{ 'content.forms.privacy'|trans }}" at bounding box center [776, 600] width 1223 height 16
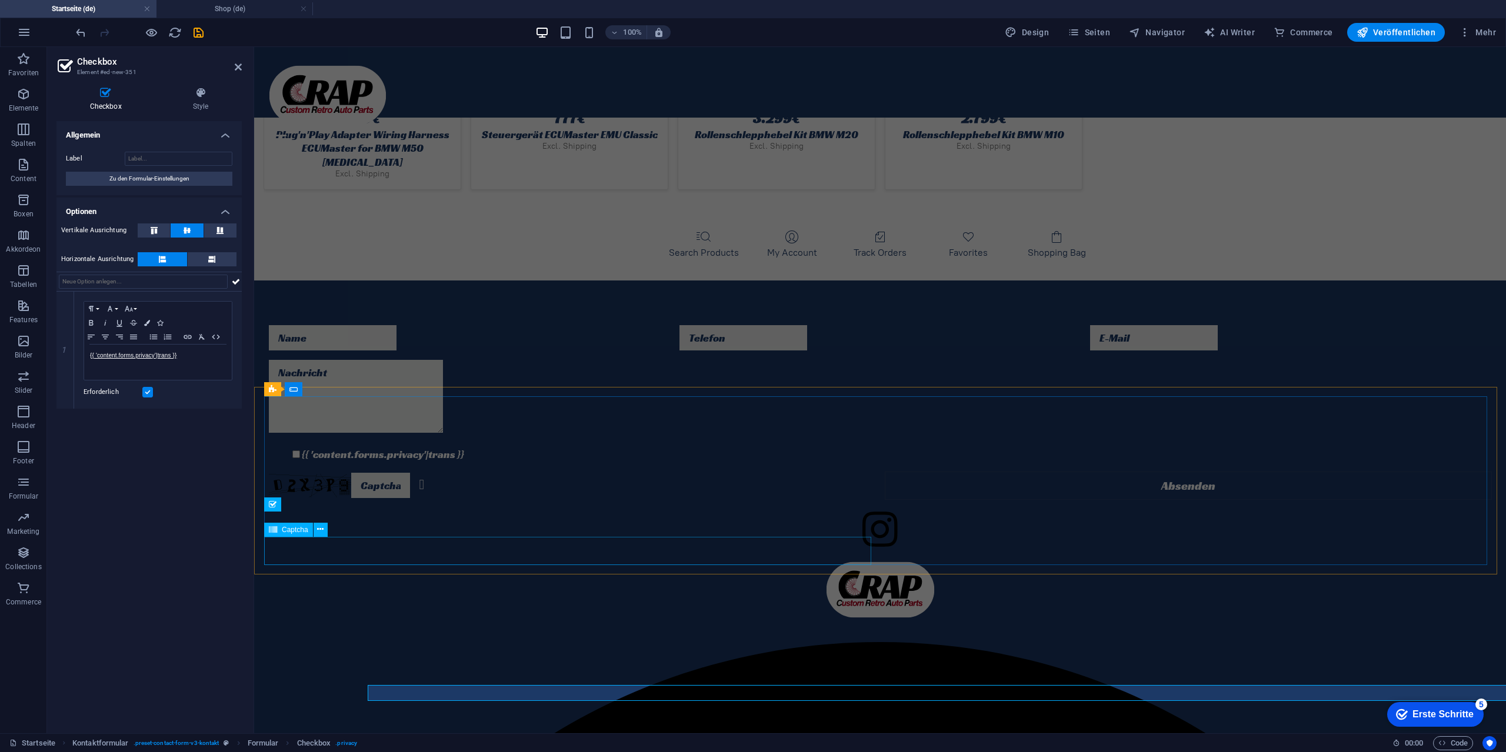
scroll to position [3269, 0]
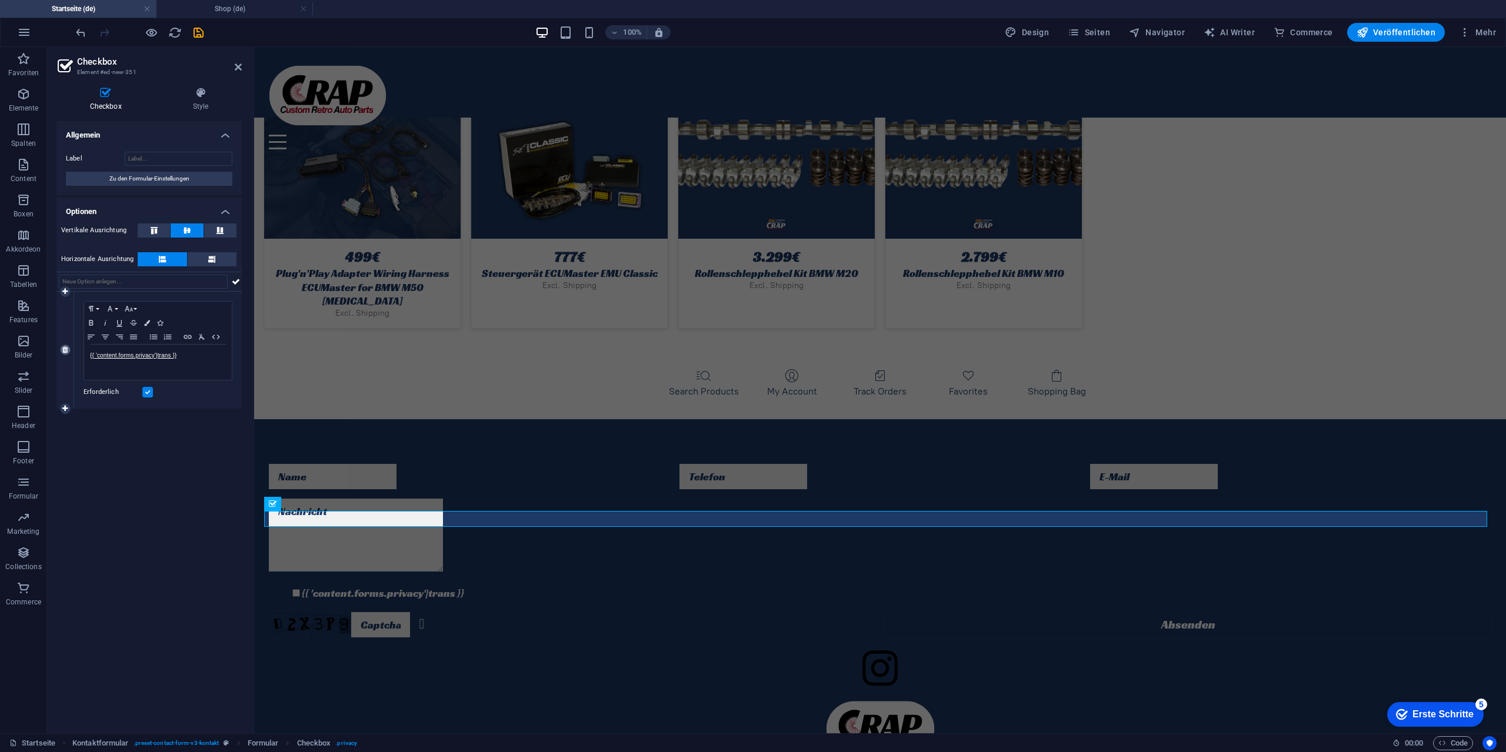
click at [65, 346] on icon at bounding box center [64, 349] width 5 height 7
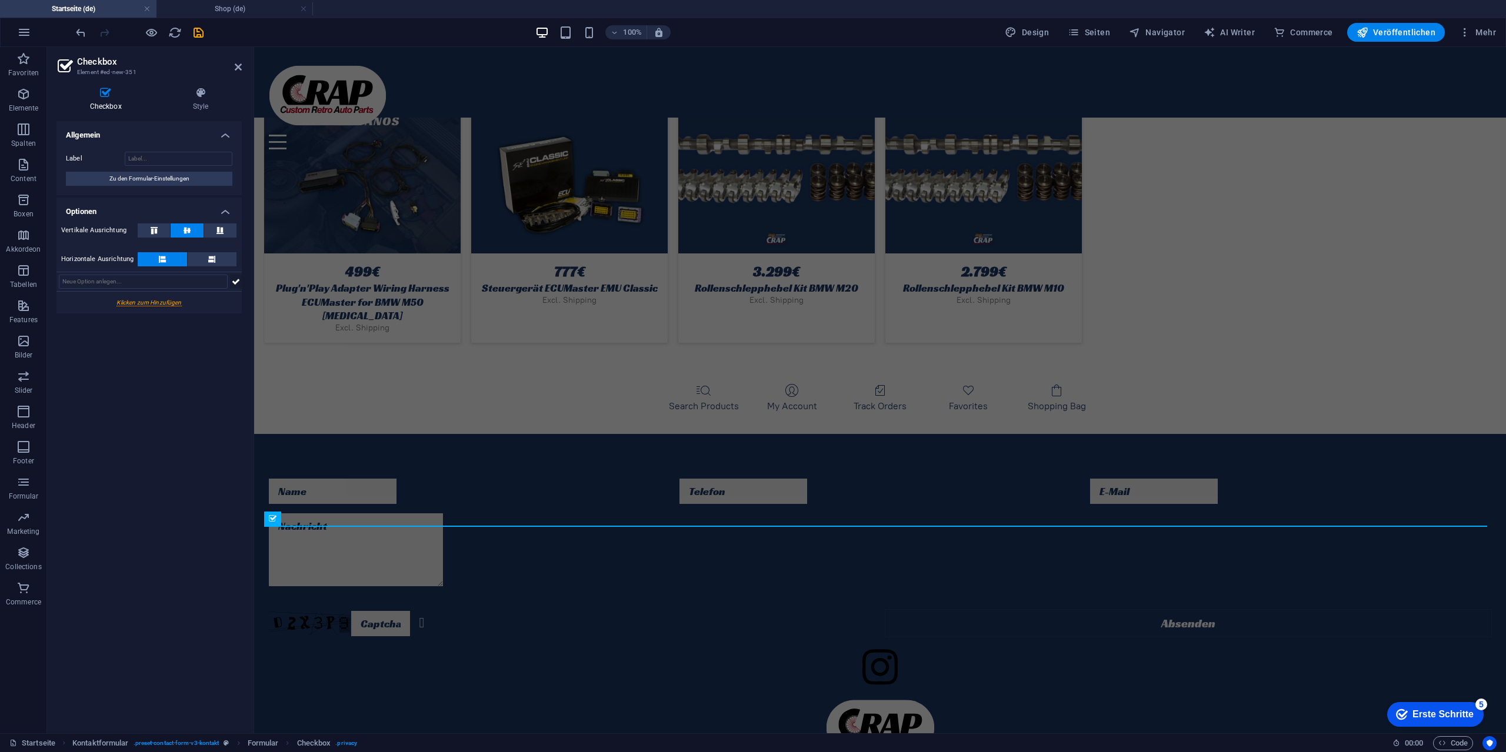
click at [236, 282] on icon at bounding box center [236, 282] width 8 height 14
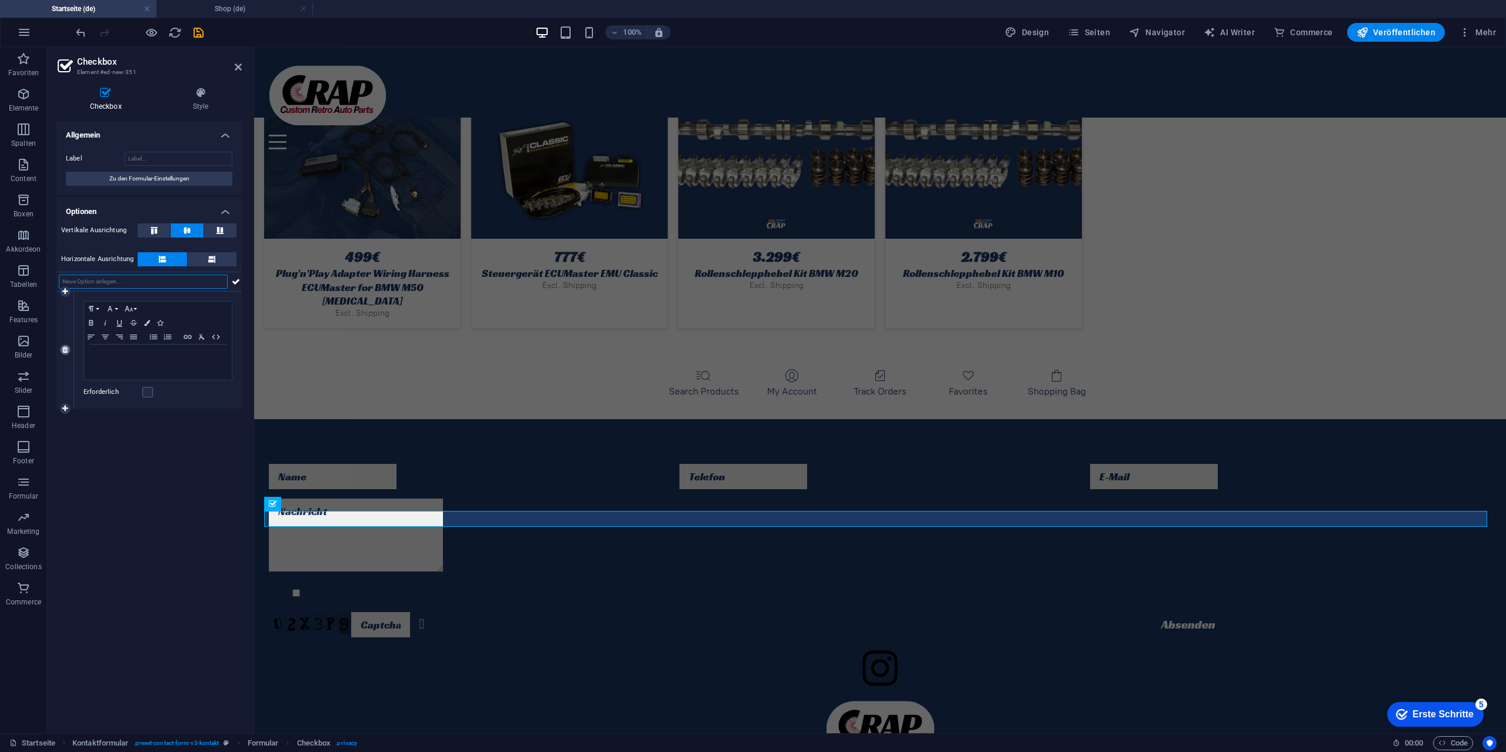
click at [67, 349] on icon at bounding box center [64, 349] width 5 height 7
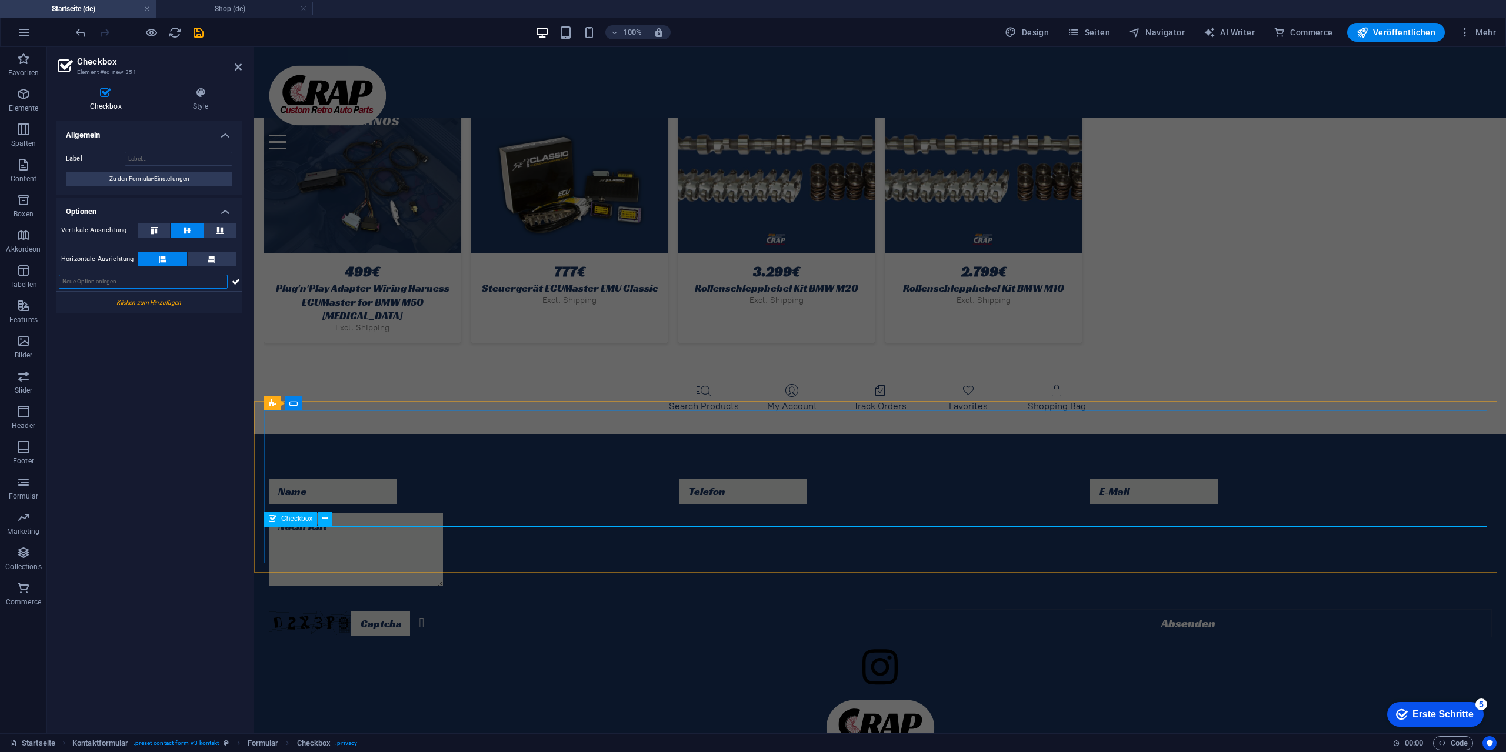
click at [274, 517] on icon at bounding box center [273, 519] width 8 height 14
click at [385, 609] on div "Nicht lesbar? Neu generieren" at bounding box center [572, 623] width 607 height 28
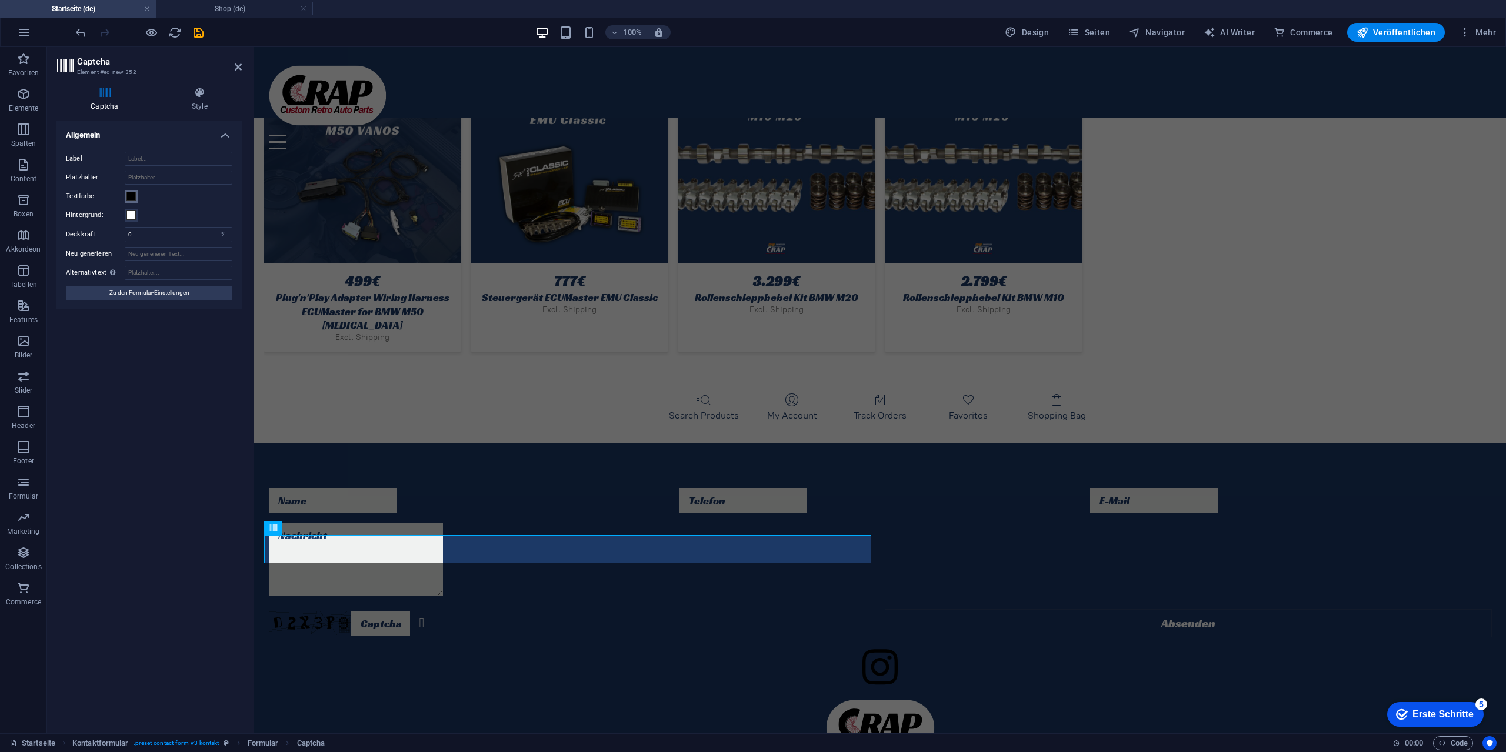
click at [129, 196] on span at bounding box center [130, 196] width 9 height 9
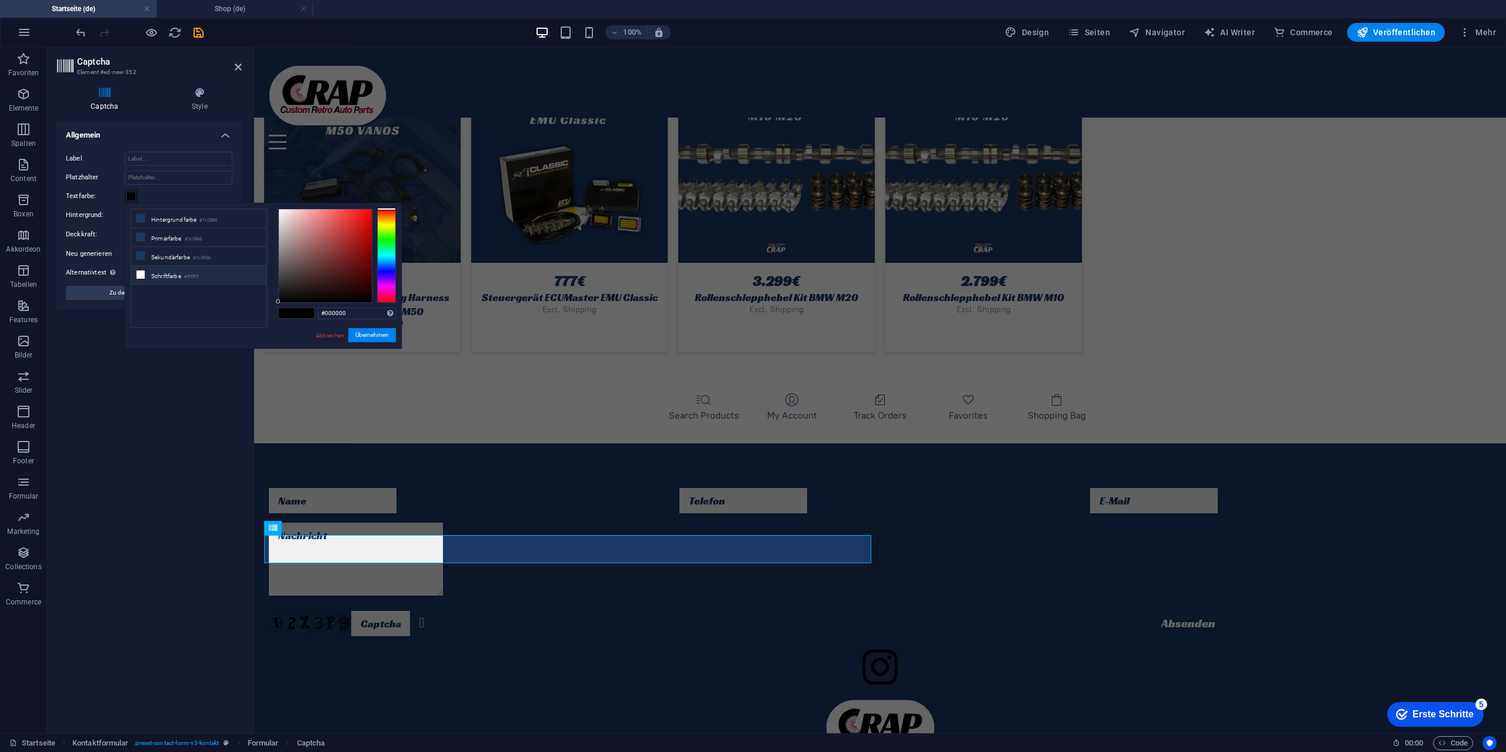
click at [166, 274] on li "Schriftfarbe #ffffff" at bounding box center [198, 275] width 135 height 19
click at [371, 338] on button "Übernehmen" at bounding box center [372, 335] width 48 height 14
click at [178, 271] on li "Schriftfarbe #ffffff" at bounding box center [198, 275] width 135 height 19
click at [368, 335] on button "Übernehmen" at bounding box center [372, 335] width 48 height 14
click at [169, 381] on div "Turnstile Turnstile von Cloudfare ist eine Drittanbieter-Integration, die barri…" at bounding box center [148, 422] width 185 height 603
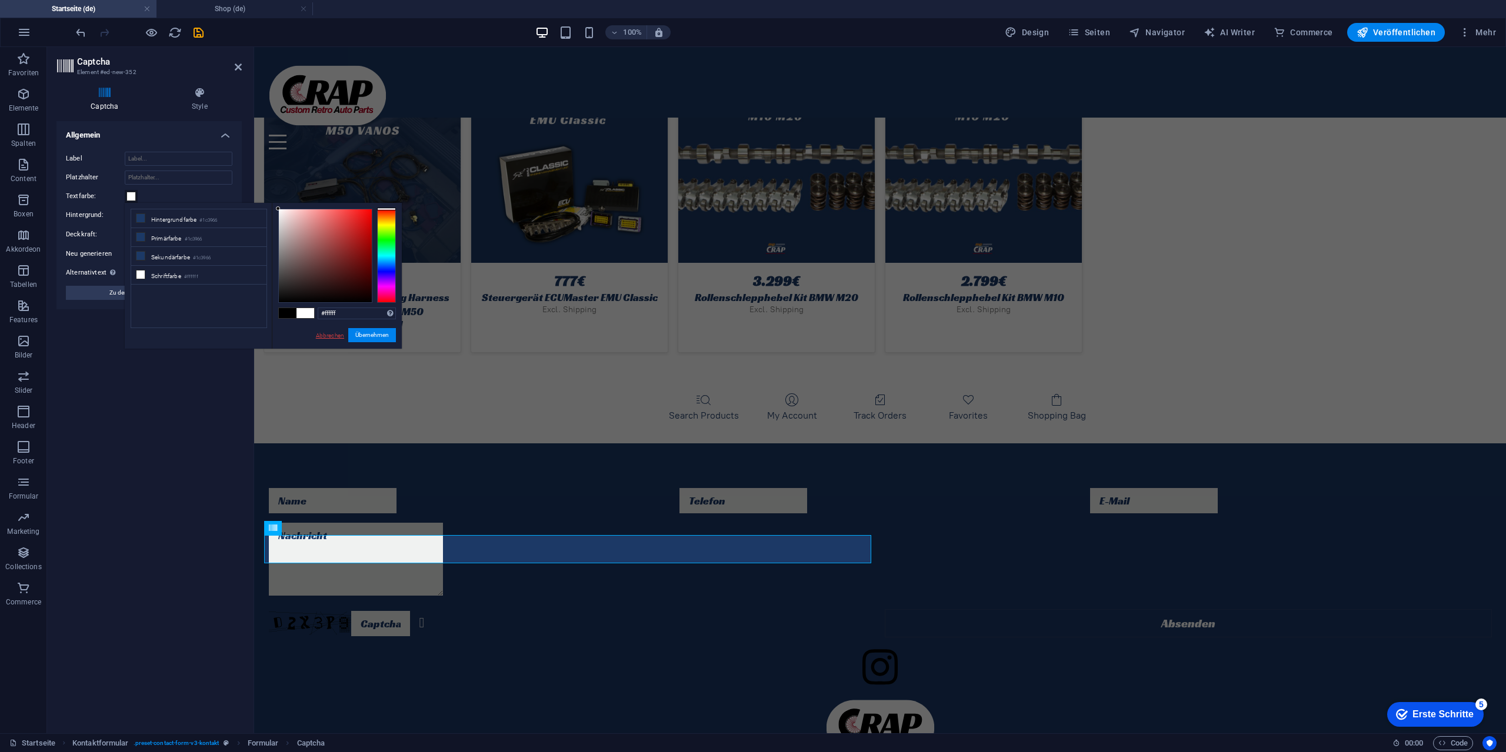
click at [330, 337] on link "Abbrechen" at bounding box center [330, 335] width 31 height 9
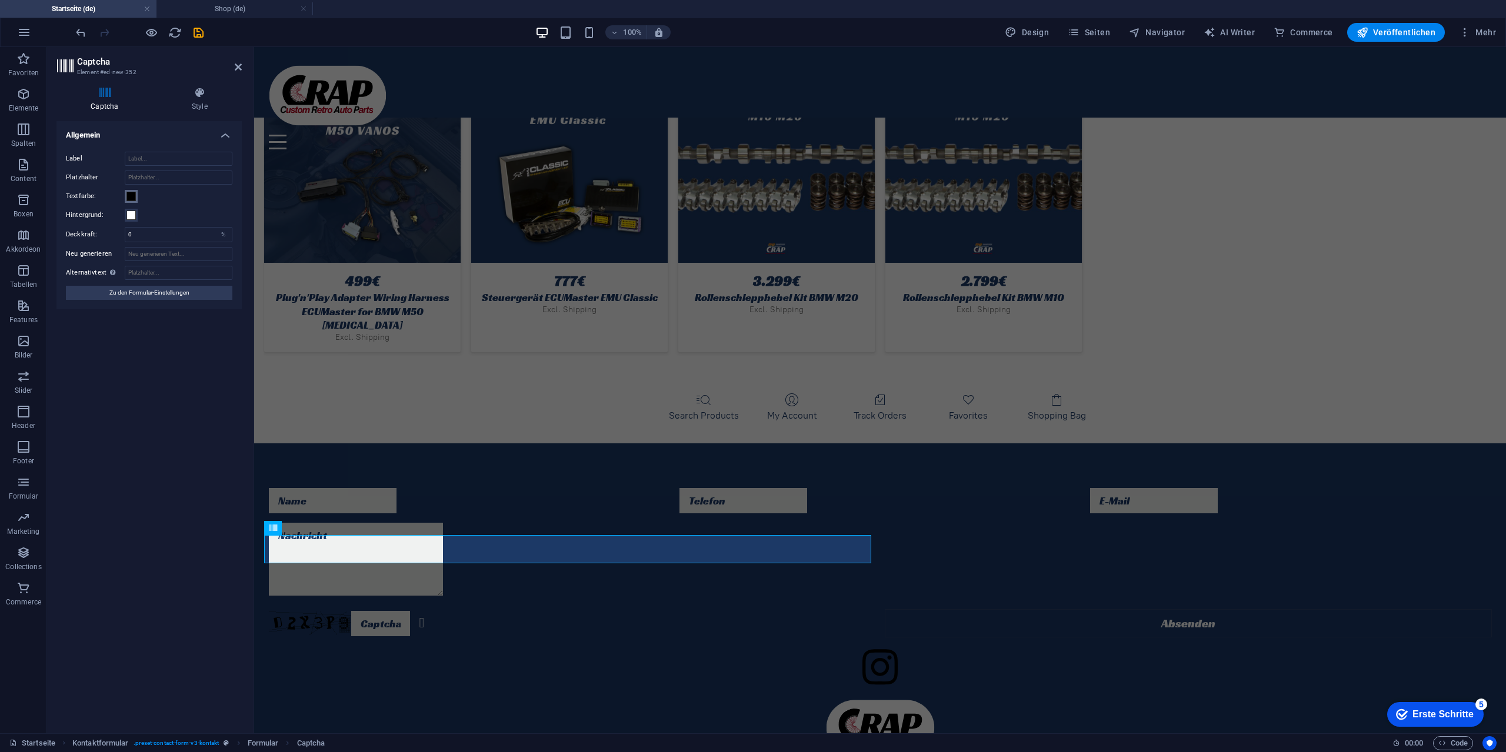
click at [131, 200] on span at bounding box center [130, 196] width 9 height 9
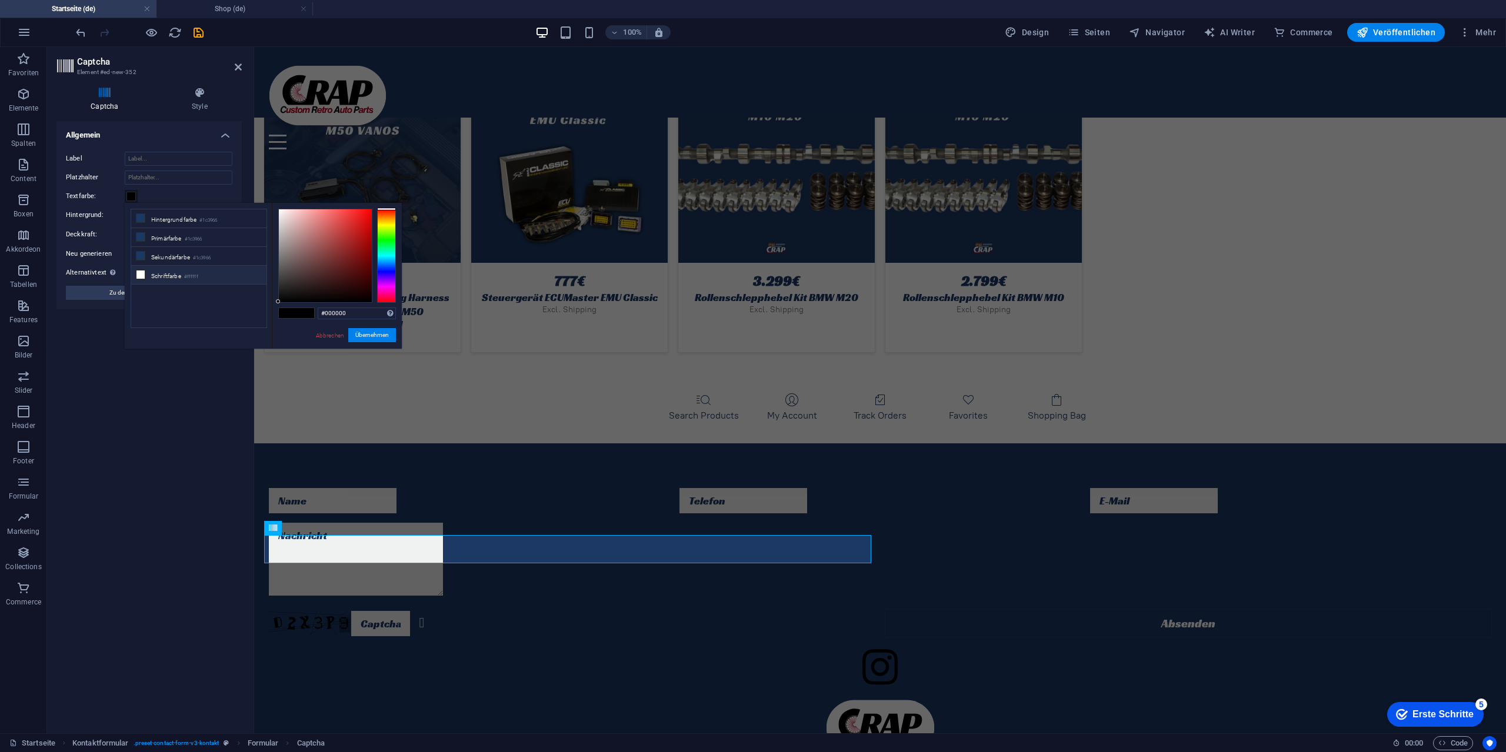
click at [176, 275] on li "Schriftfarbe #ffffff" at bounding box center [198, 275] width 135 height 19
type input "#ffffff"
click at [359, 339] on button "Übernehmen" at bounding box center [372, 335] width 48 height 14
click at [373, 334] on button "Übernehmen" at bounding box center [372, 335] width 48 height 14
click at [161, 401] on div "Turnstile Turnstile von Cloudfare ist eine Drittanbieter-Integration, die barri…" at bounding box center [148, 422] width 185 height 603
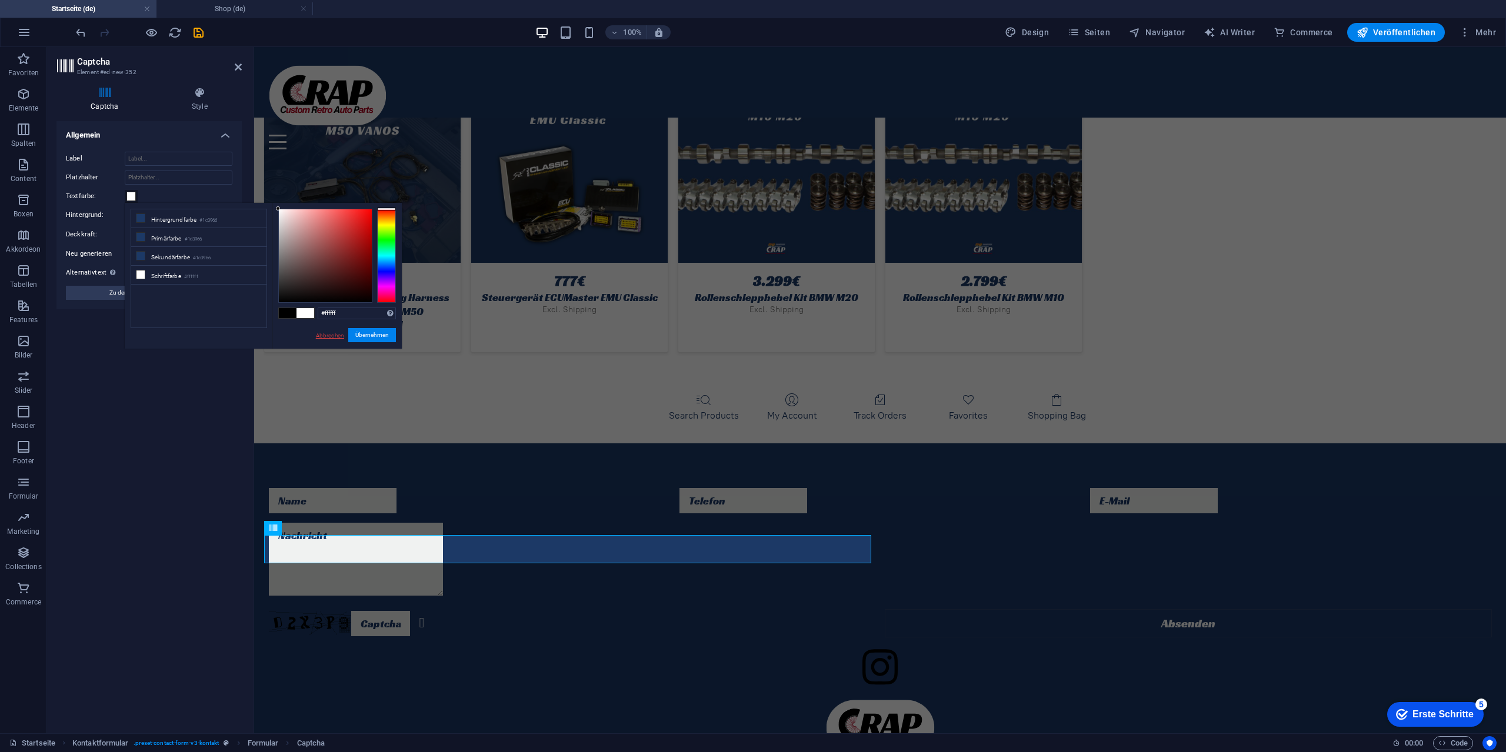
click at [330, 338] on link "Abbrechen" at bounding box center [330, 335] width 31 height 9
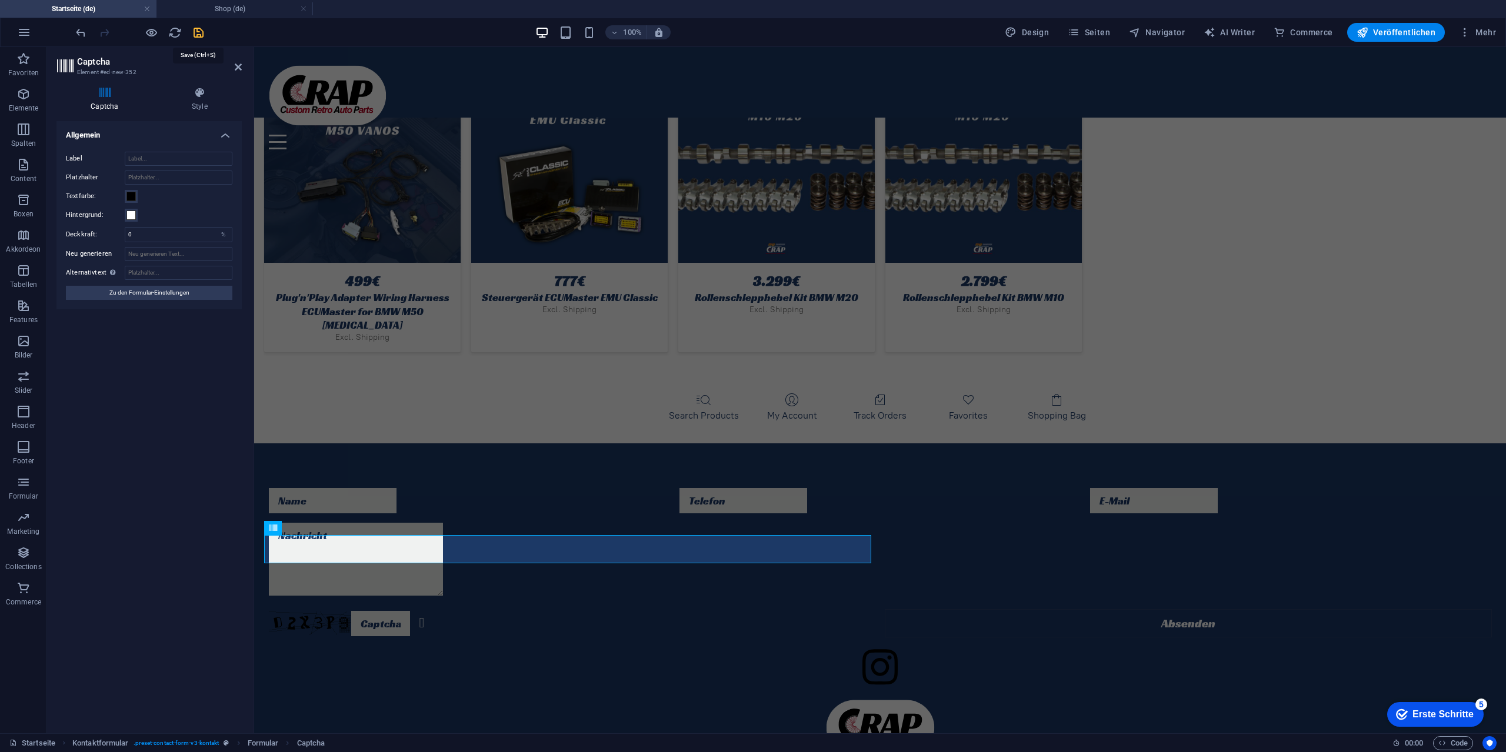
click at [195, 33] on icon "save" at bounding box center [199, 33] width 14 height 14
select select "rem"
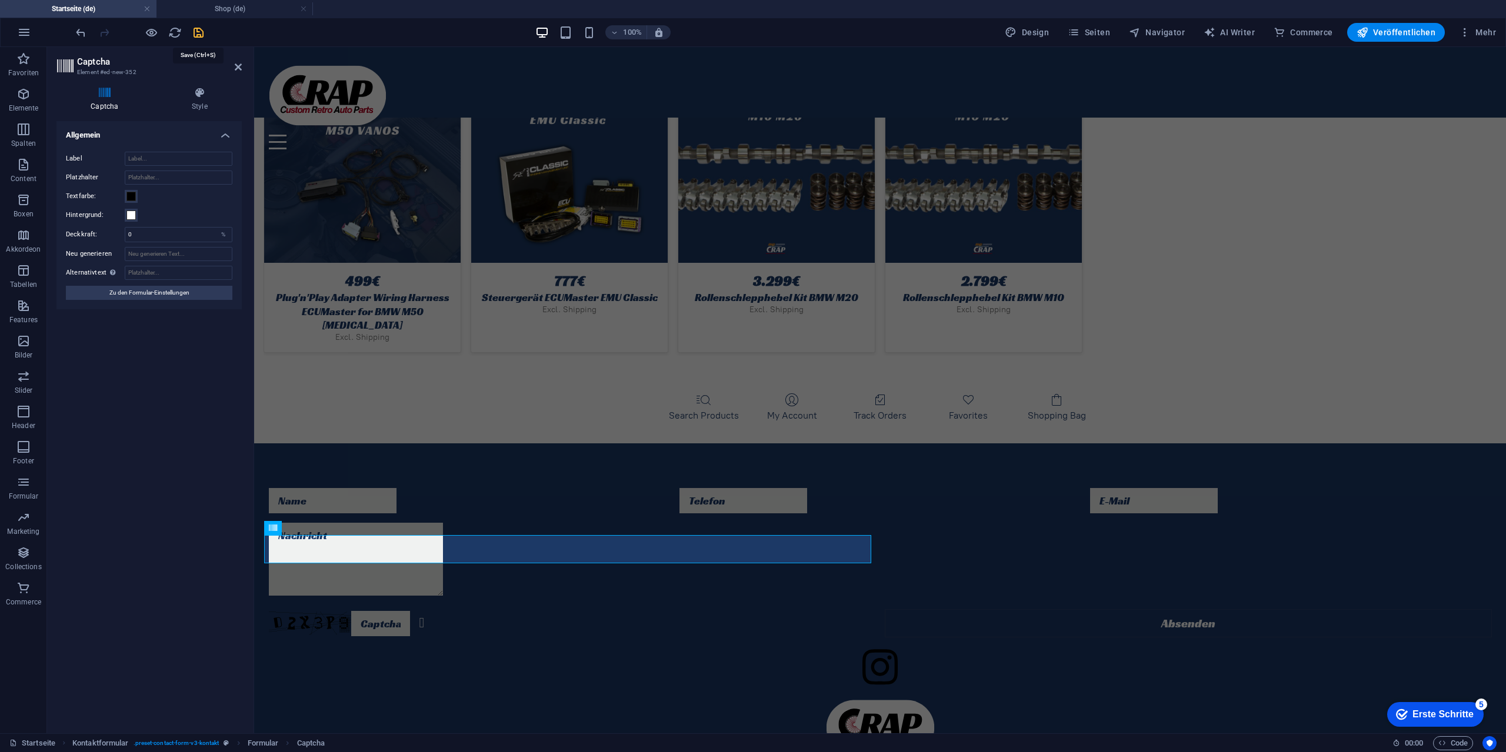
select select "rem"
select select "px"
select select "preset-contact-form-v3-kontakt"
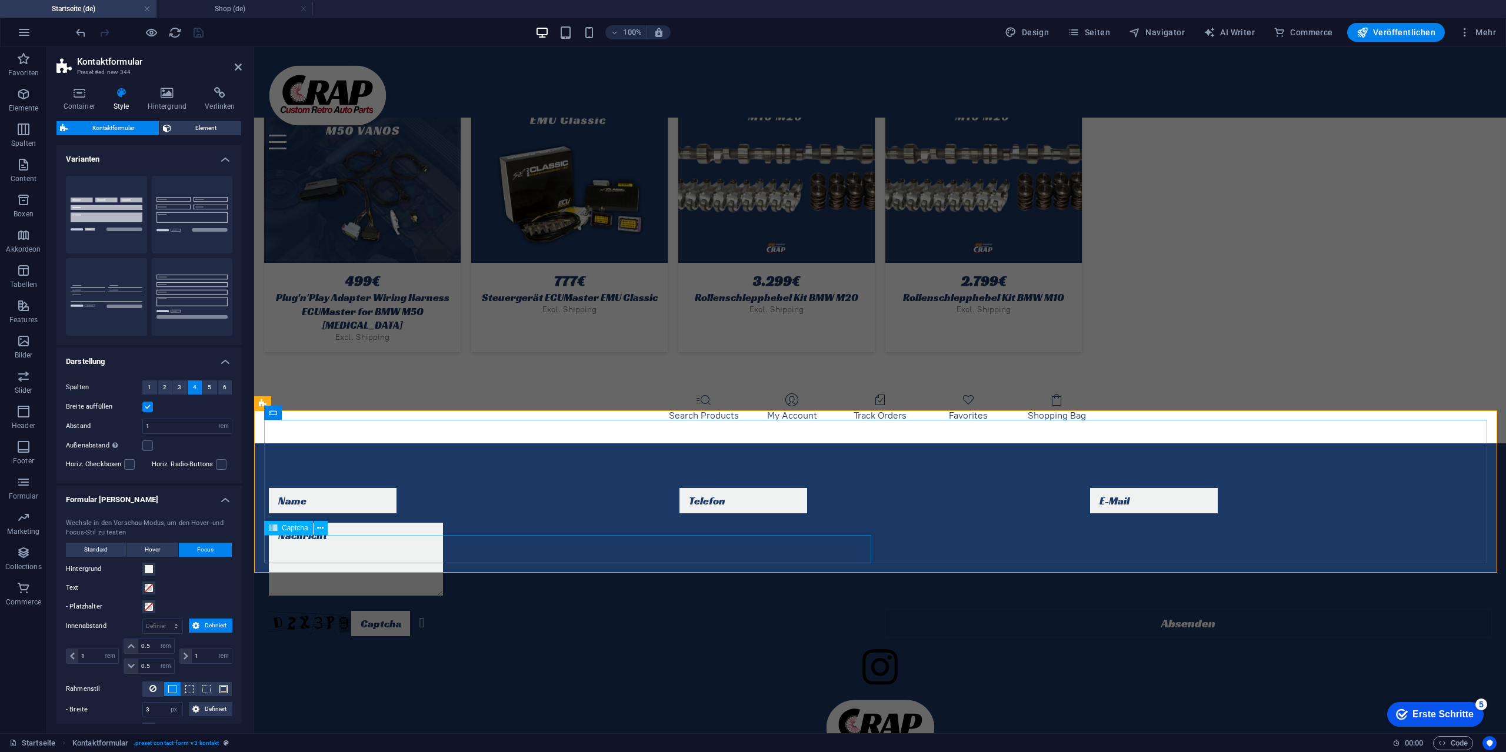
click at [298, 531] on span "Captcha" at bounding box center [295, 528] width 26 height 7
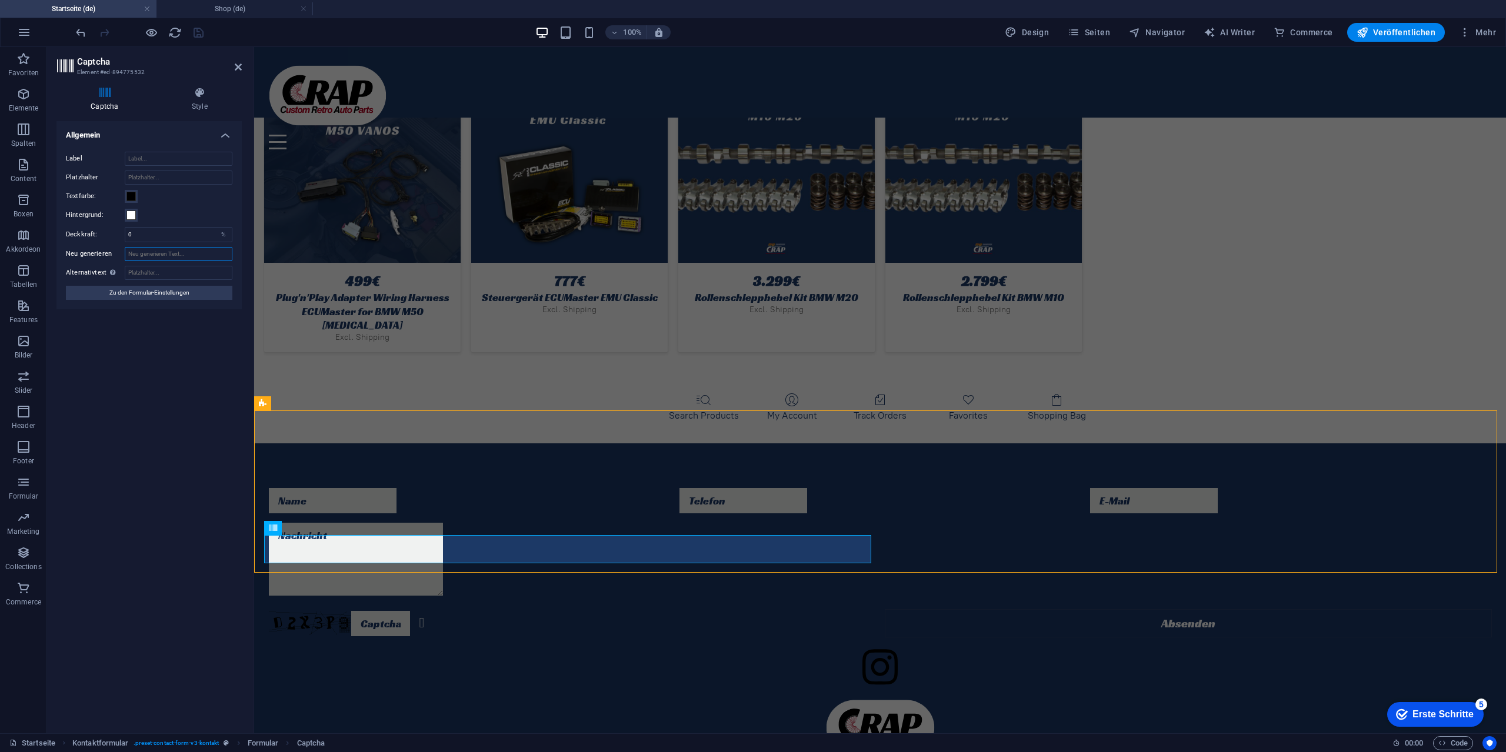
click at [169, 256] on input "Neu generieren" at bounding box center [179, 254] width 108 height 14
drag, startPoint x: 168, startPoint y: 235, endPoint x: 111, endPoint y: 231, distance: 56.6
click at [111, 231] on div "Deckkraft: 0 %" at bounding box center [149, 234] width 166 height 15
type input "100"
click at [198, 108] on h4 "Style" at bounding box center [200, 99] width 84 height 25
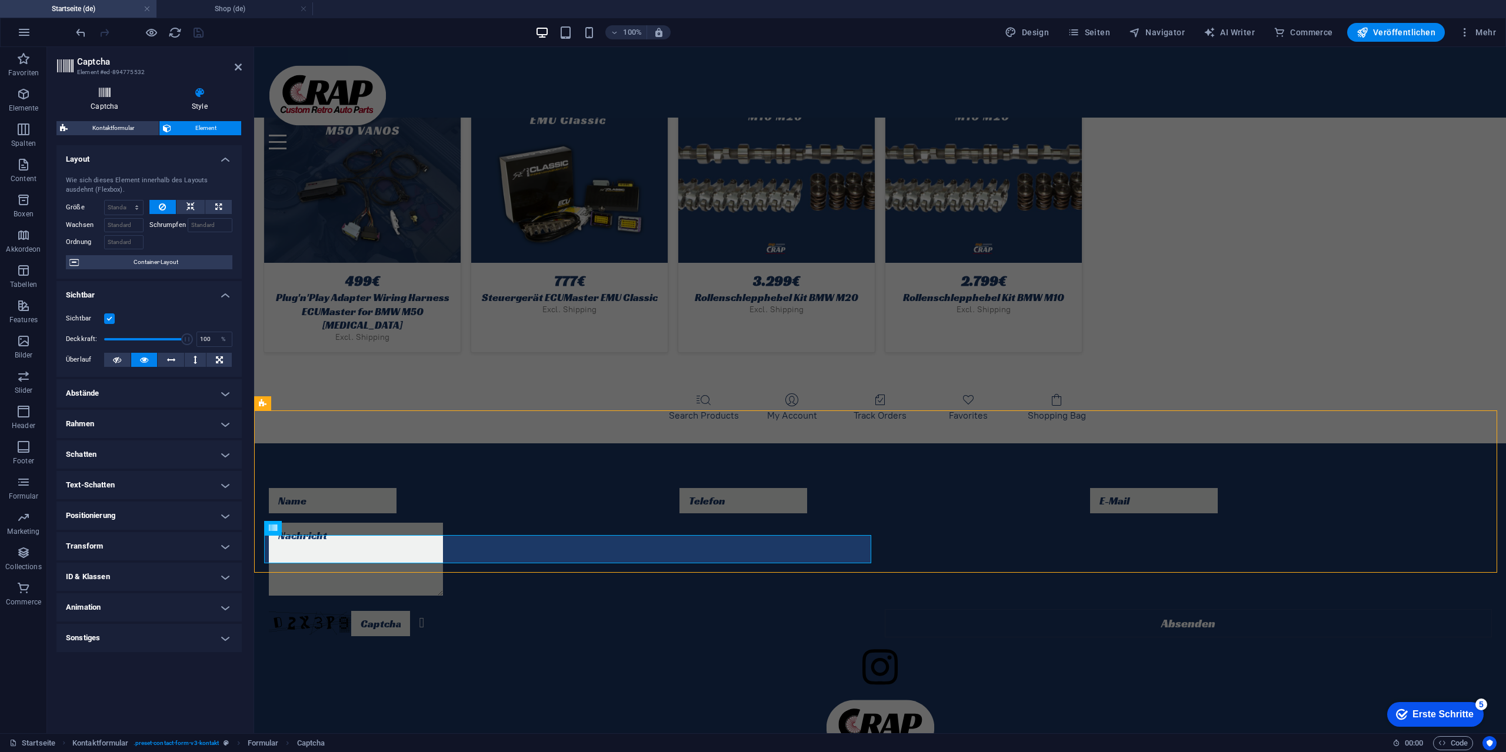
click at [98, 102] on h4 "Captcha" at bounding box center [106, 99] width 101 height 25
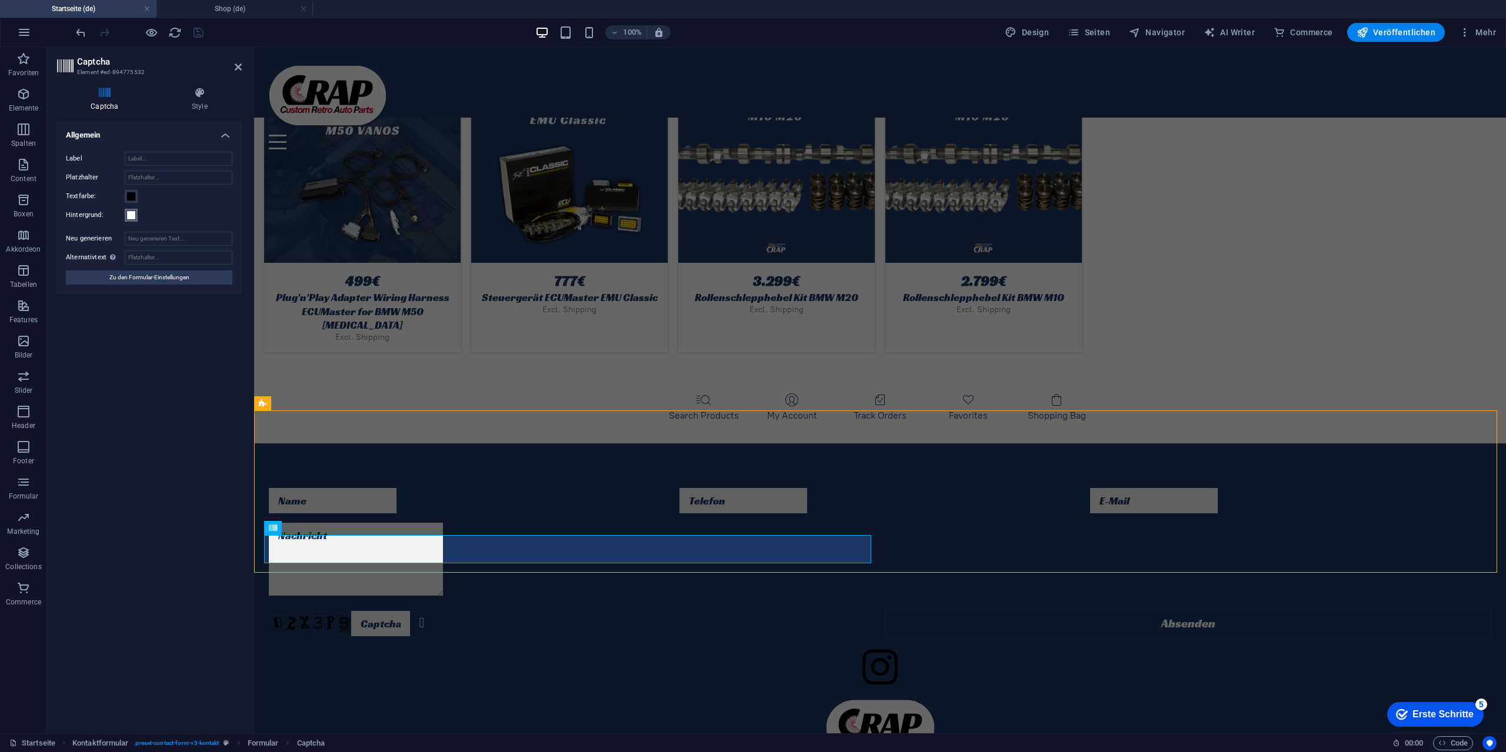
click at [131, 216] on span at bounding box center [130, 215] width 9 height 9
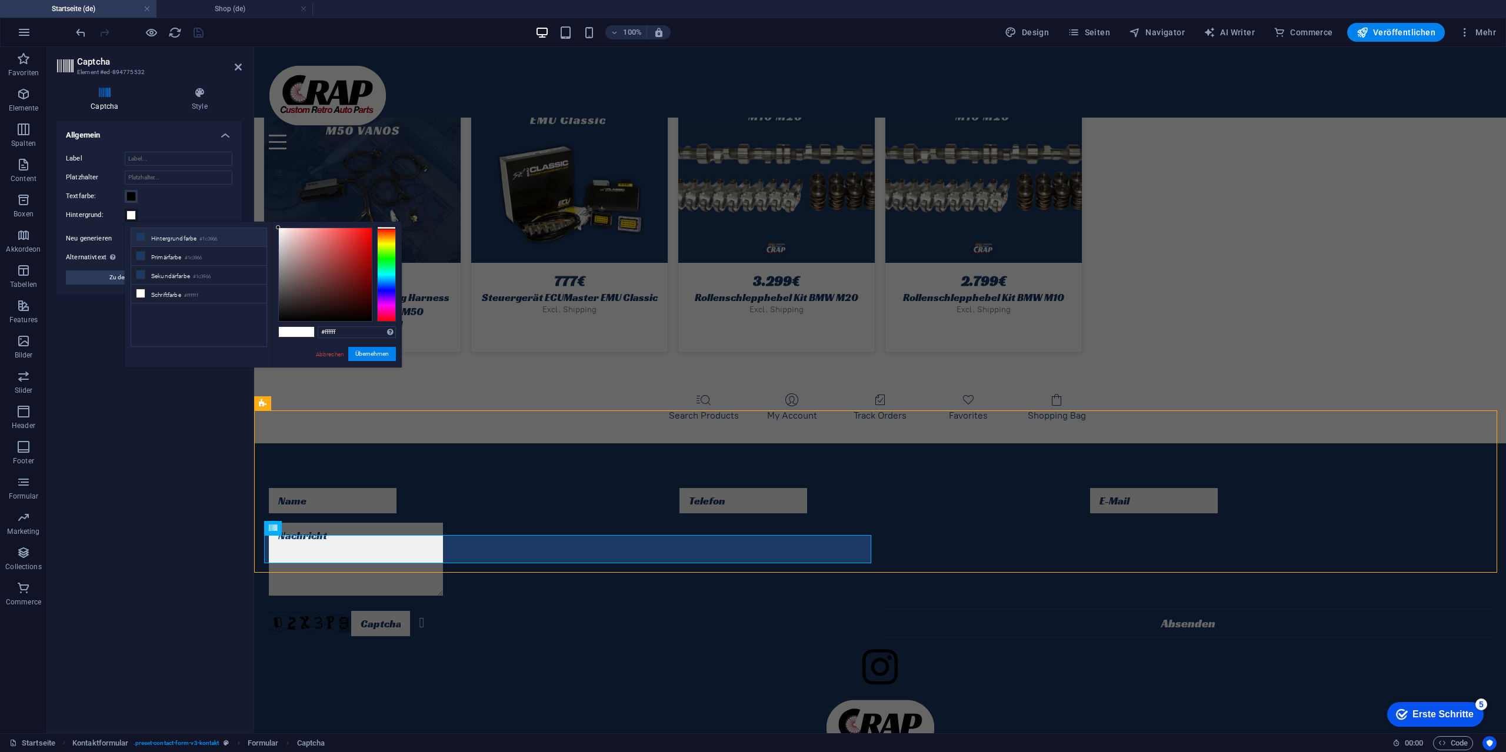
click at [172, 239] on li "Hintergrundfarbe #1c3966" at bounding box center [198, 237] width 135 height 19
type input "#1c3966"
click at [364, 357] on button "Übernehmen" at bounding box center [372, 354] width 48 height 14
click at [328, 354] on link "Abbrechen" at bounding box center [330, 354] width 31 height 9
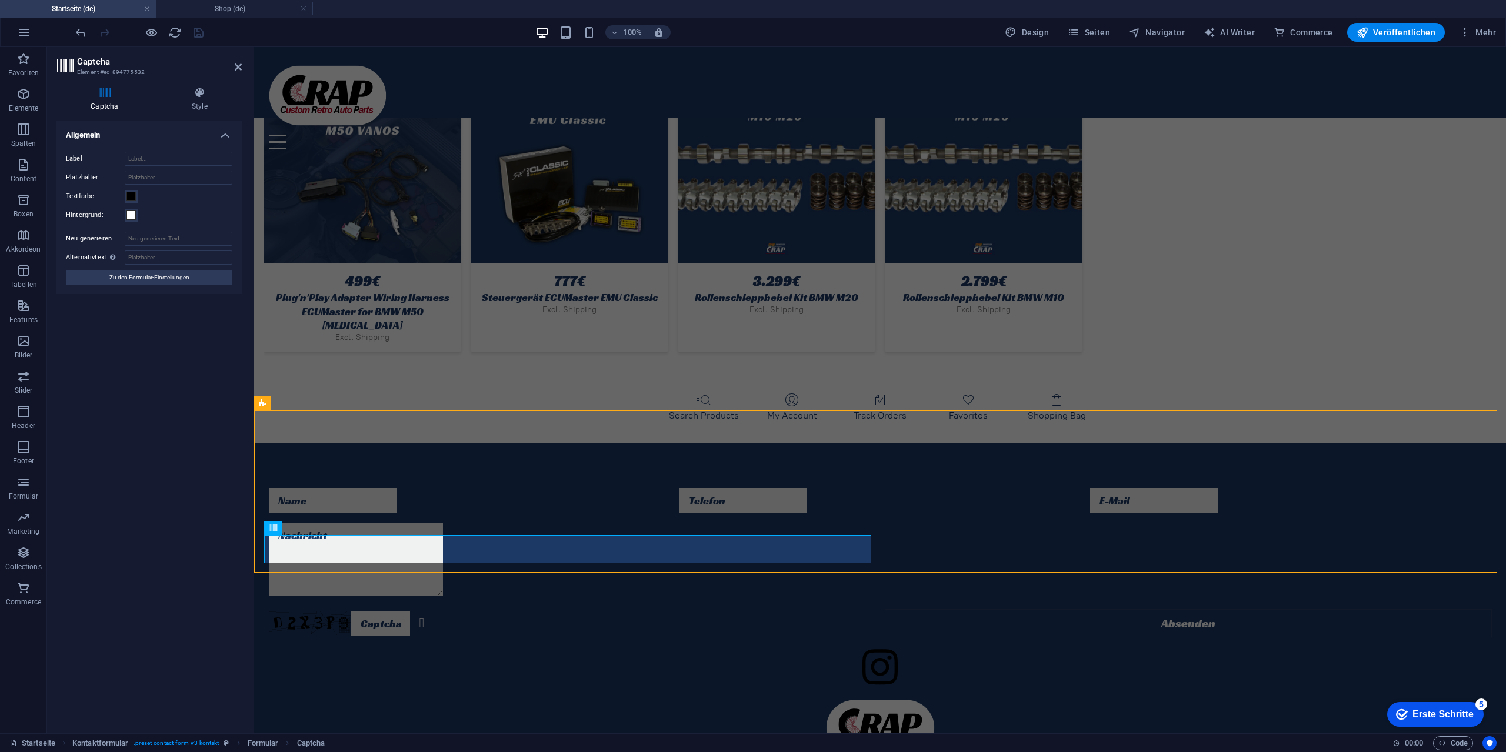
select select "rem"
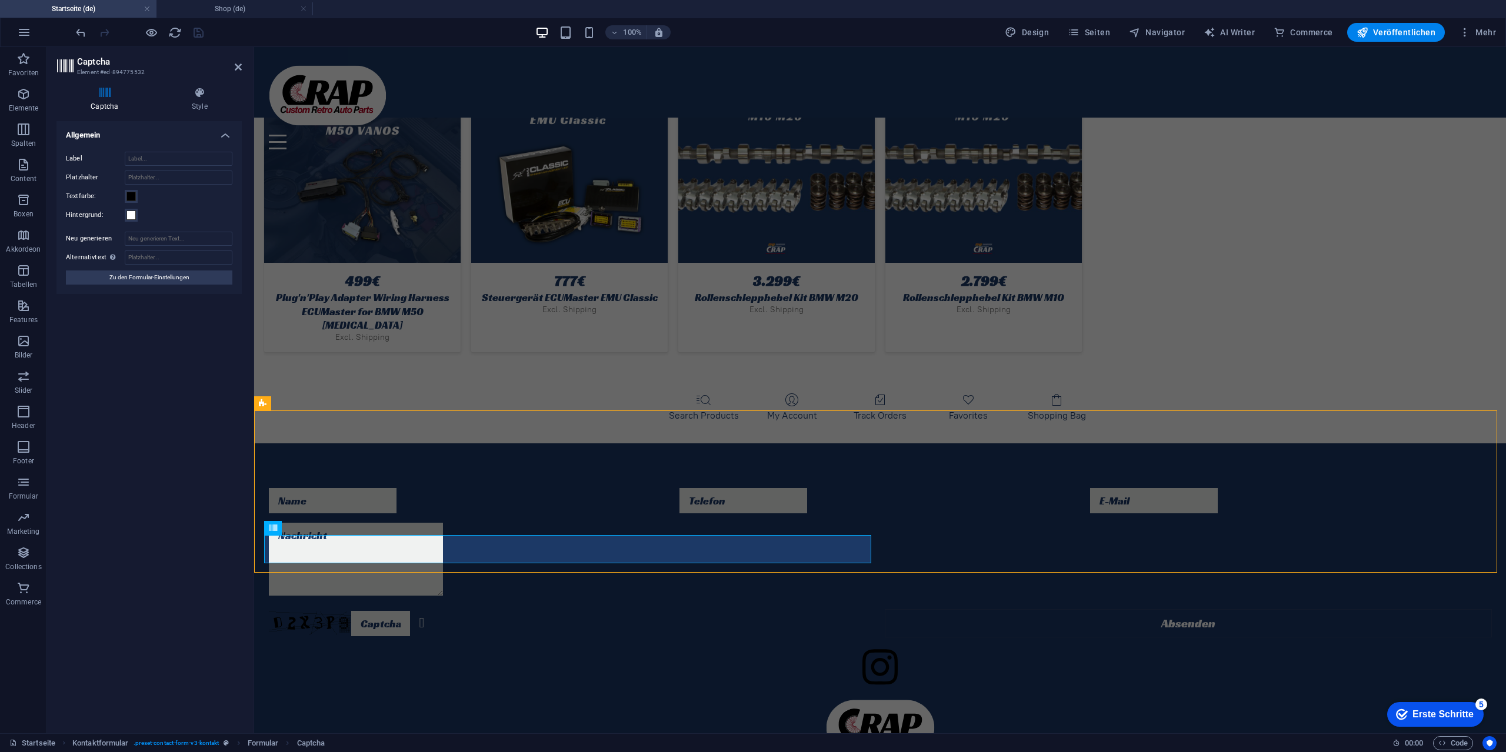
select select "px"
select select "preset-contact-form-v3-kontakt"
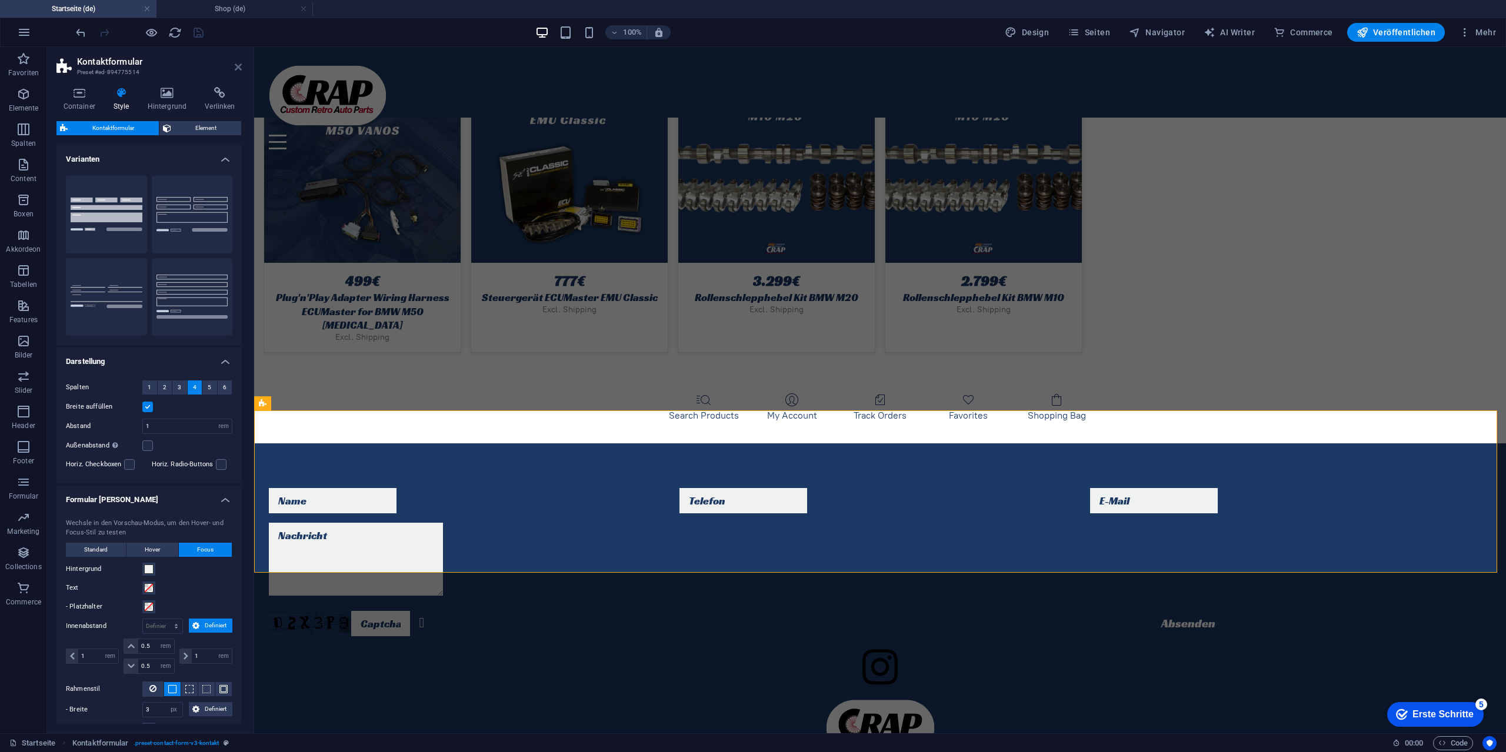
click at [239, 69] on icon at bounding box center [238, 66] width 7 height 9
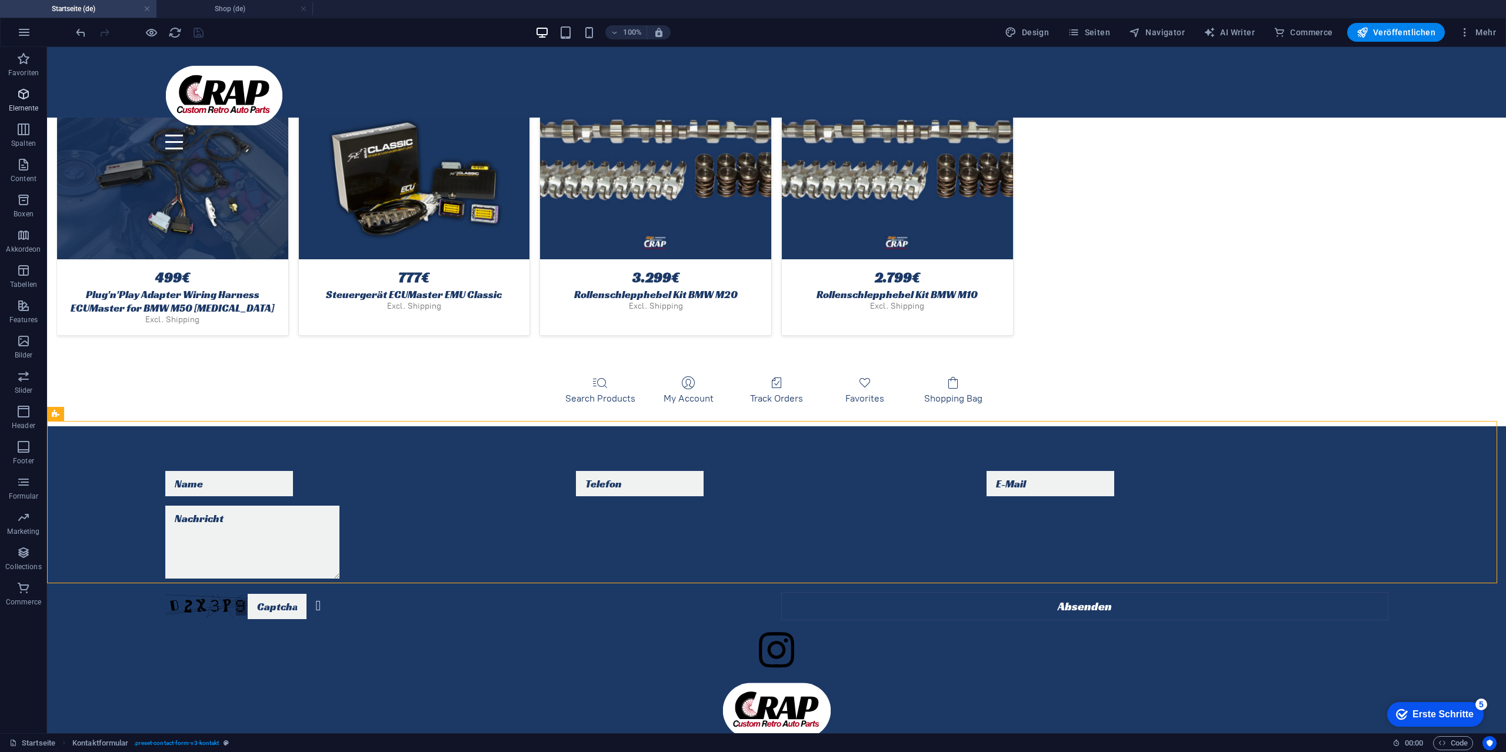
click at [26, 102] on span "Elemente" at bounding box center [23, 101] width 47 height 28
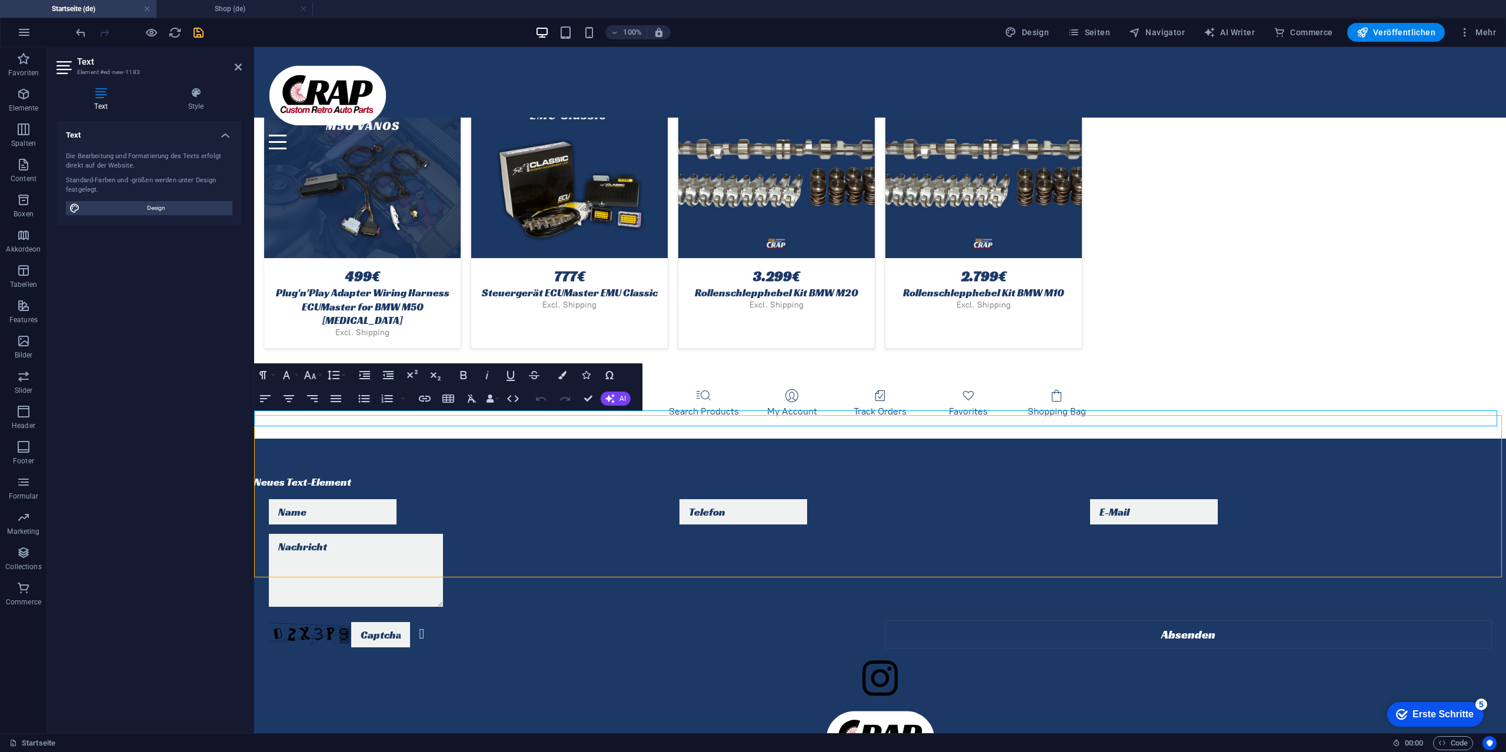
scroll to position [3261, 0]
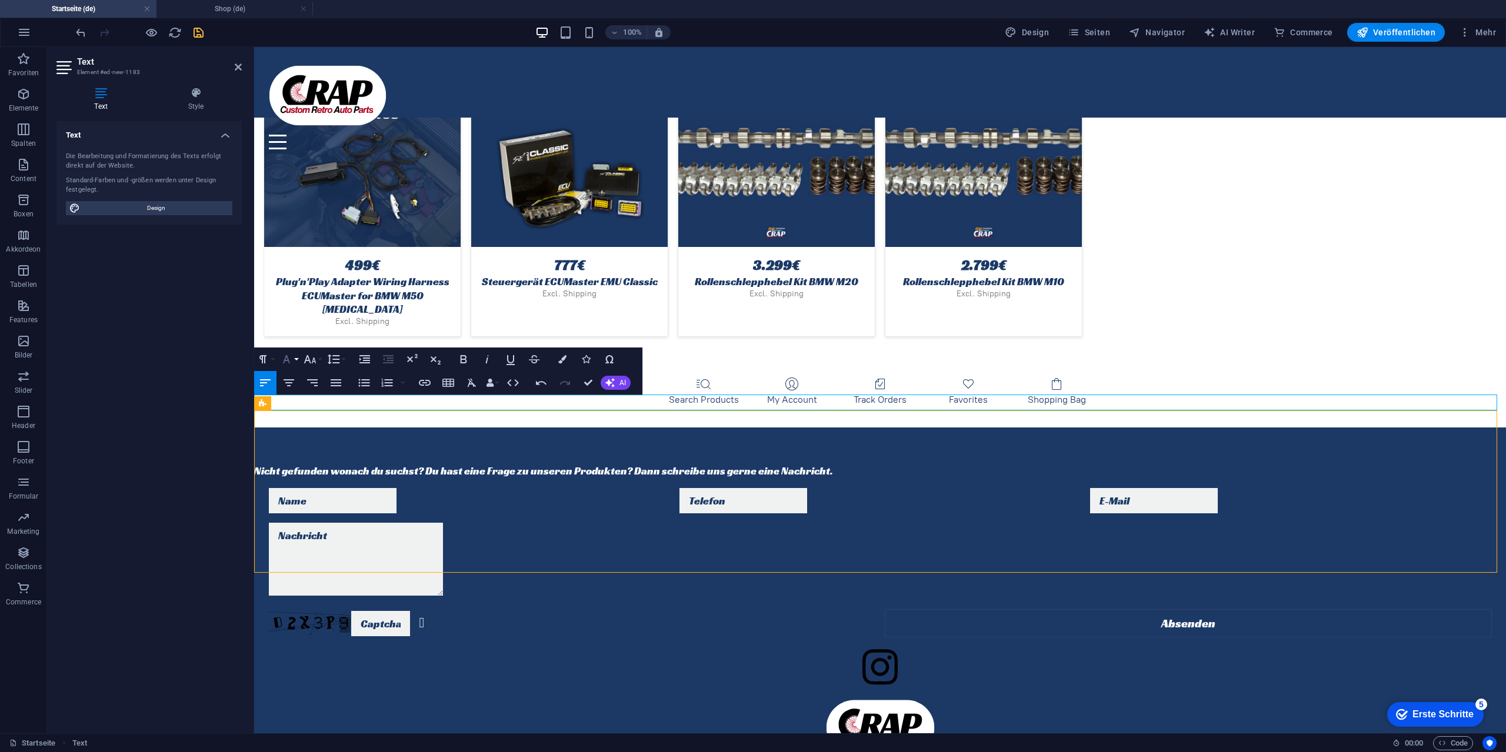
click at [294, 358] on button "Schriftart" at bounding box center [289, 360] width 22 height 24
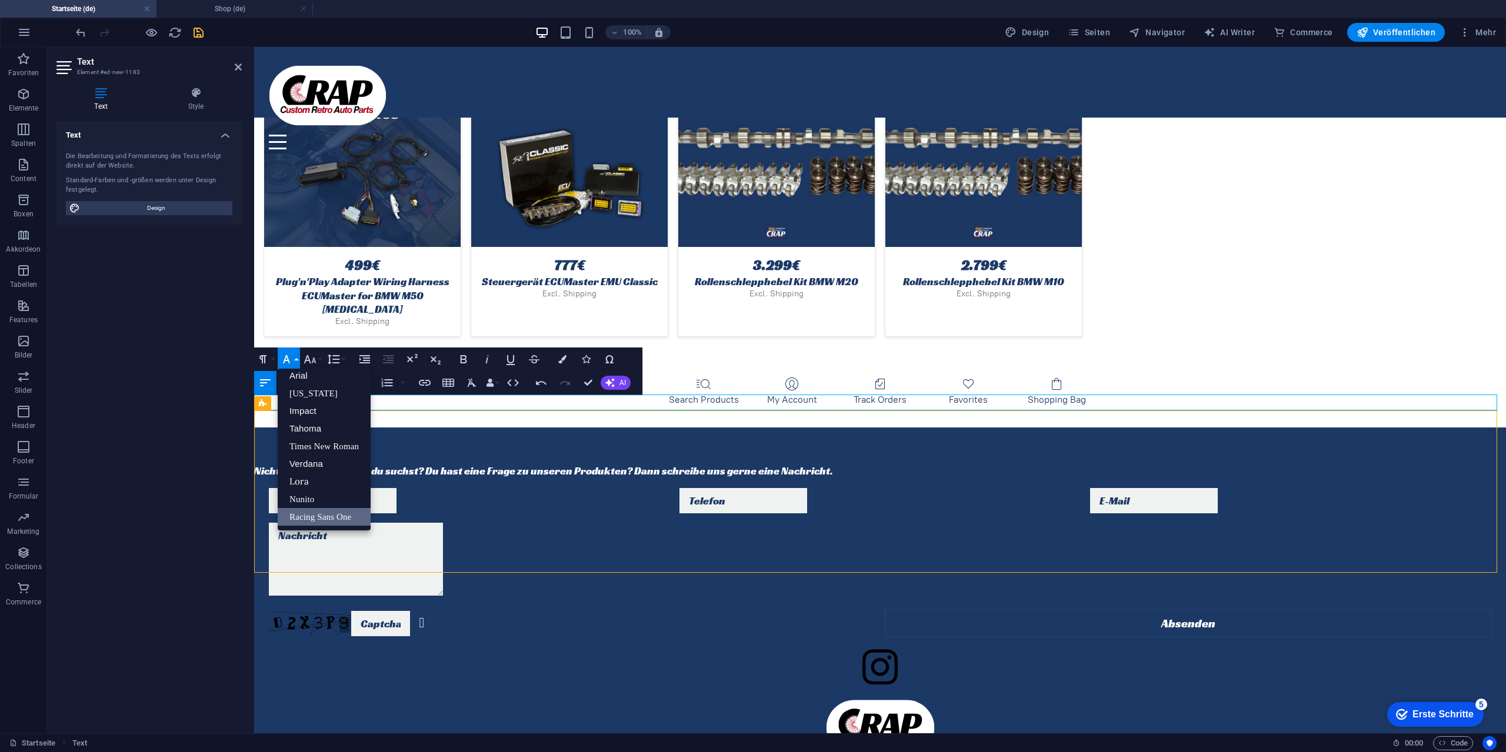
scroll to position [6, 0]
click at [294, 357] on button "Schriftart" at bounding box center [289, 360] width 22 height 24
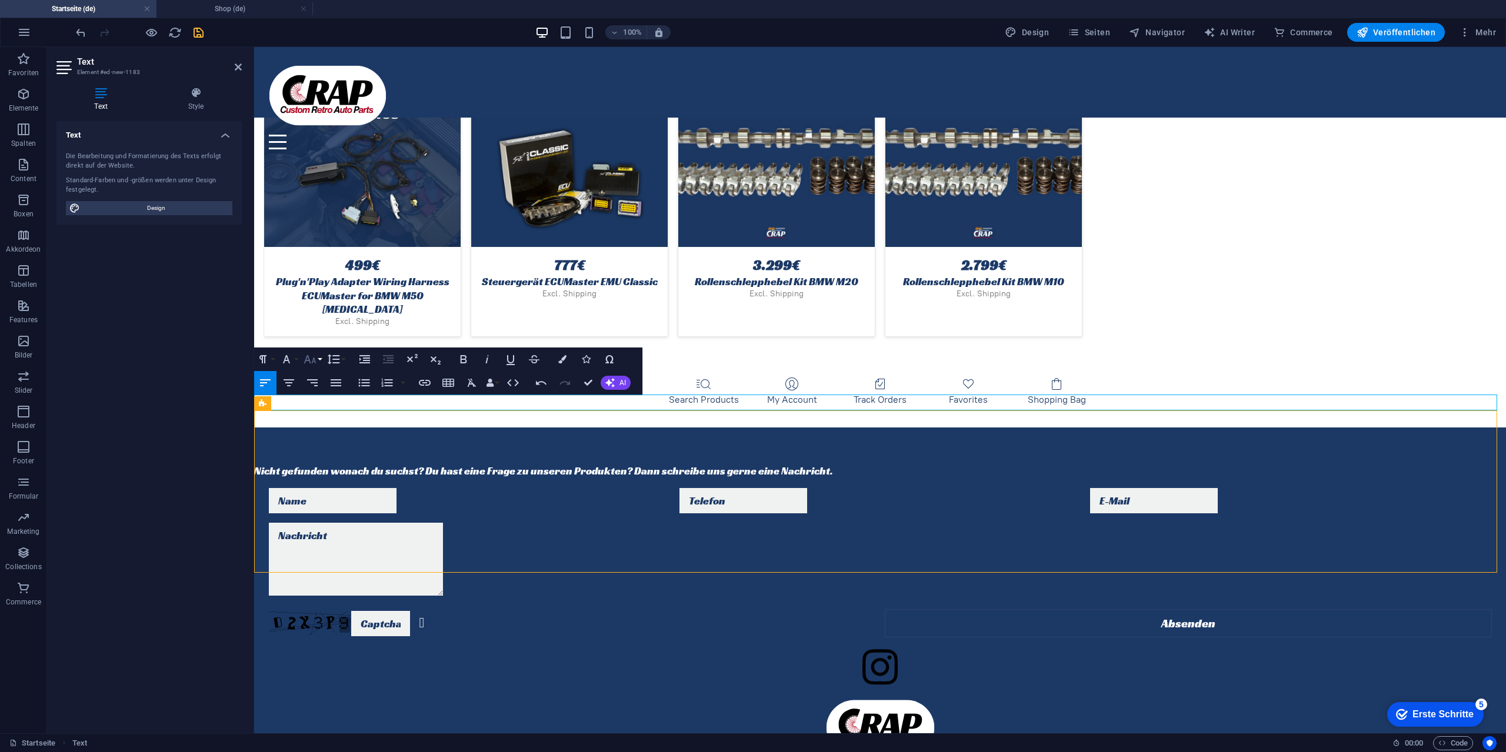
click at [318, 355] on button "Schriftgröße" at bounding box center [312, 360] width 22 height 24
click at [327, 409] on link "24" at bounding box center [322, 411] width 42 height 18
select select "rem"
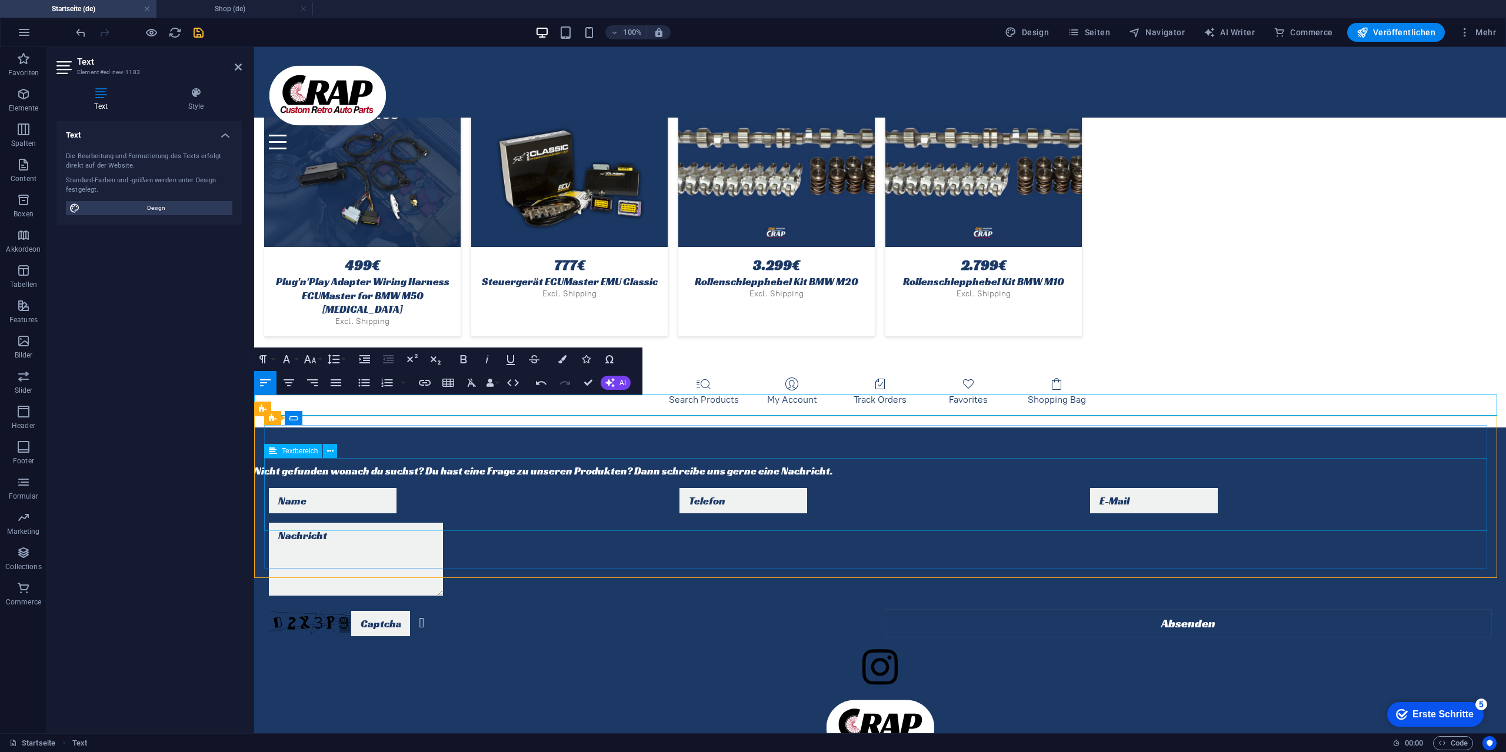
select select "rem"
select select "px"
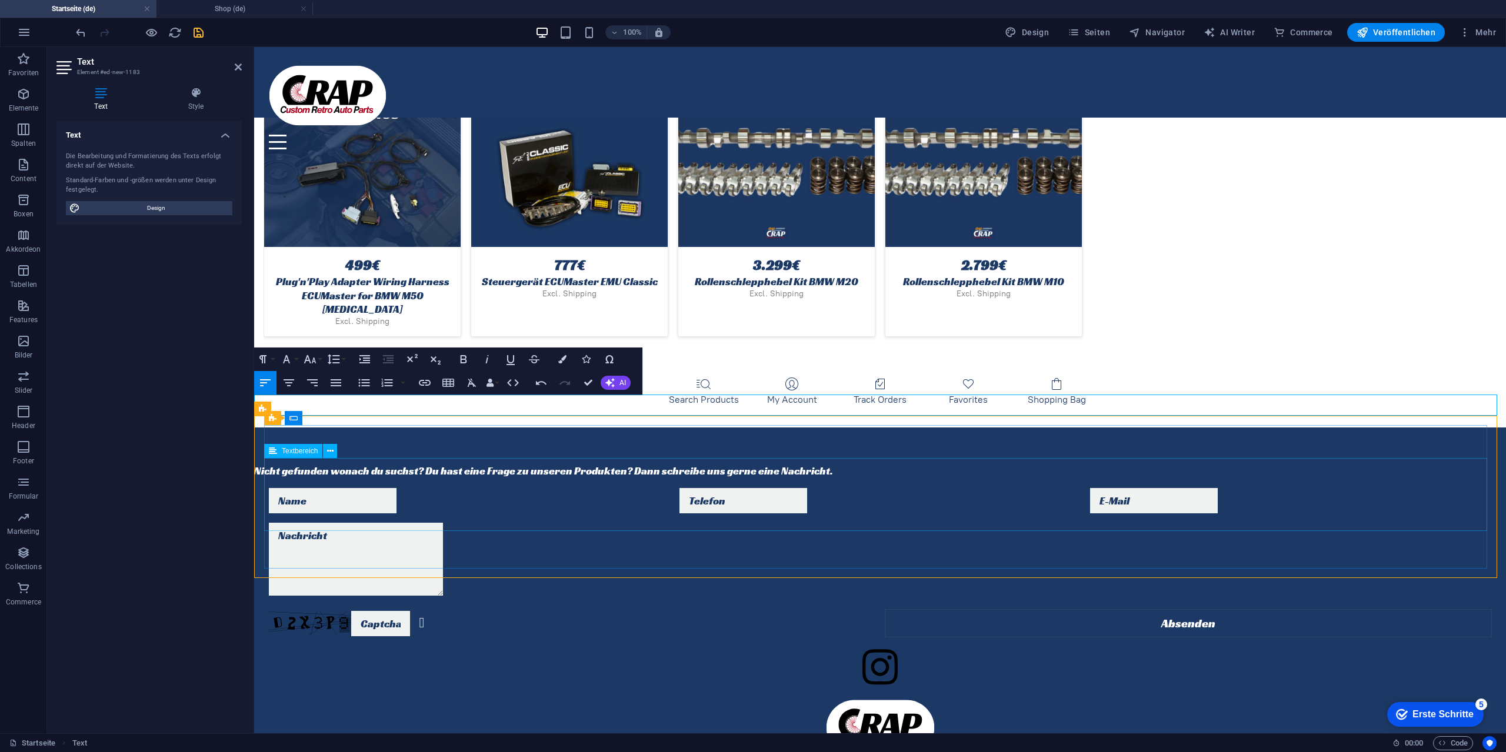
select select "preset-contact-form-v3-kontakt"
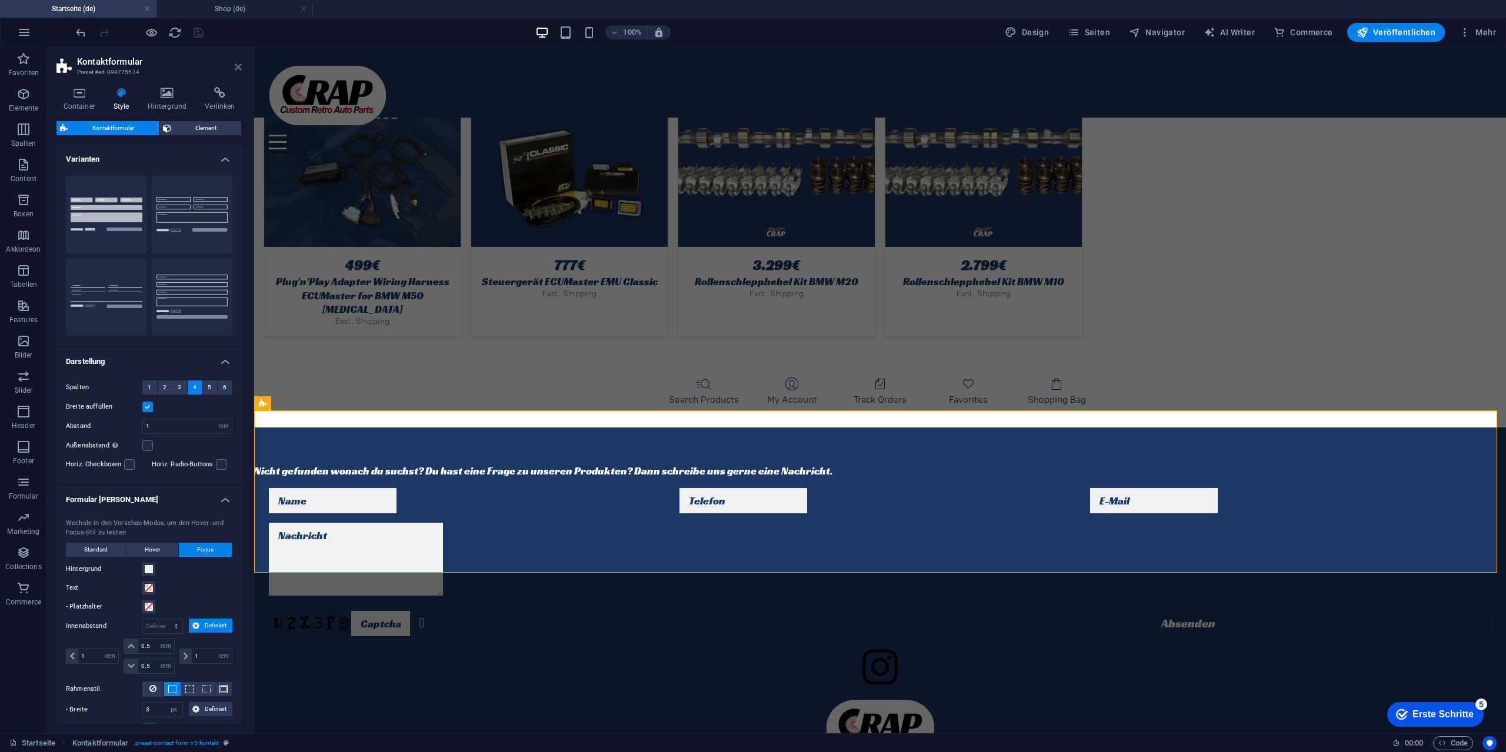
drag, startPoint x: 236, startPoint y: 68, endPoint x: 245, endPoint y: 175, distance: 108.0
click at [236, 68] on icon at bounding box center [238, 66] width 7 height 9
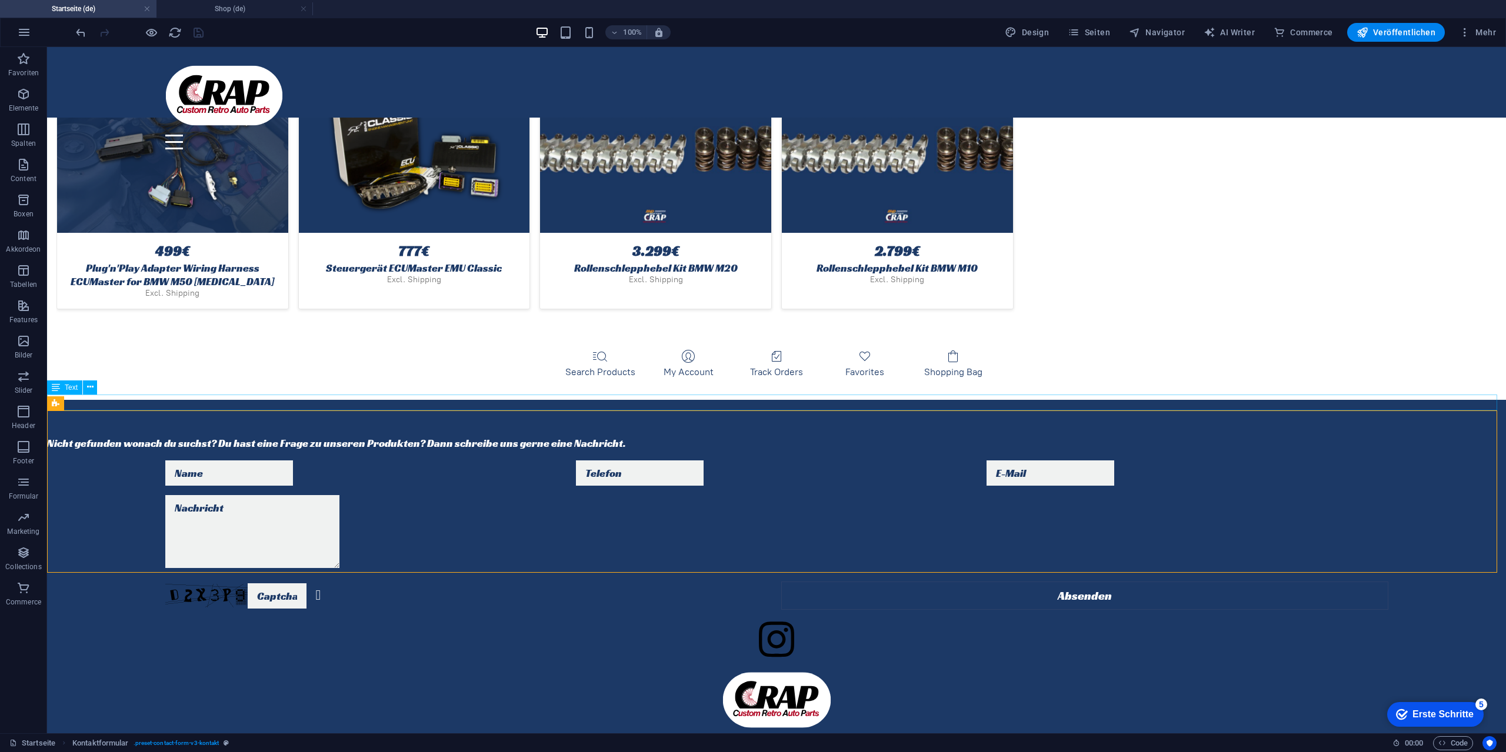
click at [218, 435] on div "Nicht gefunden wonach du suchst? Du hast eine Frage zu unseren Produkten? Dann …" at bounding box center [776, 443] width 1459 height 16
click at [261, 435] on div "Nicht gefunden wonach du suchst? Du hast eine Frage zu unseren Produkten? Dann …" at bounding box center [776, 443] width 1459 height 16
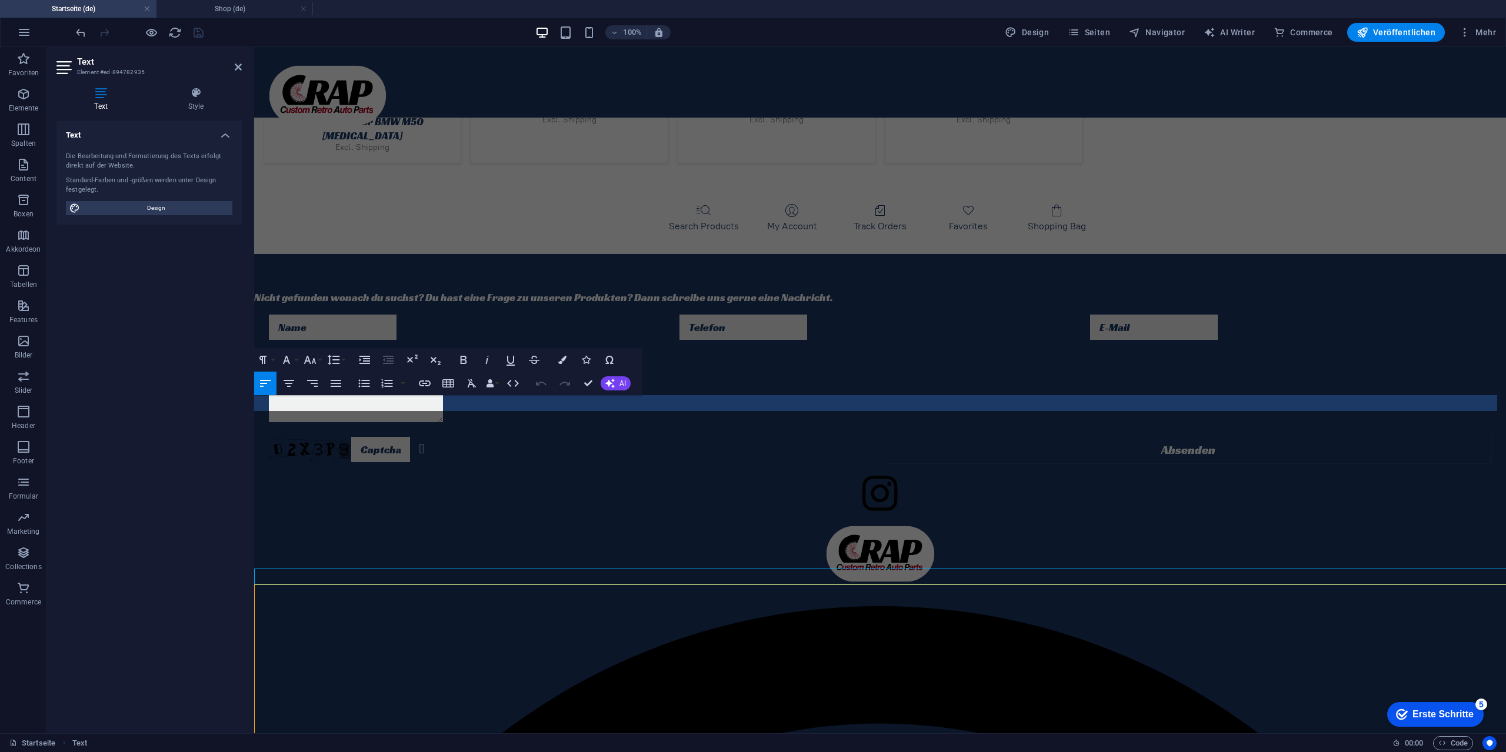
scroll to position [3260, 0]
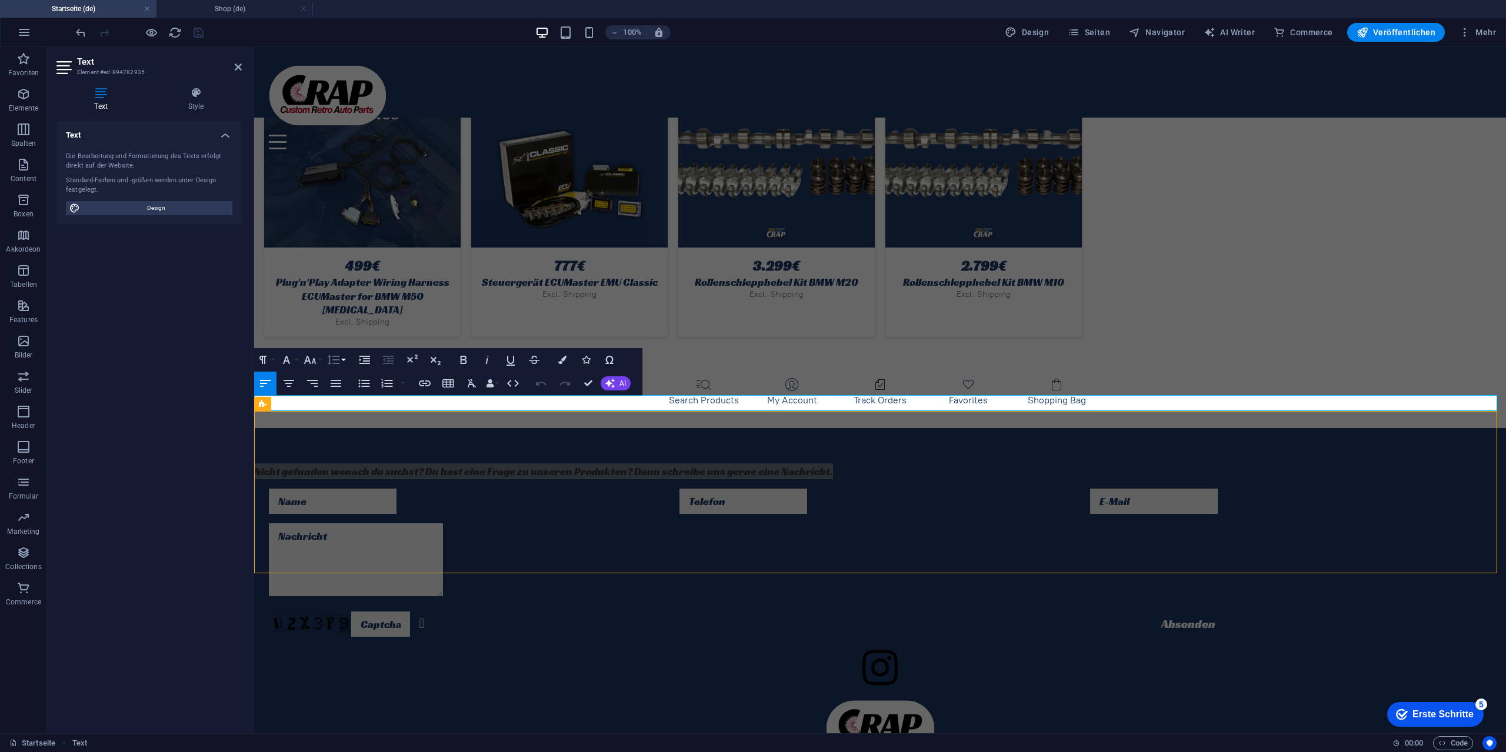
click at [339, 360] on icon "button" at bounding box center [334, 360] width 12 height 10
click at [324, 359] on div "Formatierung Normal Überschrift 1 Überschrift 2 Überschrift 3 Überschrift 4 Hea…" at bounding box center [301, 360] width 94 height 24
click at [314, 358] on icon "button" at bounding box center [310, 360] width 14 height 14
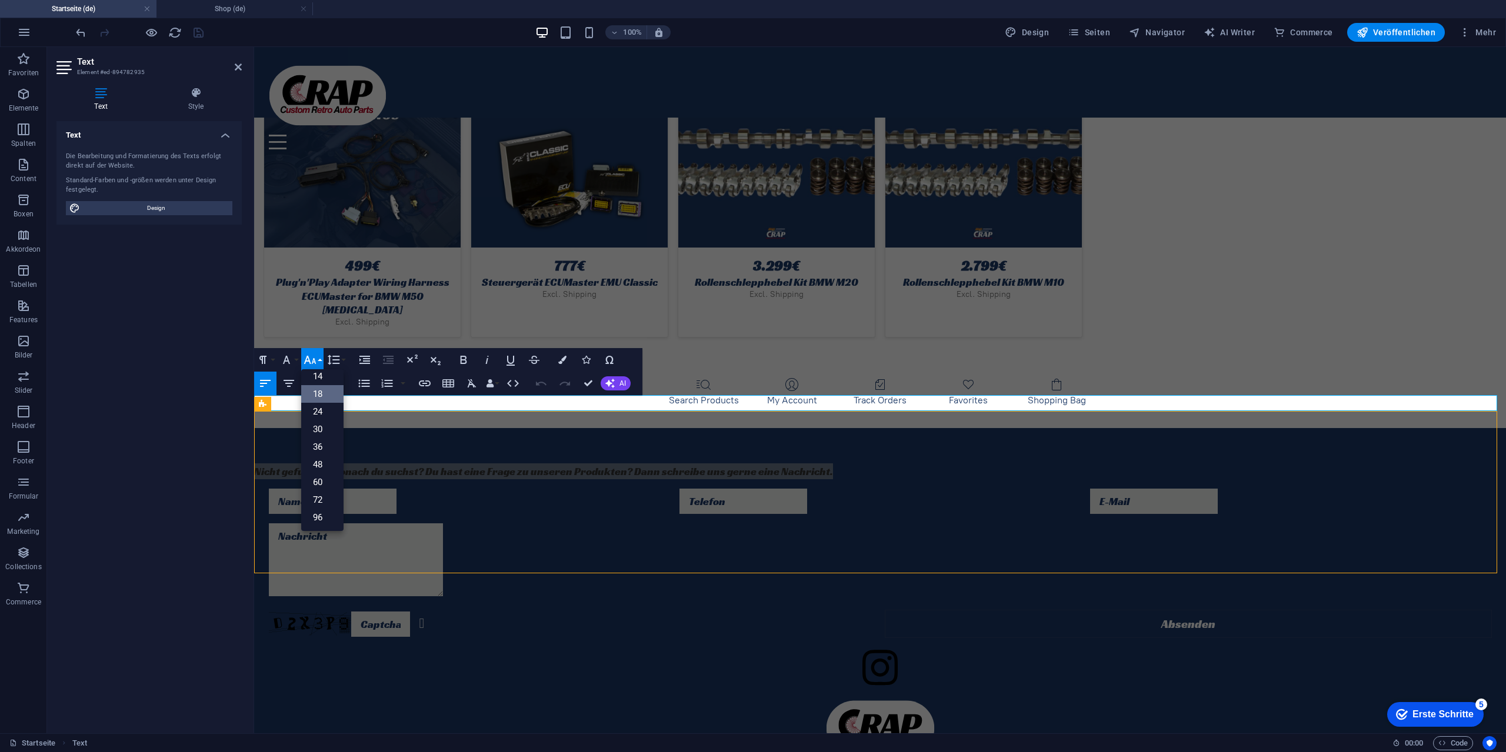
scroll to position [95, 0]
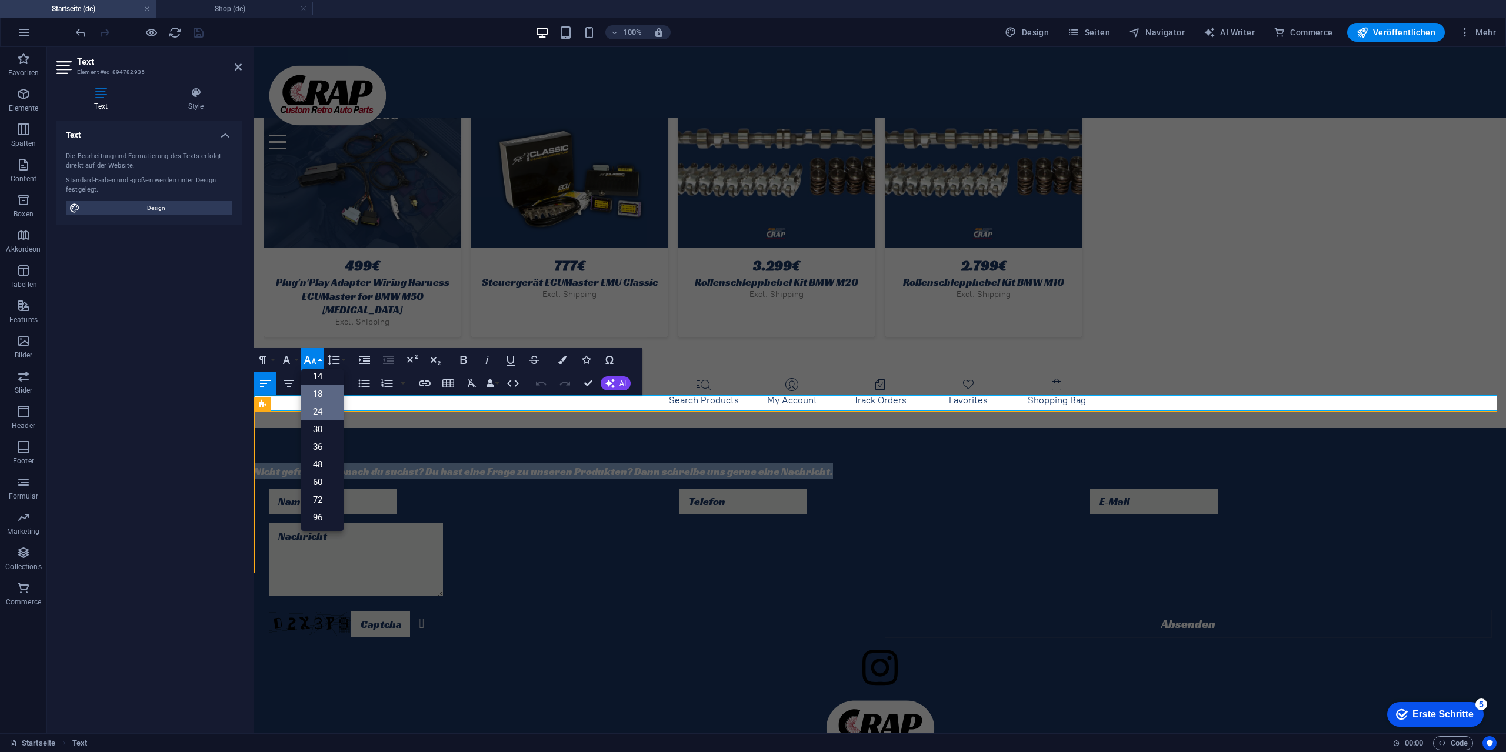
click at [328, 409] on link "24" at bounding box center [322, 412] width 42 height 18
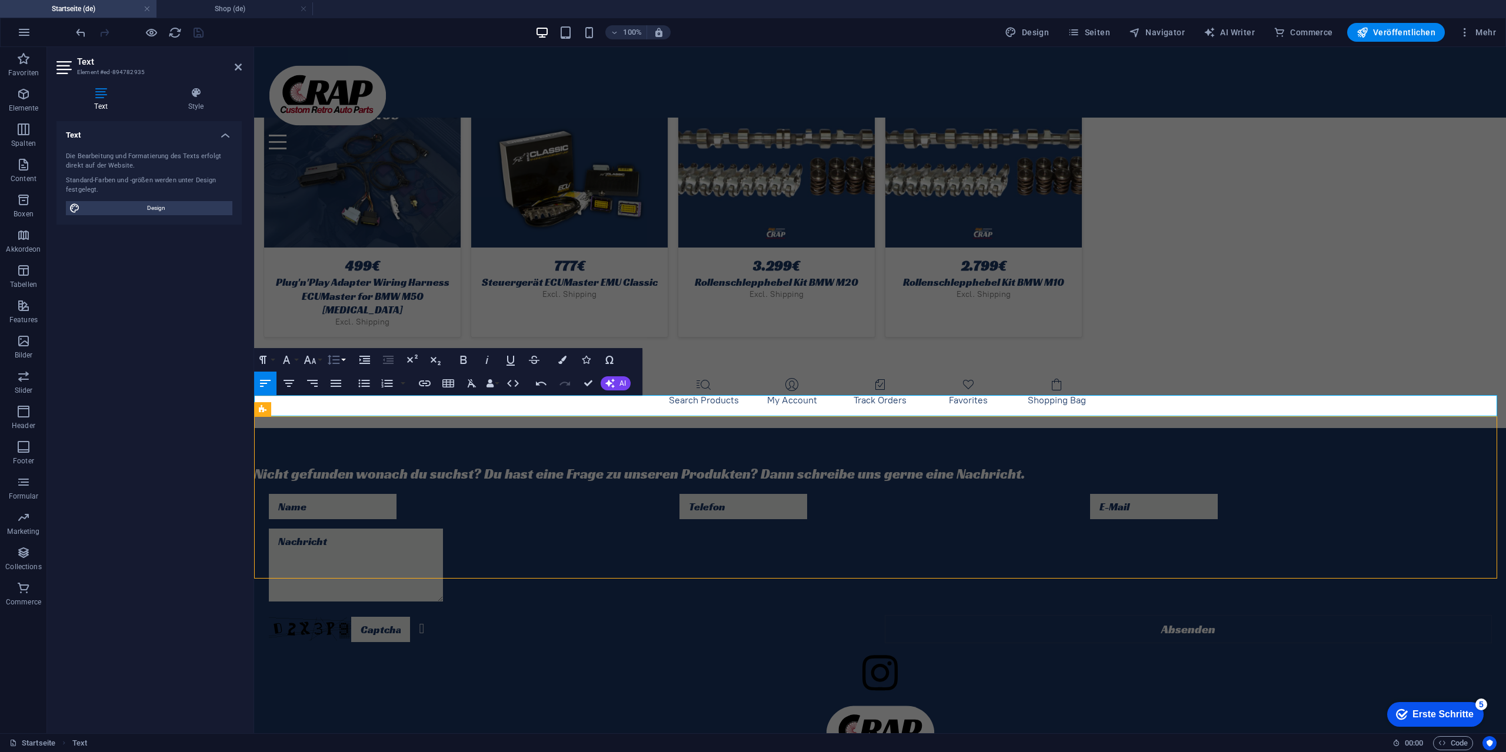
click at [334, 360] on icon "button" at bounding box center [334, 360] width 12 height 10
click at [313, 368] on button "Schriftgröße" at bounding box center [312, 360] width 22 height 24
click at [331, 447] on link "36" at bounding box center [322, 447] width 42 height 18
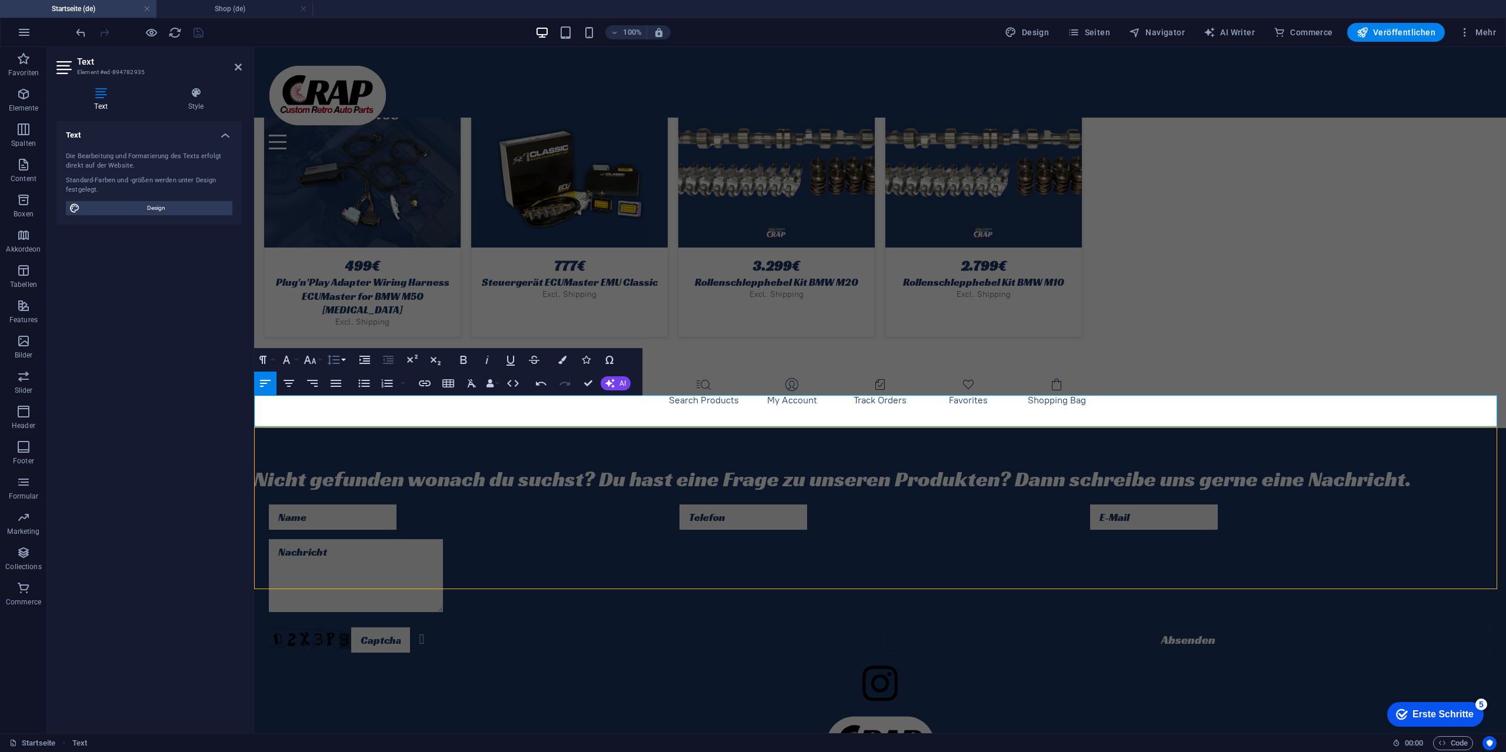
click at [336, 362] on icon "button" at bounding box center [333, 360] width 14 height 14
click at [323, 357] on button "Schriftgröße" at bounding box center [312, 360] width 22 height 24
click at [331, 423] on link "30" at bounding box center [322, 430] width 42 height 18
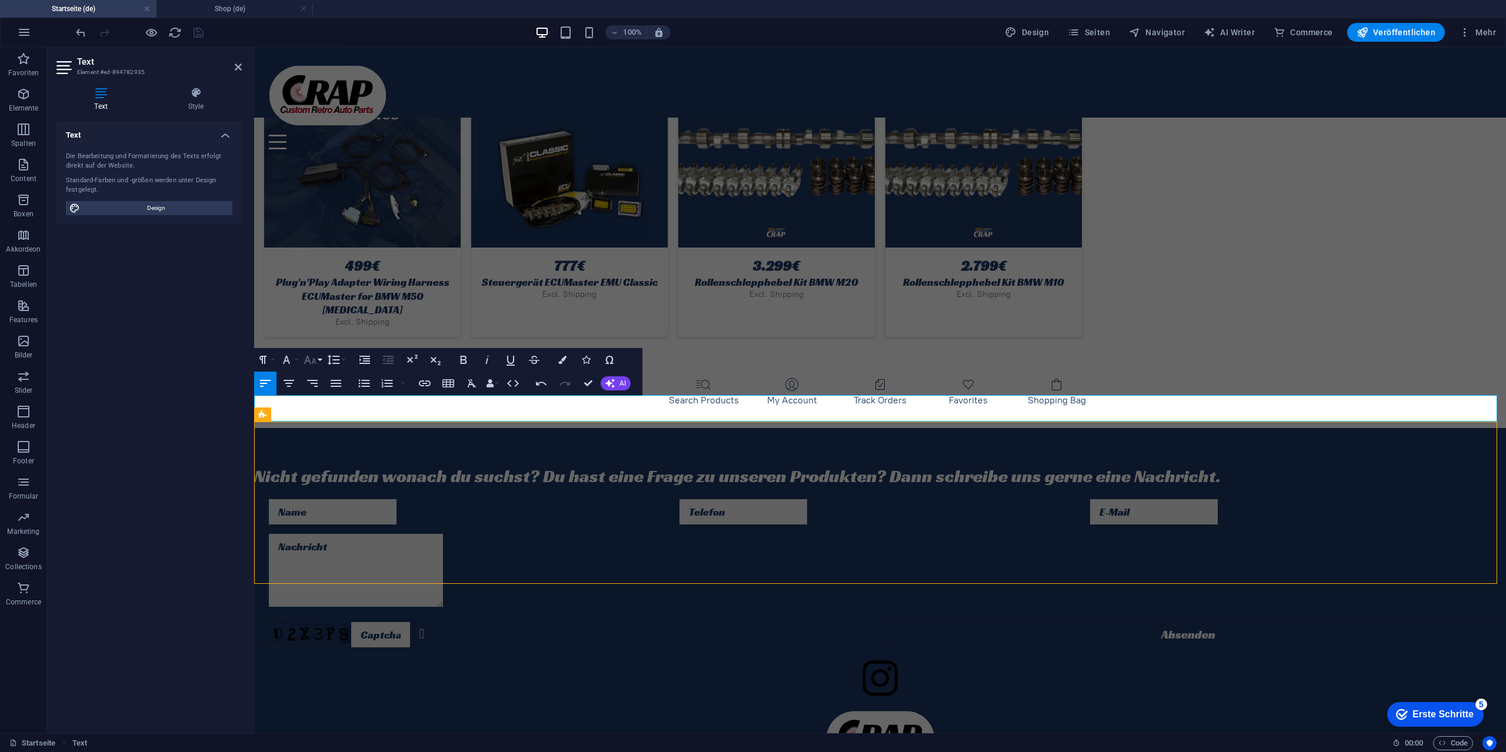
click at [314, 361] on icon "button" at bounding box center [310, 360] width 14 height 14
click at [322, 412] on link "24" at bounding box center [322, 412] width 42 height 18
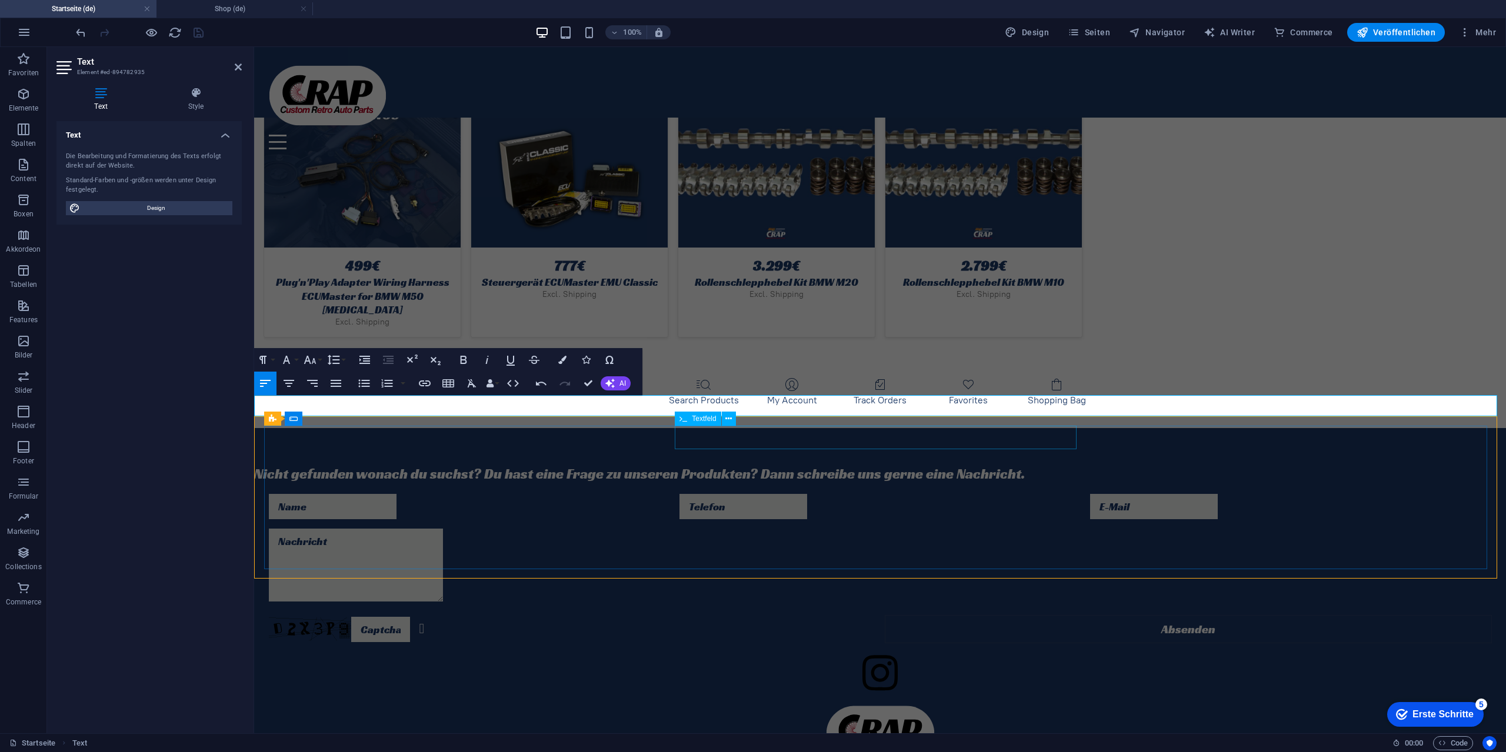
select select "rem"
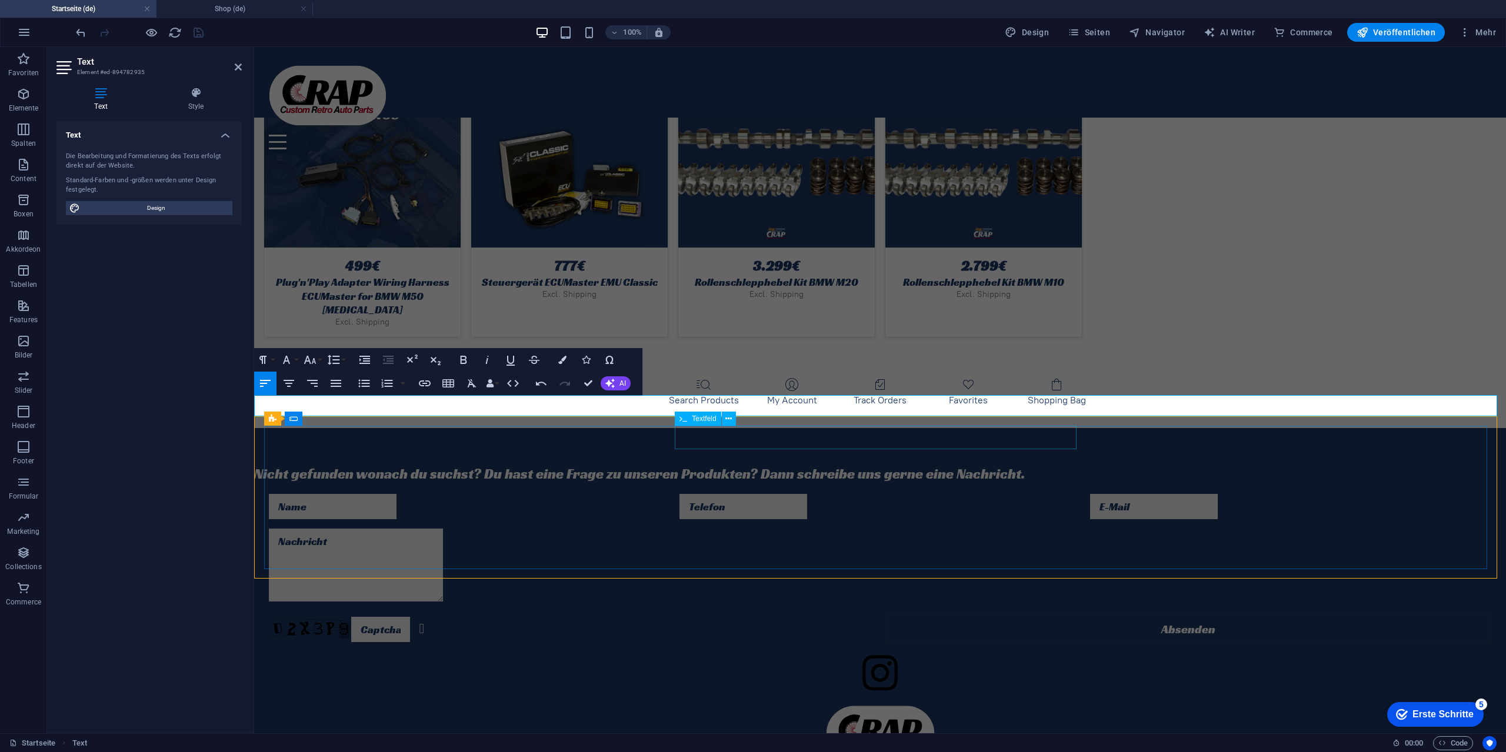
select select "px"
select select "preset-contact-form-v3-kontakt"
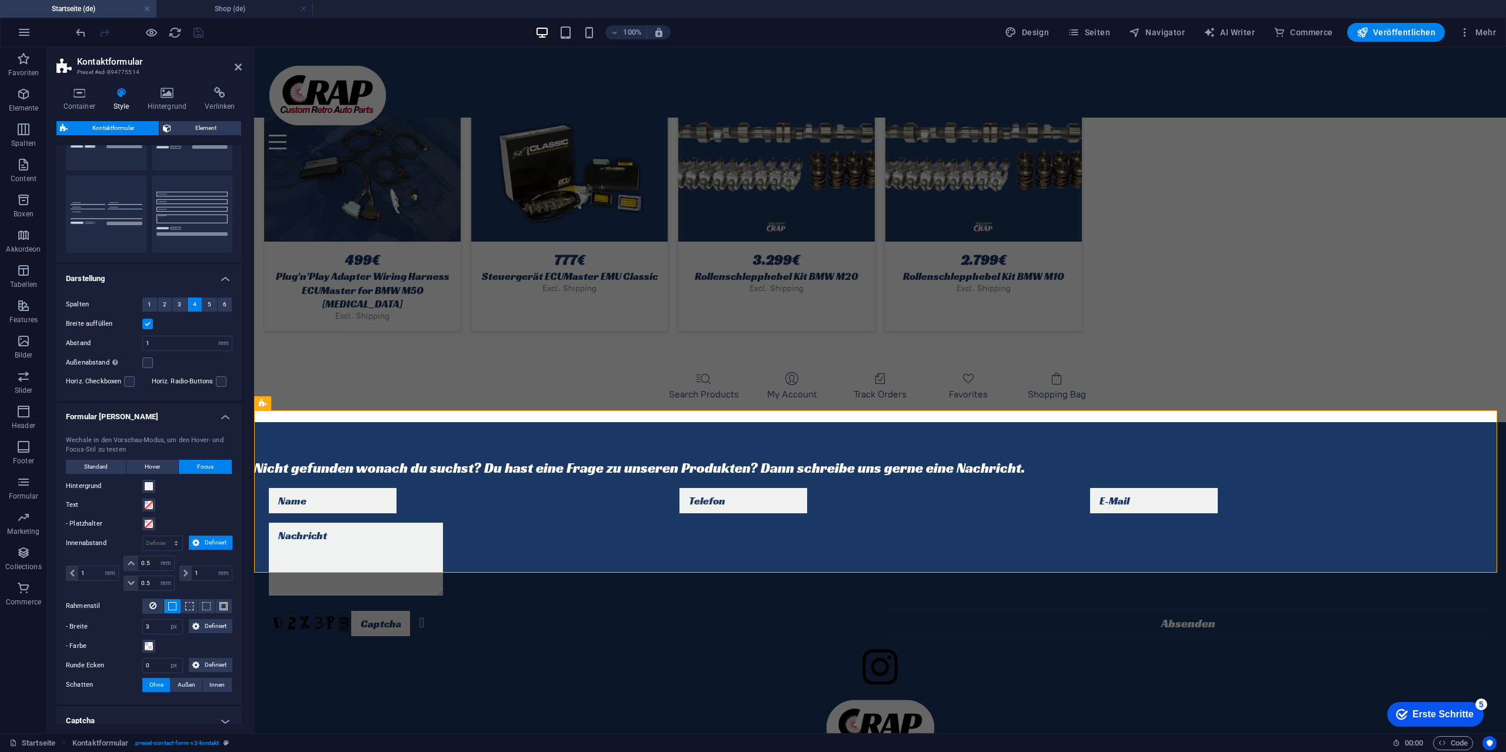
scroll to position [141, 0]
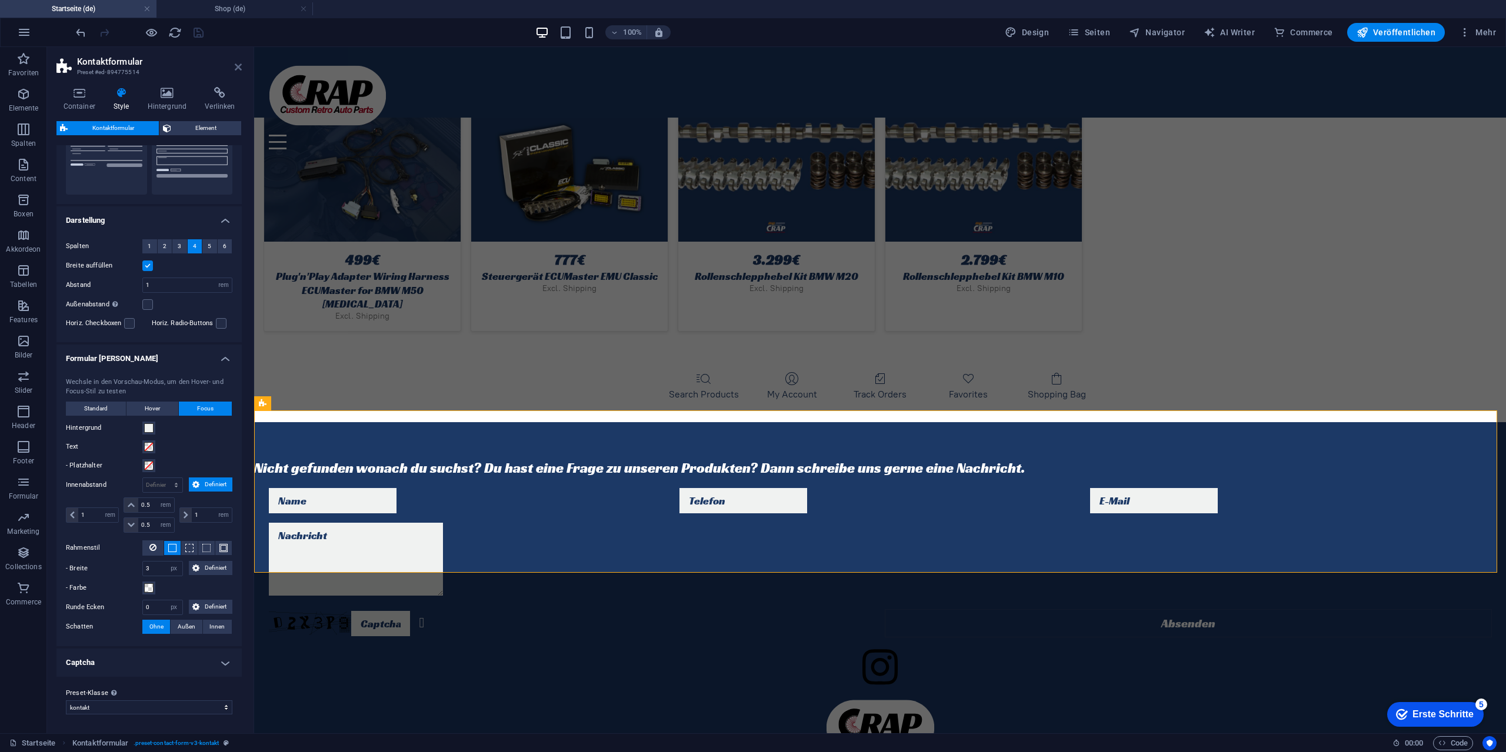
click at [241, 66] on icon at bounding box center [238, 66] width 7 height 9
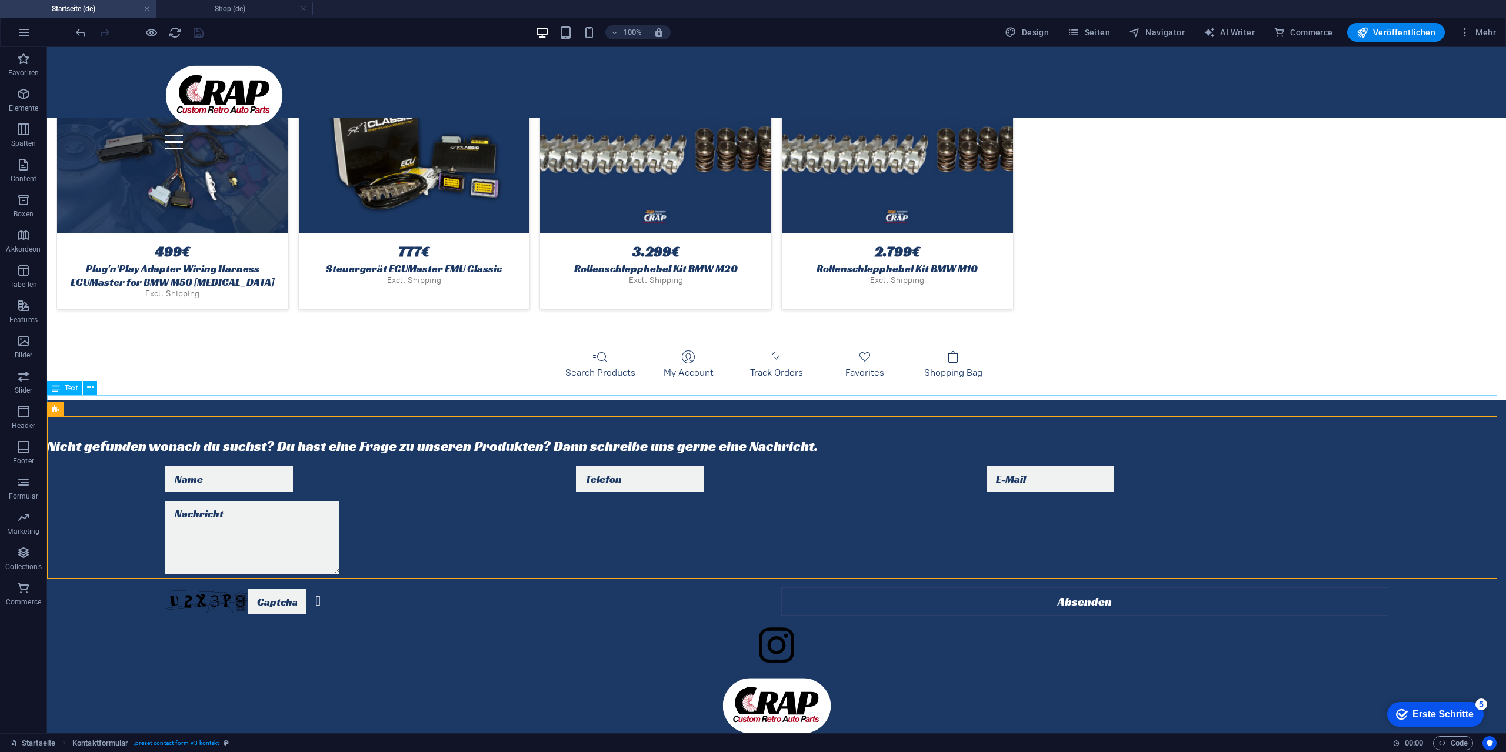
click at [192, 436] on div "Nicht gefunden wonach du suchst? Du hast eine Frage zu unseren Produkten? Dann …" at bounding box center [776, 446] width 1459 height 21
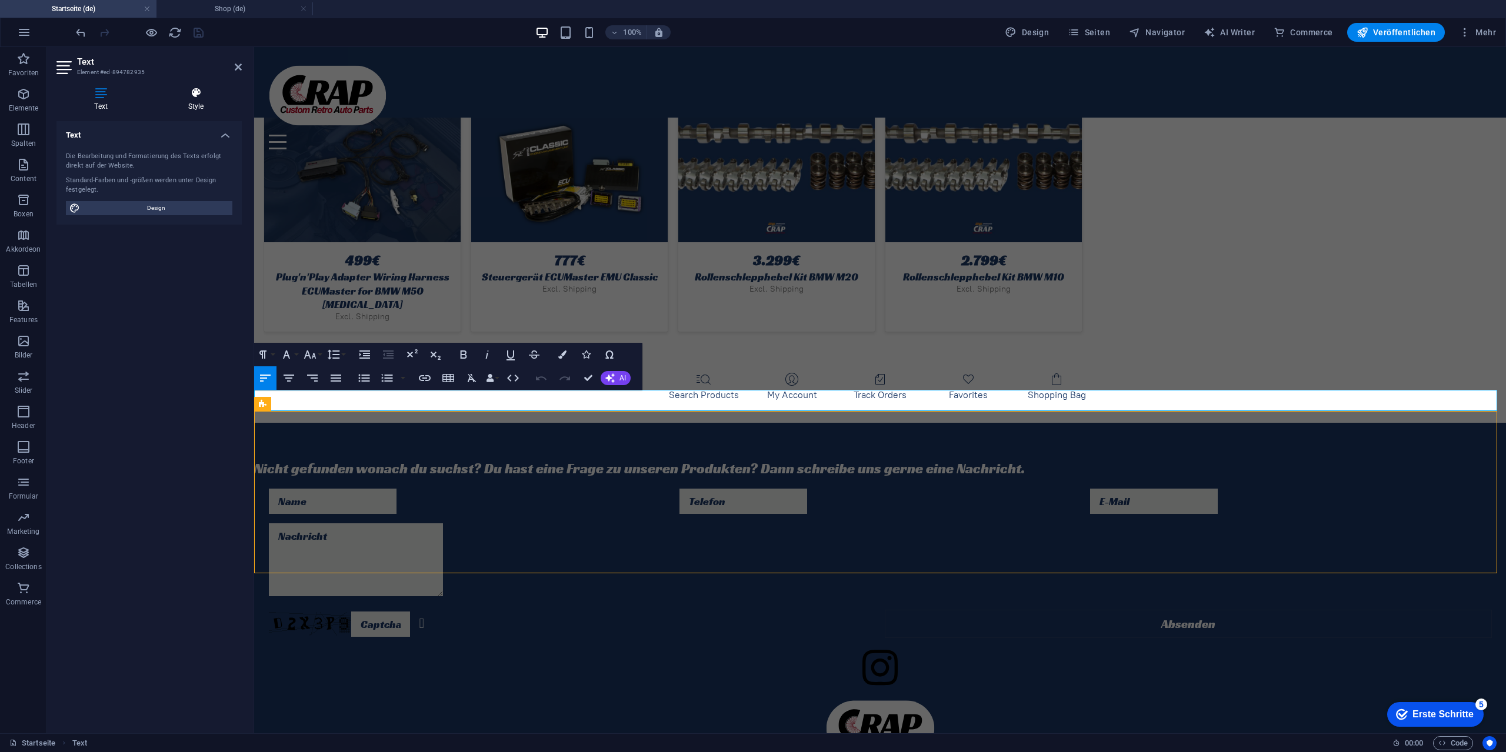
click at [197, 90] on icon at bounding box center [196, 93] width 92 height 12
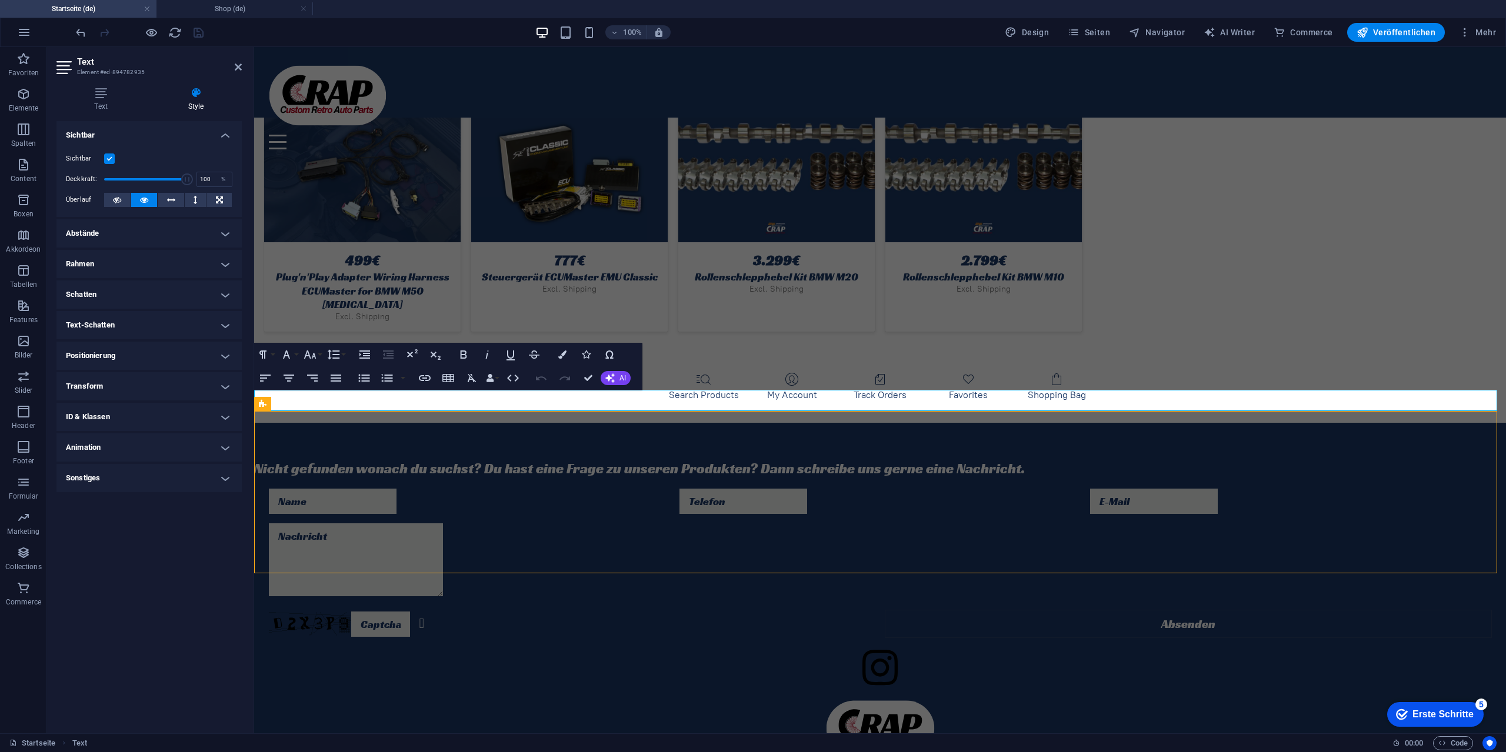
click at [109, 231] on h4 "Abstände" at bounding box center [148, 233] width 185 height 28
click at [131, 278] on select "Standard px rem % vh vw Definiert" at bounding box center [141, 278] width 54 height 14
select select "rem"
click at [151, 271] on select "Standard px rem % vh vw Definiert" at bounding box center [141, 278] width 54 height 14
type input "0"
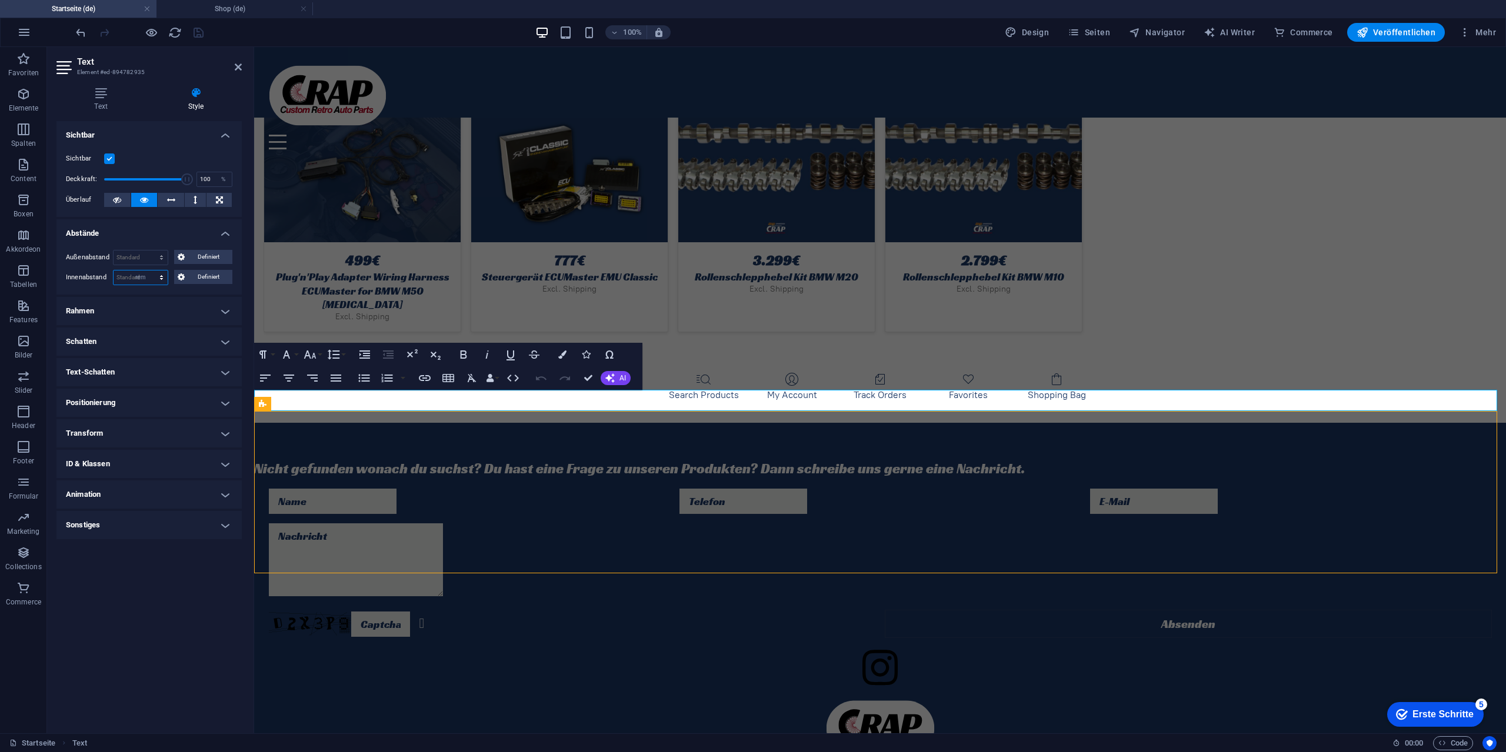
type input "0"
select select "rem"
type input "0"
select select "rem"
type input "0"
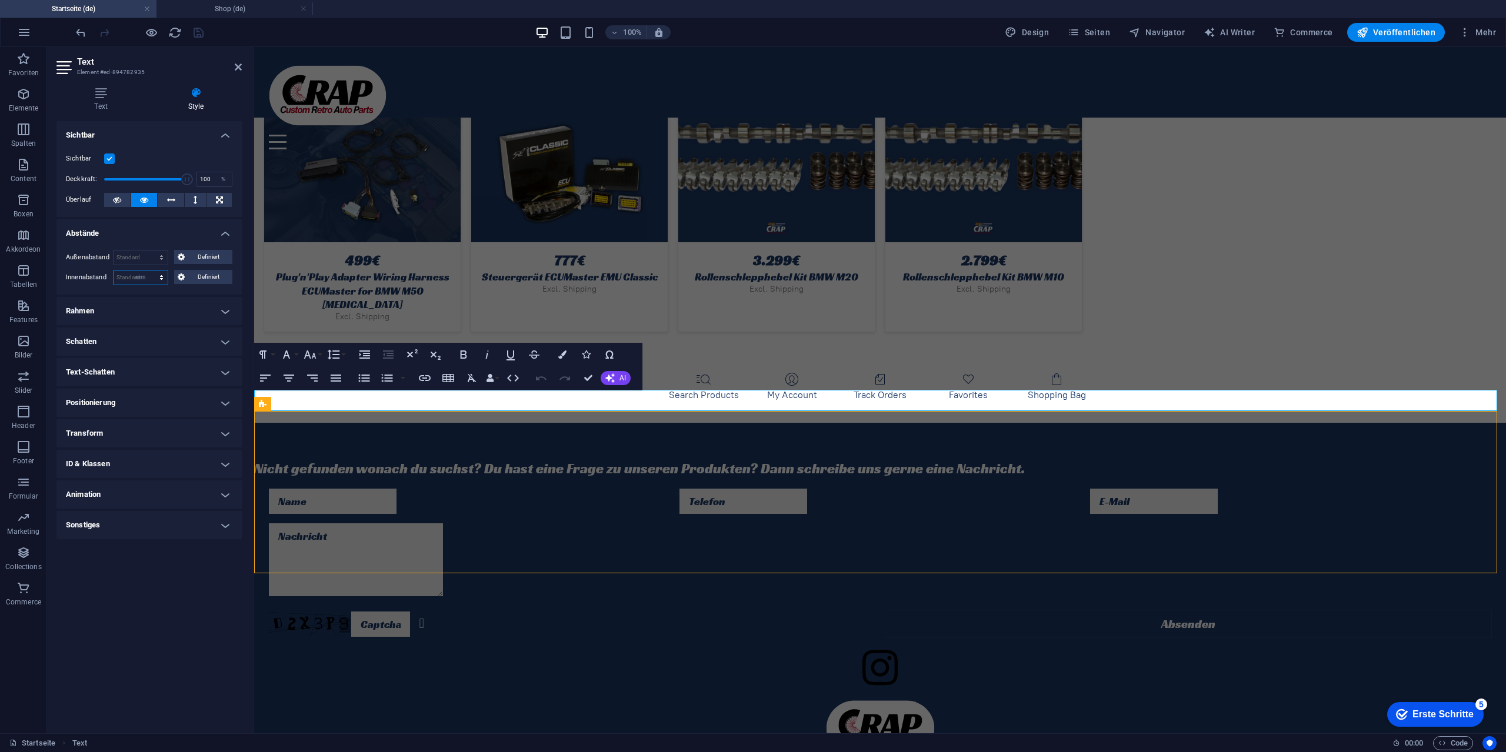
select select "rem"
type input "0"
select select "rem"
type input "2"
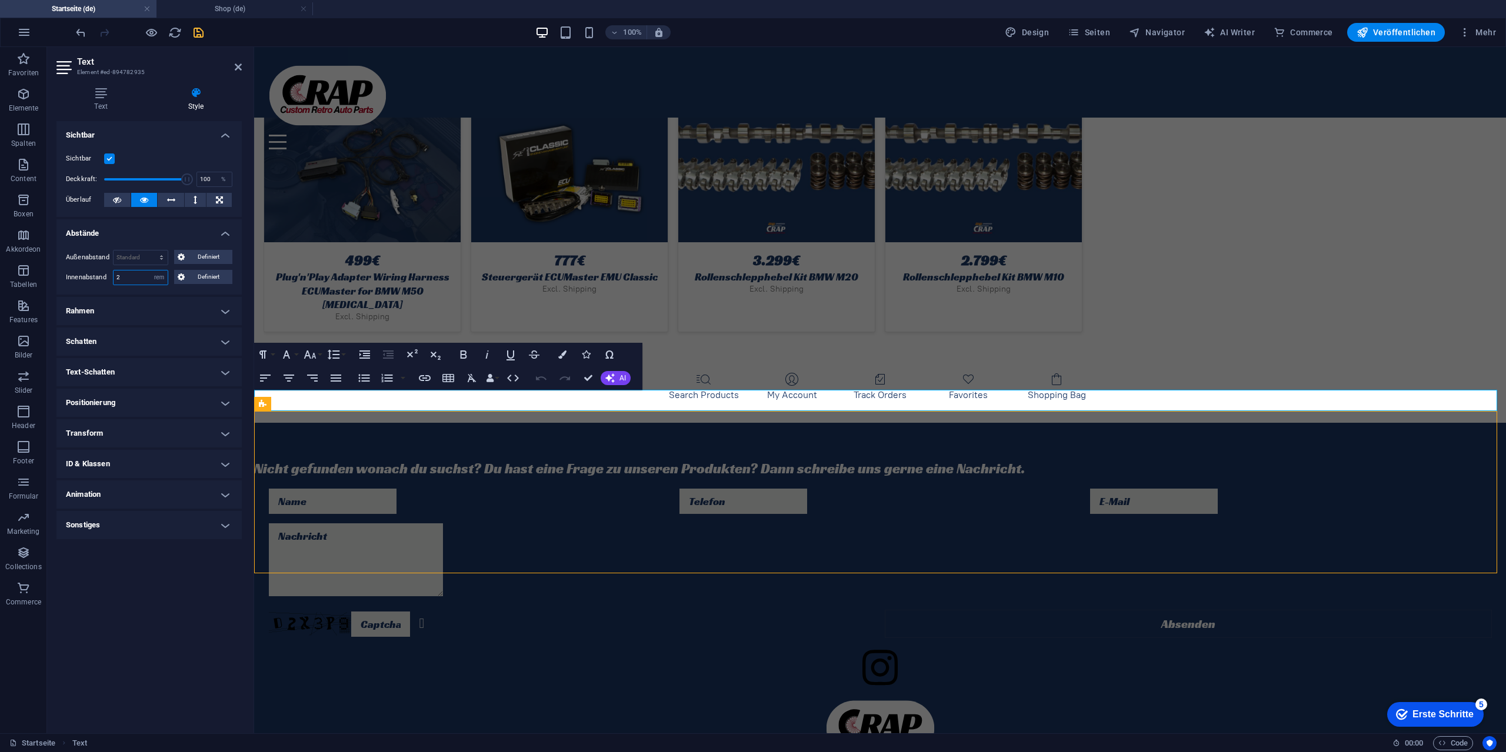
type input "2"
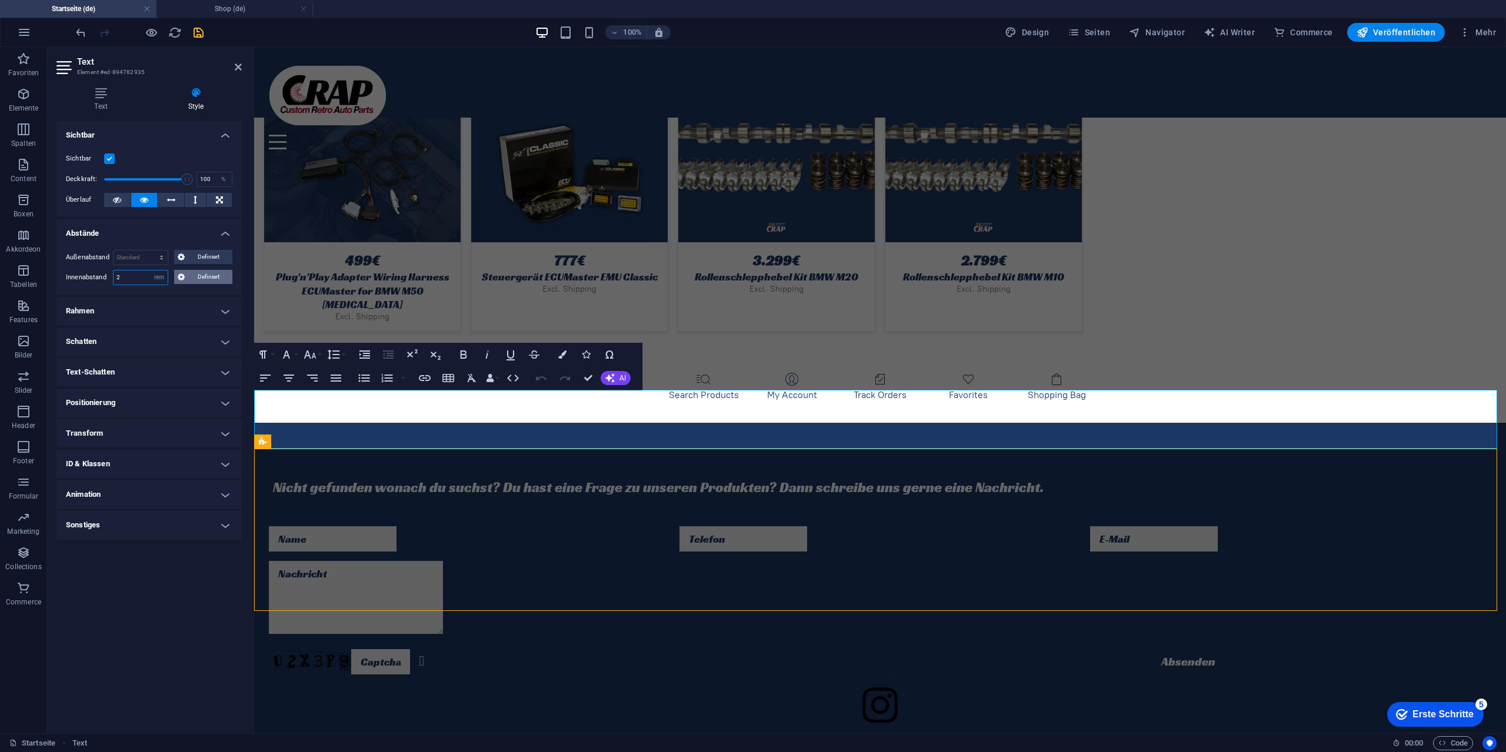
type input "2"
click at [193, 271] on span "Definiert" at bounding box center [208, 277] width 41 height 14
drag, startPoint x: 156, startPoint y: 295, endPoint x: 126, endPoint y: 295, distance: 30.0
click at [126, 295] on div "2 px rem % vh vw" at bounding box center [149, 297] width 51 height 15
type input "0"
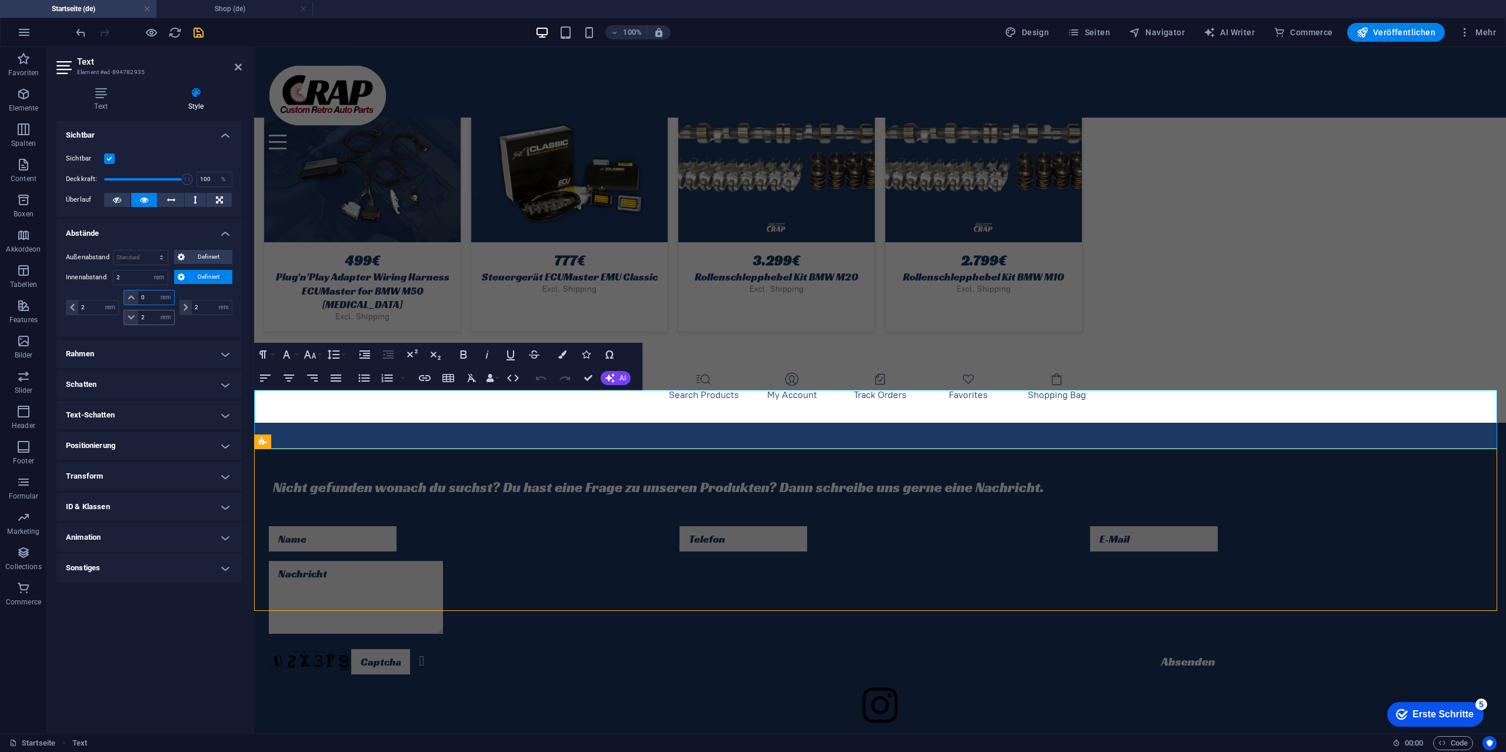
select select "DISABLED_OPTION_VALUE"
type input "0"
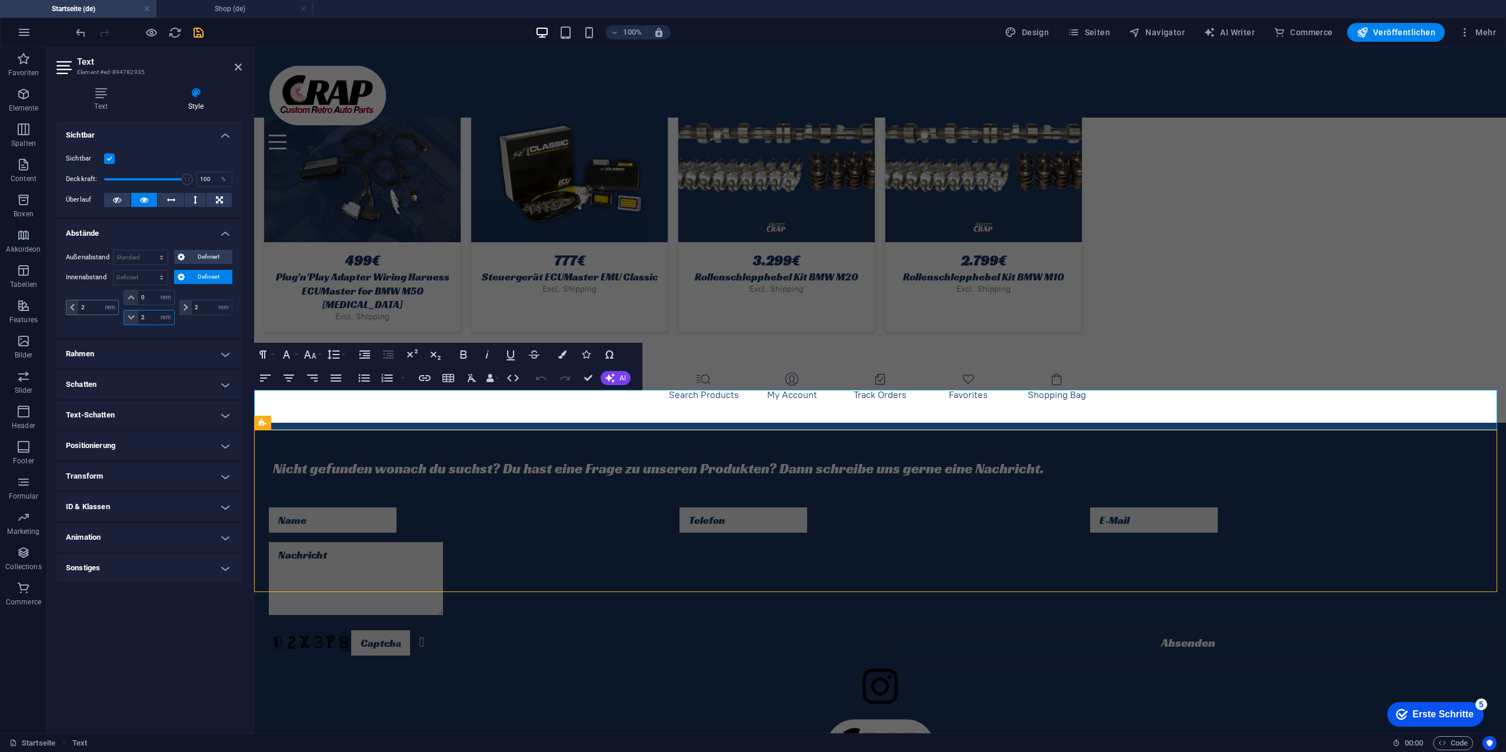
drag, startPoint x: 152, startPoint y: 317, endPoint x: 106, endPoint y: 315, distance: 45.4
click at [106, 315] on div "2 px rem % vh vw 0 px rem % vh vw 2 px rem % vh vw 2 px rem % vh vw" at bounding box center [149, 307] width 166 height 35
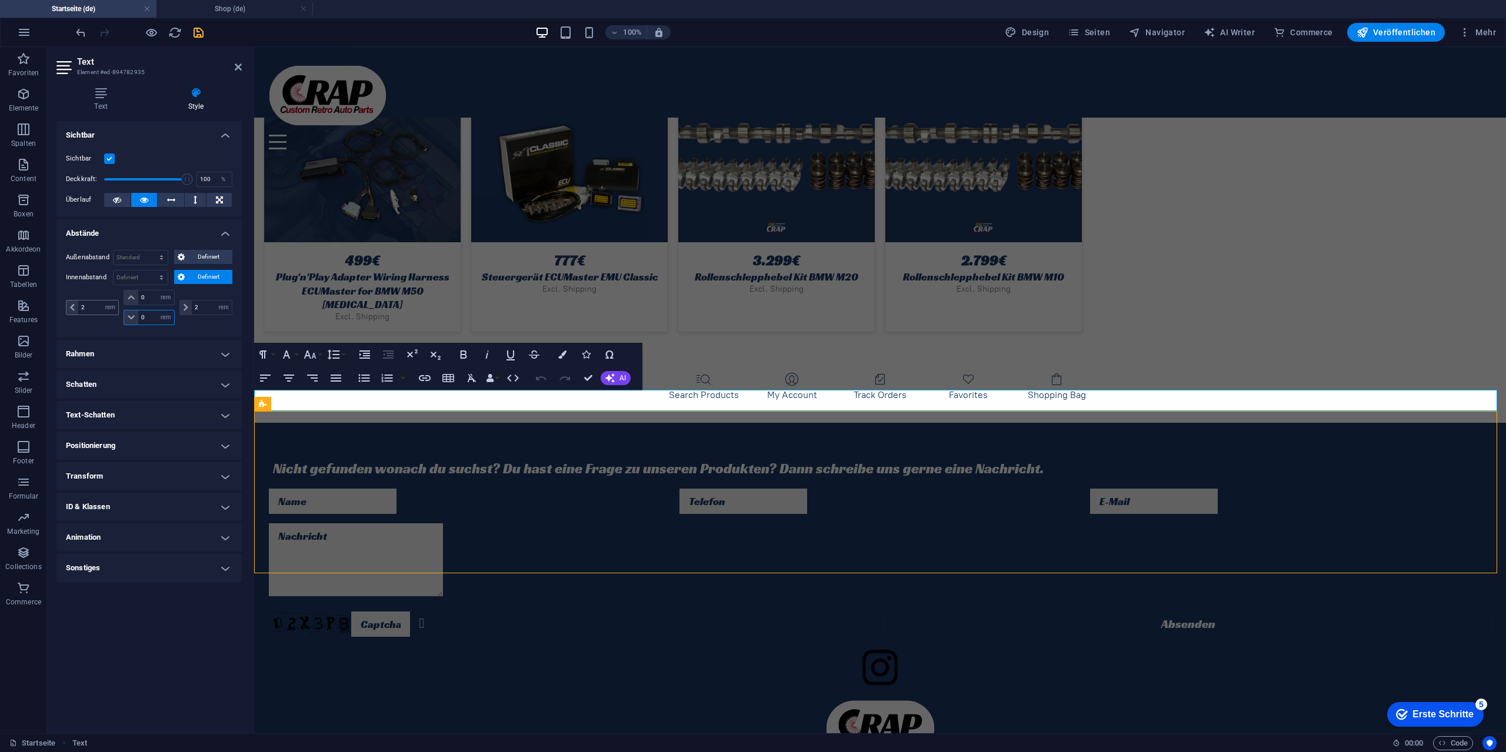
type input "0"
drag, startPoint x: 86, startPoint y: 306, endPoint x: 71, endPoint y: 306, distance: 14.7
click at [71, 306] on div "2 px rem % vh vw" at bounding box center [92, 307] width 53 height 15
type input "6"
click at [109, 100] on h4 "Text" at bounding box center [103, 99] width 94 height 25
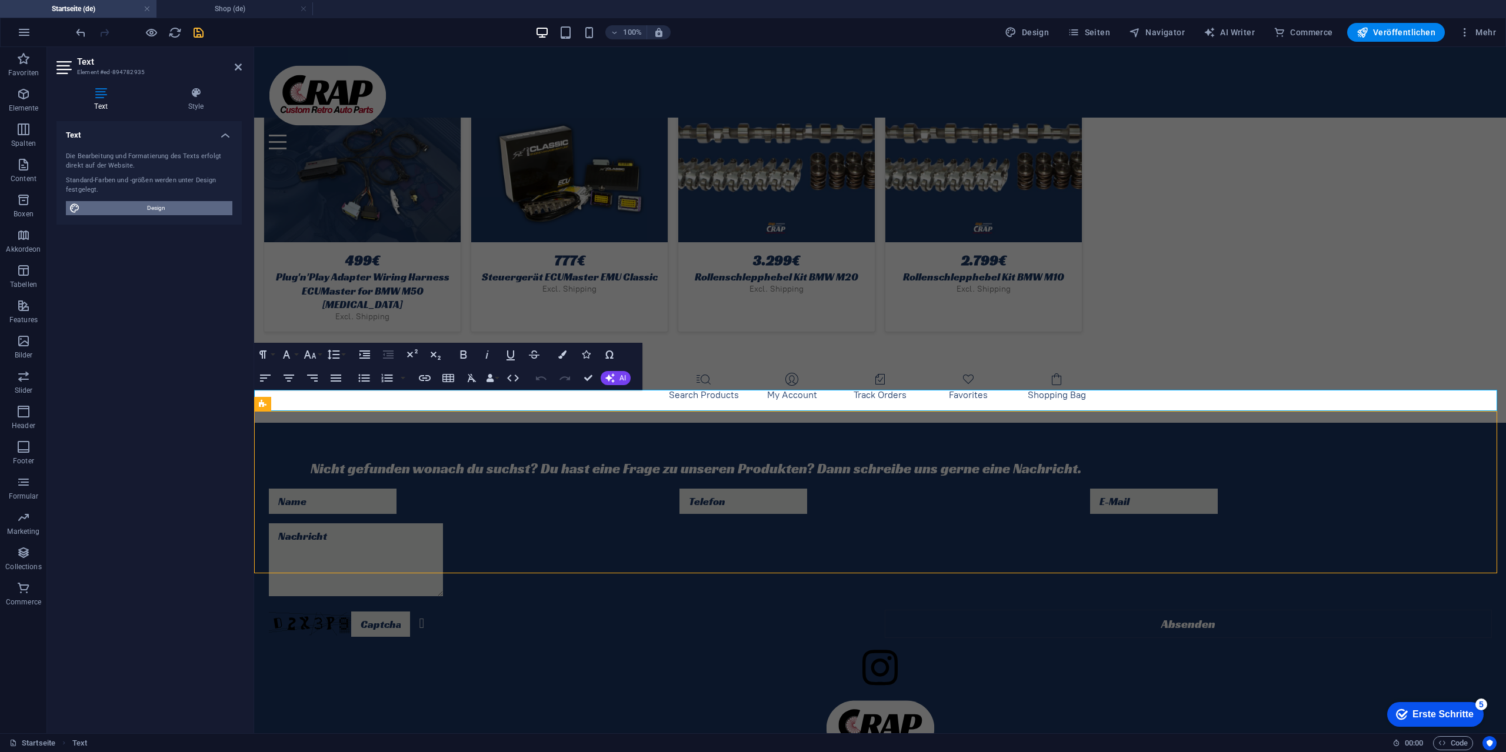
click at [155, 206] on span "Design" at bounding box center [156, 208] width 145 height 14
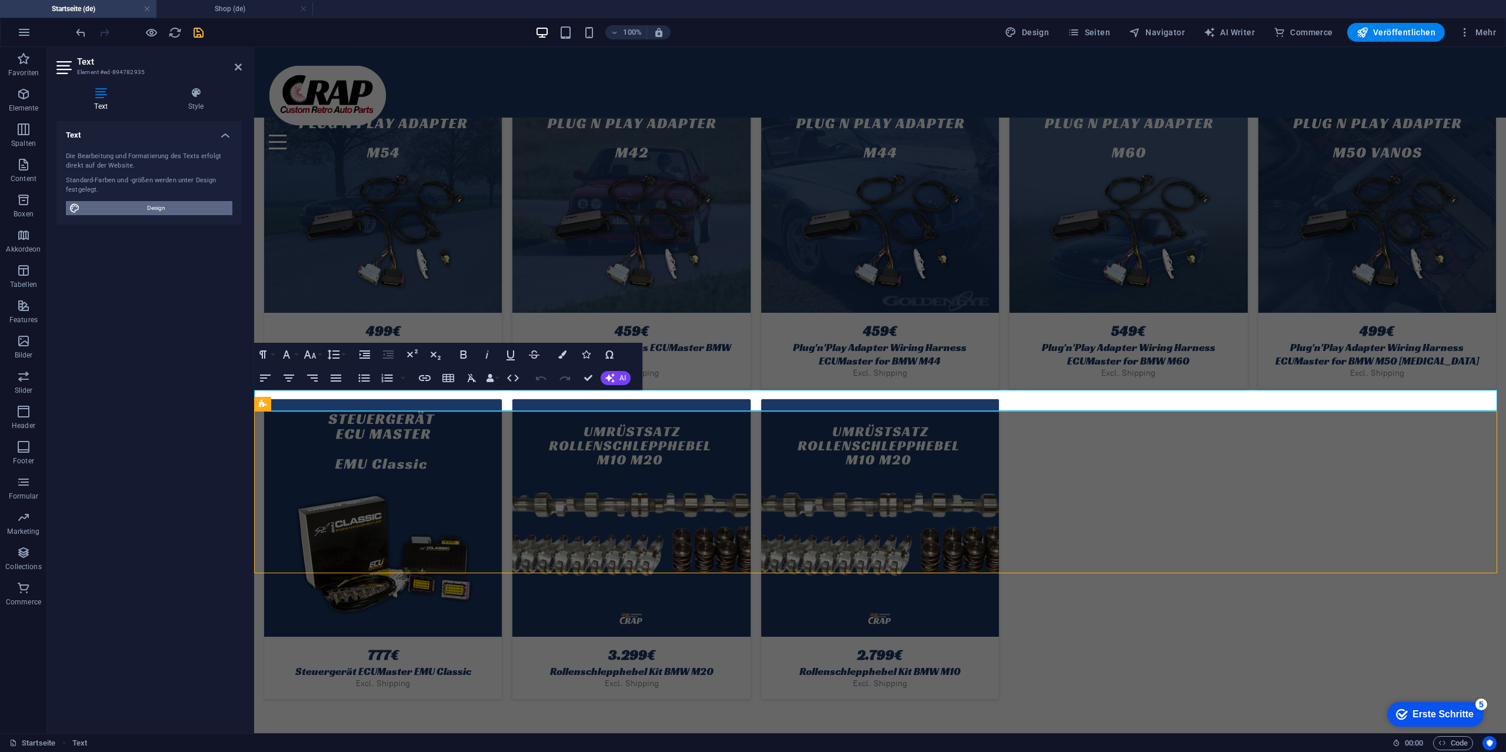
select select "px"
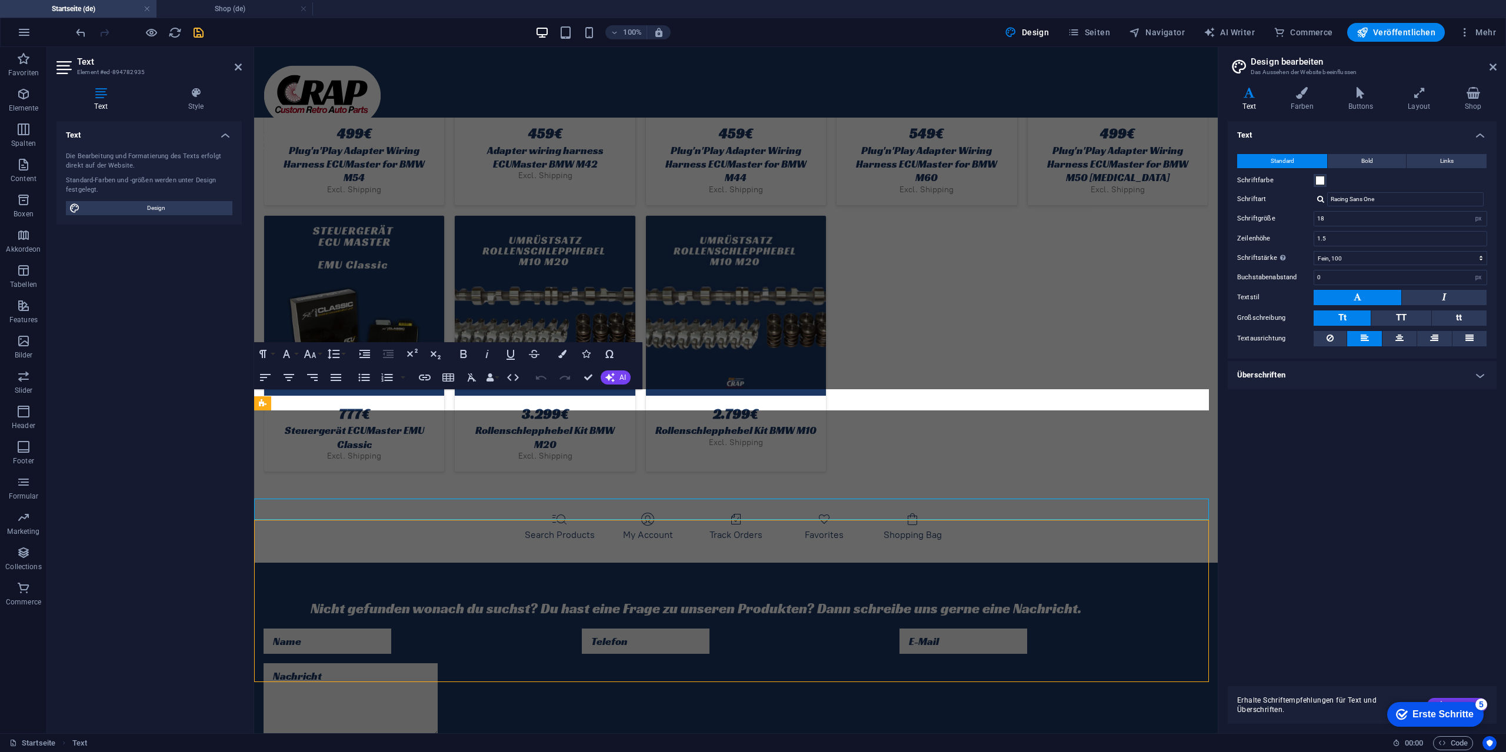
scroll to position [3429, 0]
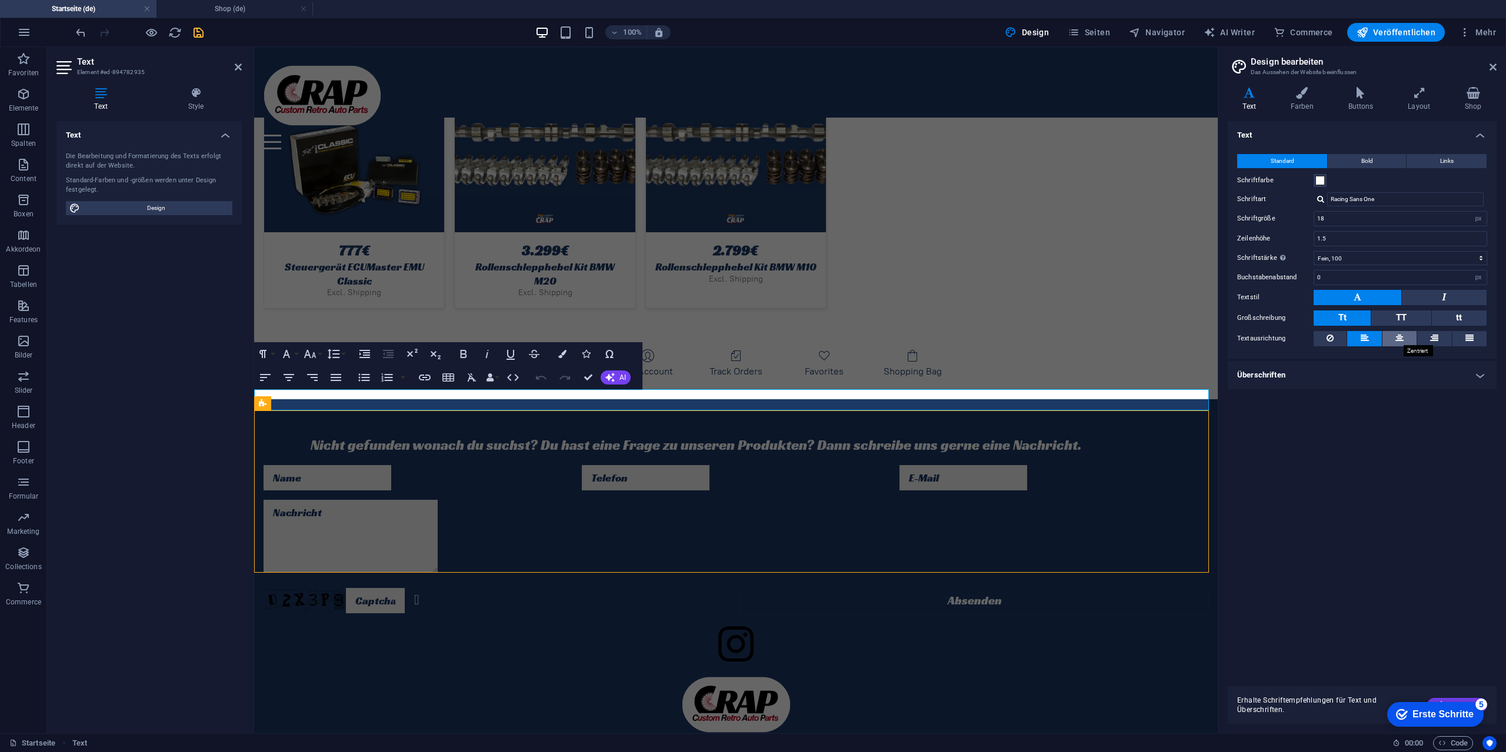
click at [1400, 342] on icon at bounding box center [1399, 338] width 8 height 14
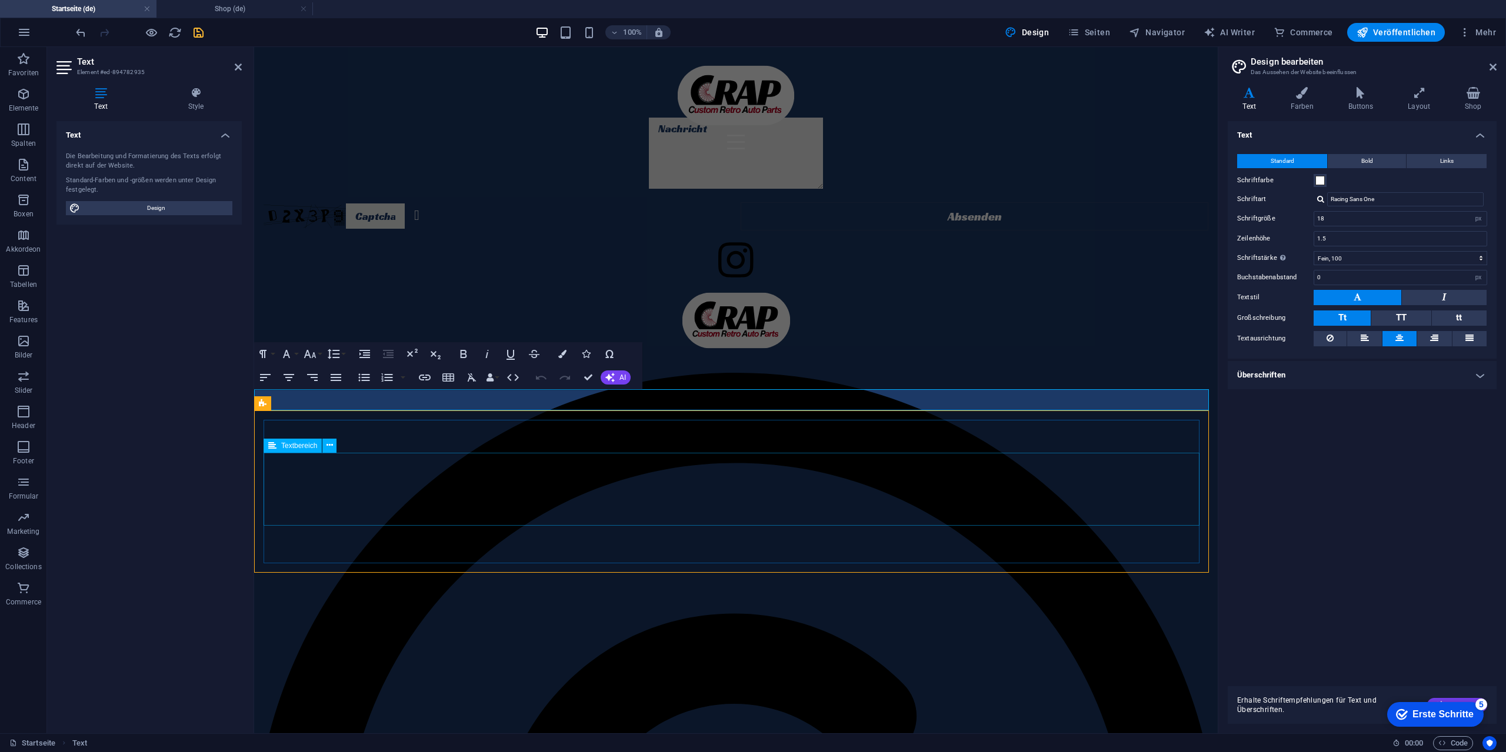
select select "rem"
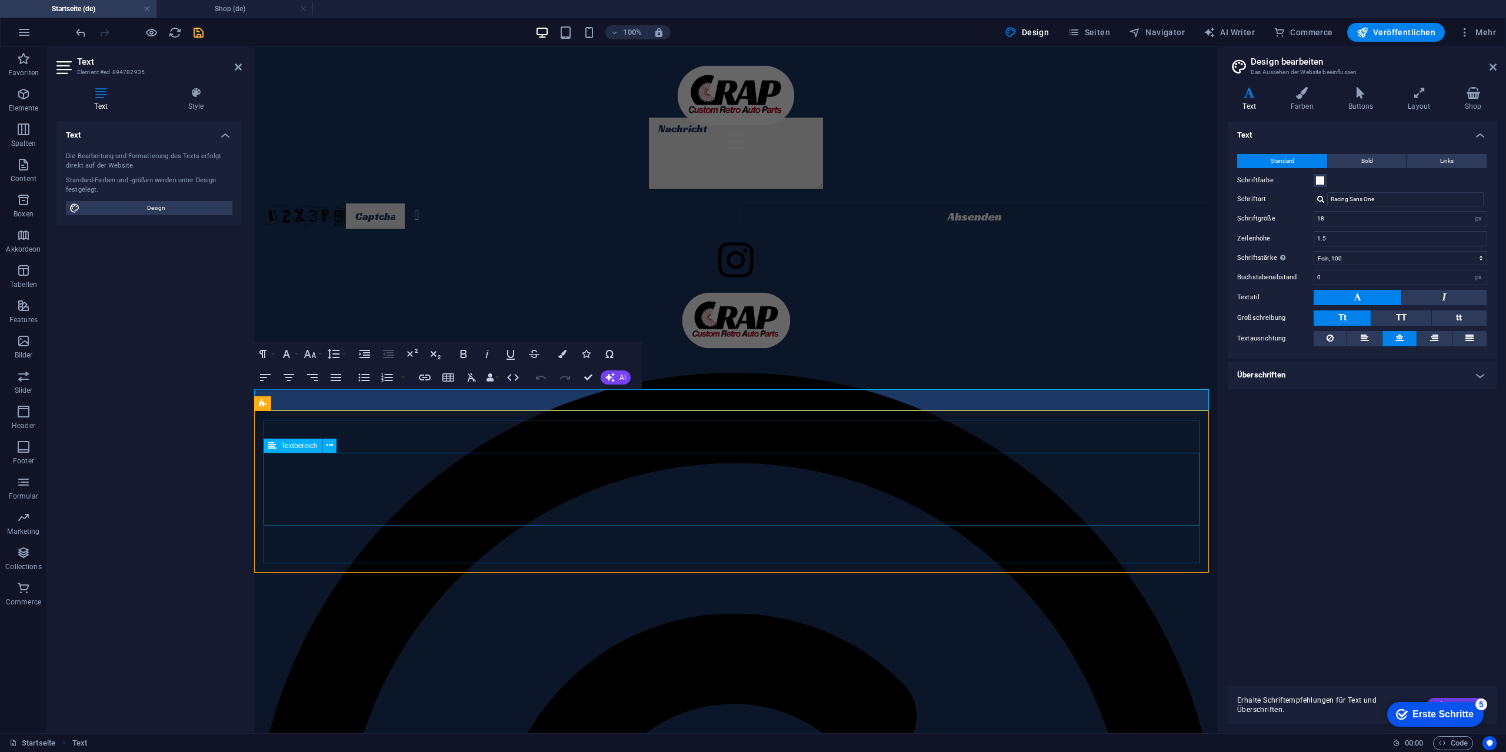
select select "px"
select select "preset-contact-form-v3-kontakt"
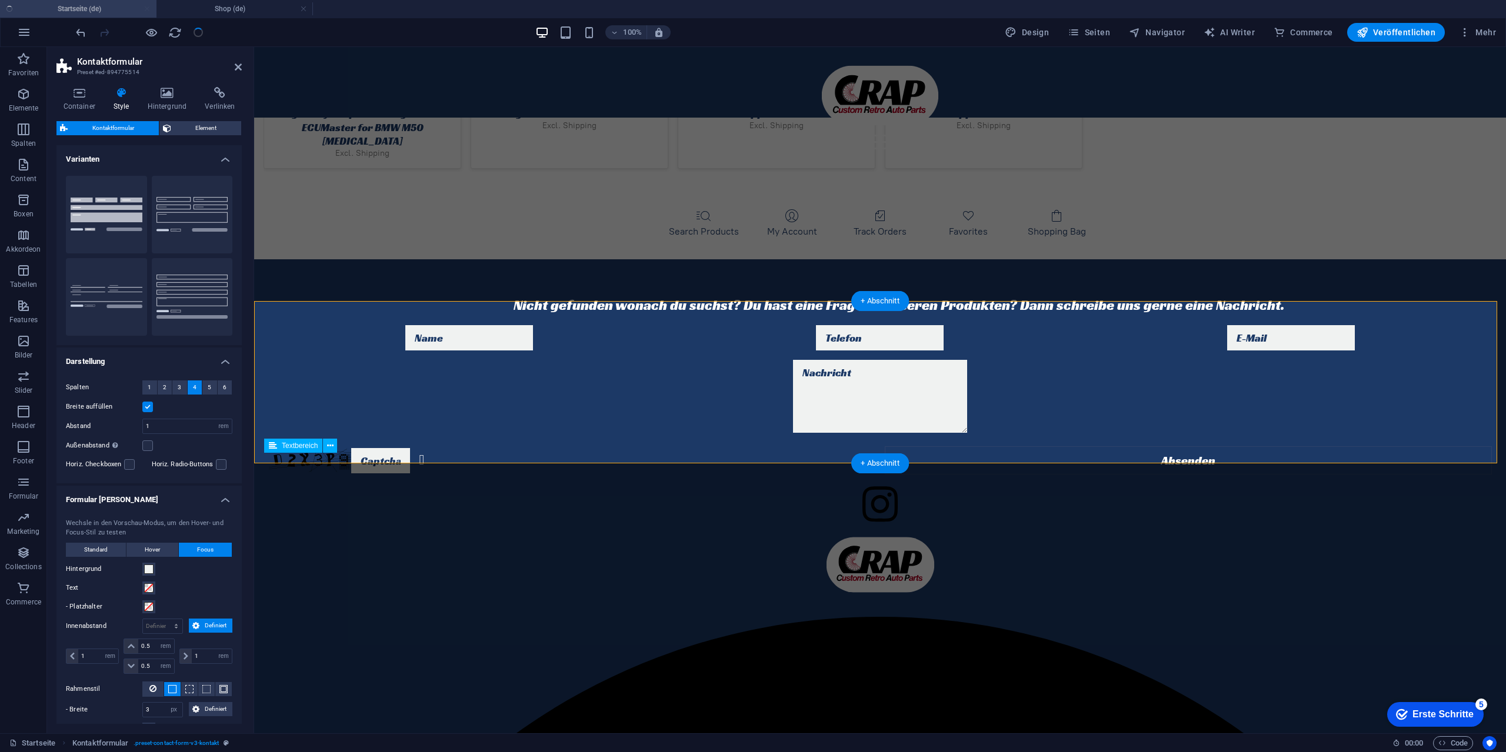
scroll to position [3266, 0]
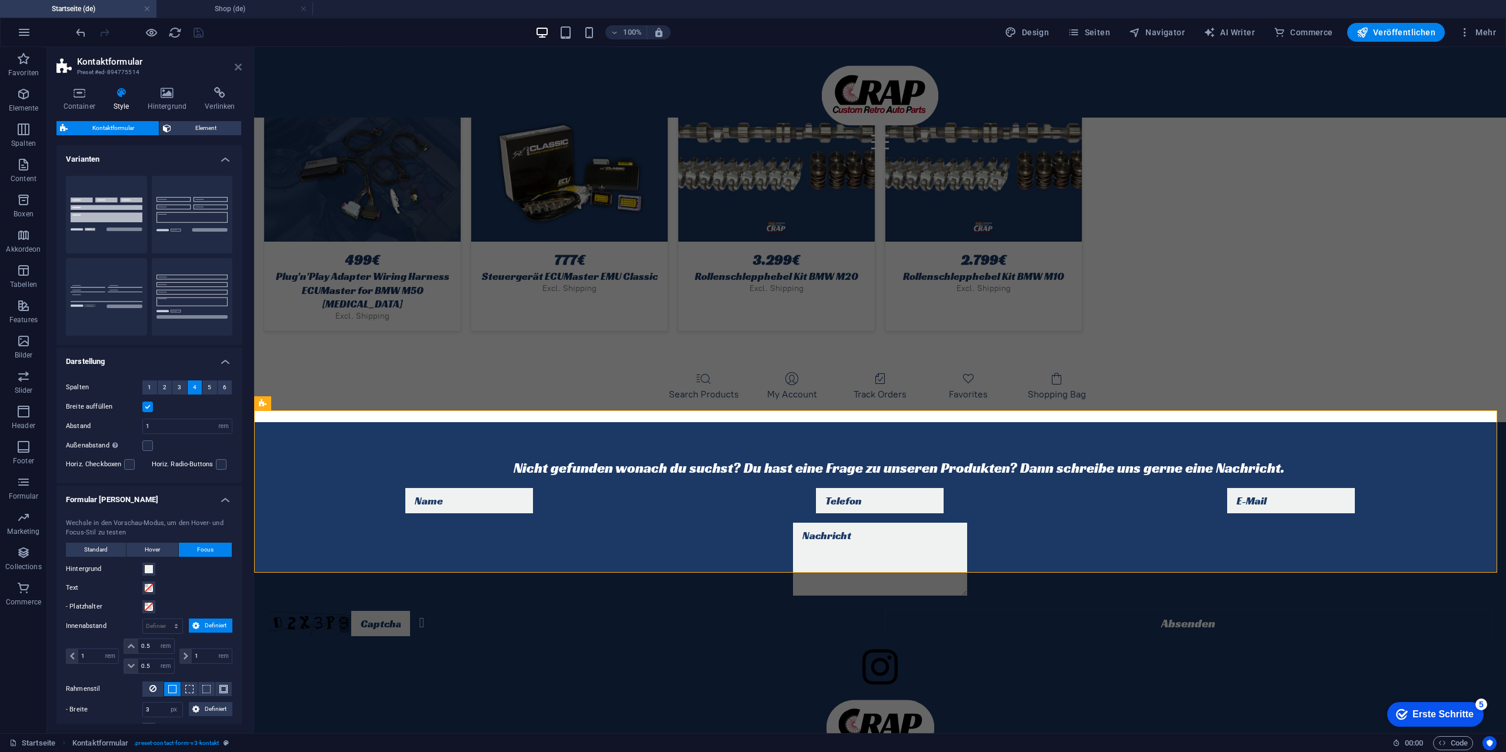
click at [238, 69] on icon at bounding box center [238, 66] width 7 height 9
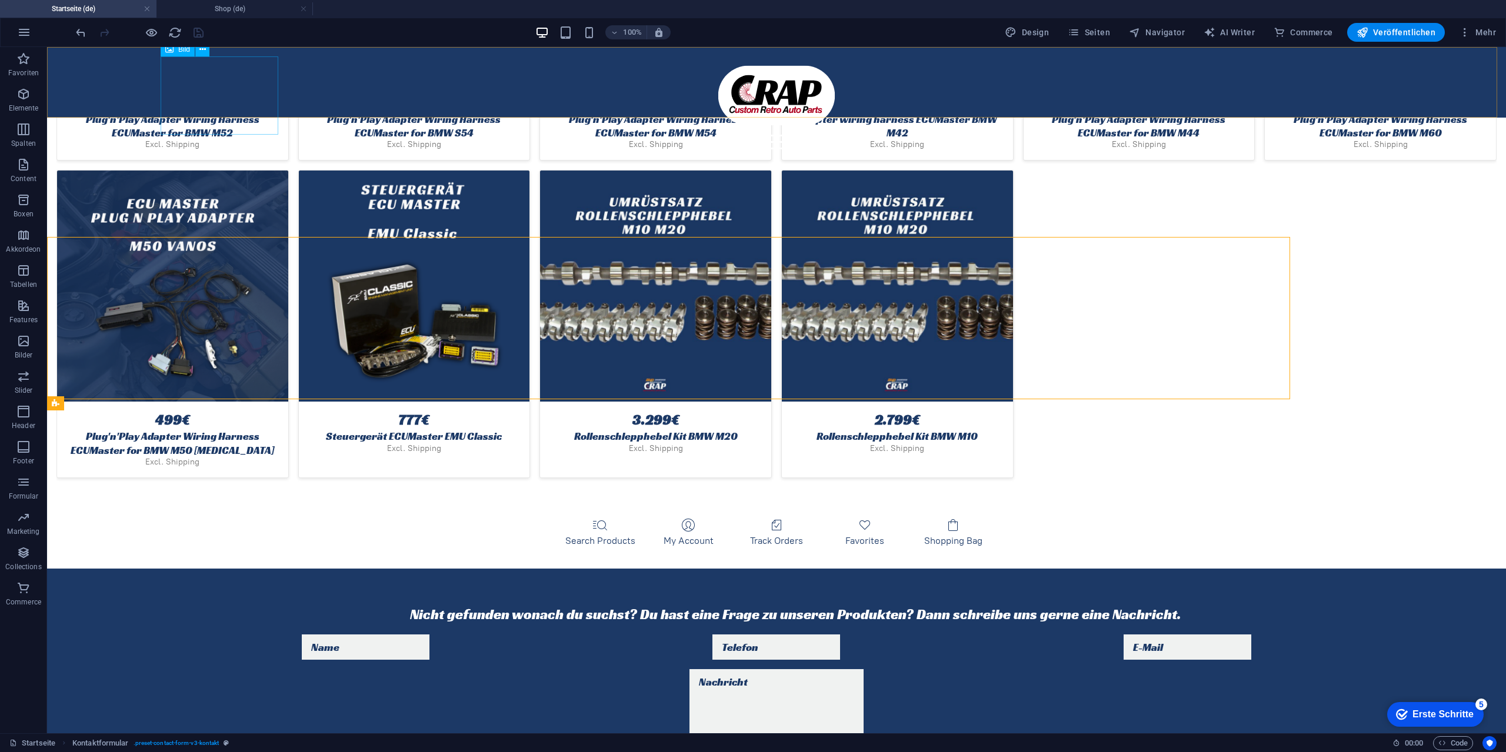
scroll to position [3519, 0]
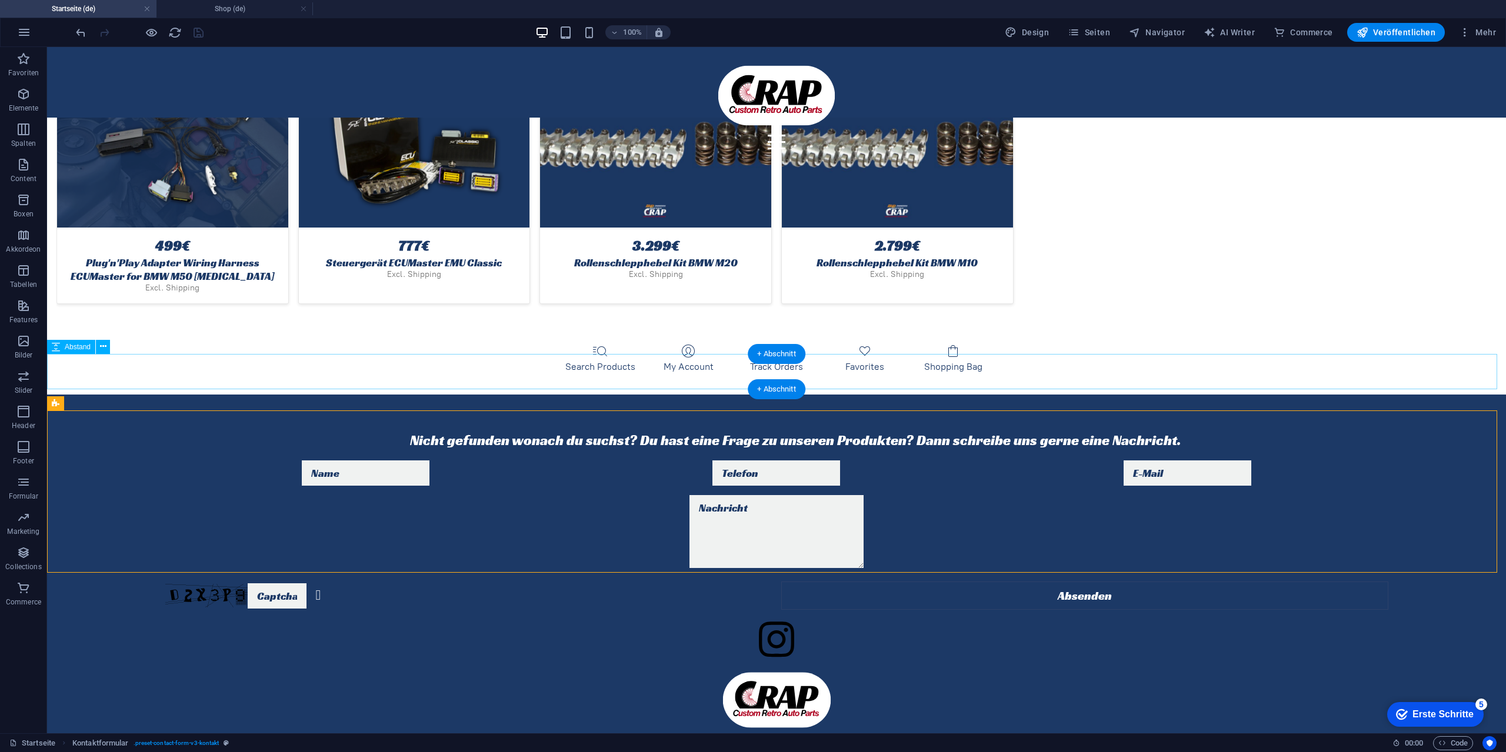
click at [372, 395] on div at bounding box center [776, 412] width 1459 height 35
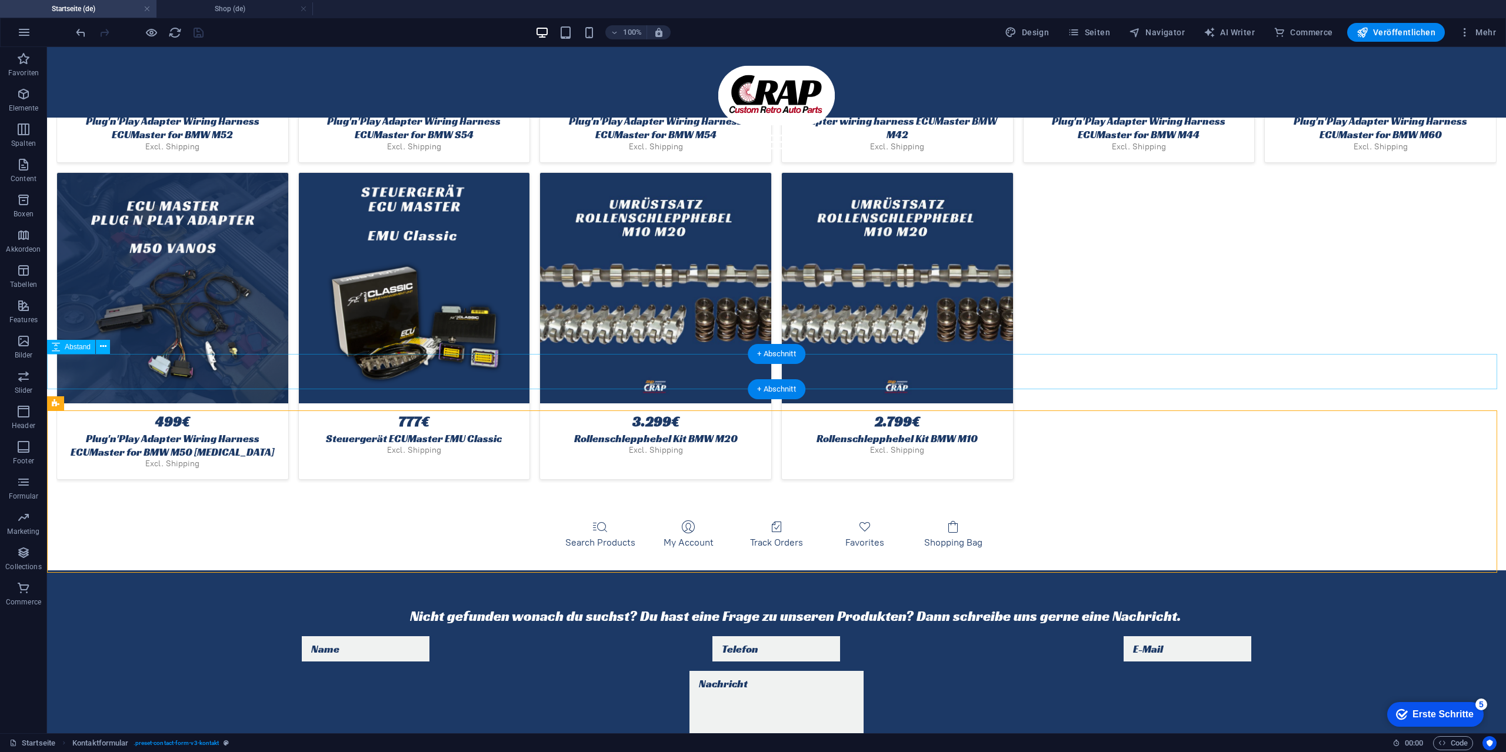
select select "px"
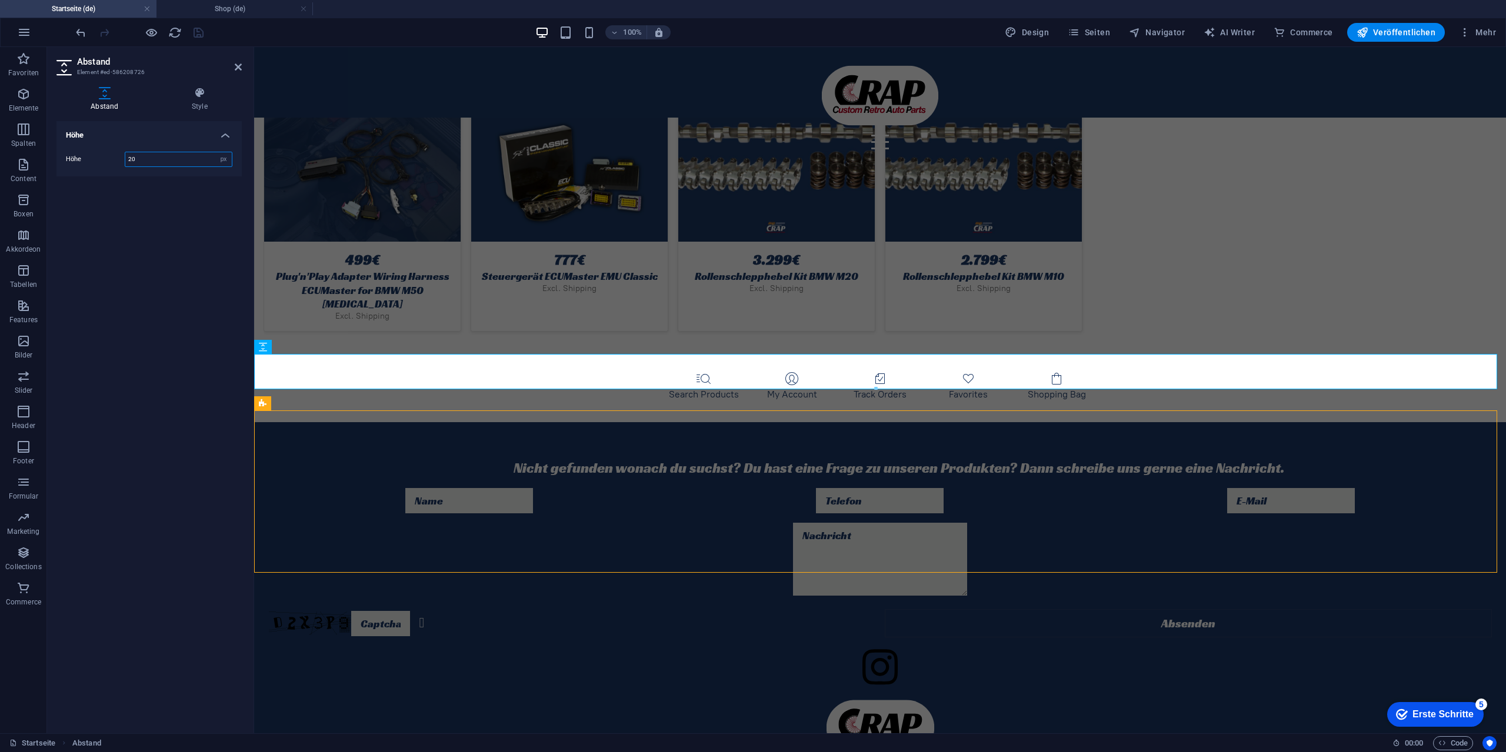
scroll to position [3243, 0]
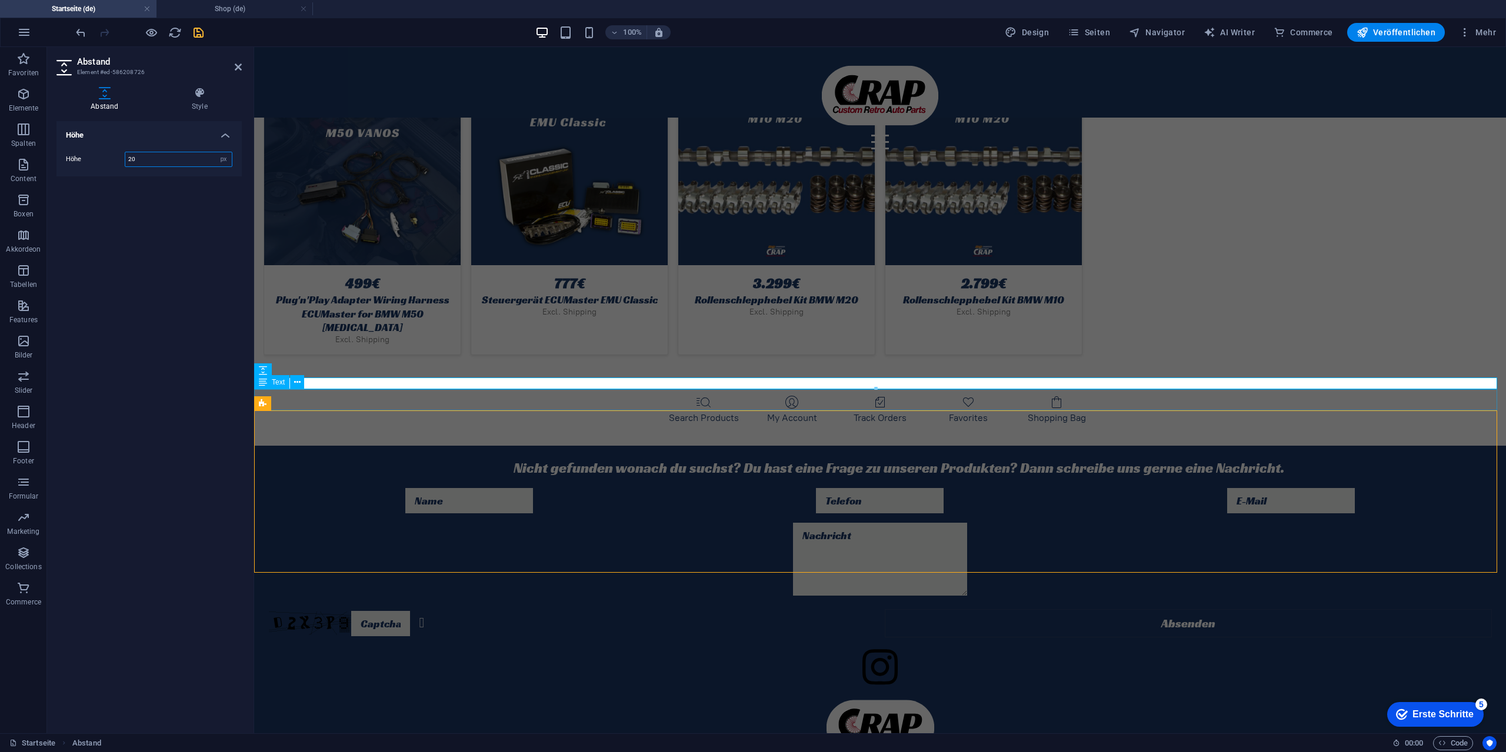
type input "20"
click at [516, 458] on div "Nicht gefunden wonach du suchst? Du hast eine Frage zu unseren Produkten? Dann …" at bounding box center [880, 468] width 1252 height 21
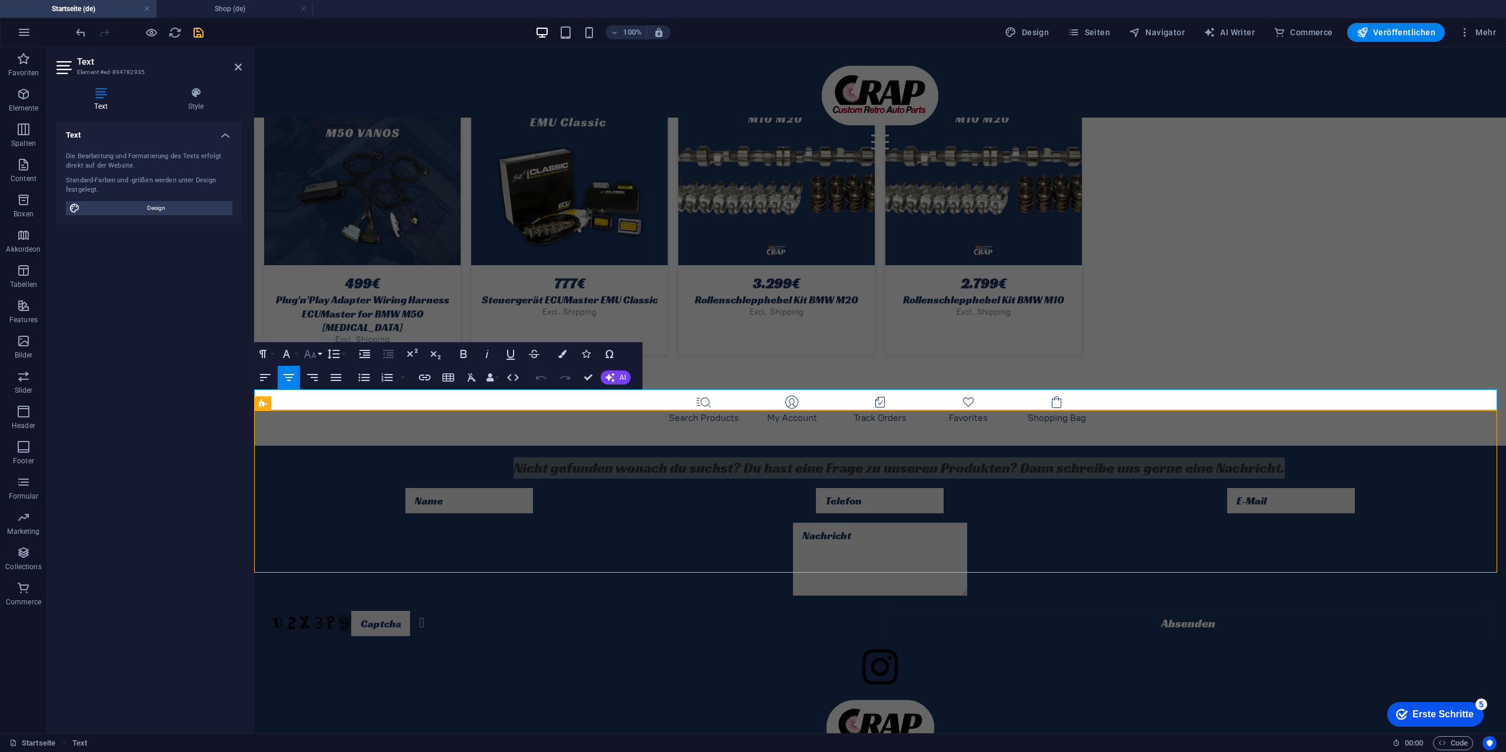
click at [321, 357] on button "Schriftgröße" at bounding box center [312, 354] width 22 height 24
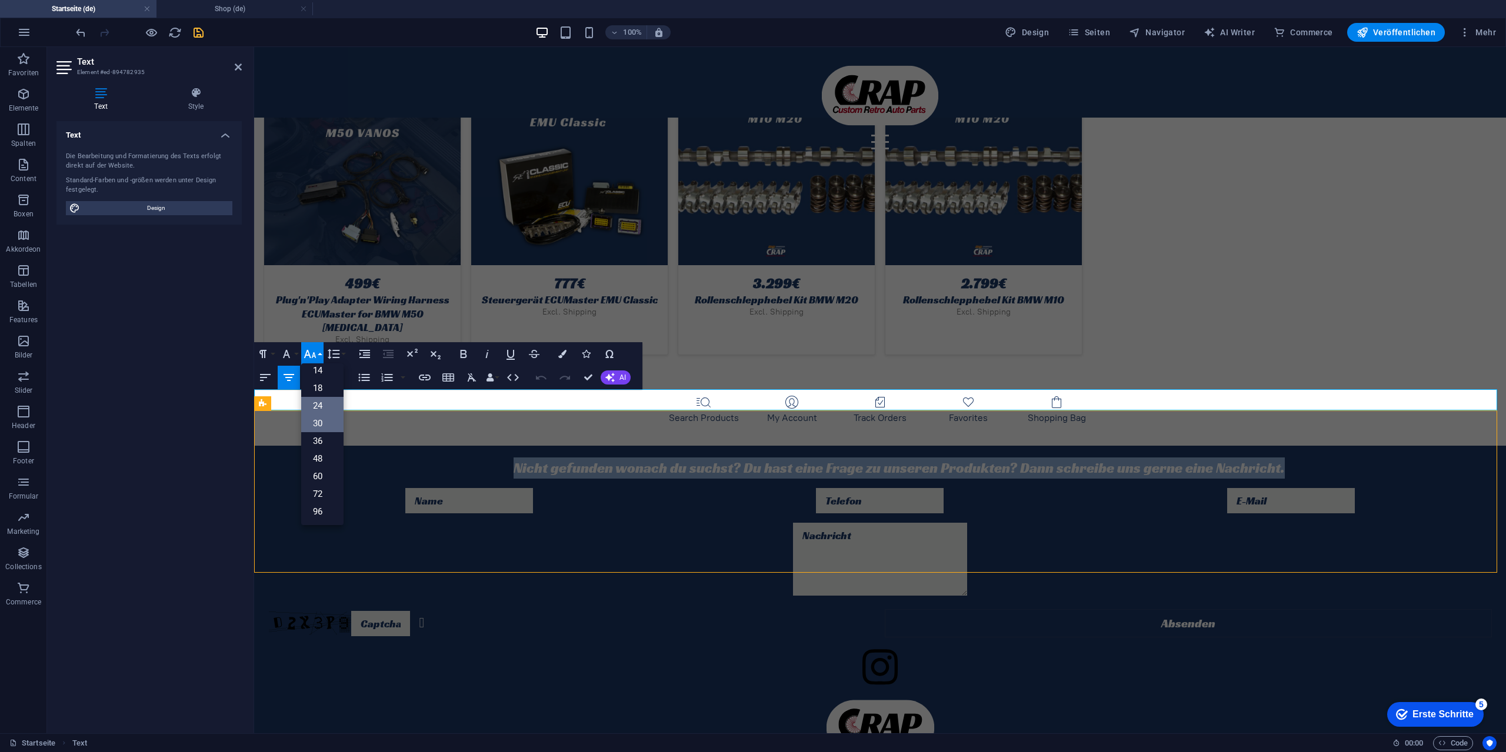
click at [332, 422] on link "30" at bounding box center [322, 424] width 42 height 18
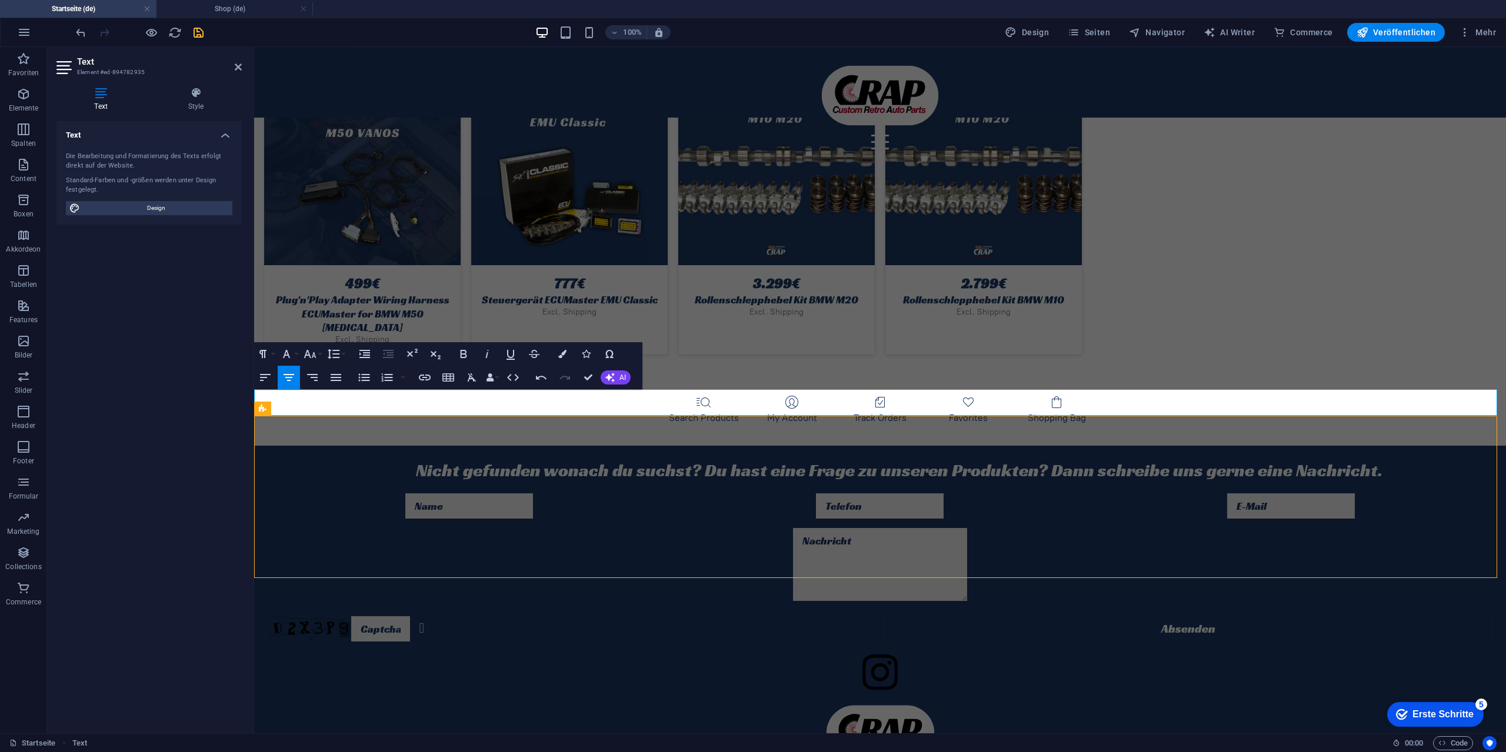
select select "rem"
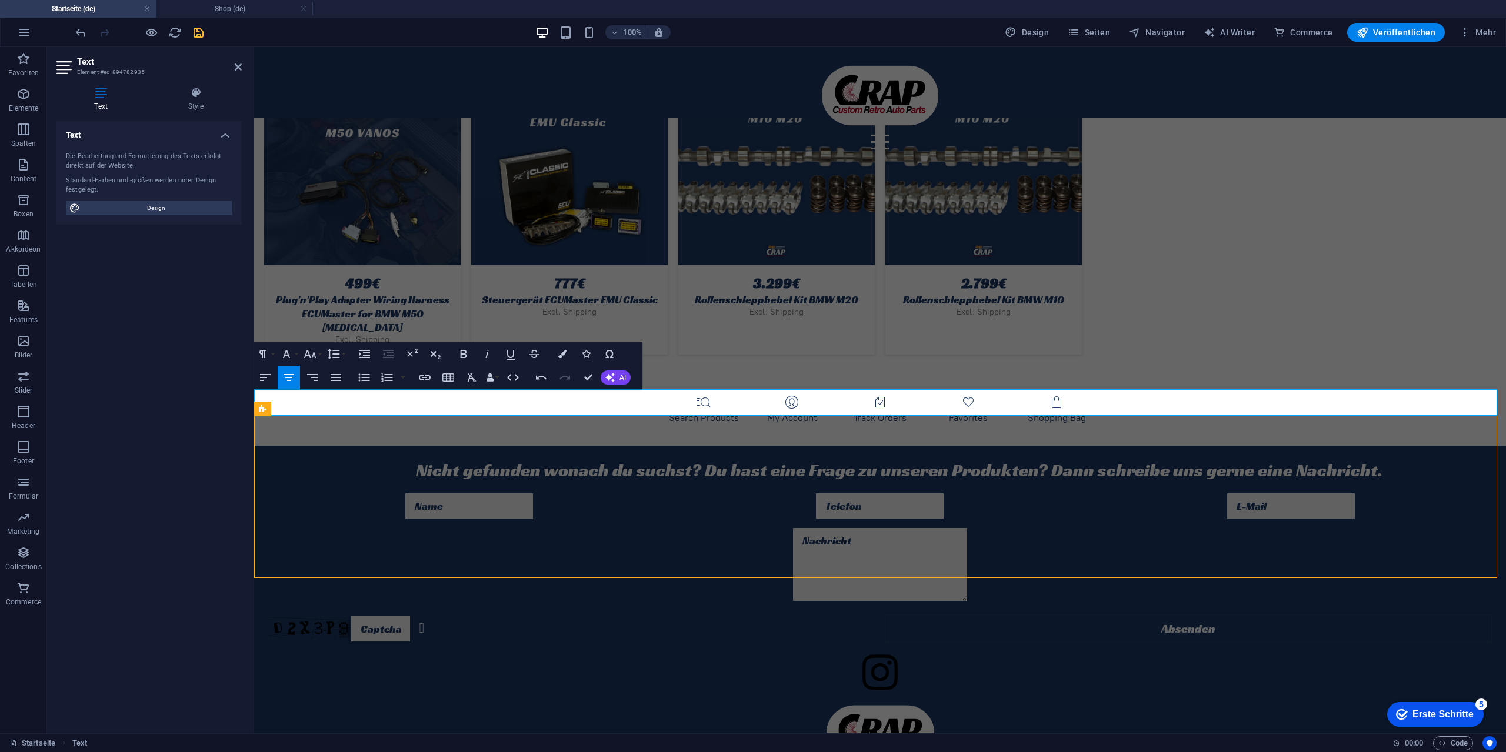
select select "px"
select select "preset-contact-form-v3-kontakt"
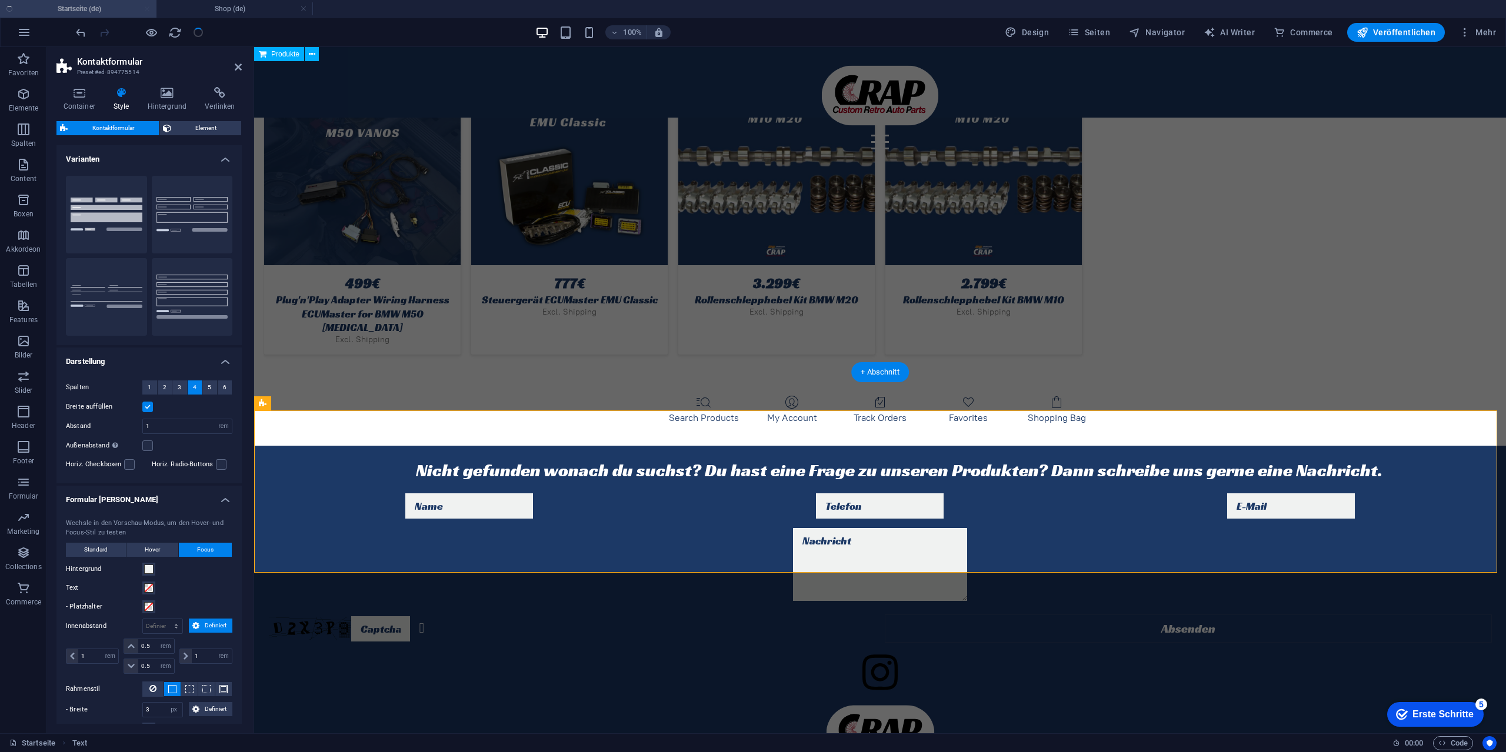
scroll to position [3248, 0]
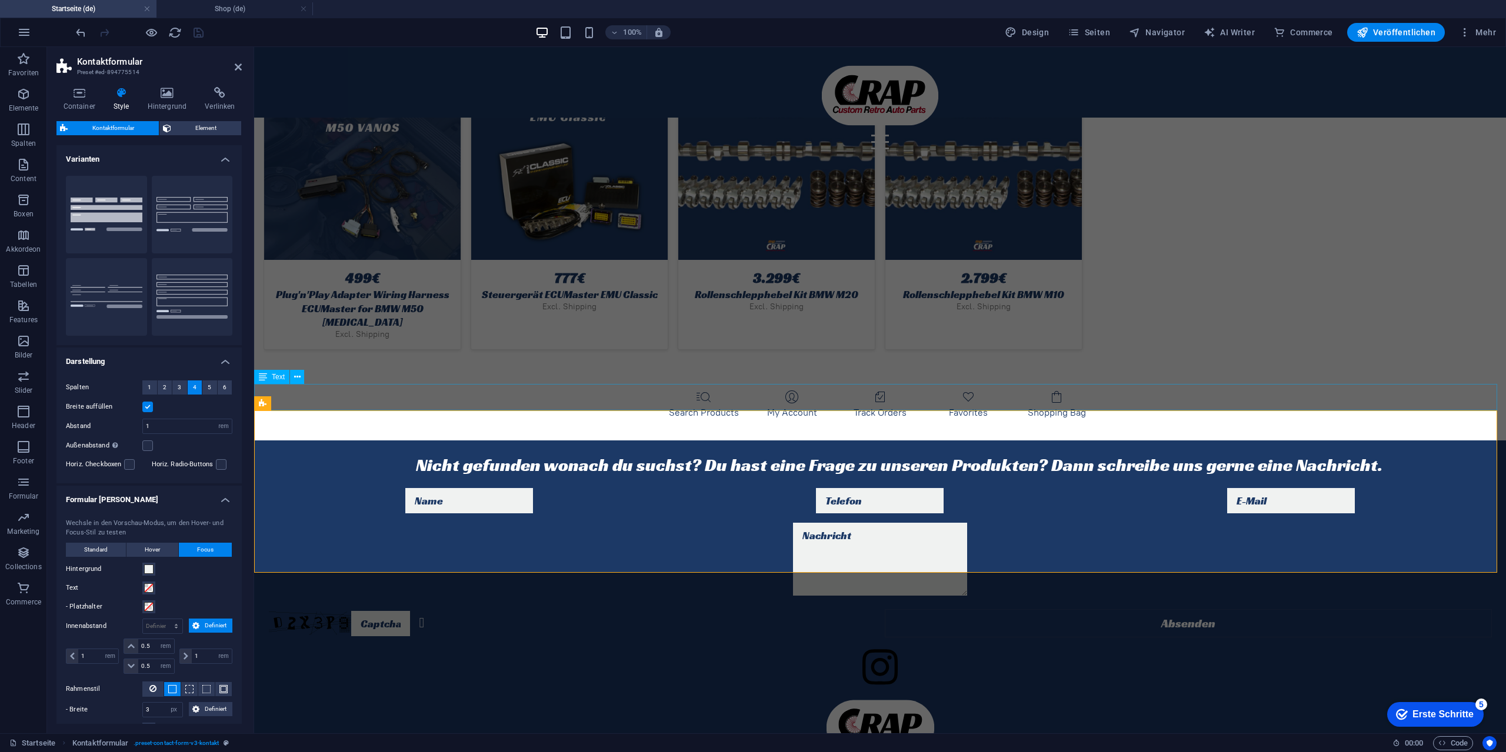
click at [548, 452] on div "Nicht gefunden wonach du suchst? Du hast eine Frage zu unseren Produkten? Dann …" at bounding box center [880, 465] width 1252 height 26
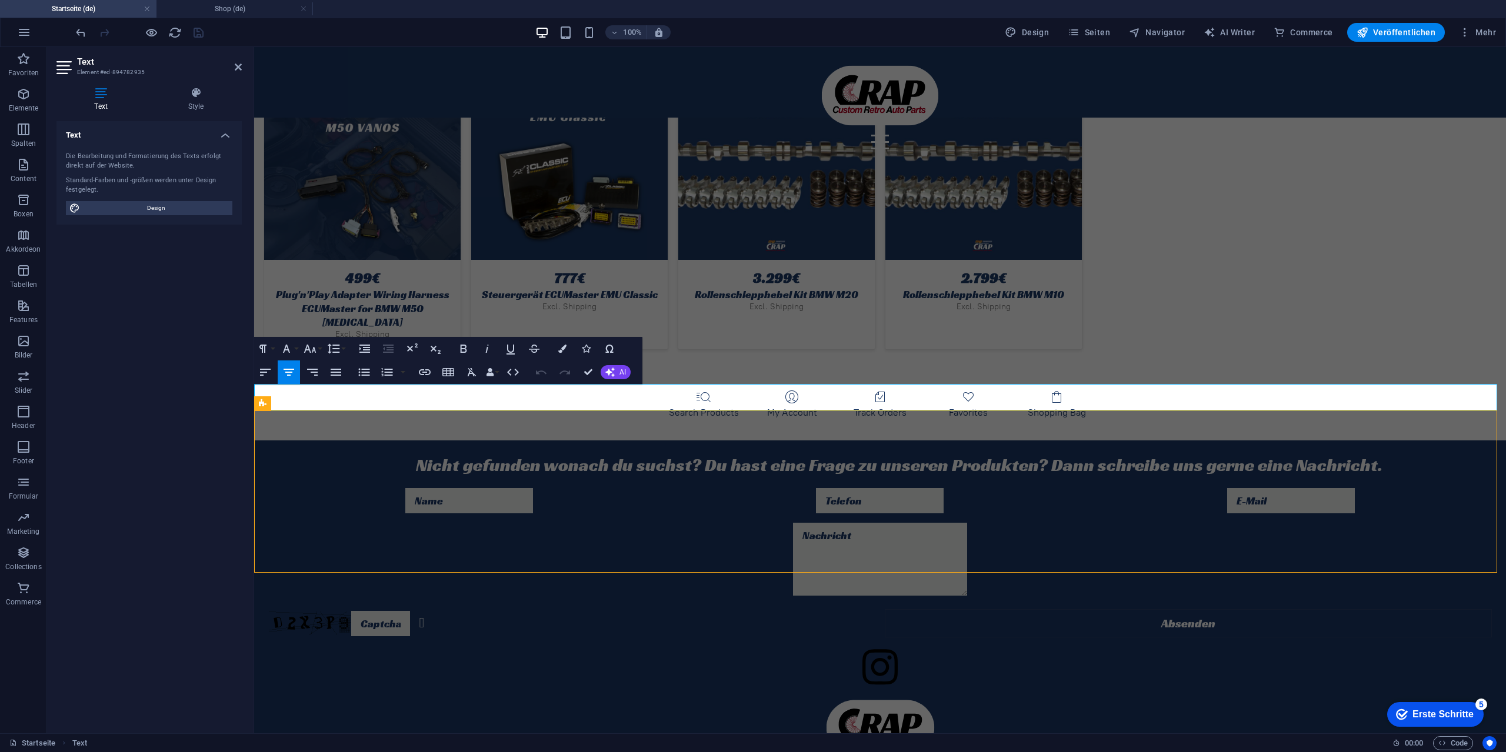
click at [701, 454] on span "Nicht gefunden wonach du suchst? Du hast eine Frage zu unseren Produkten? Dann …" at bounding box center [899, 465] width 966 height 22
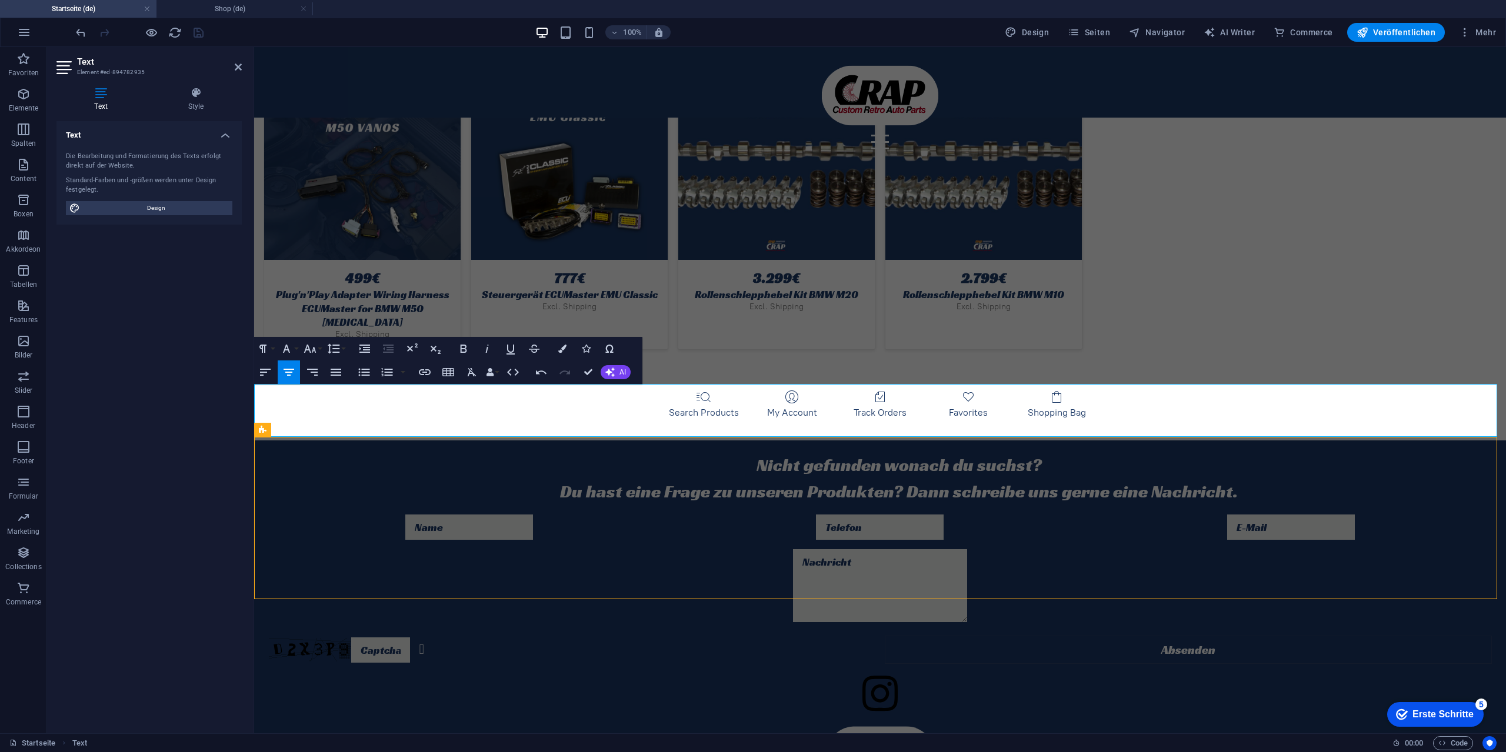
click at [906, 481] on span "Du hast eine Frage zu unseren Produkten? Dann schreibe uns gerne eine Nachricht." at bounding box center [899, 492] width 678 height 22
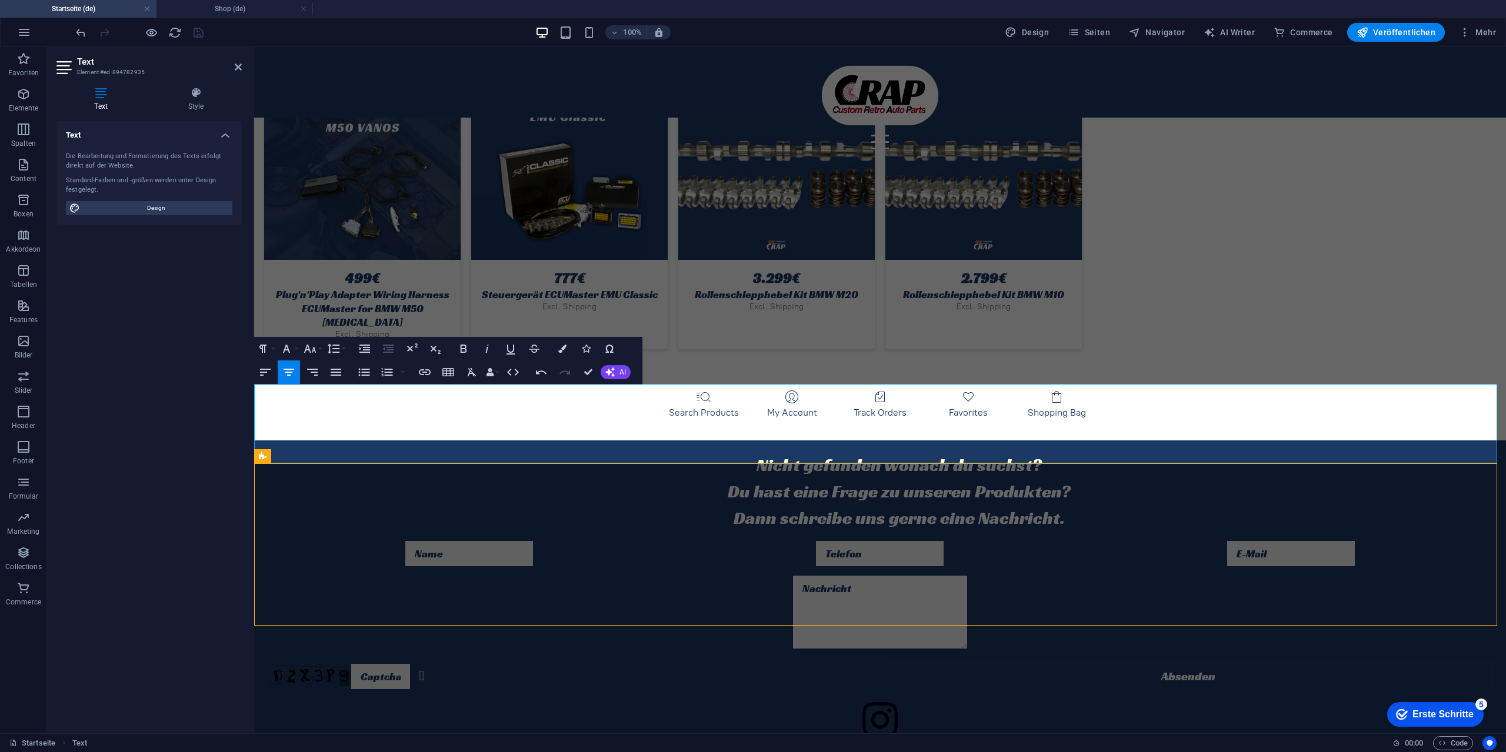
click at [1075, 479] on p "Du hast eine Frage zu unseren Produkten?" at bounding box center [899, 492] width 1176 height 26
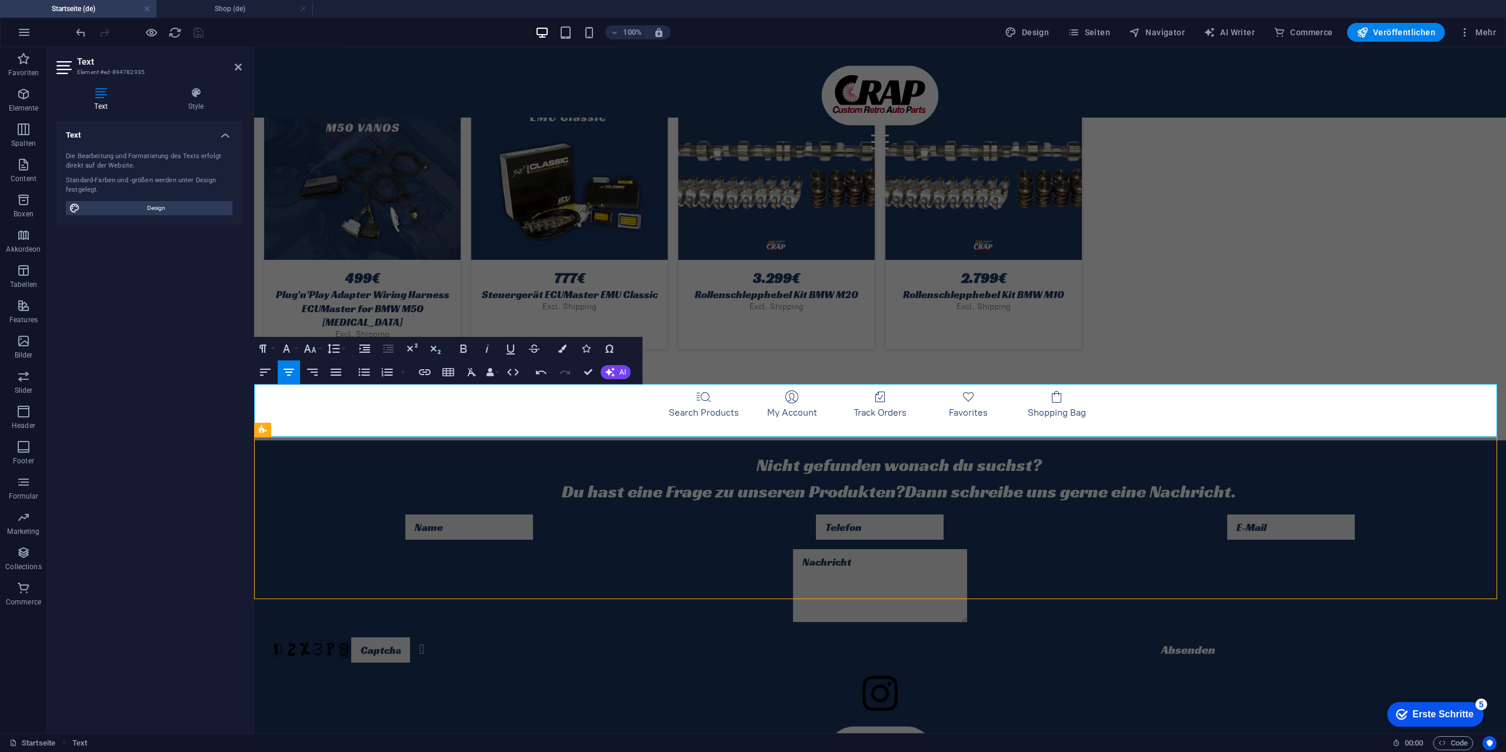
click at [562, 481] on span "Du hast eine Frage zu unseren Produkten?" at bounding box center [733, 492] width 343 height 22
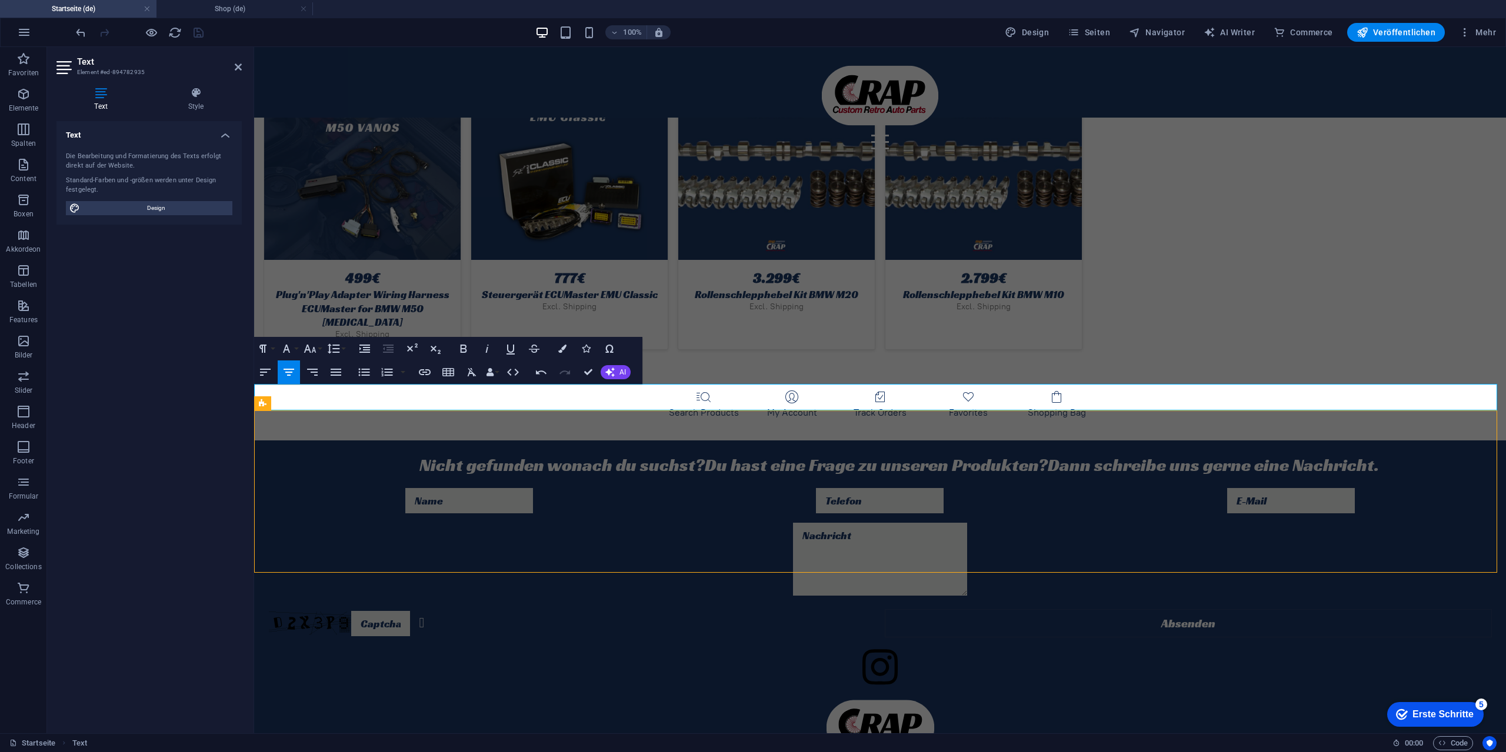
select select "rem"
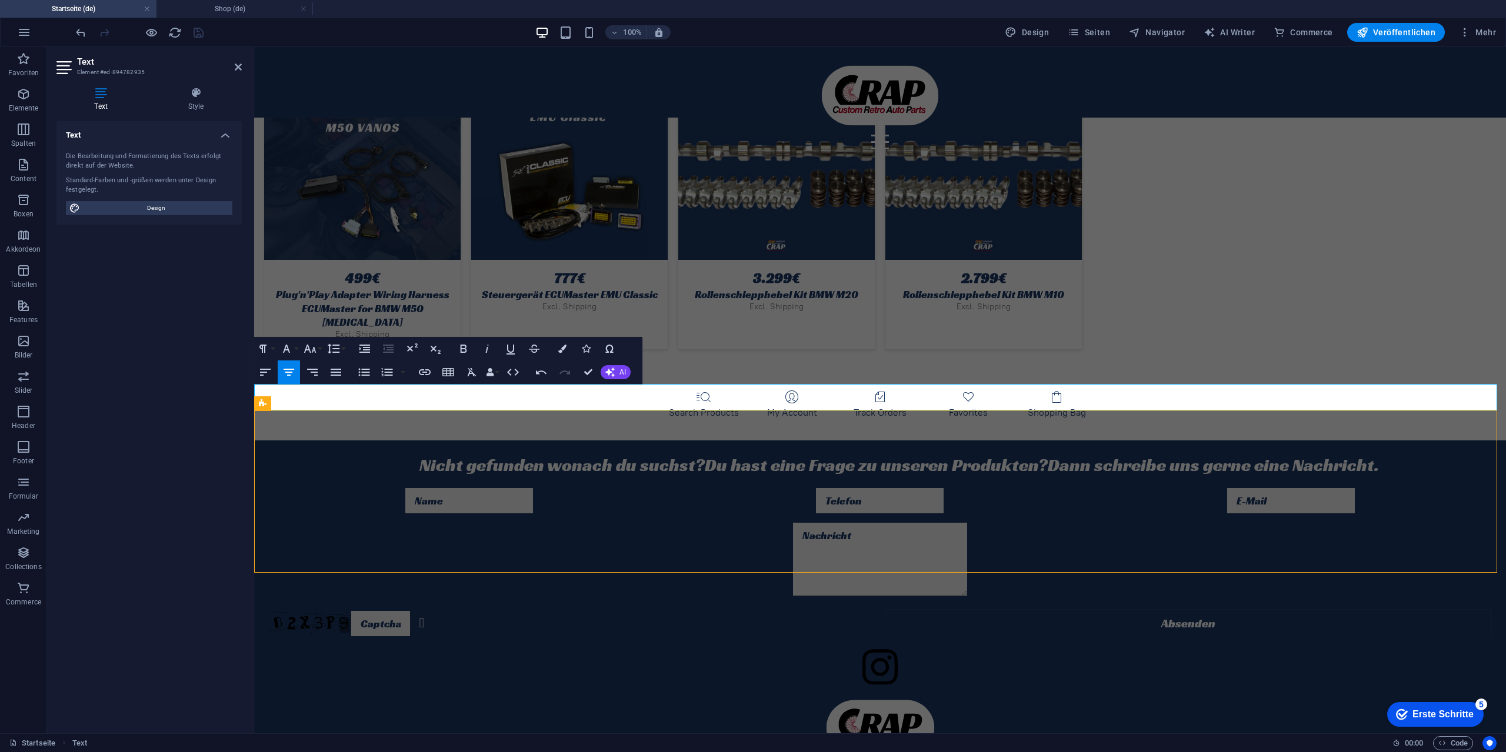
select select "px"
select select "preset-contact-form-v3-kontakt"
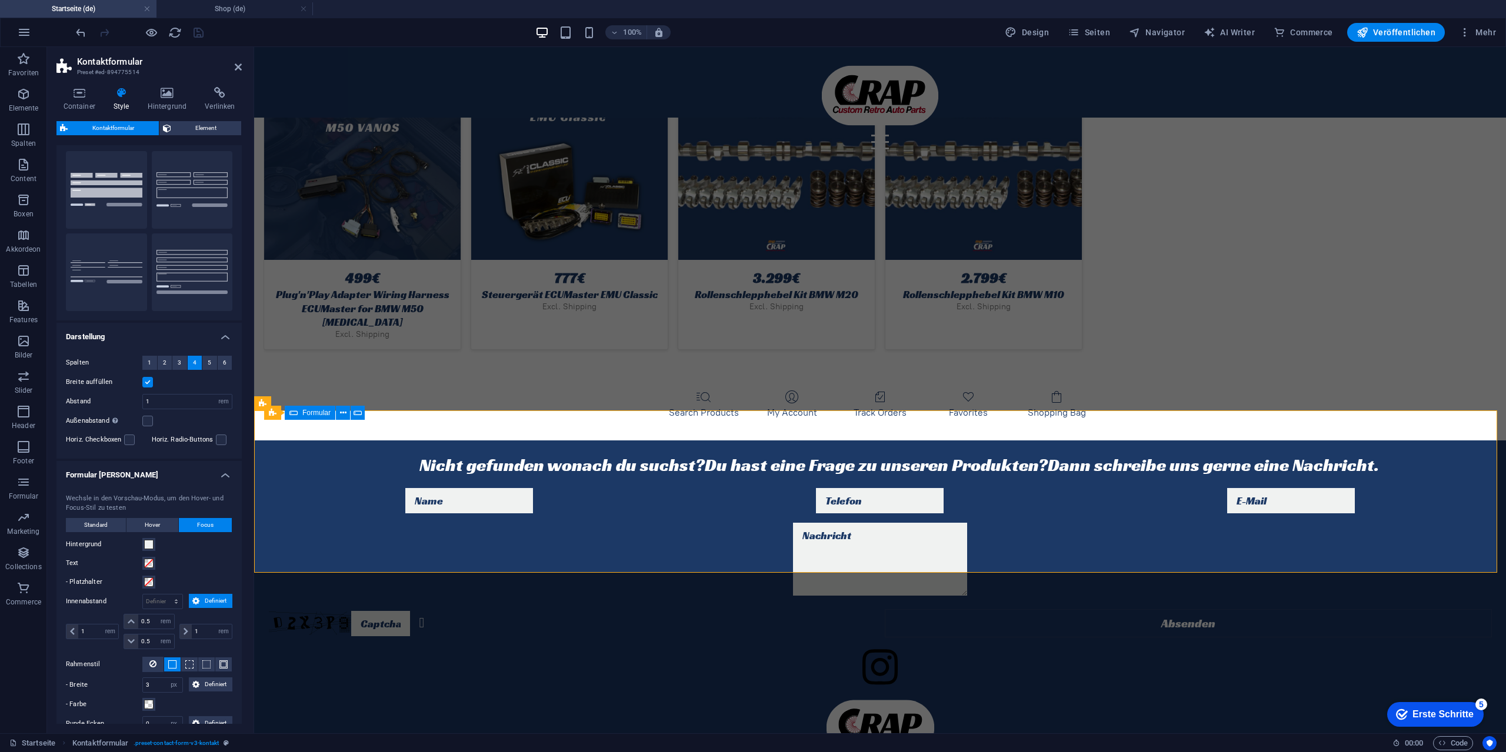
scroll to position [0, 0]
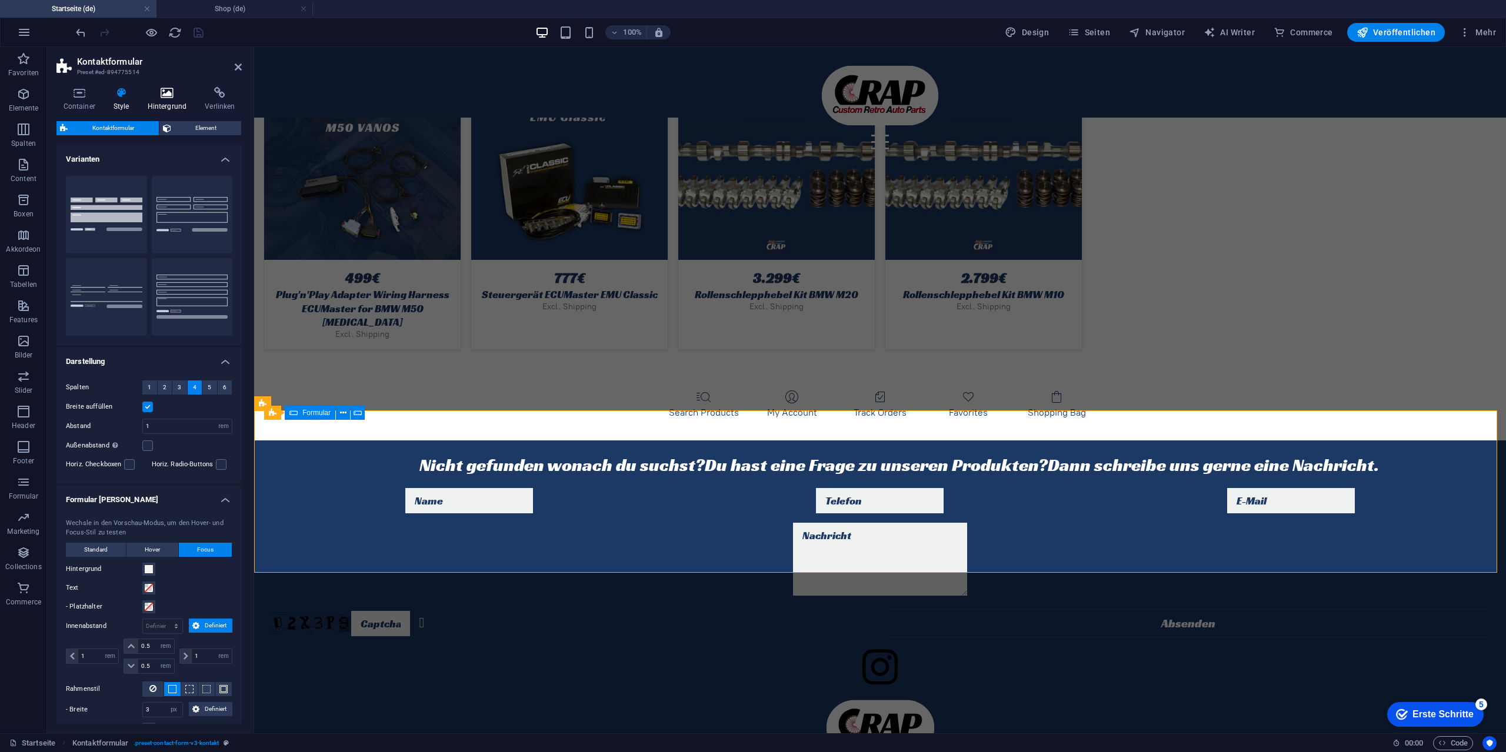
click at [178, 96] on icon at bounding box center [167, 93] width 53 height 12
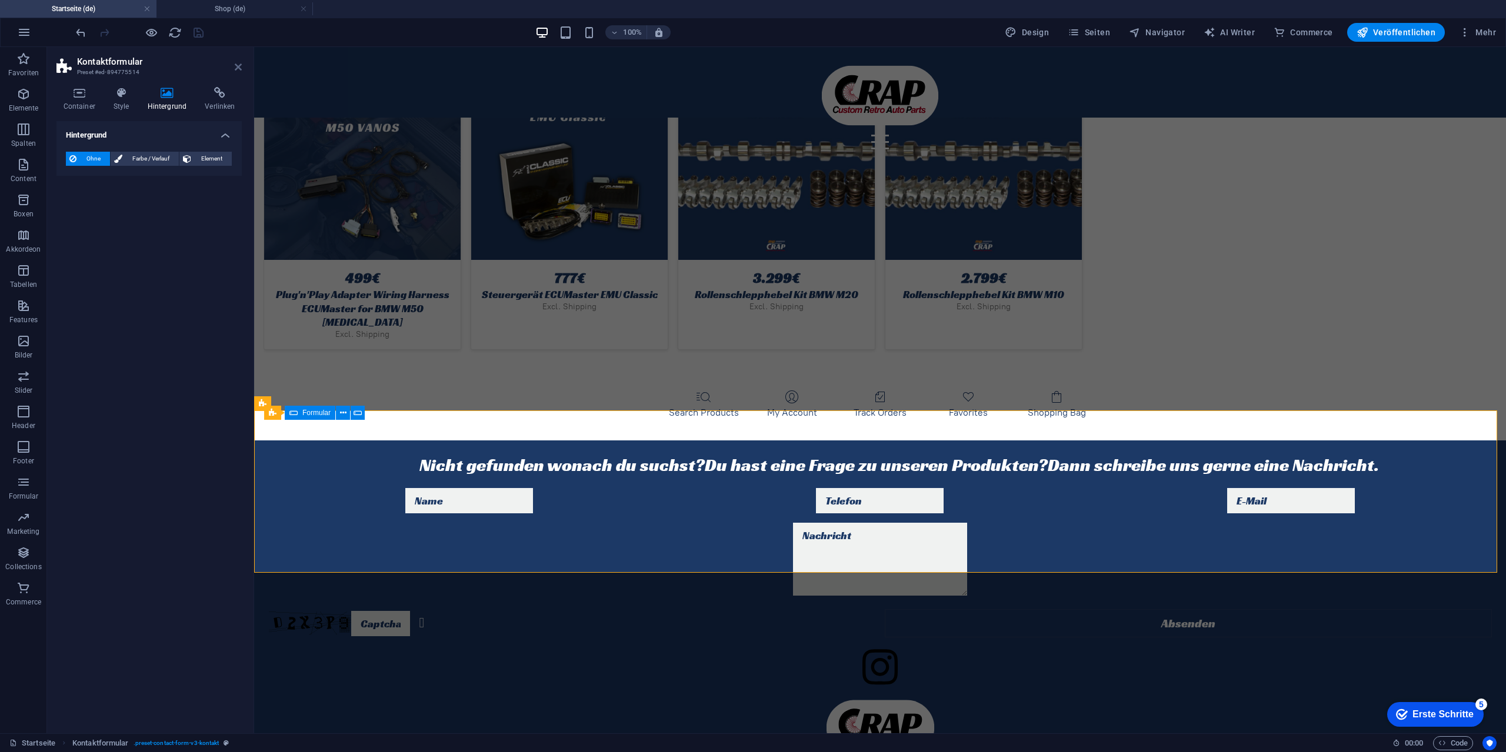
click at [236, 68] on icon at bounding box center [238, 66] width 7 height 9
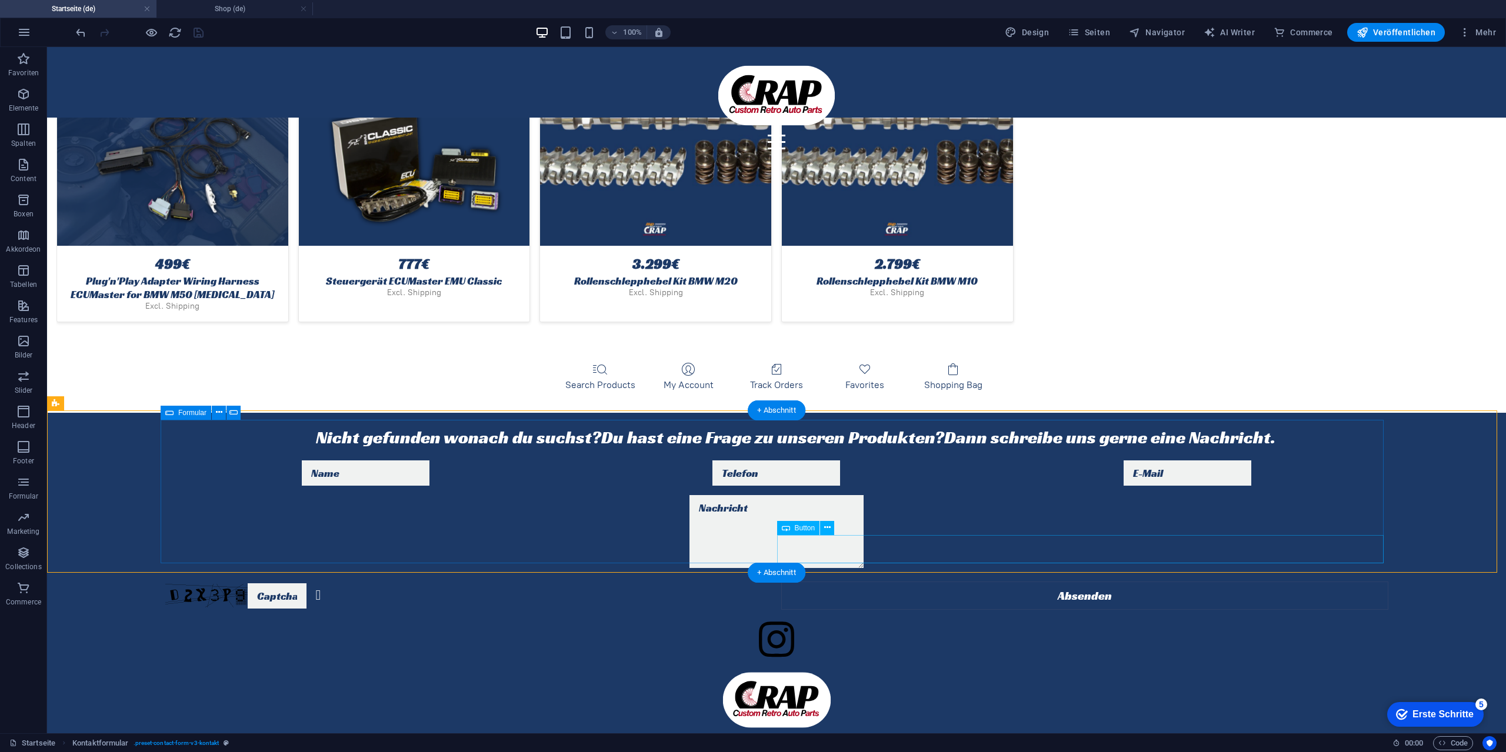
click at [848, 582] on div "Absenden" at bounding box center [1084, 596] width 607 height 28
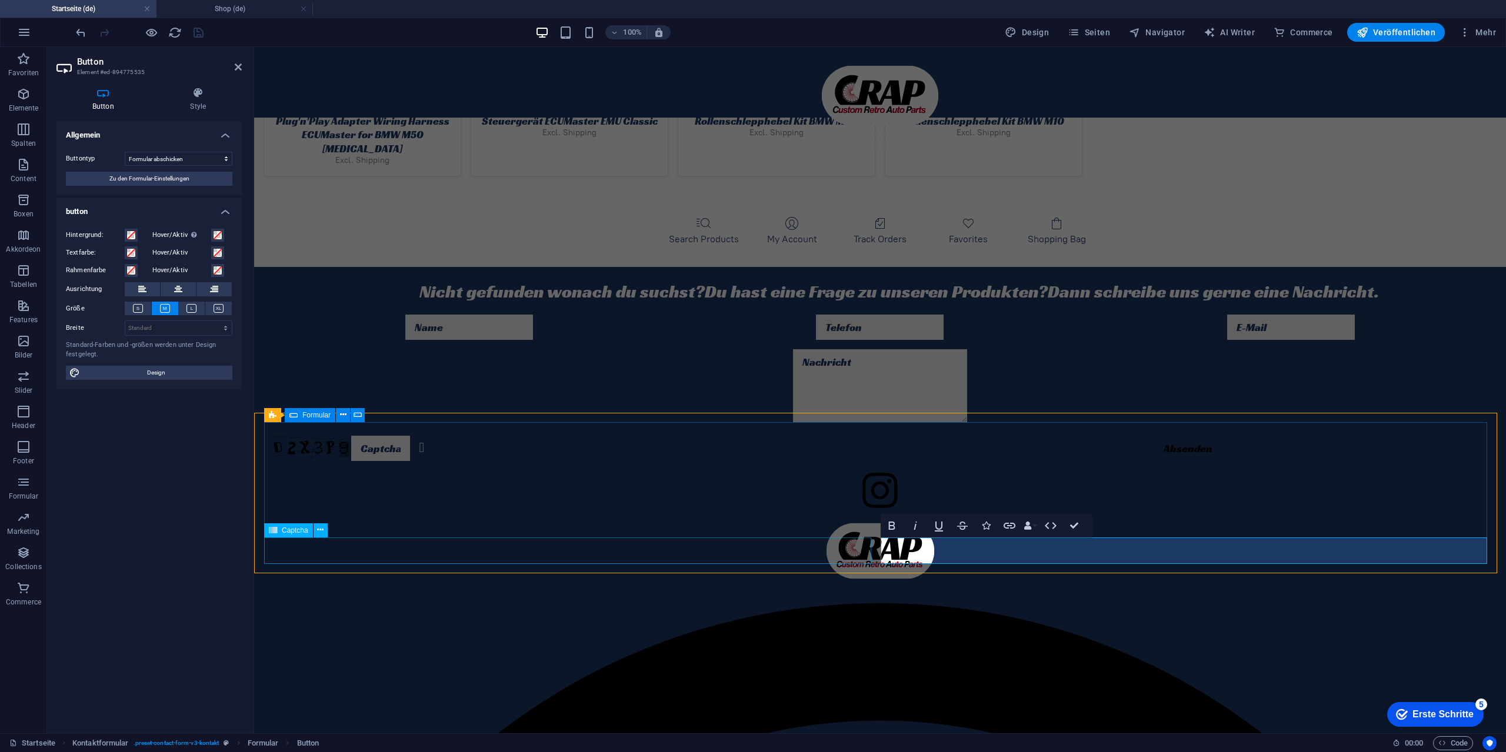
scroll to position [3246, 0]
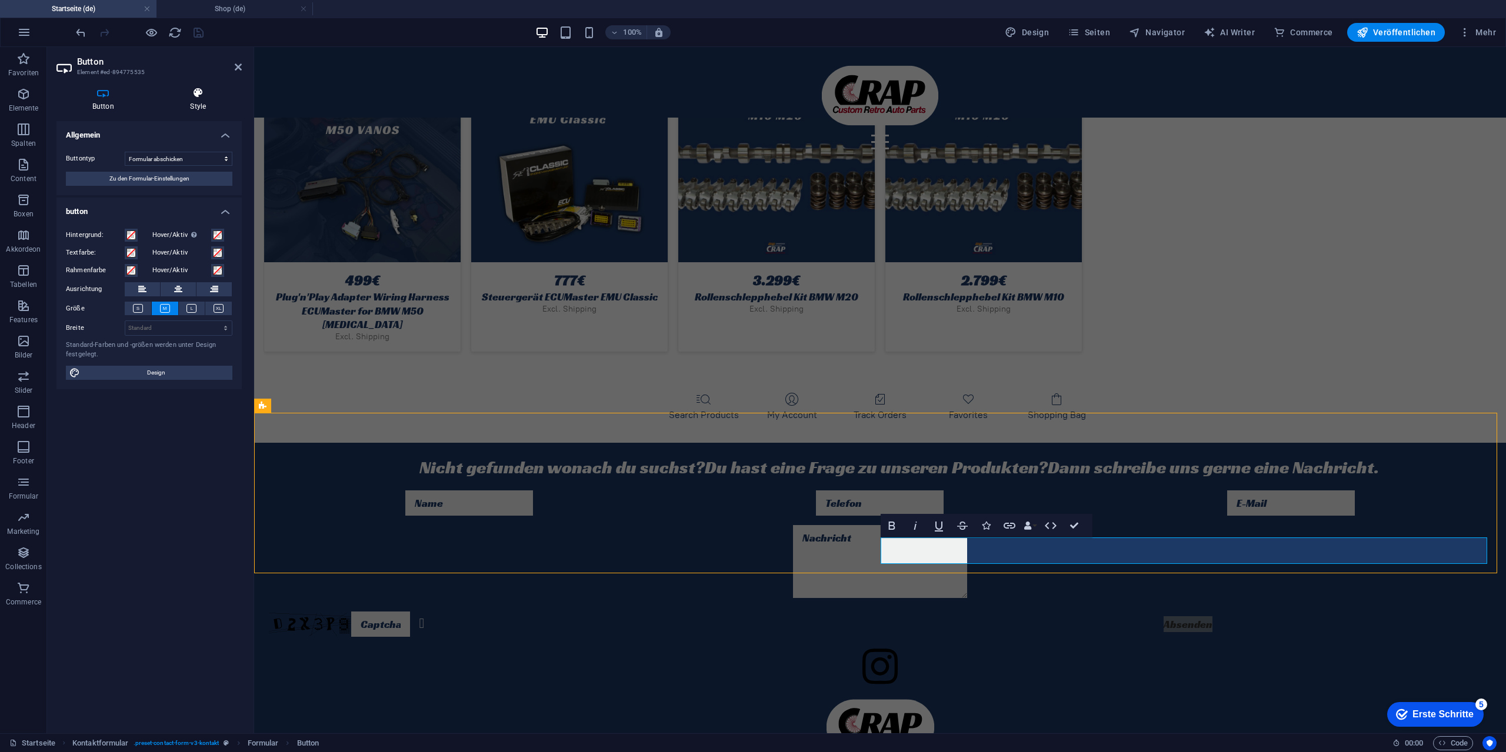
click at [197, 95] on icon at bounding box center [198, 93] width 87 height 12
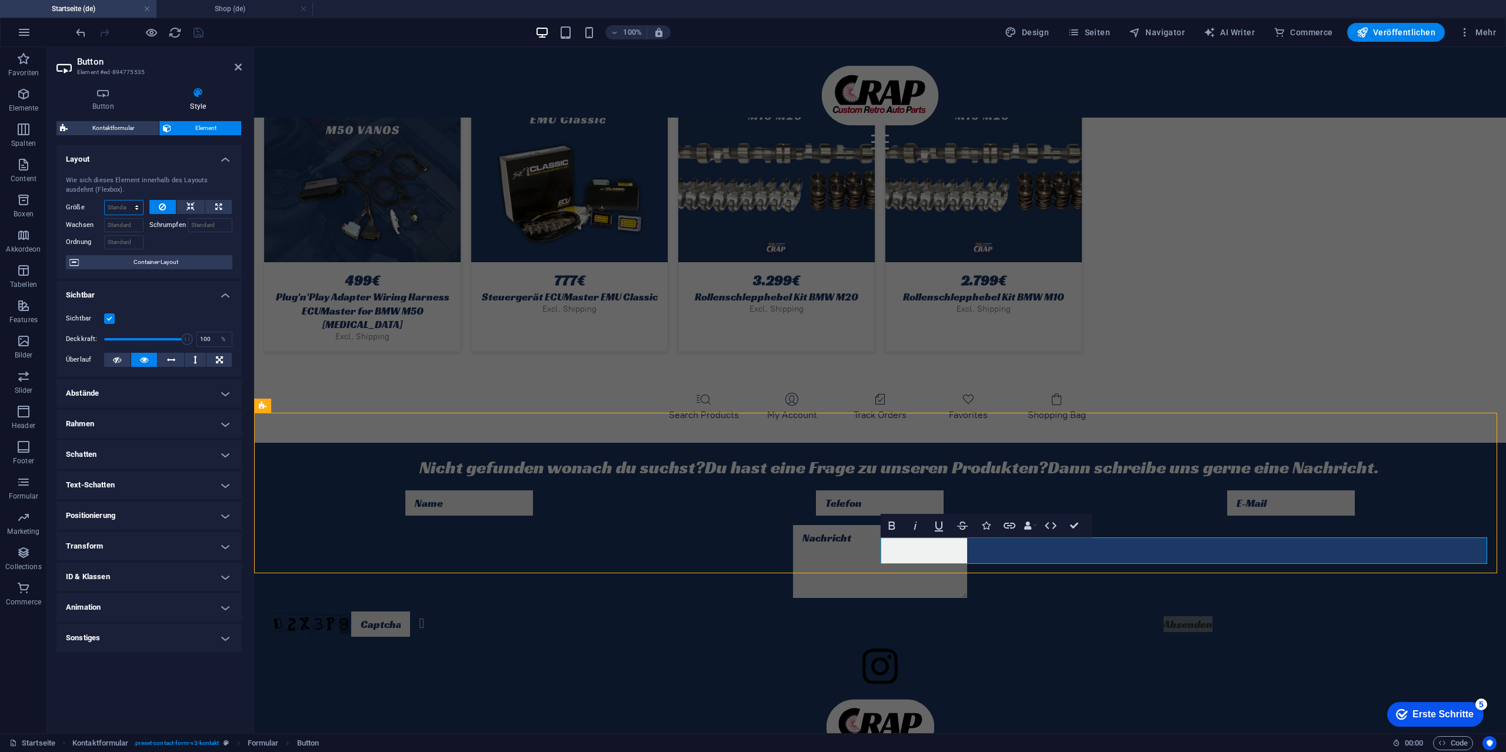
click at [115, 208] on select "Standard auto px % 1/1 1/2 1/3 1/4 1/5 1/6 1/7 1/8 1/9 1/10" at bounding box center [124, 208] width 38 height 14
select select "px"
click at [126, 201] on select "Standard auto px % 1/1 1/2 1/3 1/4 1/5 1/6 1/7 1/8 1/9 1/10" at bounding box center [124, 208] width 38 height 14
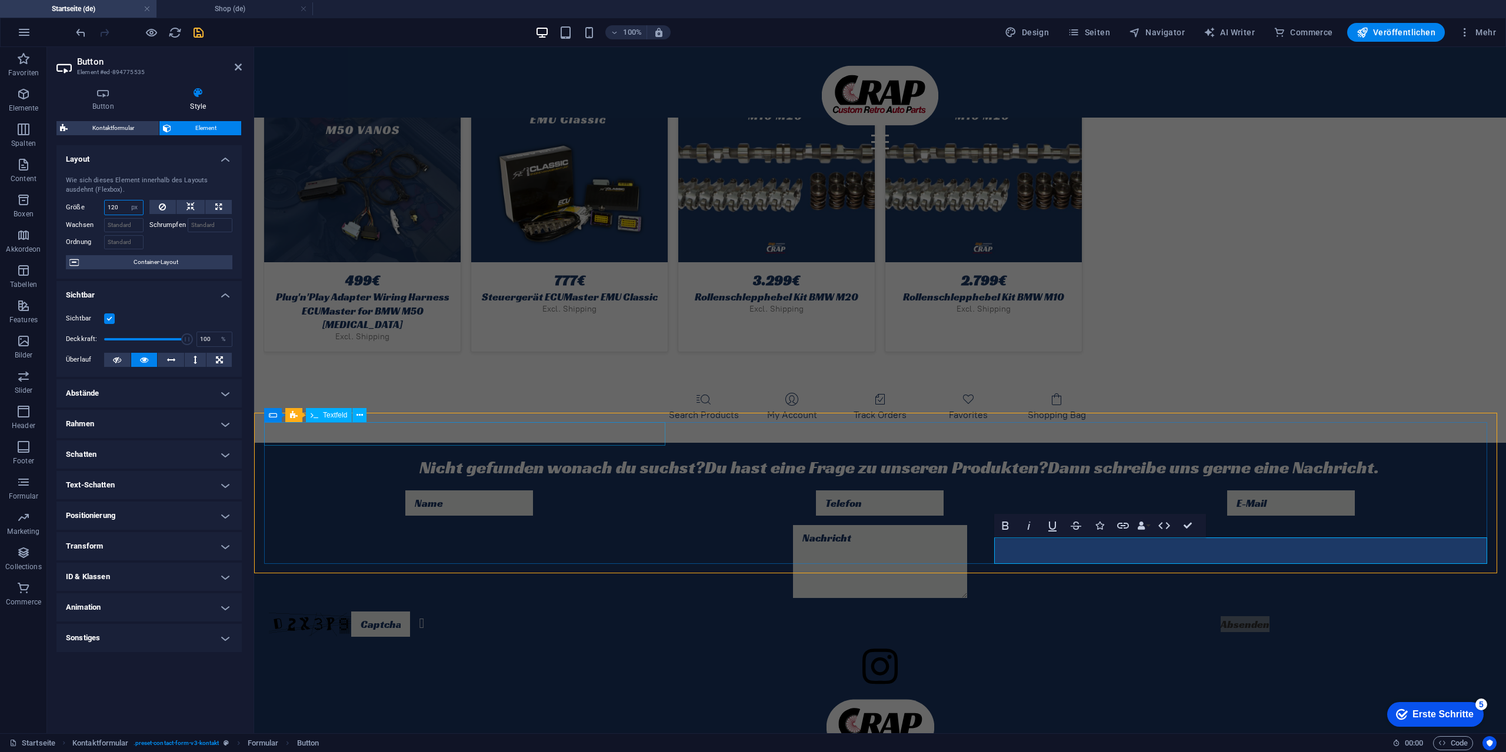
type input "120"
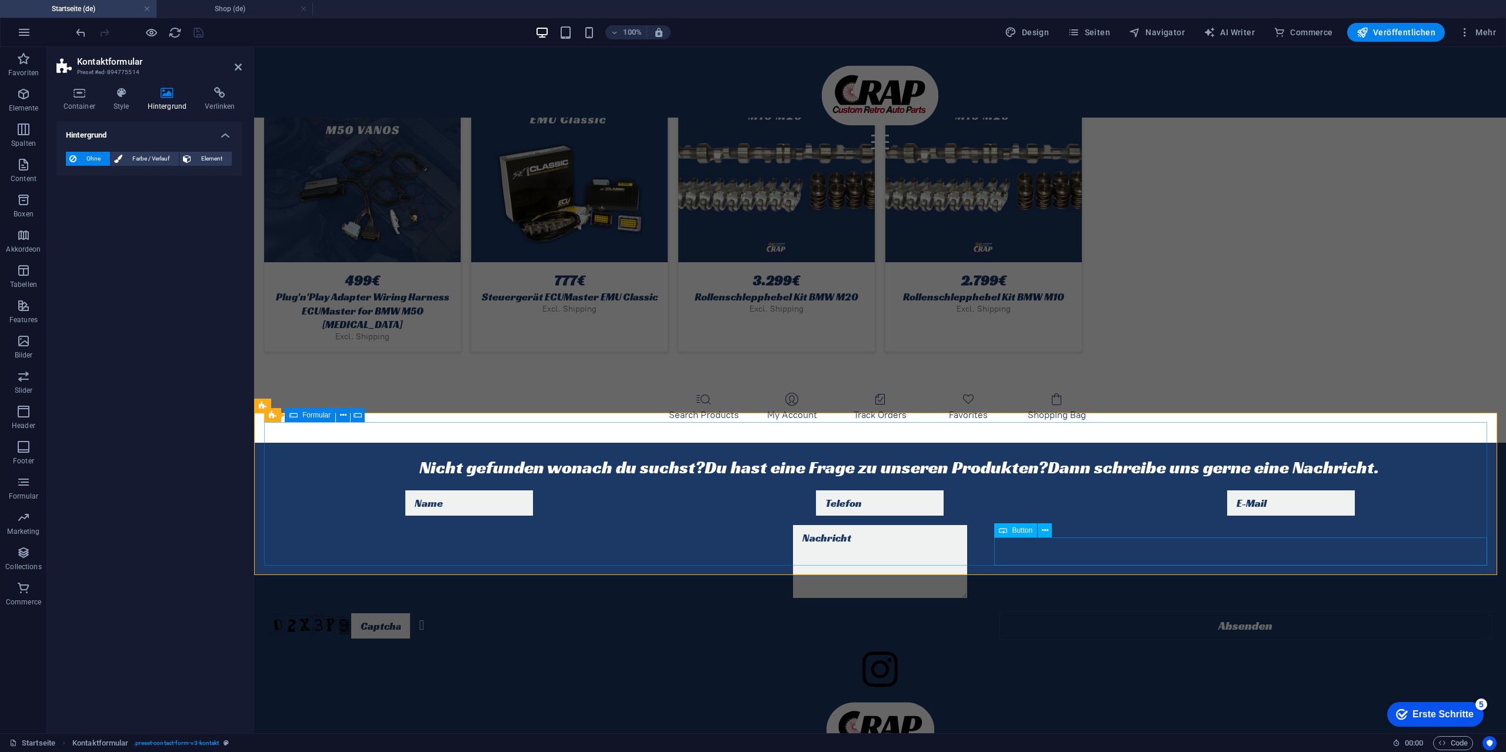
click at [1159, 612] on div "Absenden" at bounding box center [1245, 626] width 493 height 28
select select "px"
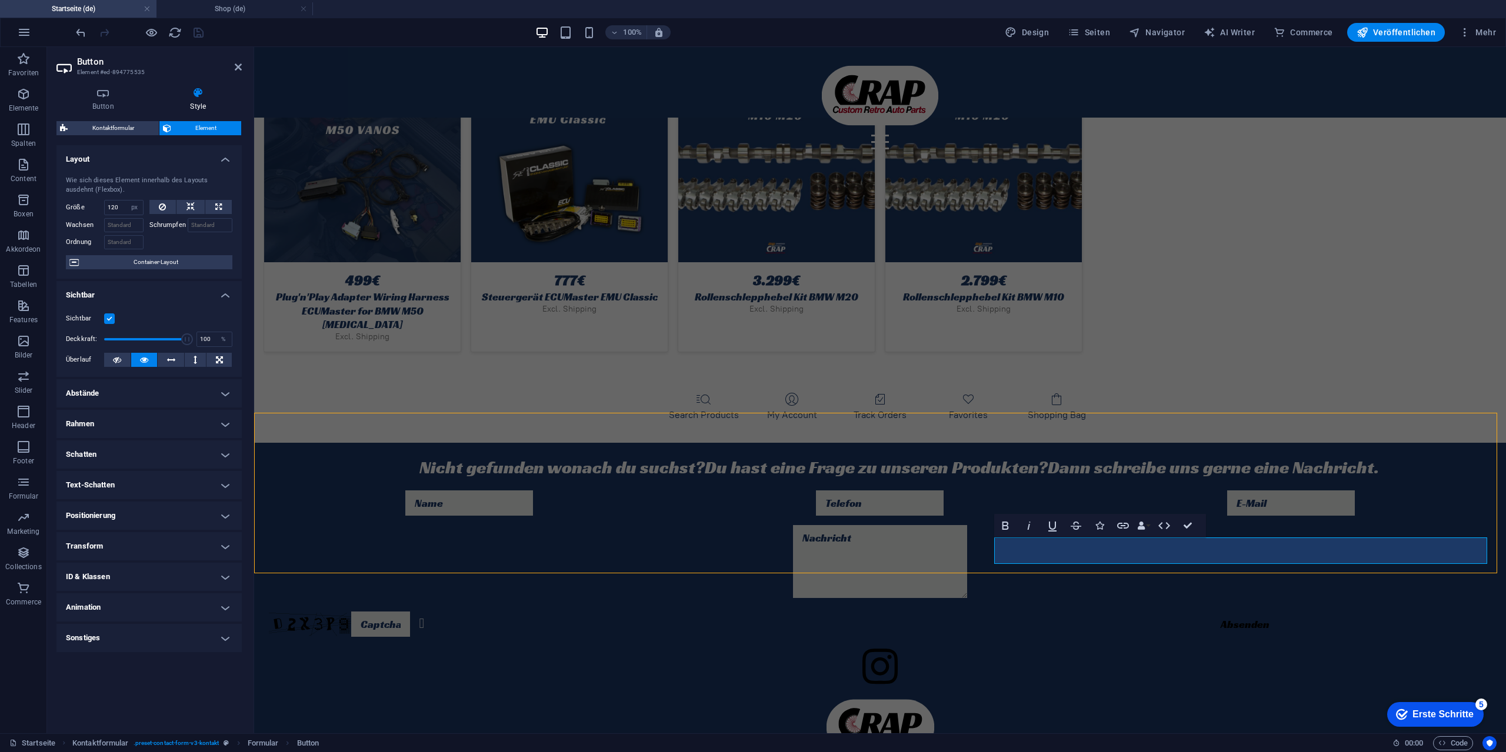
click at [154, 426] on h4 "Rahmen" at bounding box center [148, 424] width 185 height 28
click at [156, 446] on span at bounding box center [154, 448] width 8 height 8
click at [116, 486] on button "- Farbe" at bounding box center [122, 488] width 13 height 13
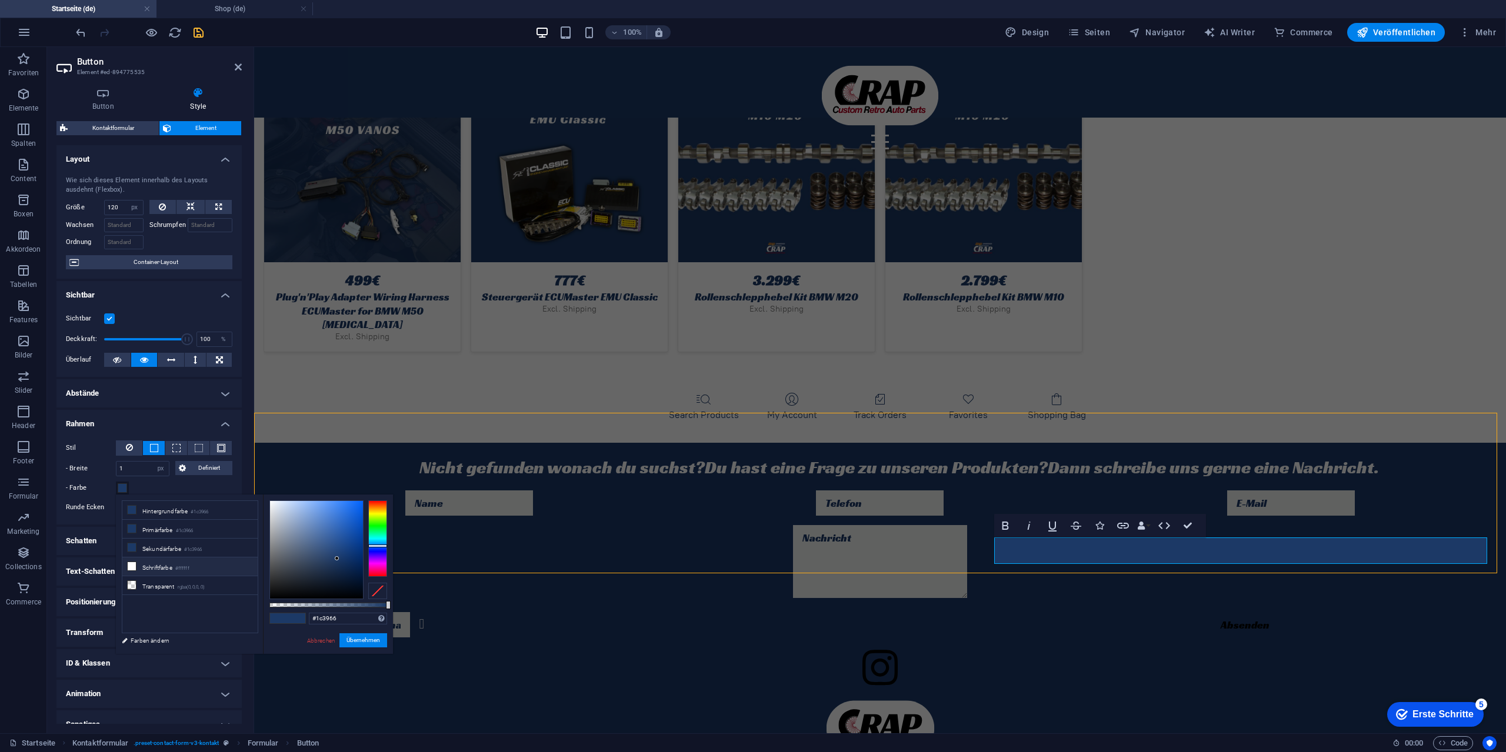
click at [172, 567] on li "Schriftfarbe #ffffff" at bounding box center [189, 567] width 135 height 19
type input "#ffffff"
click at [355, 643] on button "Übernehmen" at bounding box center [363, 640] width 48 height 14
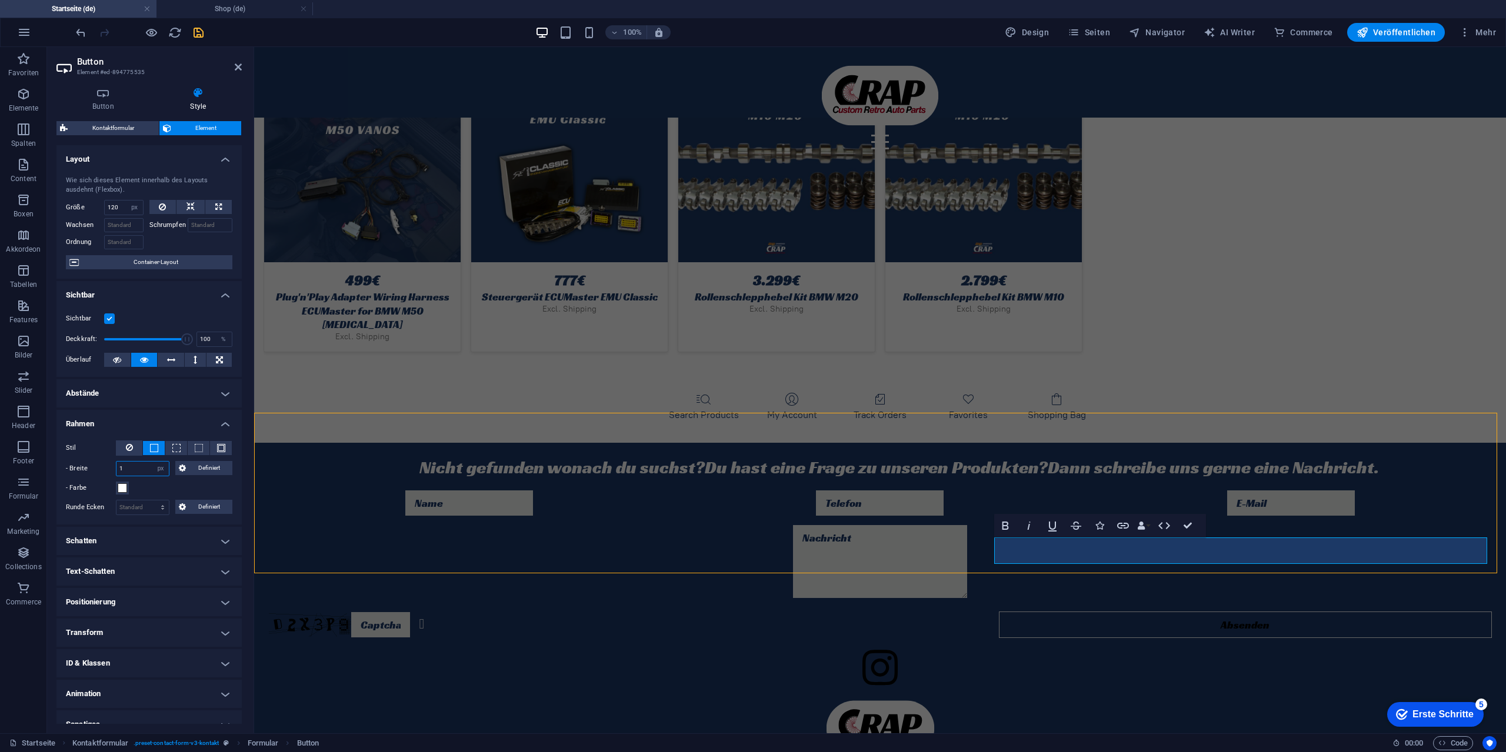
drag, startPoint x: 134, startPoint y: 469, endPoint x: 111, endPoint y: 467, distance: 23.6
click at [111, 467] on div "- Breite 1 auto px rem % vh vw Definiert Definiert" at bounding box center [149, 468] width 166 height 15
type input "2"
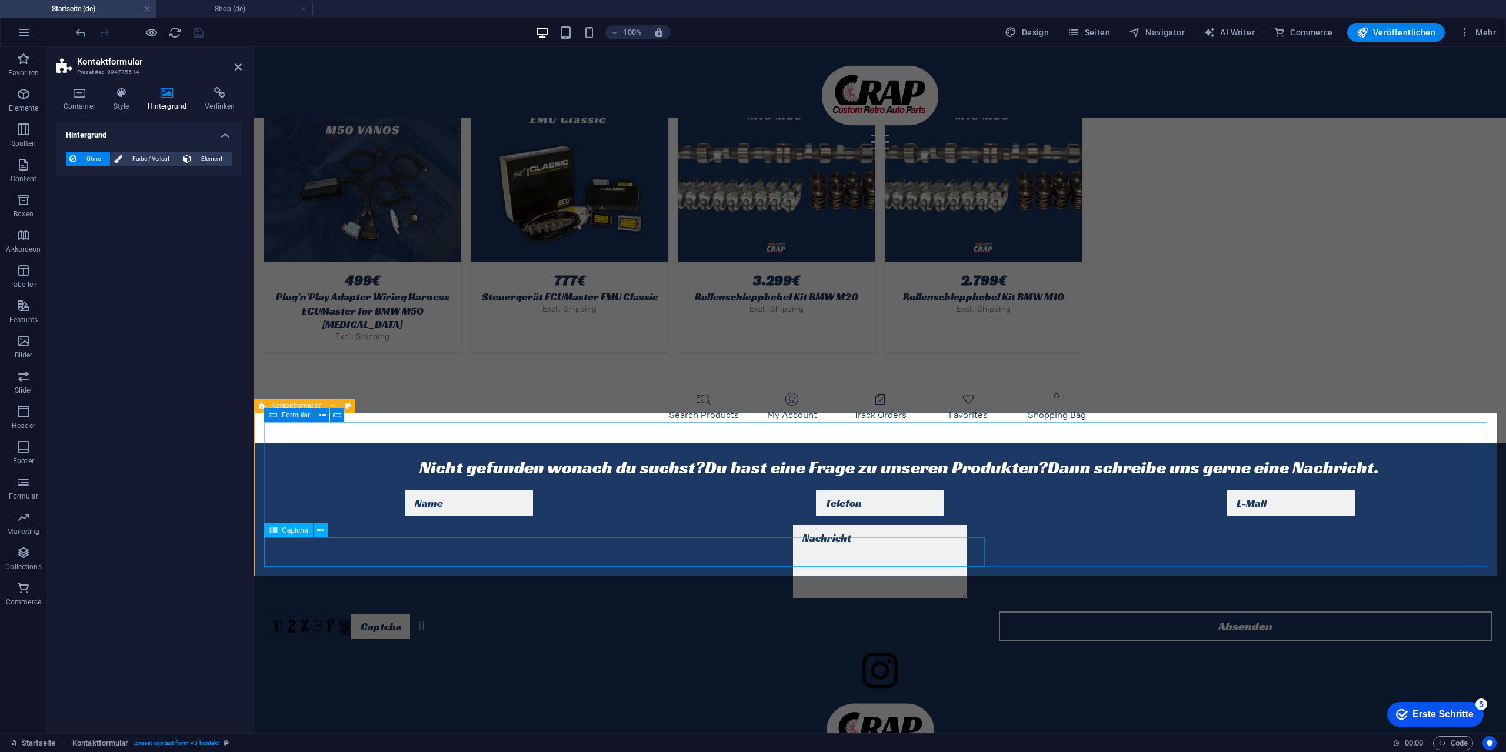
click at [296, 532] on span "Captcha" at bounding box center [295, 530] width 26 height 7
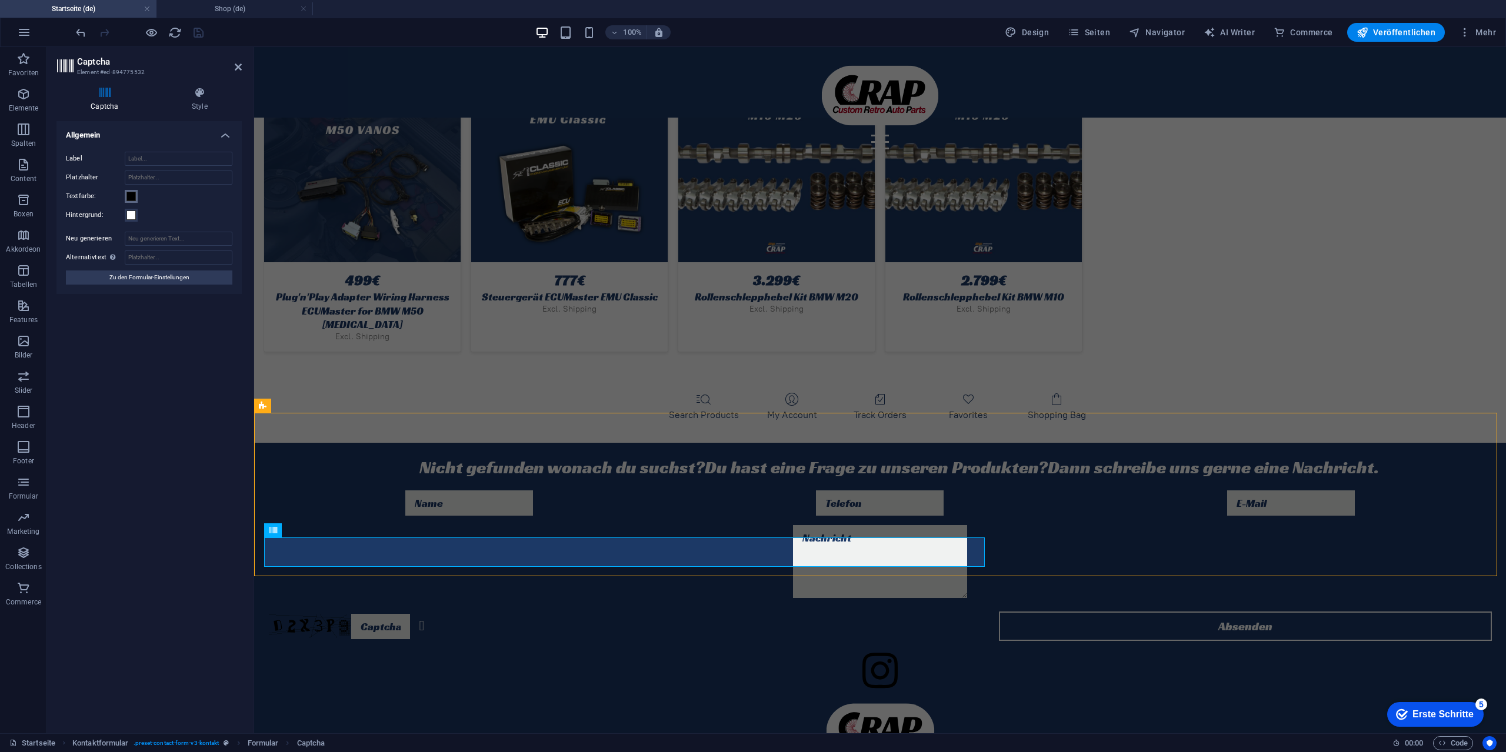
click at [126, 198] on span at bounding box center [130, 196] width 9 height 9
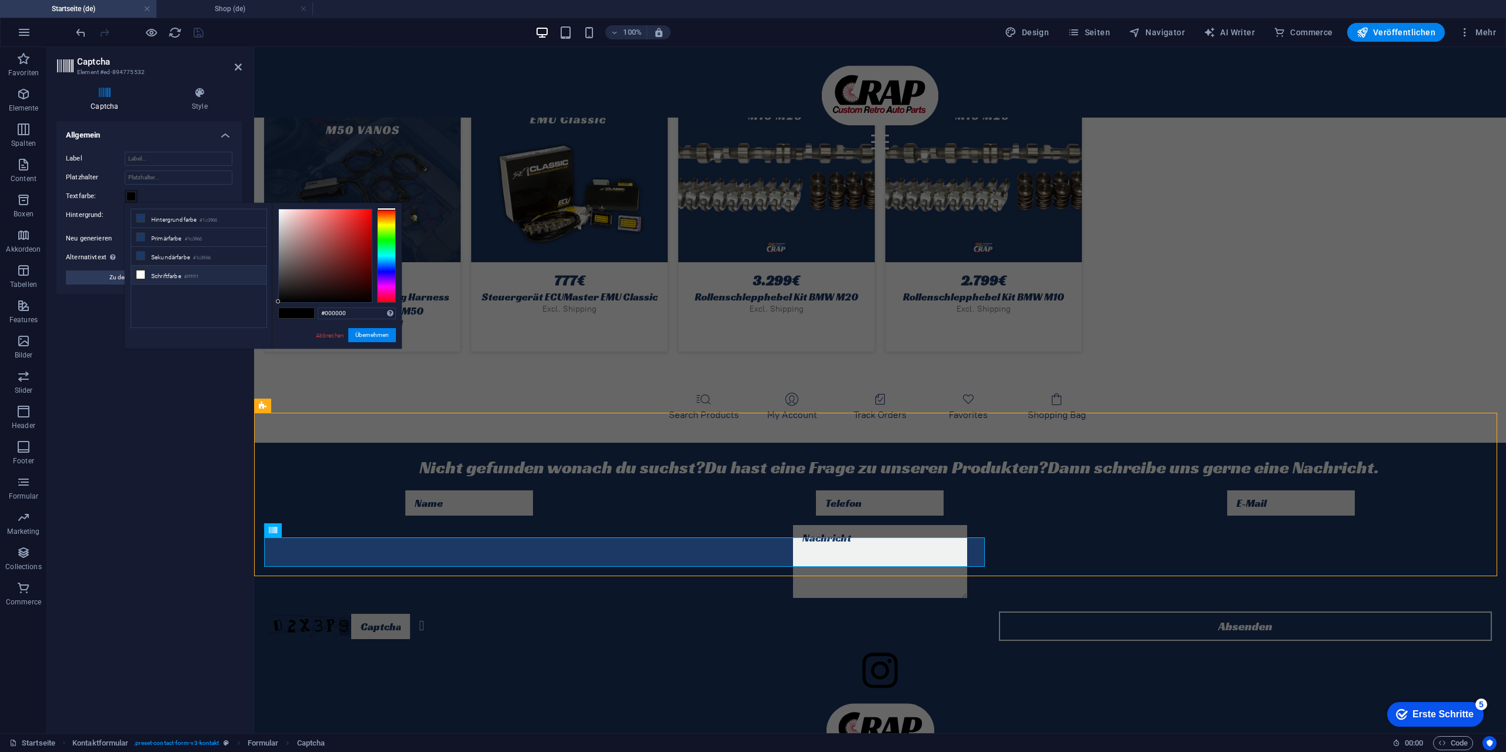
click at [177, 269] on li "Schriftfarbe #ffffff" at bounding box center [198, 275] width 135 height 19
type input "#ffffff"
click at [373, 332] on button "Übernehmen" at bounding box center [372, 335] width 48 height 14
click at [149, 362] on div "Turnstile Turnstile von Cloudfare ist eine Drittanbieter-Integration, die barri…" at bounding box center [148, 422] width 185 height 603
click at [334, 341] on div "Abbrechen Übernehmen" at bounding box center [355, 335] width 81 height 15
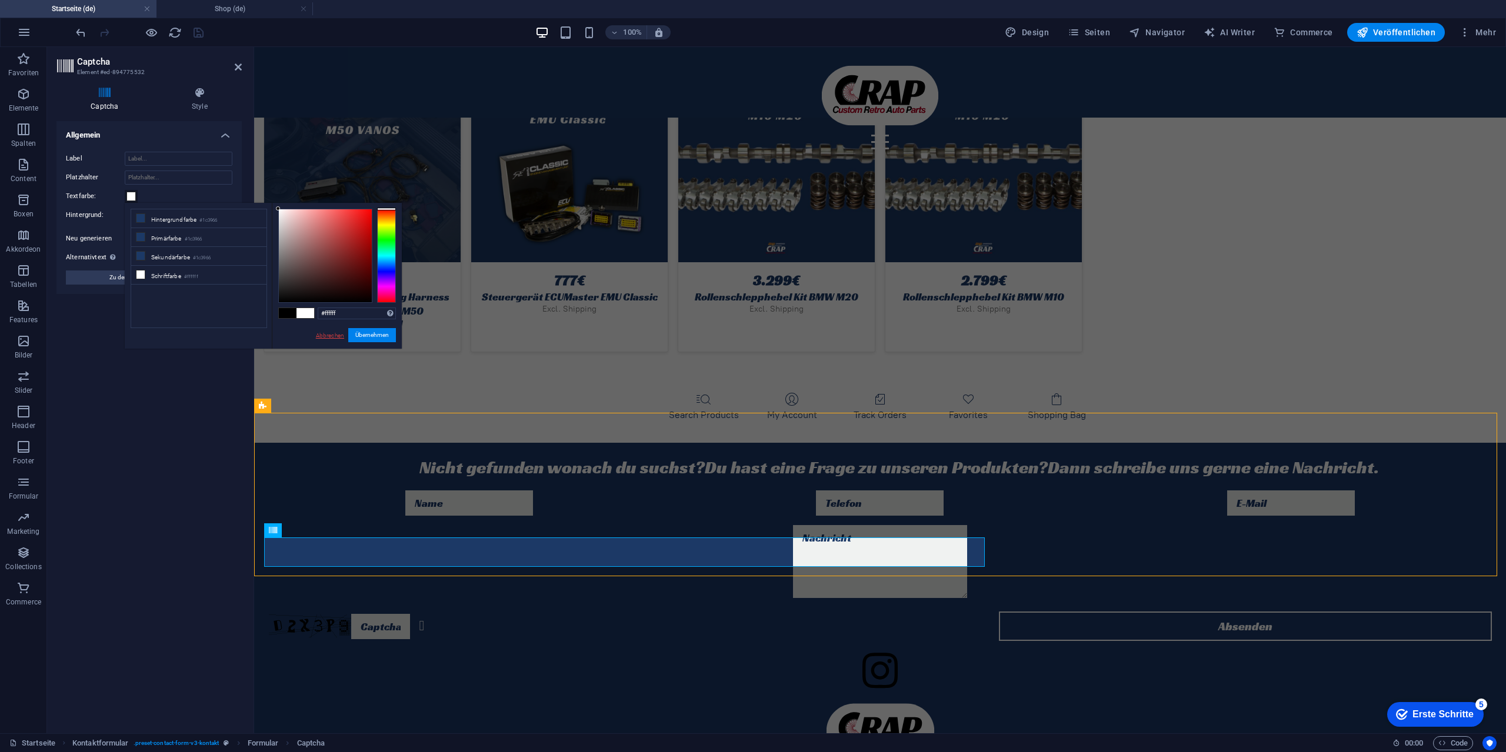
click at [334, 337] on link "Abbrechen" at bounding box center [330, 335] width 31 height 9
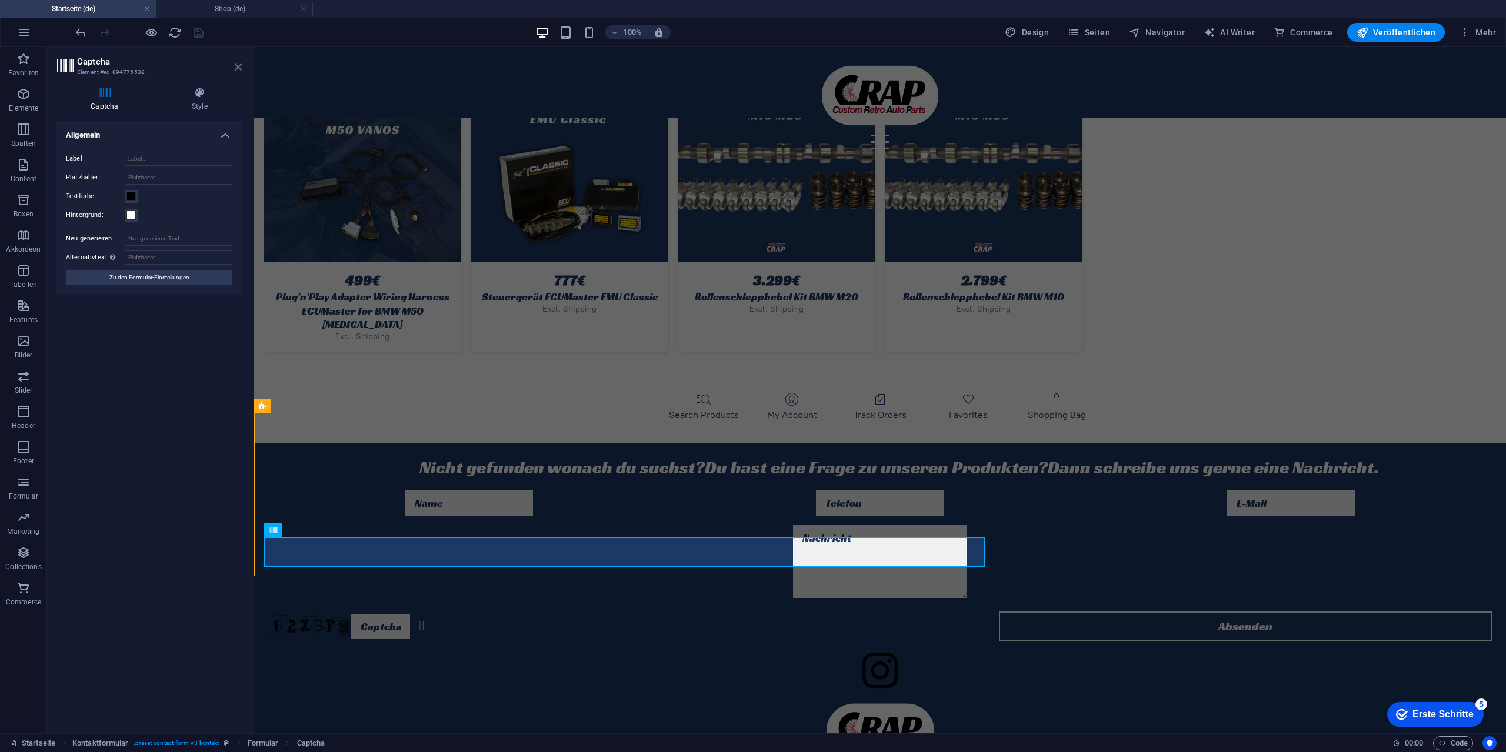
click at [237, 66] on icon at bounding box center [238, 66] width 7 height 9
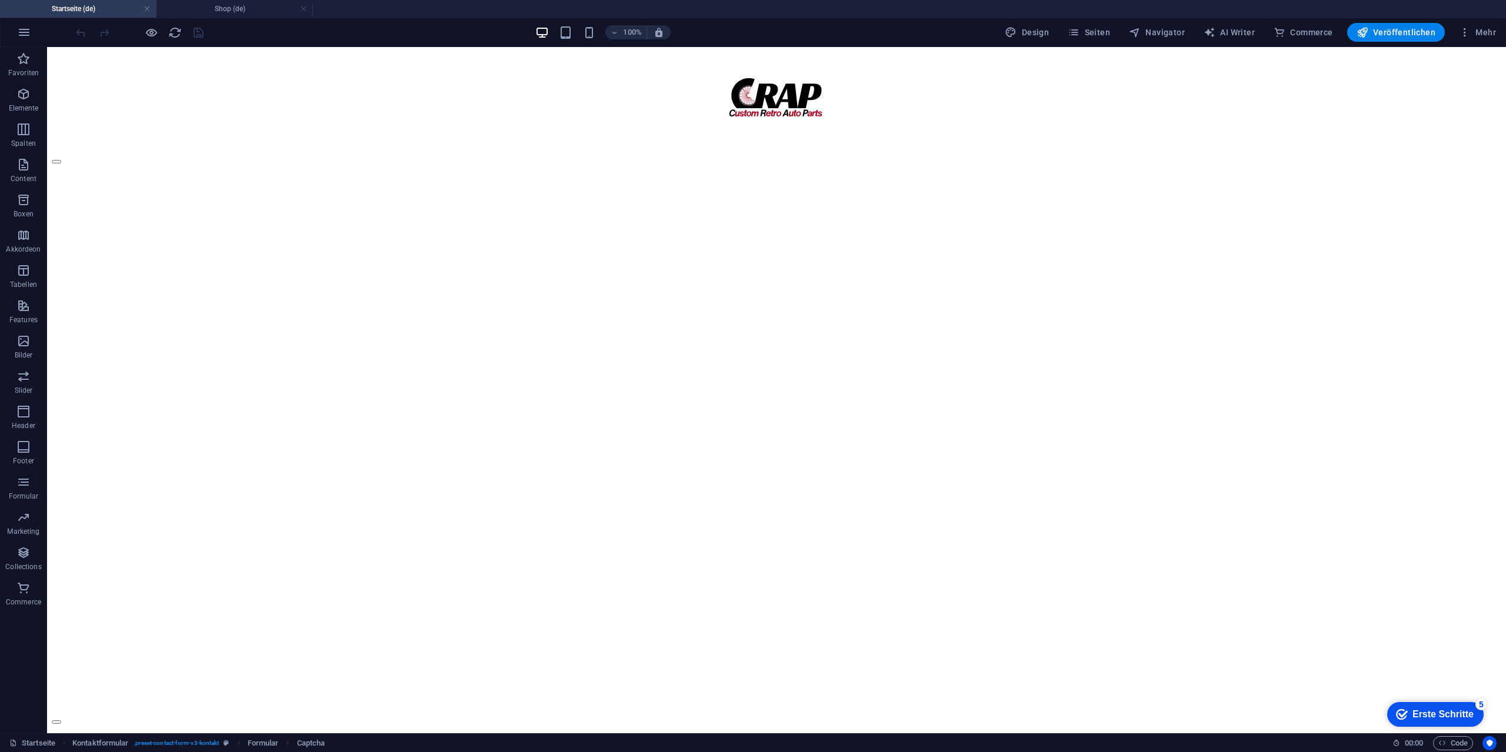
scroll to position [0, 0]
select select "px"
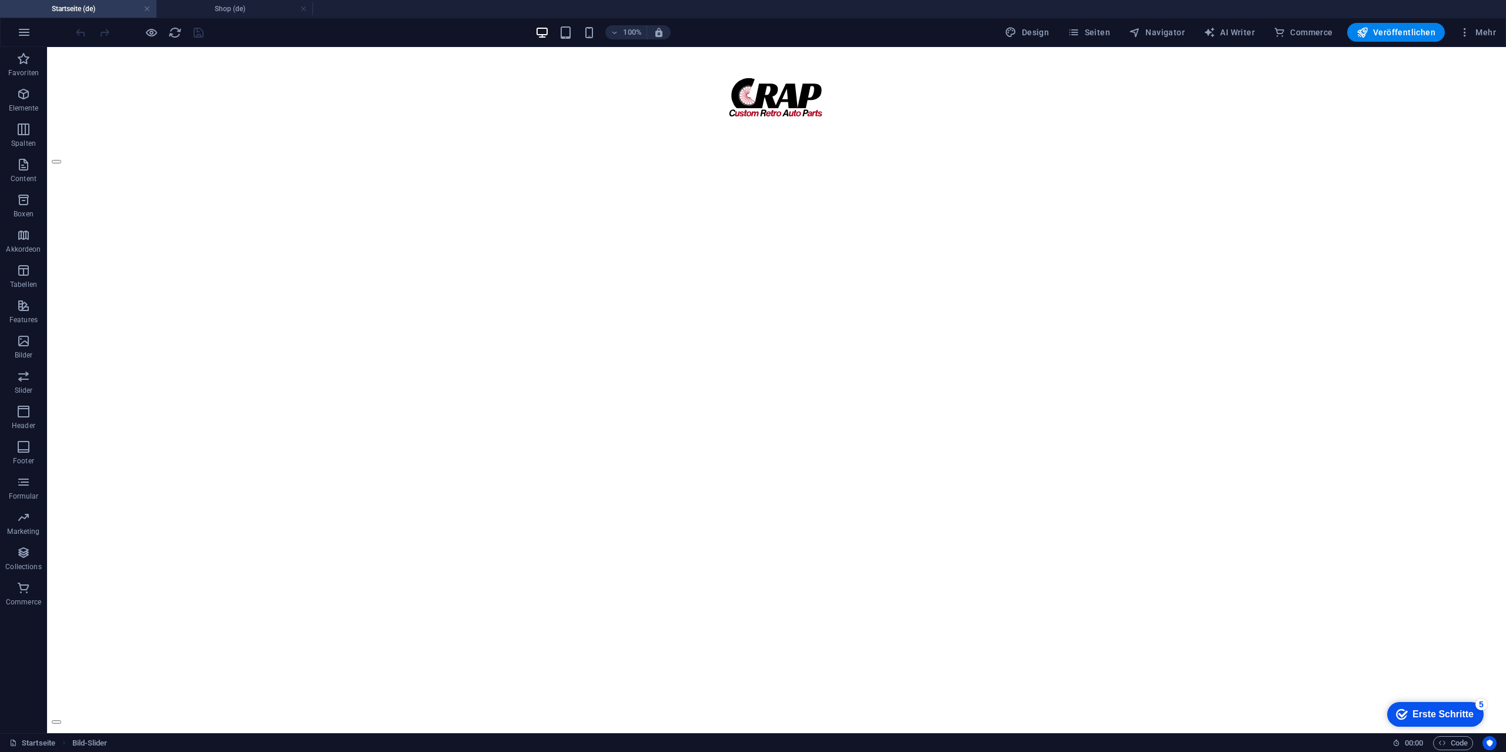
select select "ms"
select select "s"
select select "progressive"
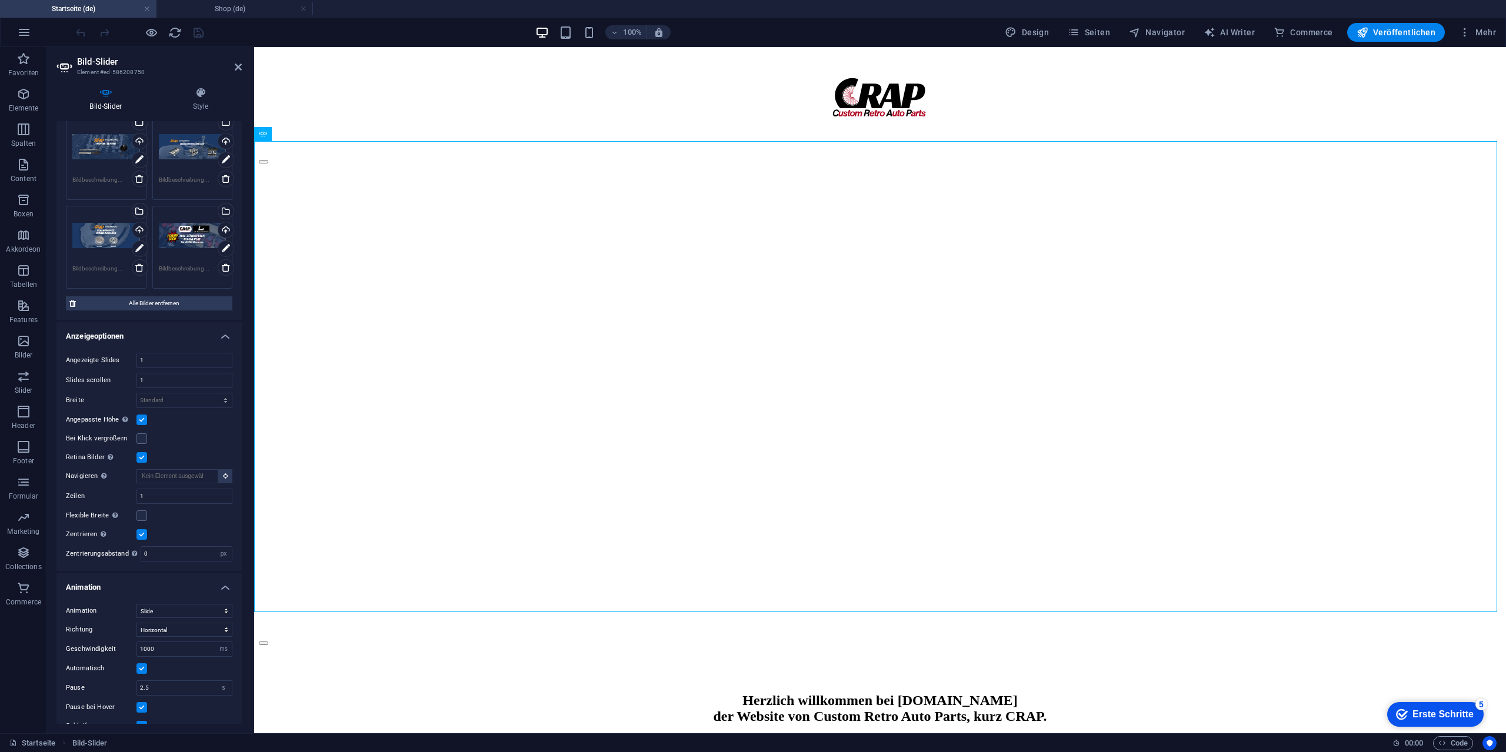
scroll to position [176, 0]
click at [190, 472] on input "Navigieren Wähle einen anderen Slider, der durch diesen navigiert werden soll" at bounding box center [177, 472] width 82 height 14
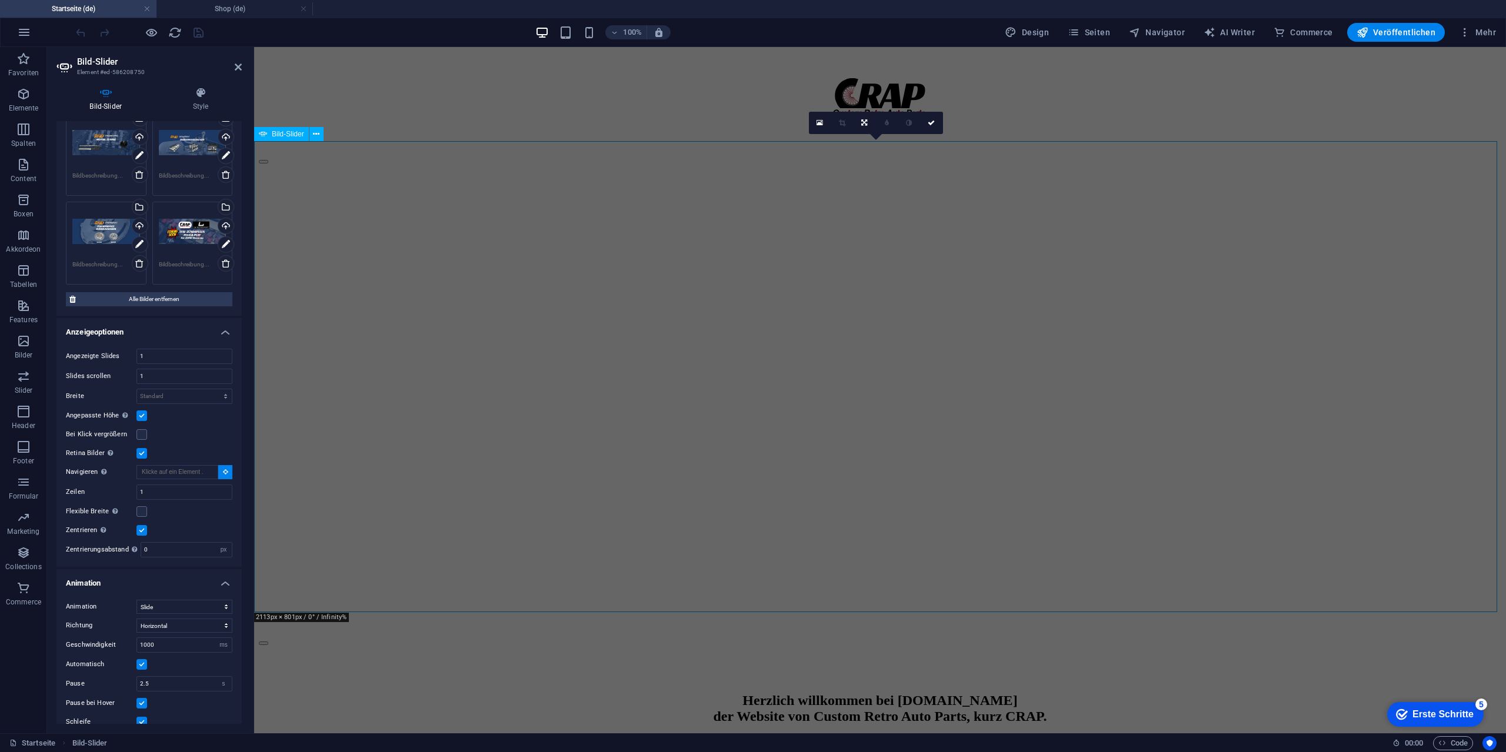
drag, startPoint x: 659, startPoint y: 366, endPoint x: 1158, endPoint y: 508, distance: 518.1
click at [929, 121] on icon at bounding box center [931, 122] width 7 height 7
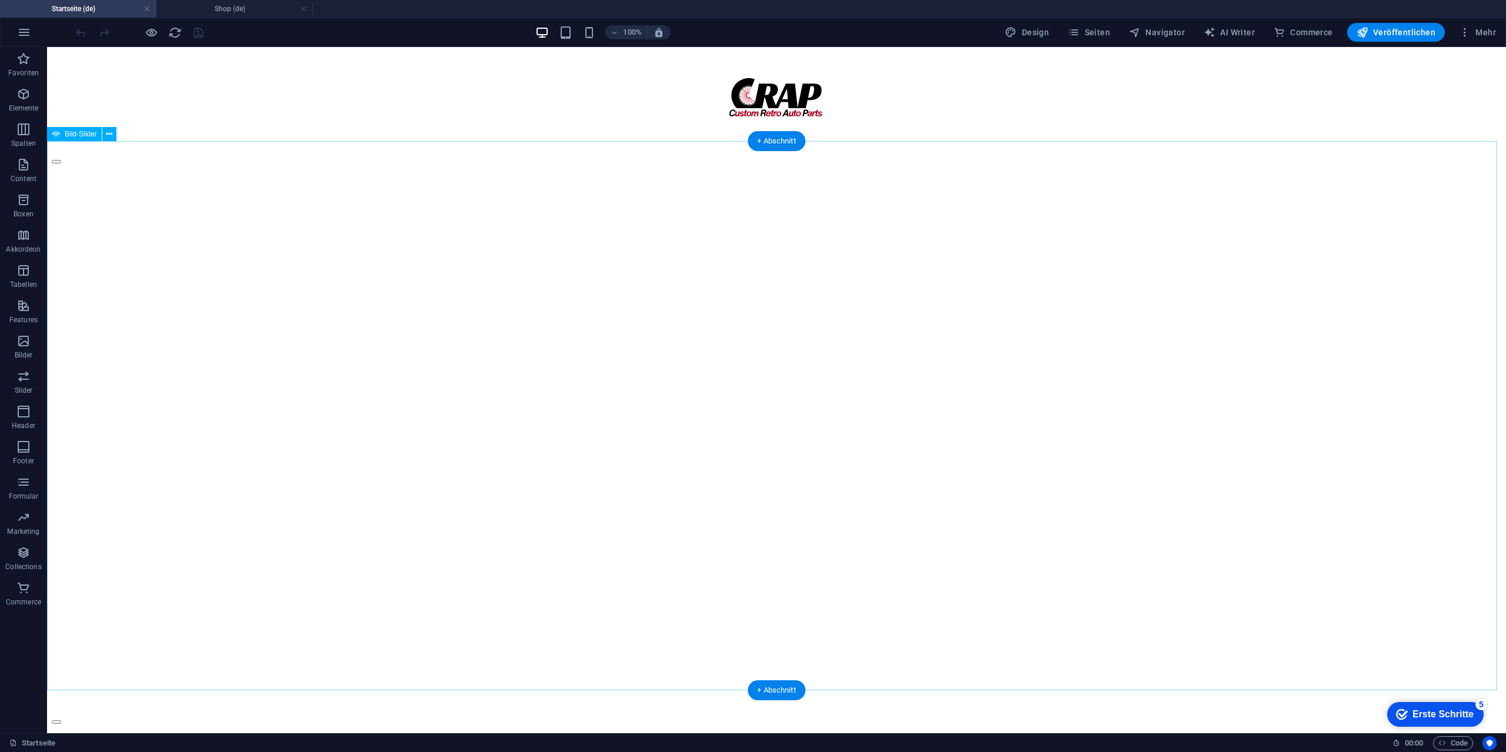
select select "px"
select select "ms"
select select "s"
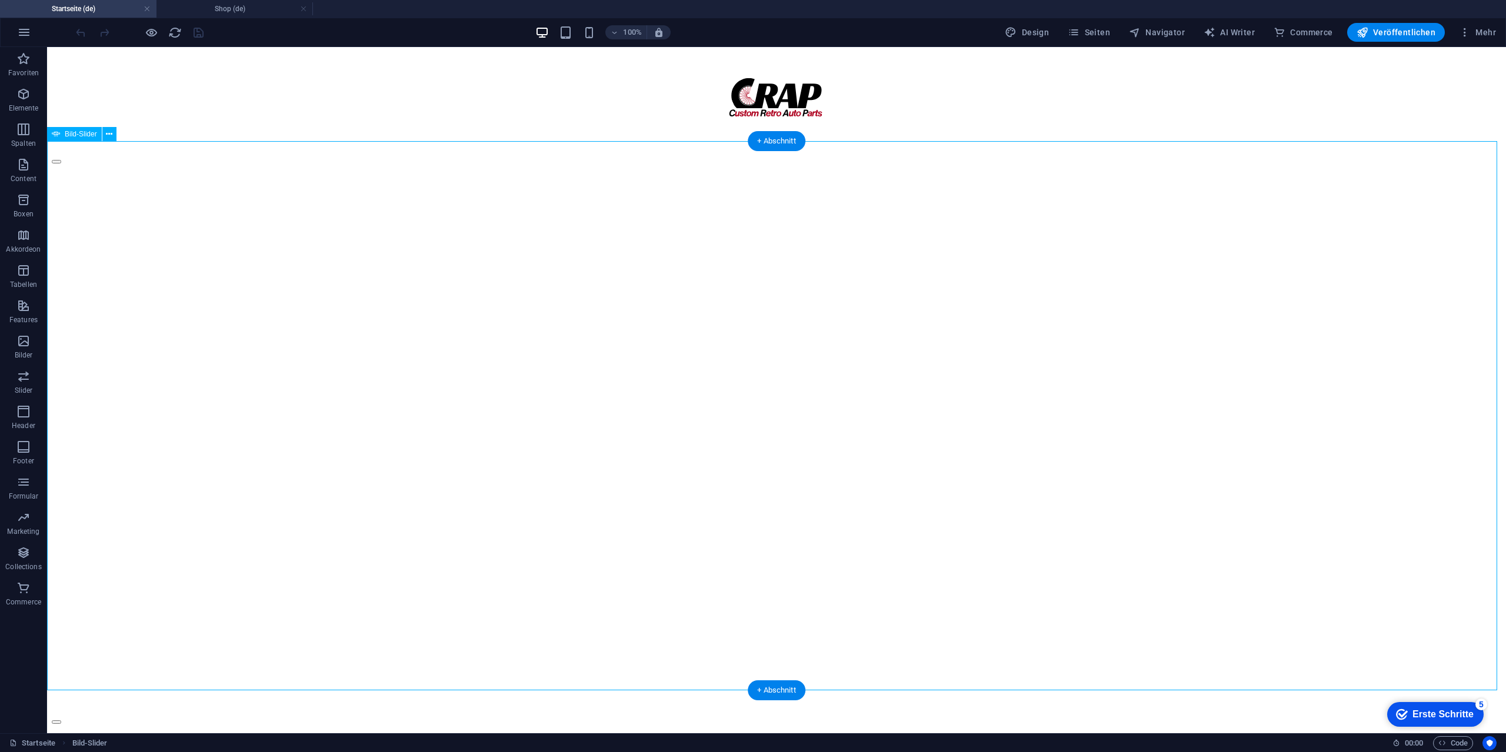
select select "progressive"
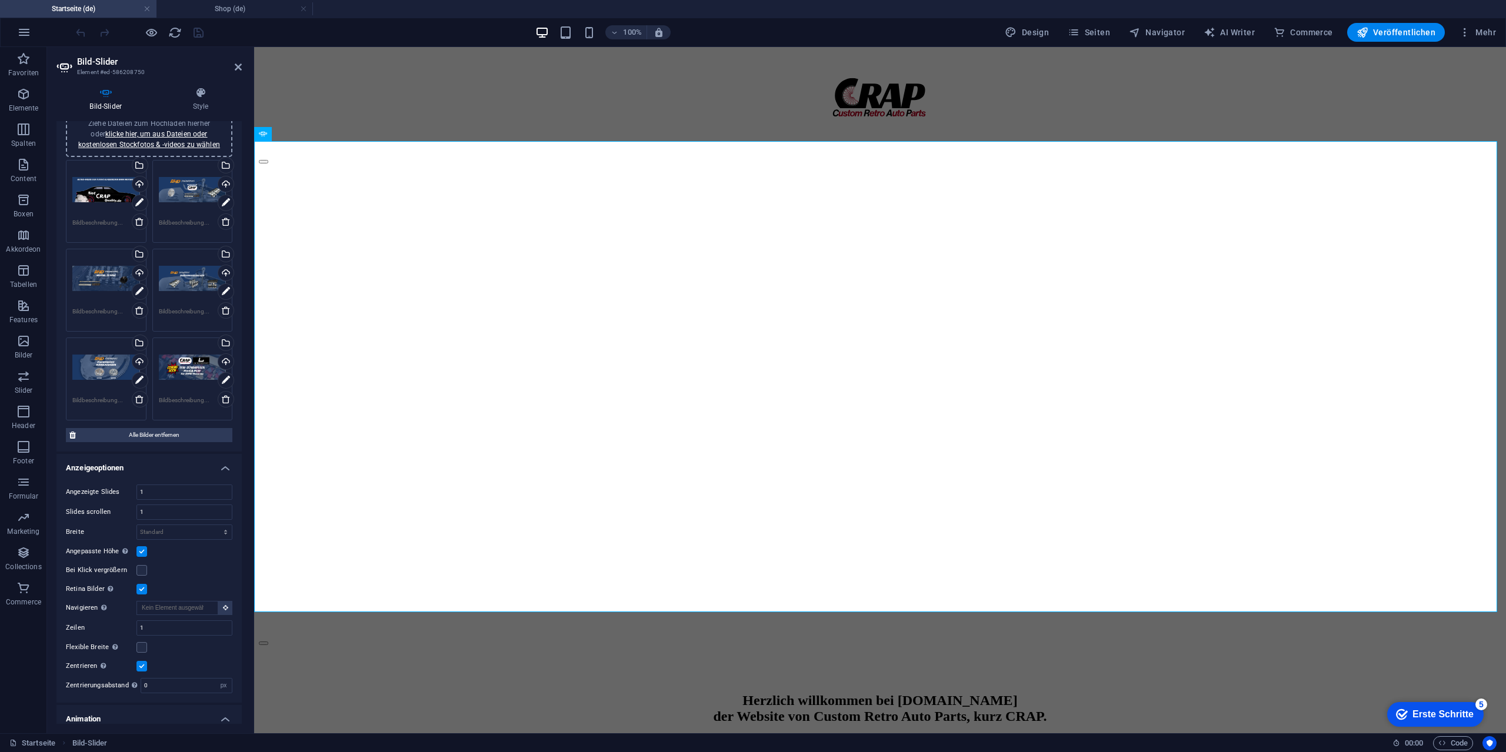
scroll to position [0, 0]
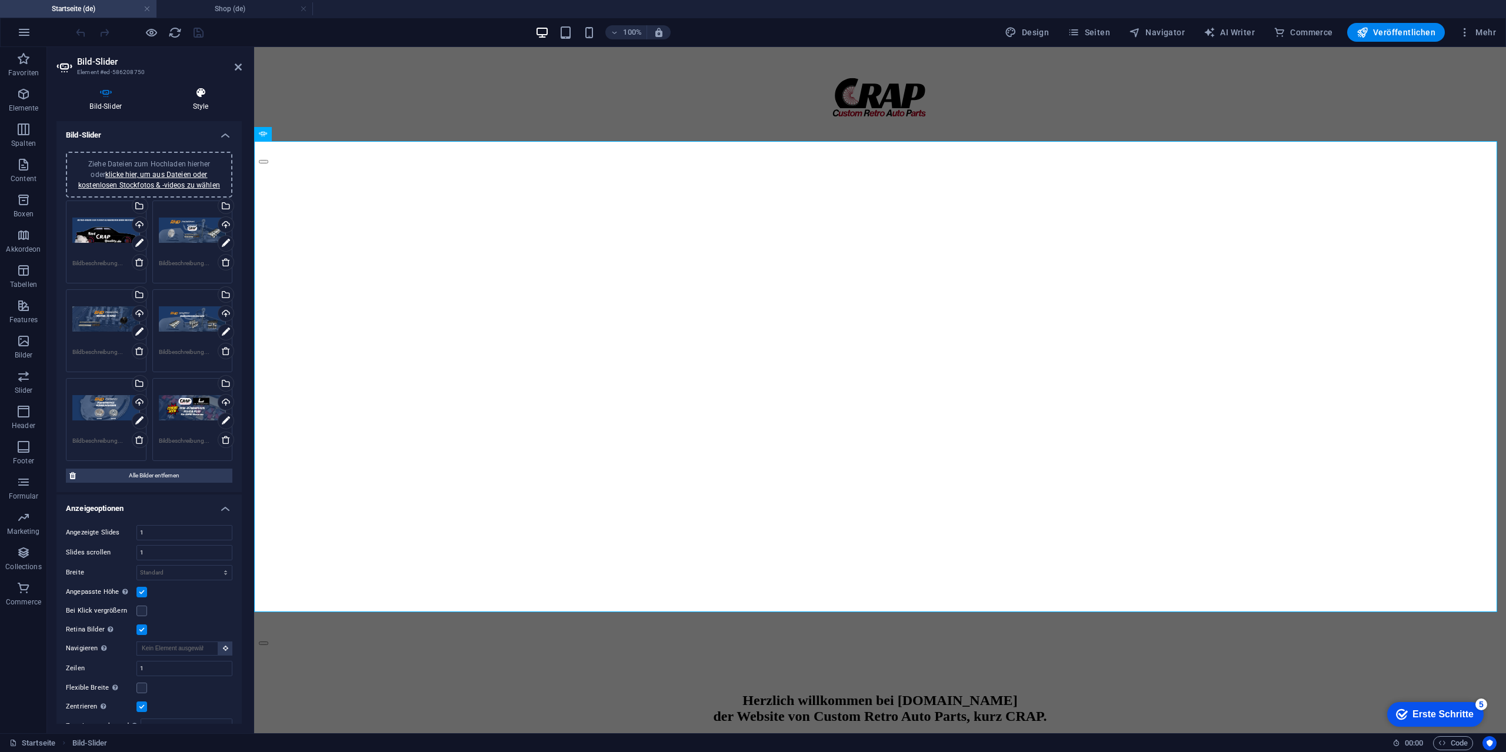
click at [206, 98] on icon at bounding box center [200, 93] width 82 height 12
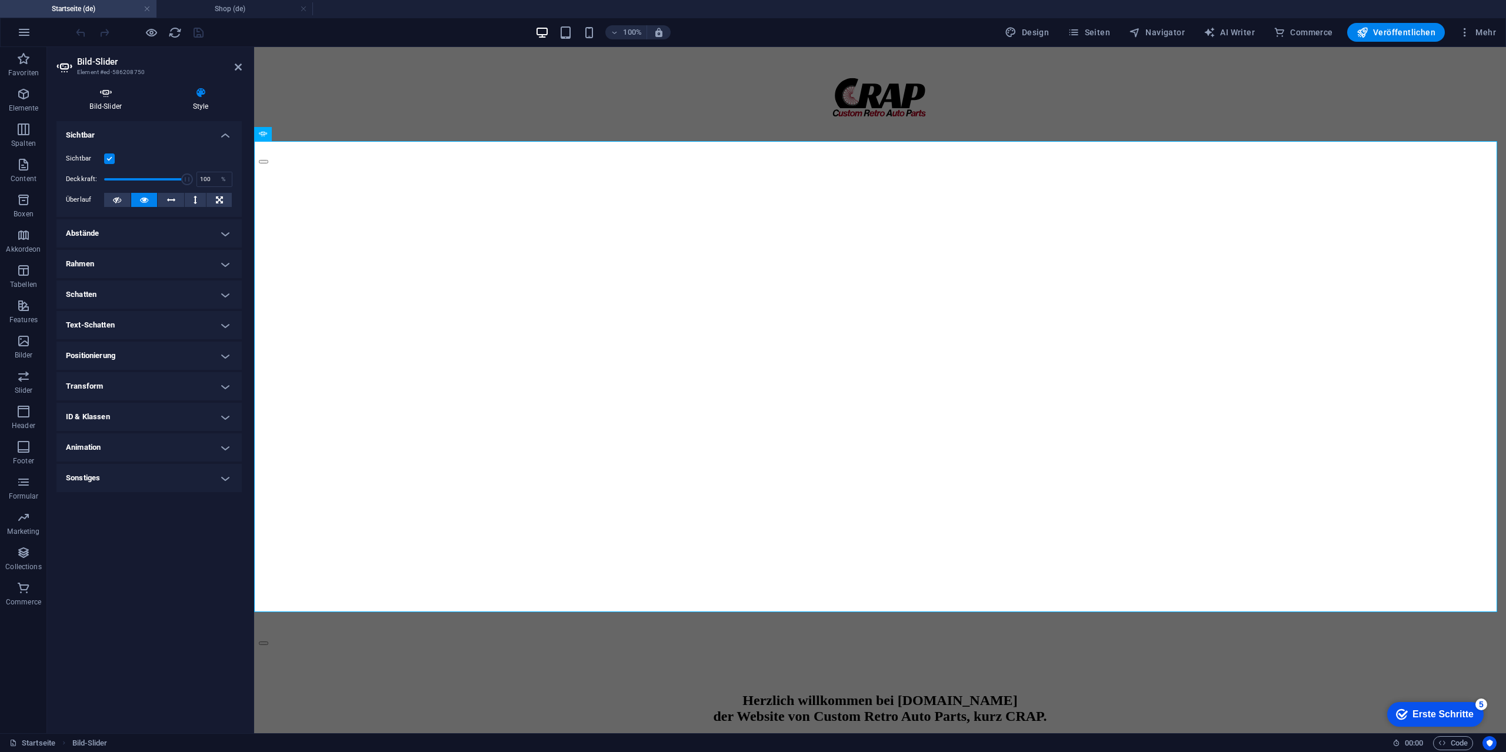
click at [119, 98] on icon at bounding box center [105, 93] width 98 height 12
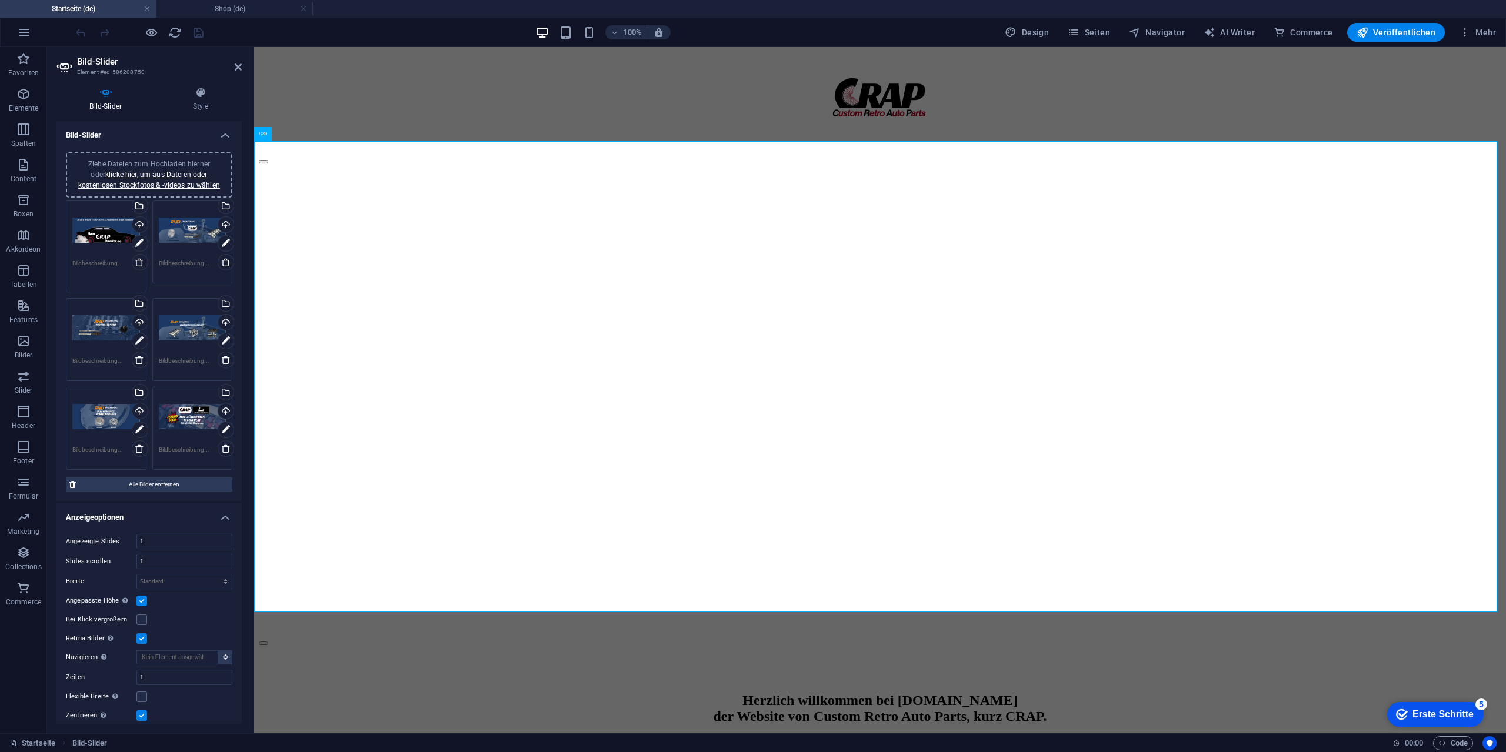
click at [89, 266] on textarea at bounding box center [106, 272] width 68 height 26
type textarea "T"
type textarea "R"
click at [236, 69] on icon at bounding box center [238, 66] width 7 height 9
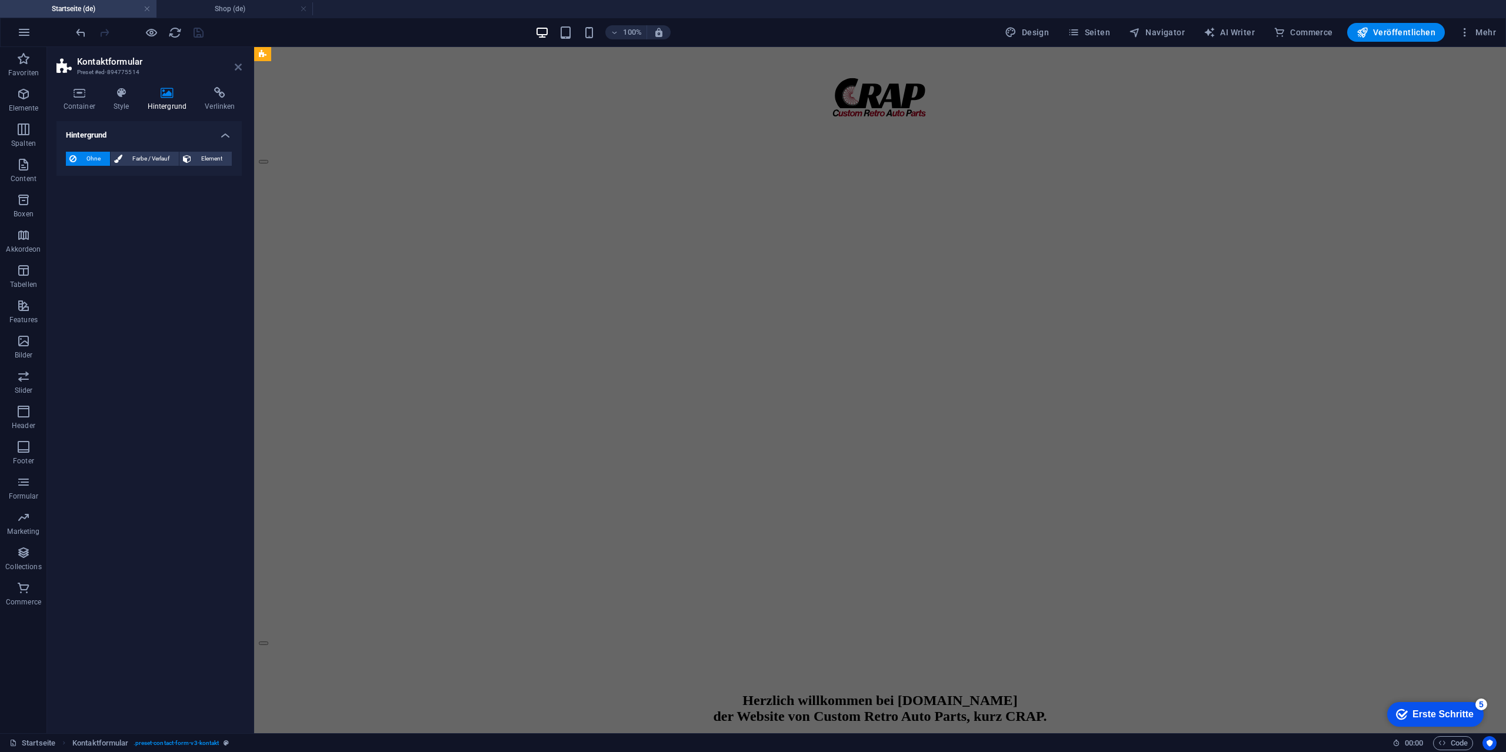
click at [238, 69] on icon at bounding box center [238, 66] width 7 height 9
click at [236, 68] on icon at bounding box center [238, 66] width 7 height 9
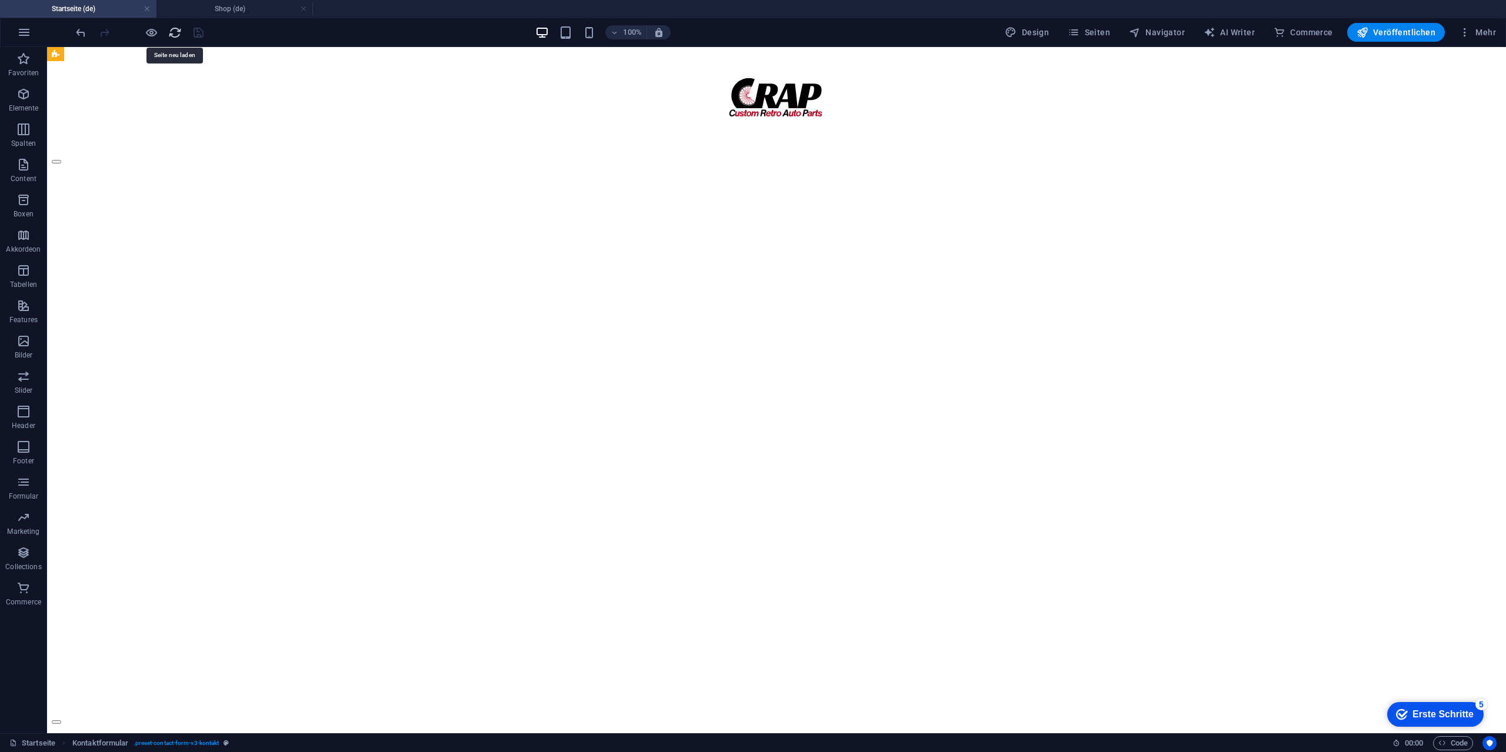
click at [171, 29] on icon "reload" at bounding box center [175, 33] width 14 height 14
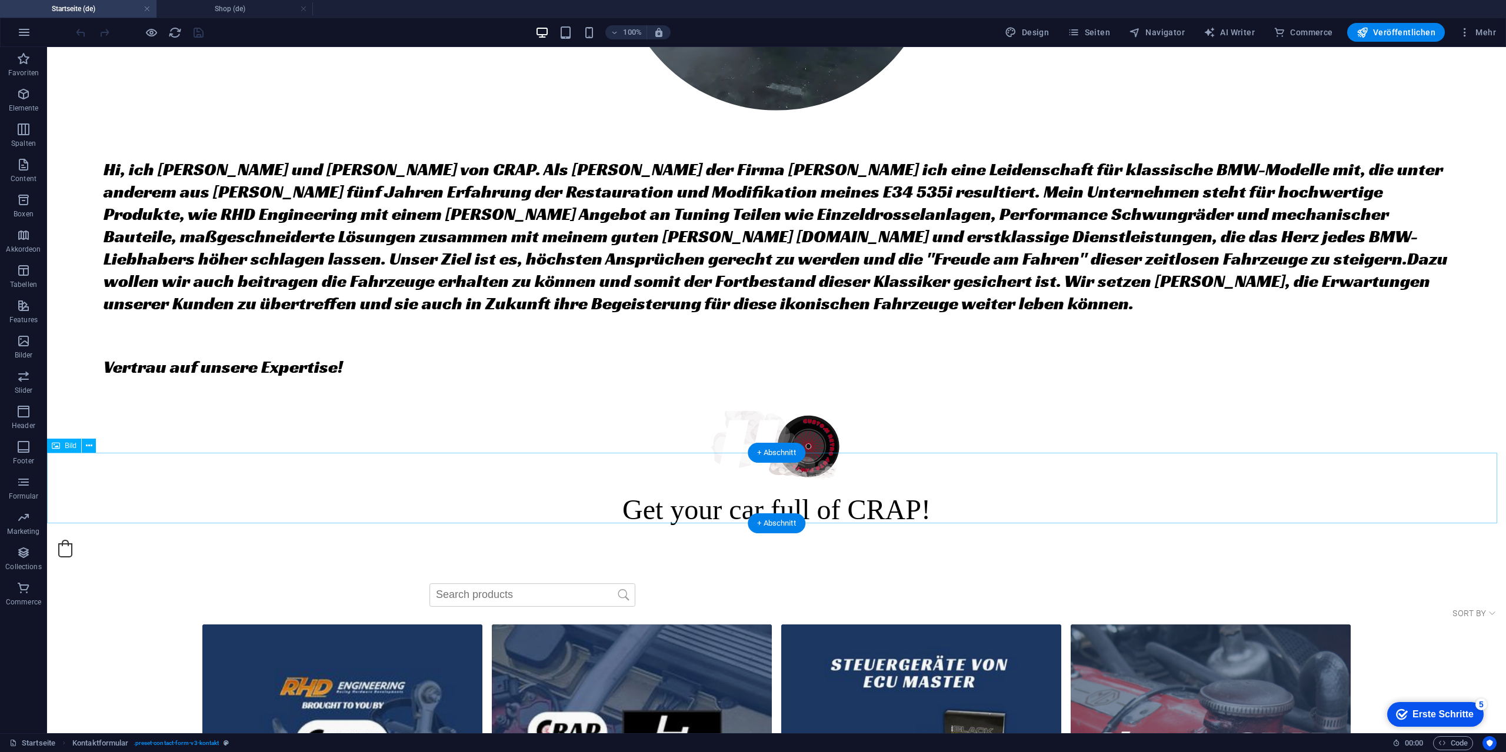
scroll to position [1176, 0]
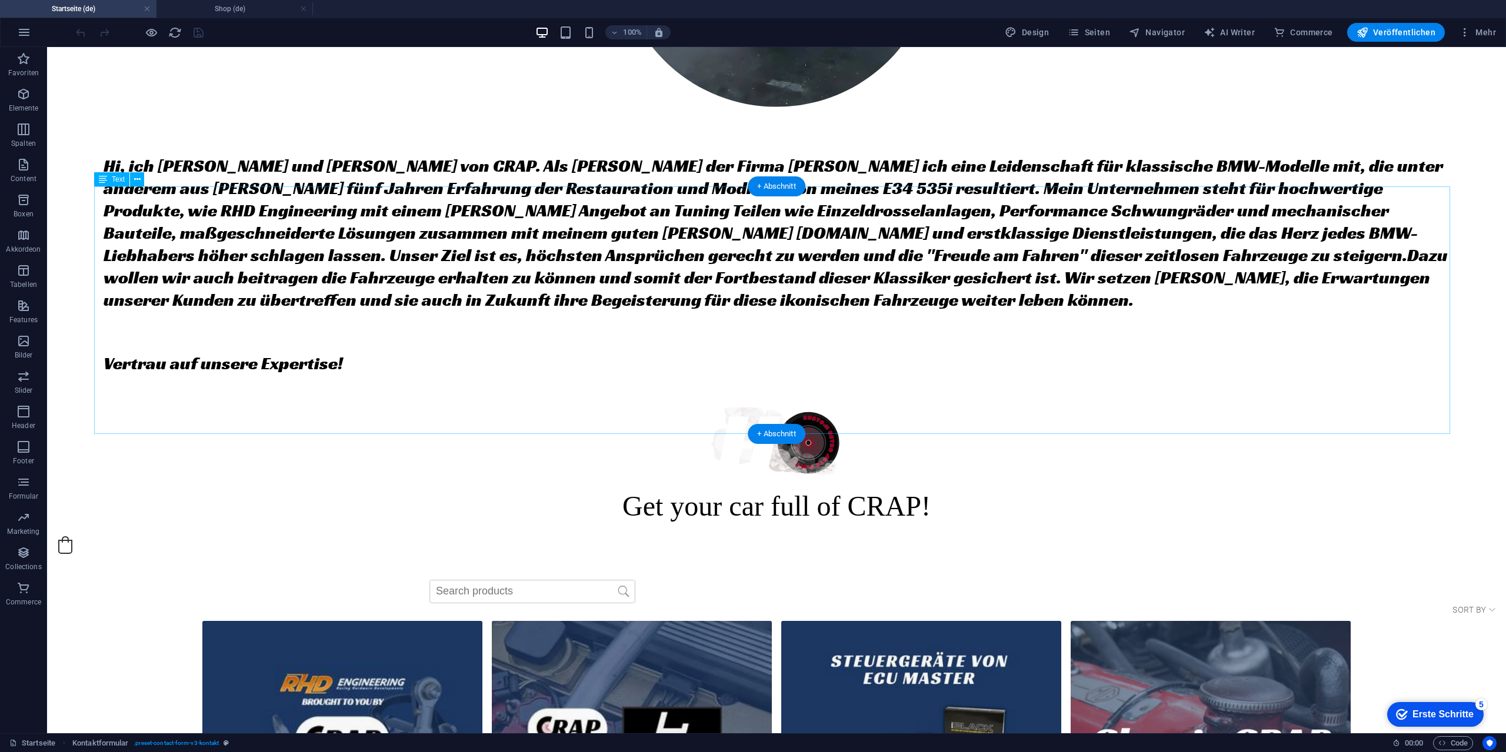
click at [588, 374] on div "Hi, ich [PERSON_NAME] und [PERSON_NAME] von CRAP. Als [PERSON_NAME] der Firma […" at bounding box center [776, 265] width 1355 height 248
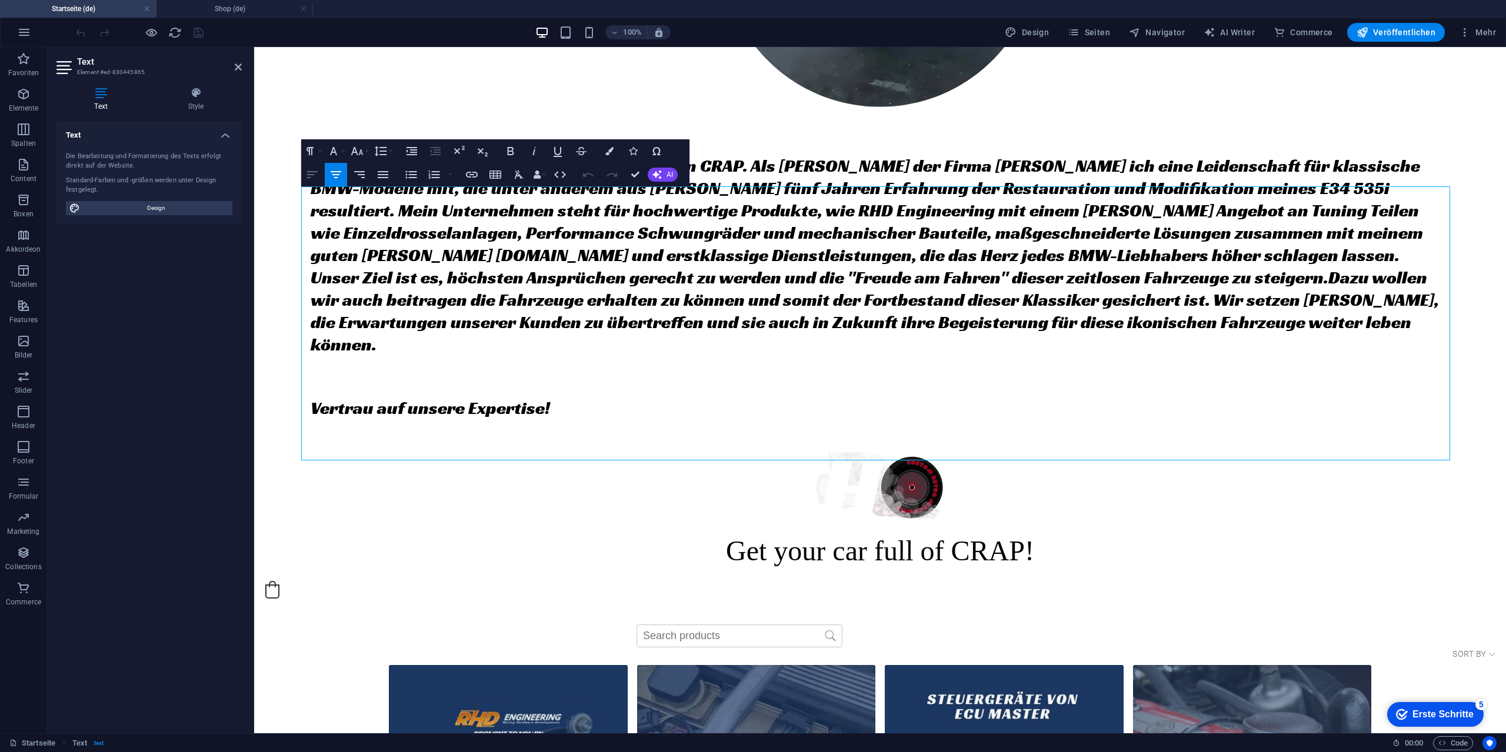
click at [312, 175] on icon "button" at bounding box center [312, 174] width 11 height 7
drag, startPoint x: 736, startPoint y: 451, endPoint x: 1043, endPoint y: 428, distance: 307.9
click at [1069, 419] on p "Vertrau auf unsere Expertise!" at bounding box center [880, 408] width 1139 height 22
click at [316, 179] on icon "button" at bounding box center [312, 175] width 14 height 14
click at [1040, 353] on span "Hi, ich [PERSON_NAME] und [PERSON_NAME] von CRAP. Als [PERSON_NAME] der Firma […" at bounding box center [875, 255] width 1128 height 201
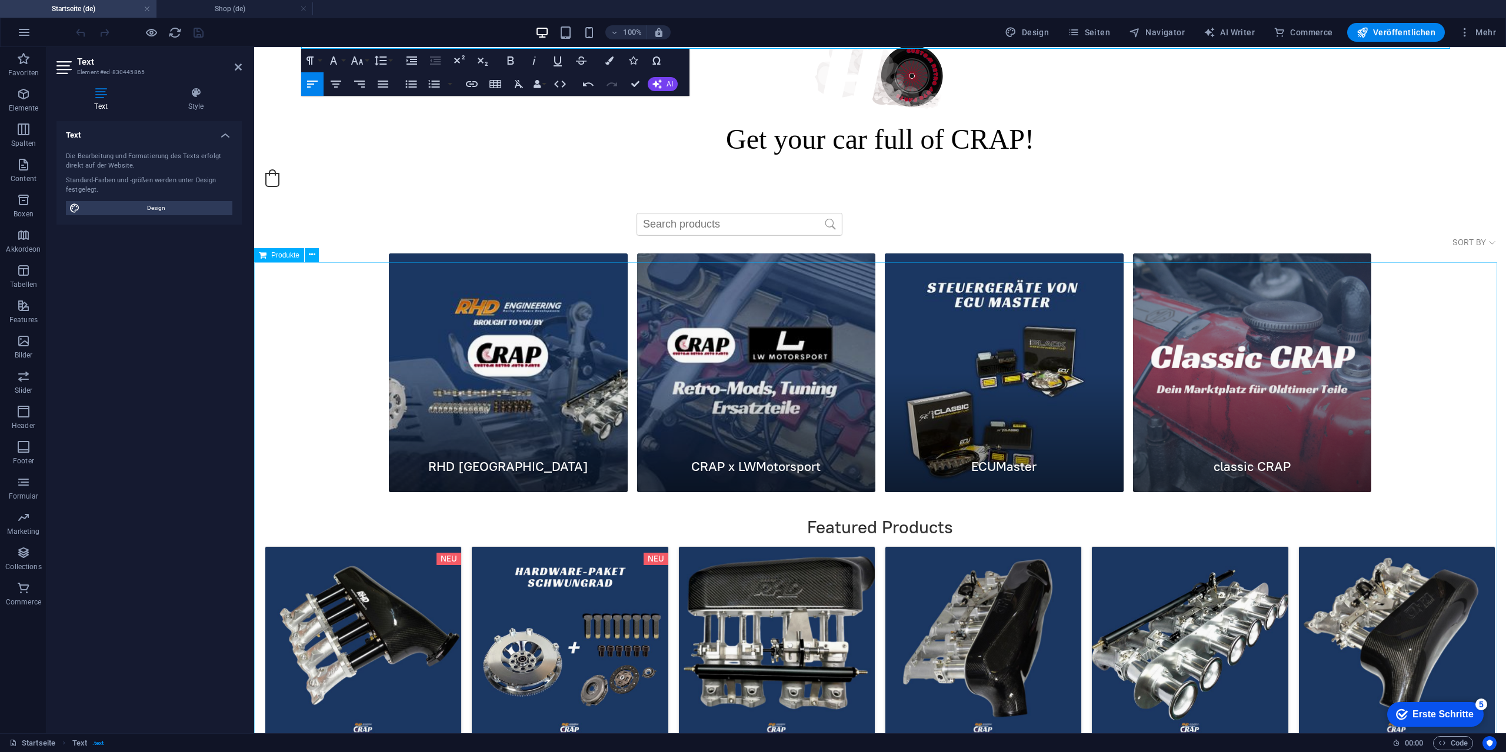
scroll to position [1275, 0]
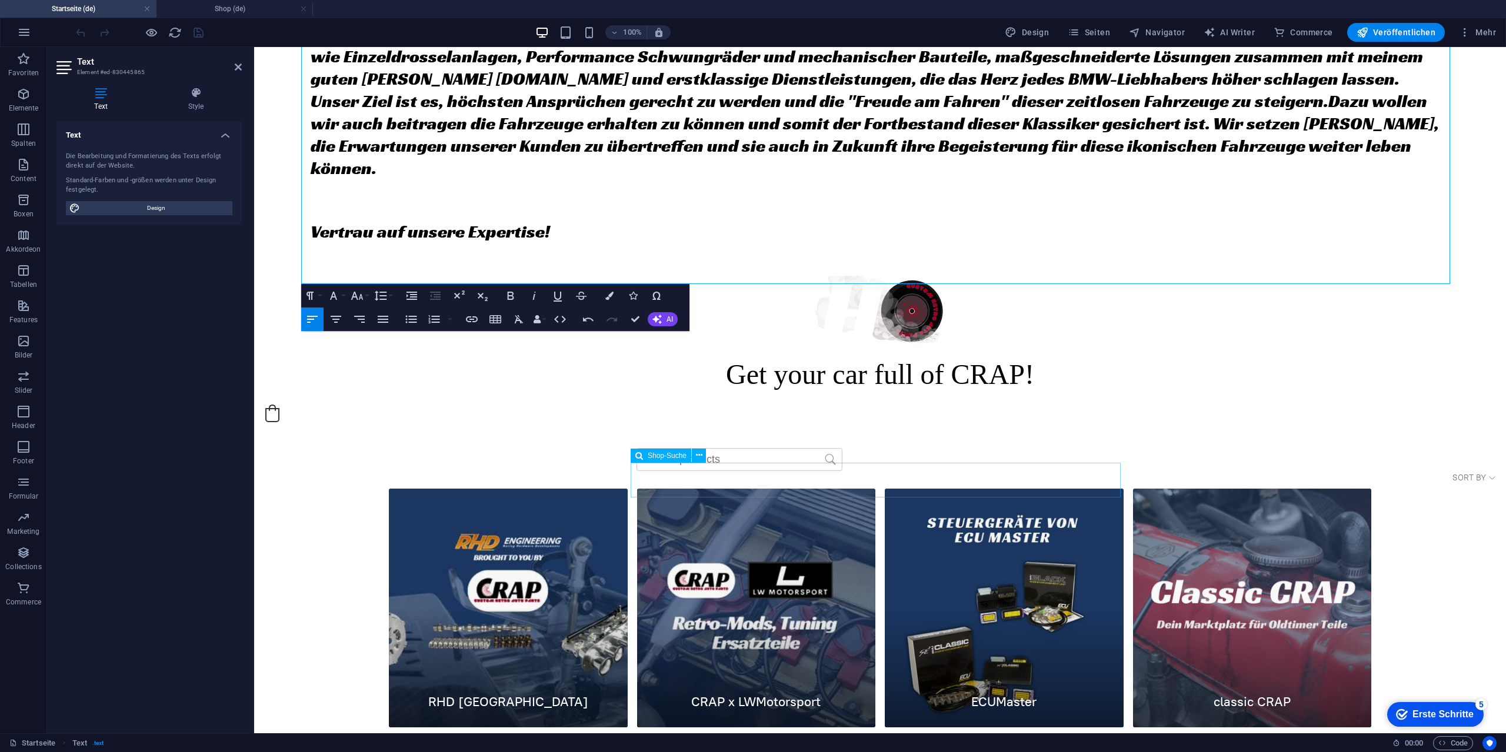
click at [676, 473] on div at bounding box center [879, 460] width 489 height 26
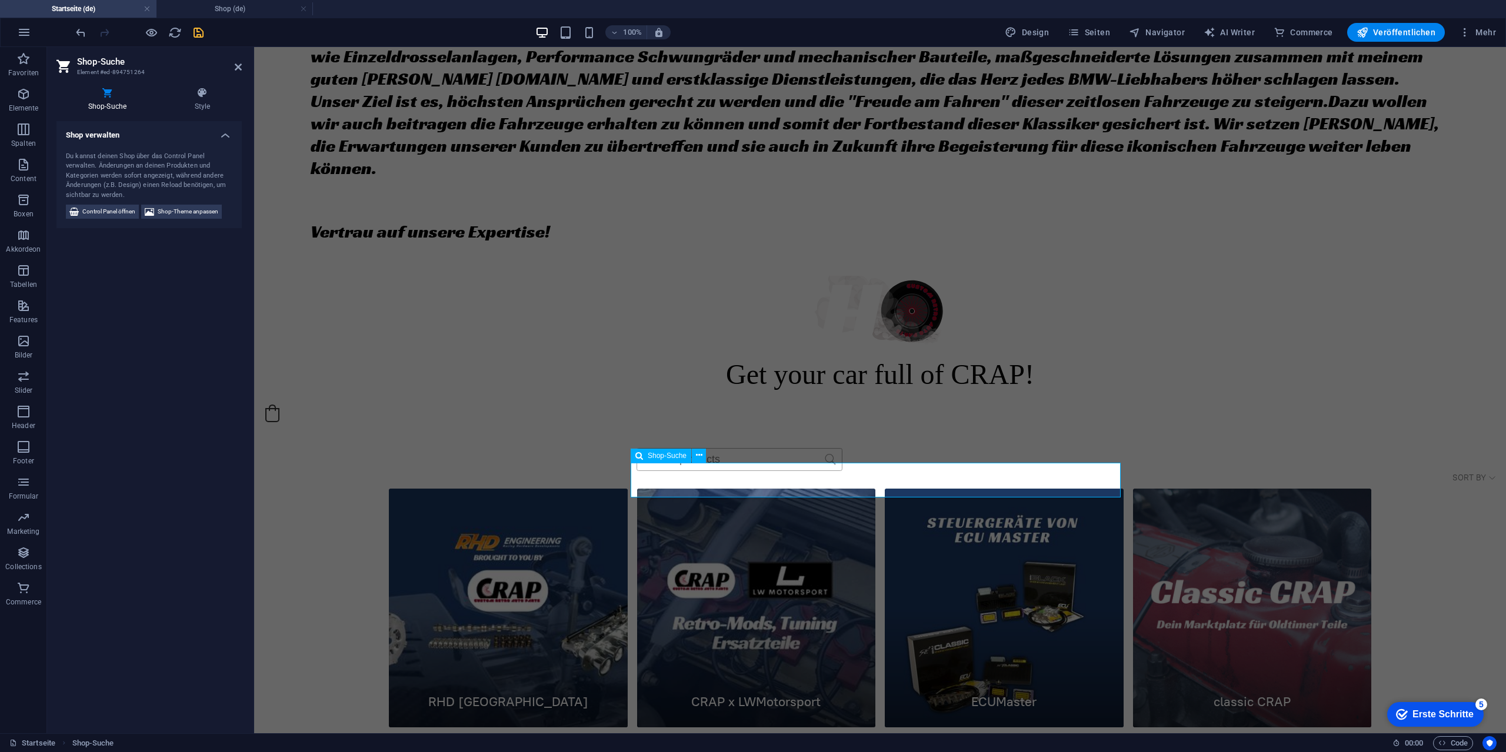
drag, startPoint x: 749, startPoint y: 474, endPoint x: 655, endPoint y: 483, distance: 94.6
click at [655, 472] on input "text" at bounding box center [739, 460] width 206 height 24
drag, startPoint x: 638, startPoint y: 479, endPoint x: 749, endPoint y: 483, distance: 111.2
click at [749, 472] on input "text" at bounding box center [739, 460] width 206 height 24
type input "f"
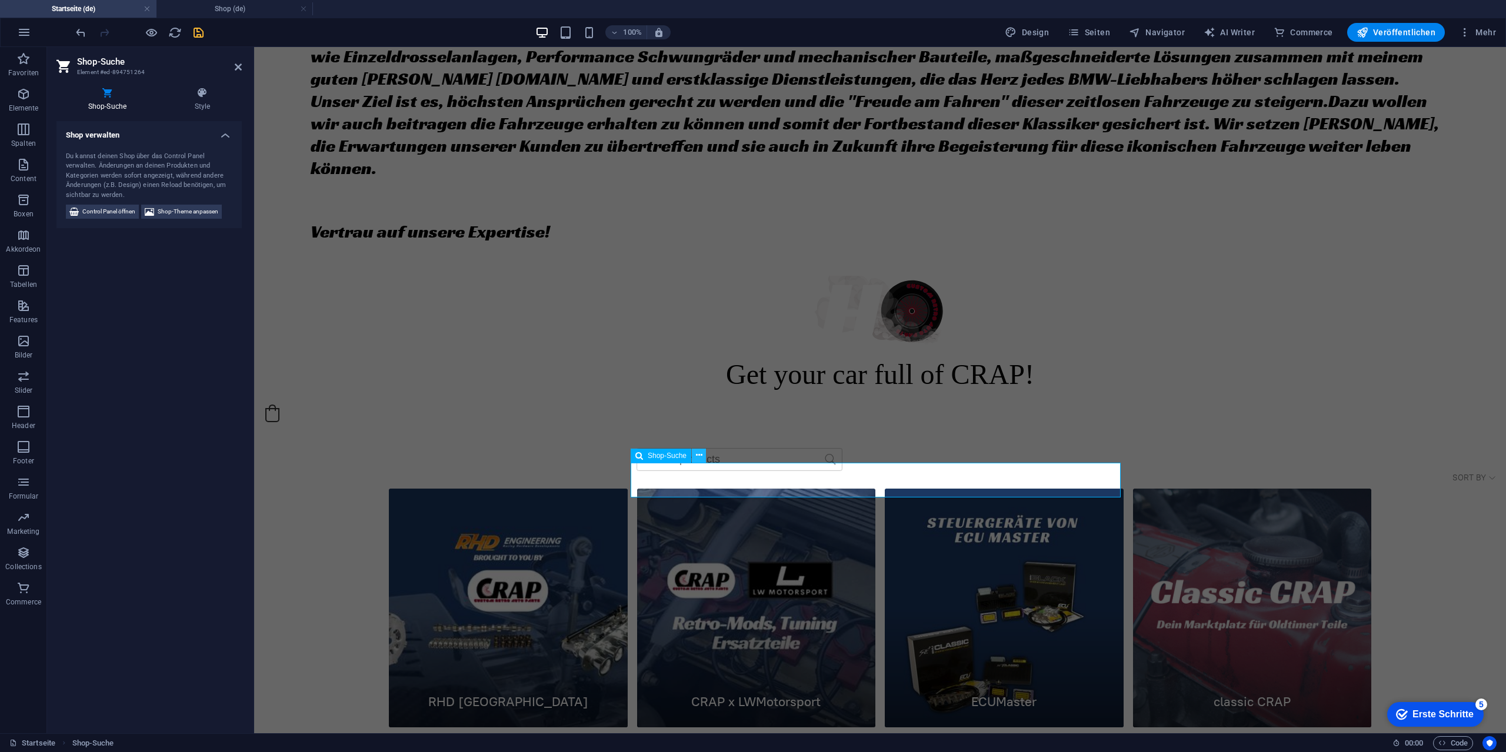
click at [701, 455] on icon at bounding box center [699, 455] width 6 height 12
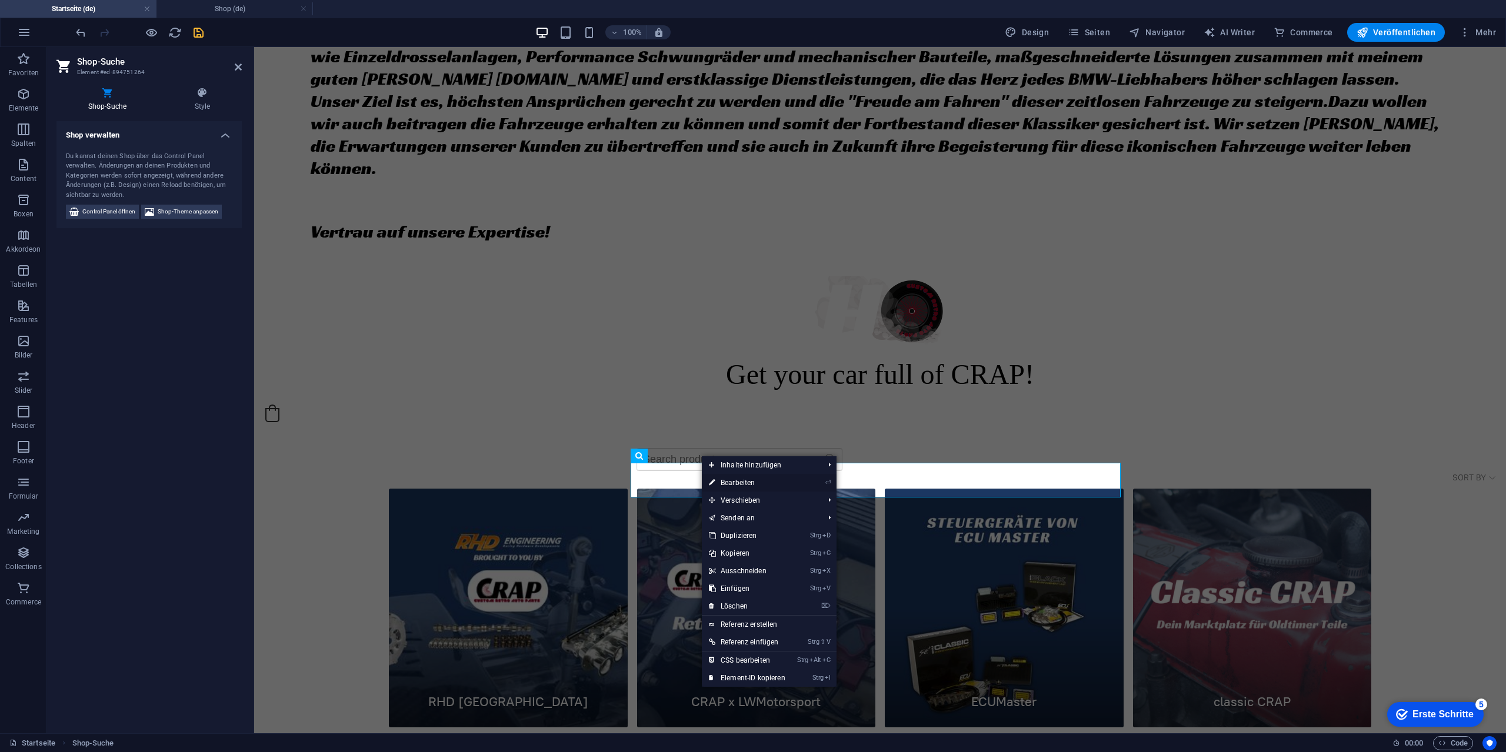
click at [741, 480] on link "⏎ Bearbeiten" at bounding box center [747, 483] width 91 height 18
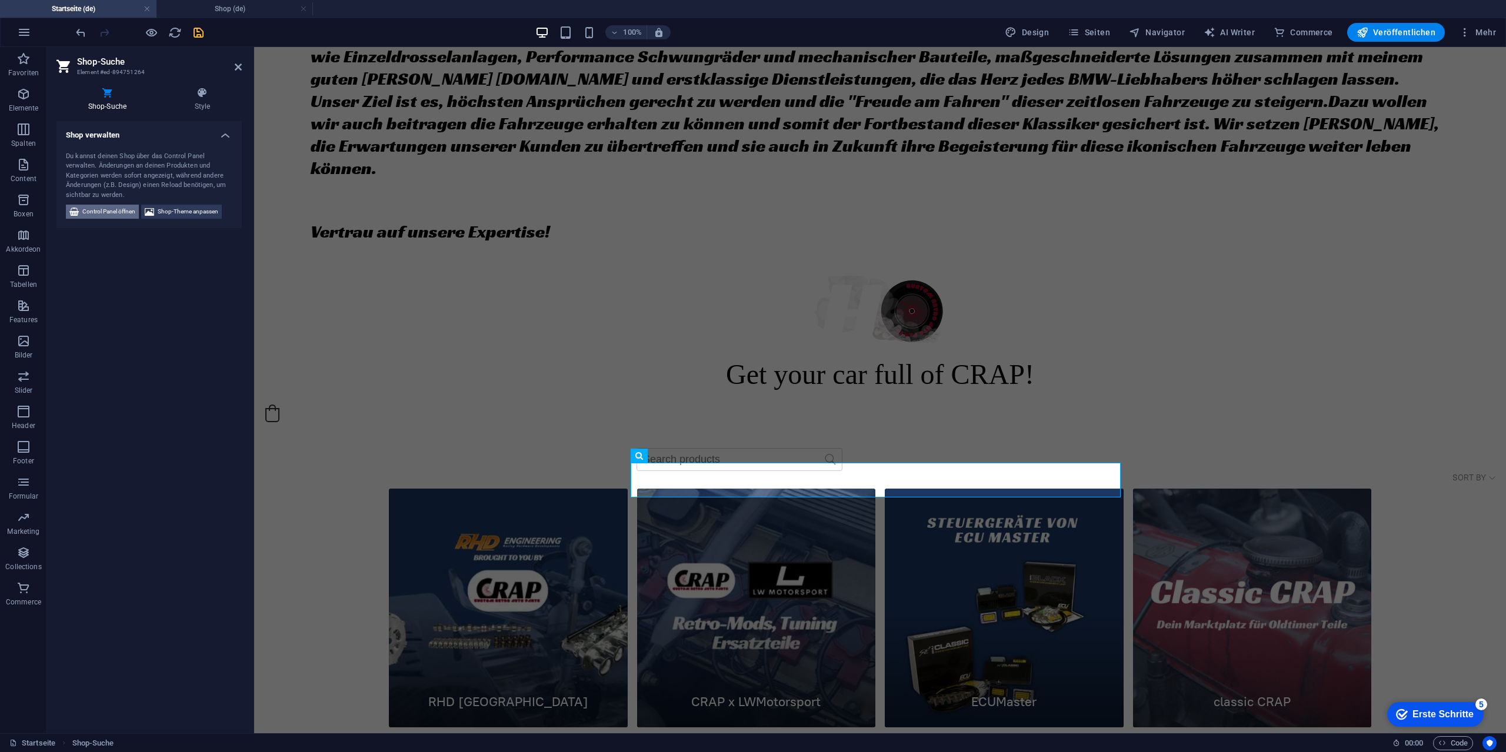
click at [111, 206] on span "Control Panel öffnen" at bounding box center [108, 212] width 53 height 14
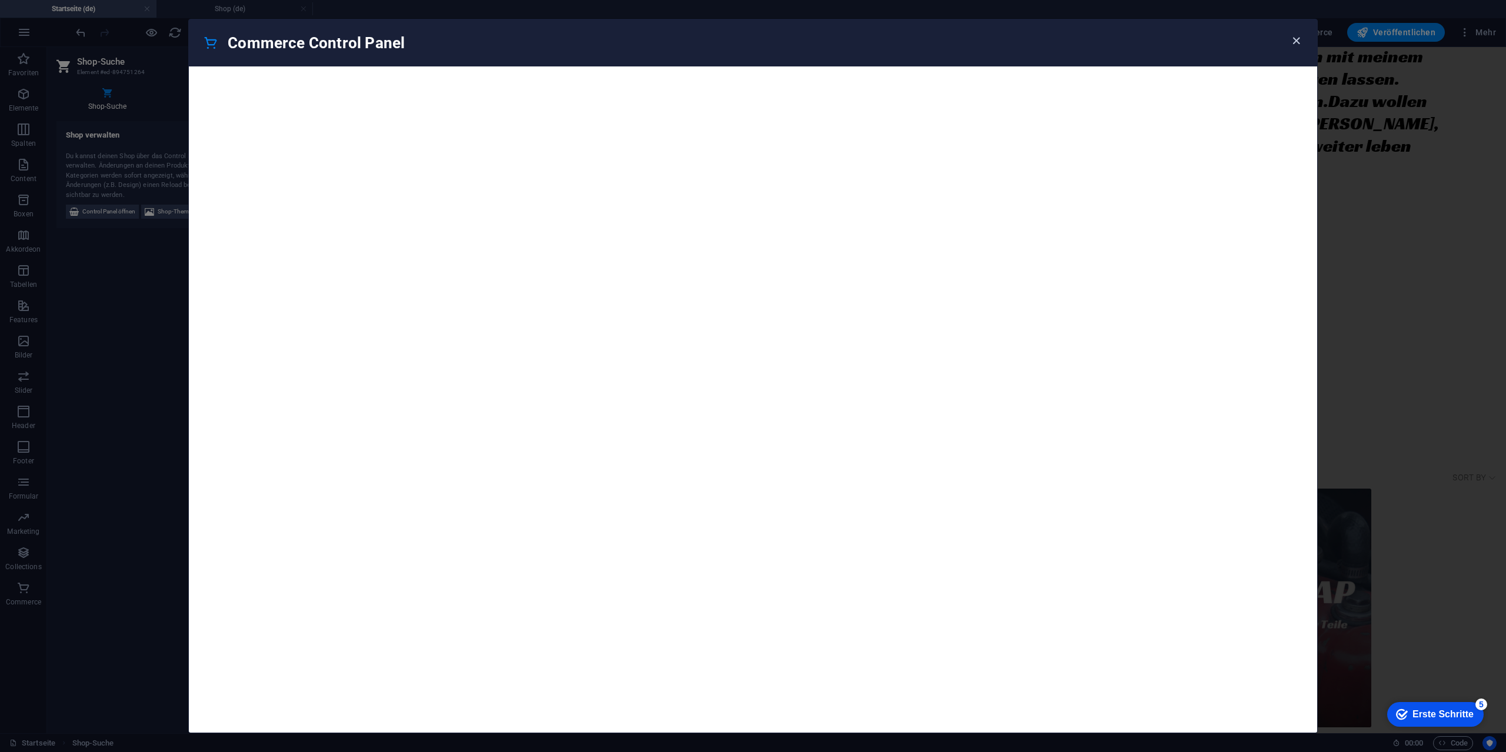
click at [1296, 39] on icon "button" at bounding box center [1296, 41] width 14 height 14
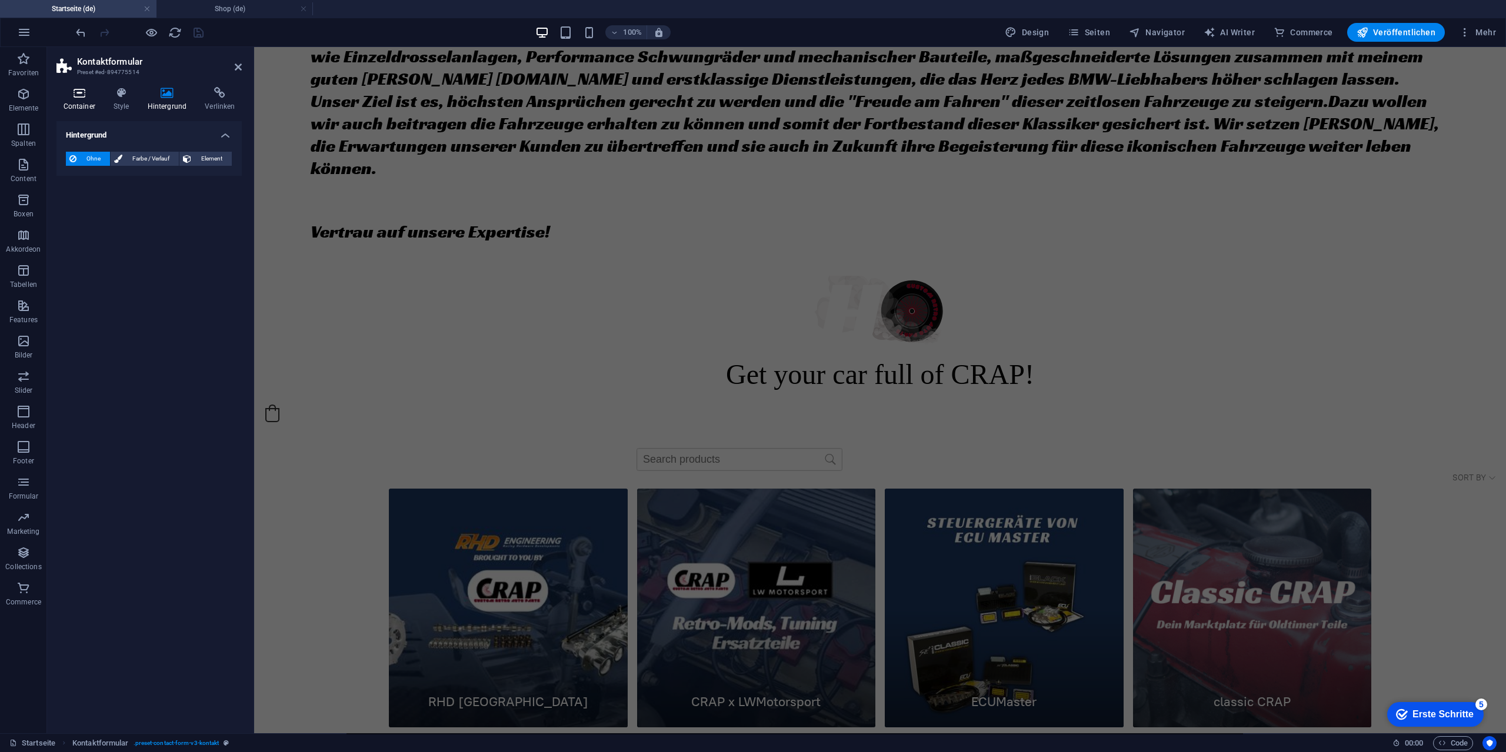
click at [79, 98] on icon at bounding box center [78, 93] width 45 height 12
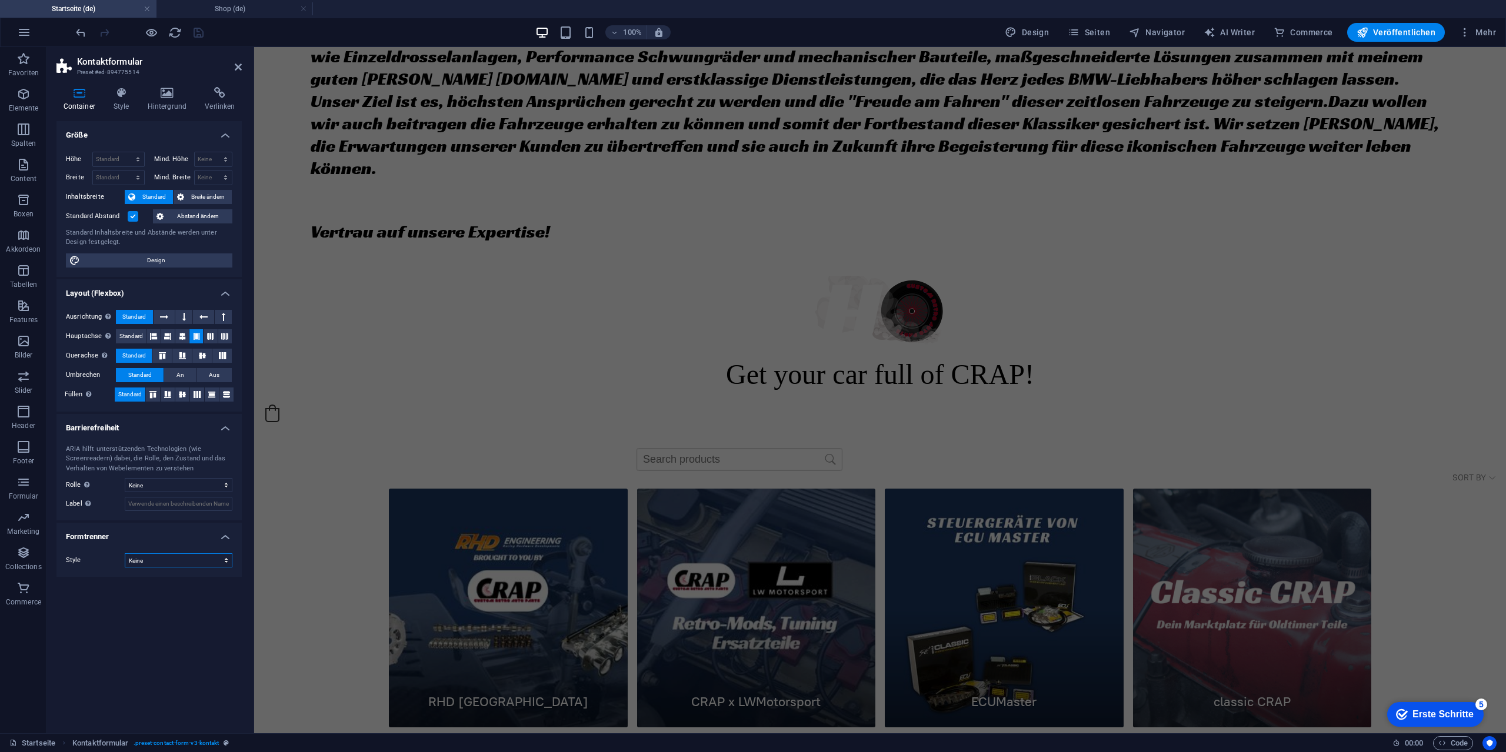
click at [165, 566] on select "Keine Dreieck [PERSON_NAME] Diagonal Polygon 1 Polygon 2 Zickzack Mehrere Zickz…" at bounding box center [179, 560] width 108 height 14
click at [182, 101] on h4 "Hintergrund" at bounding box center [170, 99] width 58 height 25
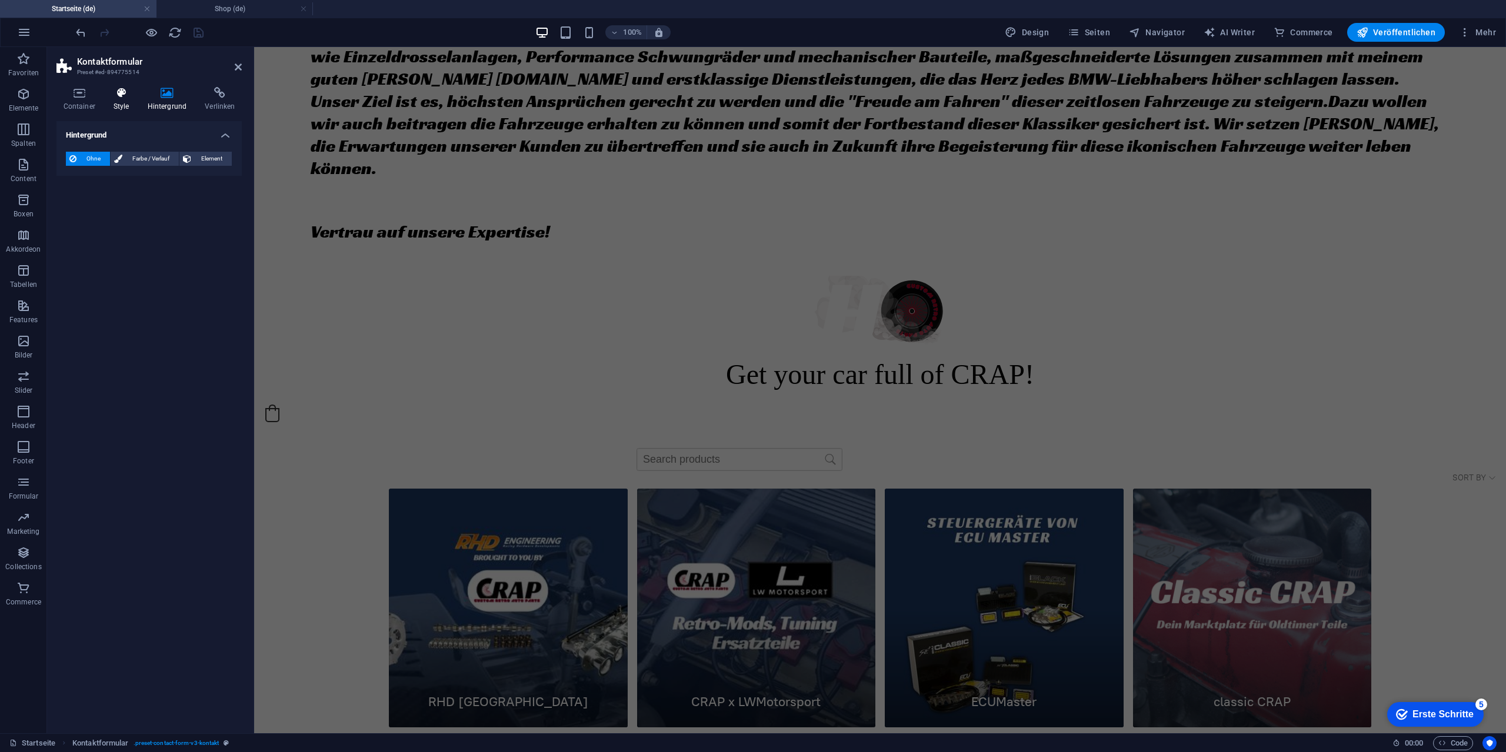
click at [120, 104] on h4 "Style" at bounding box center [123, 99] width 34 height 25
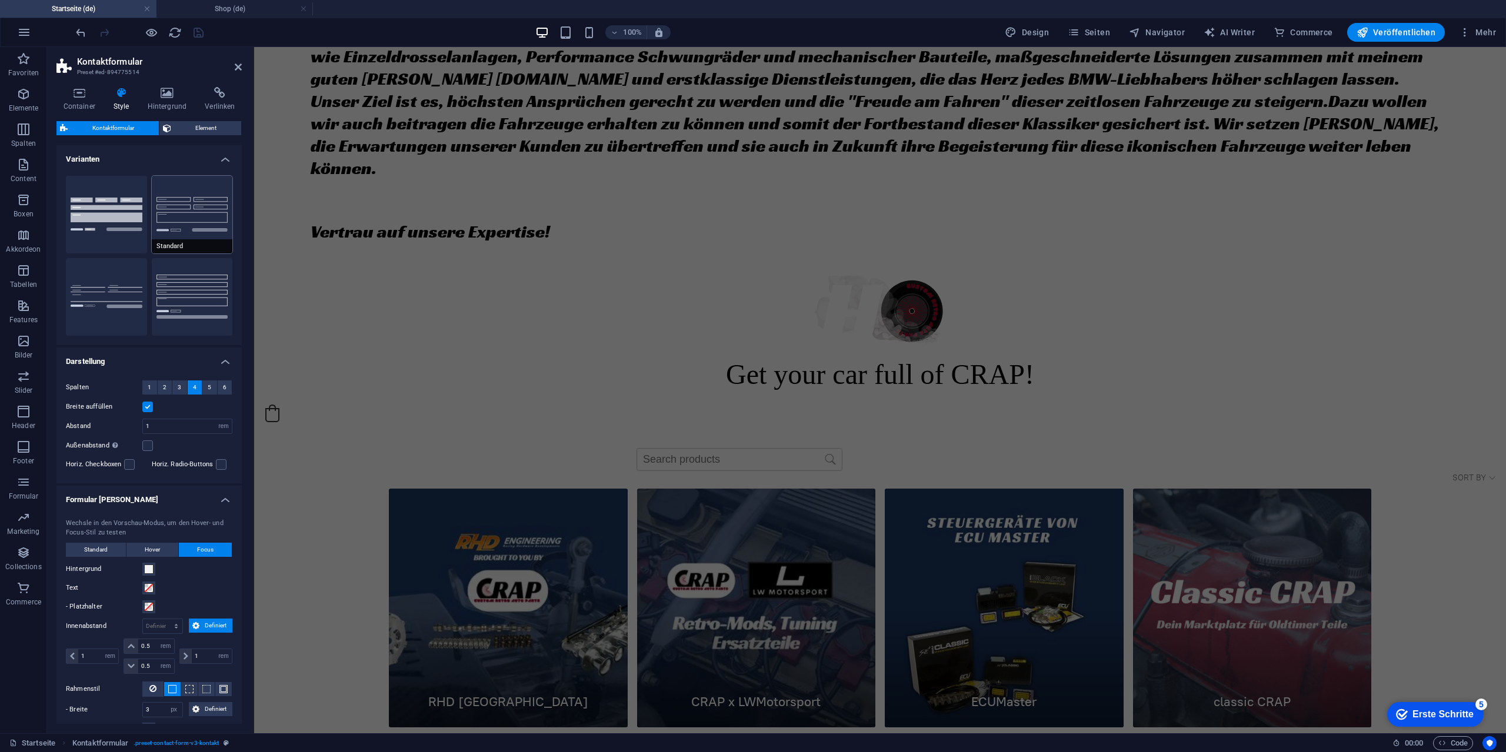
click at [215, 205] on button "Standard" at bounding box center [192, 215] width 81 height 78
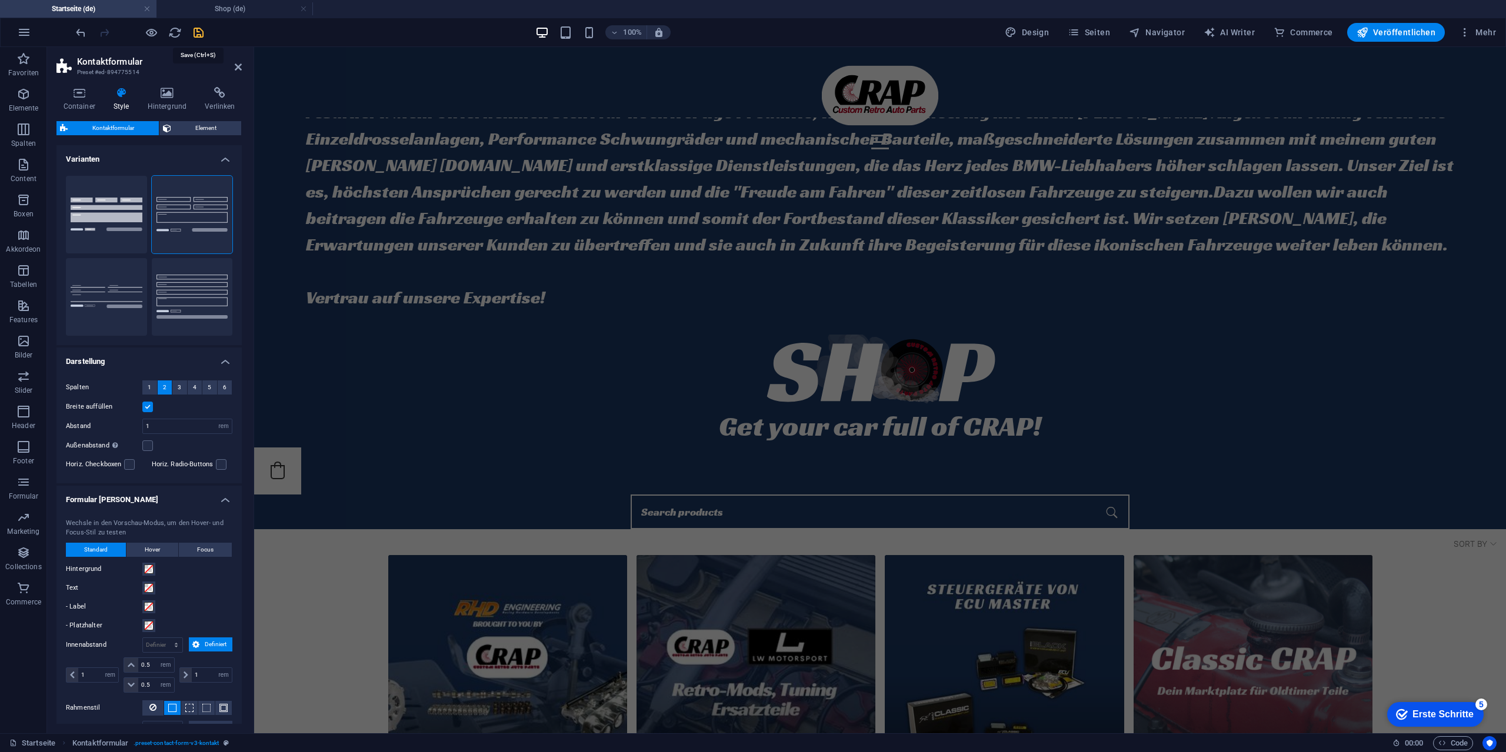
click at [195, 32] on icon "save" at bounding box center [199, 33] width 14 height 14
select select "rem"
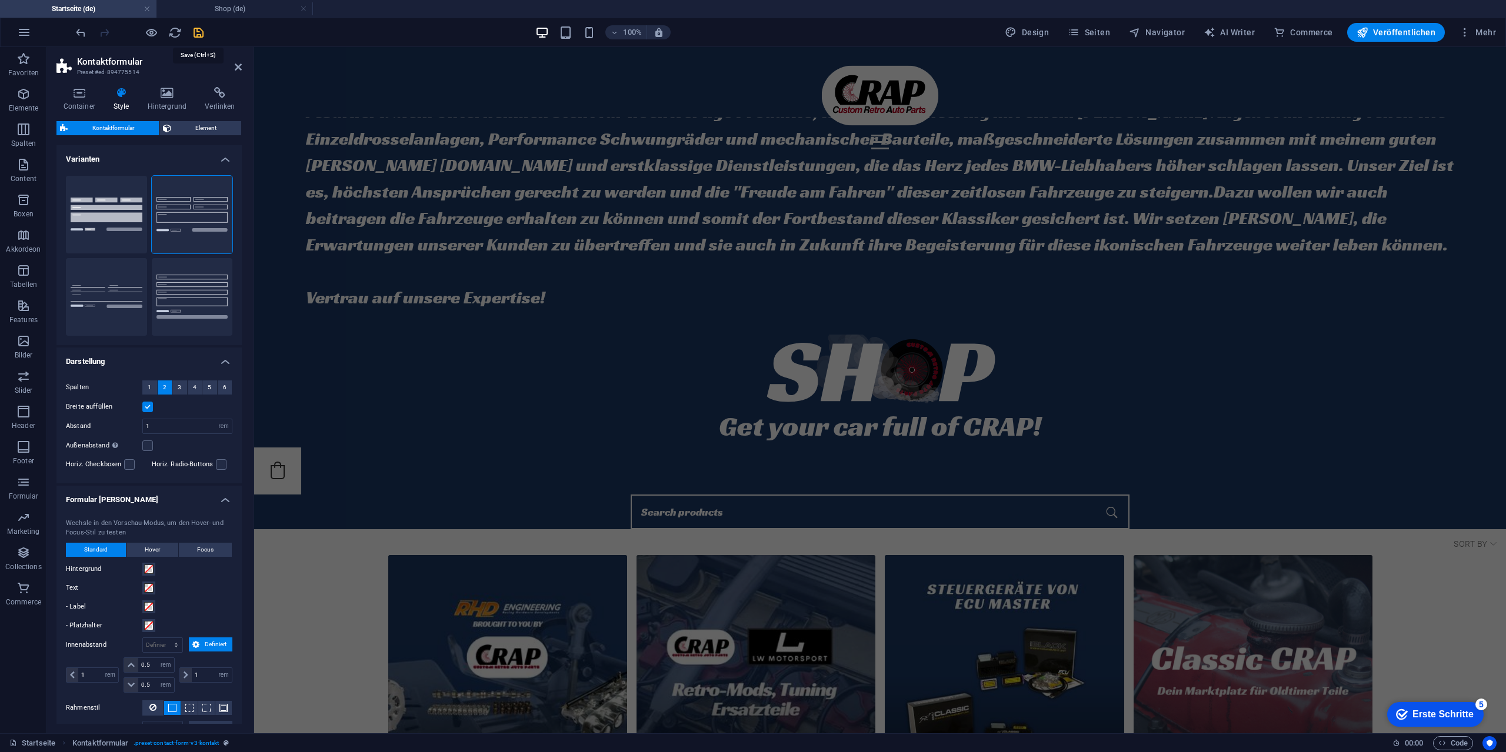
select select "rem"
select select "px"
select select "preset-contact-form-v3-kontakt"
click at [238, 66] on icon at bounding box center [238, 66] width 7 height 9
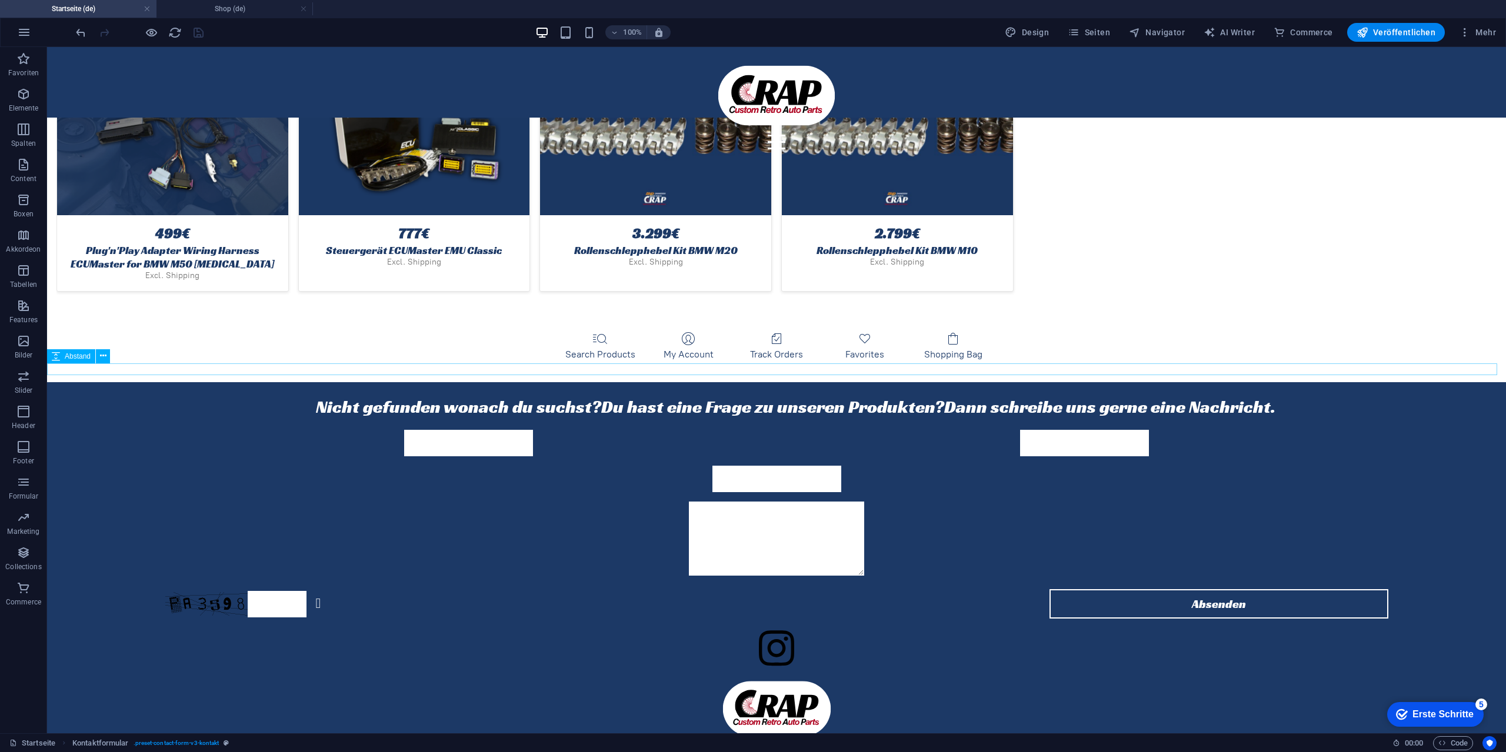
scroll to position [3536, 0]
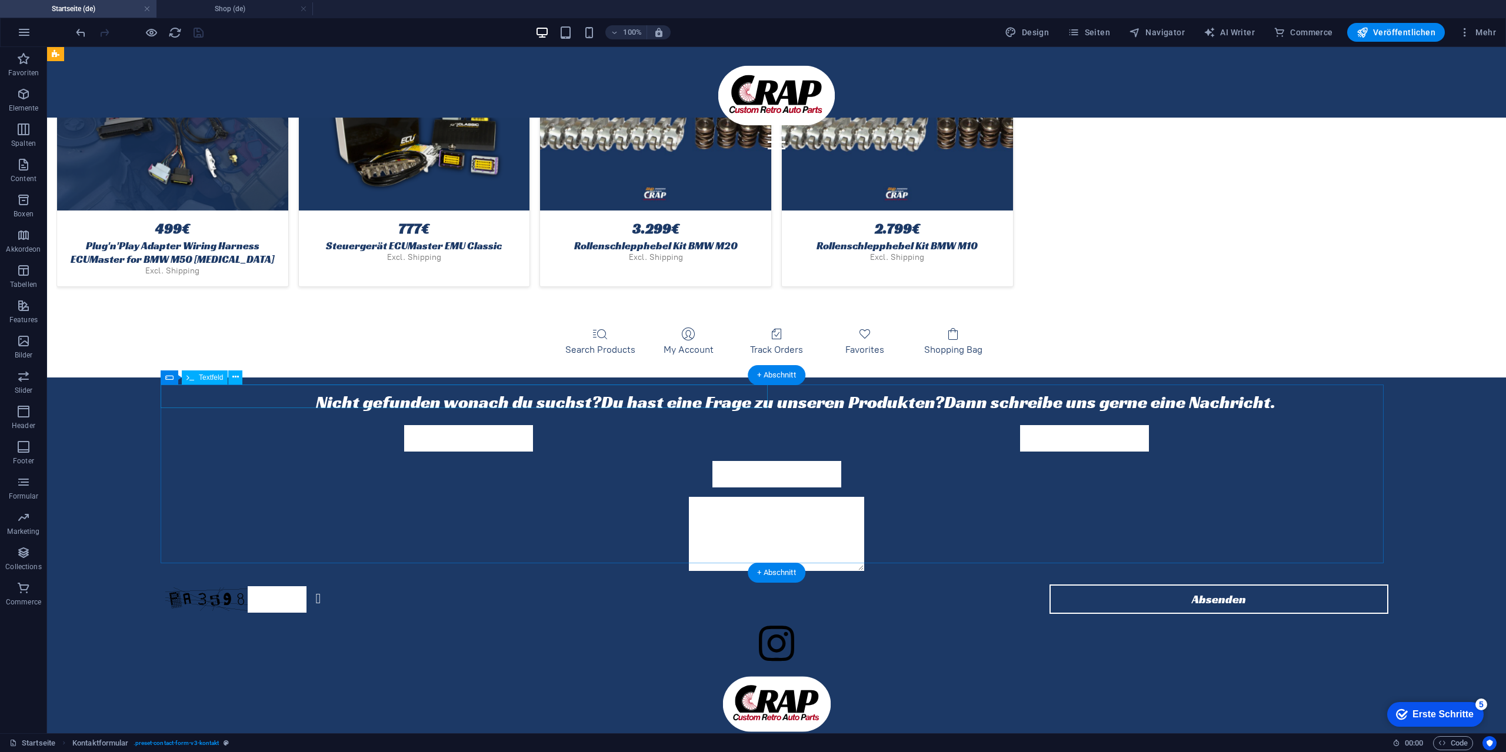
click at [362, 425] on div at bounding box center [468, 438] width 607 height 26
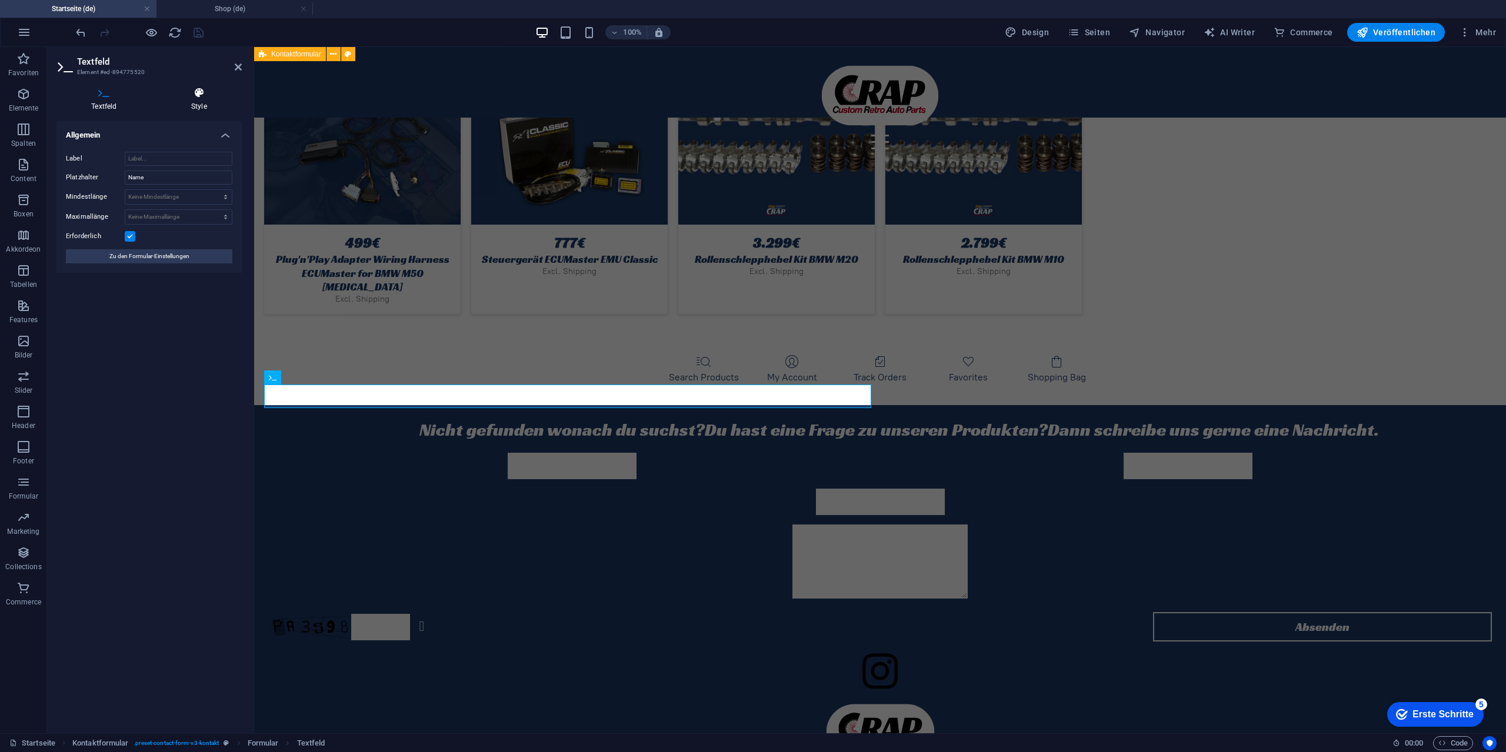
click at [202, 100] on h4 "Style" at bounding box center [198, 99] width 85 height 25
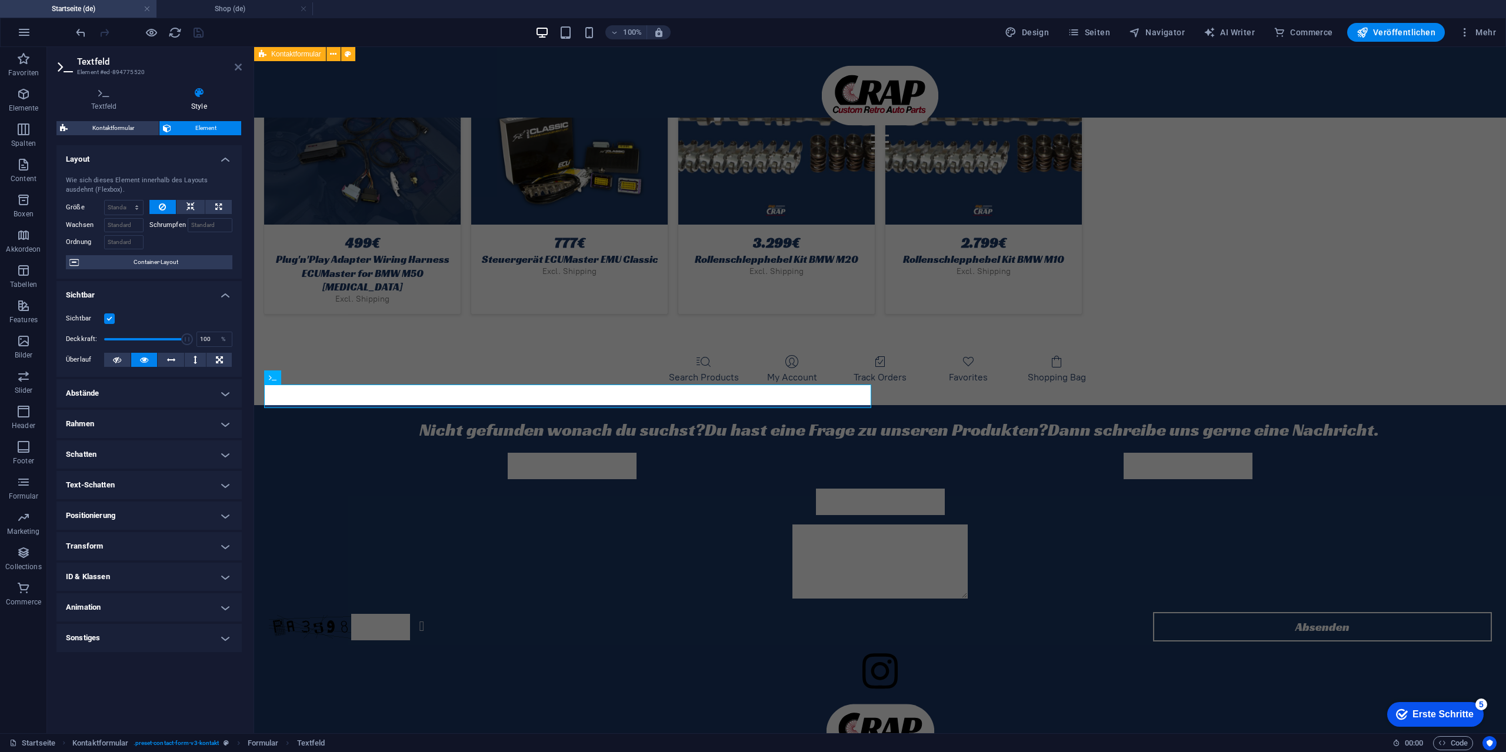
click at [239, 65] on icon at bounding box center [238, 66] width 7 height 9
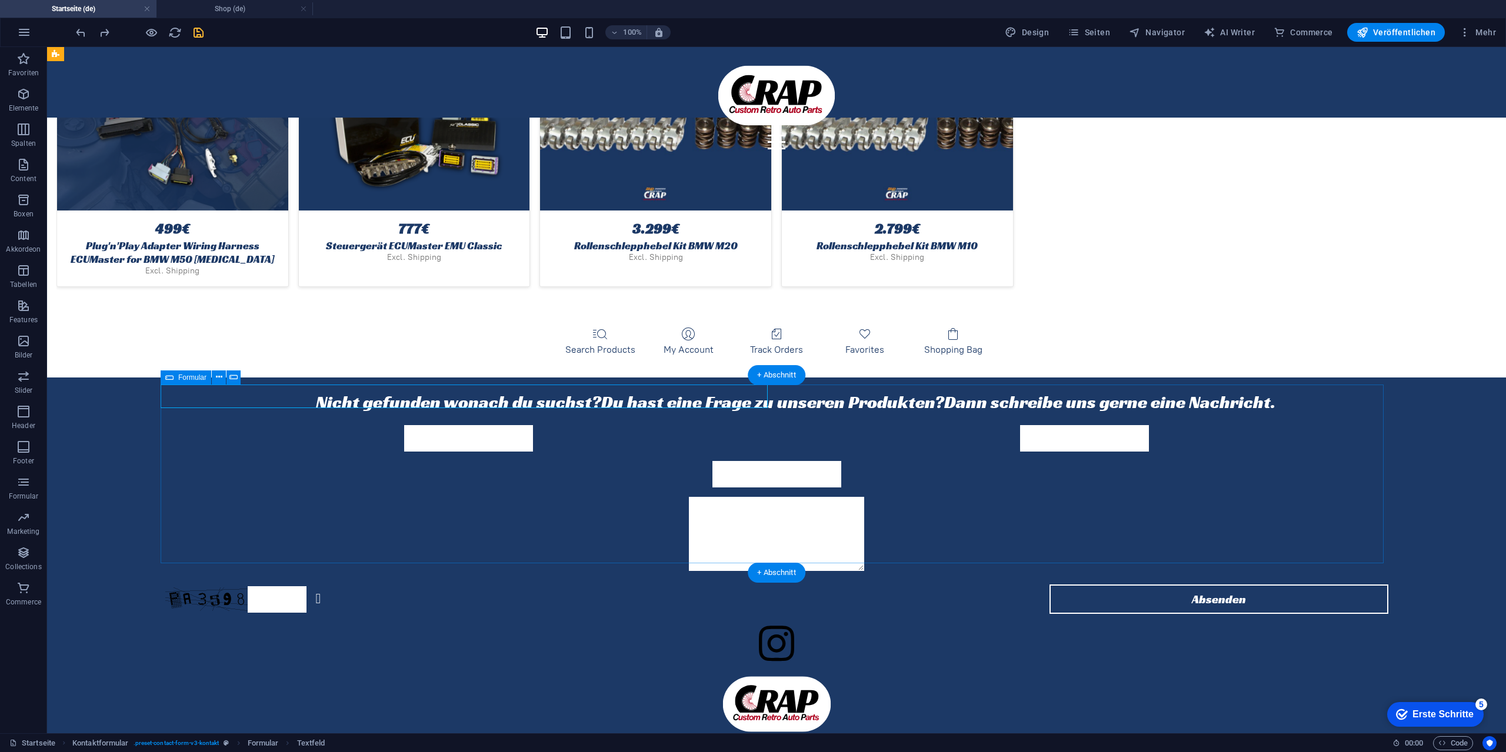
scroll to position [3244, 0]
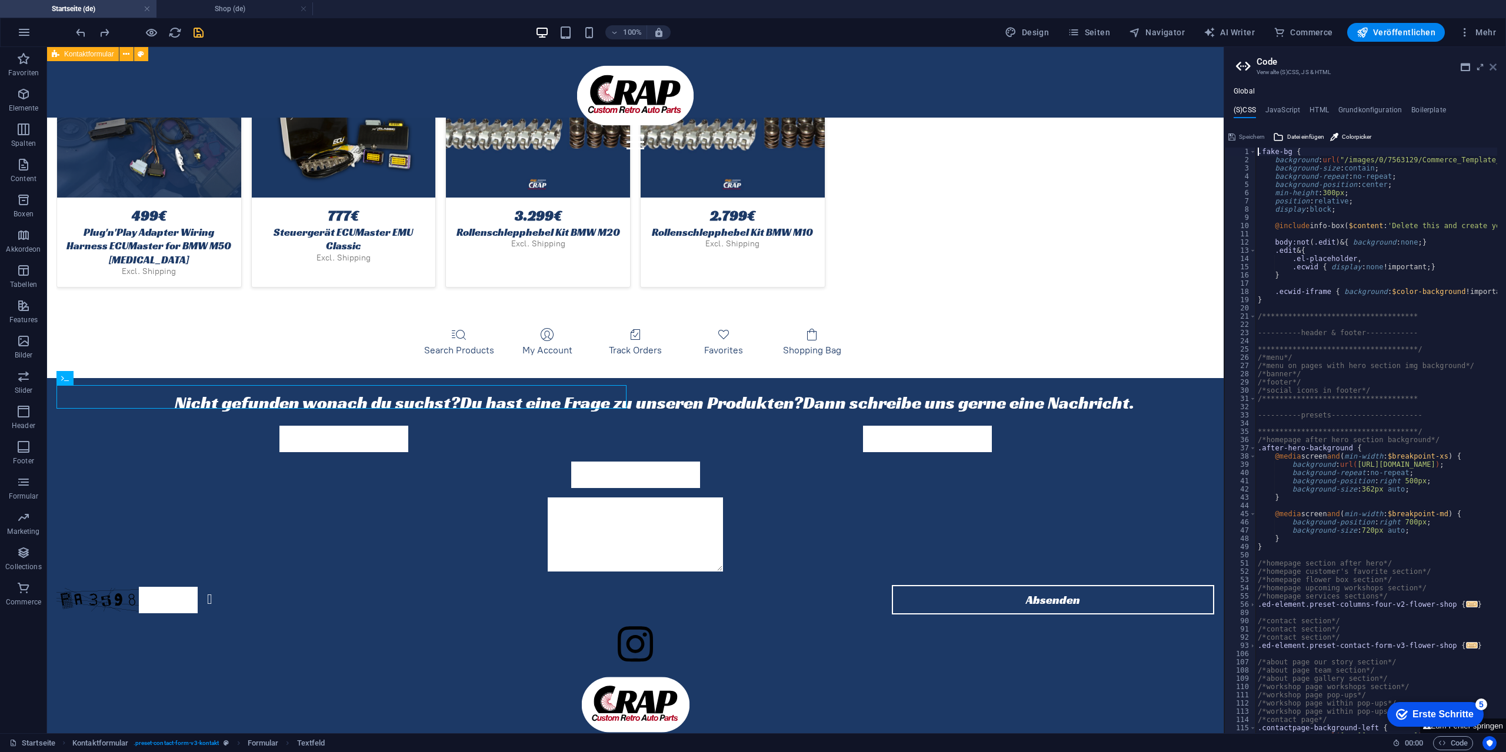
click at [1493, 65] on icon at bounding box center [1492, 66] width 7 height 9
click at [1493, 71] on icon at bounding box center [1492, 66] width 7 height 9
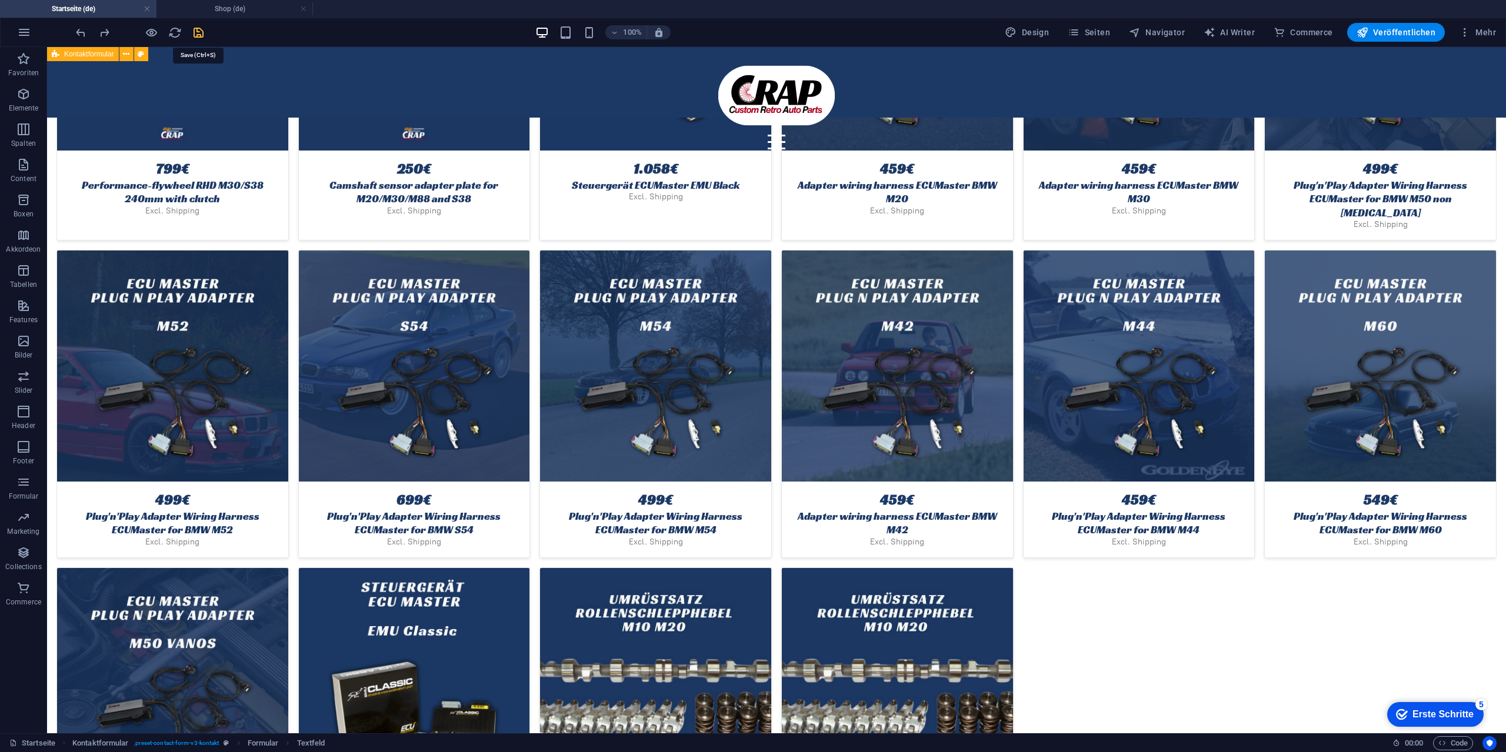
click at [202, 37] on icon "save" at bounding box center [199, 33] width 14 height 14
select select "rem"
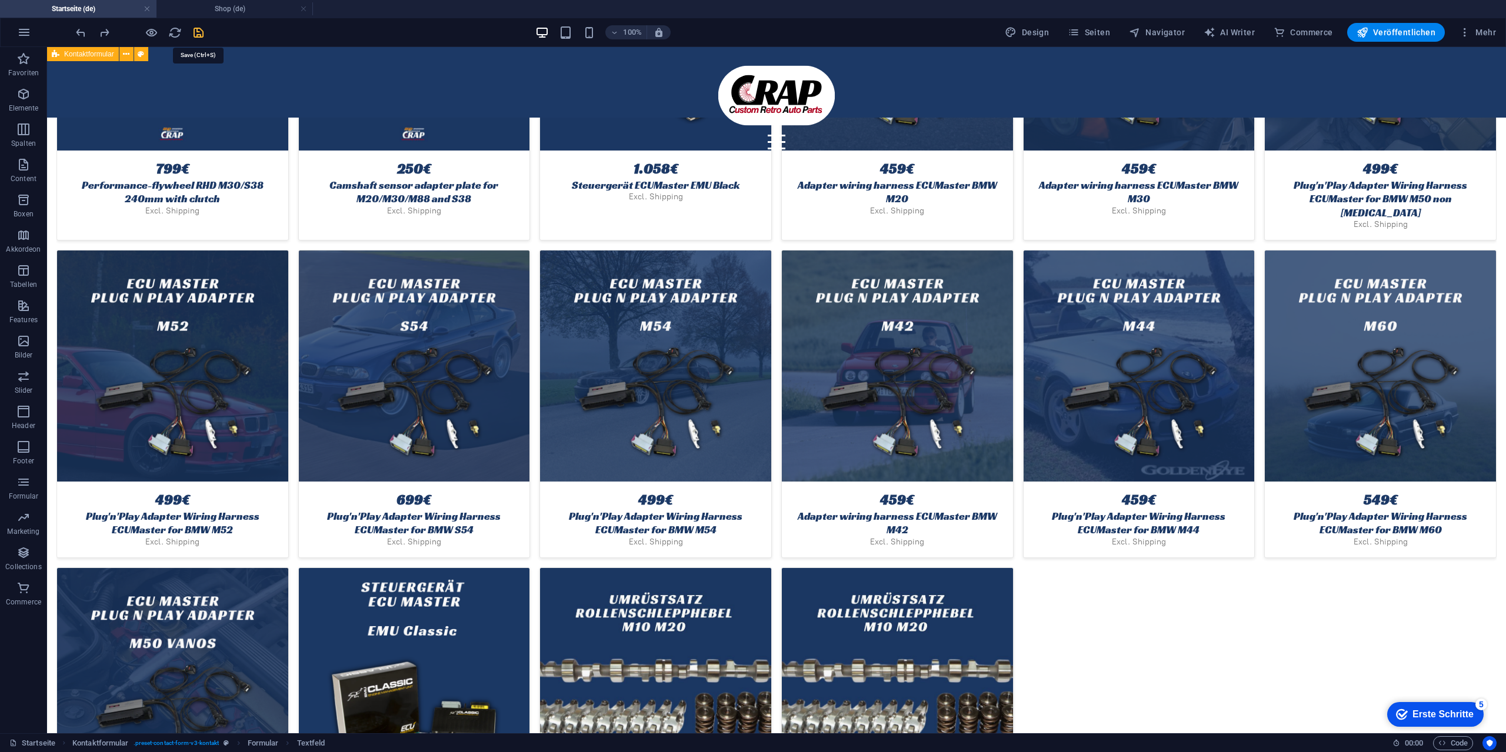
select select "rem"
select select "px"
select select "preset-contact-form-v3-kontakt"
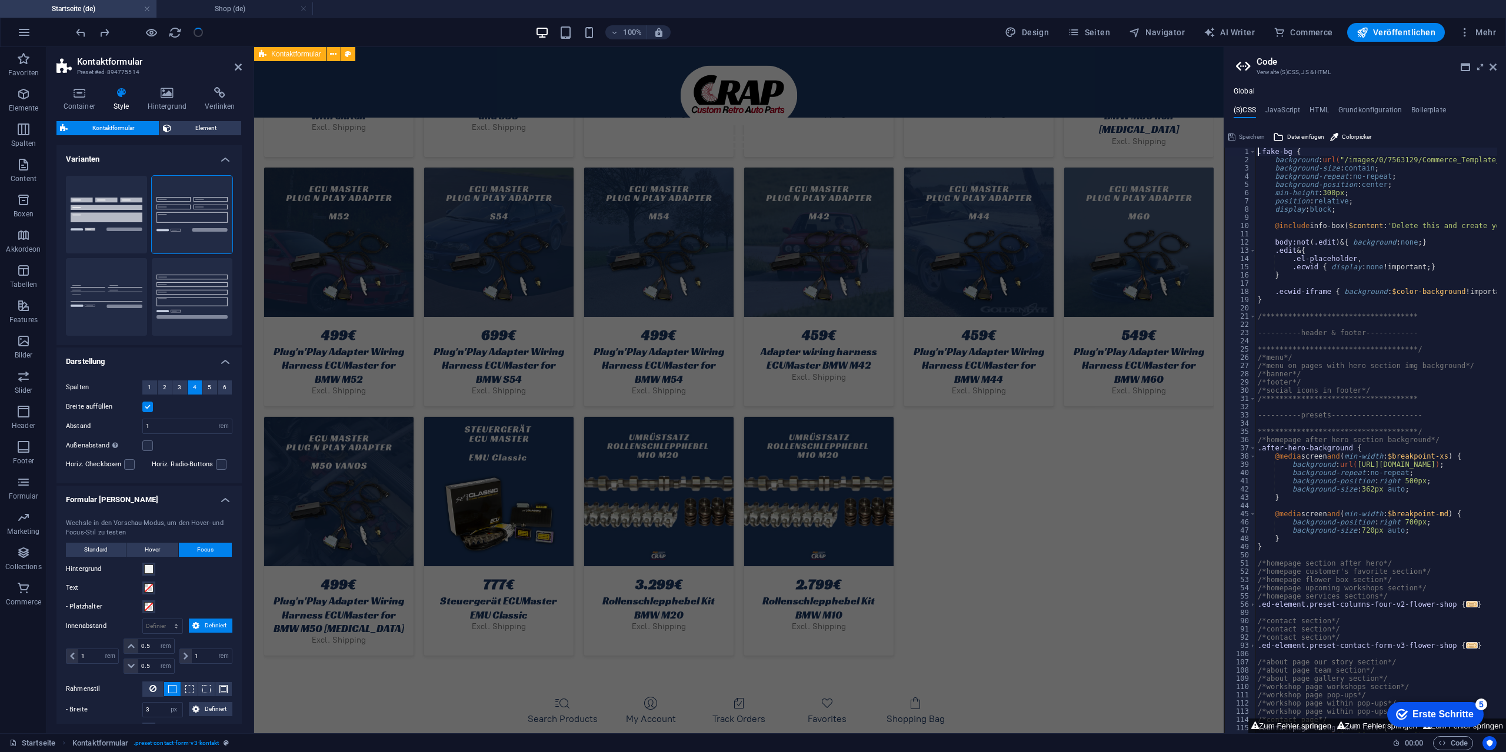
scroll to position [2661, 0]
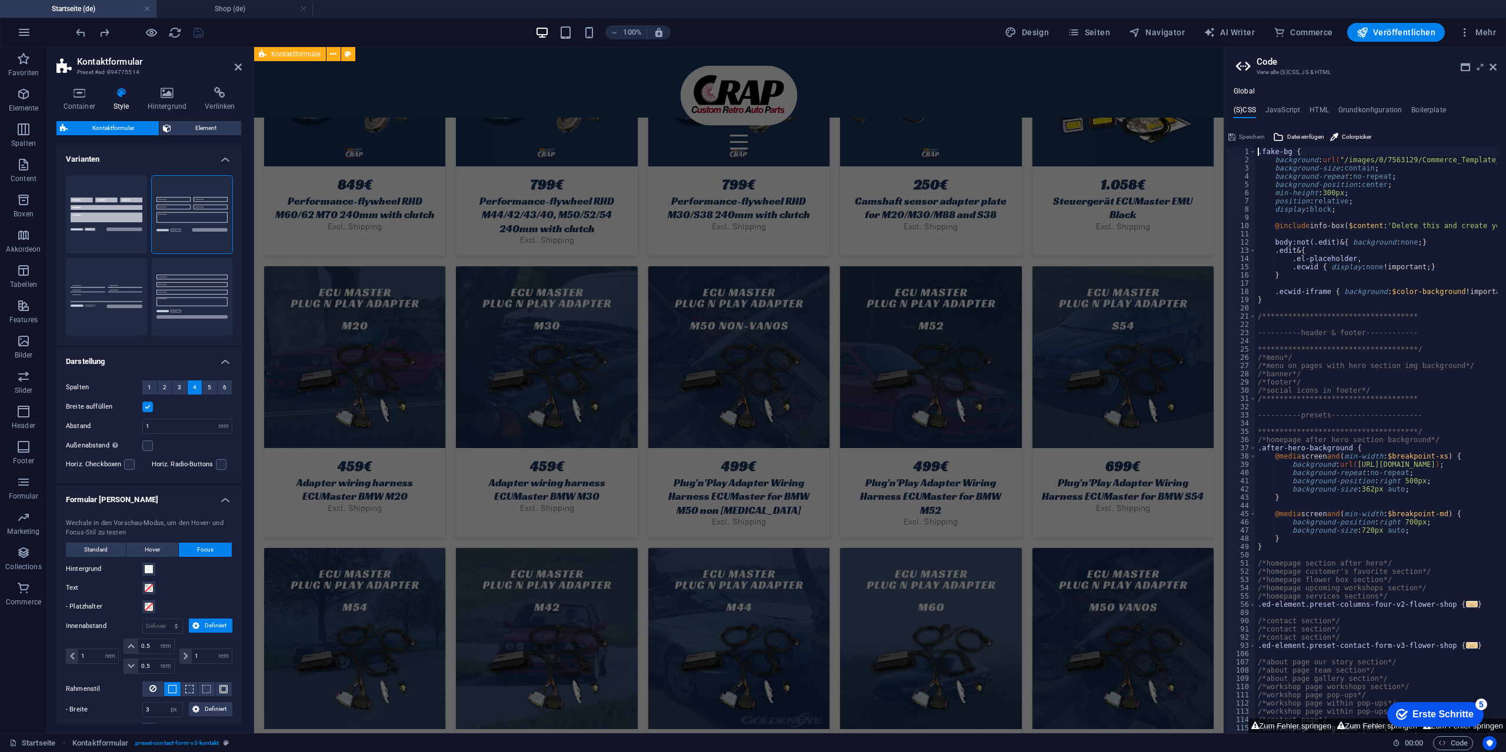
click at [242, 65] on aside "Kontaktformular Preset #ed-894775514 Container Style Hintergrund Verlinken Größ…" at bounding box center [150, 390] width 207 height 686
click at [236, 66] on icon at bounding box center [238, 66] width 7 height 9
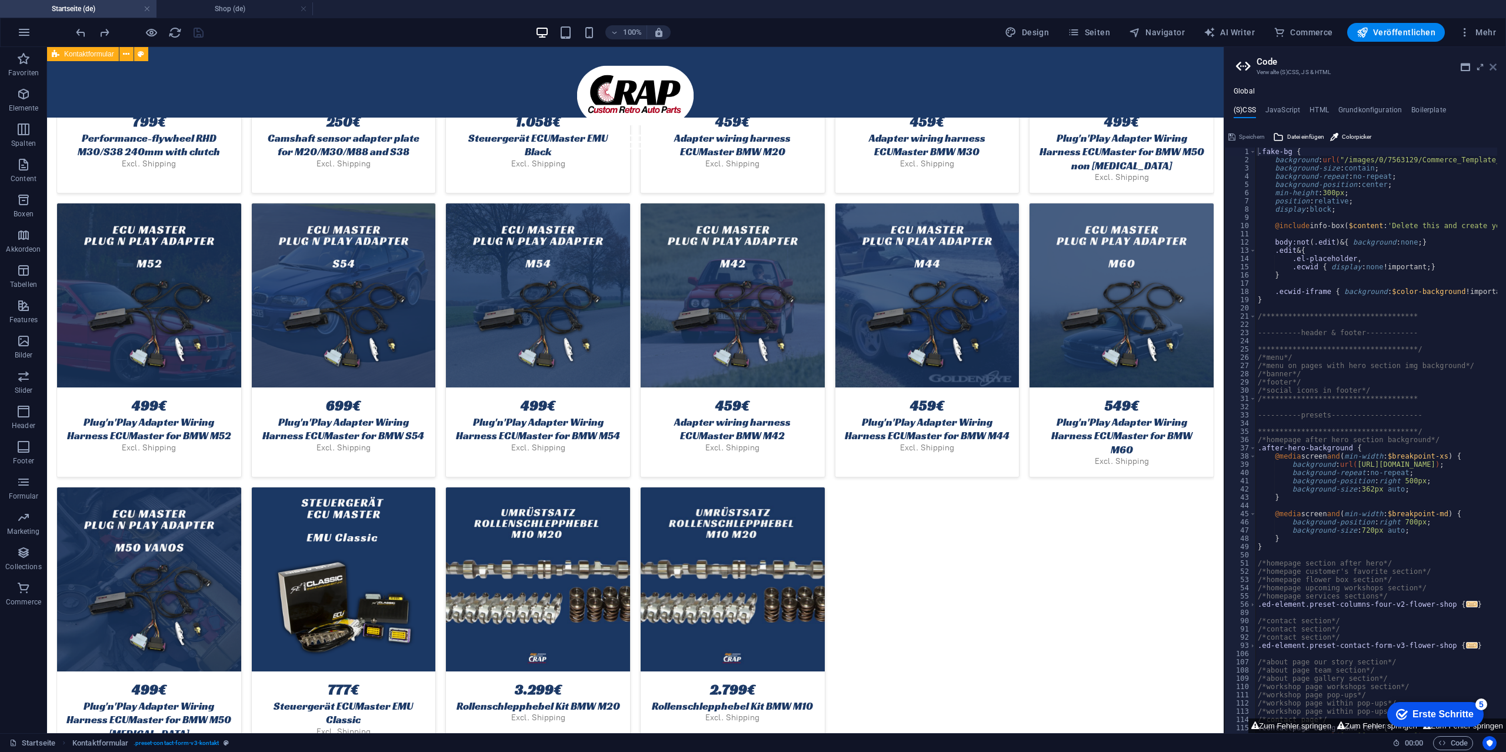
click at [1495, 66] on icon at bounding box center [1492, 66] width 7 height 9
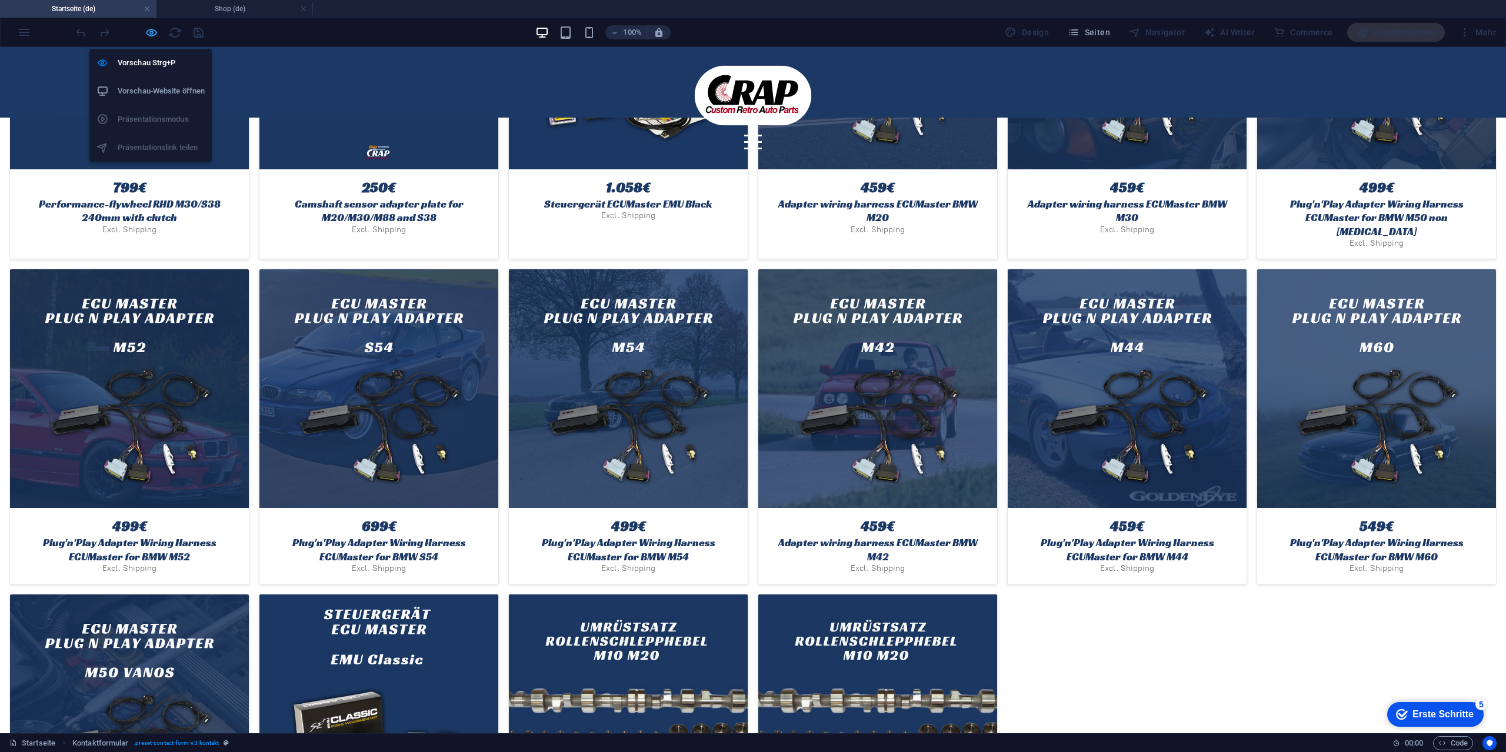
scroll to position [2990, 0]
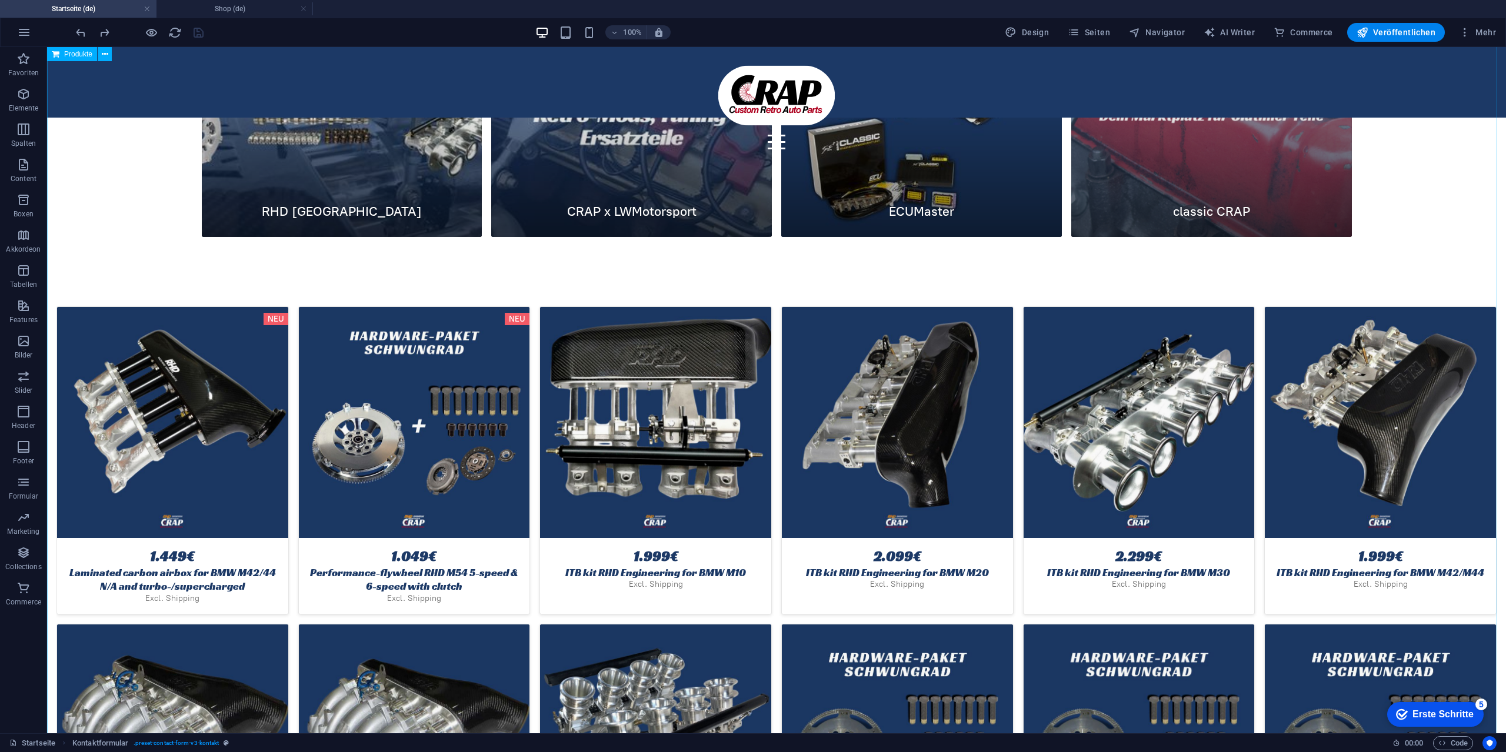
scroll to position [1903, 0]
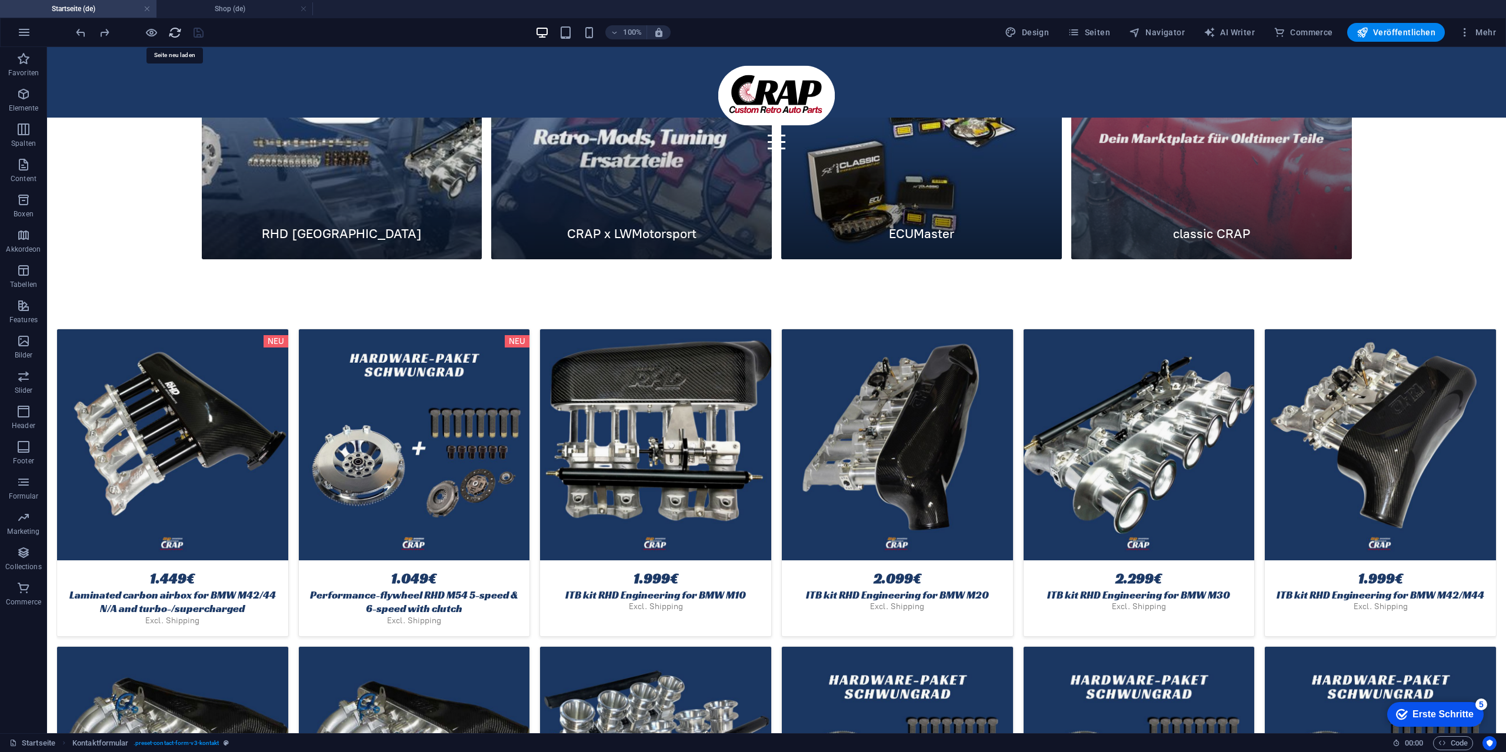
click at [178, 30] on icon "reload" at bounding box center [175, 33] width 14 height 14
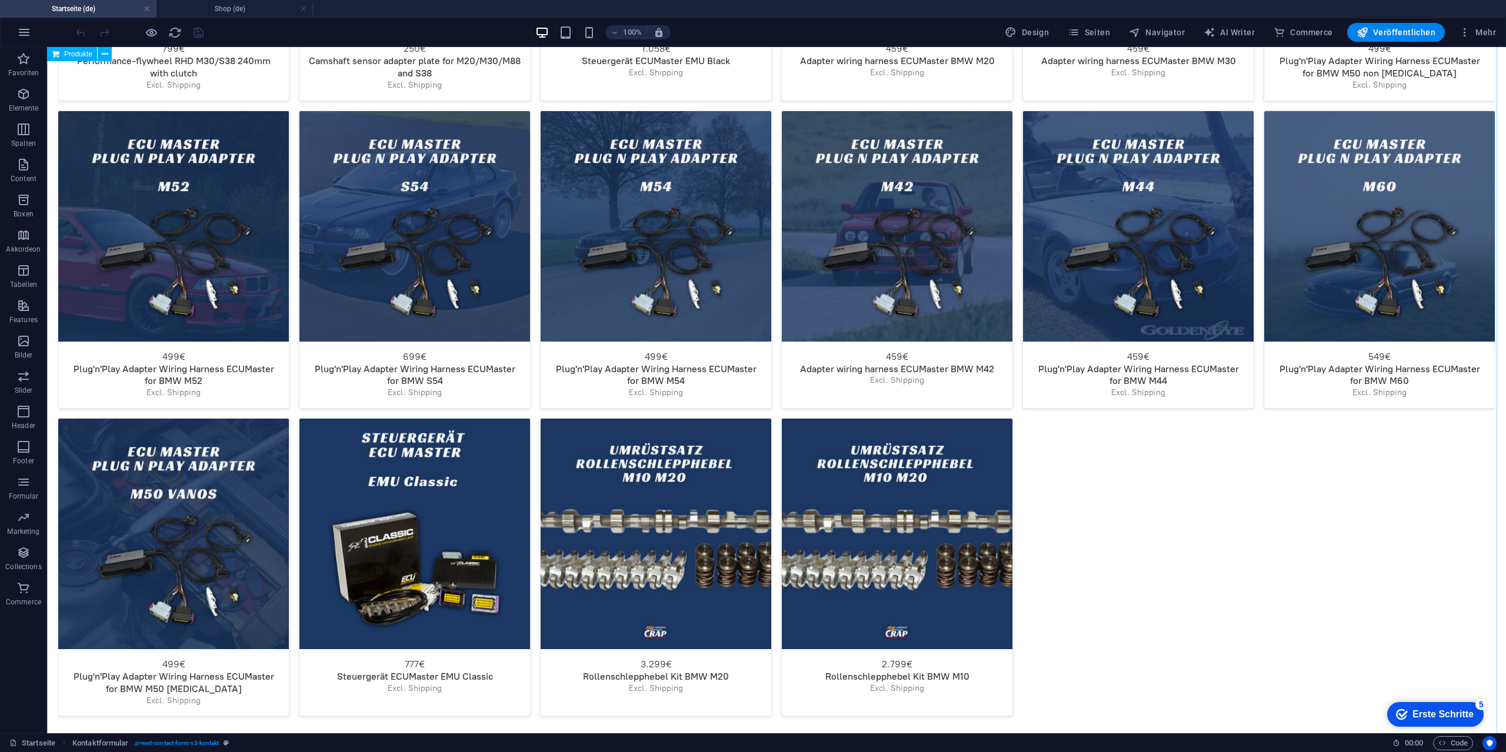
scroll to position [3059, 0]
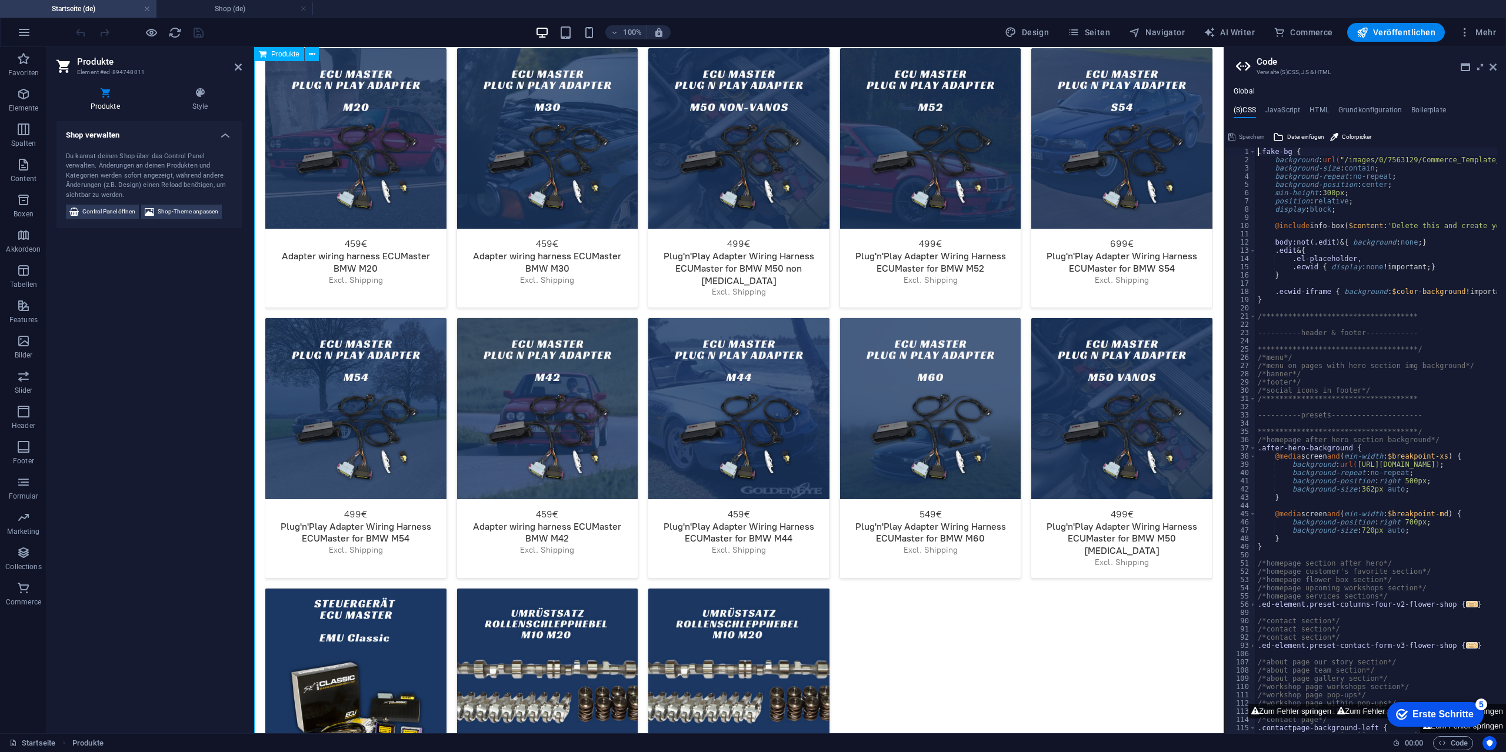
scroll to position [2690, 0]
click at [1292, 113] on h4 "JavaScript" at bounding box center [1282, 112] width 35 height 13
type textarea "/* JS for preset "Menu Hamburger" */"
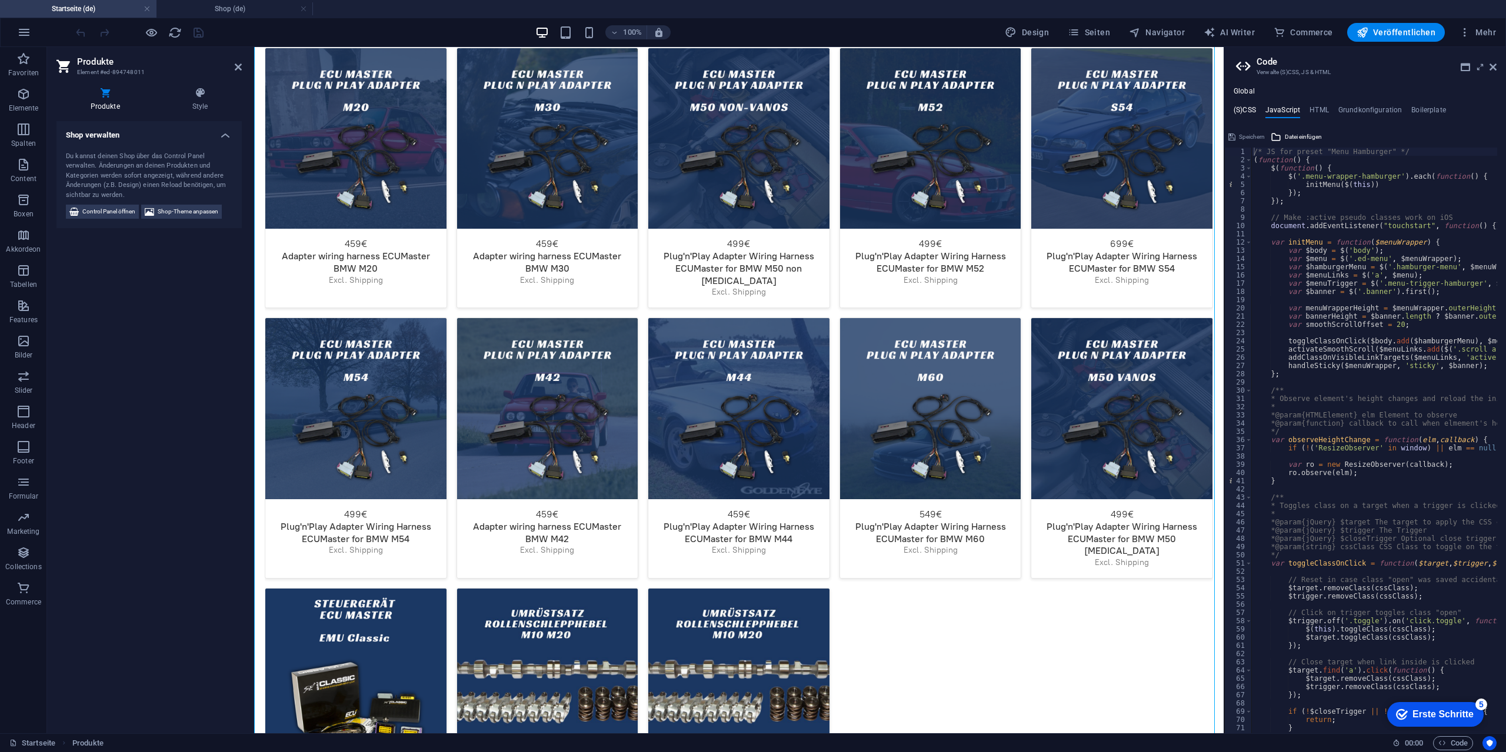
click at [1236, 112] on h4 "(S)CSS" at bounding box center [1244, 112] width 22 height 13
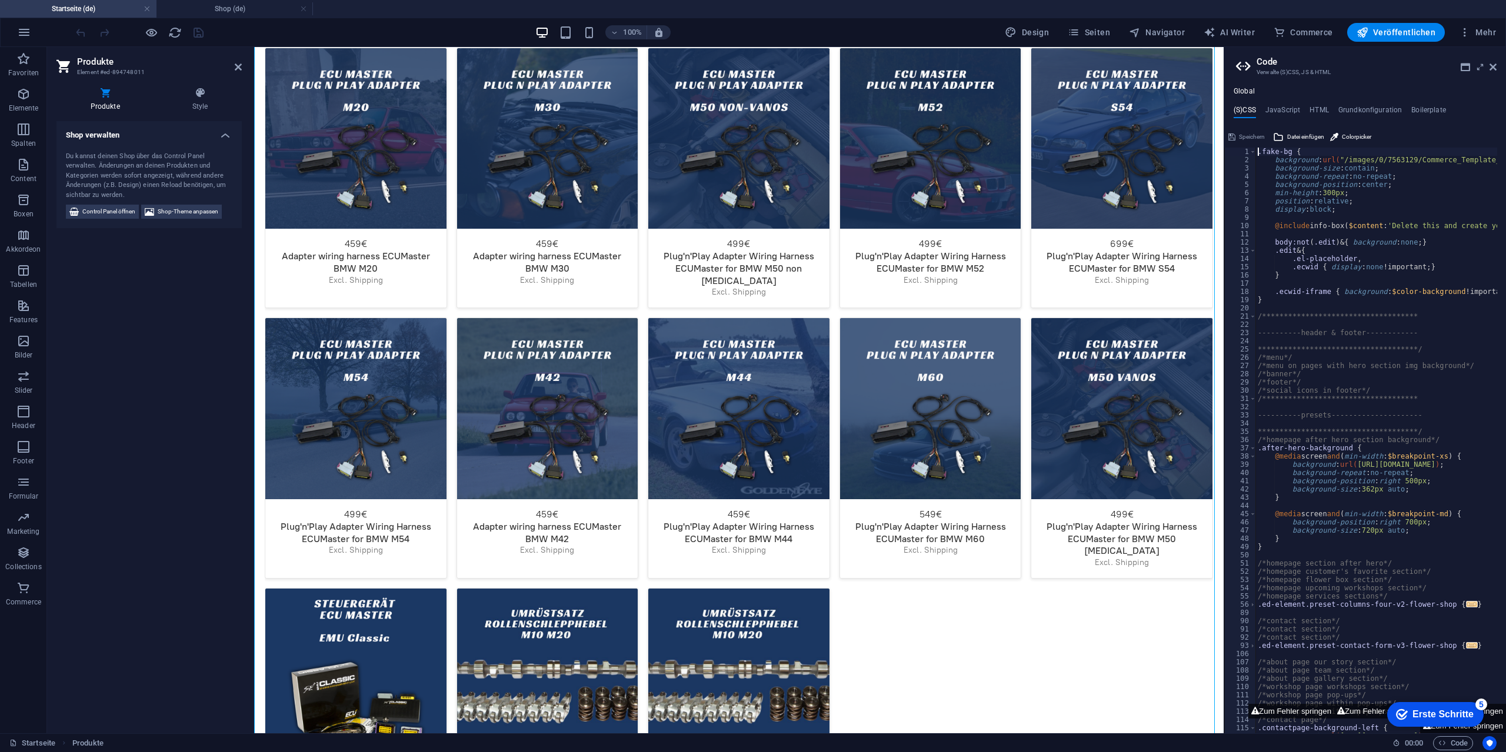
click at [1389, 221] on div "**********" at bounding box center [1431, 444] width 353 height 593
click at [1392, 232] on div "**********" at bounding box center [1431, 444] width 353 height 593
click at [1387, 222] on div "**********" at bounding box center [1431, 444] width 353 height 593
click at [1384, 226] on div "**********" at bounding box center [1431, 444] width 353 height 593
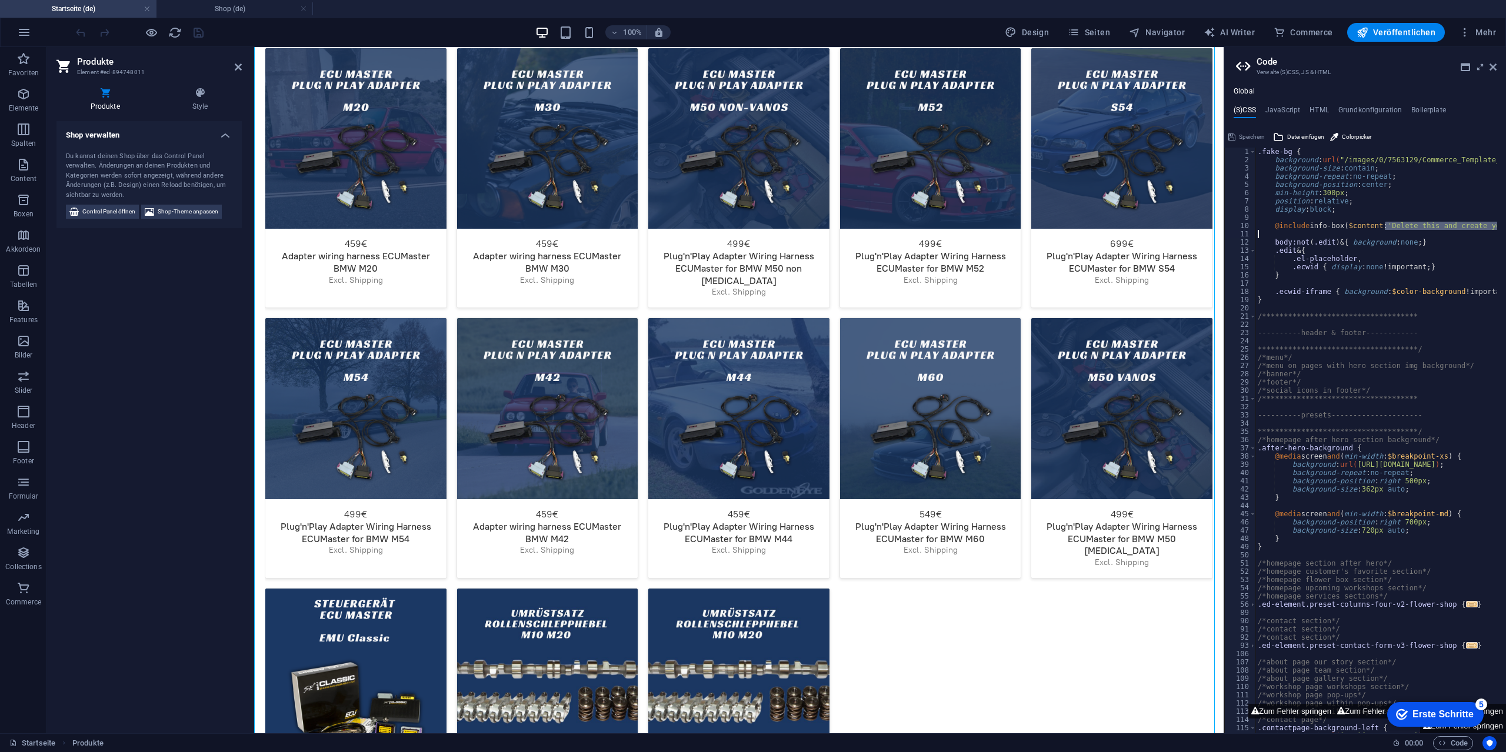
drag, startPoint x: 1385, startPoint y: 225, endPoint x: 1403, endPoint y: 231, distance: 19.3
click at [1403, 231] on div "**********" at bounding box center [1431, 444] width 353 height 593
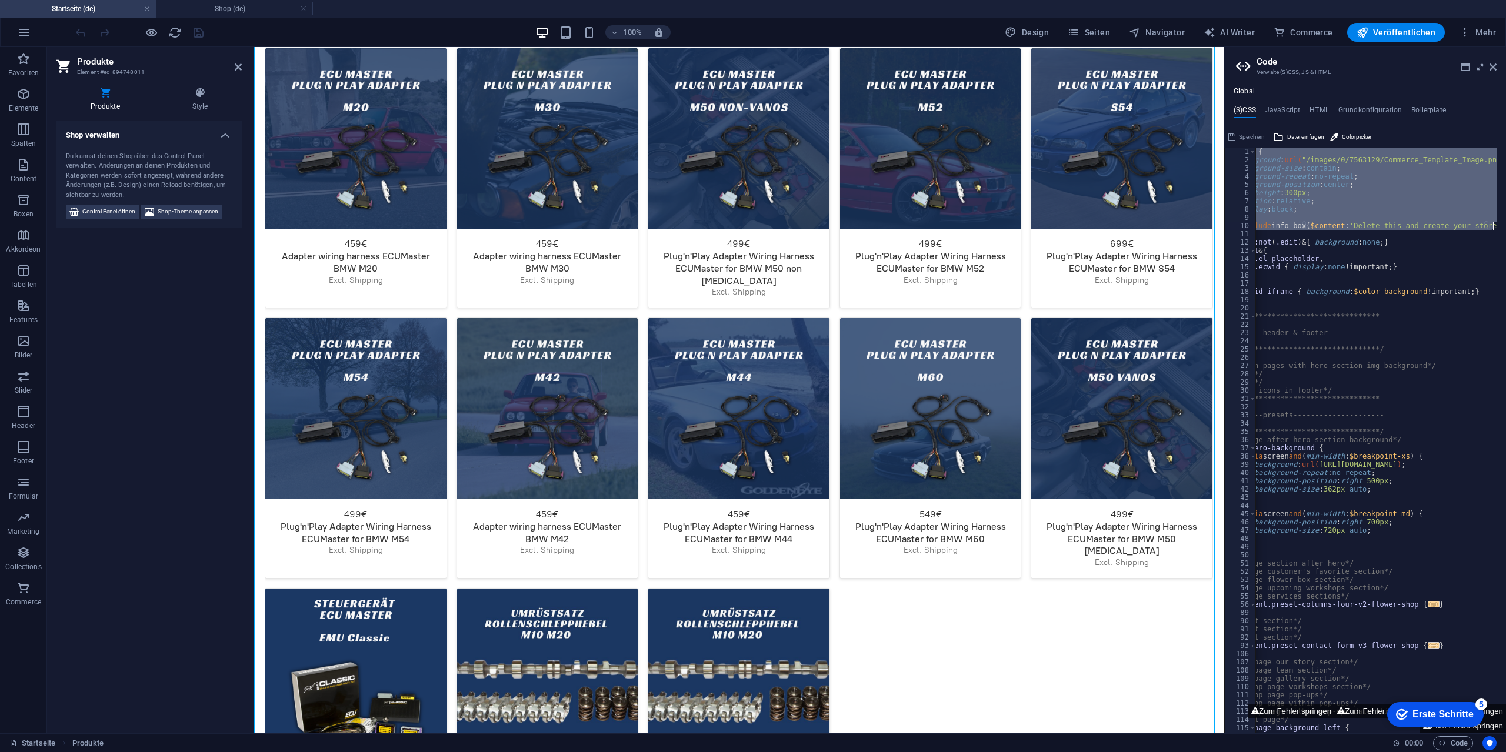
scroll to position [0, 38]
drag, startPoint x: 1256, startPoint y: 152, endPoint x: 1503, endPoint y: 225, distance: 257.2
click at [1503, 225] on div "**********" at bounding box center [1365, 441] width 282 height 586
type textarea "@include info-box($content: 'Delete this and create your store');"
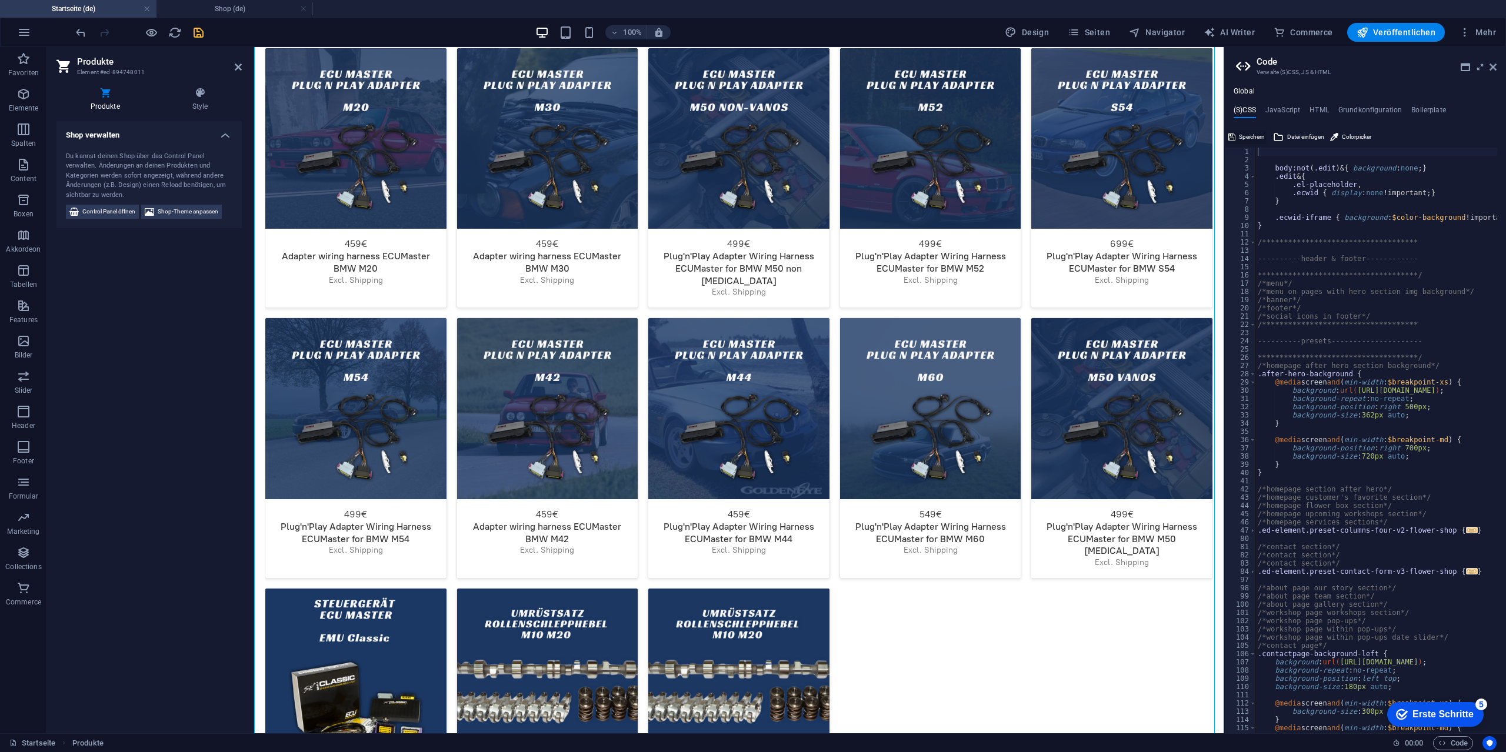
click at [1243, 138] on span "Speichern" at bounding box center [1252, 137] width 26 height 14
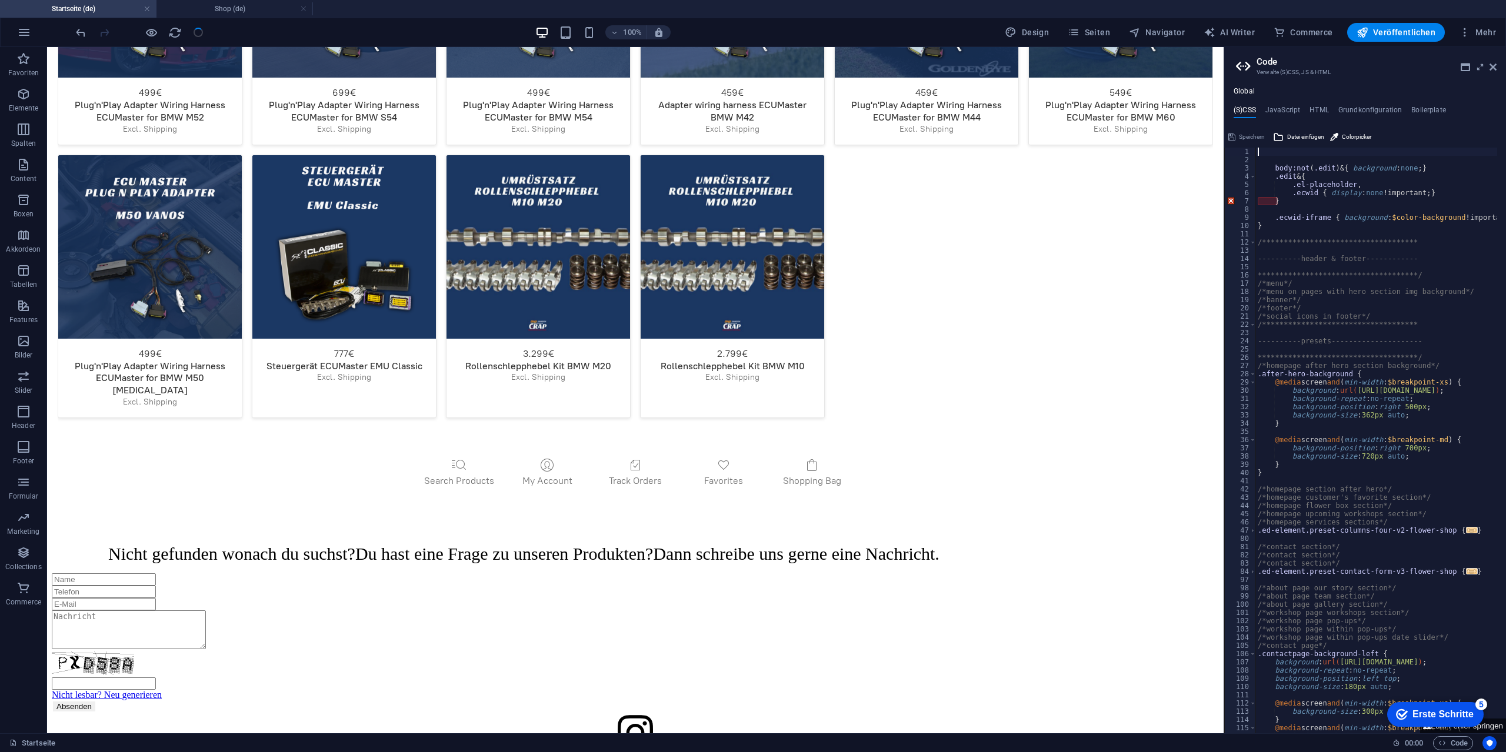
scroll to position [2819, 0]
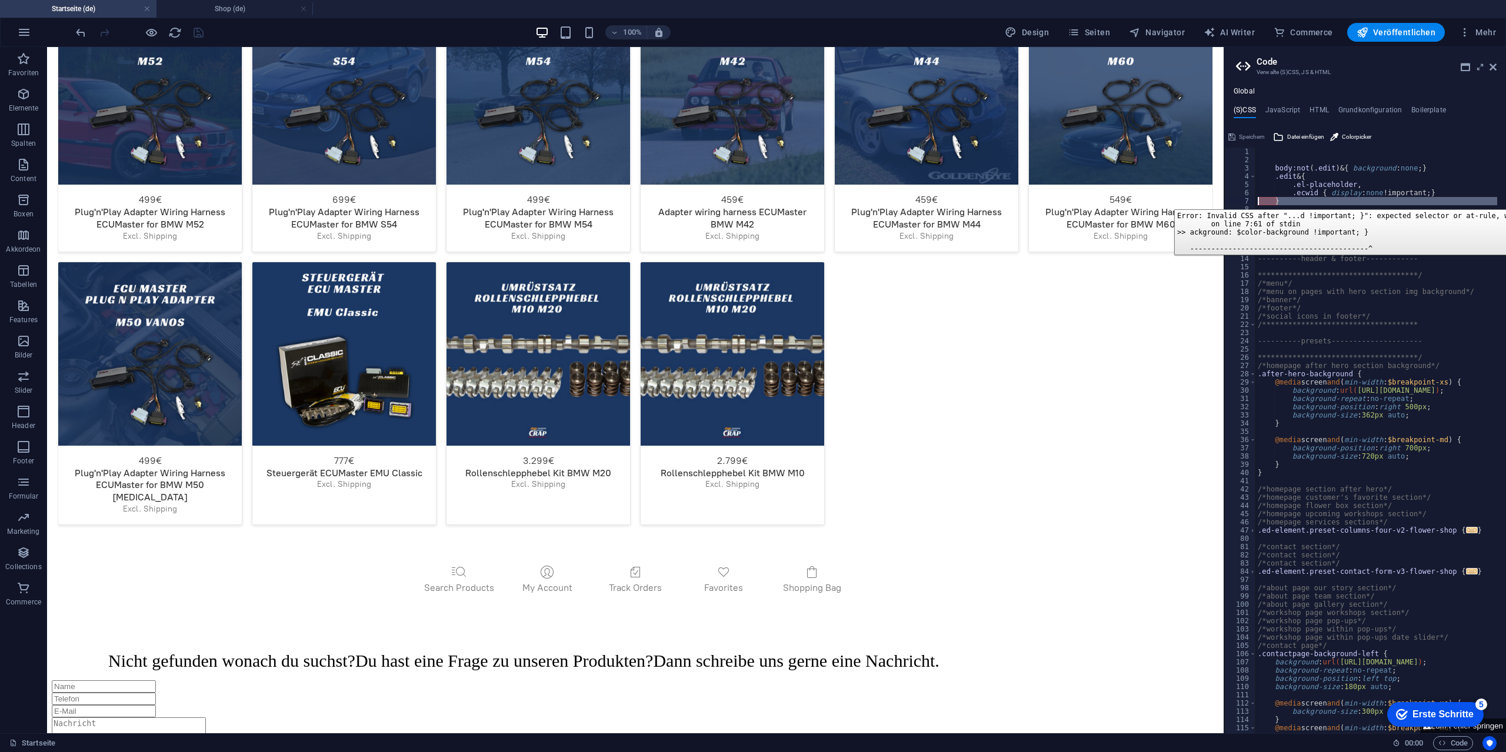
click at [1229, 201] on div "7" at bounding box center [1241, 201] width 32 height 8
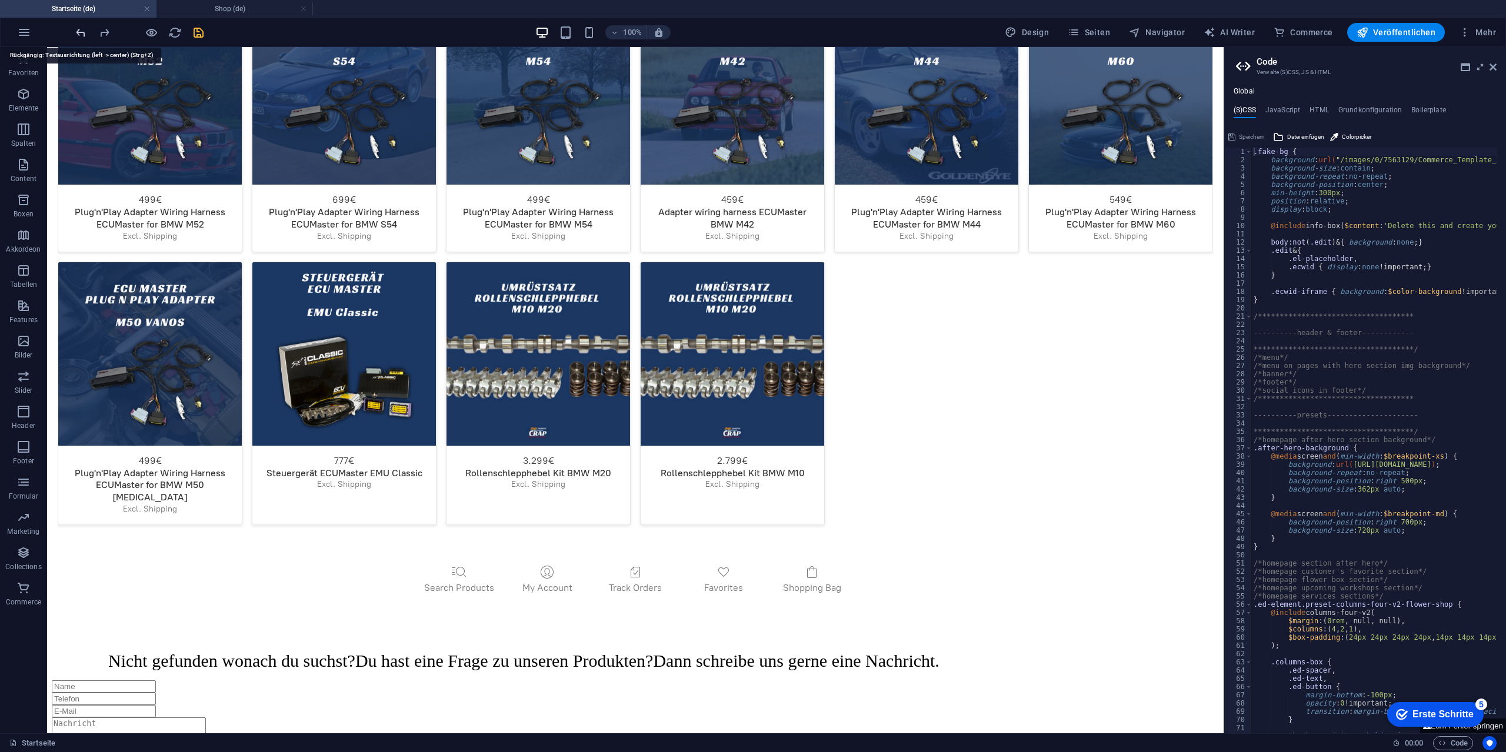
type textarea ".fake-bg {"
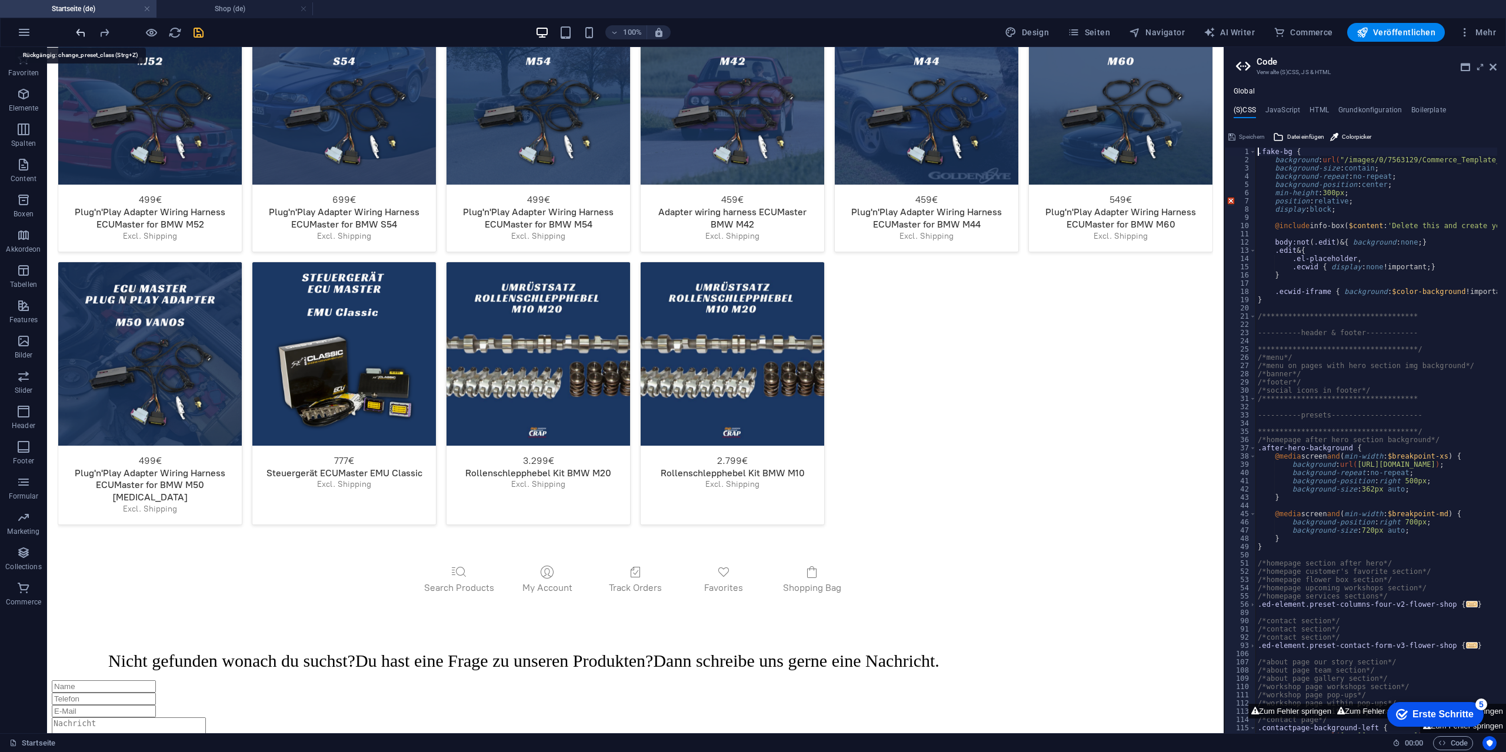
click at [79, 32] on div at bounding box center [140, 32] width 132 height 19
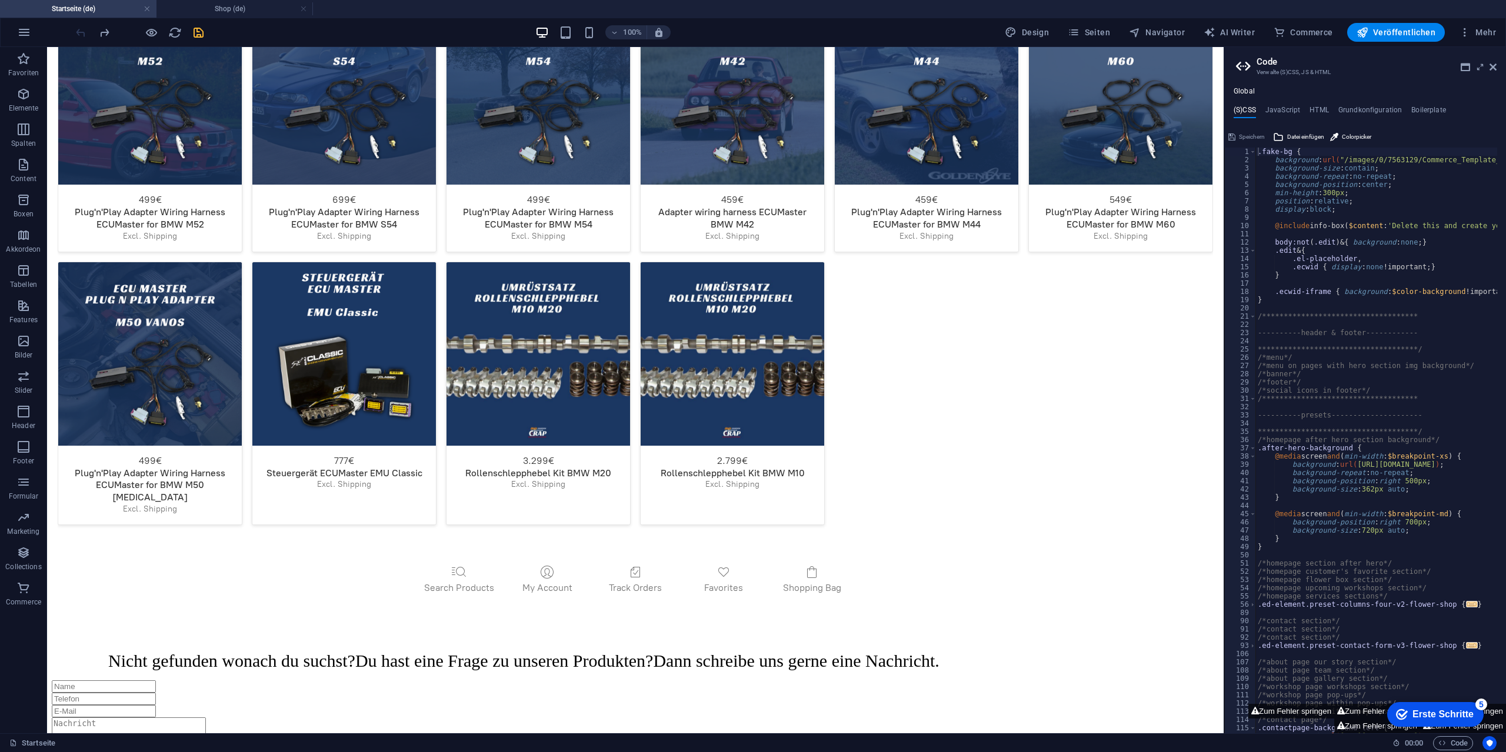
click at [79, 32] on div at bounding box center [140, 32] width 132 height 19
click at [1490, 69] on icon at bounding box center [1492, 66] width 7 height 9
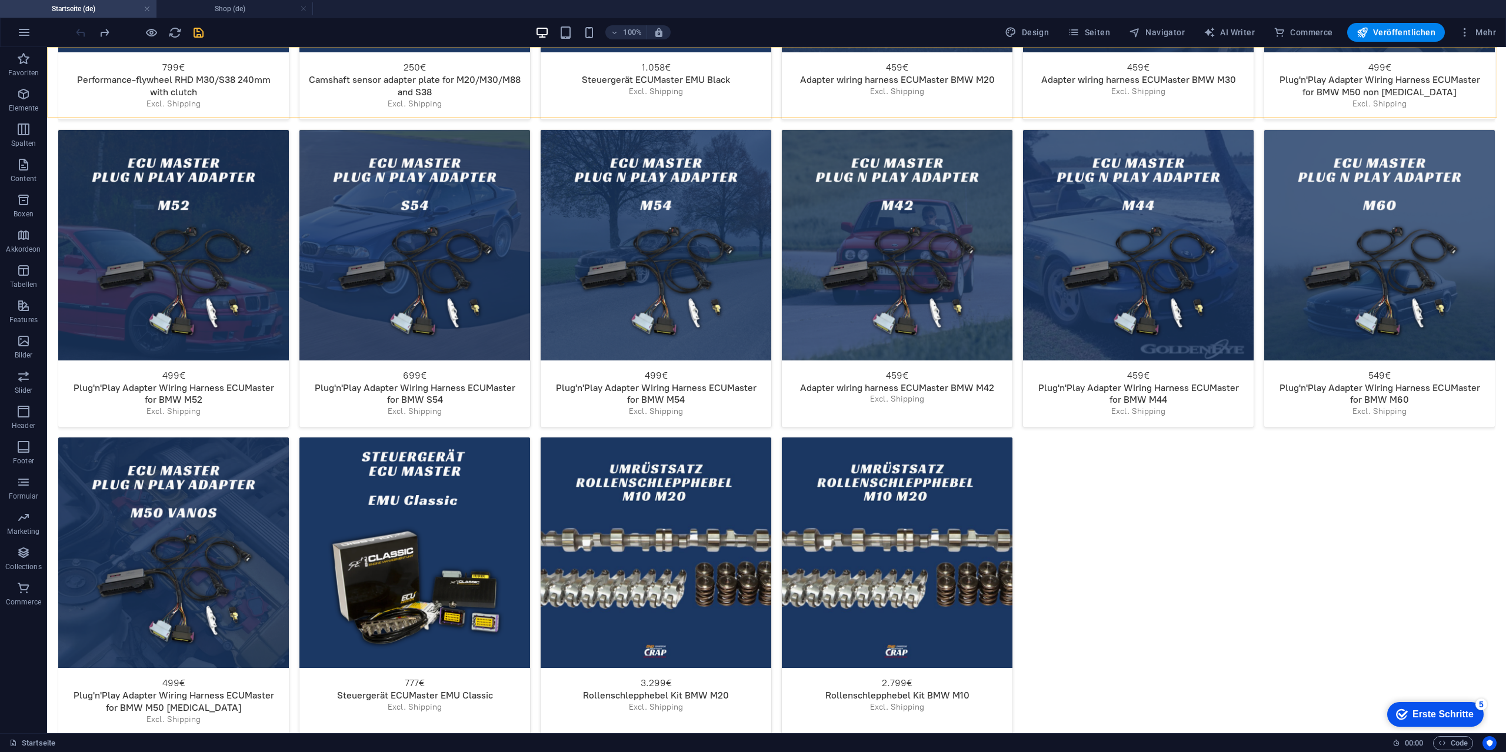
scroll to position [3010, 0]
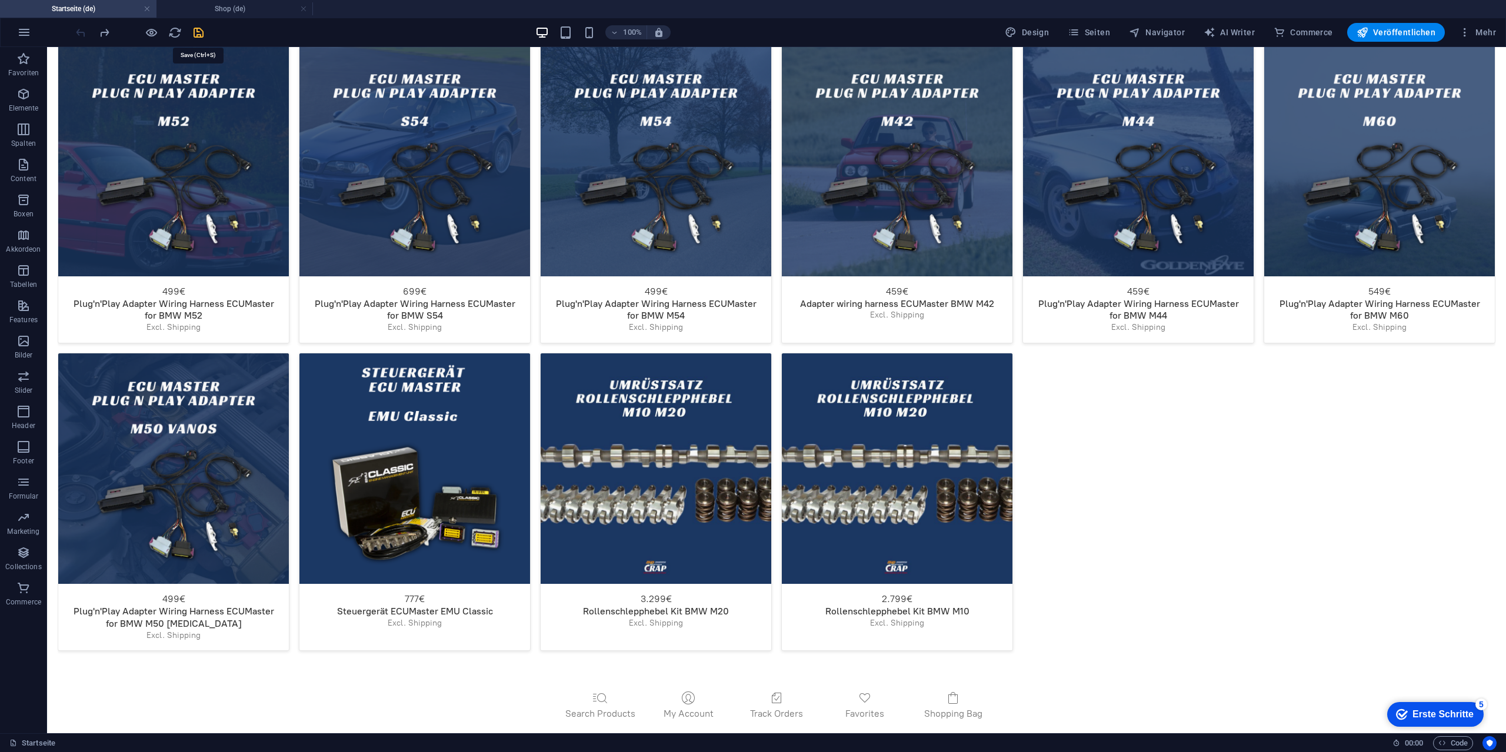
click at [196, 30] on icon "save" at bounding box center [199, 33] width 14 height 14
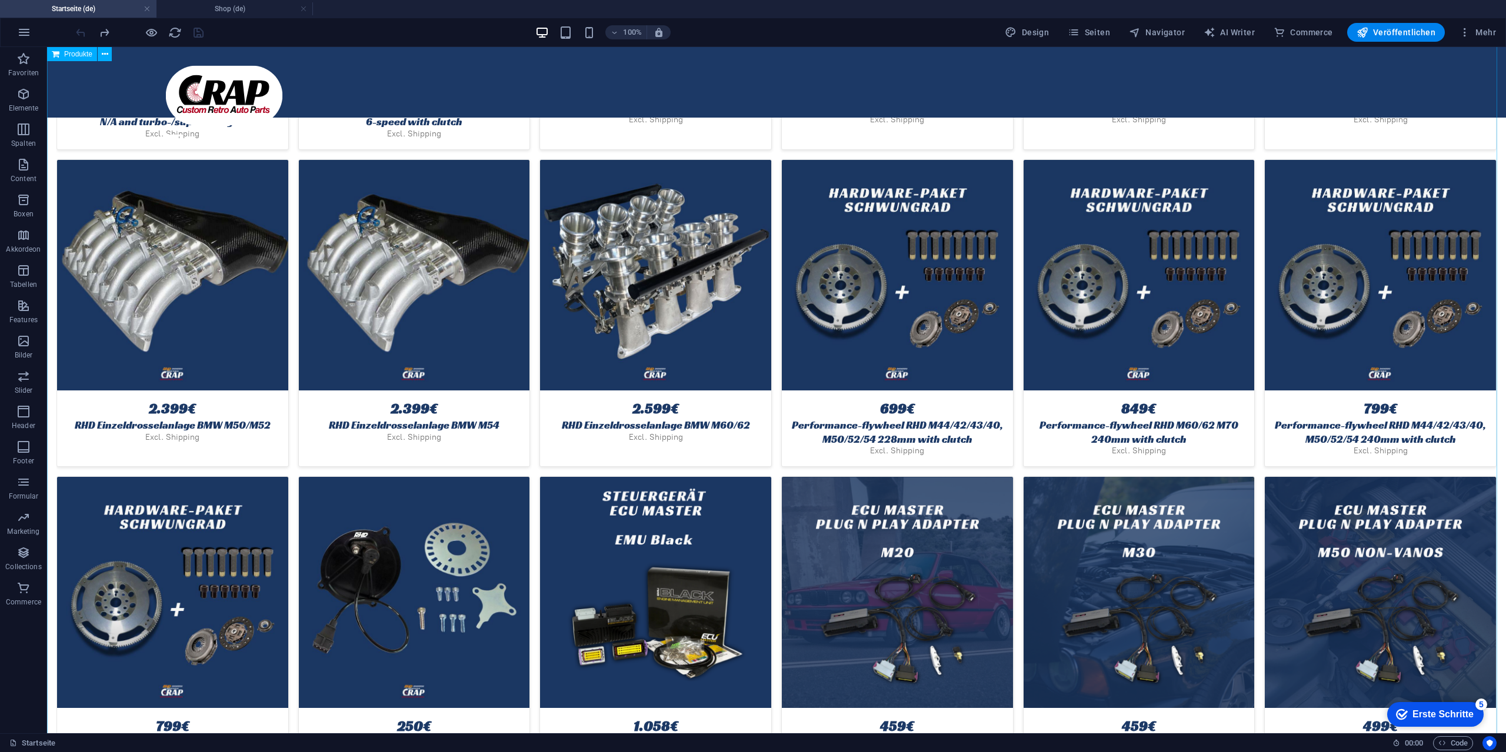
scroll to position [2363, 0]
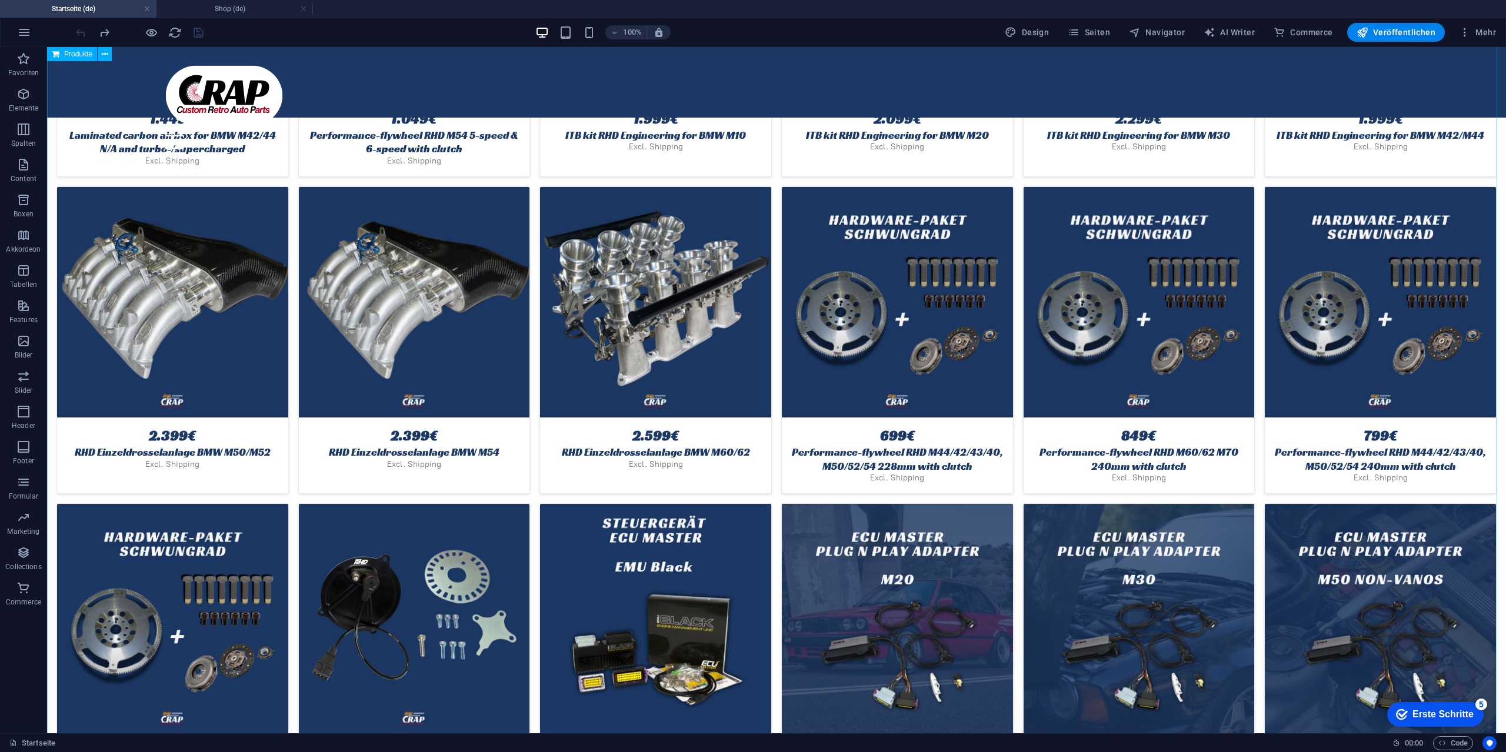
click at [654, 301] on div "Sort by We recommend Newest arrivals Price: Low to High Price: High to Low Name…" at bounding box center [776, 521] width 1459 height 2057
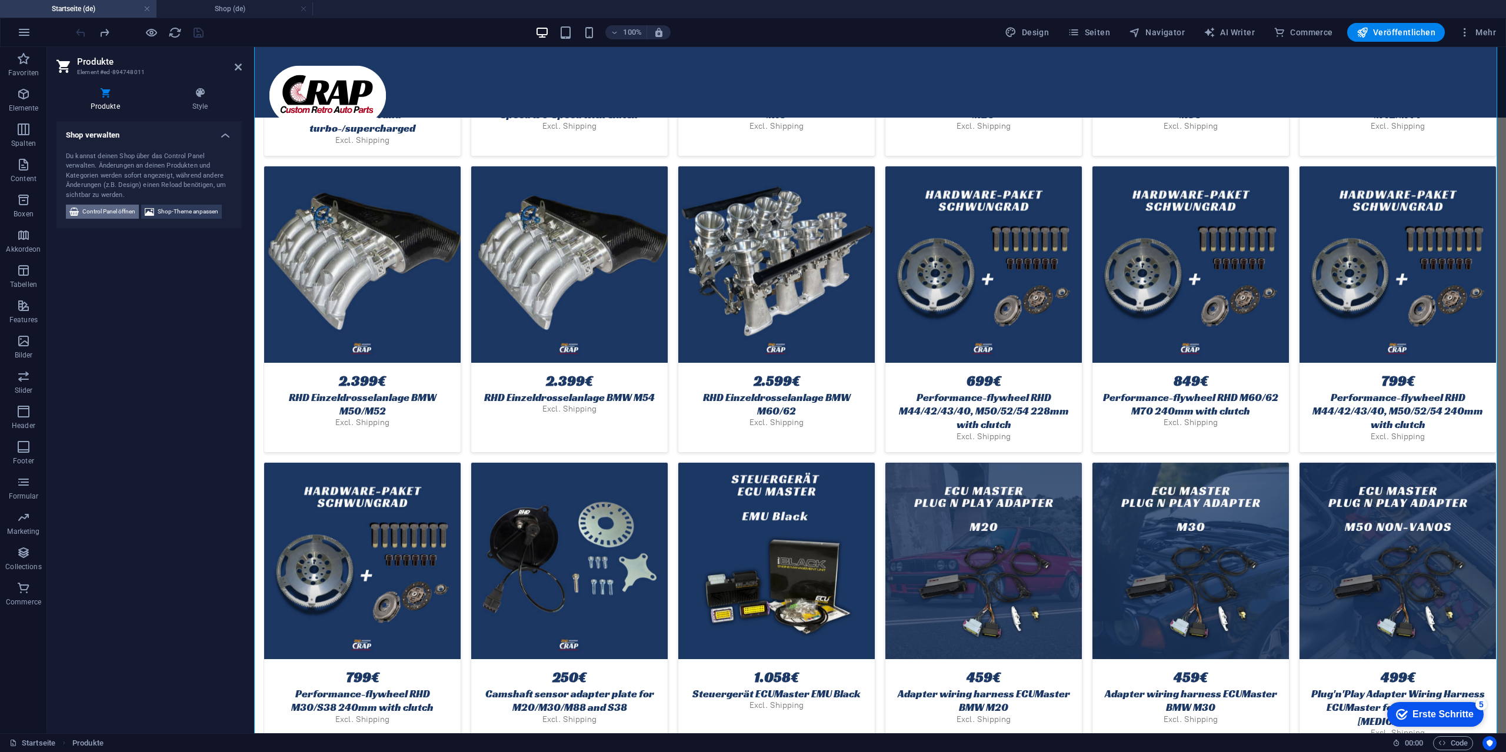
click at [103, 214] on span "Control Panel öffnen" at bounding box center [108, 212] width 53 height 14
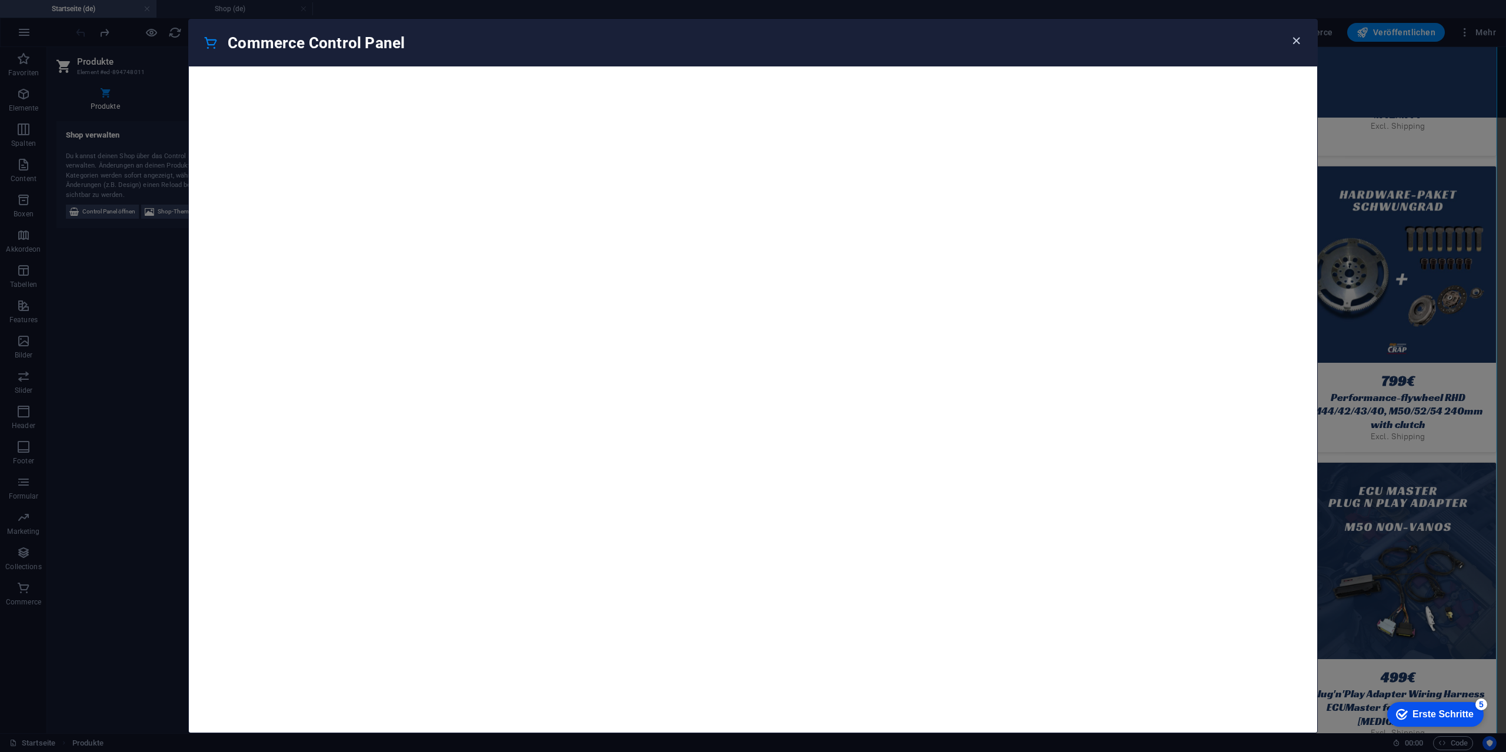
click at [1292, 46] on icon "button" at bounding box center [1296, 41] width 14 height 14
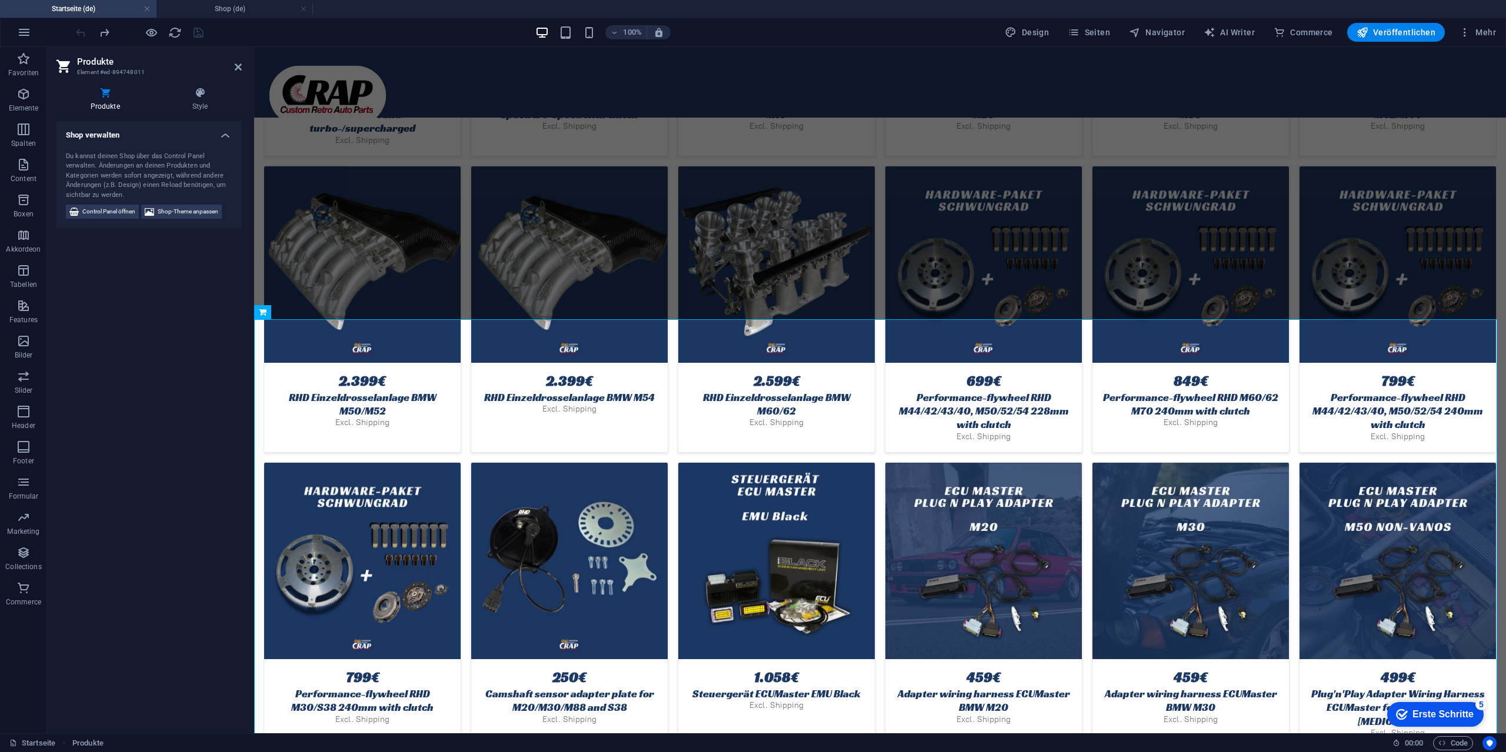
scroll to position [1453, 0]
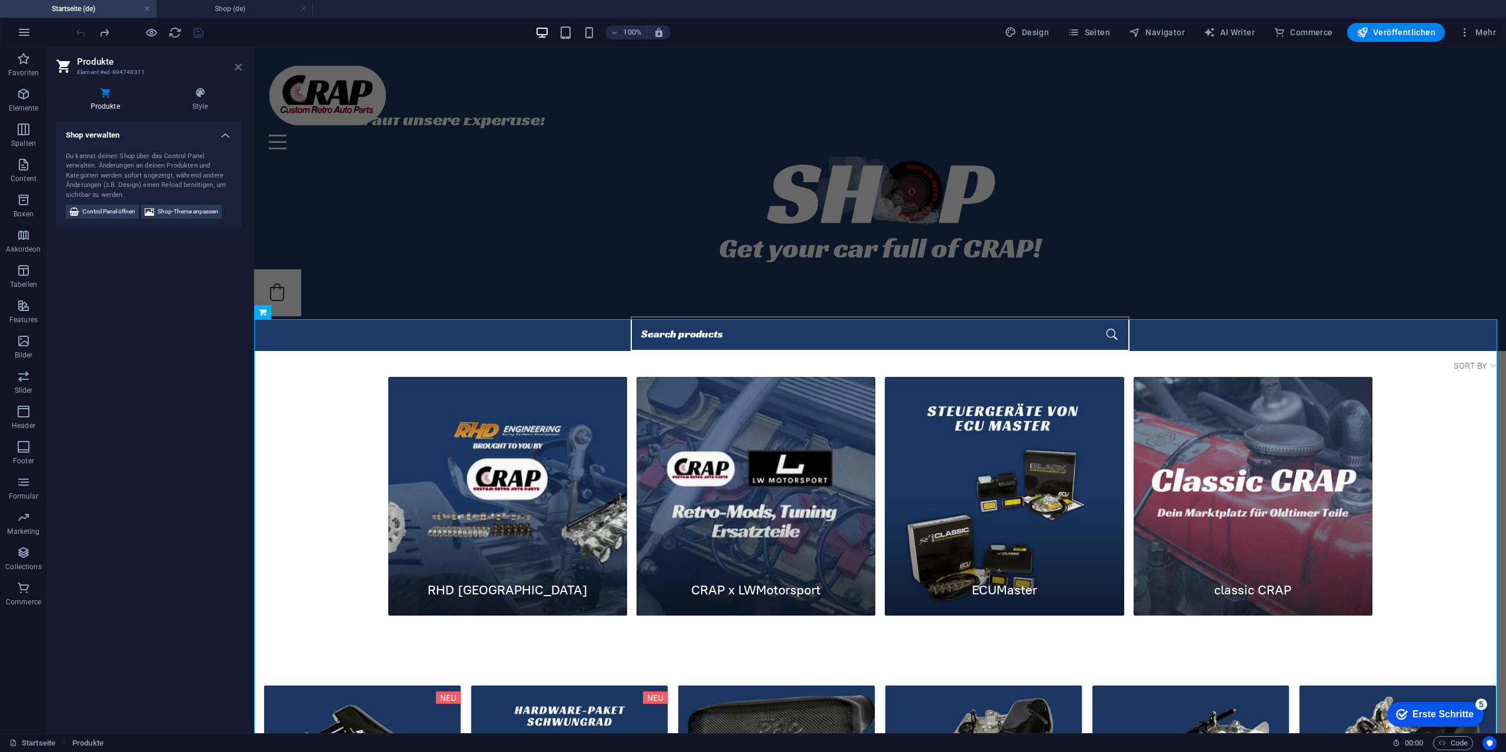
click at [236, 68] on icon at bounding box center [238, 66] width 7 height 9
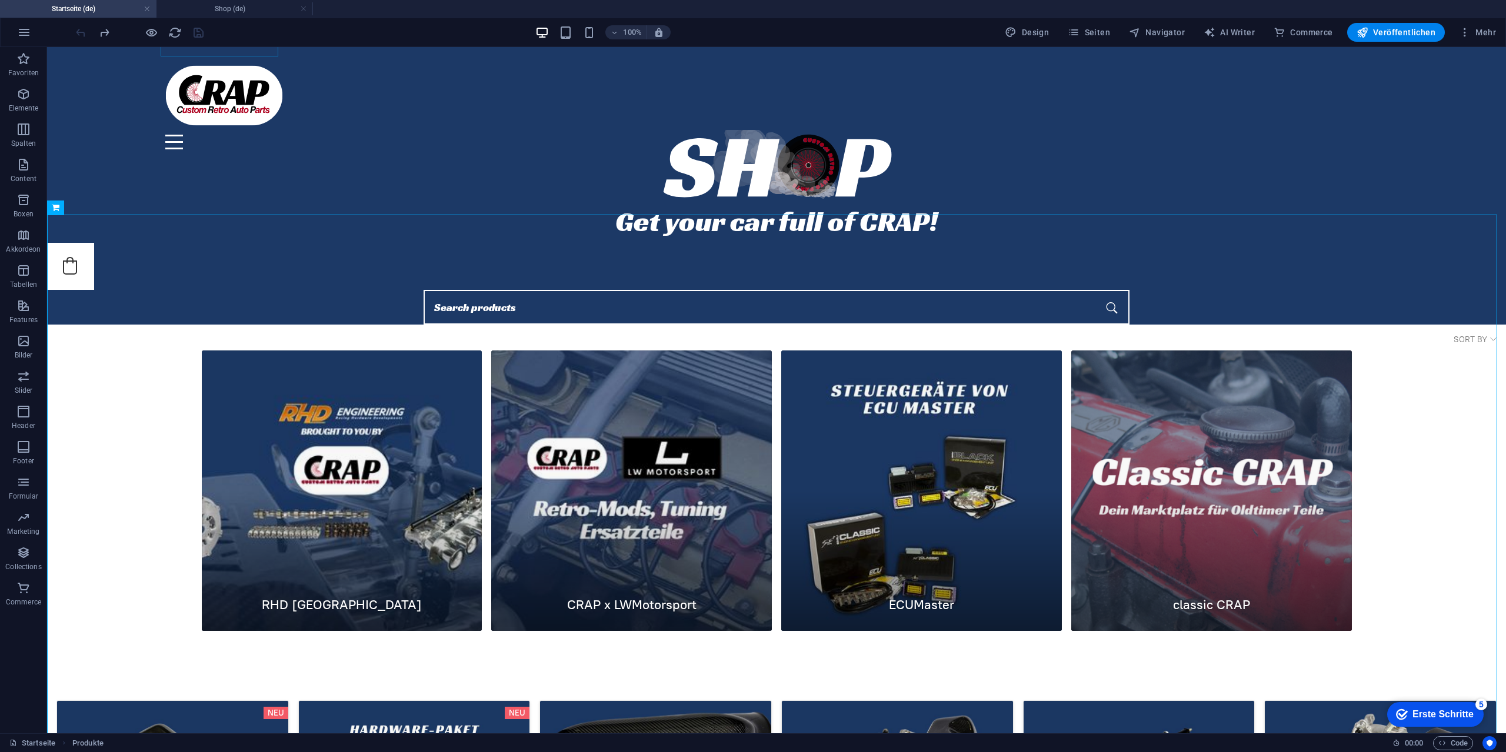
scroll to position [1531, 0]
click at [172, 32] on icon "reload" at bounding box center [175, 33] width 14 height 14
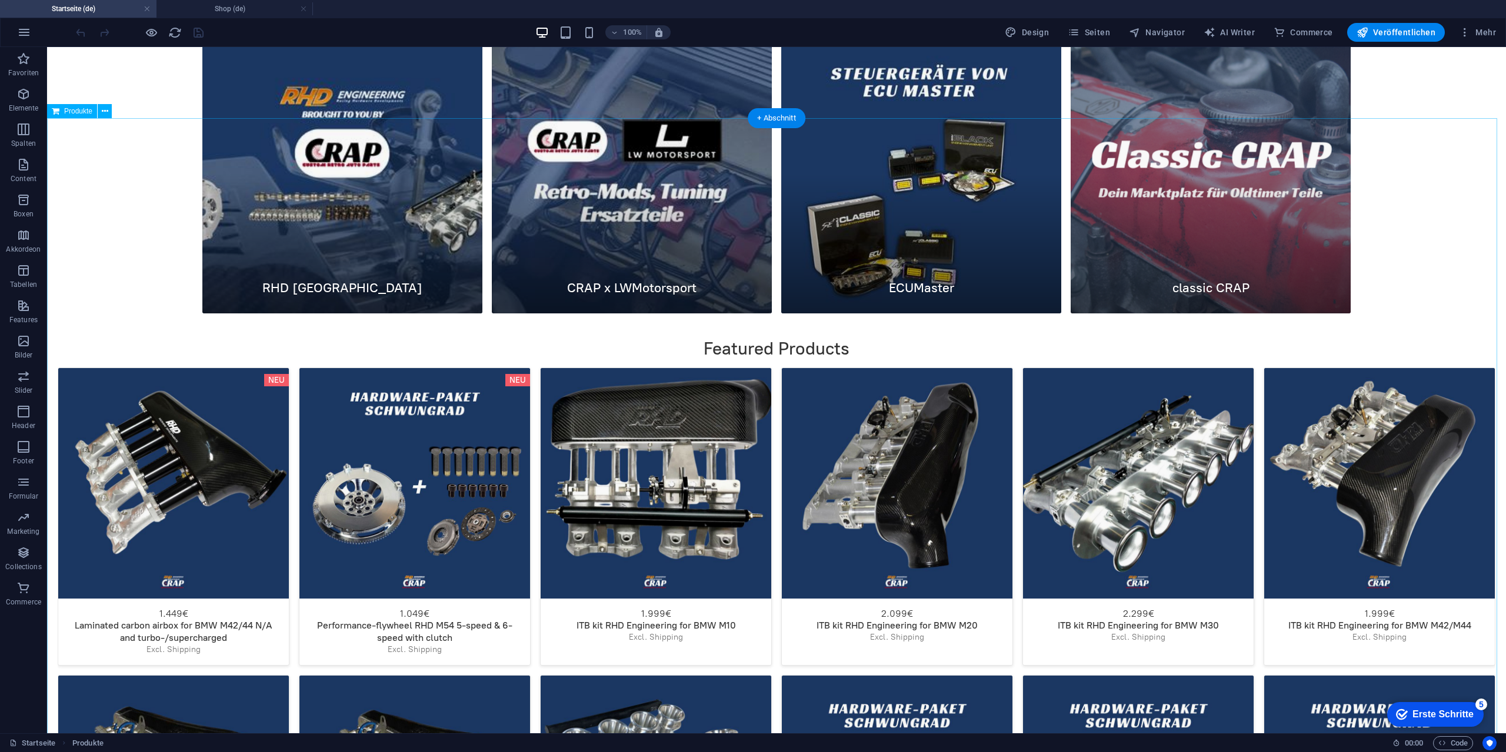
scroll to position [2000, 0]
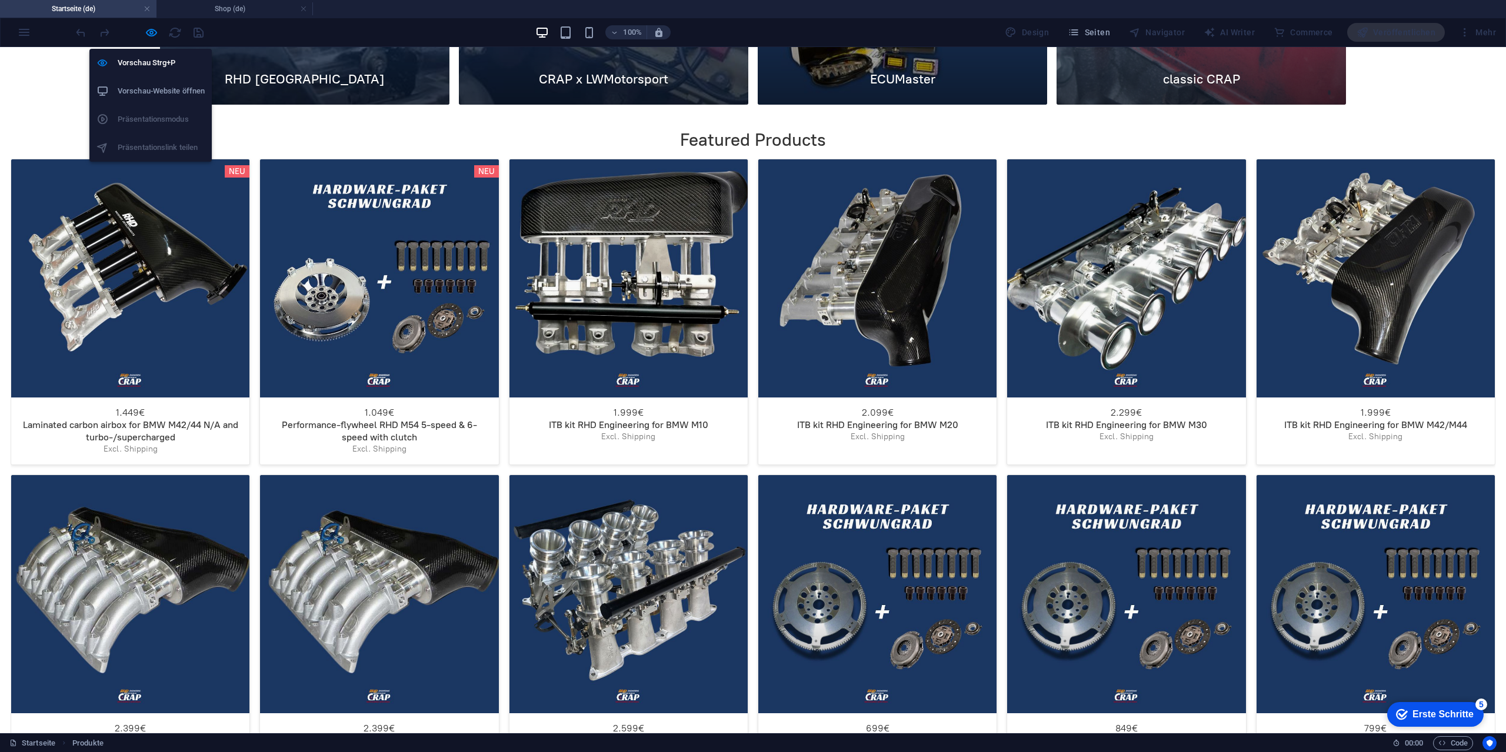
scroll to position [2018, 0]
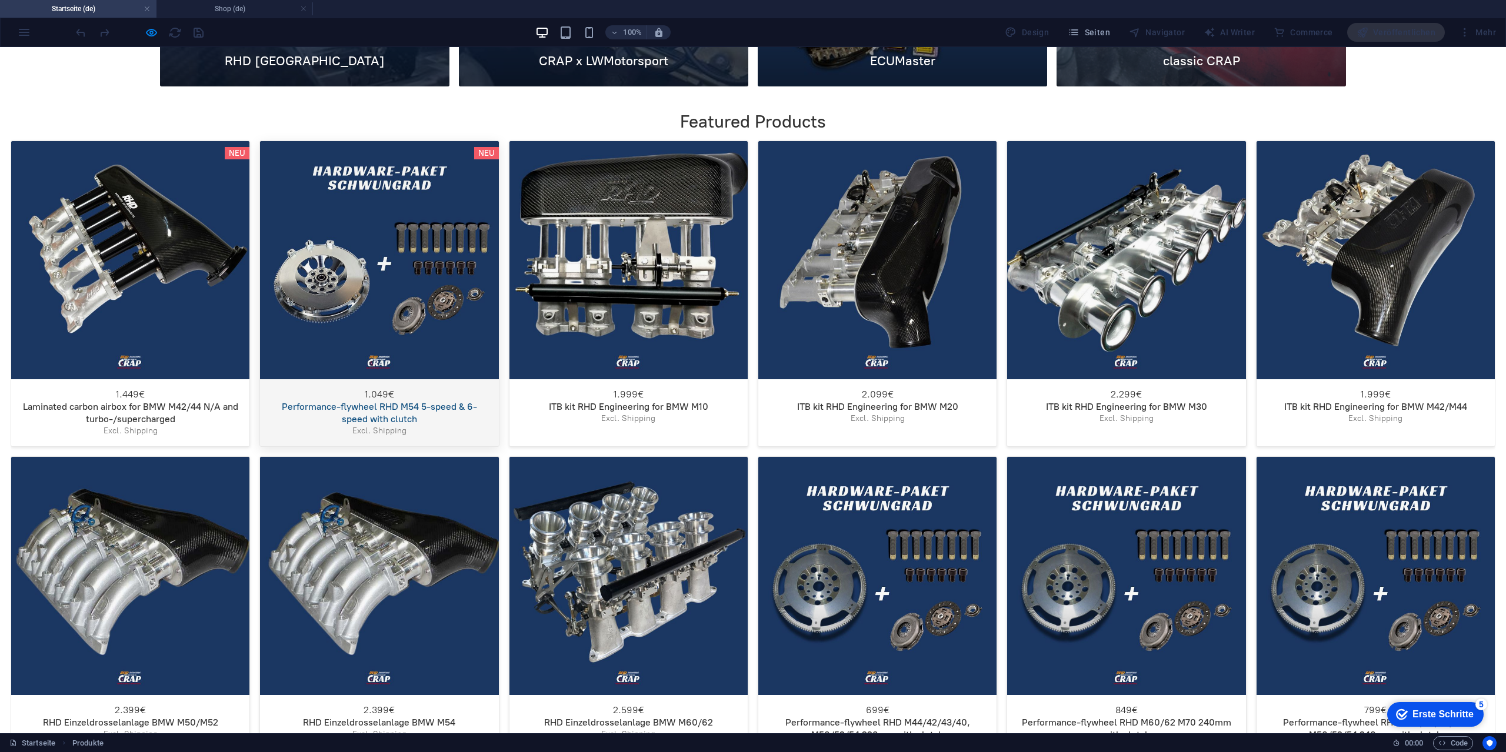
click at [409, 338] on div "Performance-flywheel RHD M54 5-speed & 6-speed with clutch" at bounding box center [379, 260] width 238 height 238
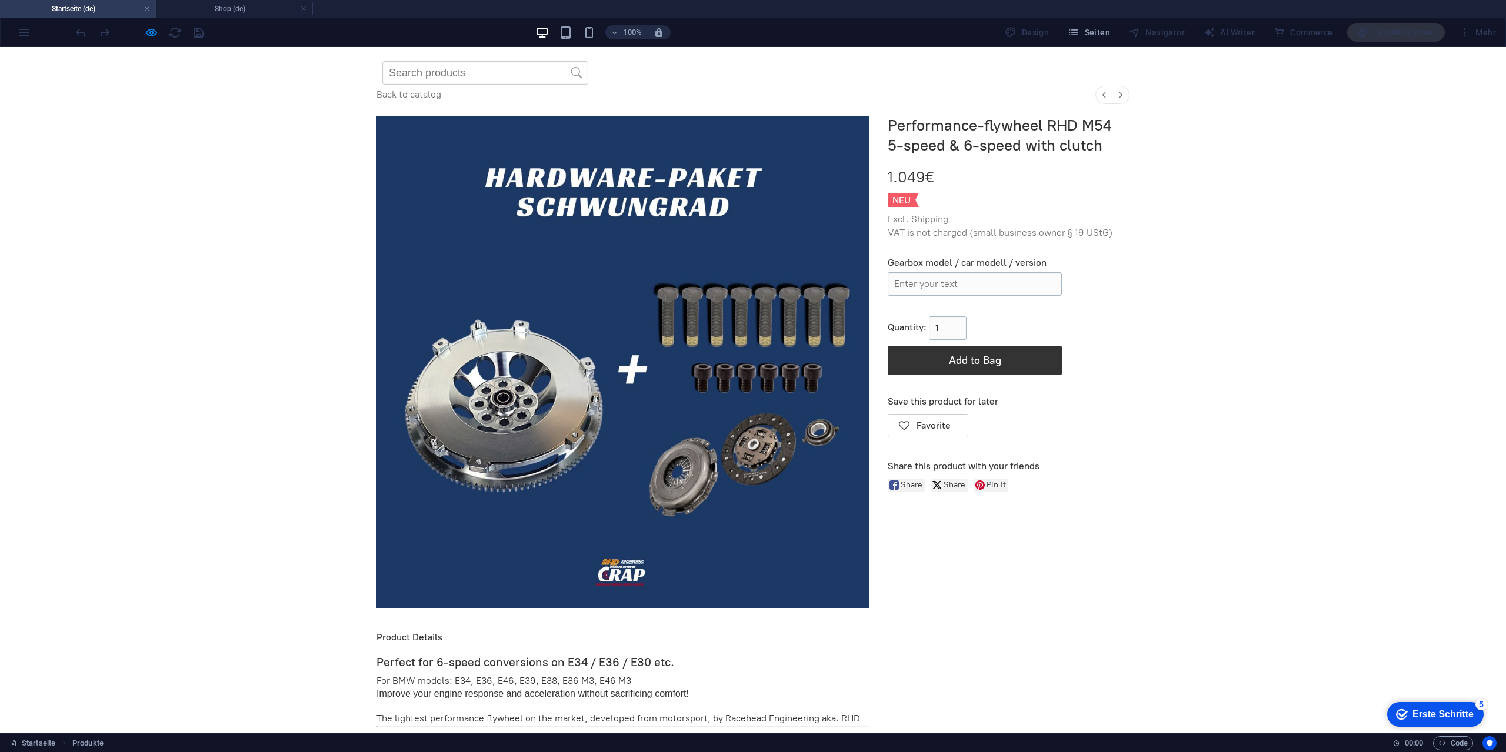
scroll to position [1687, 0]
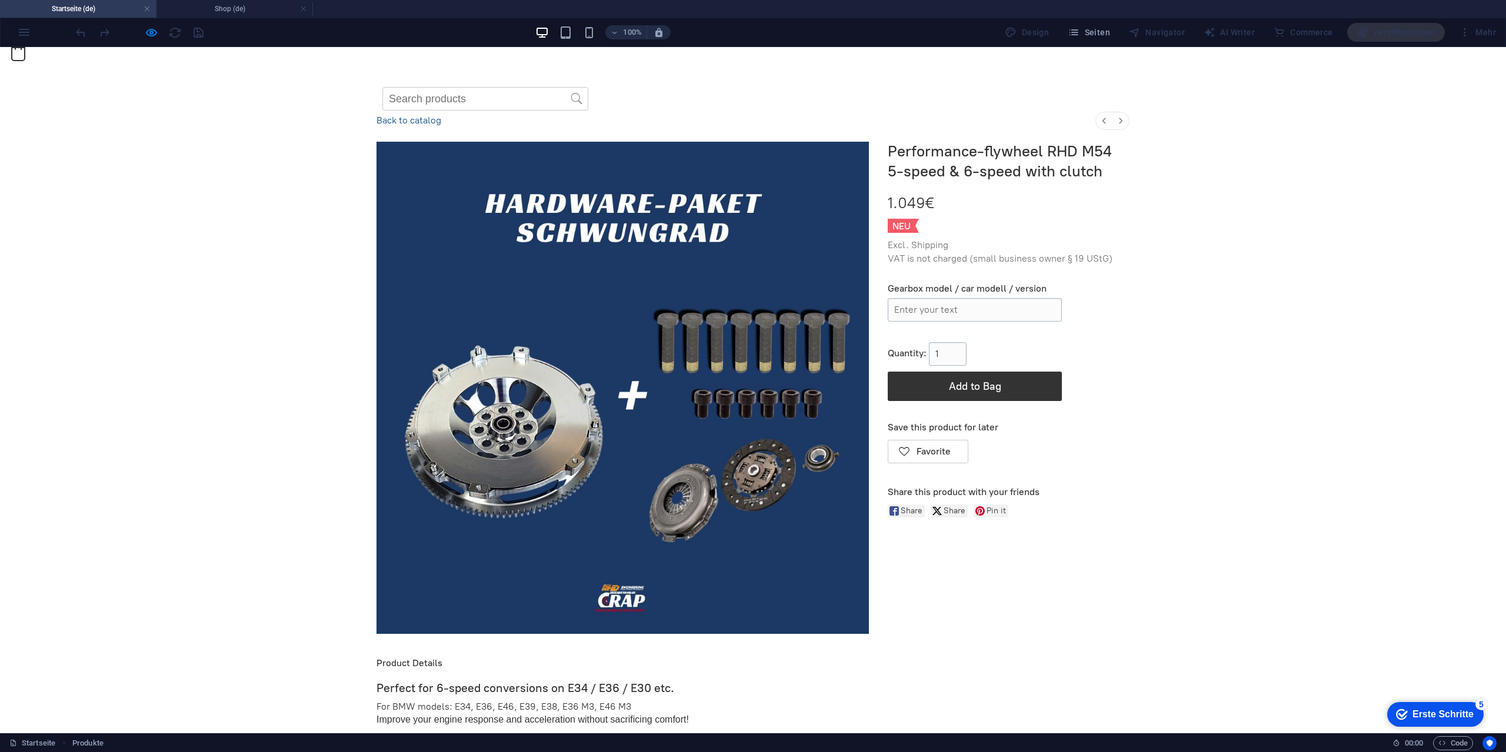
click at [408, 126] on link "Back to catalog" at bounding box center [408, 120] width 65 height 11
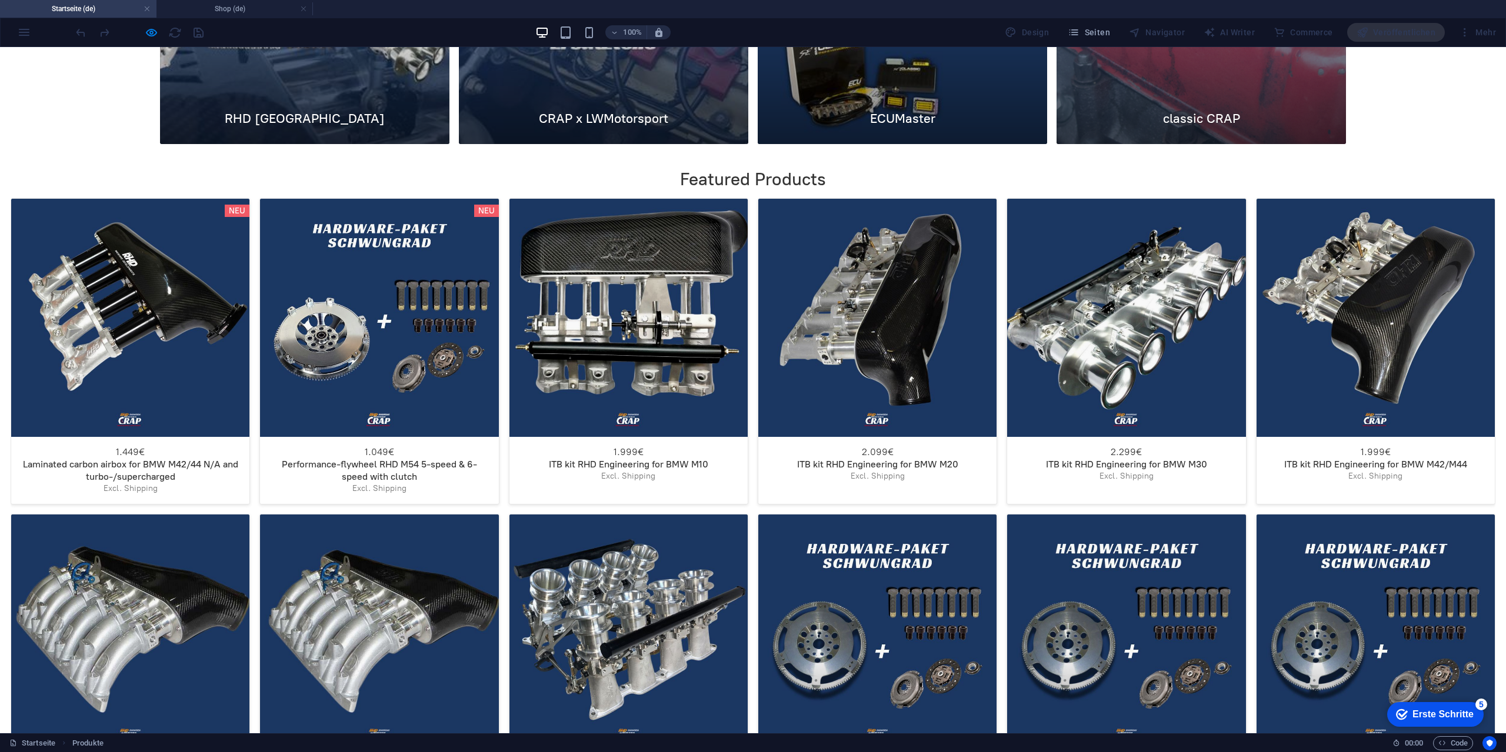
scroll to position [1981, 0]
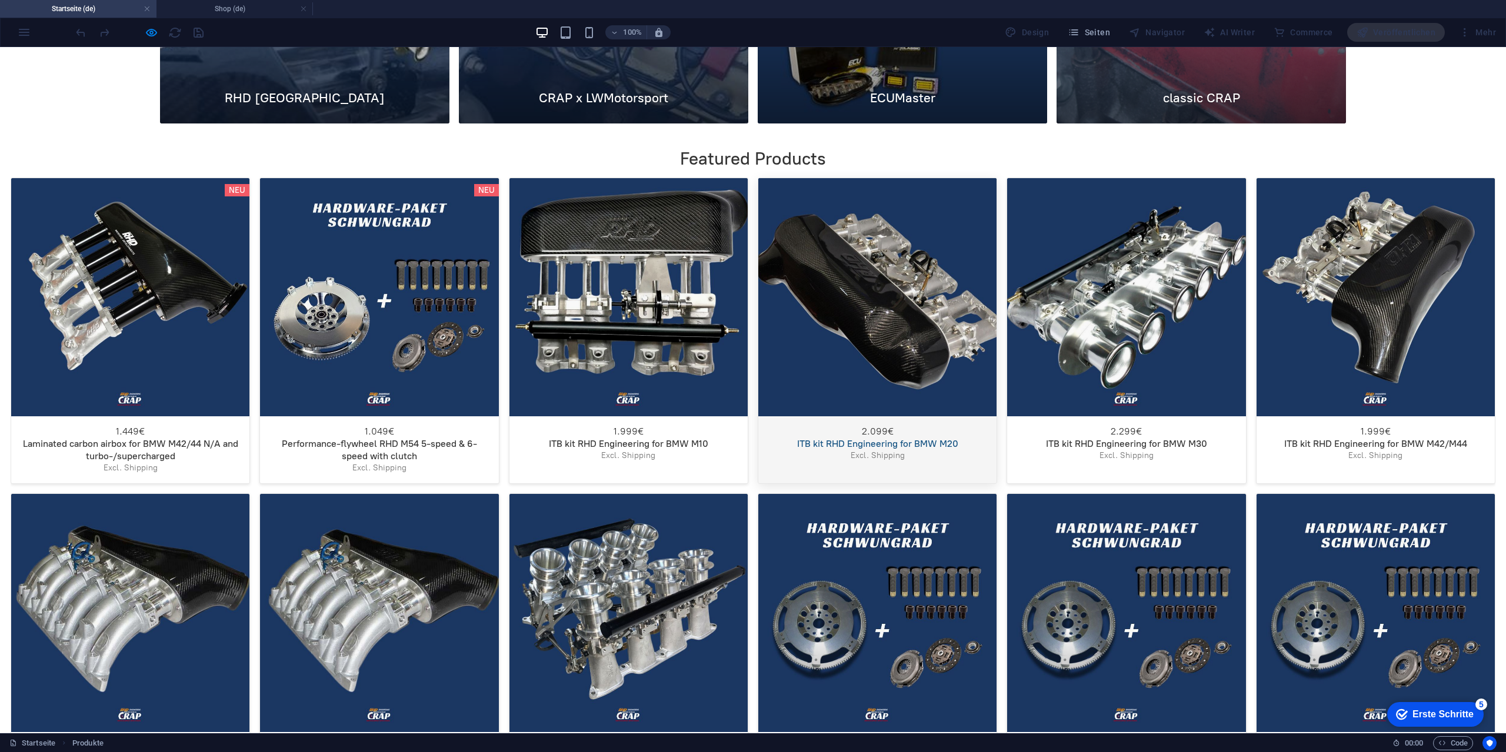
click at [806, 315] on div "ITB kit RHD Engineering for BMW M20" at bounding box center [877, 297] width 238 height 238
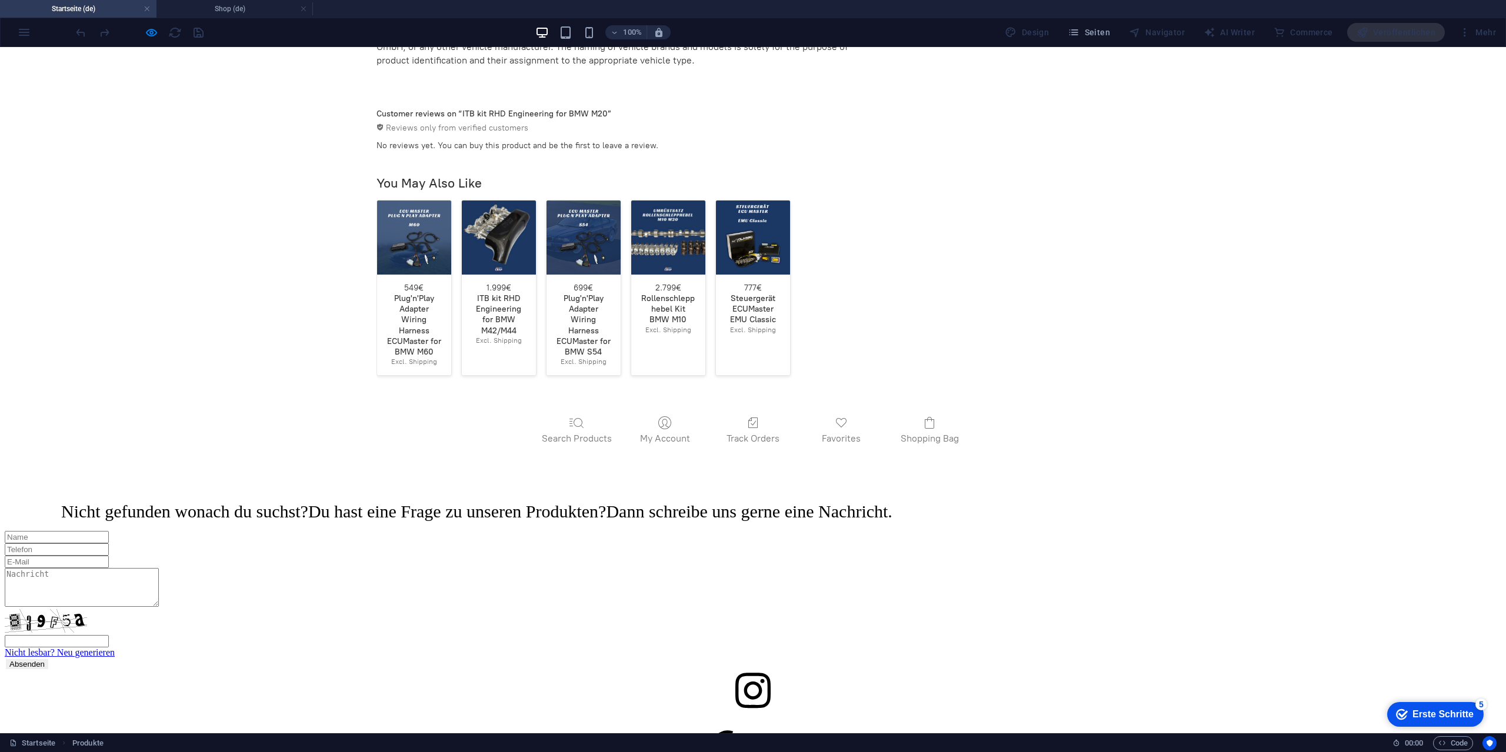
scroll to position [3275, 0]
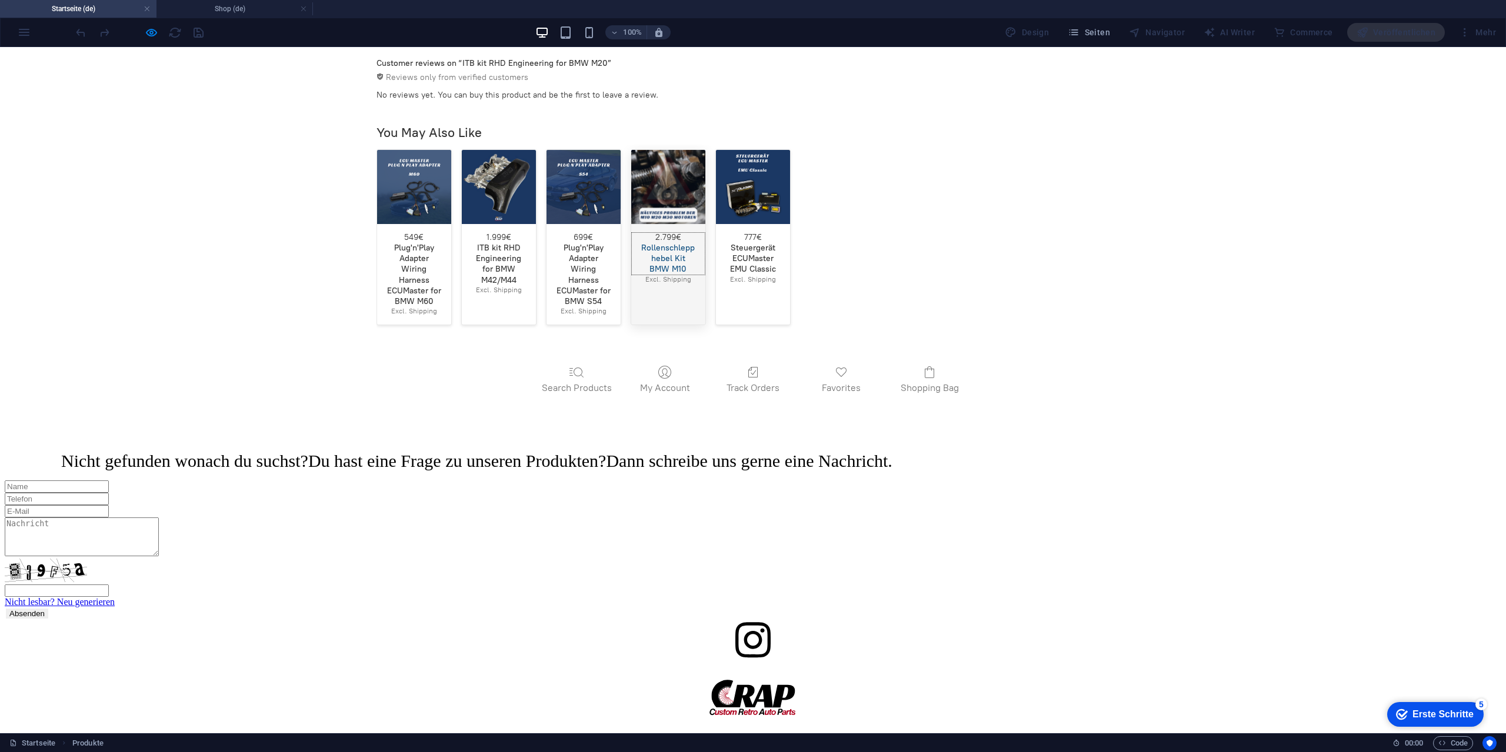
click at [641, 275] on div "Rollenschlepphebel Kit BMW M10" at bounding box center [668, 259] width 55 height 32
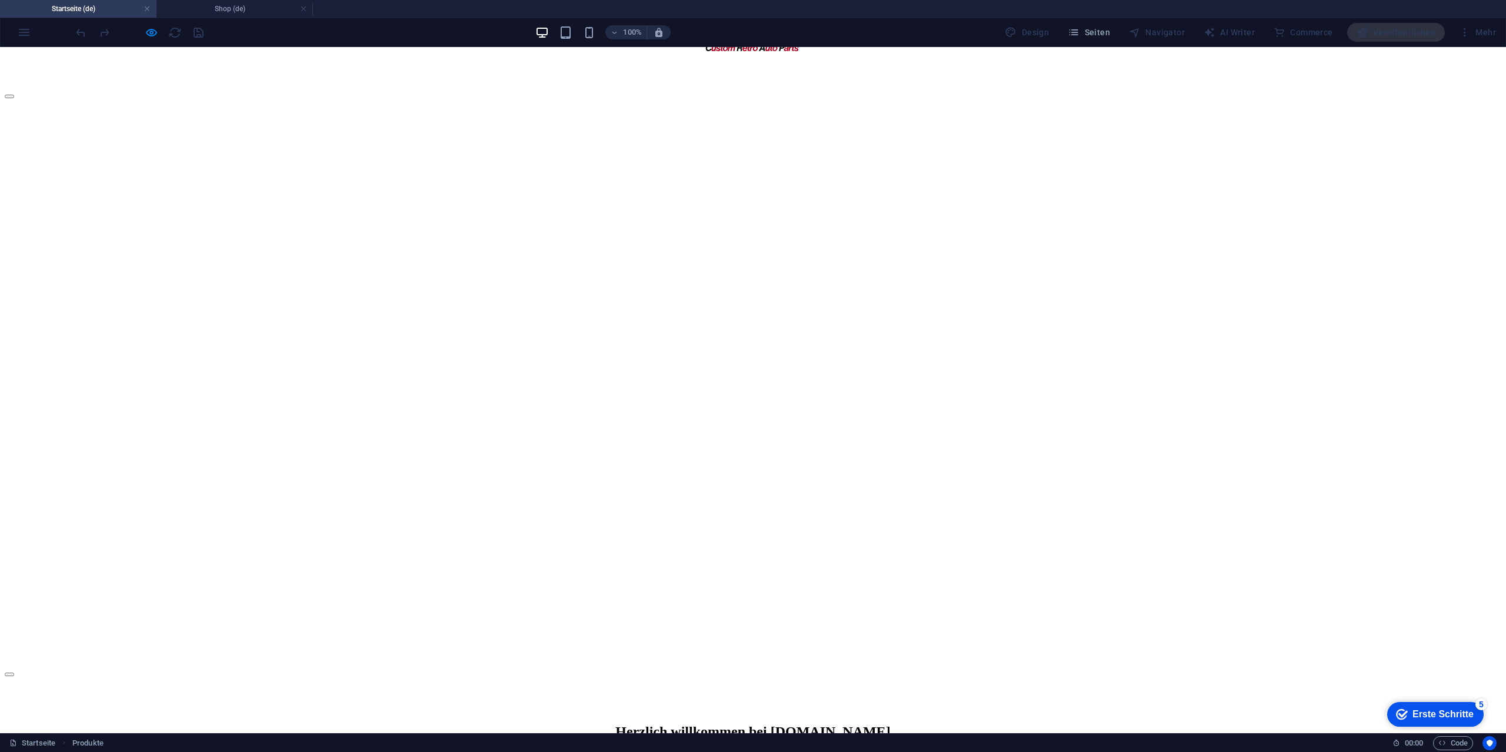
scroll to position [0, 0]
click at [206, 9] on h4 "Shop (de)" at bounding box center [234, 8] width 156 height 13
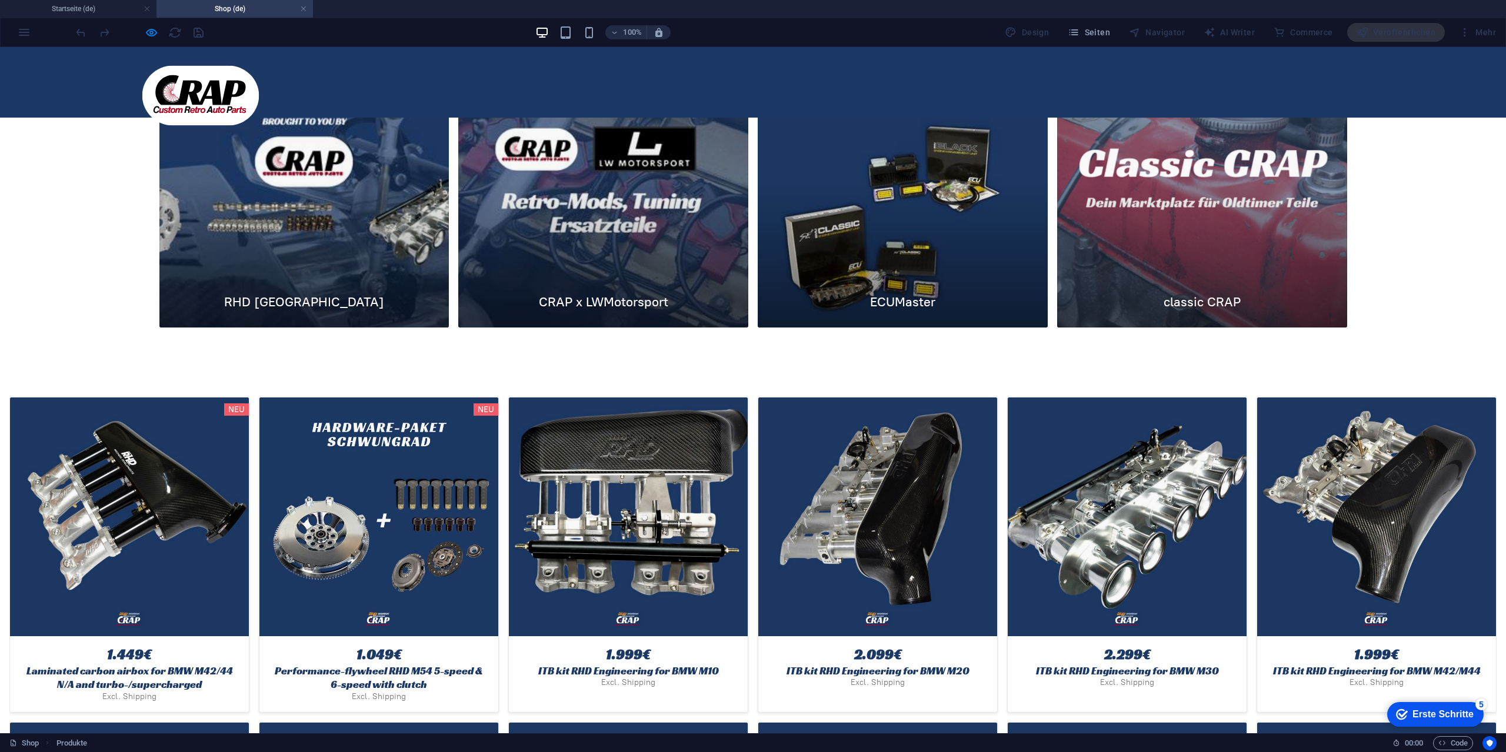
scroll to position [294, 0]
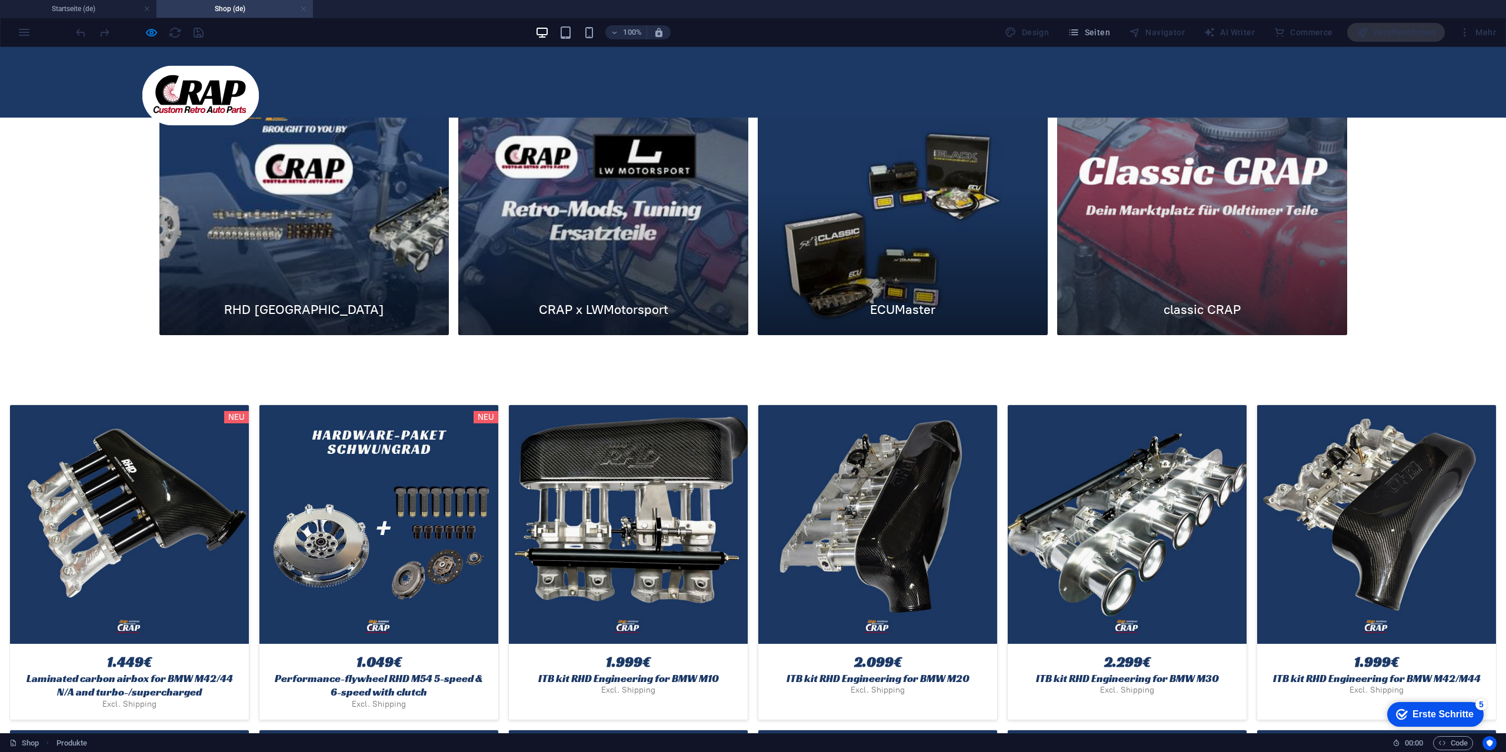
click at [302, 8] on link at bounding box center [303, 9] width 7 height 11
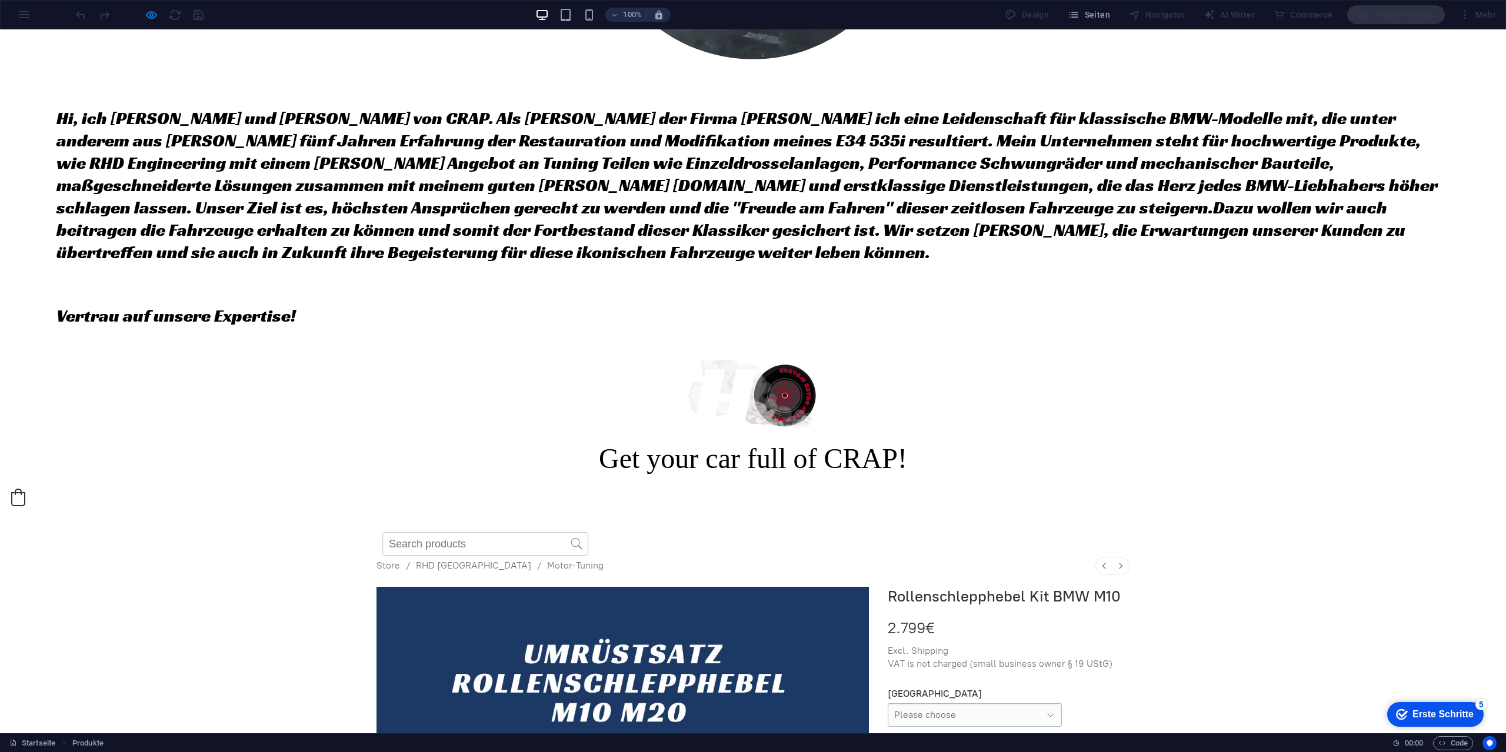
scroll to position [1313, 0]
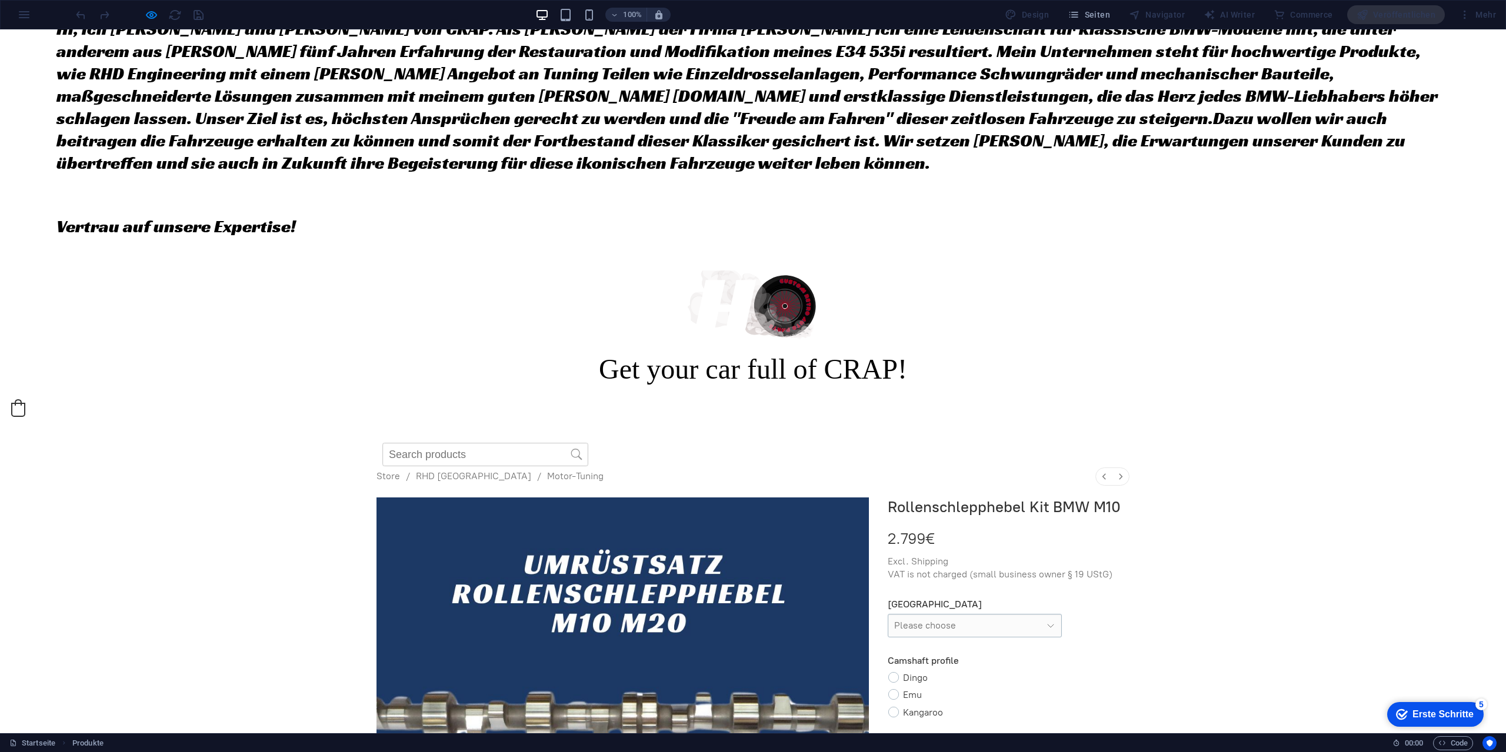
click at [1441, 713] on div "Erste Schritte" at bounding box center [1442, 714] width 61 height 11
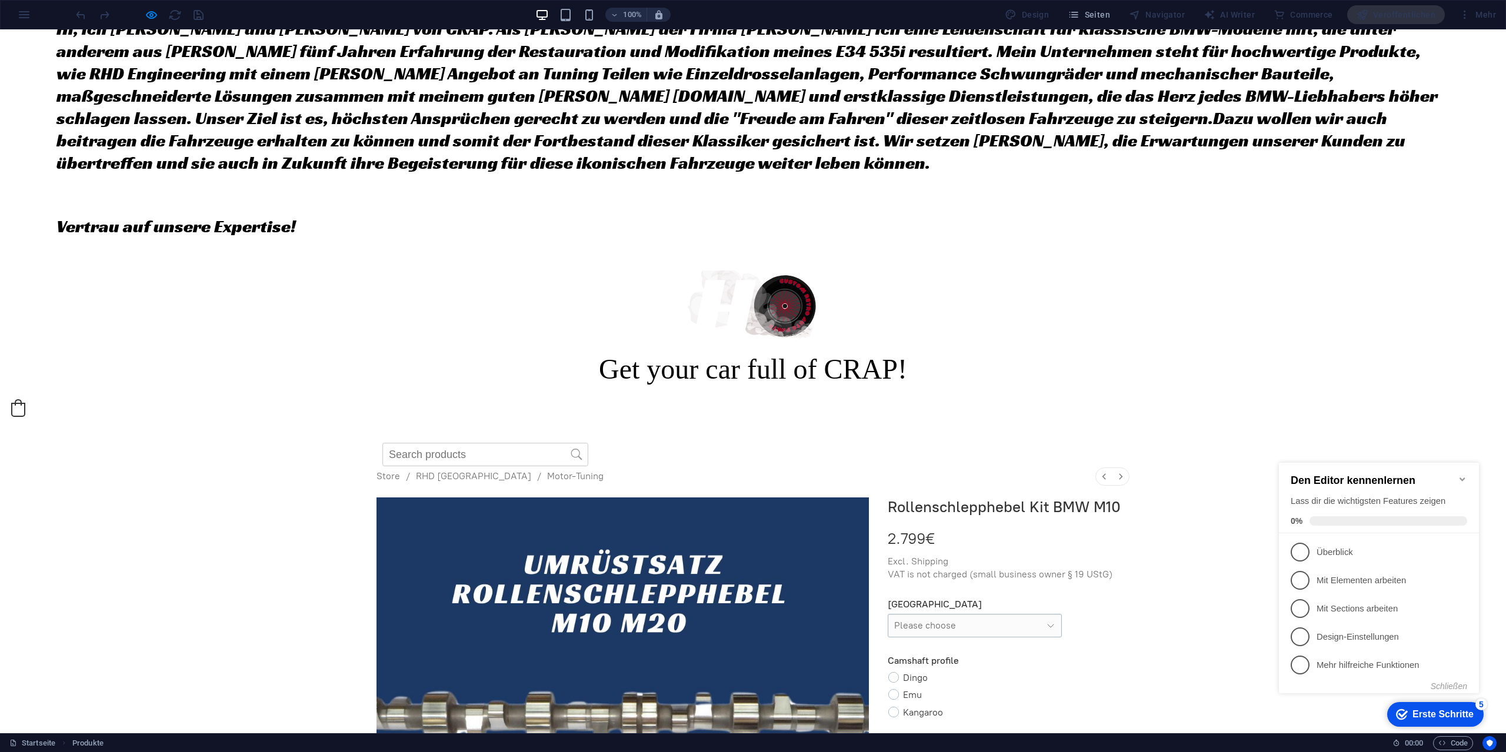
click at [1441, 713] on div "Erste Schritte" at bounding box center [1442, 714] width 61 height 11
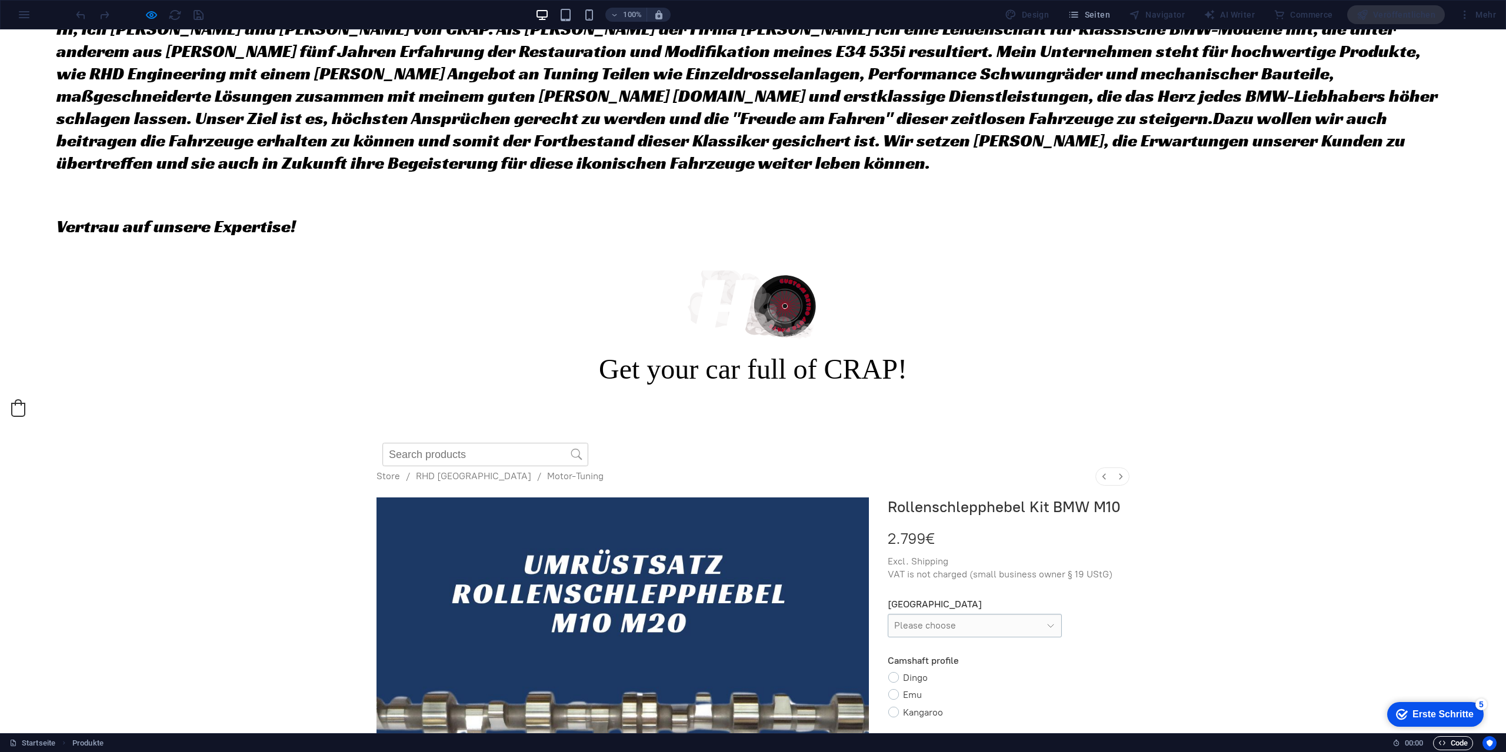
click at [1441, 739] on icon "button" at bounding box center [1442, 743] width 8 height 8
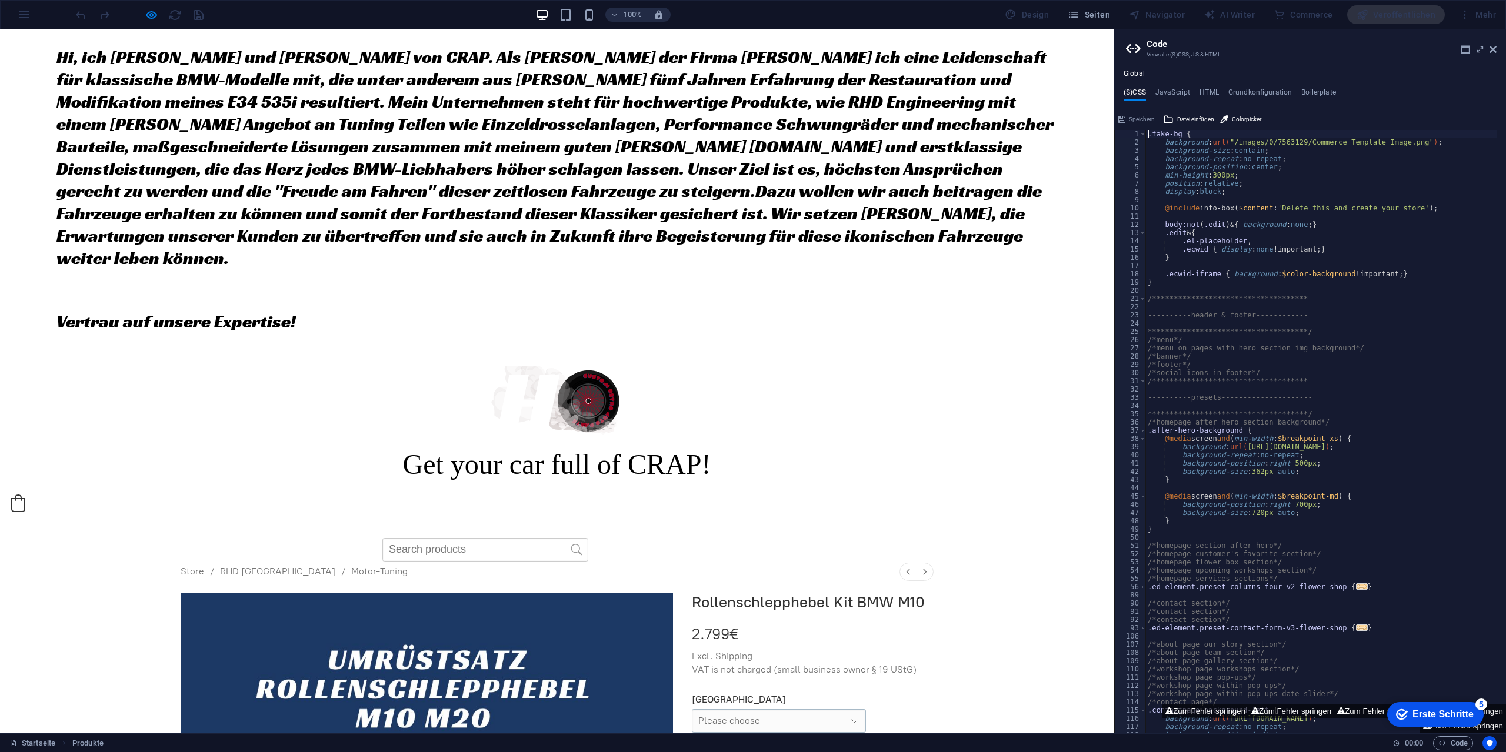
scroll to position [1175, 0]
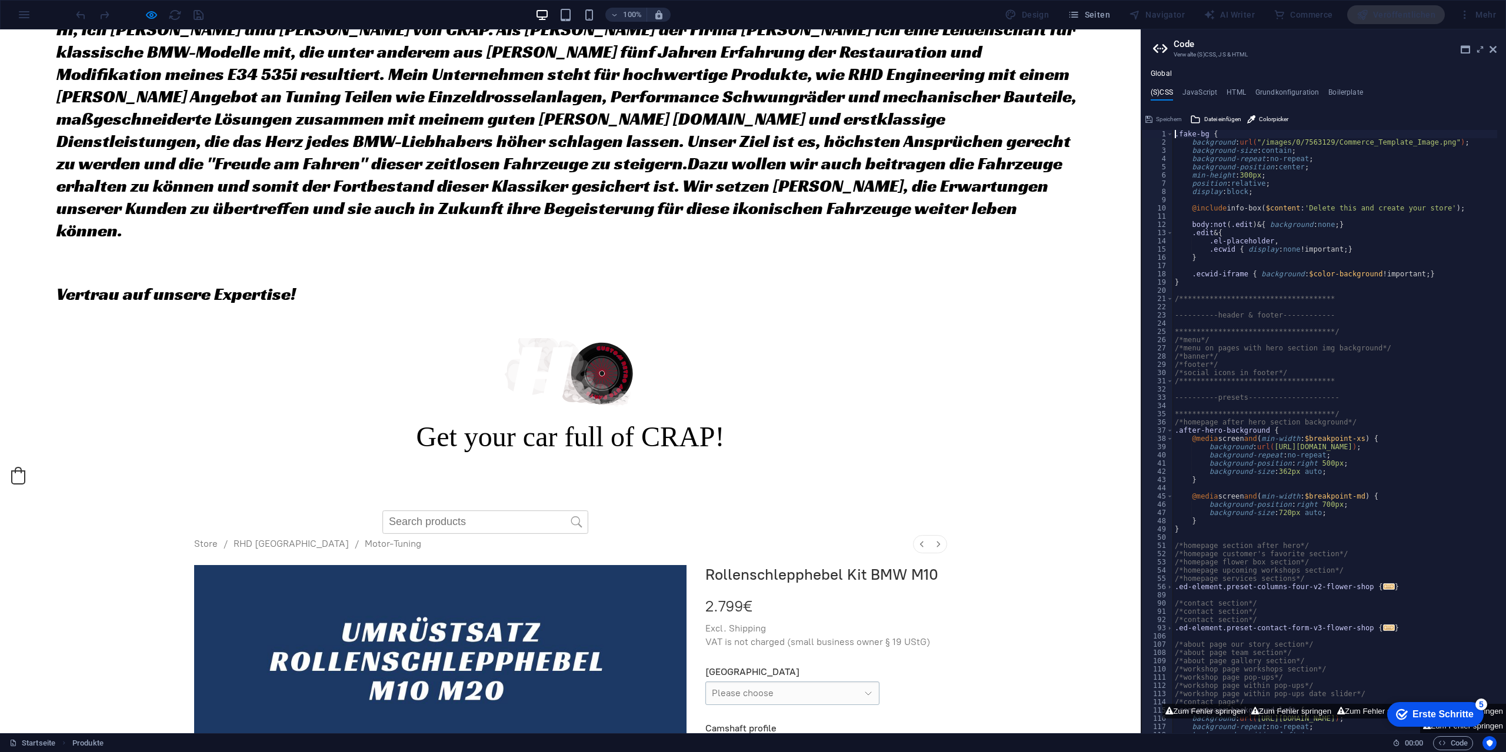
drag, startPoint x: 1225, startPoint y: 279, endPoint x: 1140, endPoint y: 258, distance: 87.3
click at [1139, 288] on div "Startseite (de) Favoriten Elemente Spalten Content Boxen Akkordeon Tabellen Fea…" at bounding box center [753, 381] width 1506 height 704
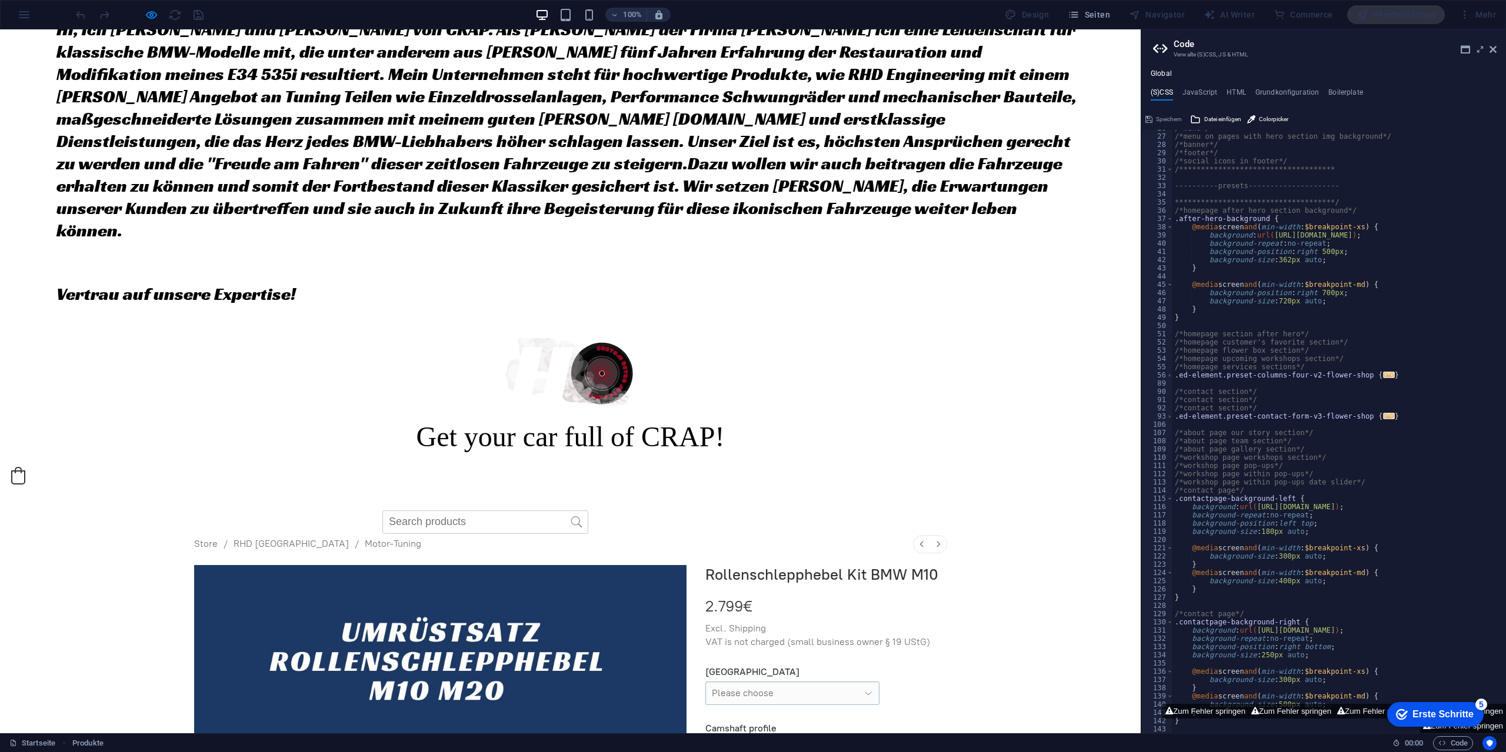
scroll to position [212, 0]
click at [1383, 414] on span "..." at bounding box center [1389, 416] width 12 height 6
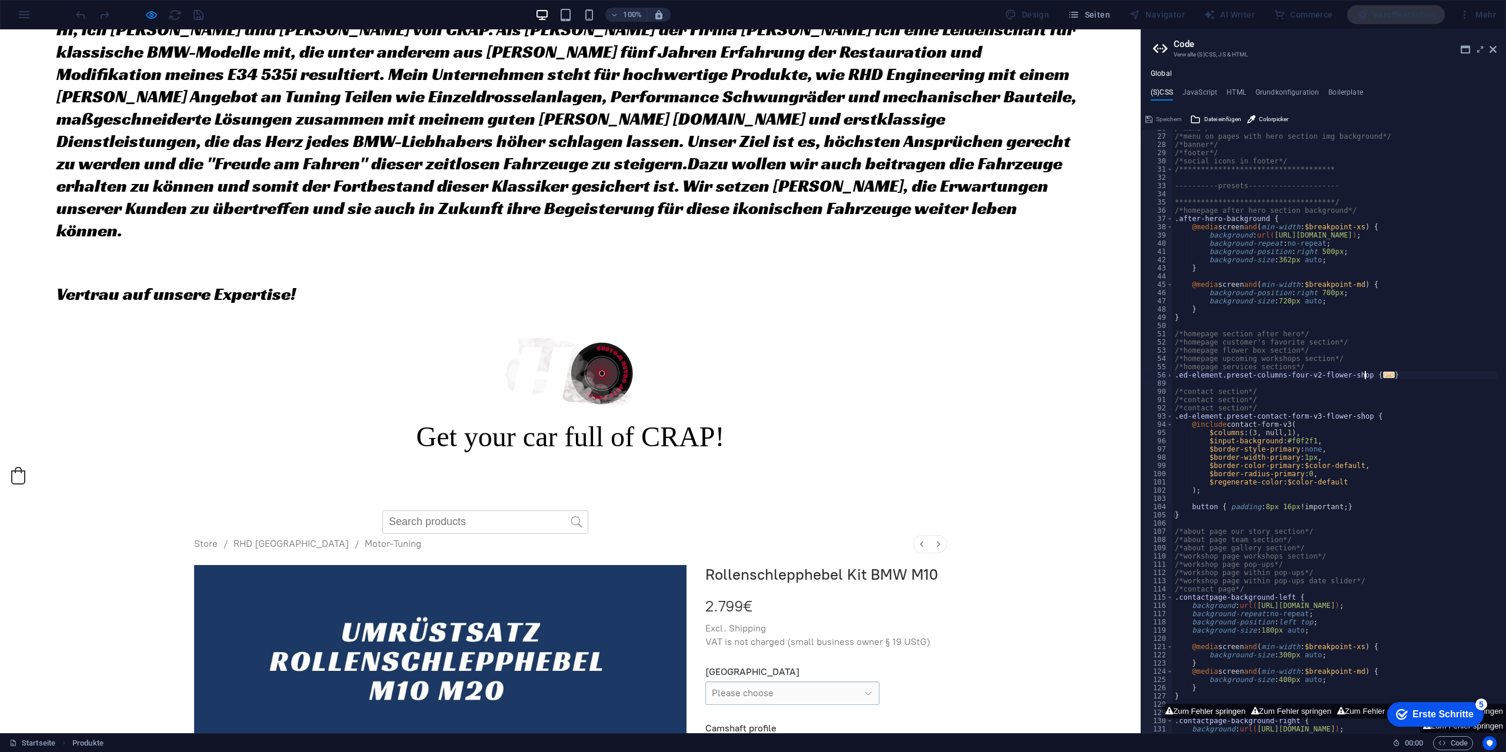
click at [1383, 374] on span "..." at bounding box center [1389, 375] width 12 height 6
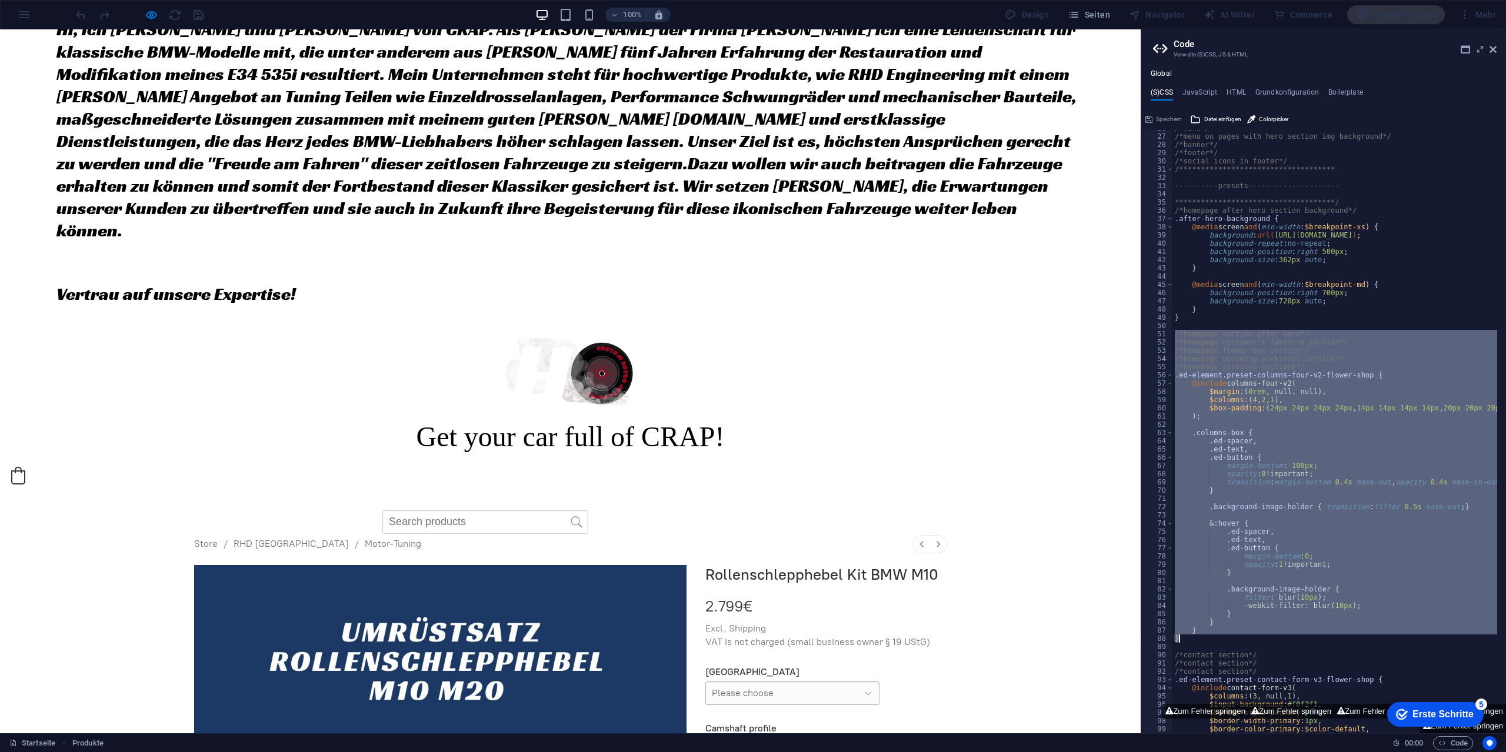
drag, startPoint x: 1175, startPoint y: 334, endPoint x: 1410, endPoint y: 642, distance: 387.7
click at [1410, 642] on div "**********" at bounding box center [1348, 429] width 353 height 611
type textarea "} }"
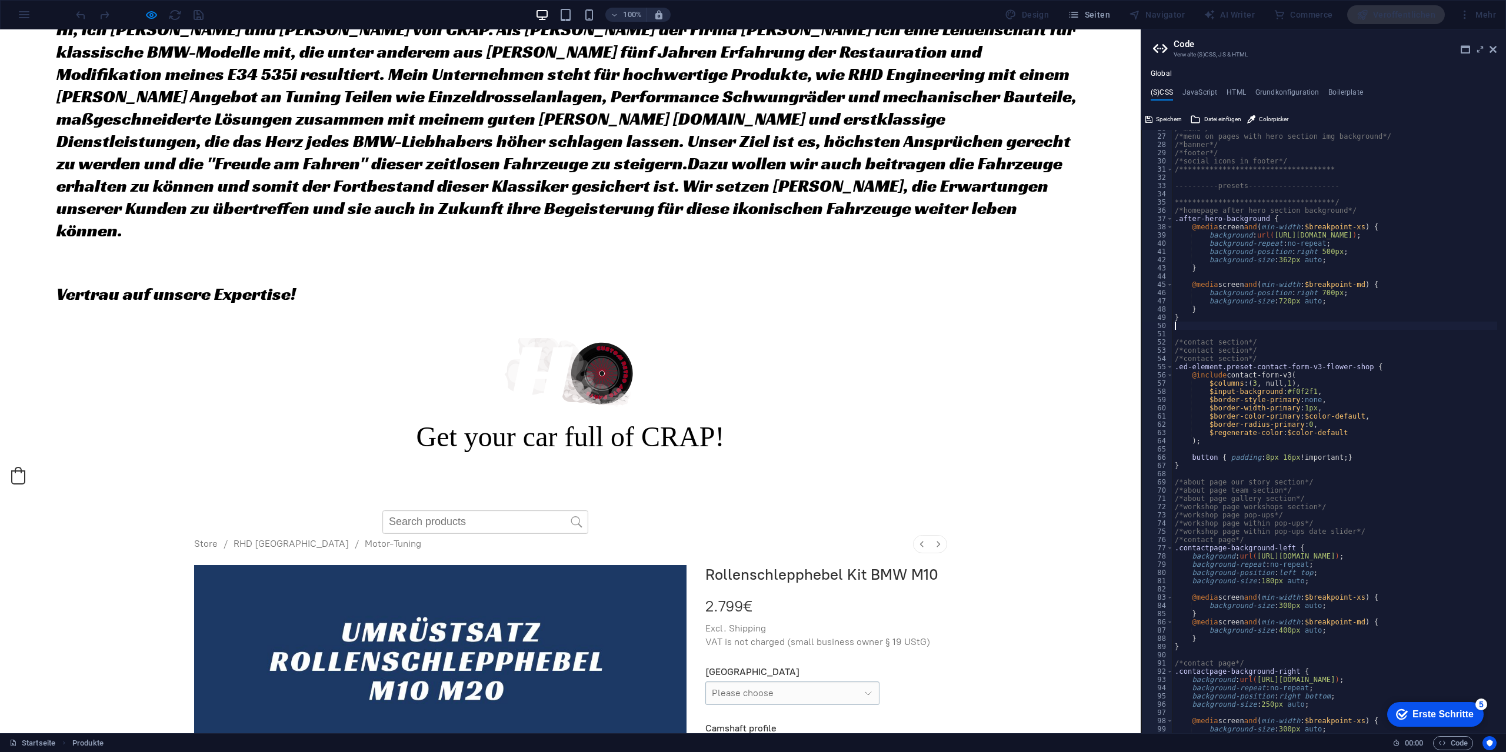
type textarea "}"
click at [1168, 115] on span "Speichern" at bounding box center [1169, 119] width 26 height 14
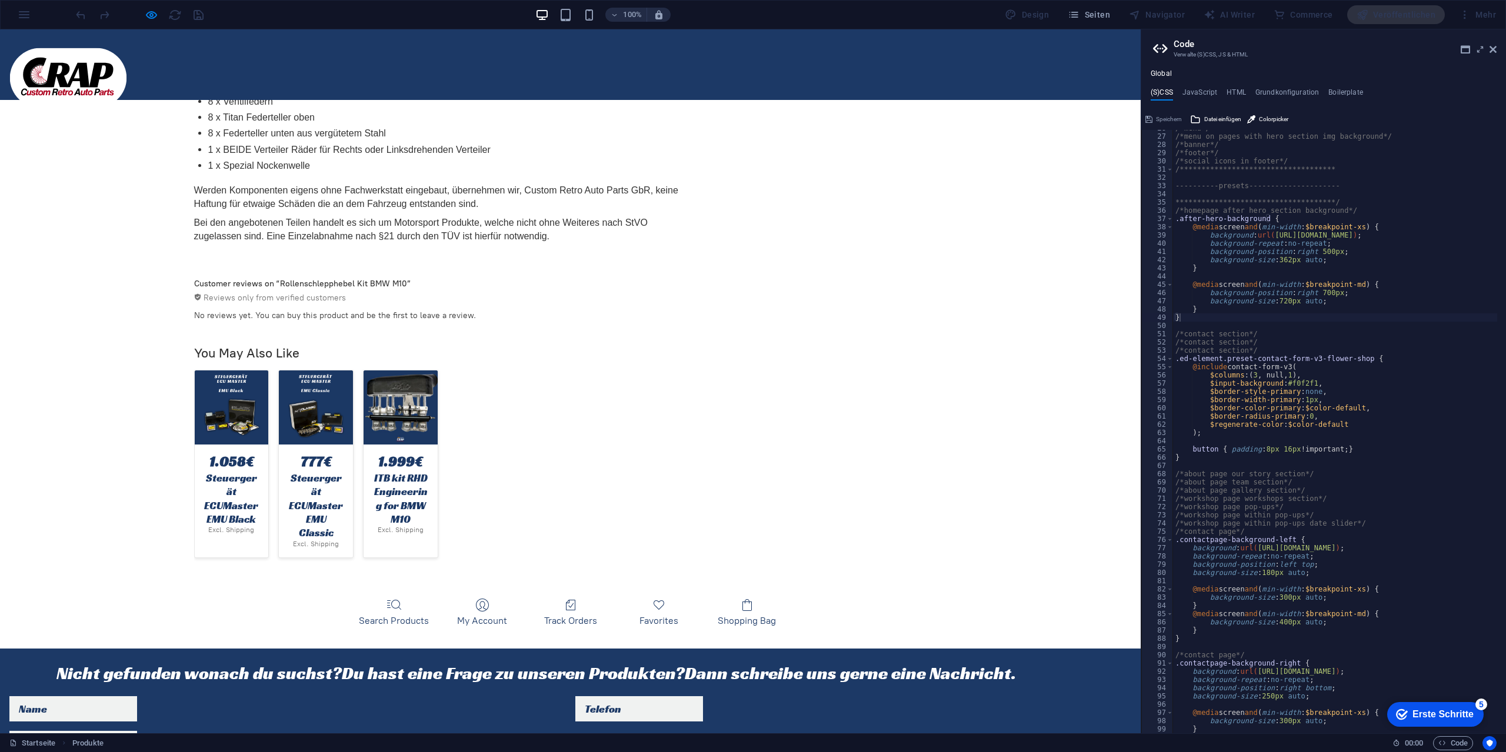
scroll to position [3410, 0]
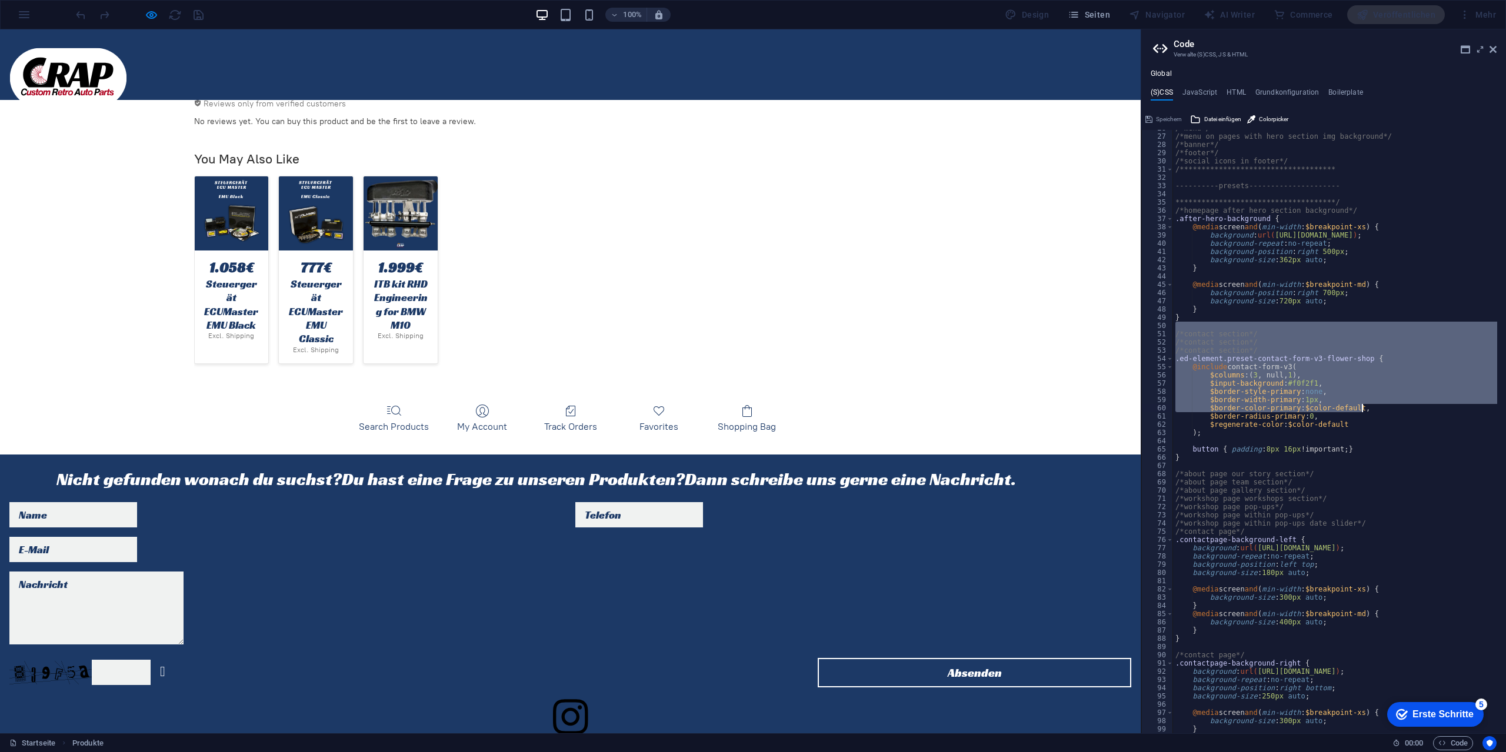
drag, startPoint x: 1176, startPoint y: 326, endPoint x: 1360, endPoint y: 405, distance: 200.8
click at [1360, 405] on div "**********" at bounding box center [1349, 429] width 353 height 611
click at [1172, 472] on div "26 27 28 29 30 31 32 33 34 35 36 37 38 39 40 41 42 43 44 45 46 47 48 49 50 51 5…" at bounding box center [1157, 431] width 32 height 603
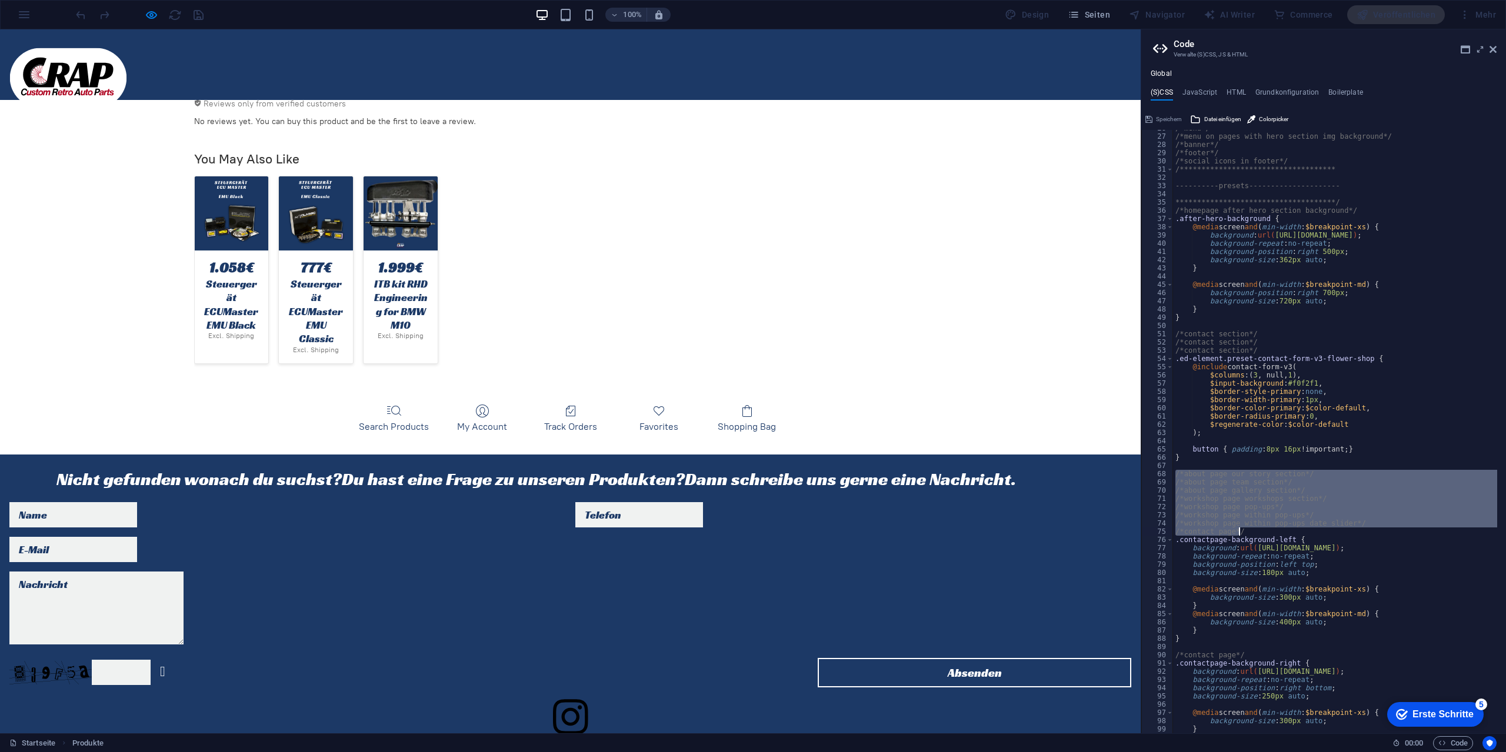
drag, startPoint x: 1174, startPoint y: 472, endPoint x: 1336, endPoint y: 532, distance: 173.1
click at [1336, 532] on div "**********" at bounding box center [1349, 429] width 353 height 611
type textarea "/*workshop page within pop-ups date slider*/ /*contact page*/"
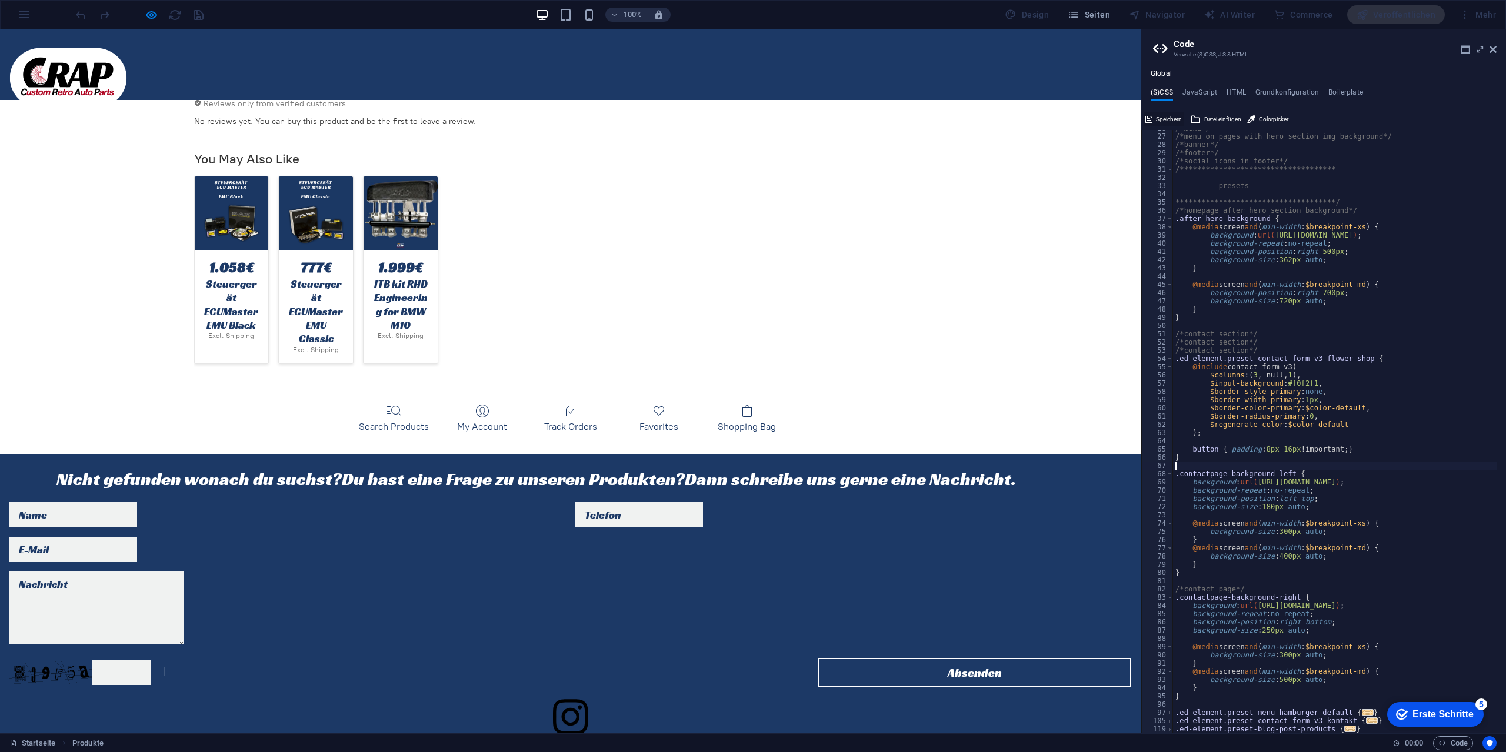
click at [1162, 115] on span "Speichern" at bounding box center [1169, 119] width 26 height 14
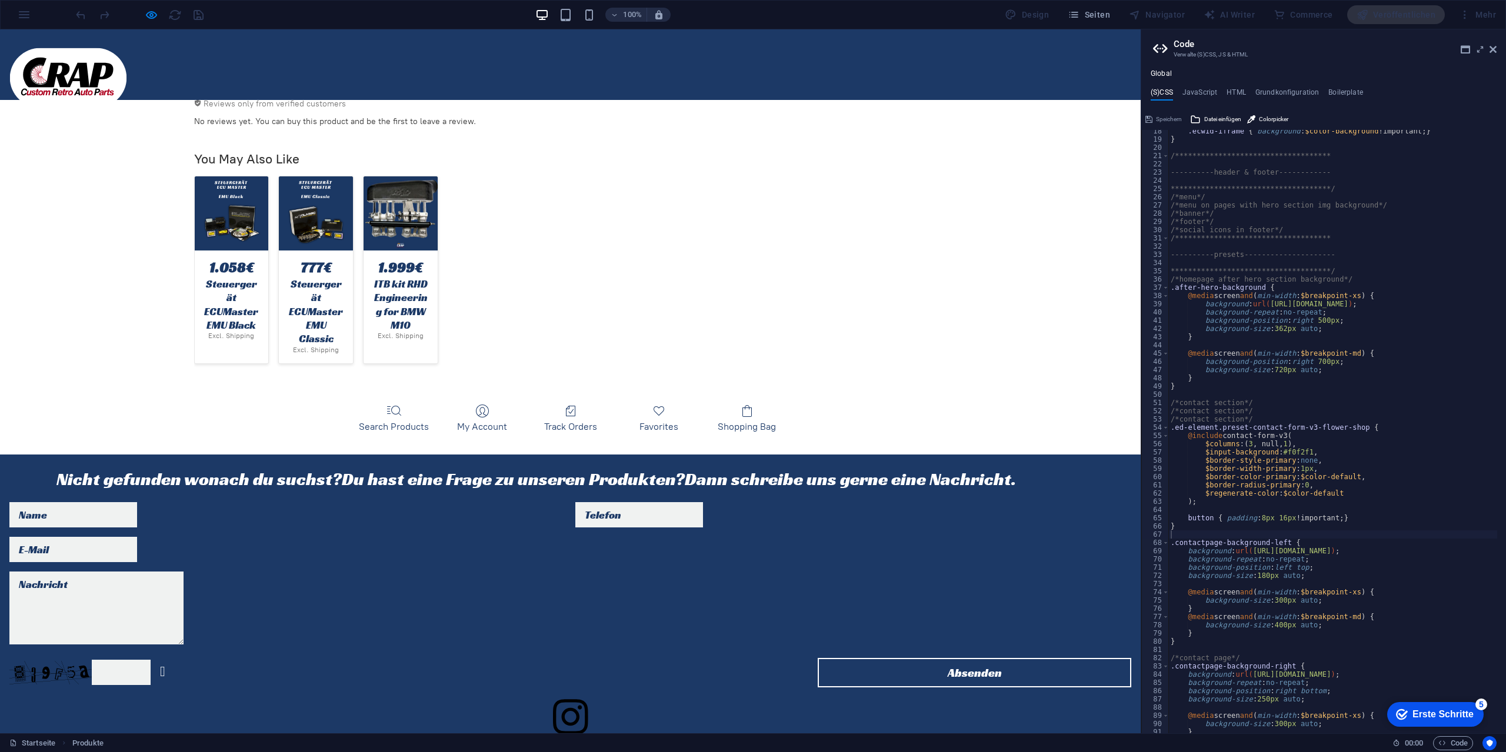
scroll to position [0, 0]
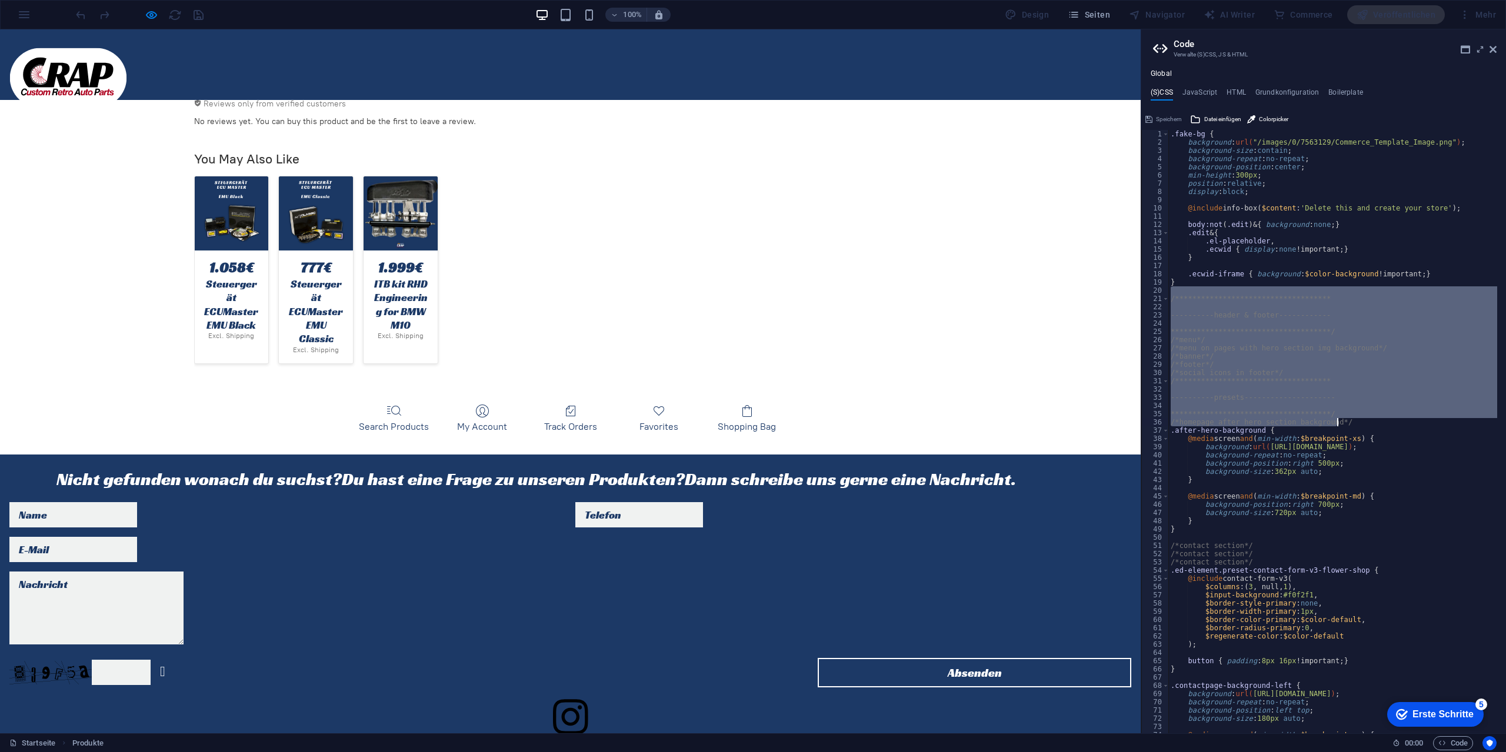
drag, startPoint x: 1170, startPoint y: 294, endPoint x: 1441, endPoint y: 422, distance: 299.7
click at [1441, 422] on div "**********" at bounding box center [1344, 435] width 353 height 611
type textarea "**********"
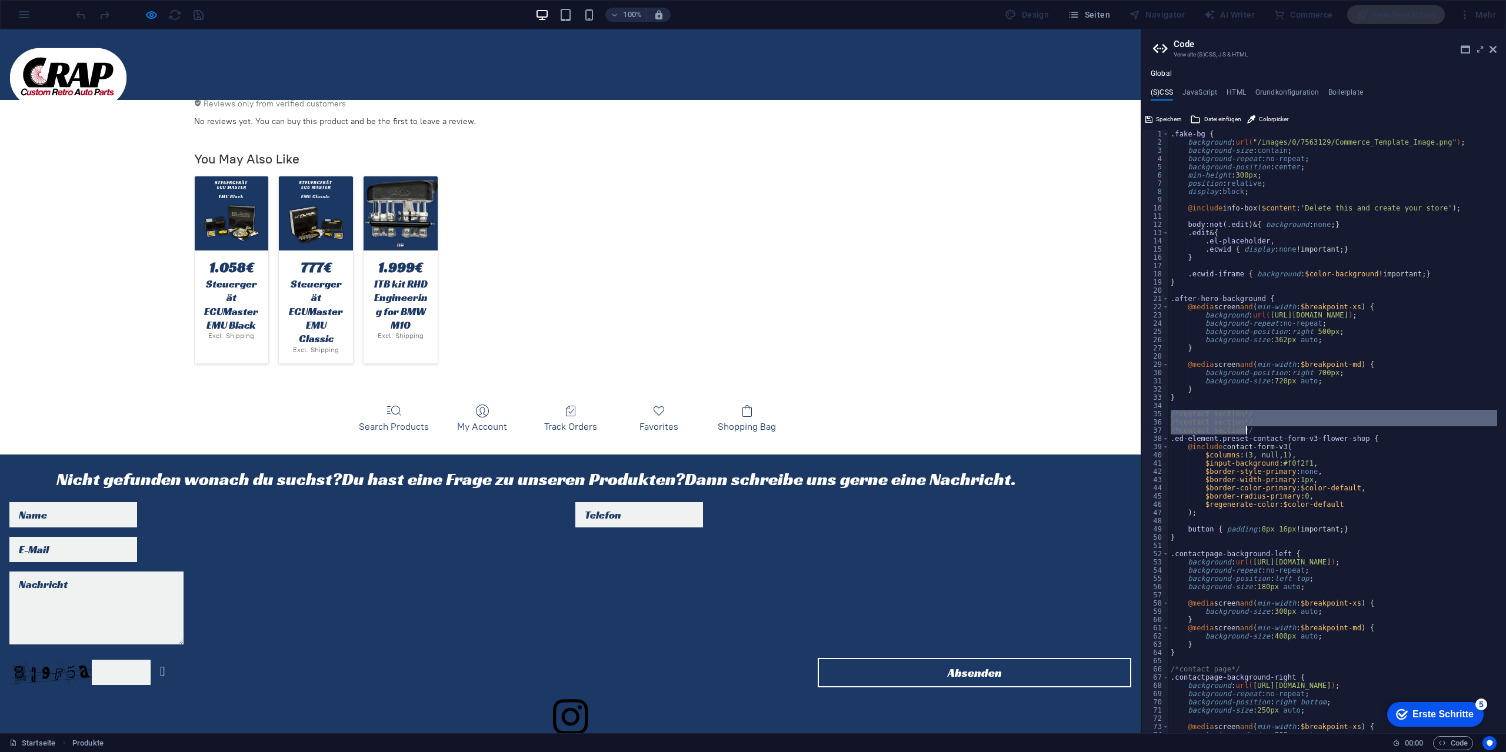
drag, startPoint x: 1170, startPoint y: 413, endPoint x: 1258, endPoint y: 432, distance: 89.1
click at [1258, 432] on div ".fake-bg { background : url( "/images/0/7563129/Commerce_Template_Image.png" ) …" at bounding box center [1344, 435] width 353 height 611
type textarea "/*contact section*/ /*contact section*/"
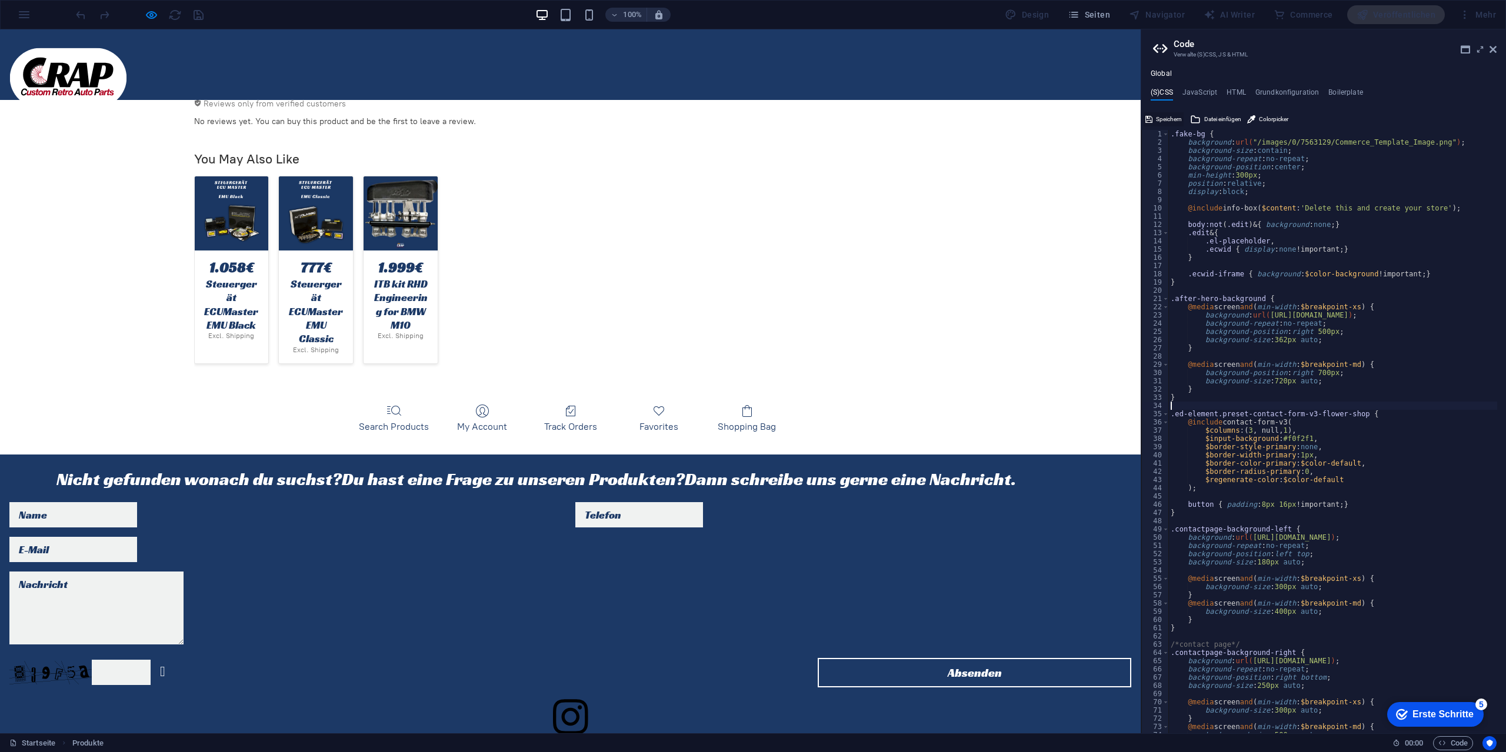
click at [1170, 121] on span "Speichern" at bounding box center [1169, 119] width 26 height 14
click at [1492, 54] on icon at bounding box center [1492, 49] width 7 height 9
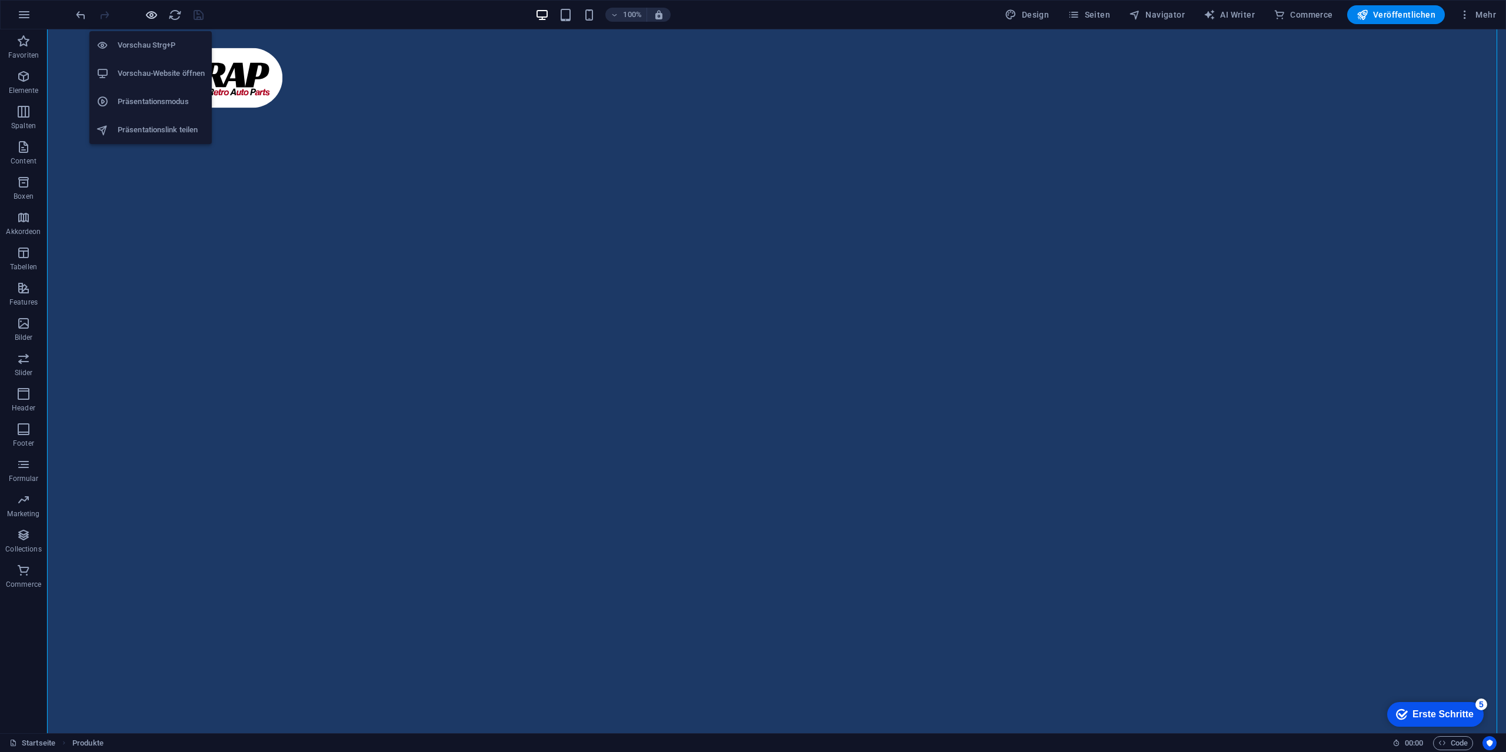
scroll to position [2472, 0]
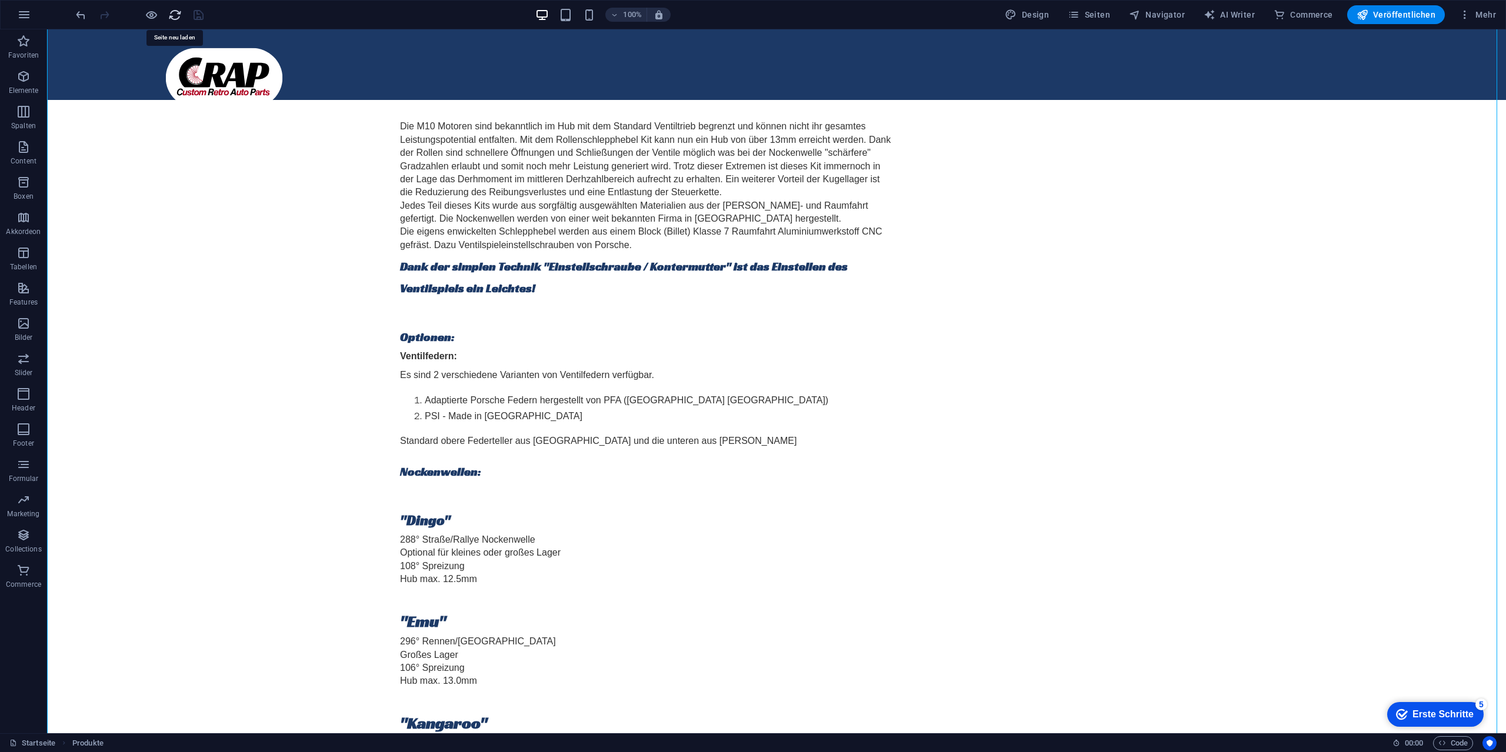
click at [175, 17] on icon "reload" at bounding box center [175, 15] width 14 height 14
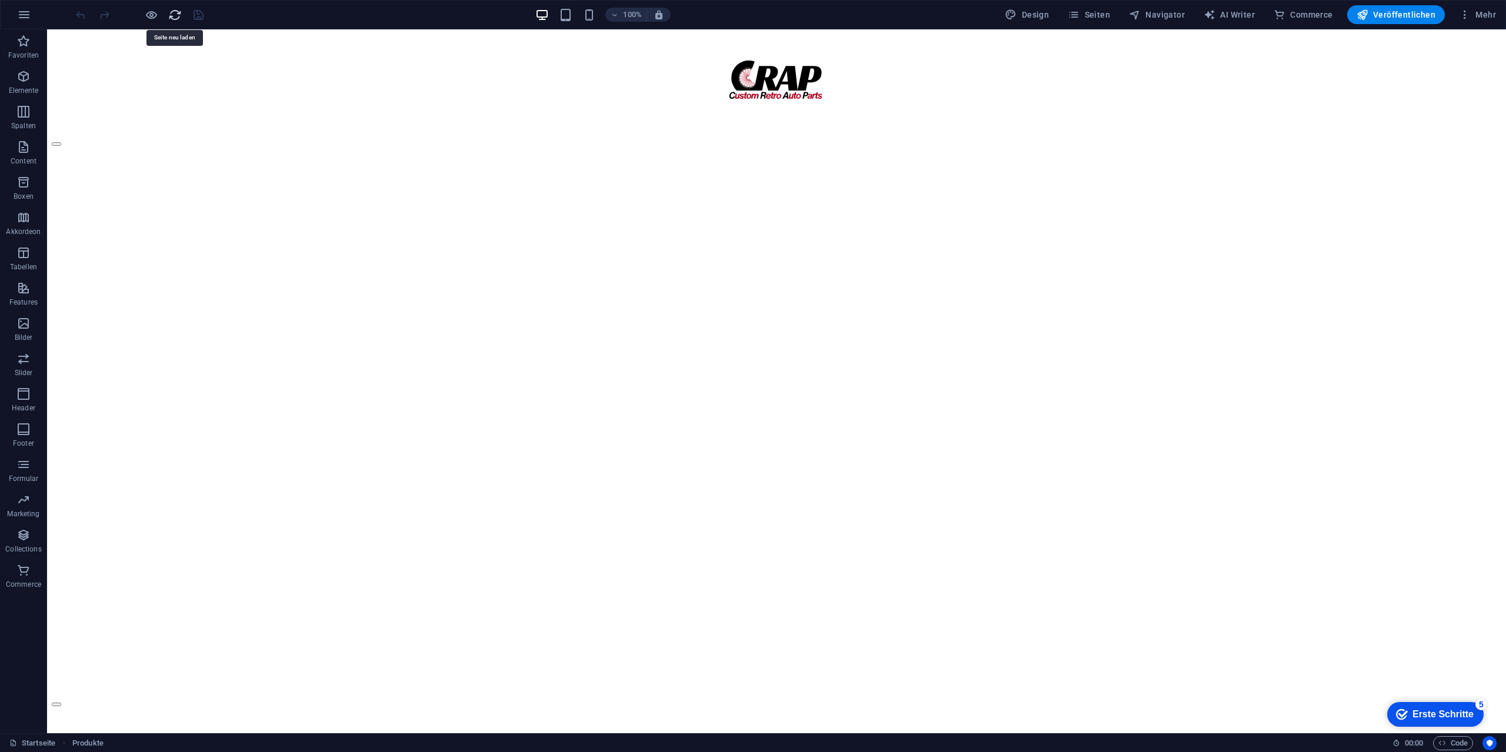
scroll to position [0, 0]
click at [1408, 12] on span "Veröffentlichen" at bounding box center [1395, 15] width 79 height 12
click at [1397, 17] on span "Veröffentlichen" at bounding box center [1395, 15] width 79 height 12
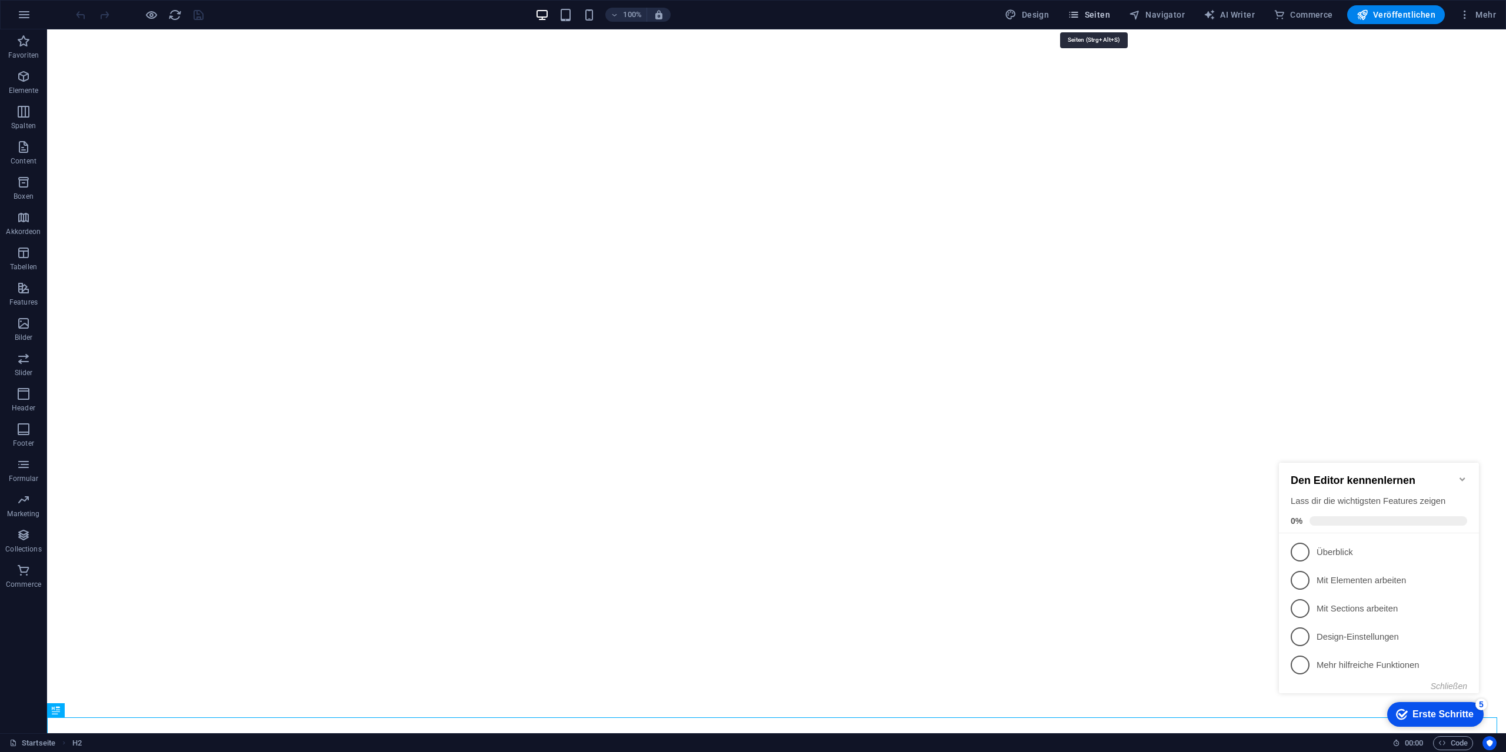
click at [1090, 15] on span "Seiten" at bounding box center [1089, 15] width 42 height 12
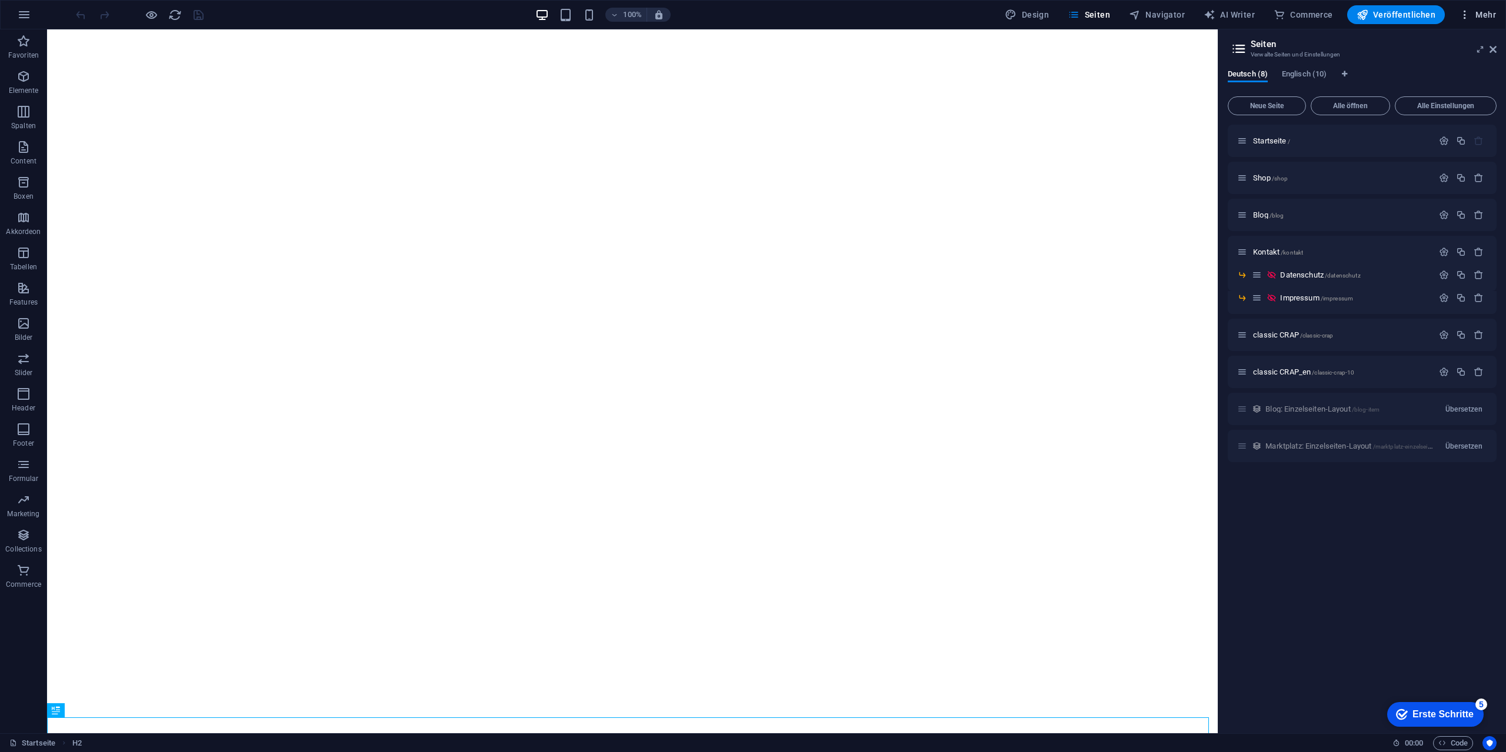
click at [1483, 16] on span "Mehr" at bounding box center [1477, 15] width 37 height 12
click at [1443, 103] on h6 "SEO Analyse" at bounding box center [1449, 102] width 75 height 14
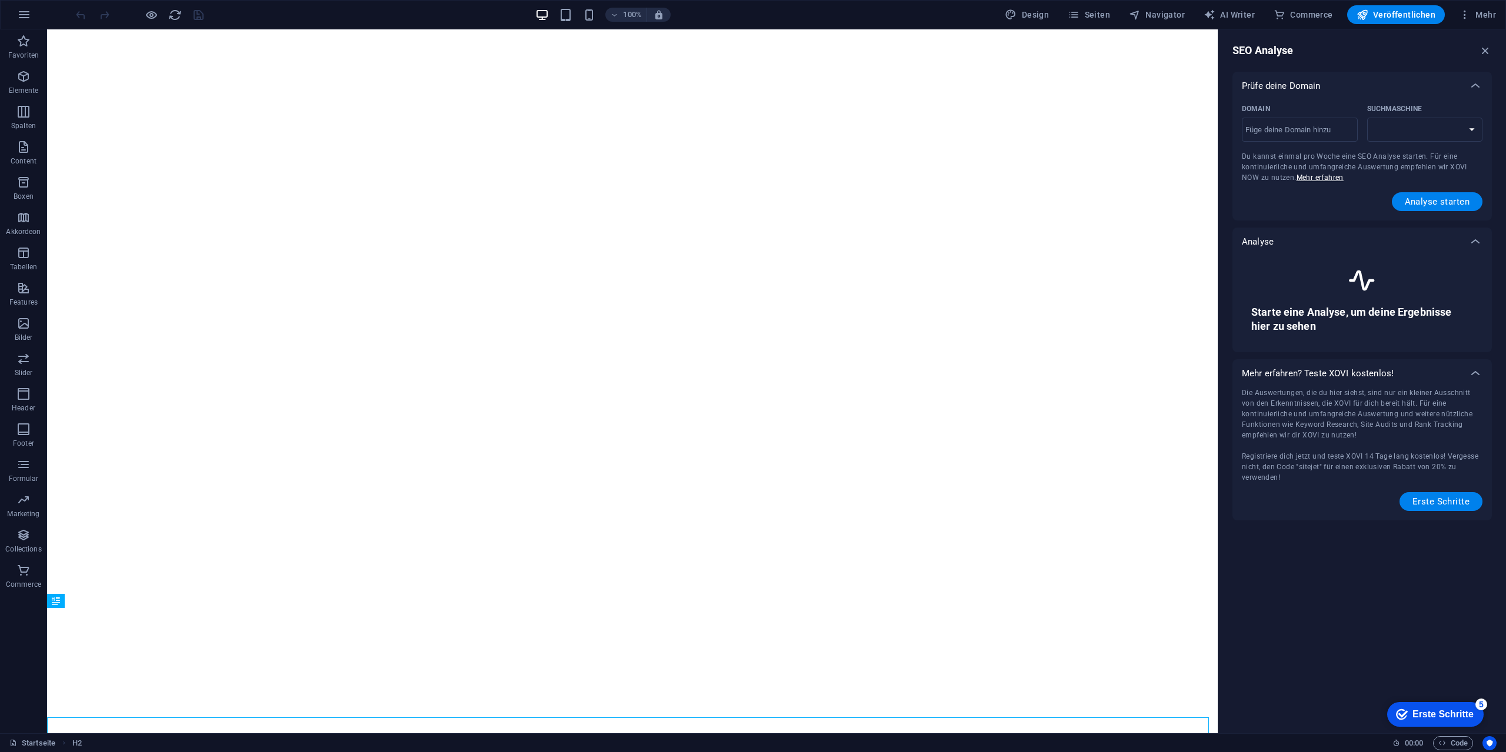
select select "google.com"
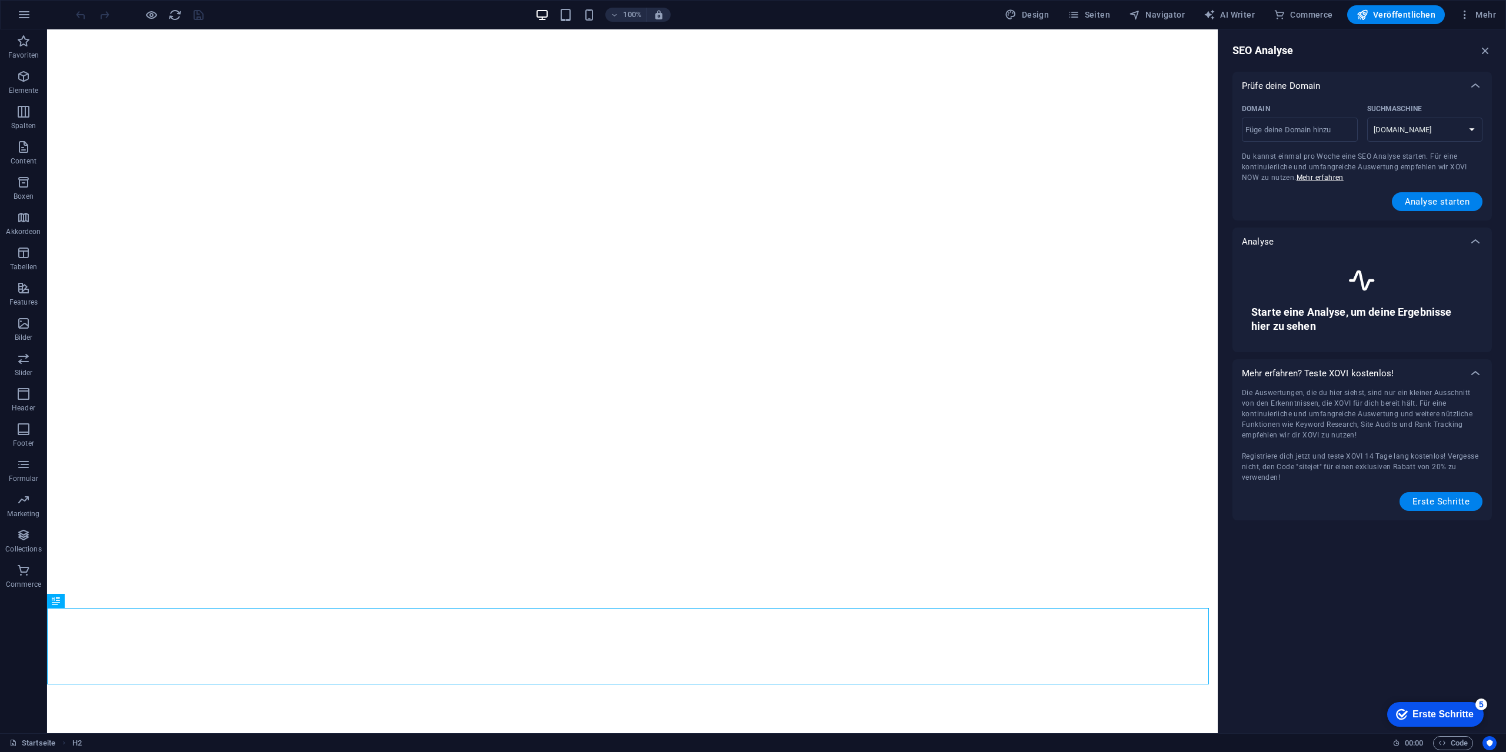
click at [1348, 282] on icon at bounding box center [1361, 280] width 31 height 31
click at [1389, 123] on select "google.de google.at google.es google.co.uk google.fr google.it google.ch google…" at bounding box center [1425, 130] width 116 height 24
click at [1311, 132] on input "Domain ​" at bounding box center [1300, 130] width 116 height 19
click at [1476, 238] on icon at bounding box center [1475, 242] width 14 height 14
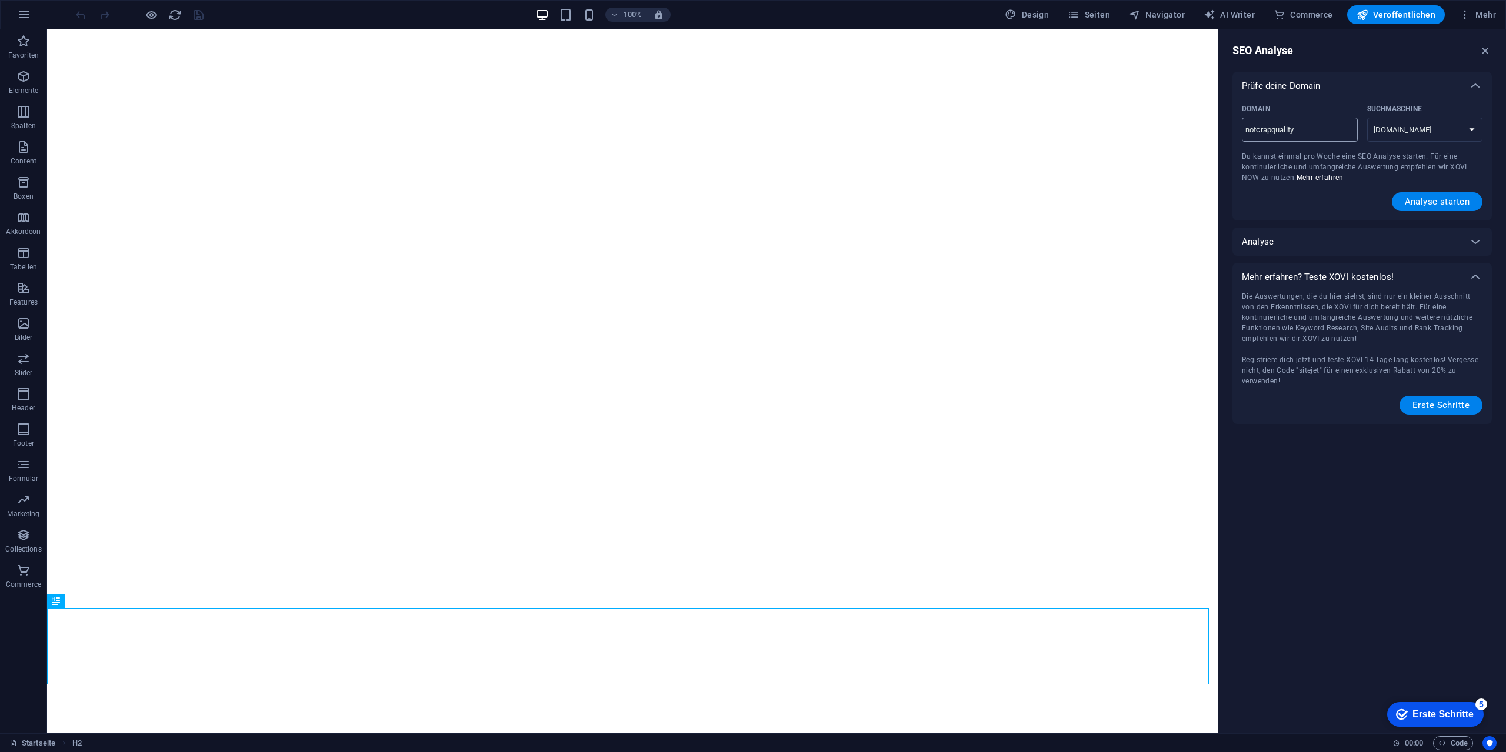
click at [1316, 139] on div "notcrapquality ​" at bounding box center [1300, 130] width 116 height 24
click at [1316, 139] on input "notcrapquality" at bounding box center [1300, 130] width 116 height 19
type input "notcrapquality.de"
select select "google.de"
type input "notcrapquality.de"
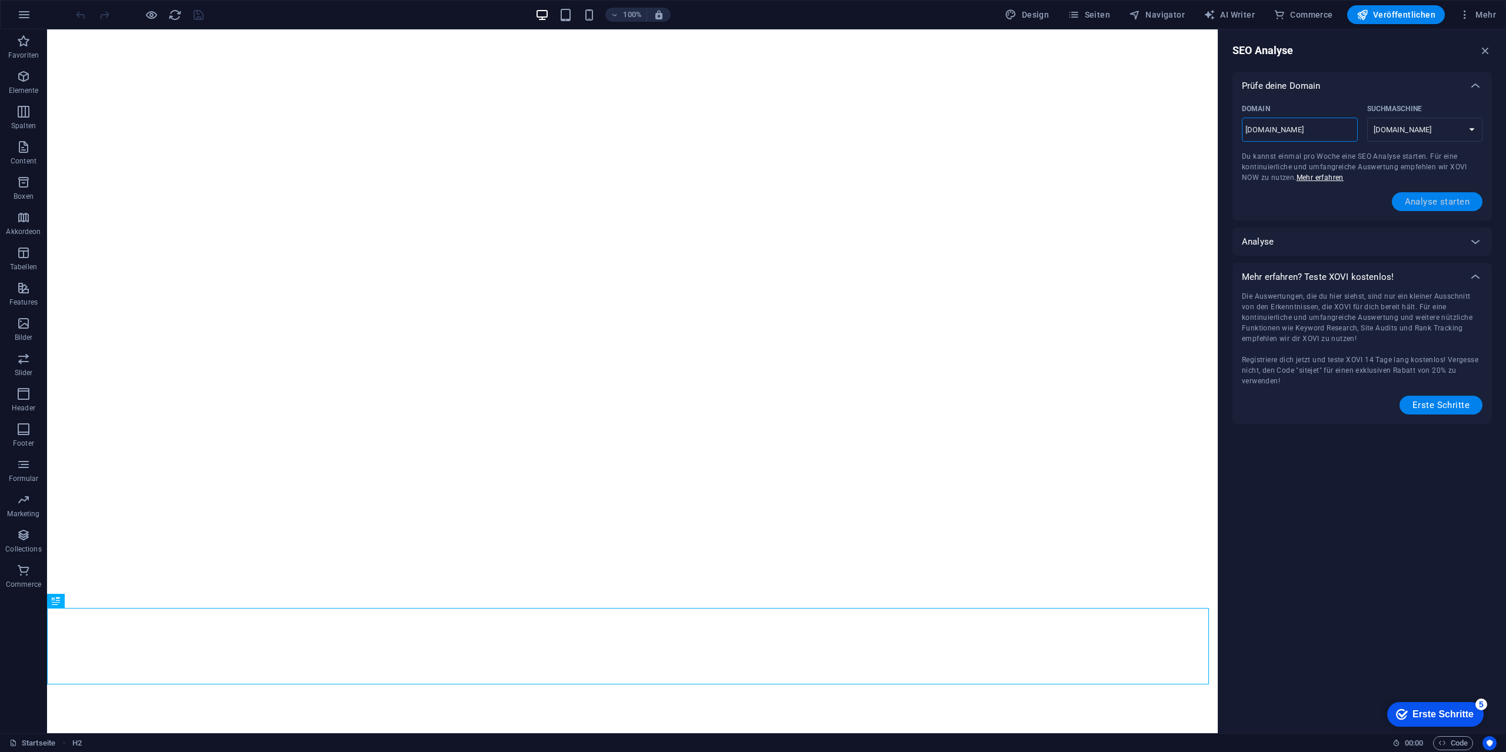
click at [1428, 200] on span "Analyse starten" at bounding box center [1437, 201] width 65 height 9
click at [1414, 246] on div "Analyse" at bounding box center [1361, 242] width 259 height 28
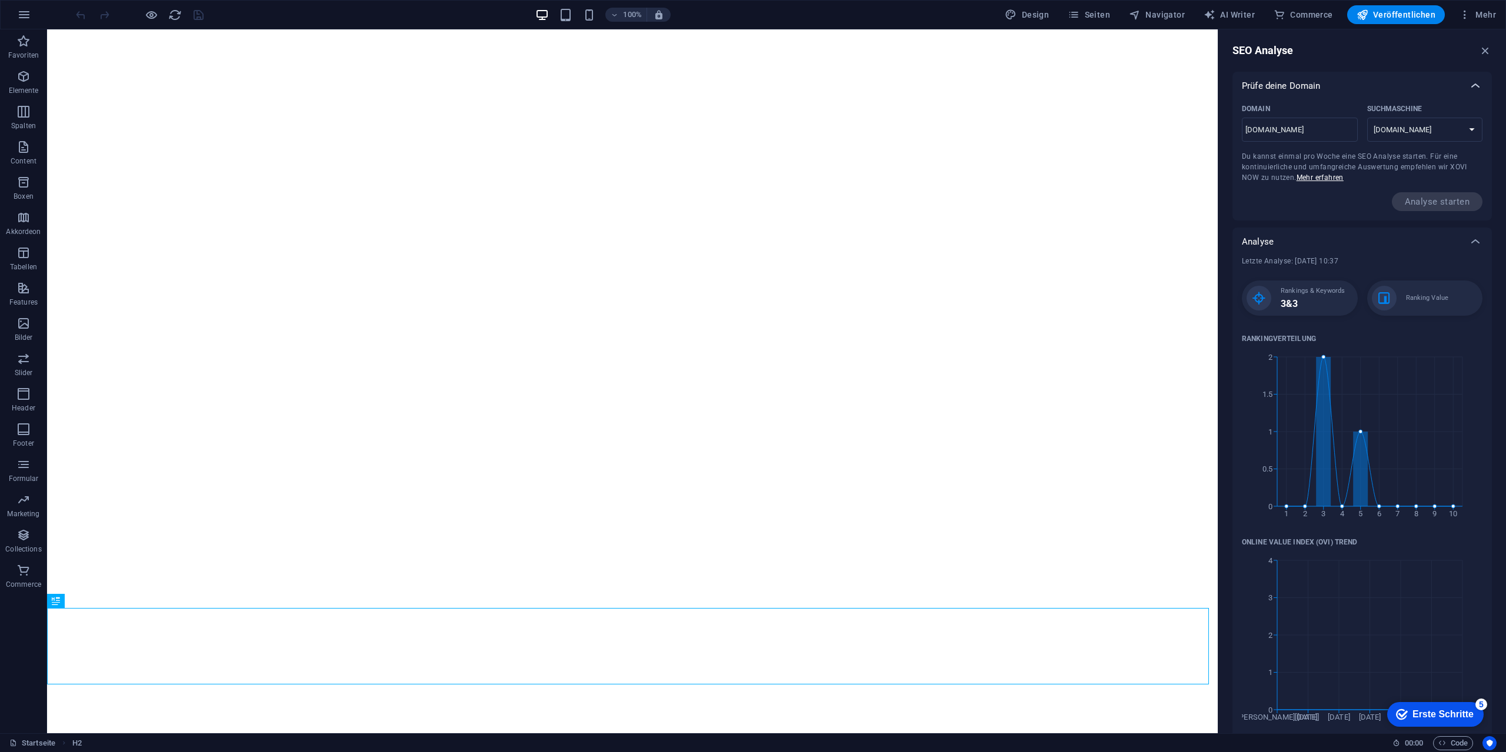
click at [1475, 79] on icon at bounding box center [1475, 86] width 14 height 14
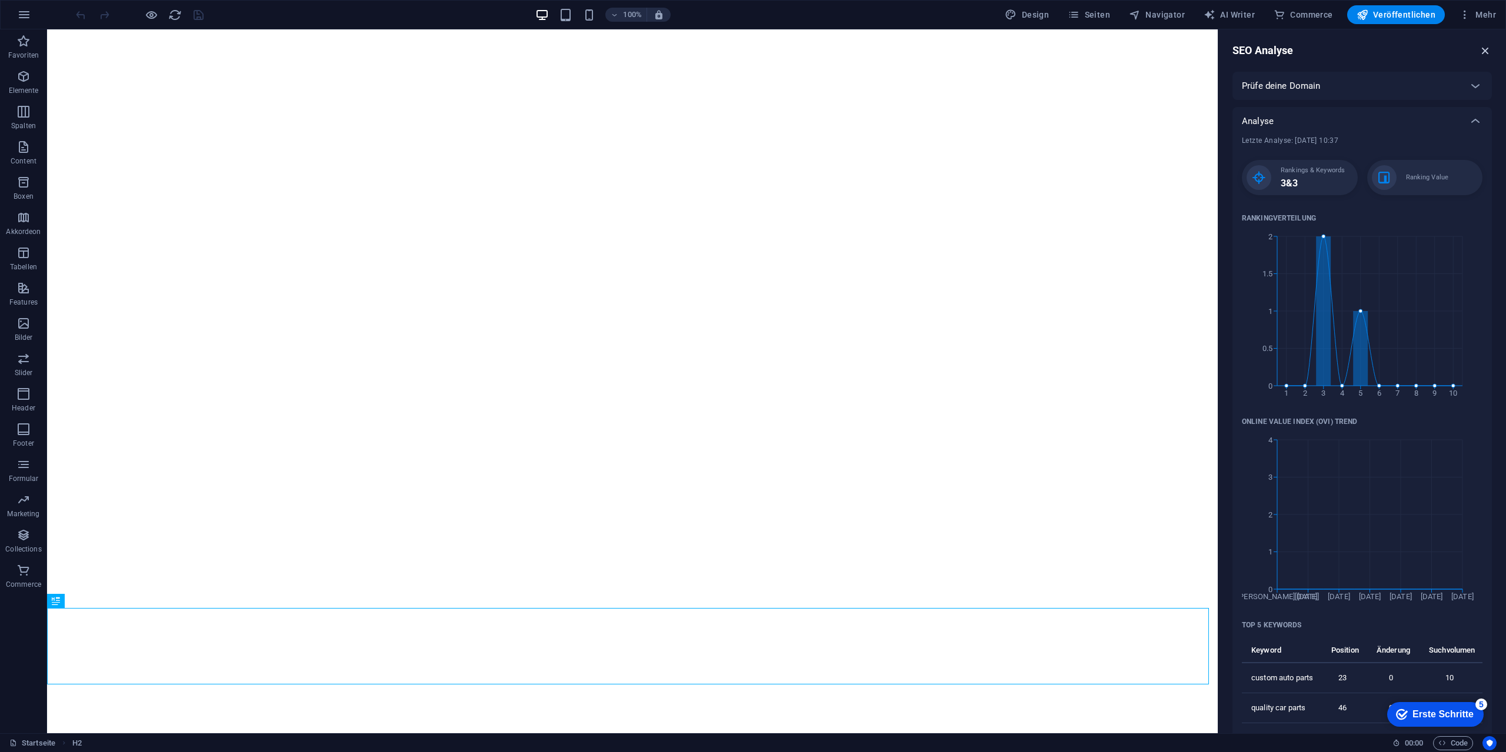
click at [1482, 47] on icon "button" at bounding box center [1485, 50] width 13 height 13
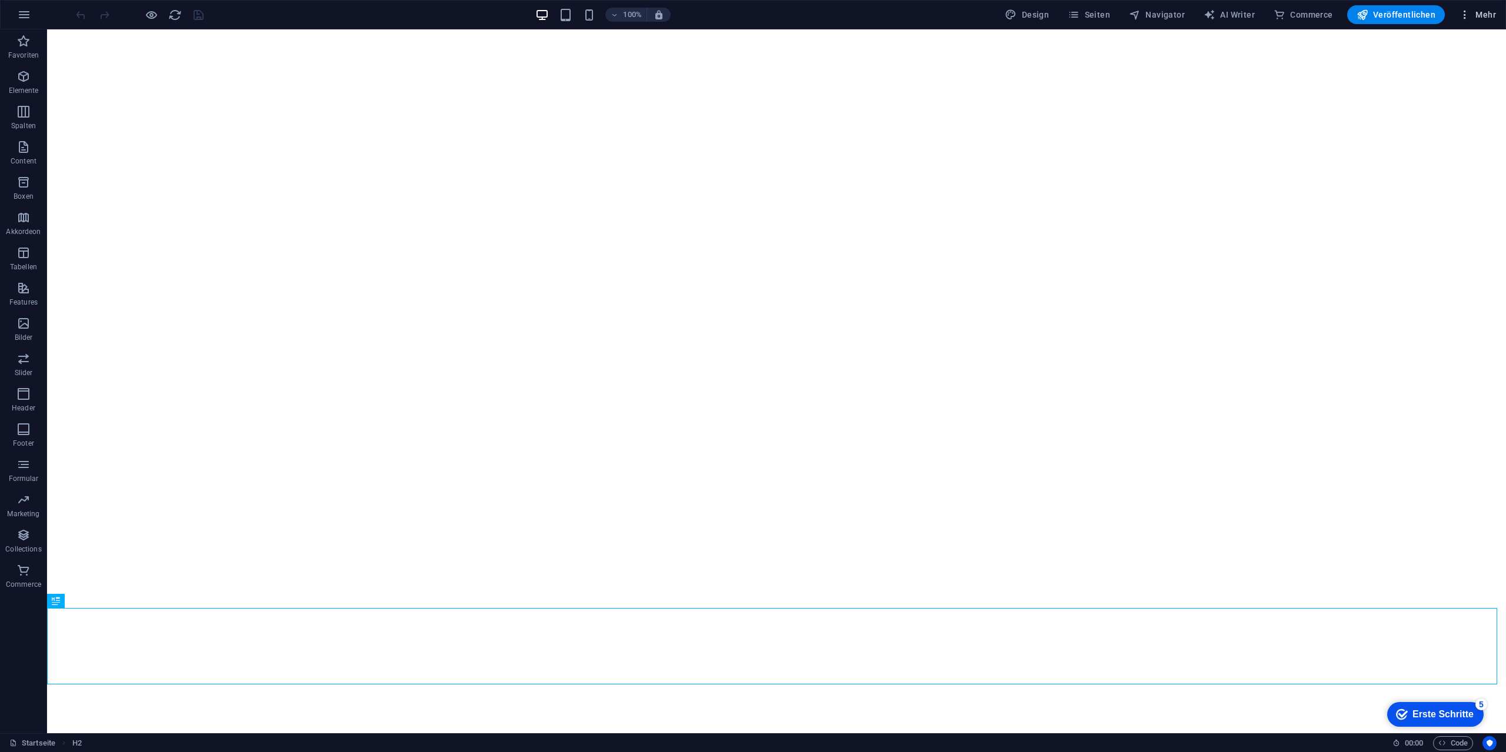
click at [1481, 15] on span "Mehr" at bounding box center [1477, 15] width 37 height 12
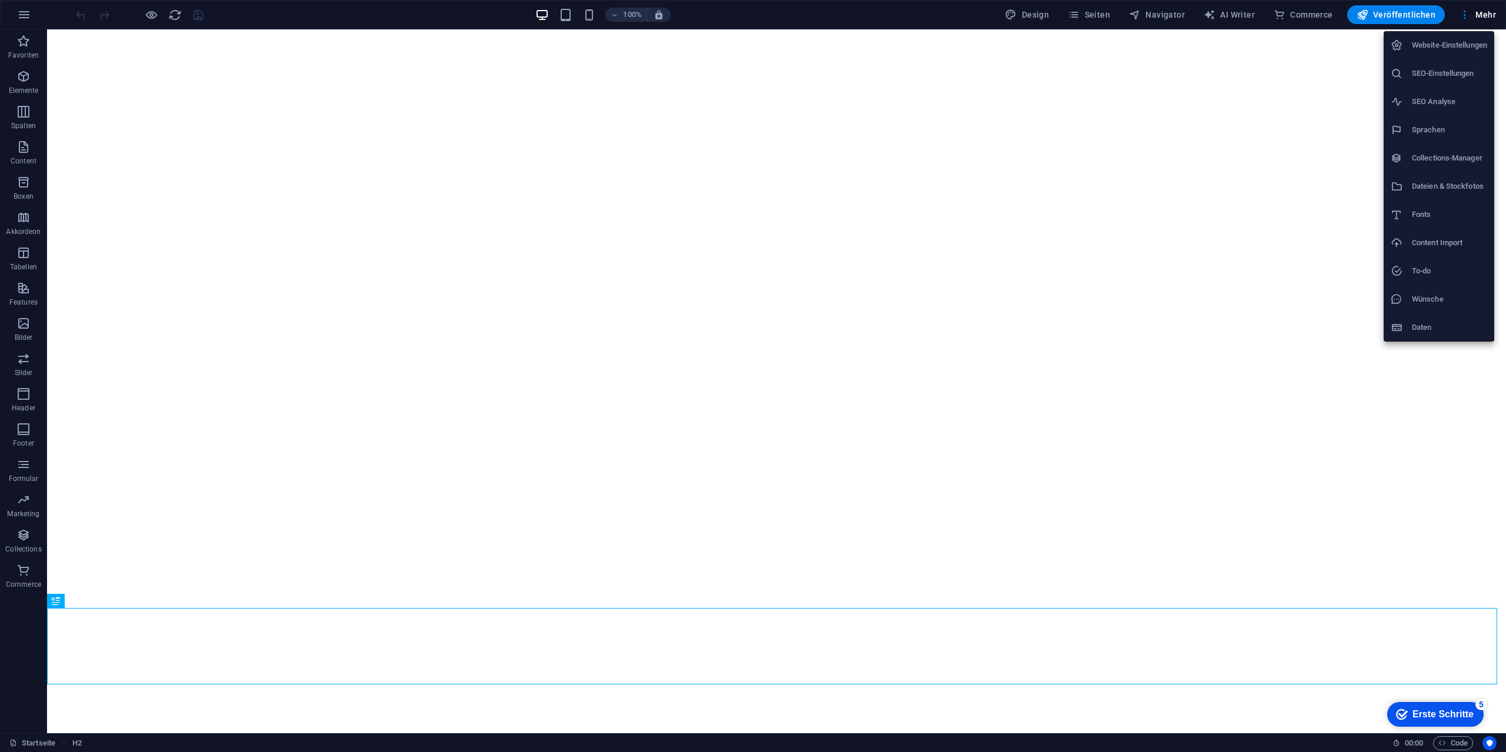
click at [1432, 71] on h6 "SEO-Einstellungen" at bounding box center [1449, 73] width 75 height 14
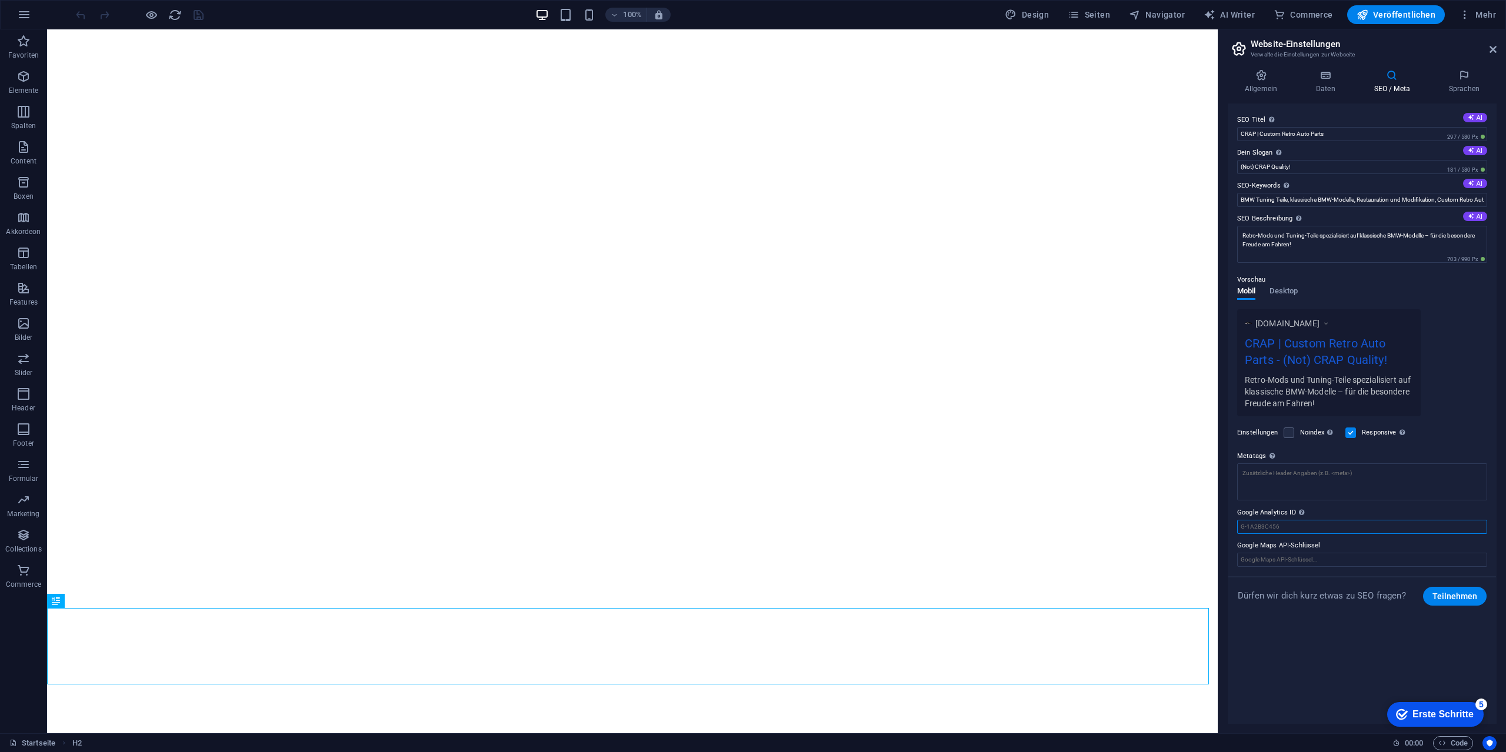
click at [1291, 525] on input "Google Analytics ID Bitte füge nur die Google Analytics ID hinzu. Wir binden di…" at bounding box center [1362, 527] width 250 height 14
paste input "AW-16637750319"
type input "AW-16637750319"
click at [1314, 559] on input "Google Maps API-Schlüssel" at bounding box center [1362, 560] width 250 height 14
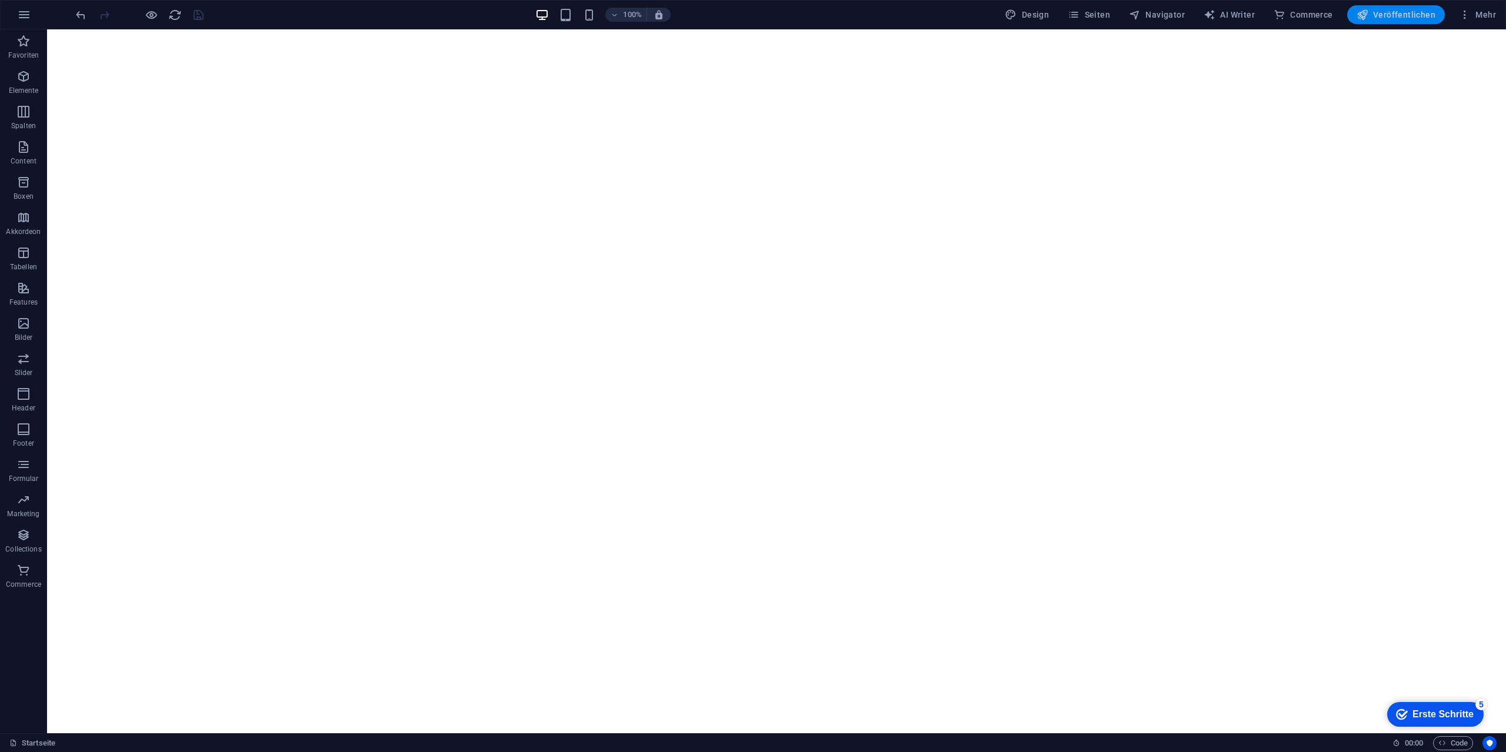
click at [1398, 16] on span "Veröffentlichen" at bounding box center [1395, 15] width 79 height 12
